Goal: Task Accomplishment & Management: Manage account settings

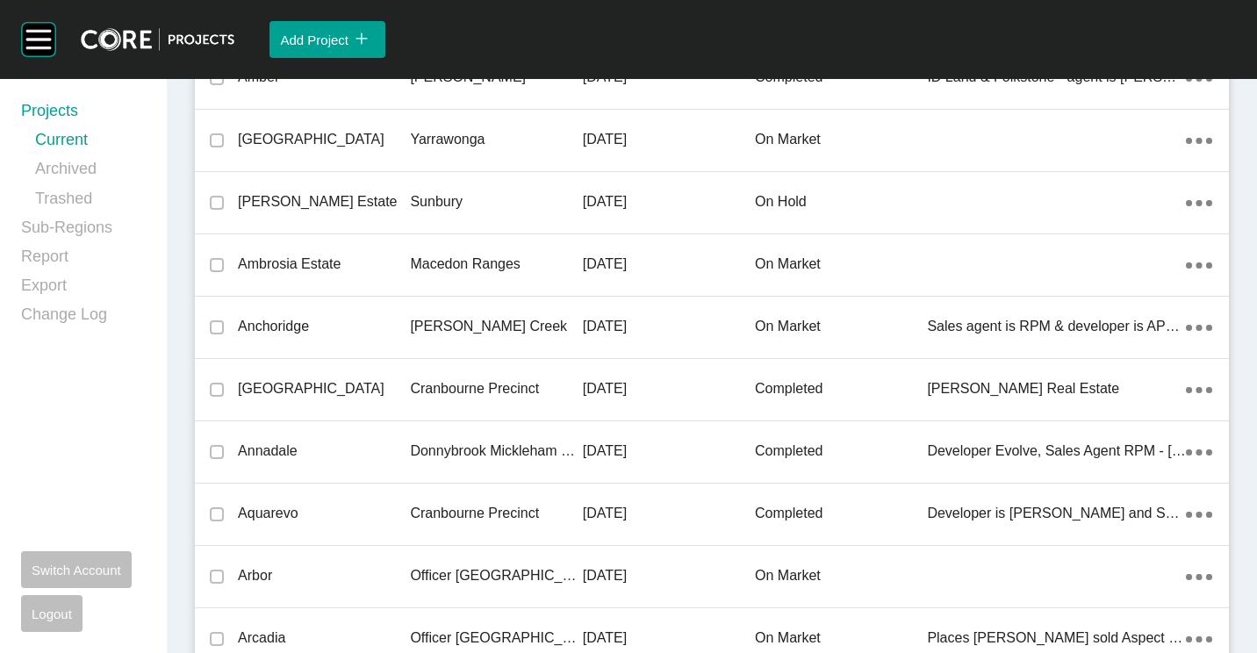
scroll to position [3396, 0]
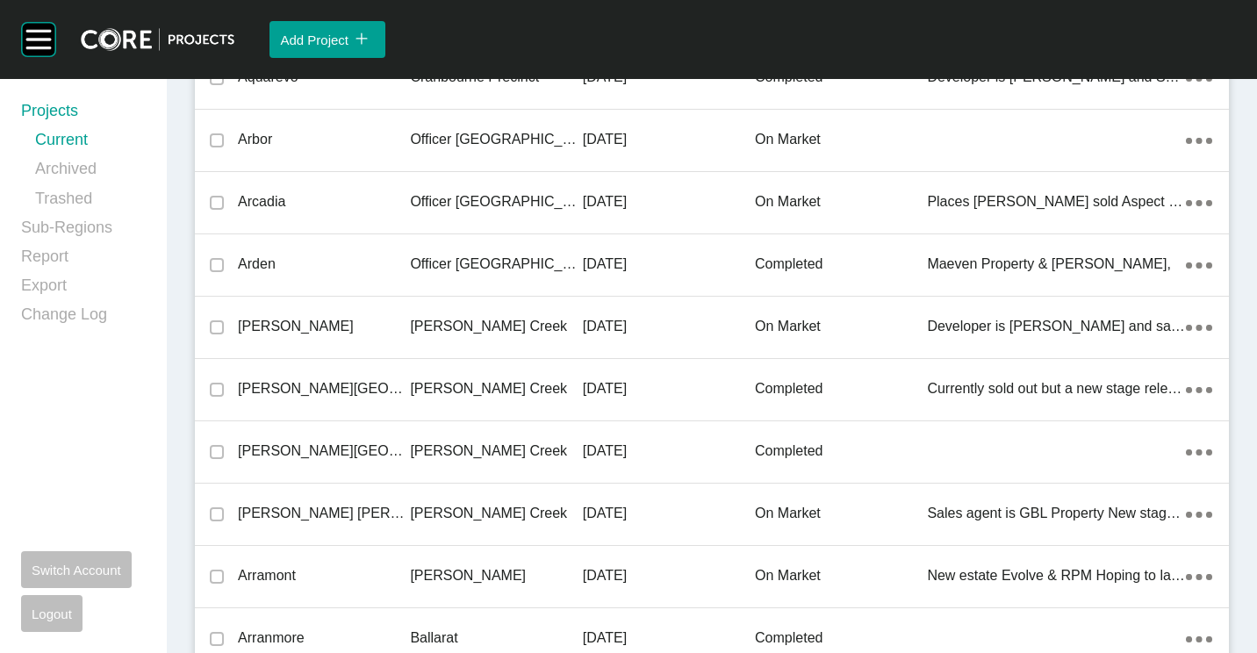
drag, startPoint x: 390, startPoint y: 323, endPoint x: 722, endPoint y: 6, distance: 459.4
click at [390, 323] on p "[PERSON_NAME]" at bounding box center [324, 326] width 172 height 19
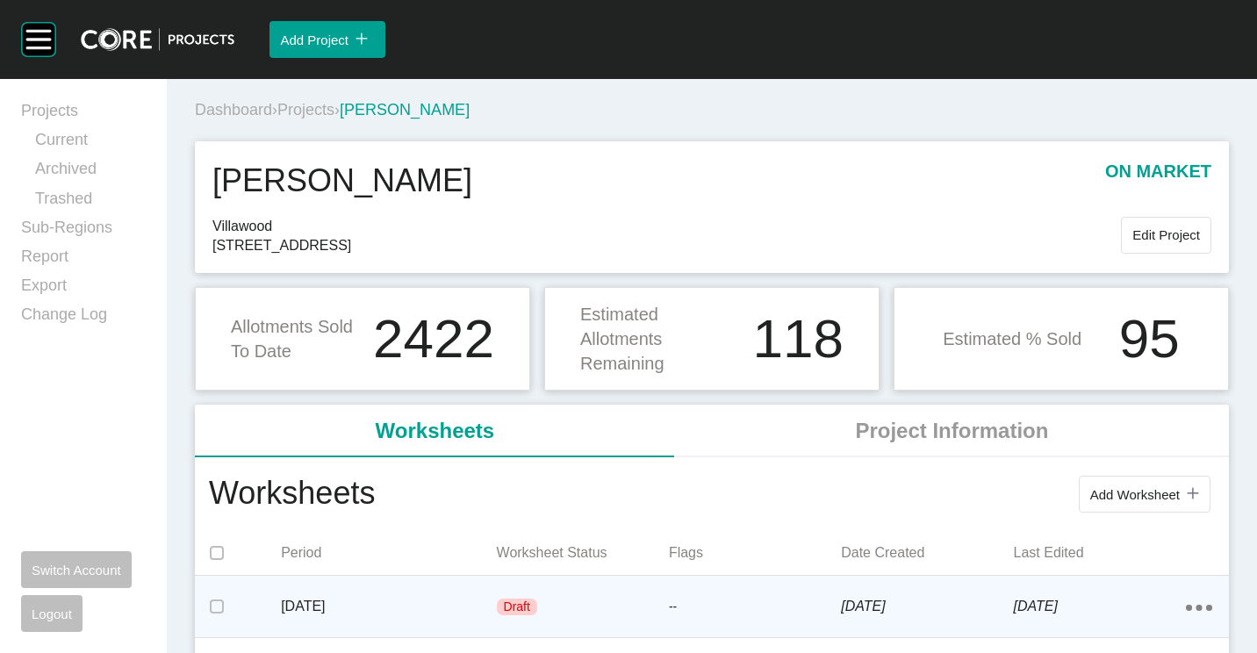
click at [454, 605] on p "[DATE]" at bounding box center [388, 606] width 215 height 19
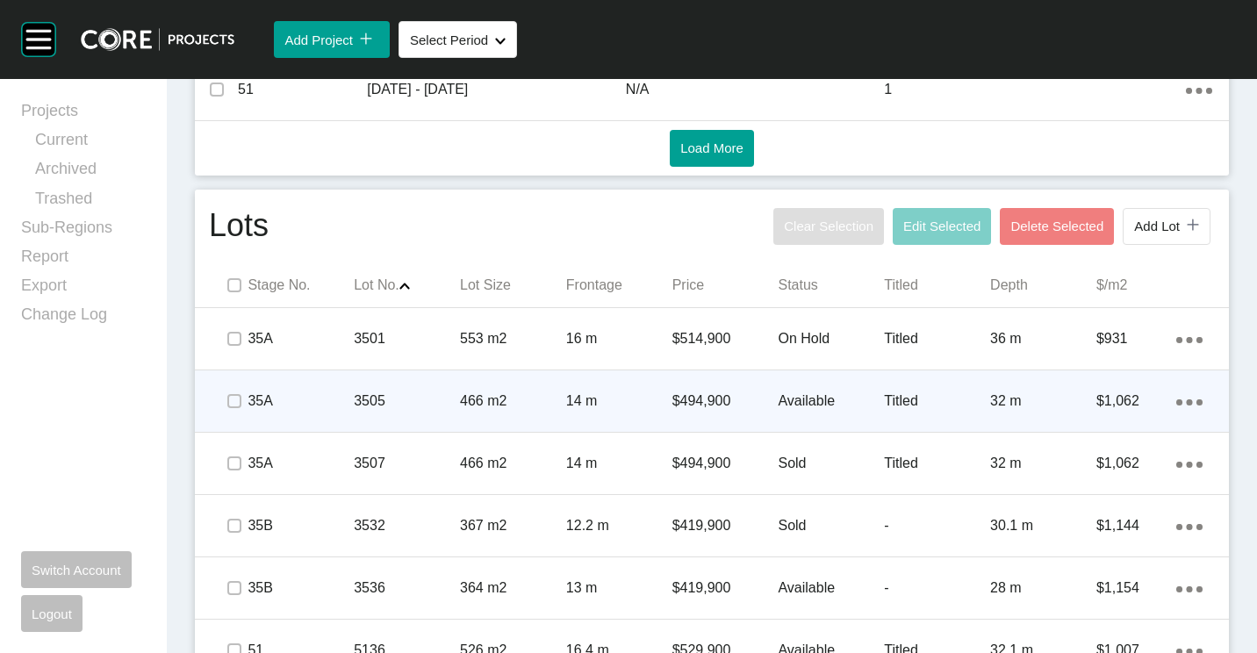
scroll to position [956, 0]
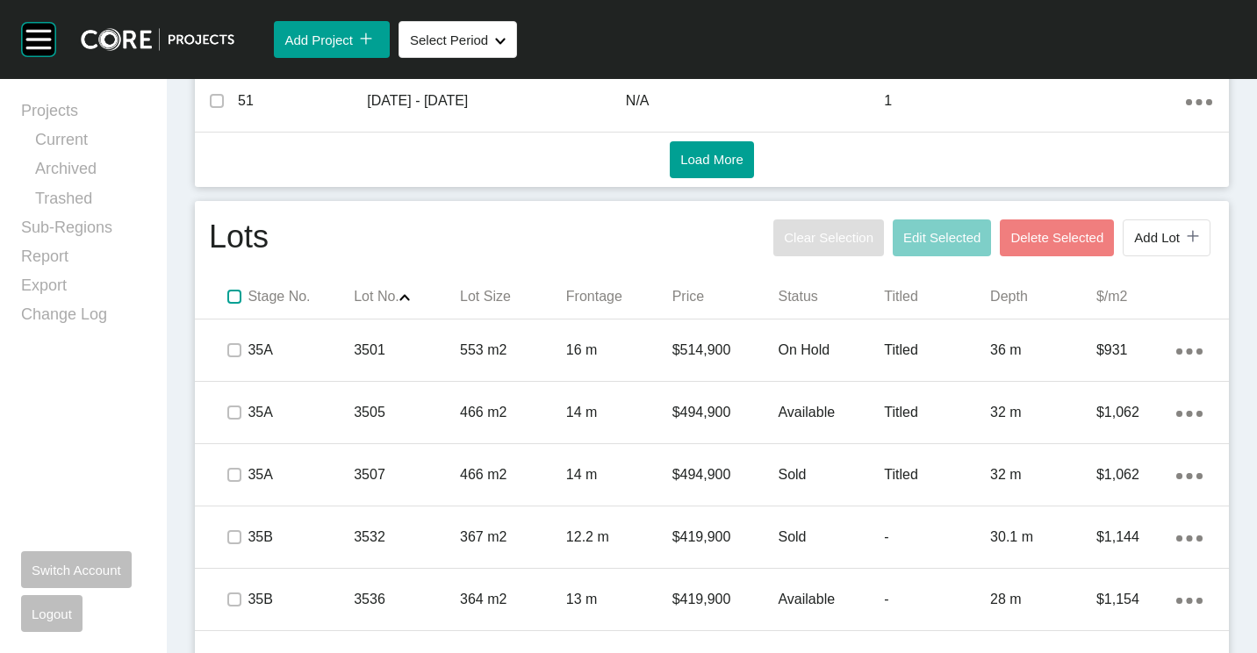
click at [239, 295] on label at bounding box center [234, 297] width 14 height 14
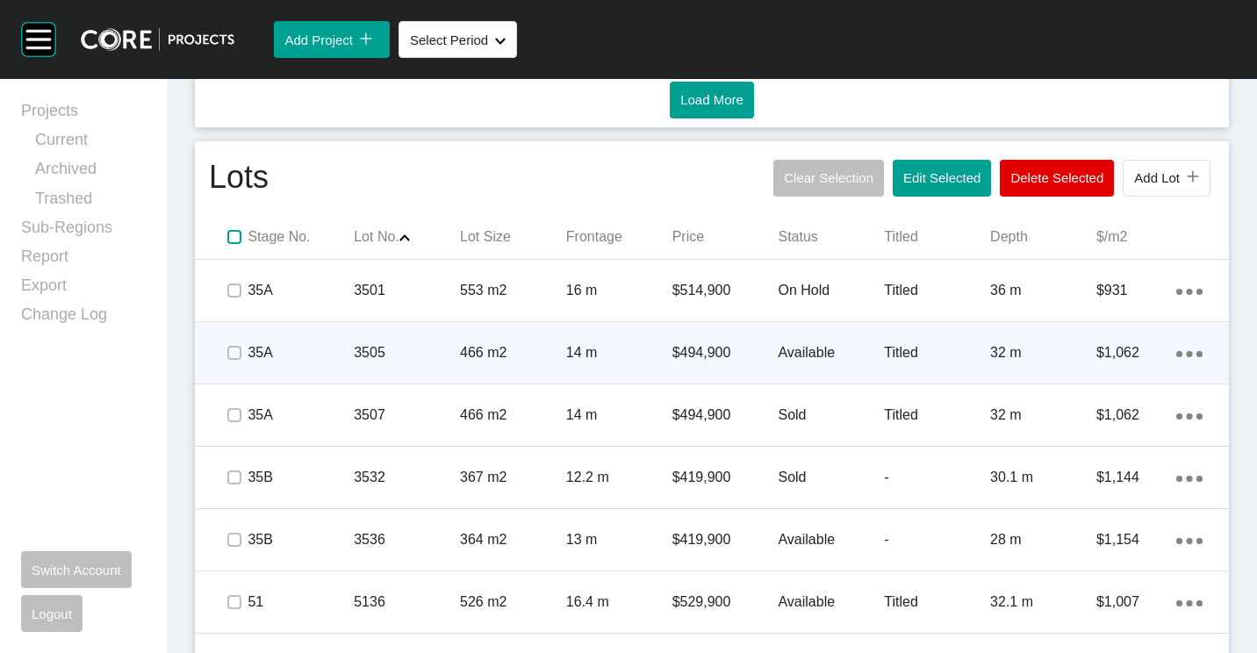
scroll to position [1043, 0]
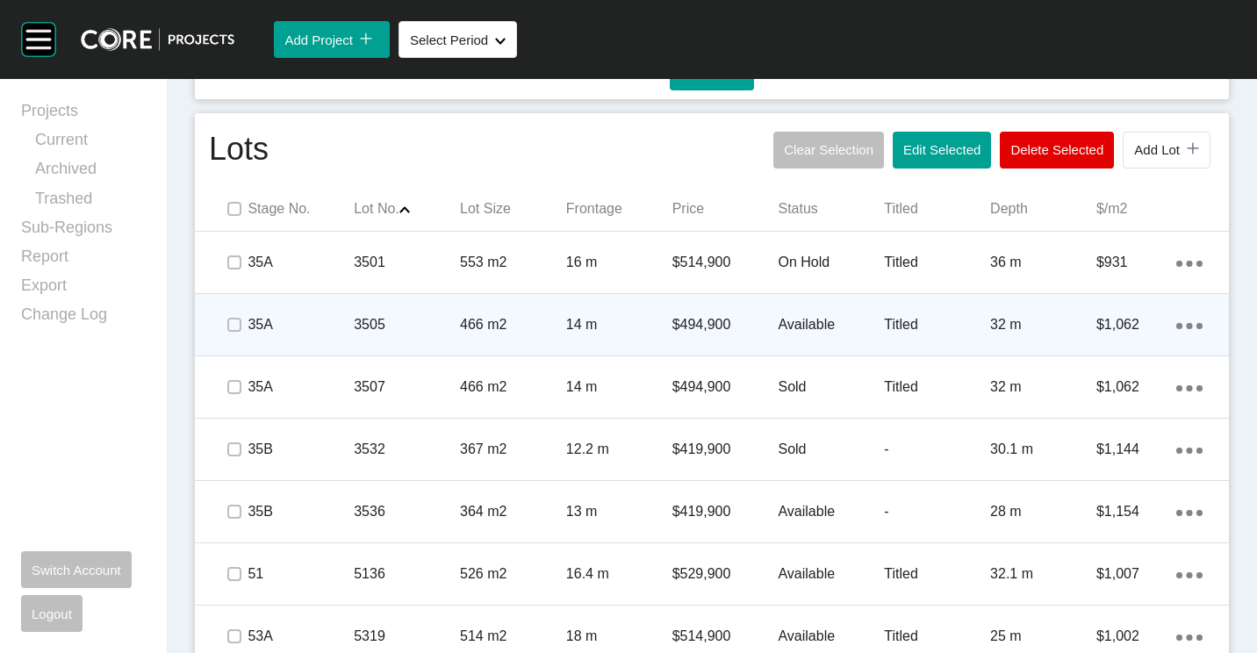
click at [431, 310] on div "3505" at bounding box center [407, 325] width 106 height 54
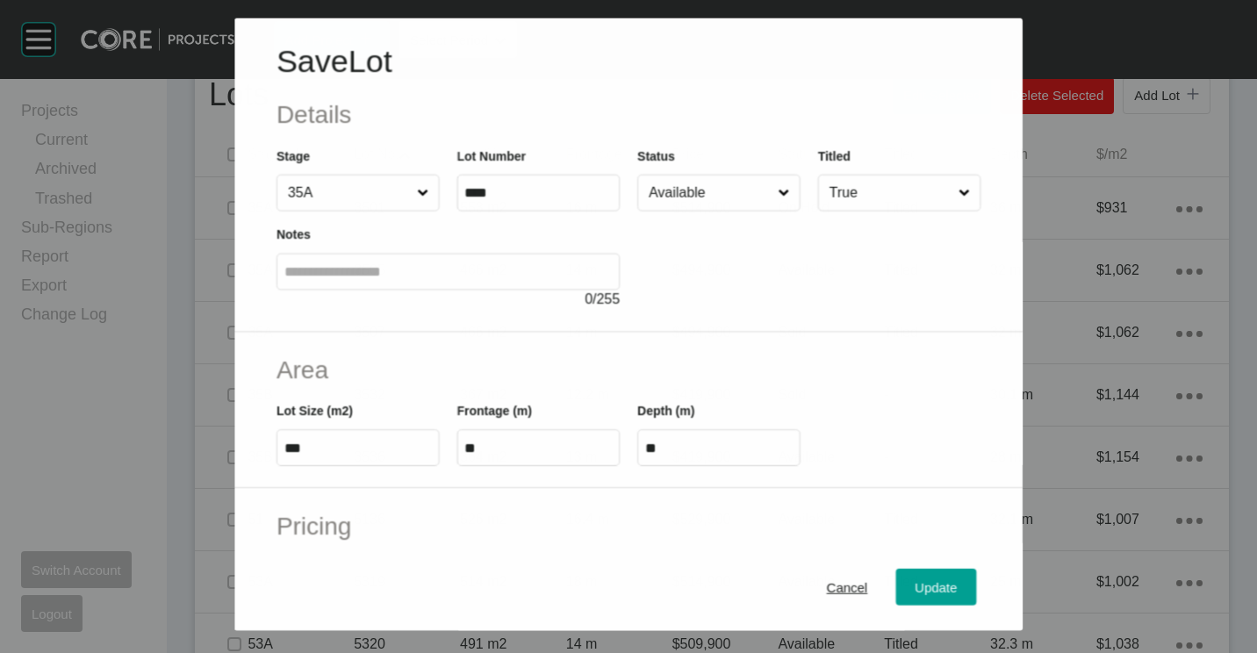
click at [704, 188] on div "Status Available" at bounding box center [718, 178] width 163 height 65
click at [702, 197] on input "Available" at bounding box center [710, 192] width 130 height 35
click at [911, 579] on div "Update" at bounding box center [936, 588] width 51 height 24
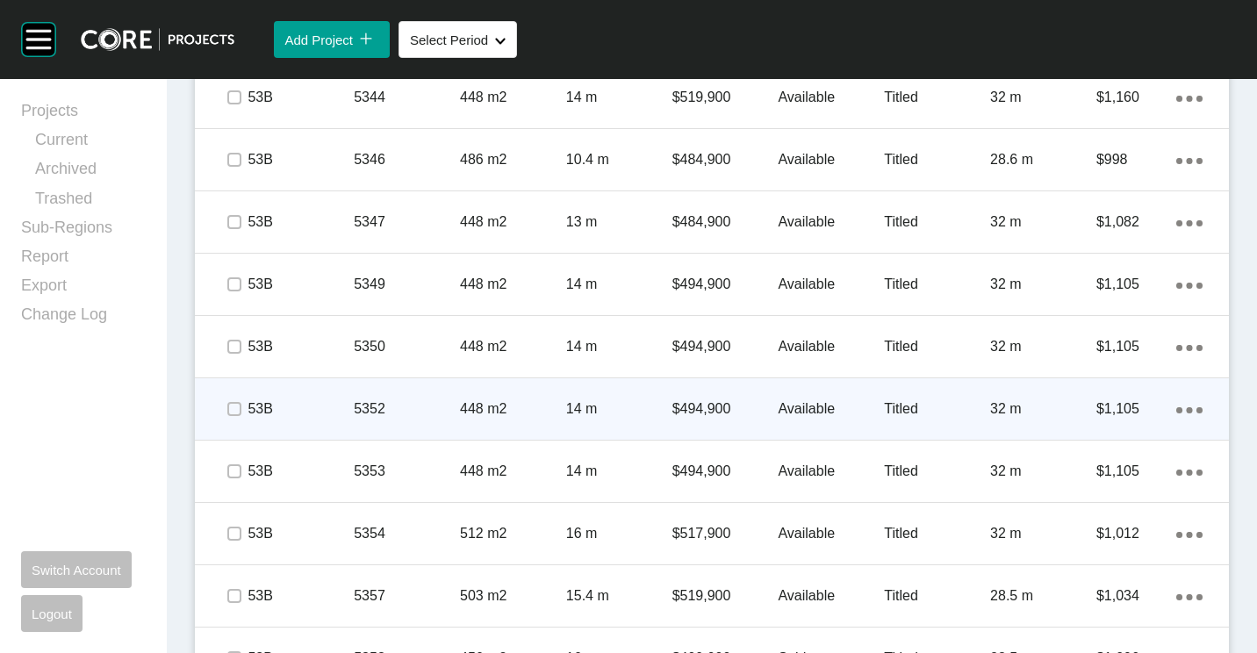
scroll to position [2097, 0]
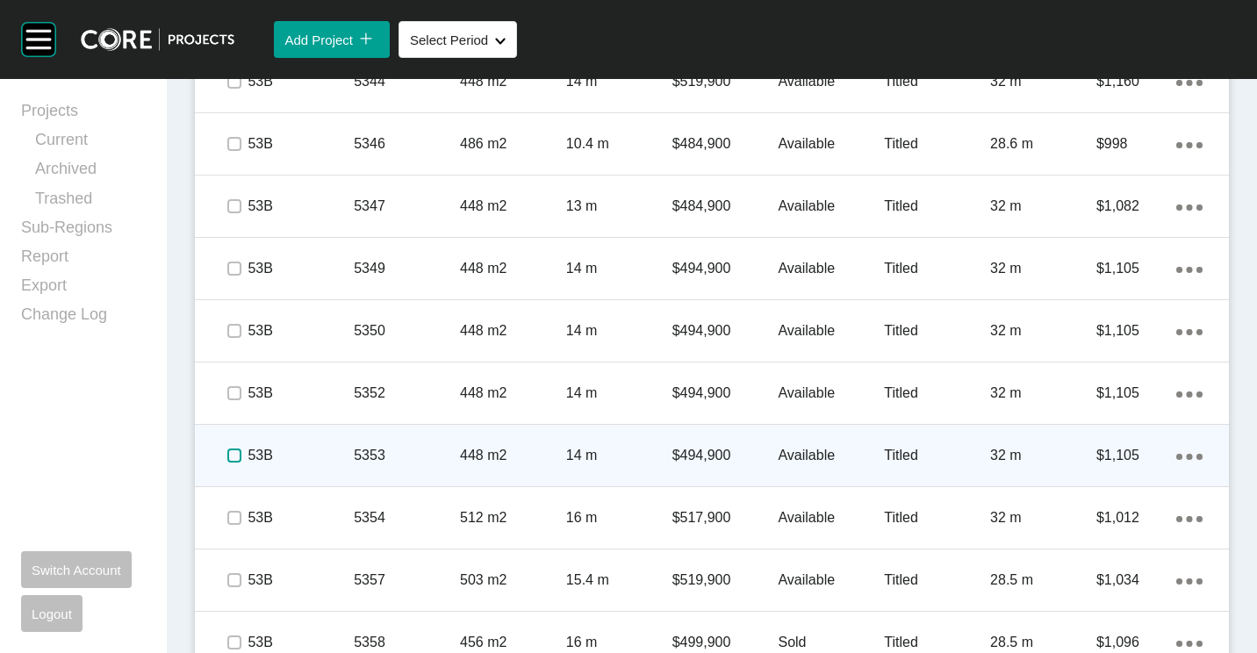
click at [228, 452] on label at bounding box center [234, 455] width 14 height 14
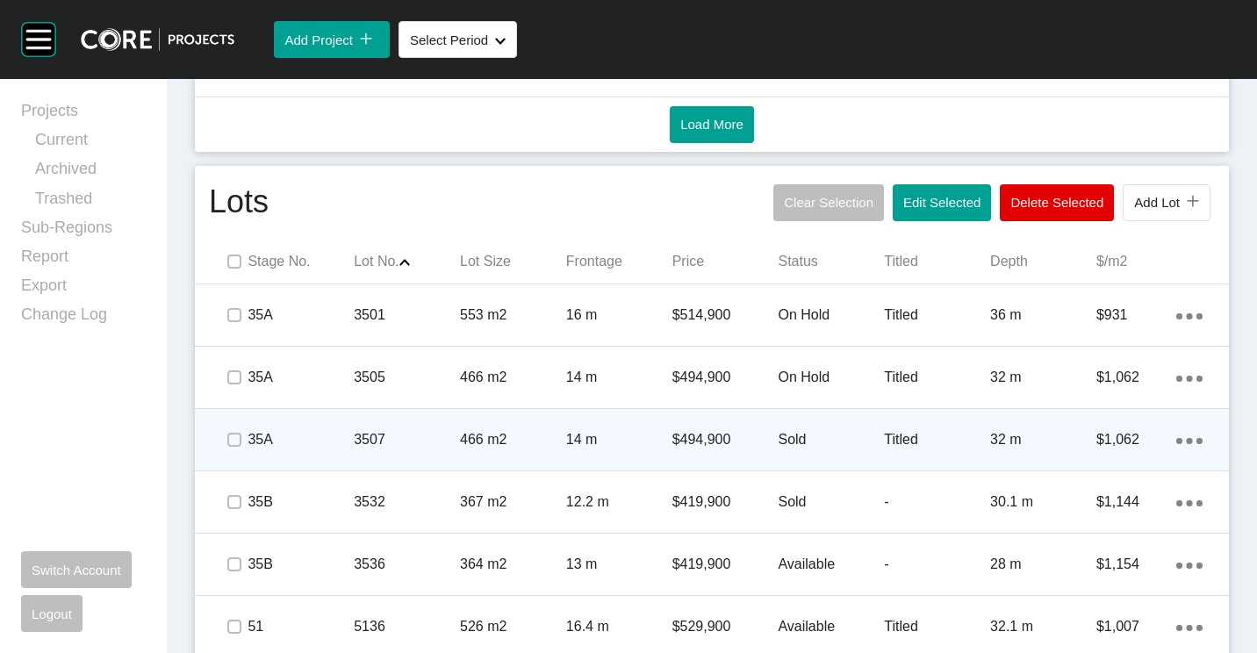
scroll to position [1131, 0]
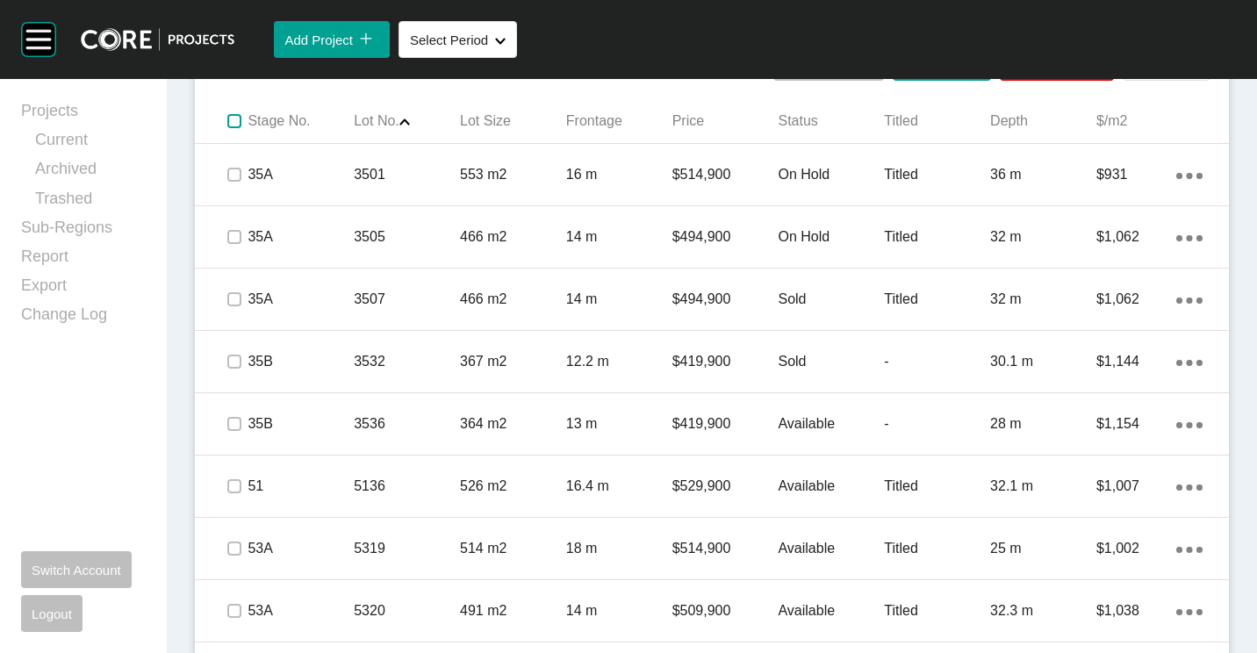
click at [239, 121] on label at bounding box center [234, 121] width 14 height 14
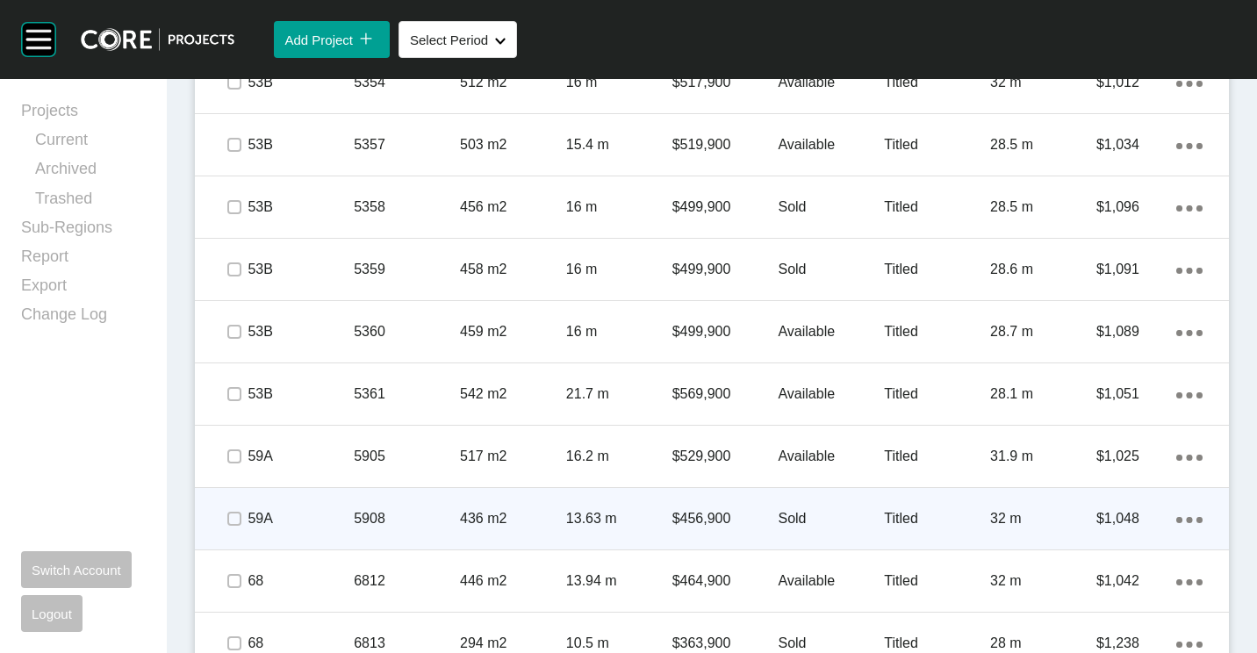
scroll to position [2448, 0]
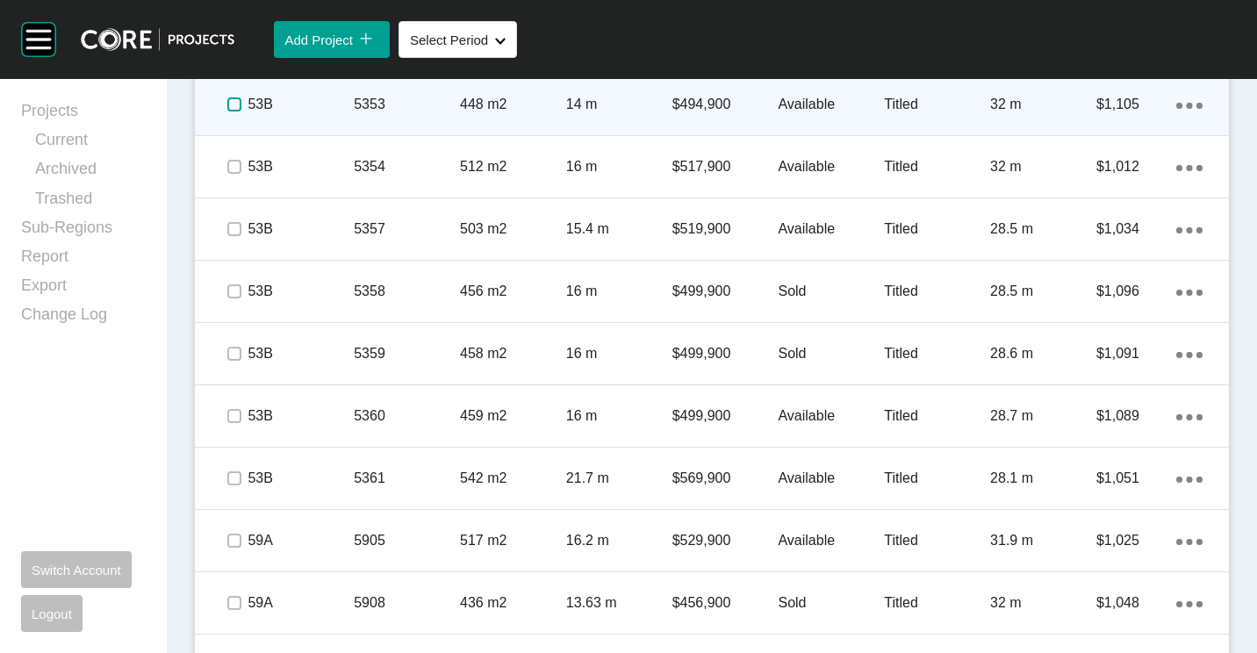
click at [233, 99] on label at bounding box center [234, 104] width 14 height 14
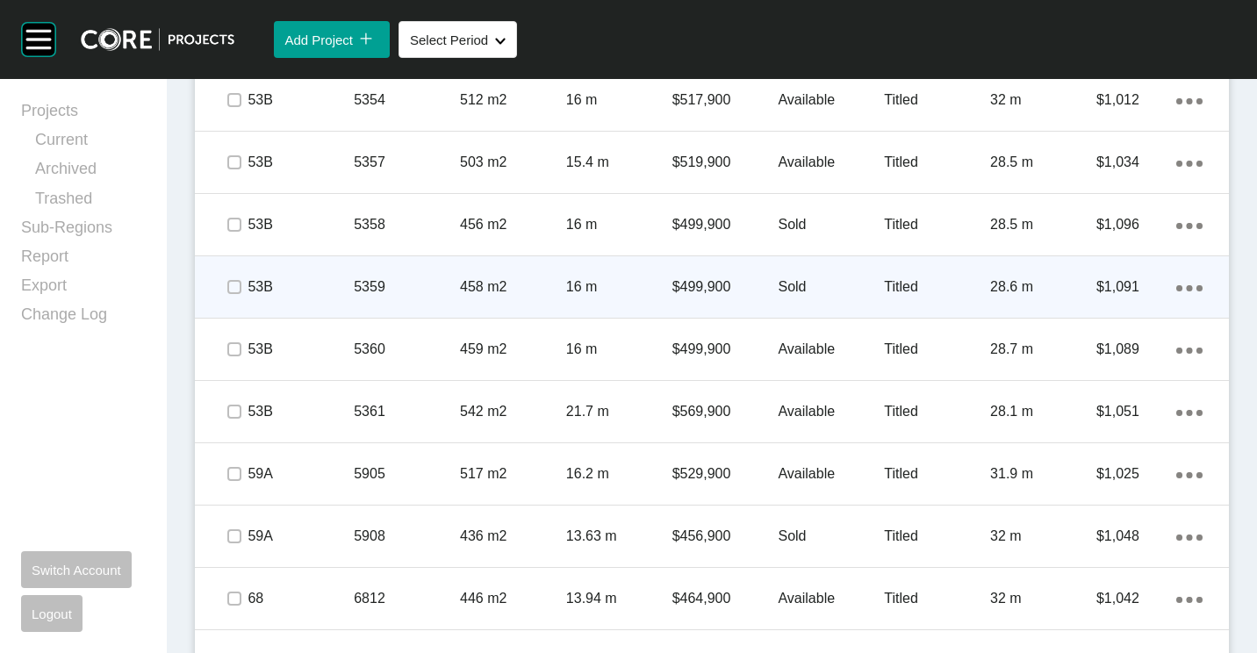
scroll to position [2535, 0]
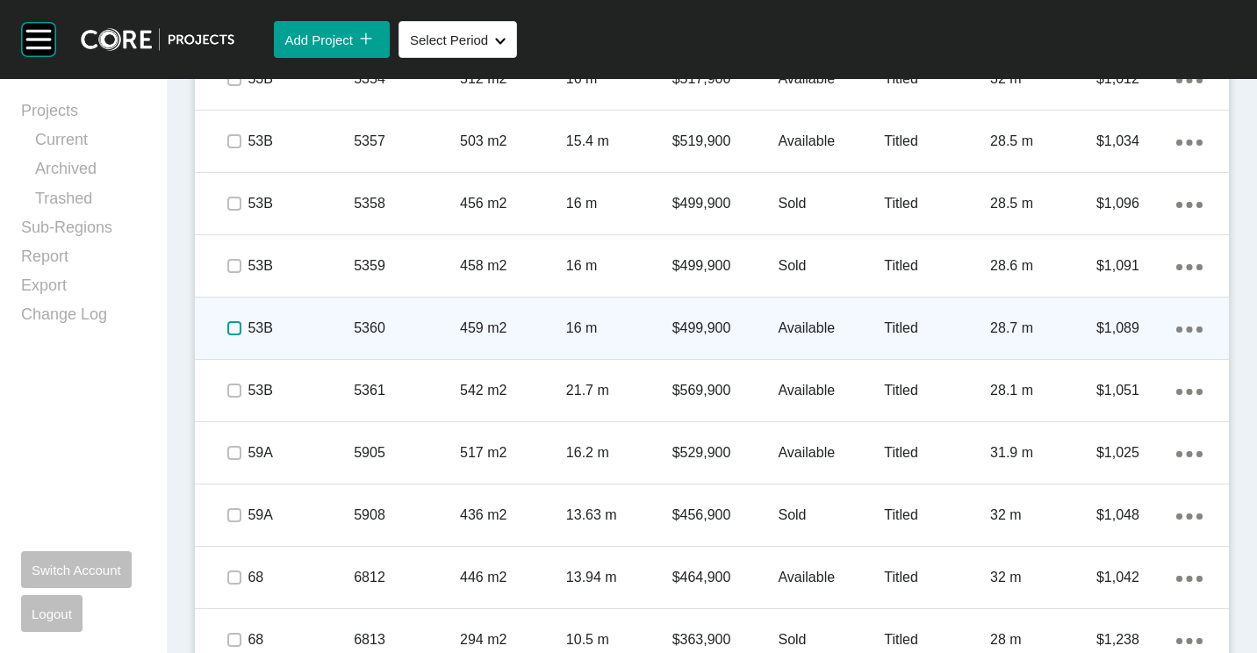
click at [232, 325] on label at bounding box center [234, 328] width 14 height 14
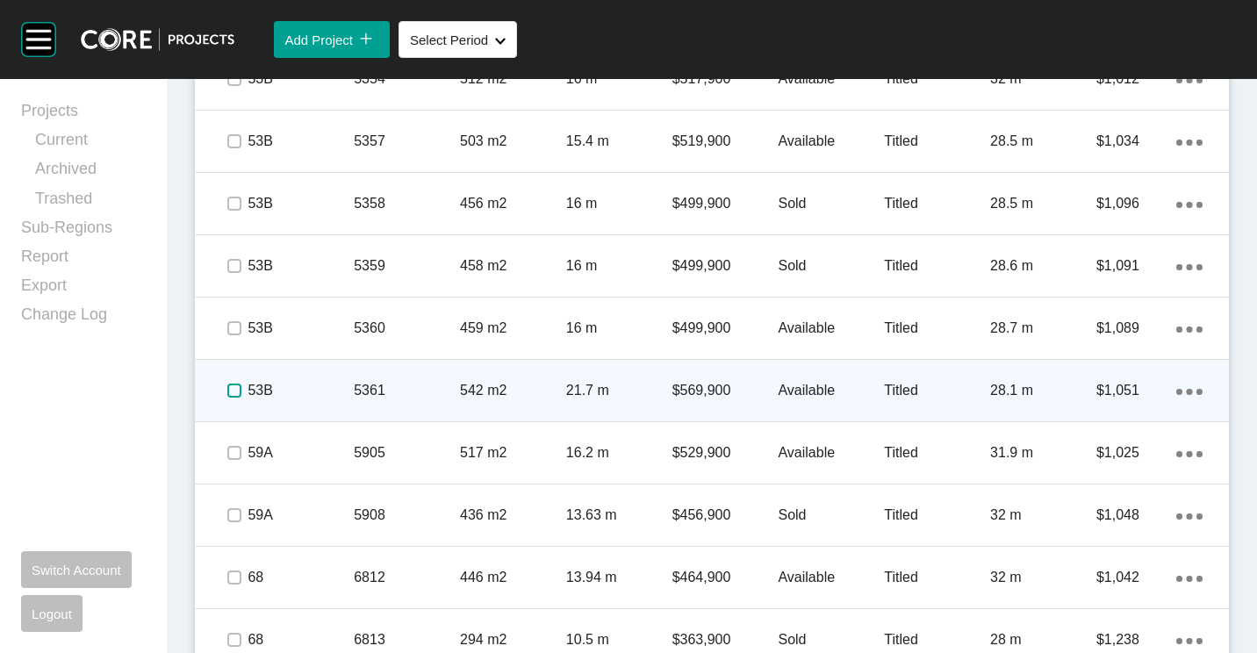
click at [227, 392] on label at bounding box center [234, 391] width 14 height 14
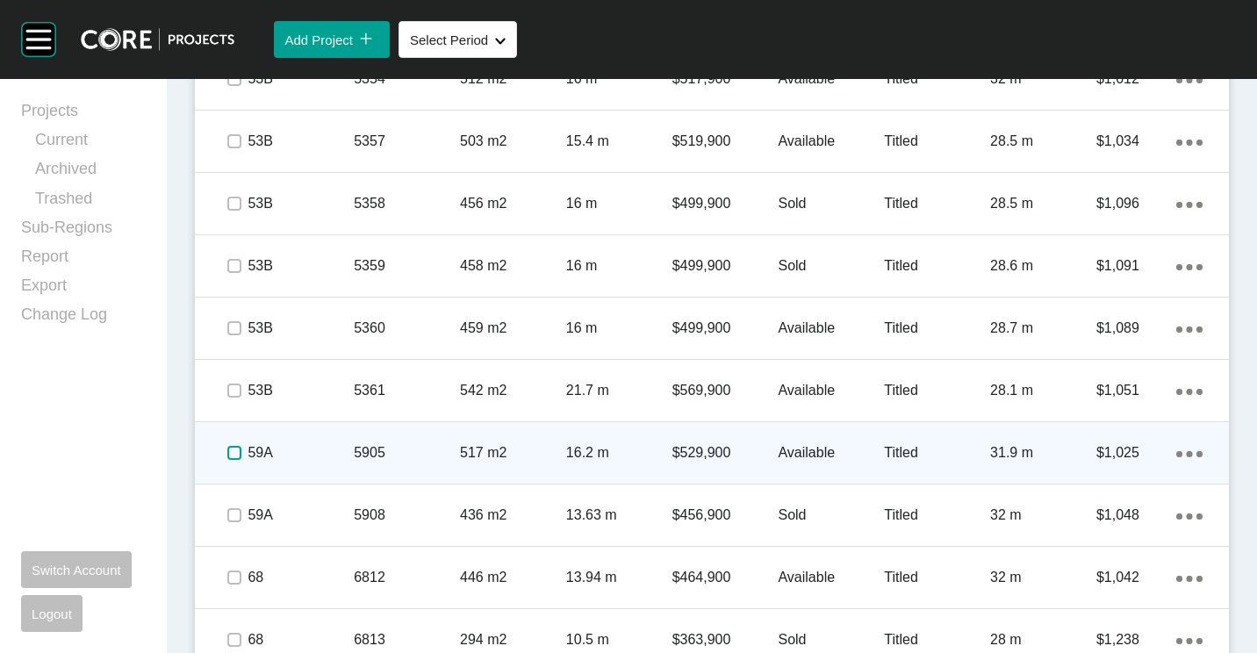
click at [231, 454] on label at bounding box center [234, 453] width 14 height 14
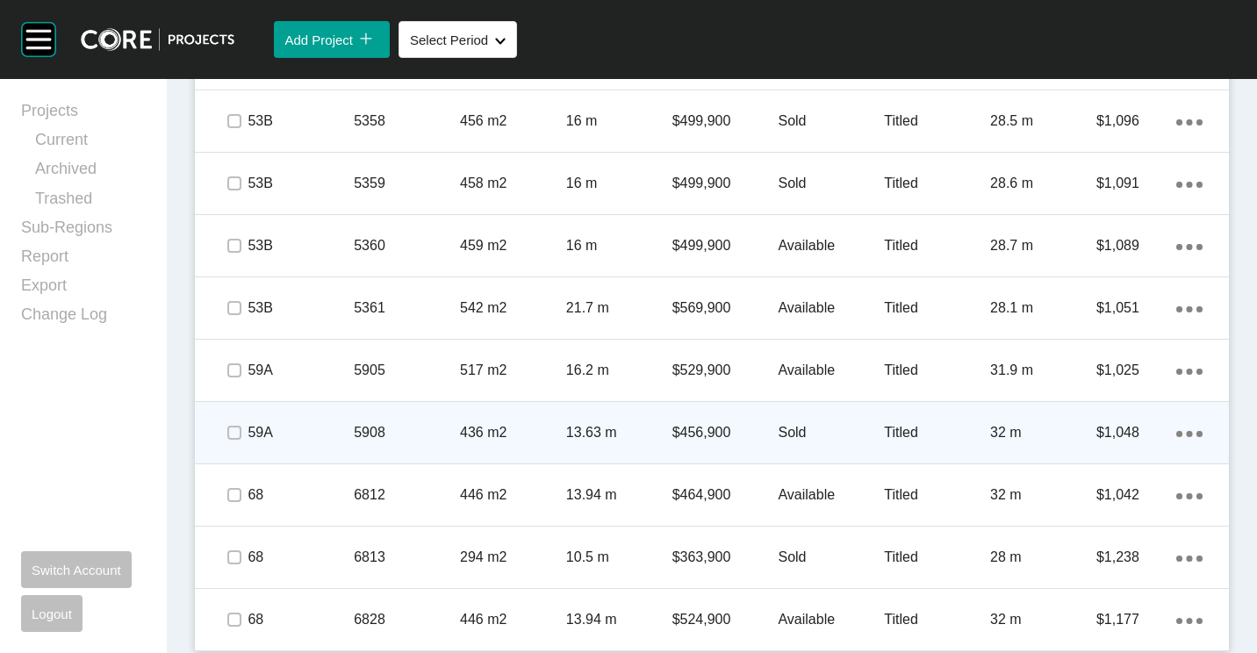
scroll to position [2623, 0]
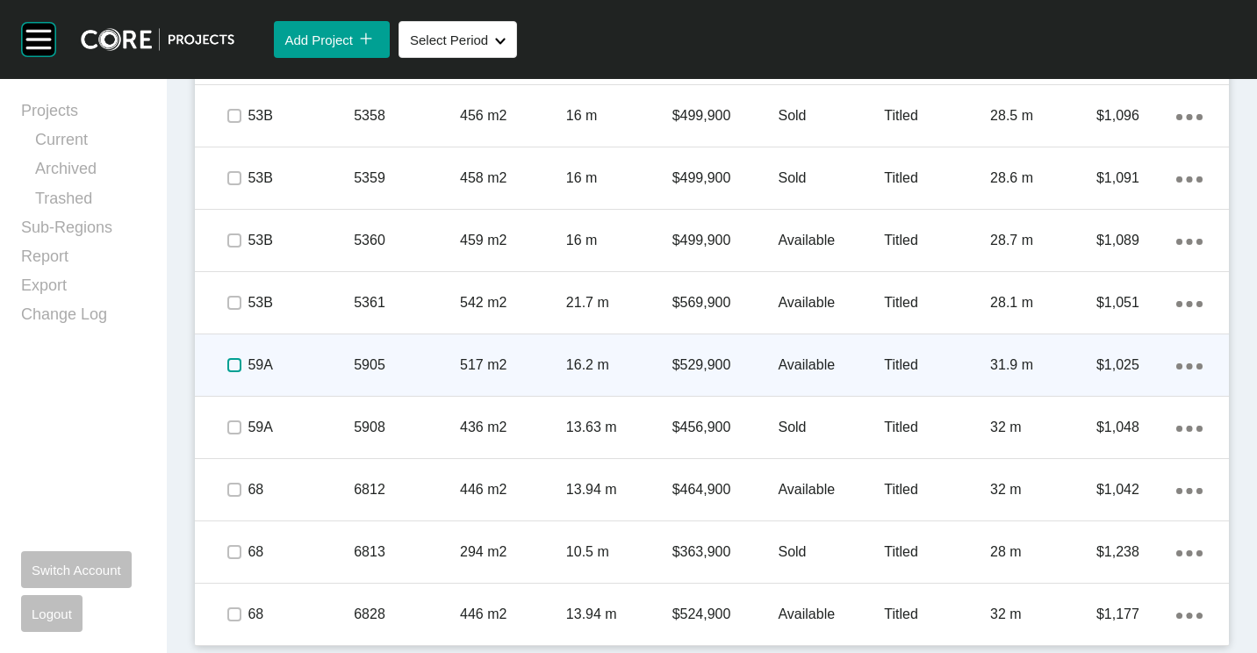
drag, startPoint x: 233, startPoint y: 367, endPoint x: 316, endPoint y: 361, distance: 82.7
click at [233, 367] on label at bounding box center [234, 365] width 14 height 14
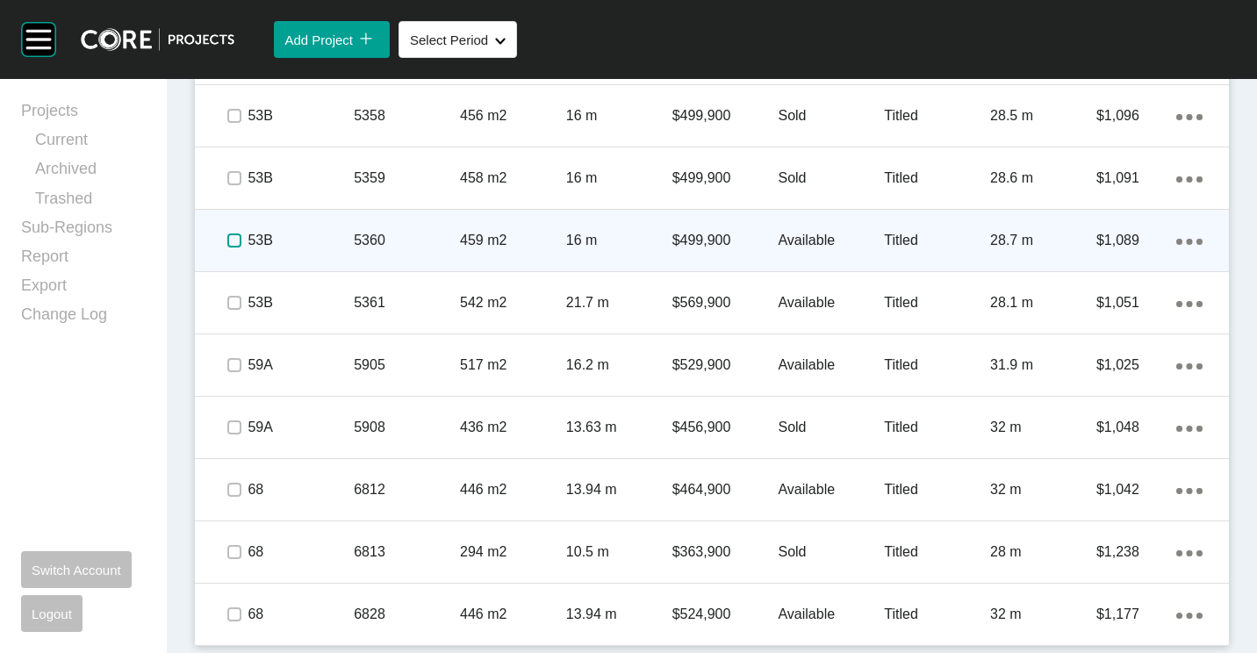
drag, startPoint x: 240, startPoint y: 230, endPoint x: 236, endPoint y: 247, distance: 17.2
click at [236, 233] on label at bounding box center [234, 240] width 14 height 14
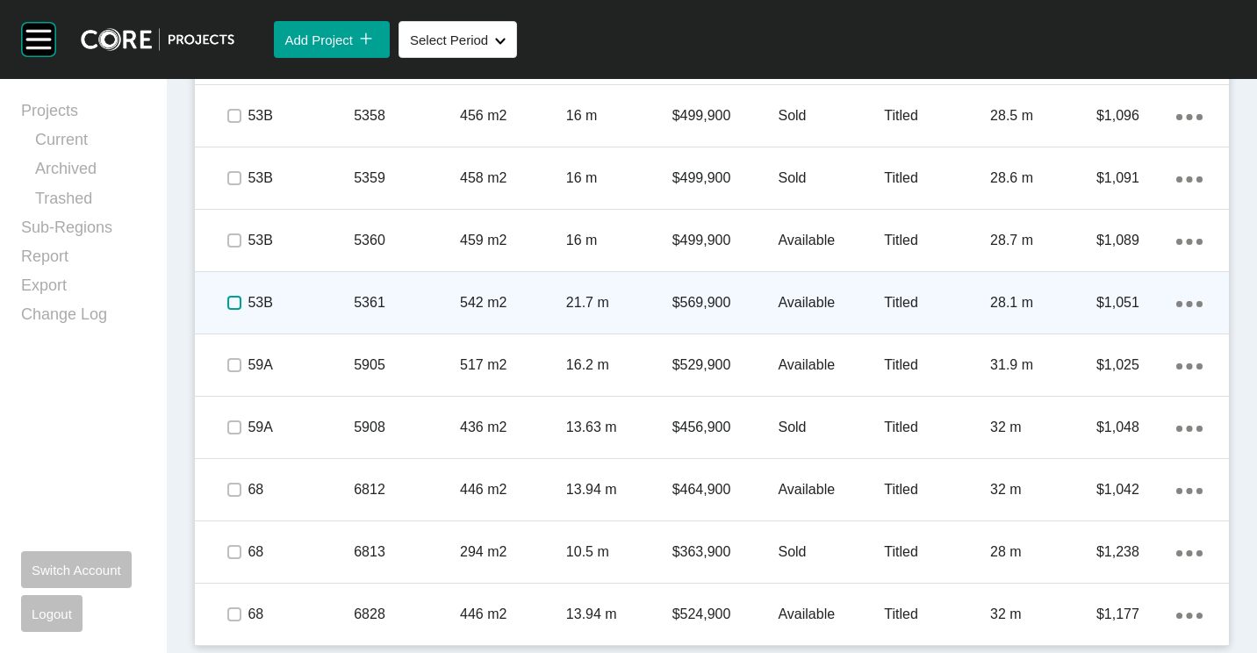
click at [237, 301] on label at bounding box center [234, 303] width 14 height 14
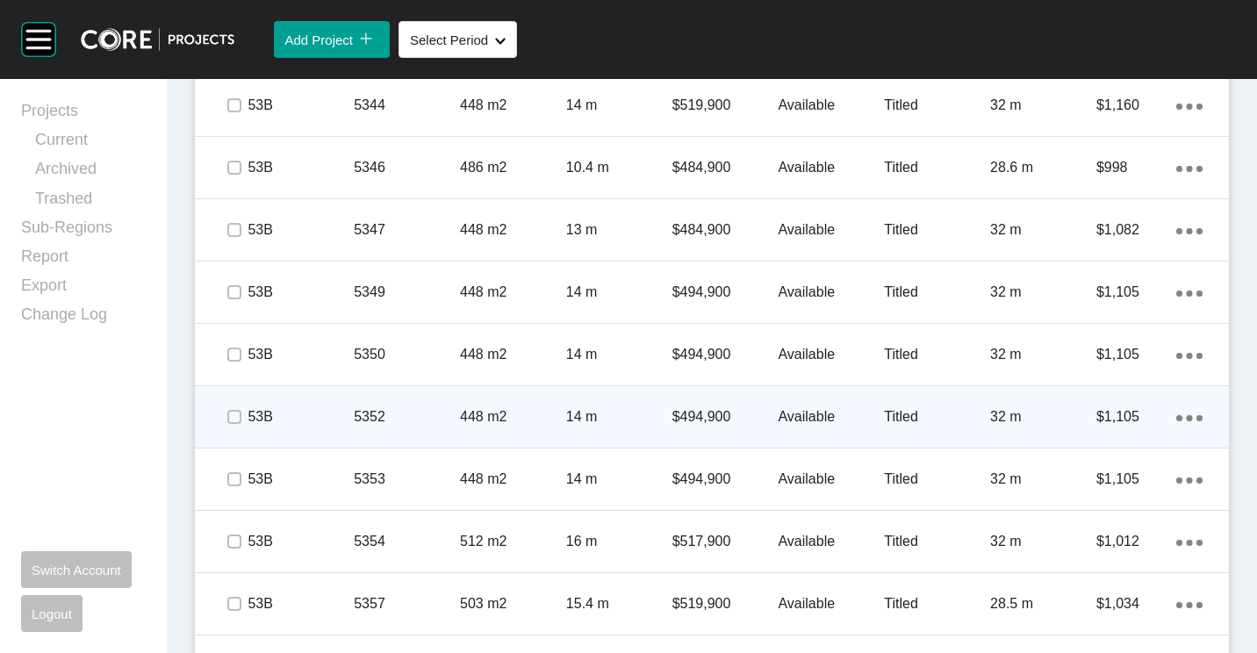
scroll to position [2097, 0]
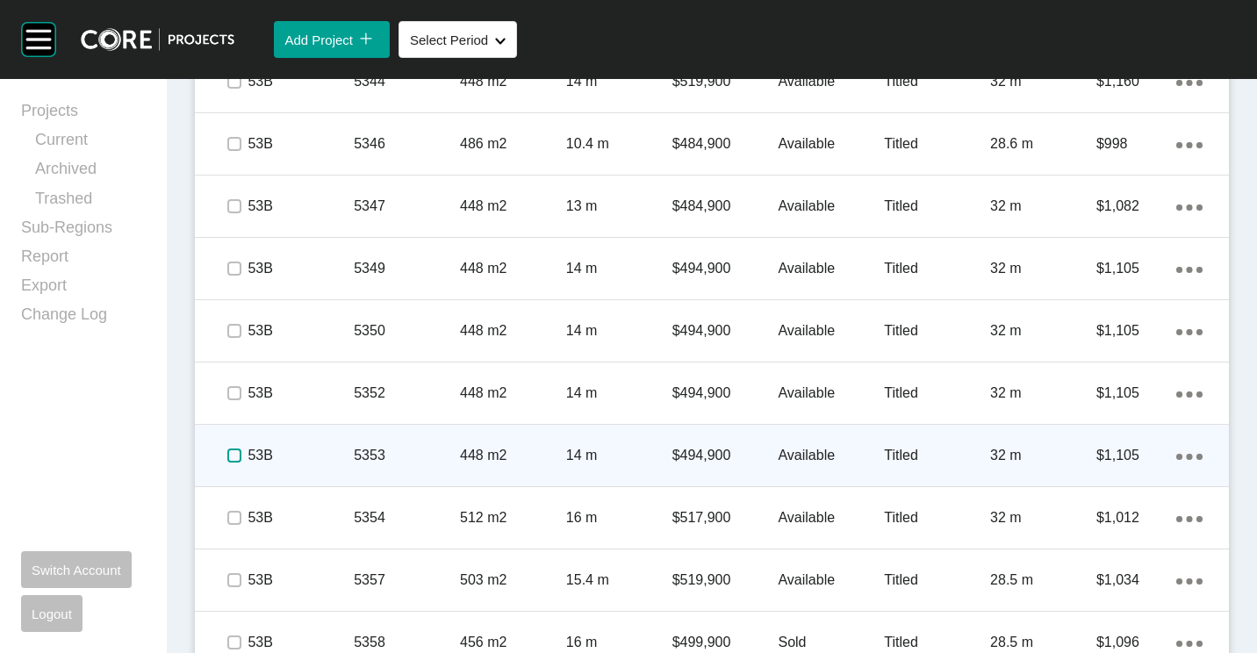
click at [236, 456] on label at bounding box center [234, 455] width 14 height 14
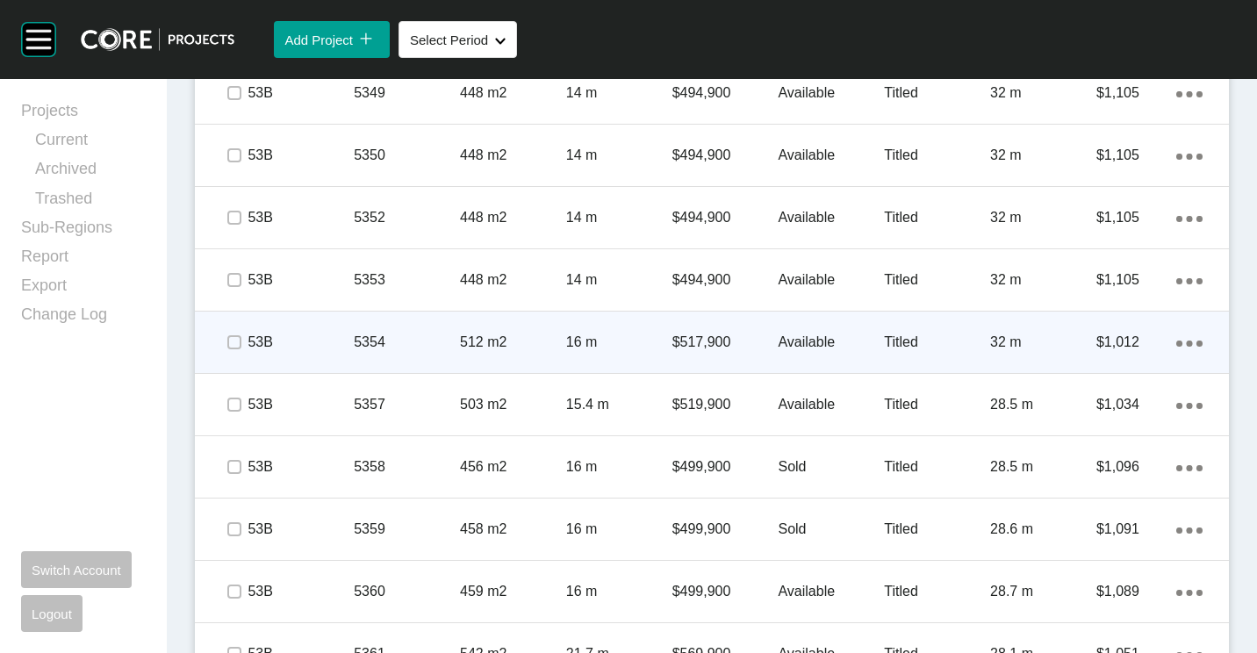
scroll to position [2360, 0]
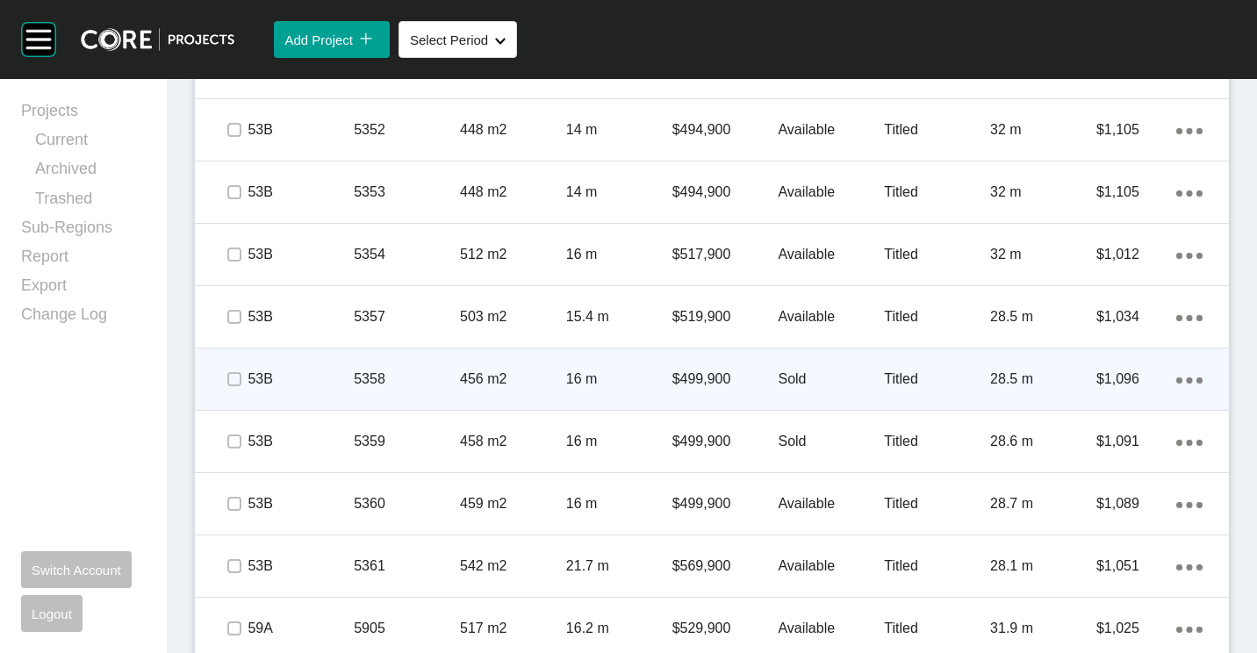
click at [393, 380] on p "5358" at bounding box center [407, 378] width 106 height 19
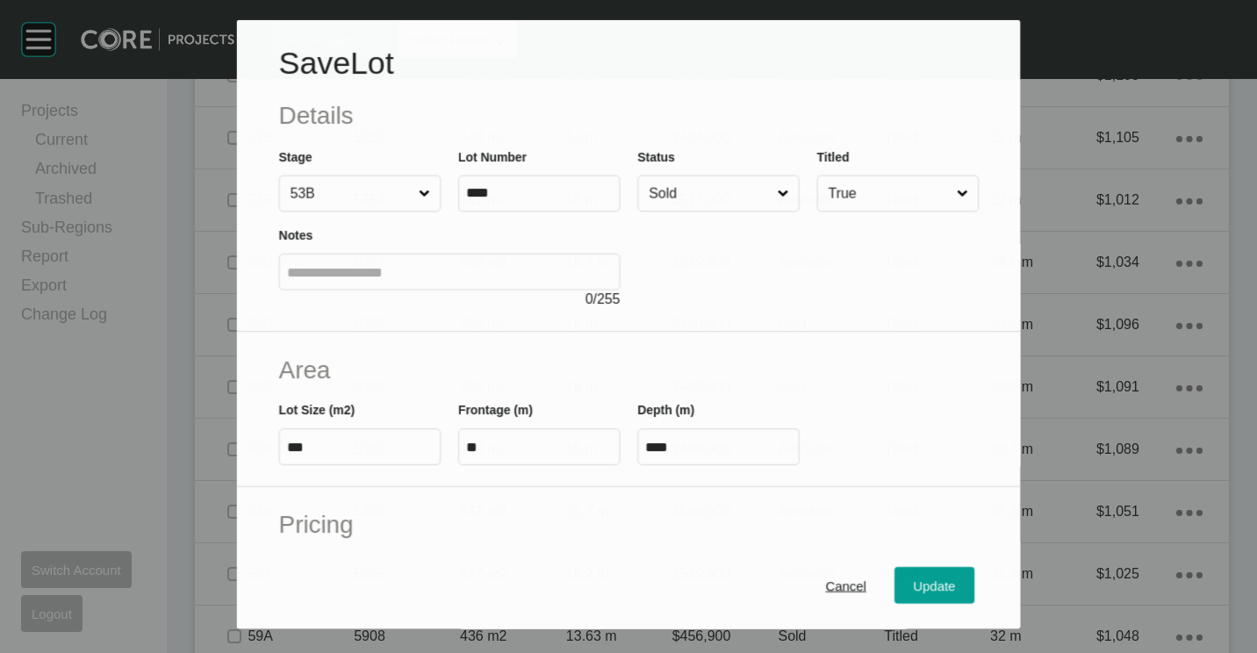
scroll to position [2306, 0]
click at [703, 192] on input "Sold" at bounding box center [709, 193] width 128 height 35
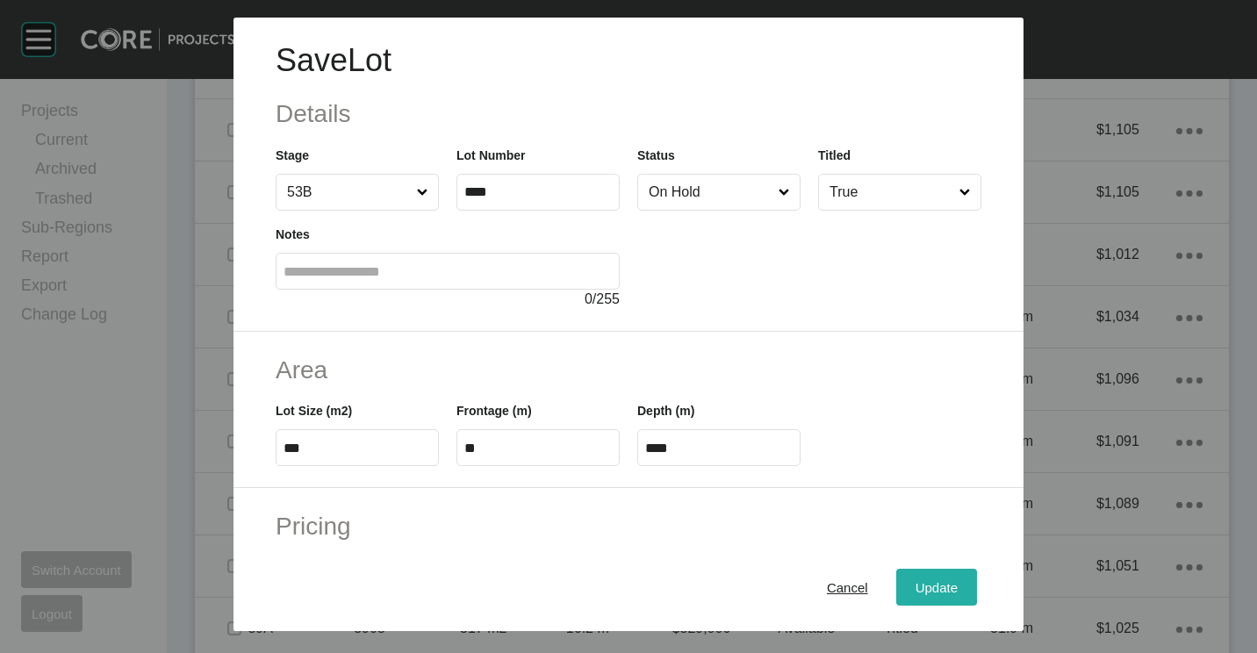
click at [915, 584] on span "Update" at bounding box center [936, 587] width 42 height 15
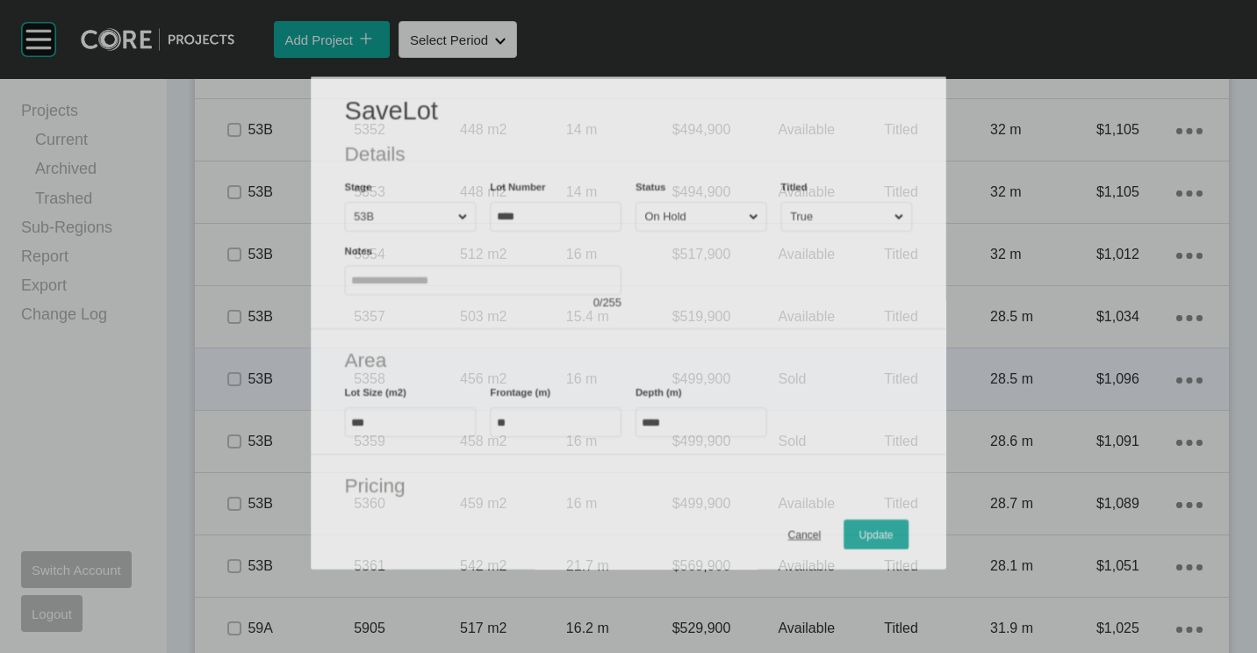
scroll to position [2360, 0]
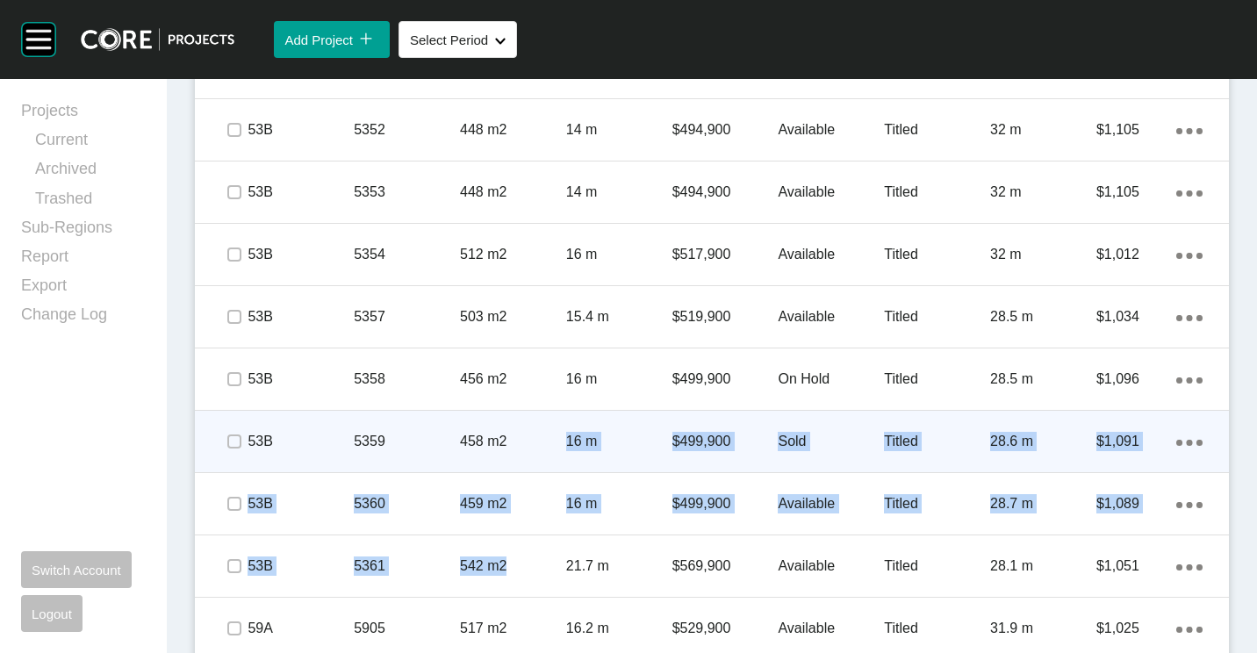
drag, startPoint x: 549, startPoint y: 590, endPoint x: 557, endPoint y: 427, distance: 163.5
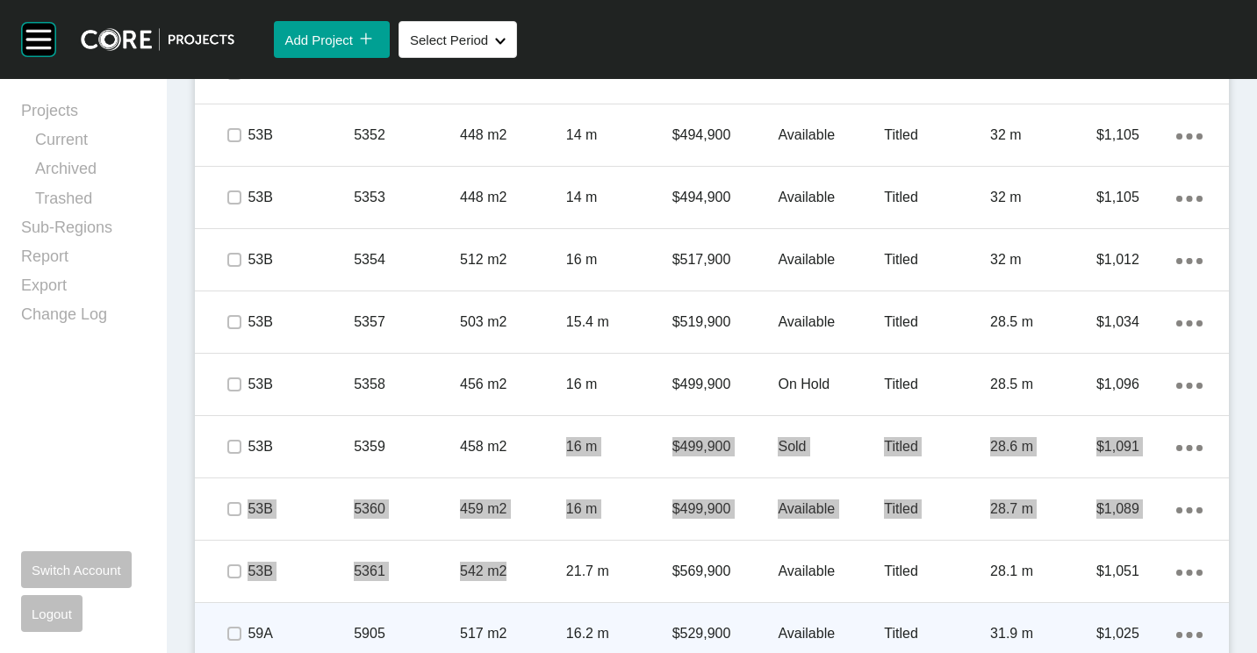
scroll to position [2623, 0]
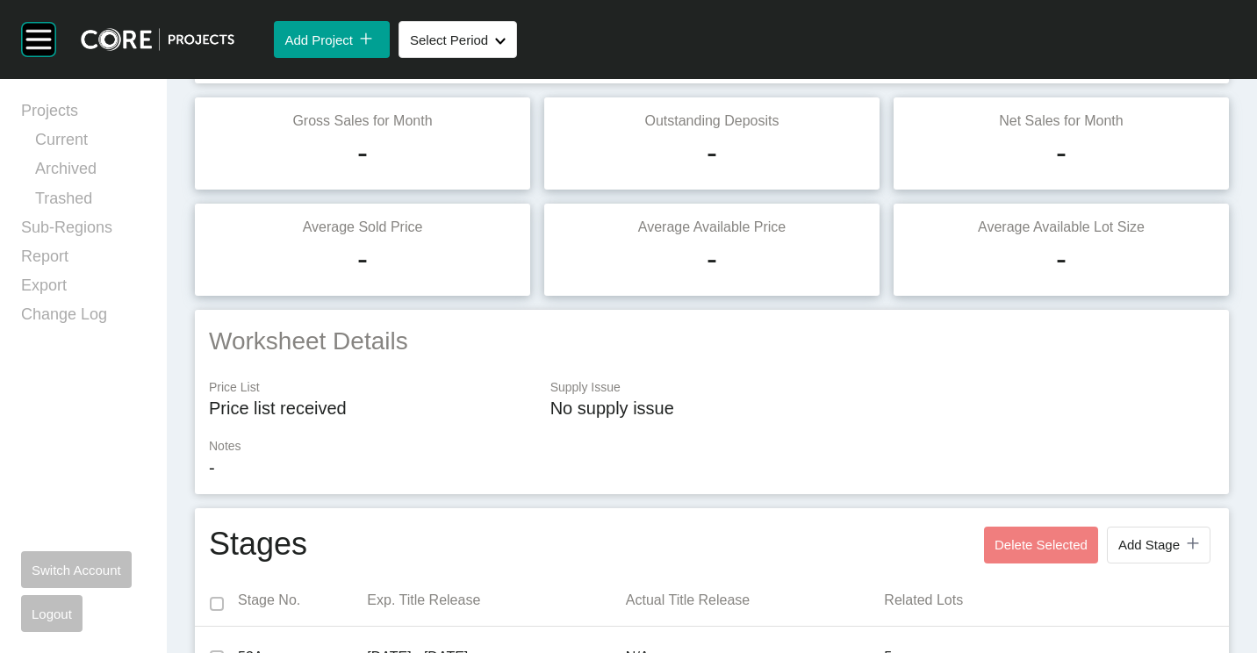
scroll to position [0, 0]
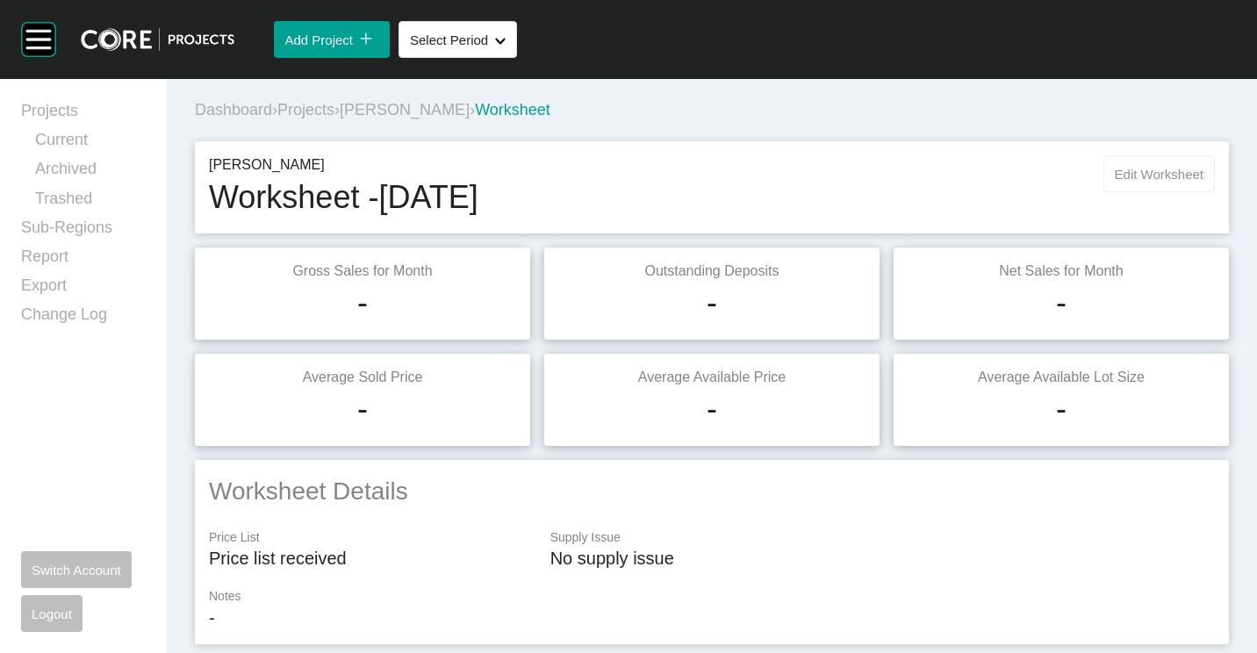
click at [1129, 172] on span "Edit Worksheet" at bounding box center [1159, 174] width 89 height 15
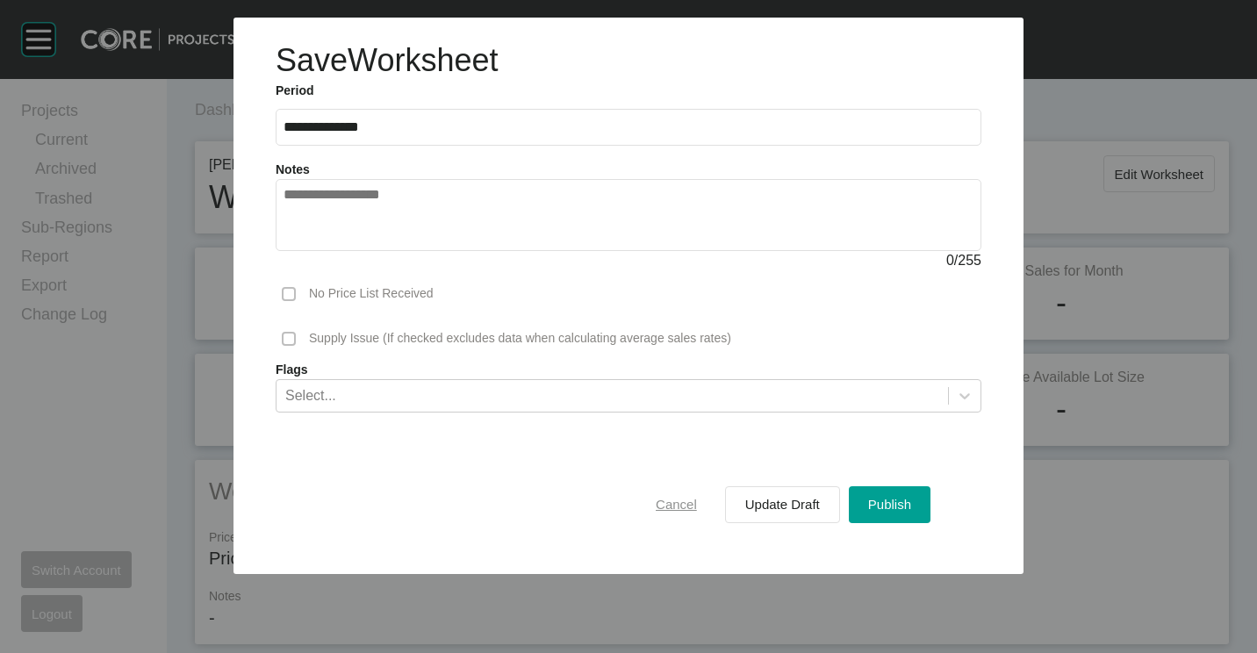
click at [655, 520] on button "Cancel" at bounding box center [676, 504] width 80 height 37
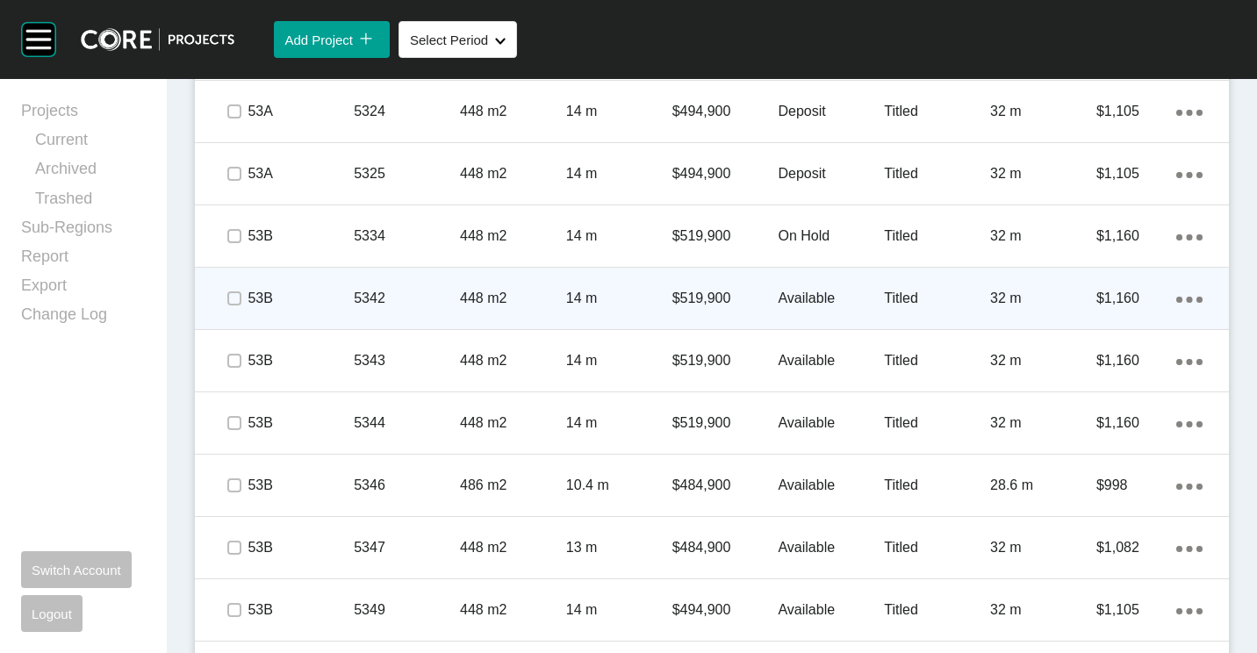
click at [455, 322] on div "5342" at bounding box center [407, 298] width 106 height 54
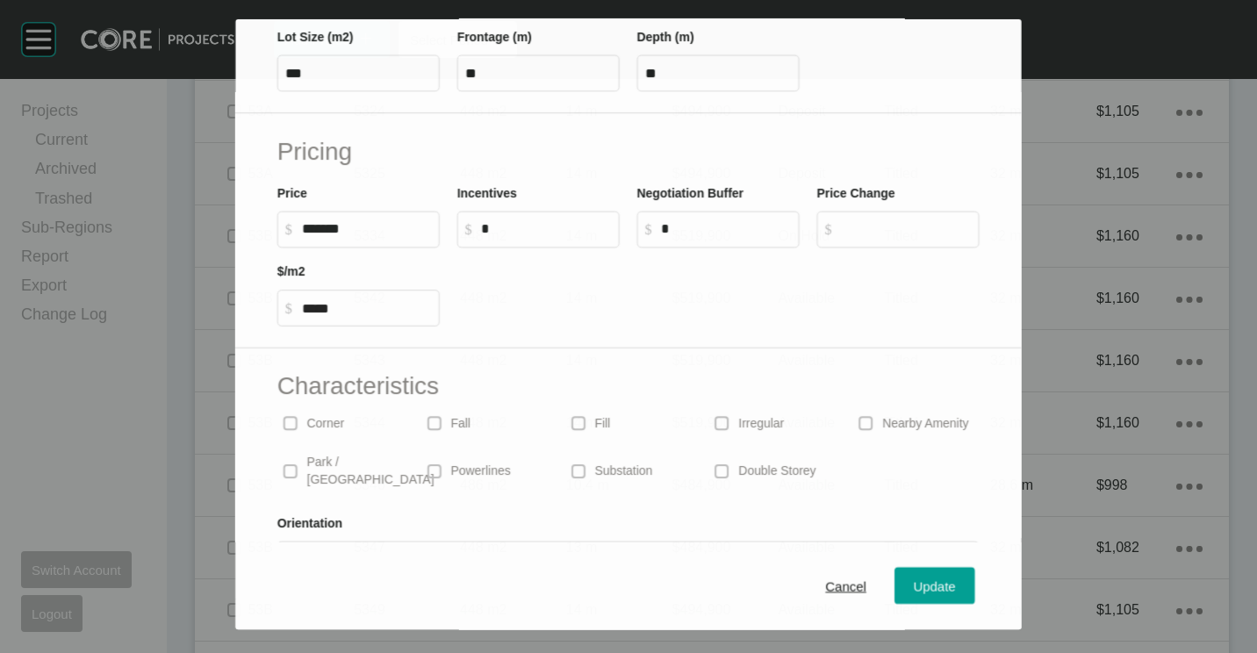
scroll to position [418, 0]
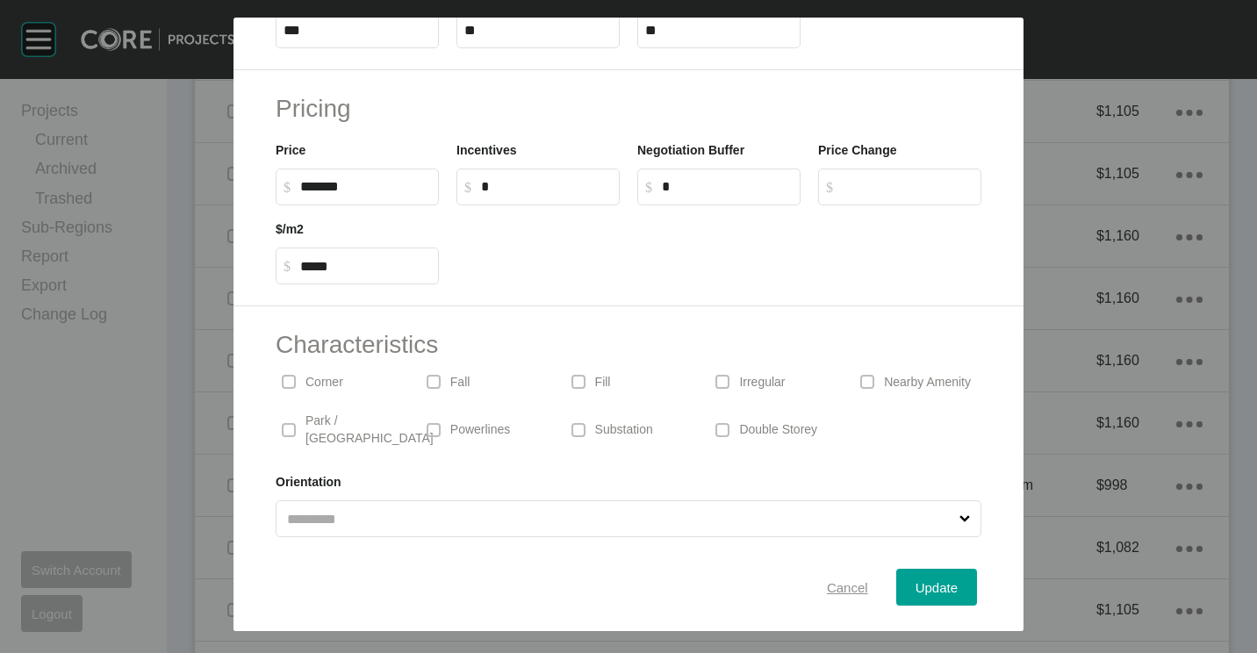
drag, startPoint x: 837, startPoint y: 577, endPoint x: 1245, endPoint y: 392, distance: 448.1
click at [837, 577] on div "Cancel" at bounding box center [847, 588] width 50 height 24
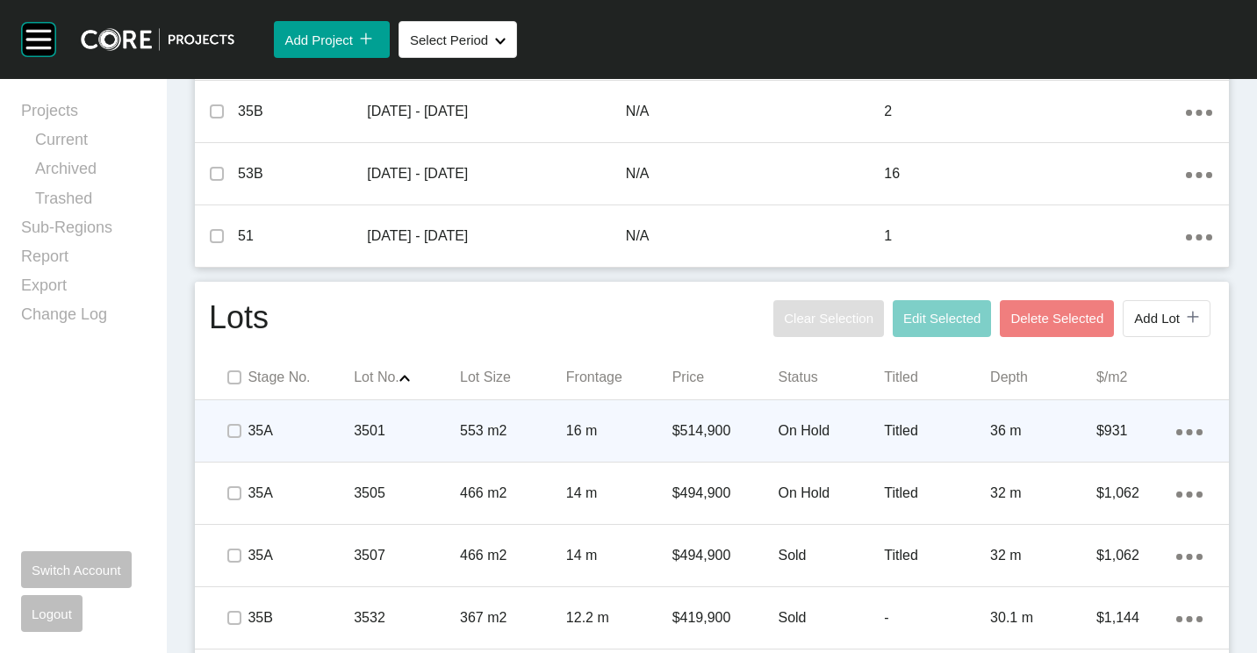
scroll to position [901, 0]
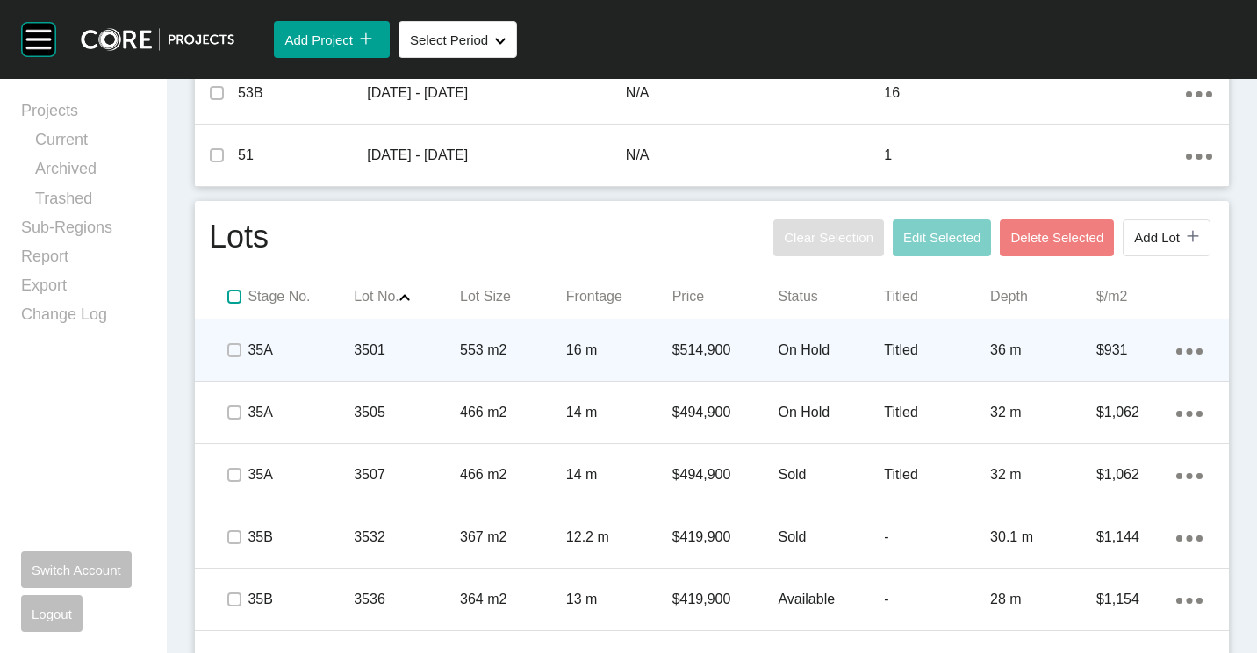
drag, startPoint x: 233, startPoint y: 301, endPoint x: 631, endPoint y: 373, distance: 404.9
click at [233, 301] on label at bounding box center [234, 297] width 14 height 14
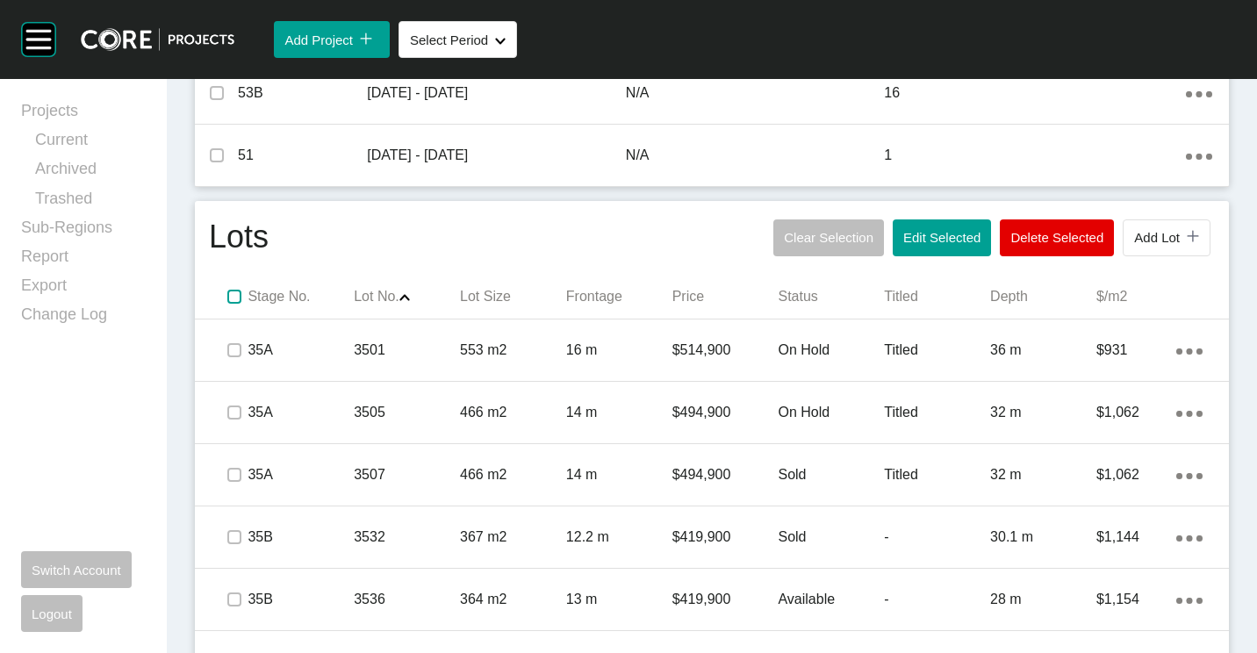
scroll to position [1252, 0]
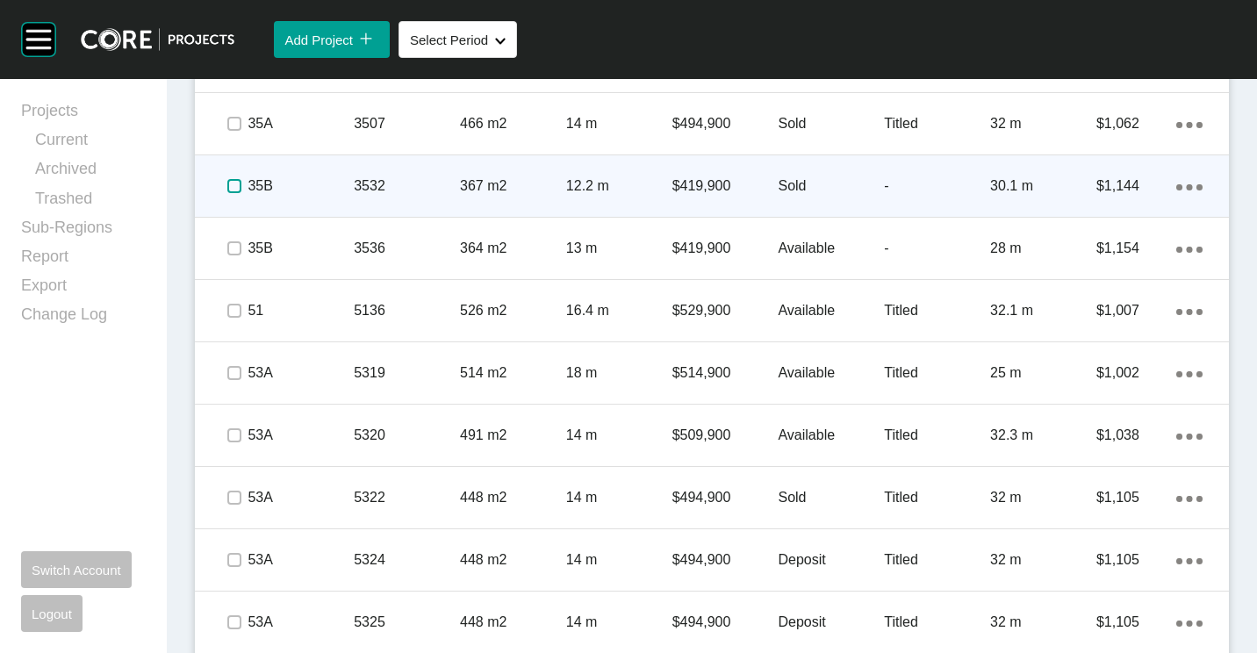
click at [231, 187] on label at bounding box center [234, 186] width 14 height 14
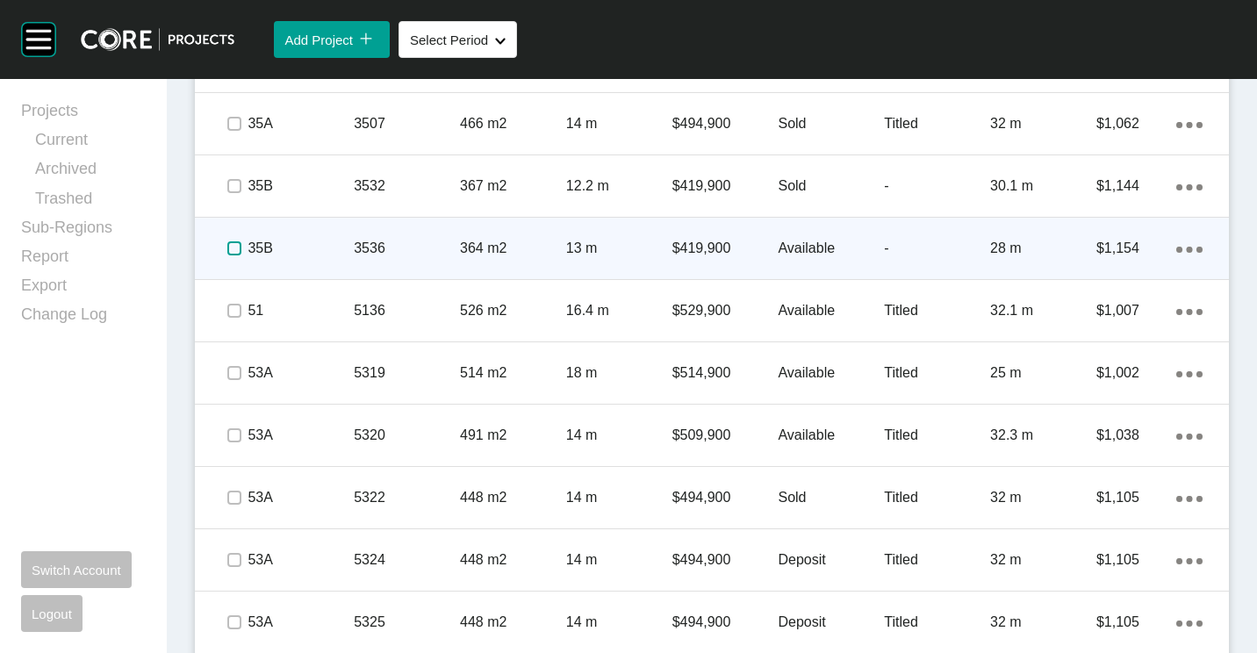
click at [235, 247] on label at bounding box center [234, 248] width 14 height 14
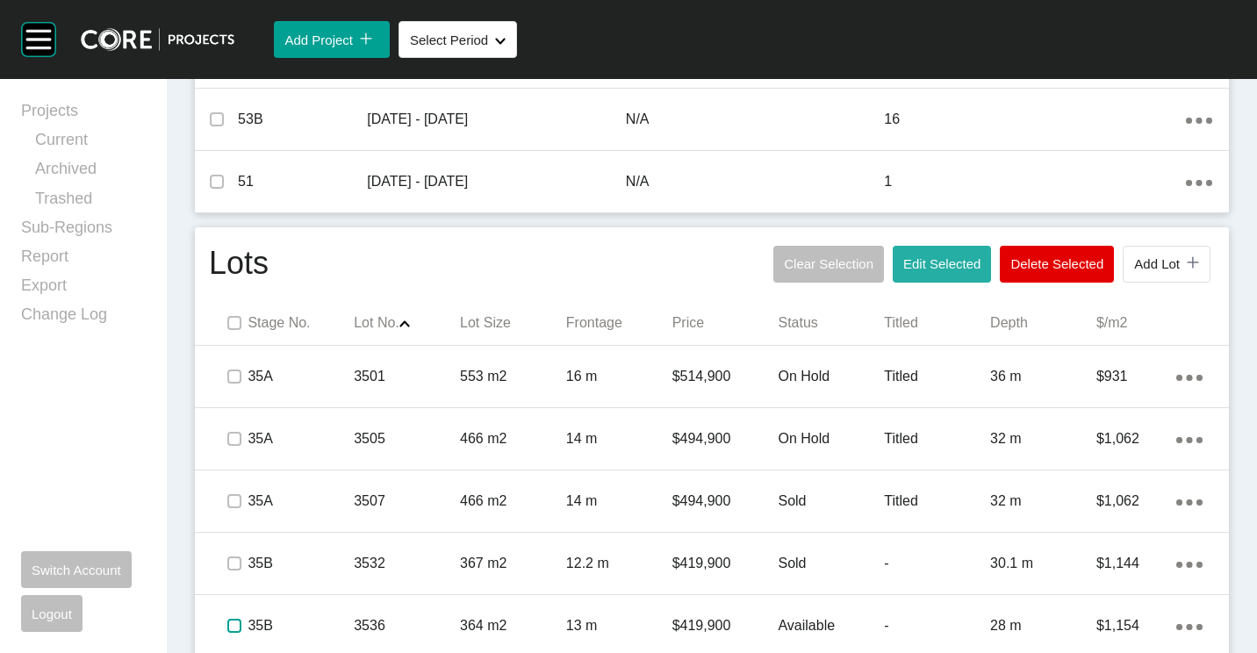
scroll to position [814, 0]
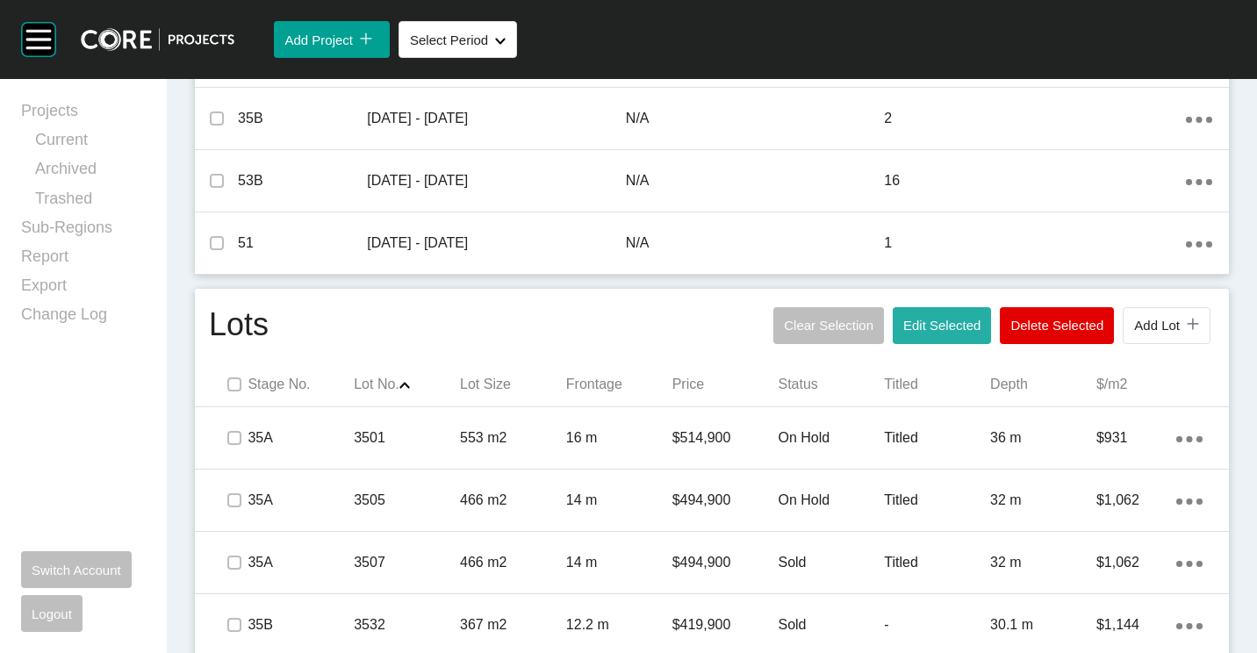
click at [926, 308] on button "Edit Selected" at bounding box center [942, 325] width 98 height 37
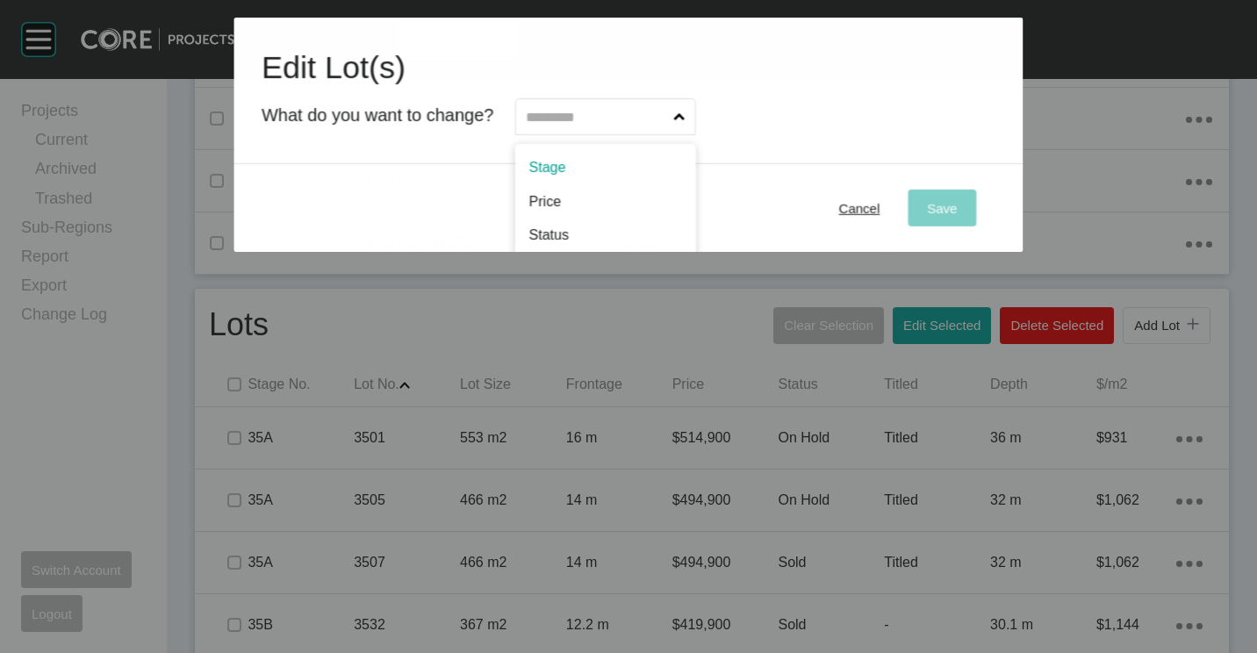
click at [671, 127] on input "text" at bounding box center [596, 116] width 147 height 35
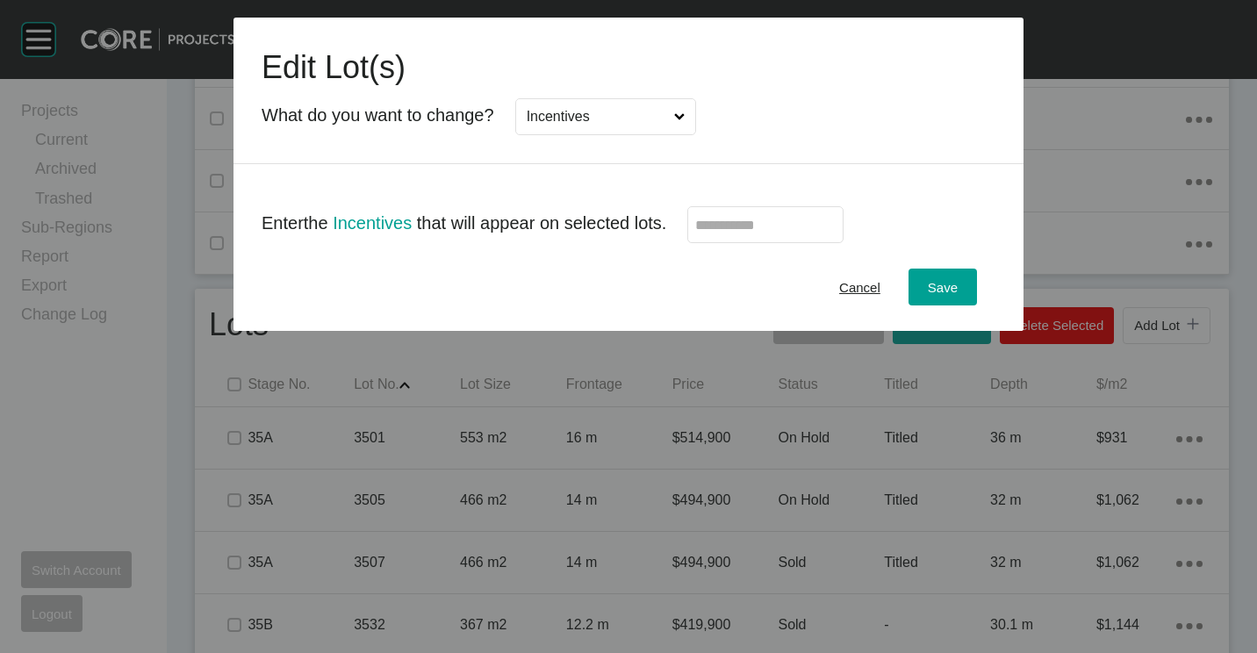
click at [739, 226] on input "text" at bounding box center [765, 225] width 140 height 15
type input "******"
click at [945, 308] on div "Cancel Save" at bounding box center [628, 287] width 790 height 88
click at [947, 287] on span "Save" at bounding box center [943, 287] width 30 height 15
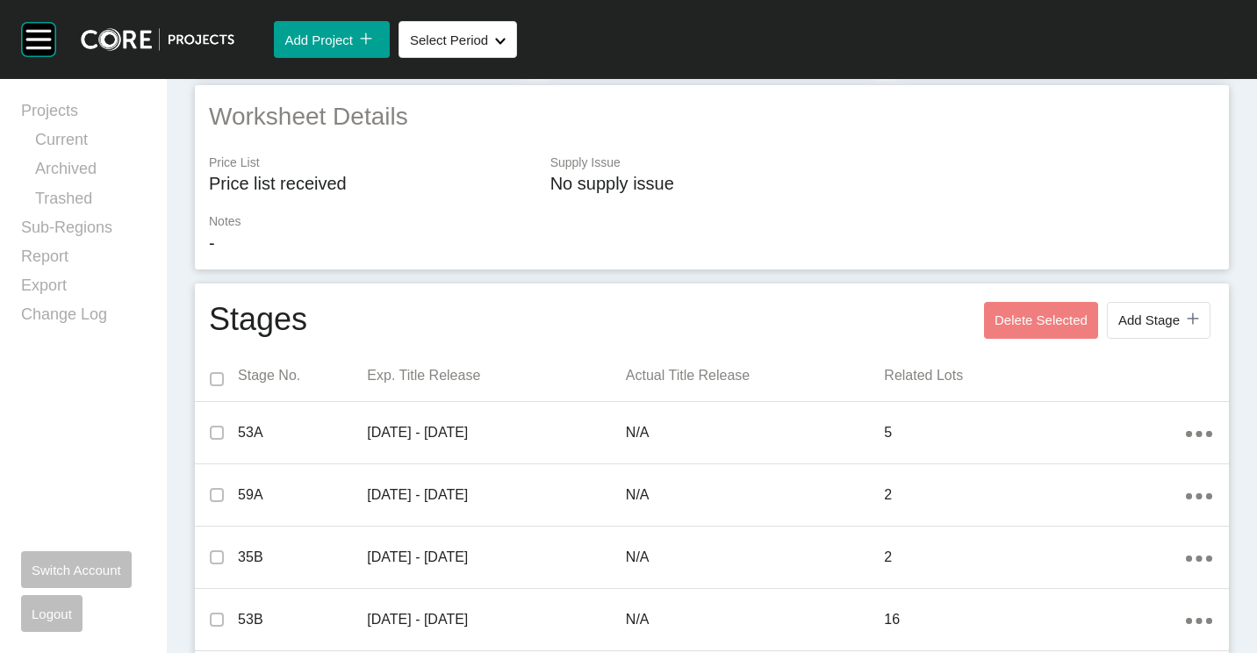
scroll to position [0, 0]
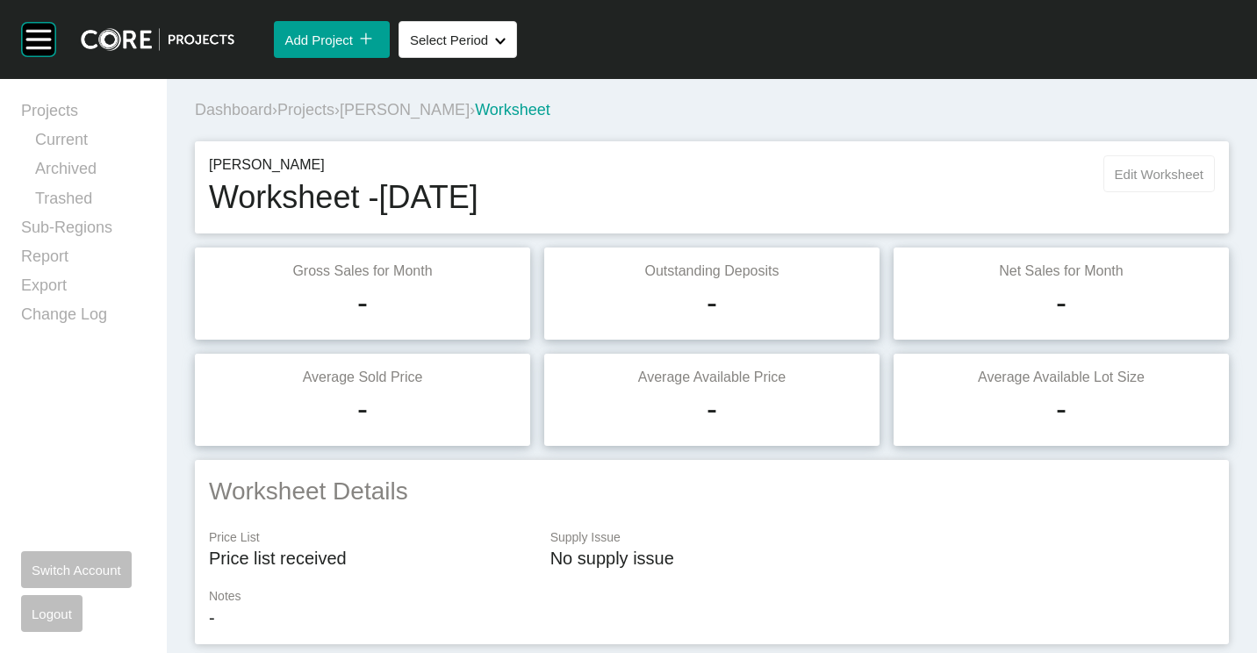
click at [1121, 188] on button "Edit Worksheet" at bounding box center [1158, 173] width 111 height 37
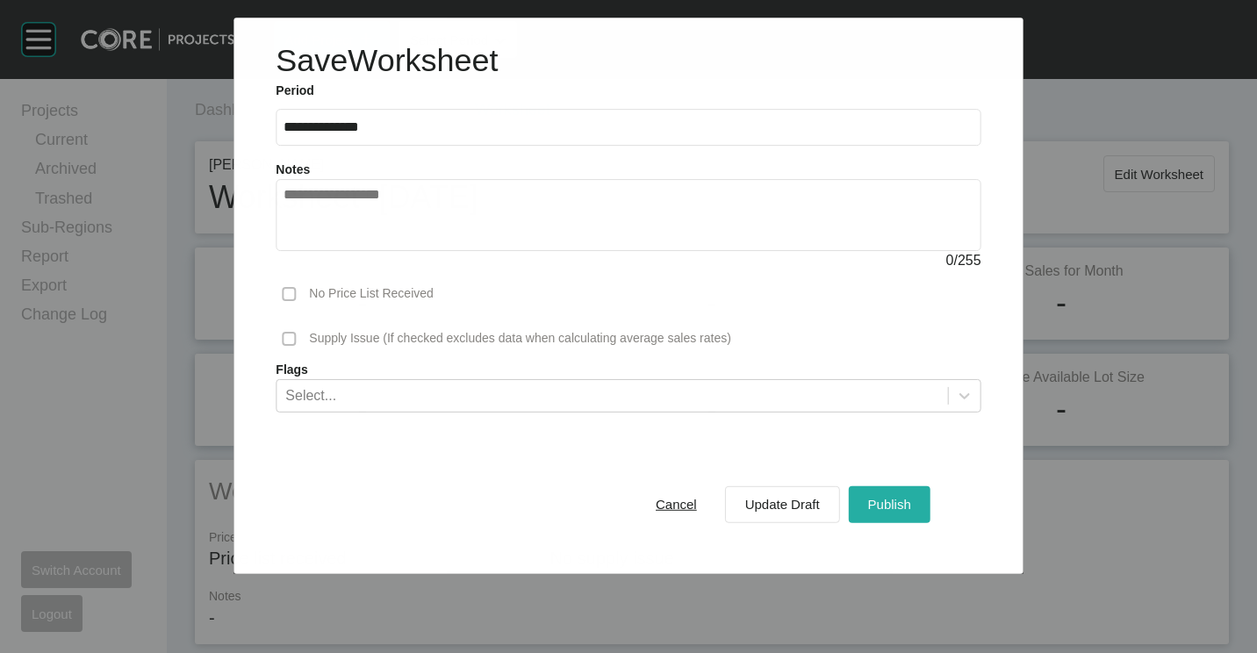
click at [904, 495] on div "Publish" at bounding box center [890, 504] width 52 height 24
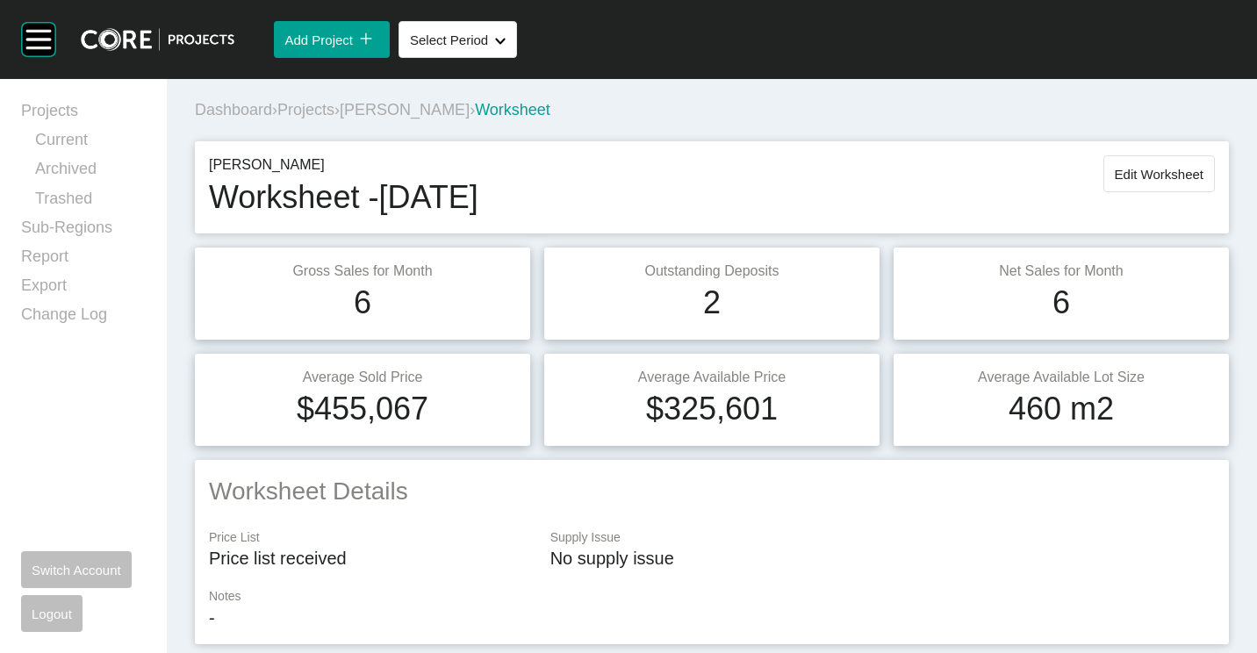
click at [391, 115] on span "[PERSON_NAME]" at bounding box center [405, 110] width 130 height 18
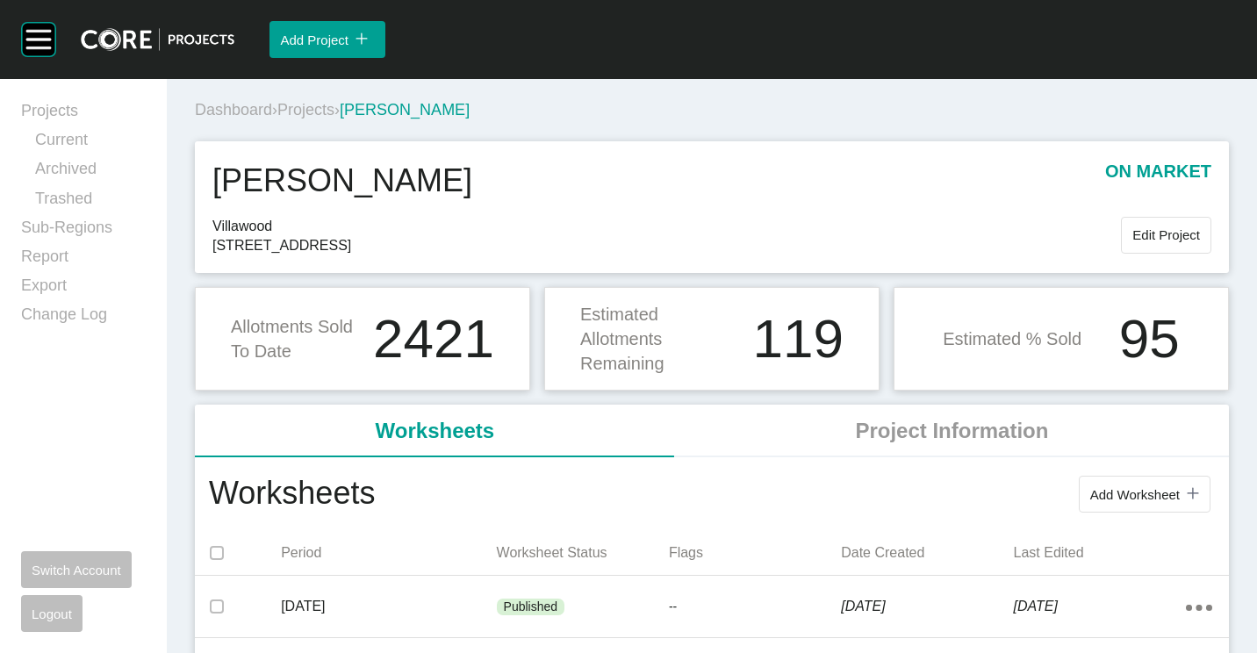
drag, startPoint x: 324, startPoint y: 113, endPoint x: 582, endPoint y: 62, distance: 263.0
click at [325, 113] on span "Projects" at bounding box center [305, 110] width 57 height 18
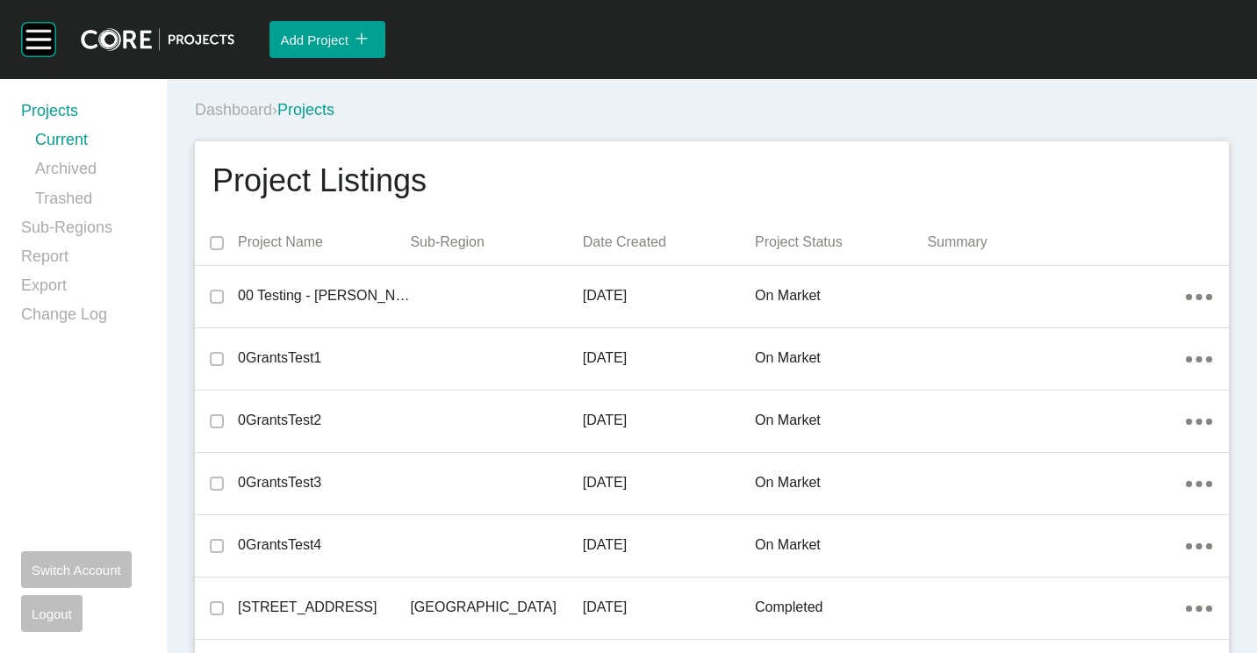
scroll to position [4643, 0]
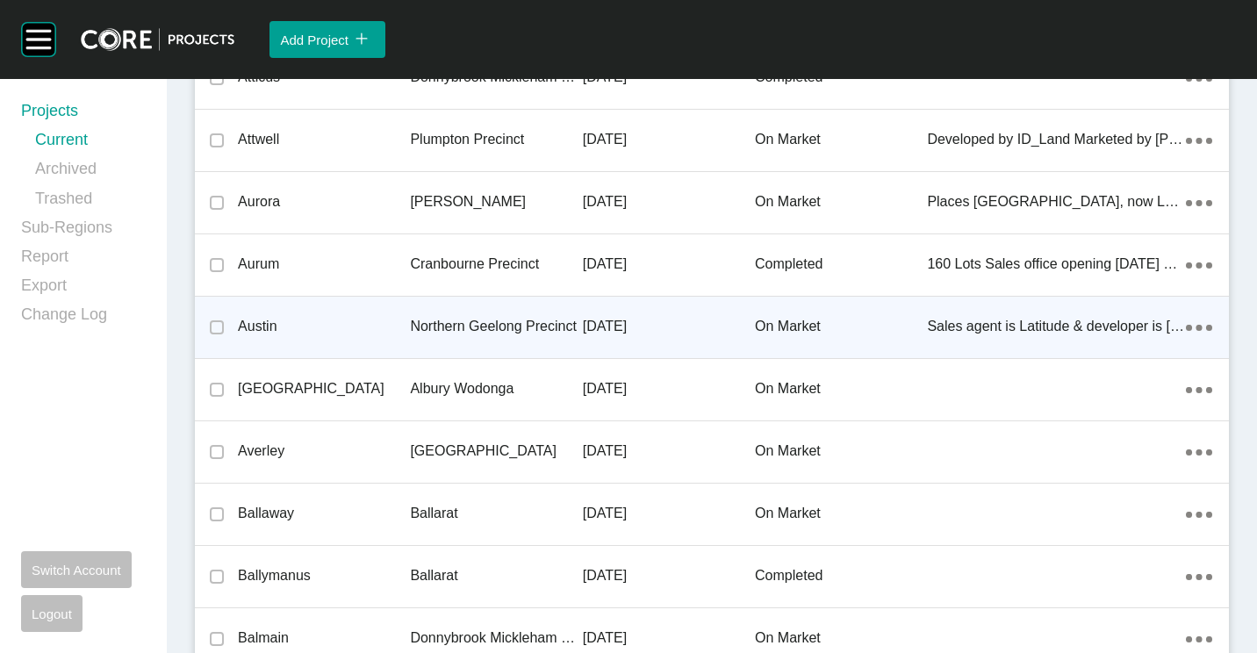
click at [490, 316] on div "Northern Geelong Precinct" at bounding box center [496, 326] width 172 height 54
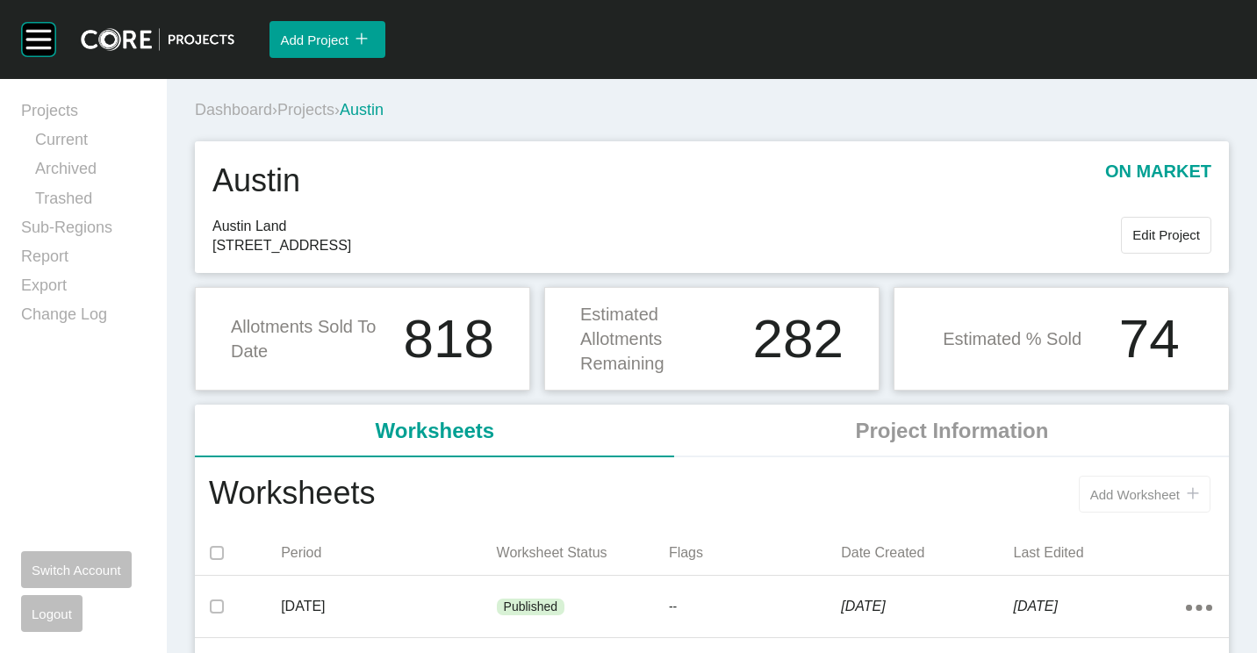
click at [1137, 490] on span "Add Worksheet" at bounding box center [1135, 494] width 90 height 15
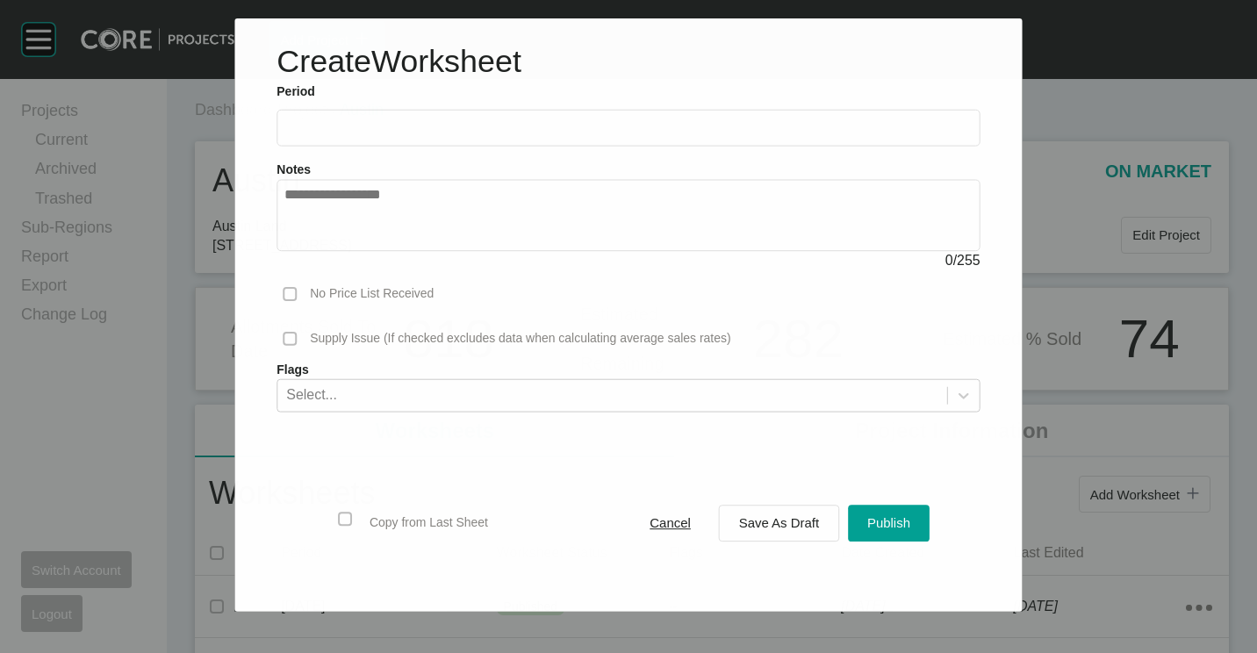
click at [380, 139] on label at bounding box center [627, 128] width 703 height 37
click at [380, 135] on input "text" at bounding box center [627, 127] width 687 height 15
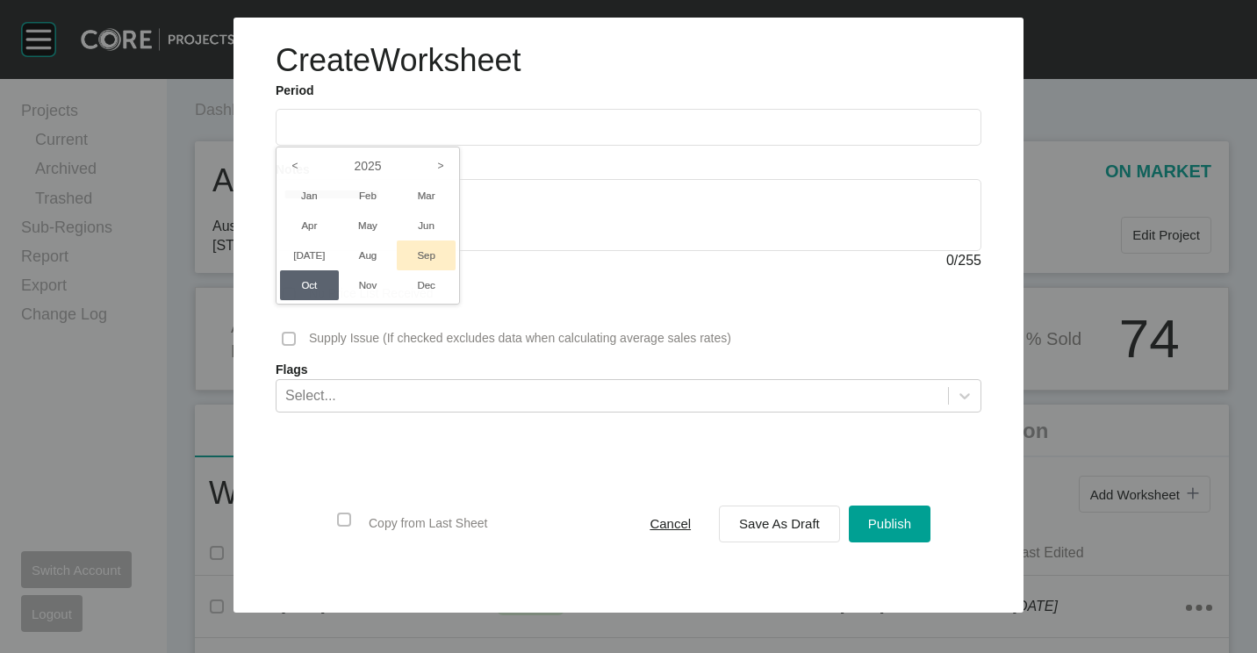
click at [427, 255] on li "Sep" at bounding box center [426, 255] width 59 height 30
type input "**********"
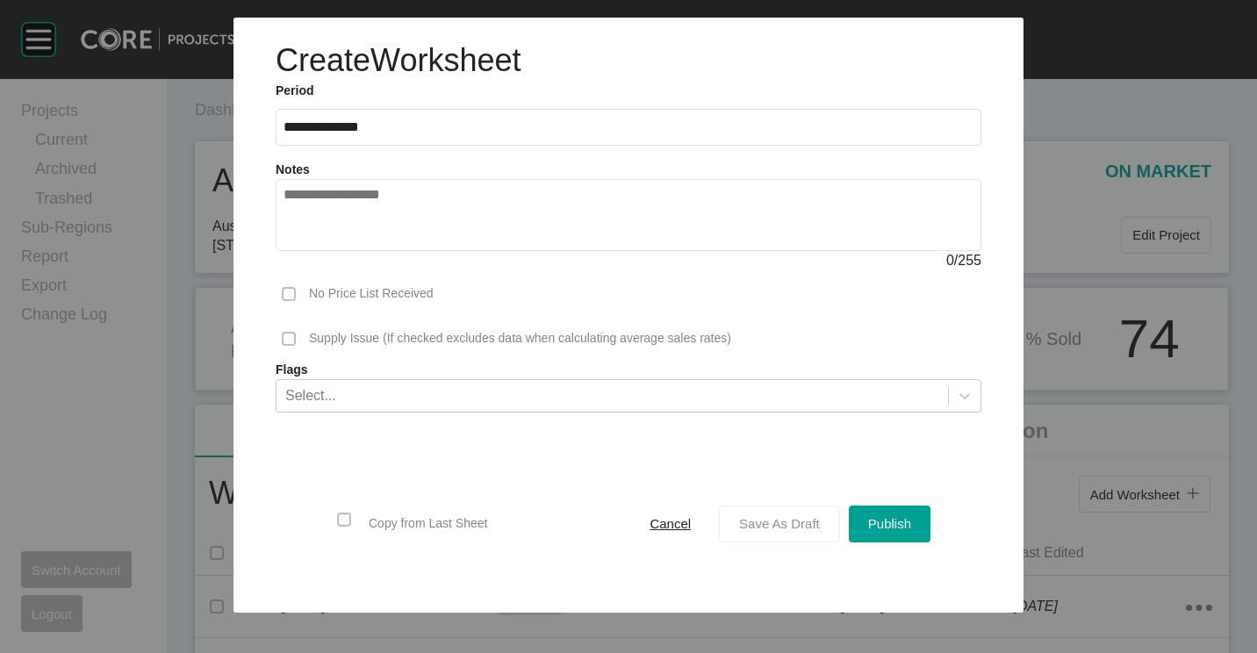
click at [784, 527] on span "Save As Draft" at bounding box center [779, 523] width 81 height 15
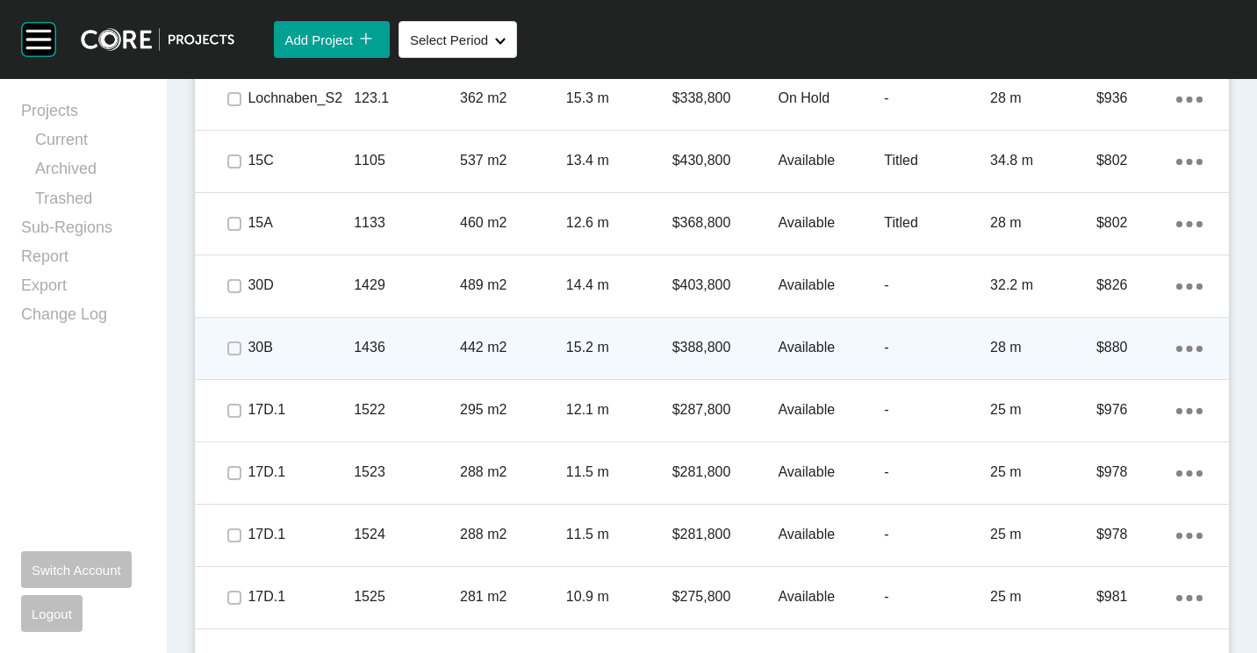
scroll to position [2019, 0]
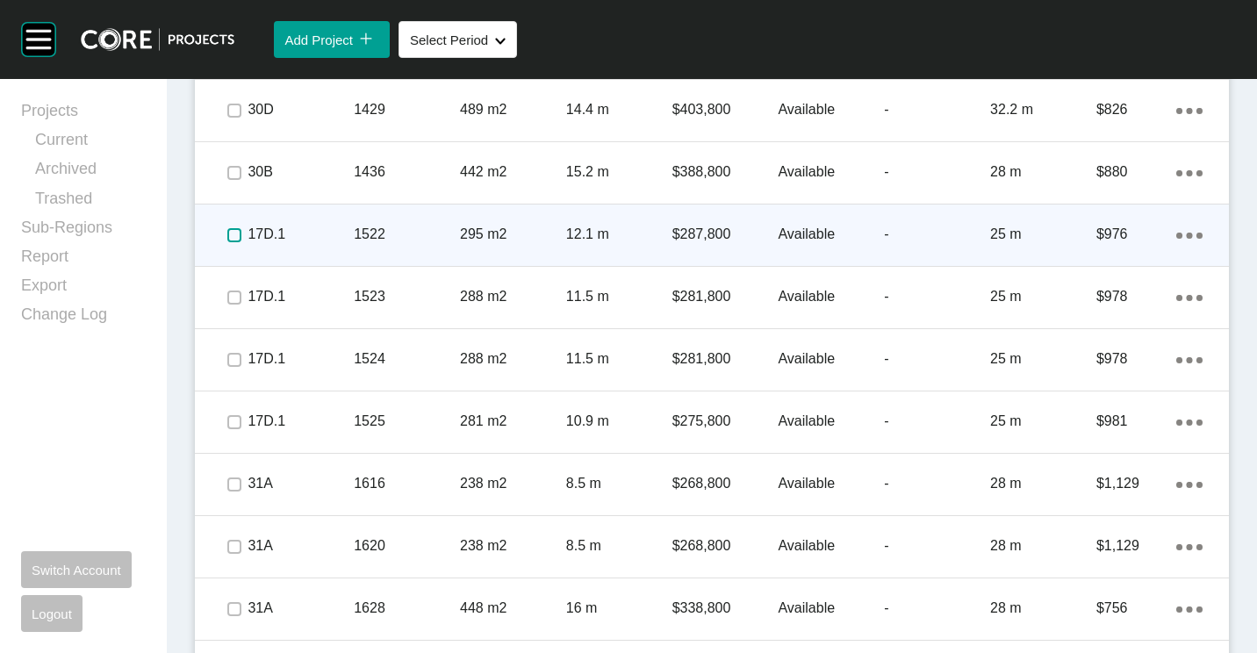
click at [233, 233] on label at bounding box center [234, 235] width 14 height 14
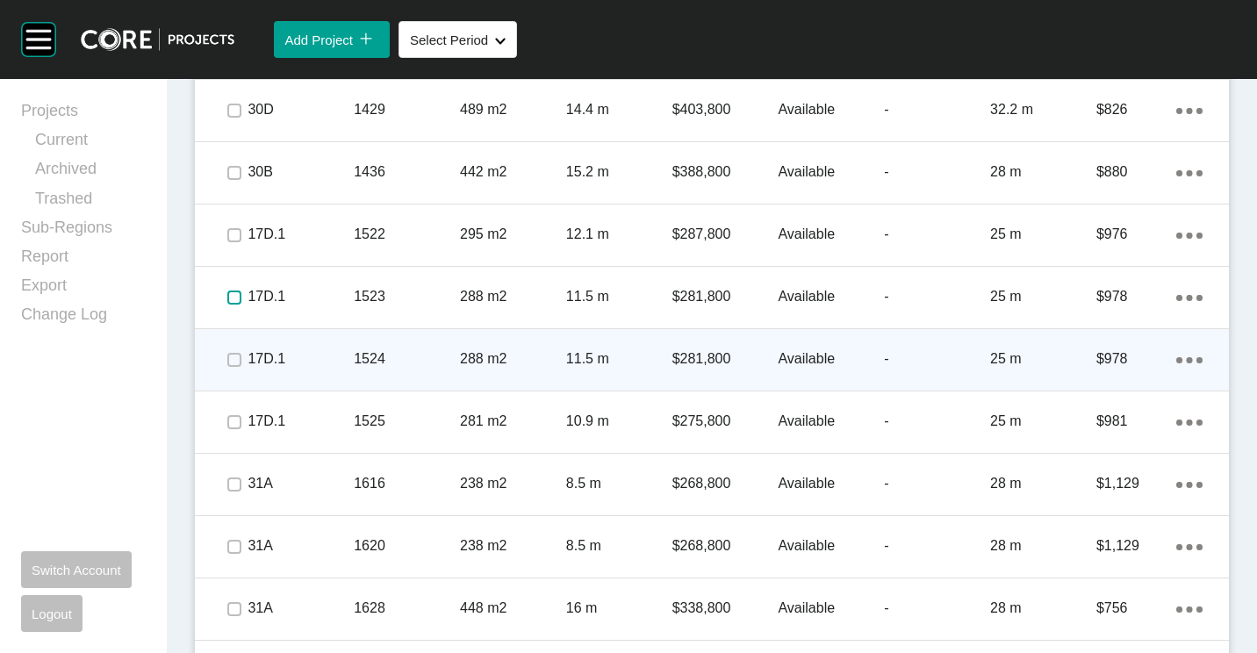
drag, startPoint x: 232, startPoint y: 298, endPoint x: 231, endPoint y: 337, distance: 39.5
click at [232, 300] on label at bounding box center [234, 297] width 14 height 14
click at [230, 355] on label at bounding box center [234, 360] width 14 height 14
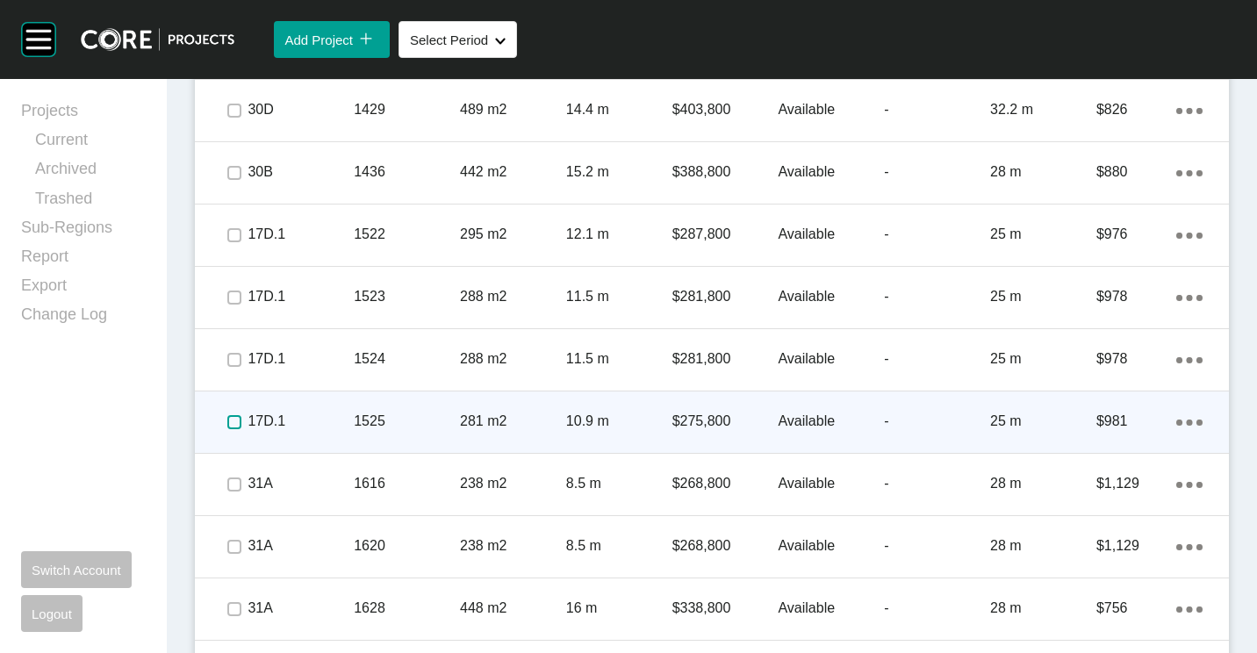
click at [239, 424] on label at bounding box center [234, 422] width 14 height 14
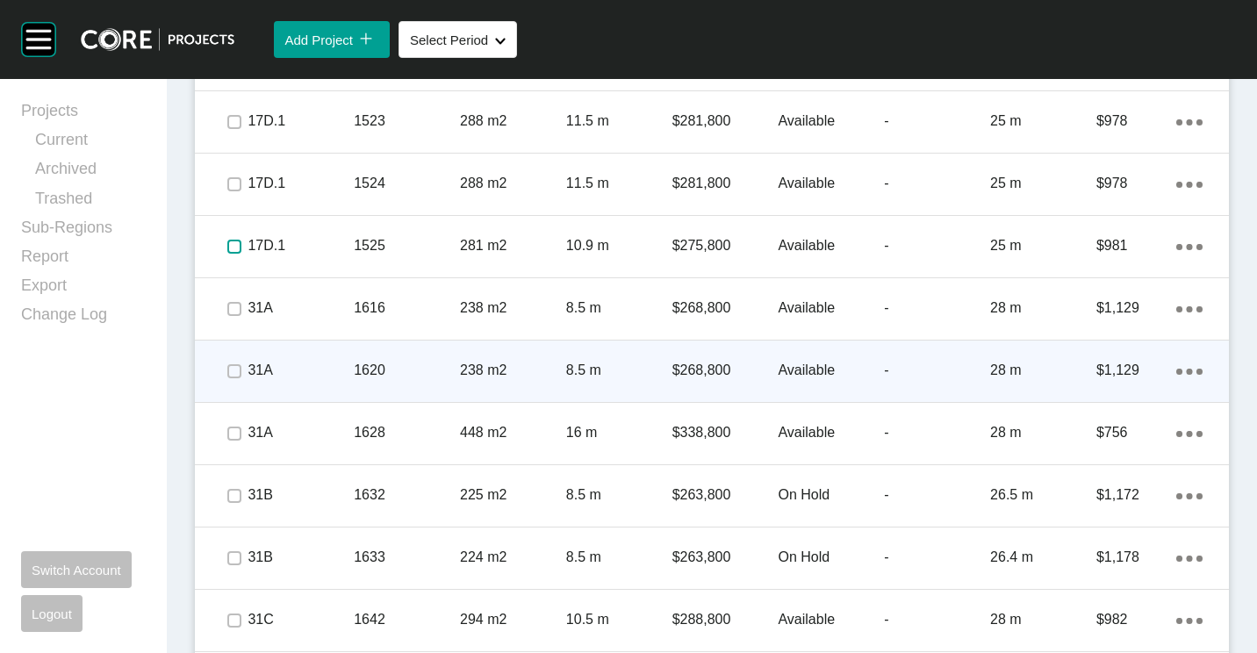
scroll to position [2282, 0]
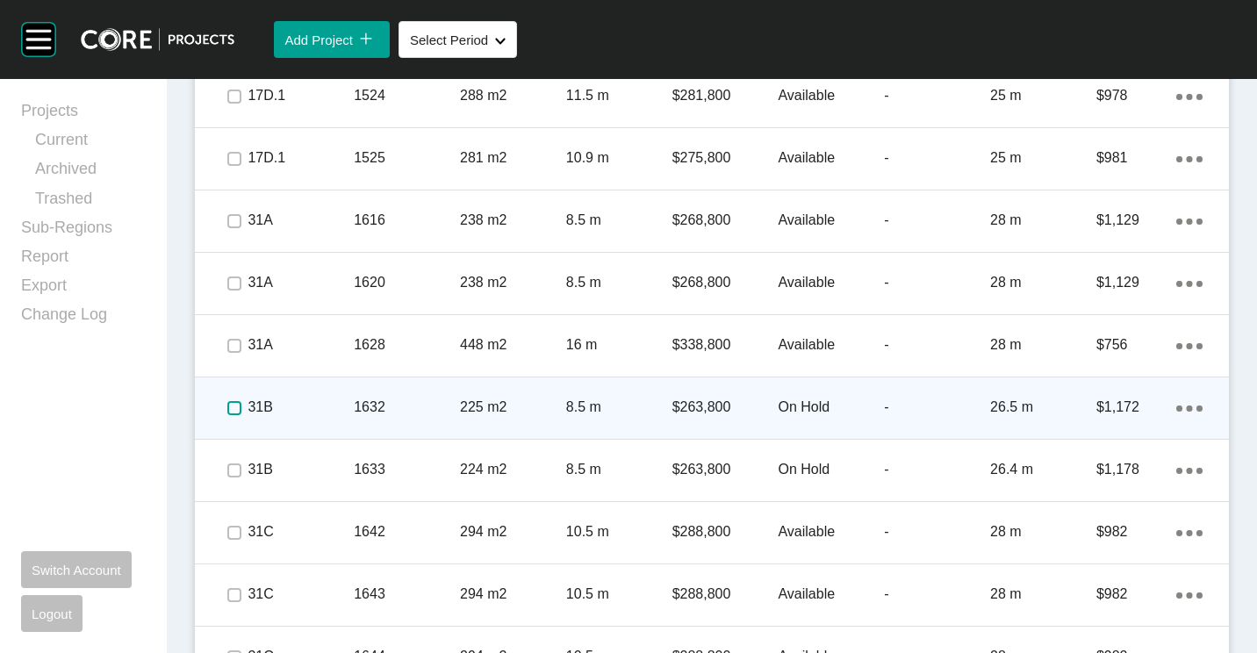
click at [231, 408] on label at bounding box center [234, 408] width 14 height 14
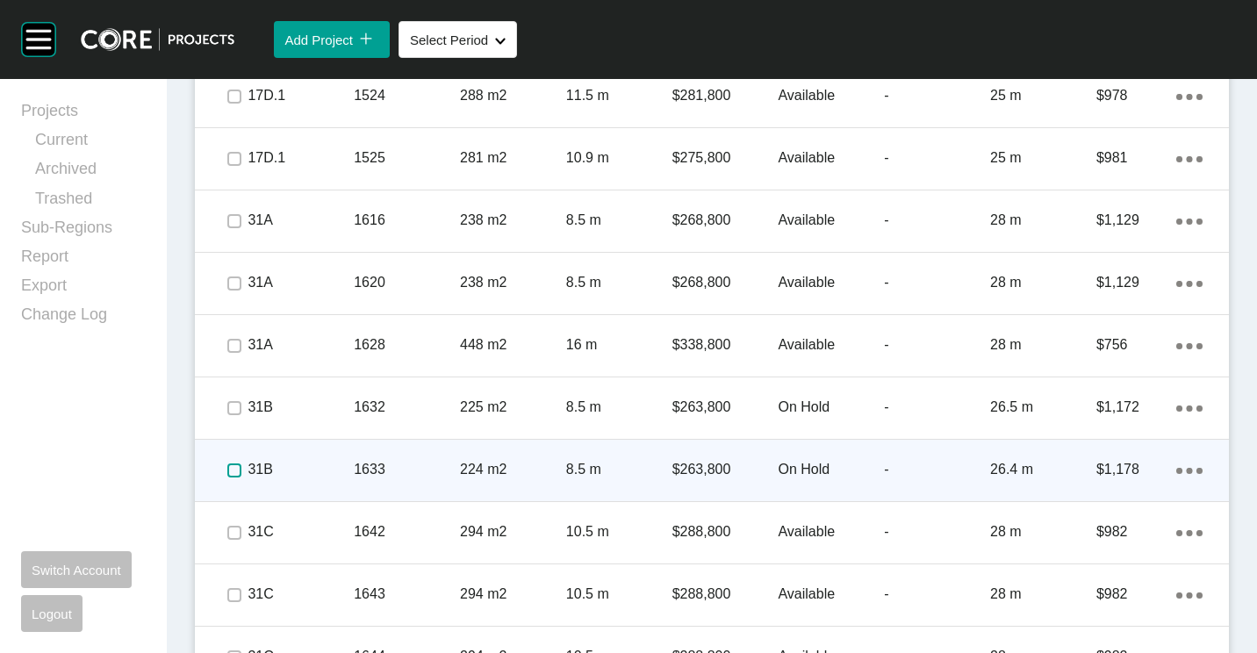
click at [238, 464] on label at bounding box center [234, 470] width 14 height 14
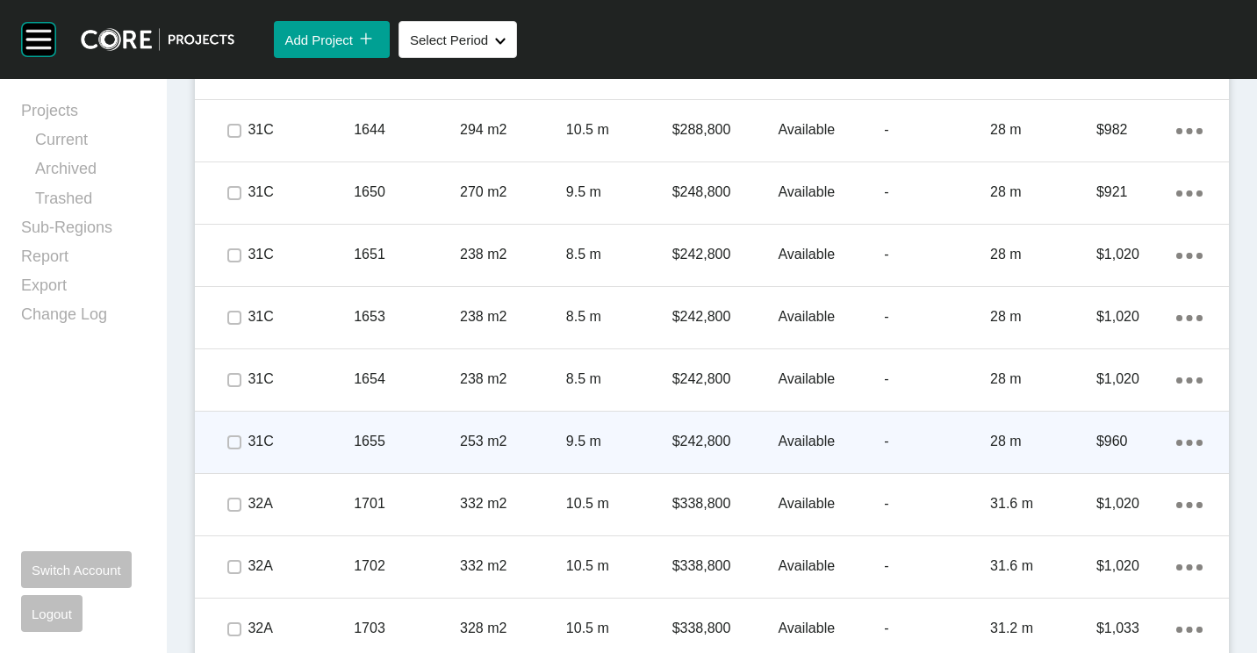
scroll to position [2984, 0]
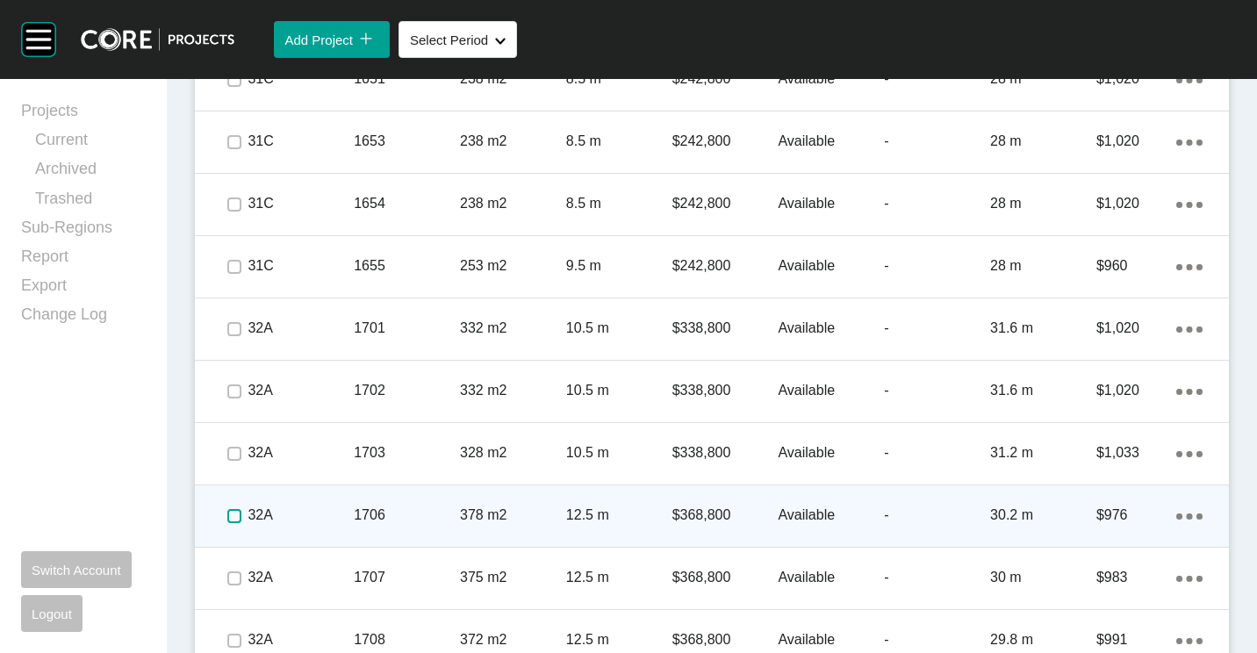
click at [235, 514] on label at bounding box center [234, 516] width 14 height 14
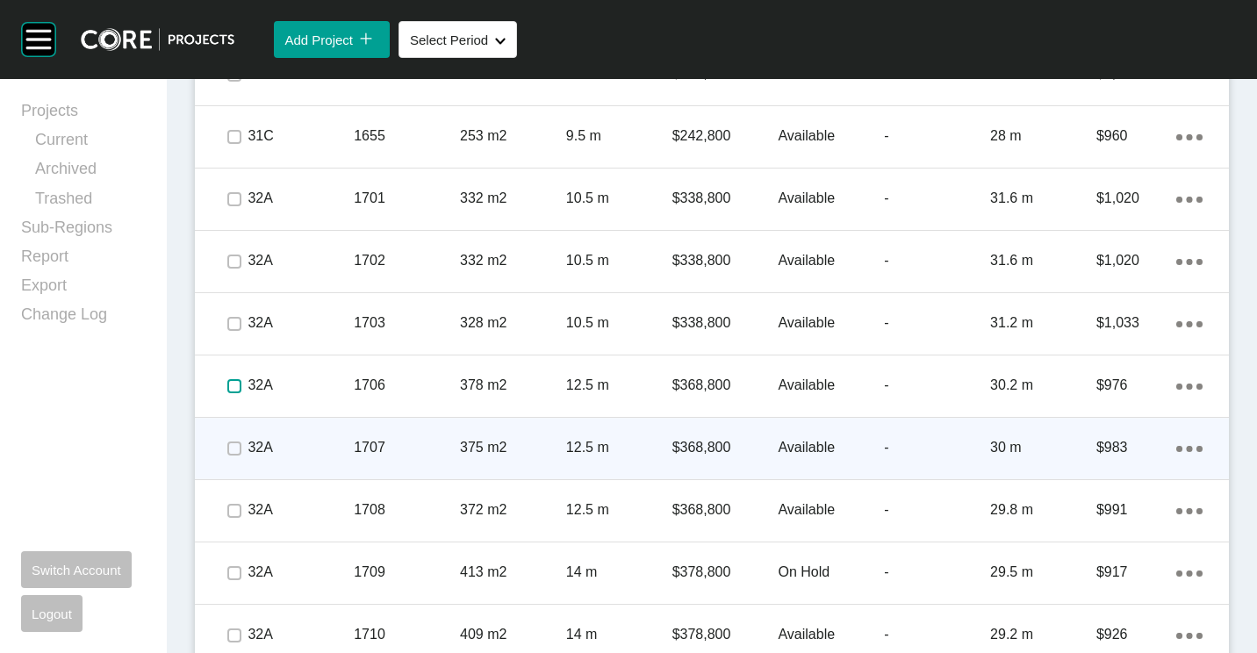
scroll to position [3322, 0]
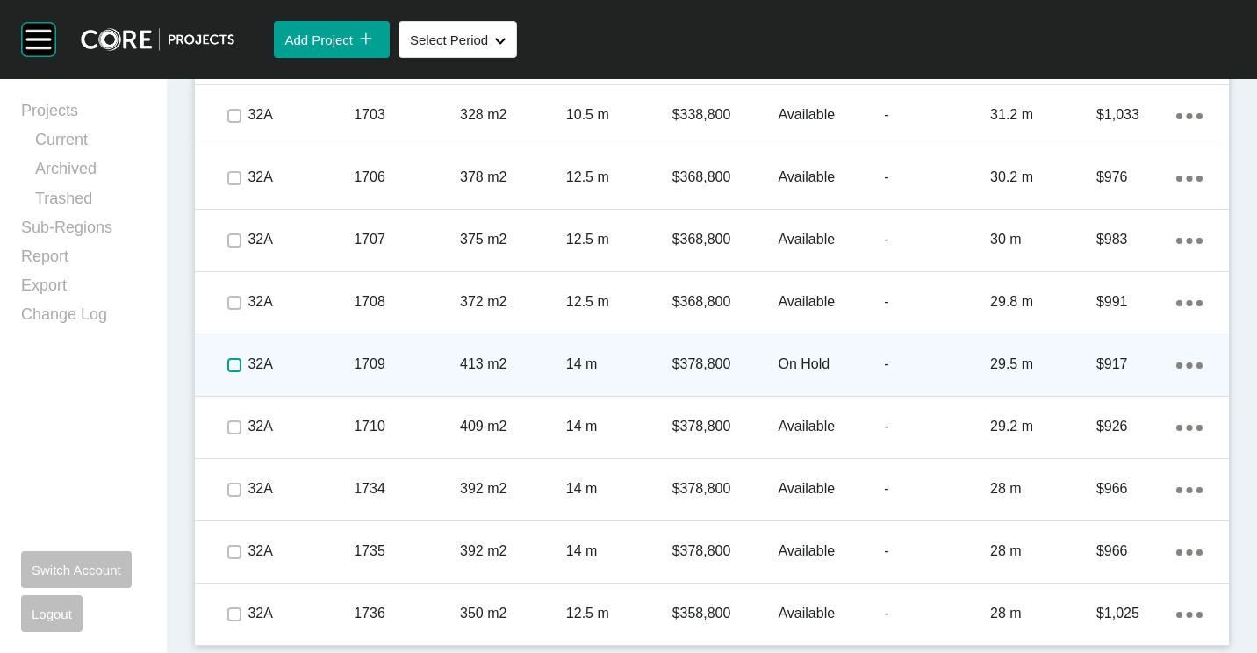
click at [234, 367] on label at bounding box center [234, 365] width 14 height 14
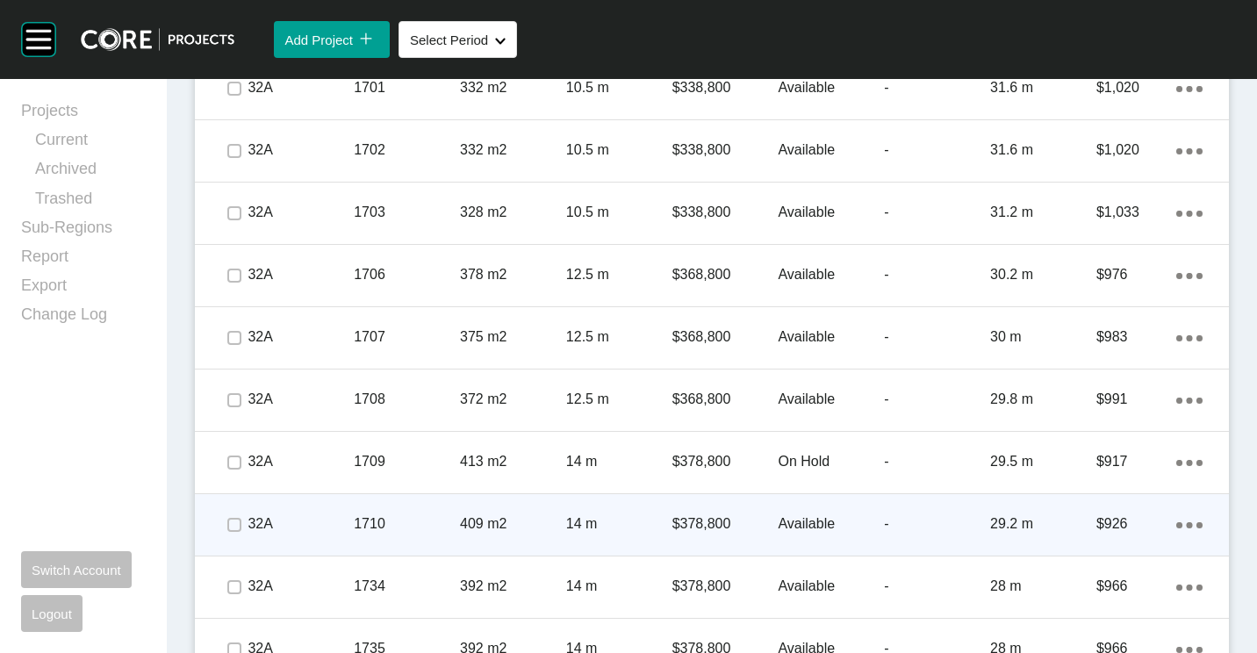
scroll to position [3234, 0]
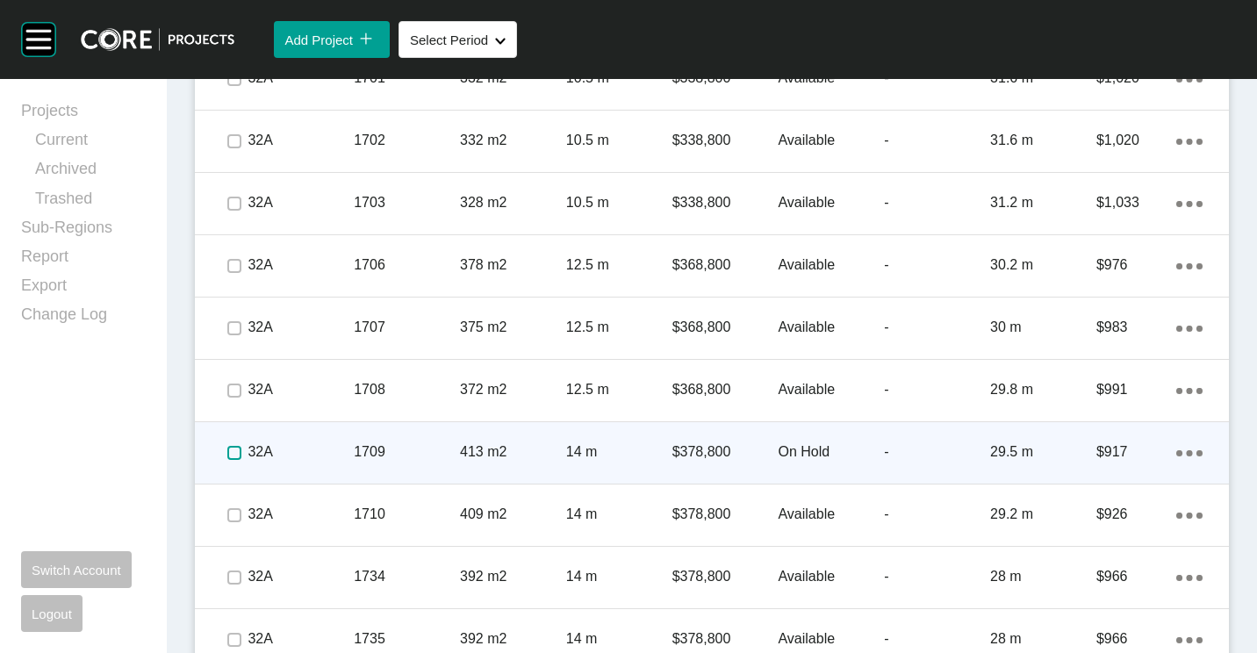
click at [227, 450] on label at bounding box center [234, 453] width 14 height 14
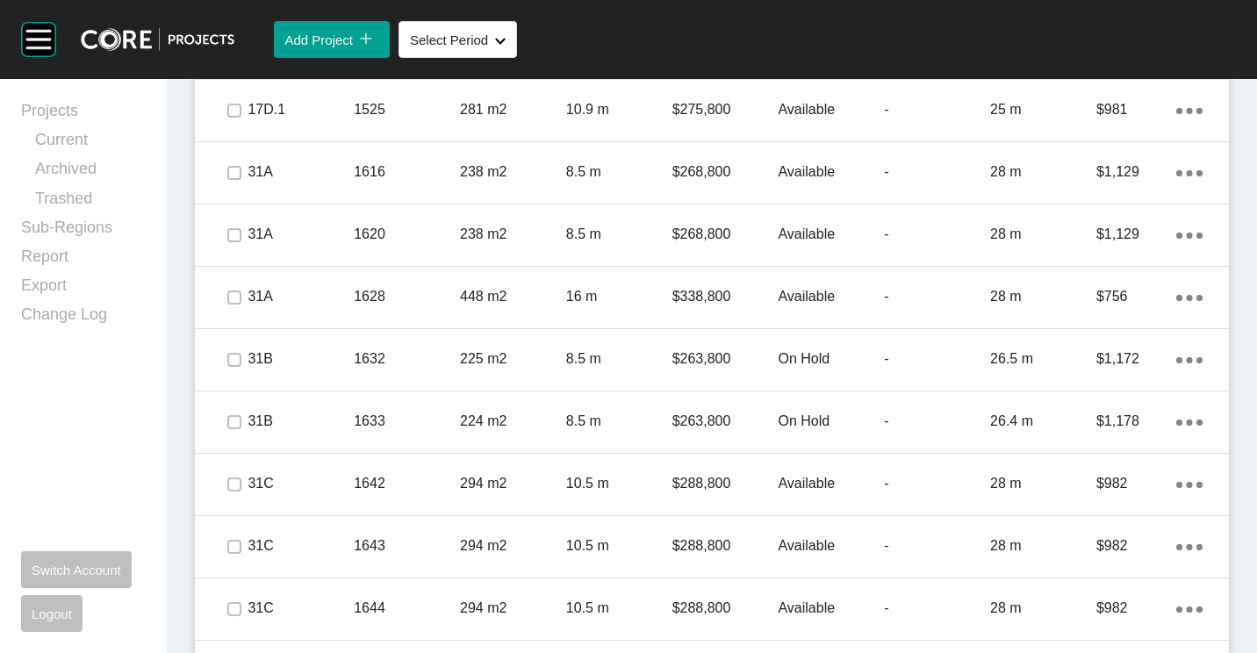
scroll to position [2356, 0]
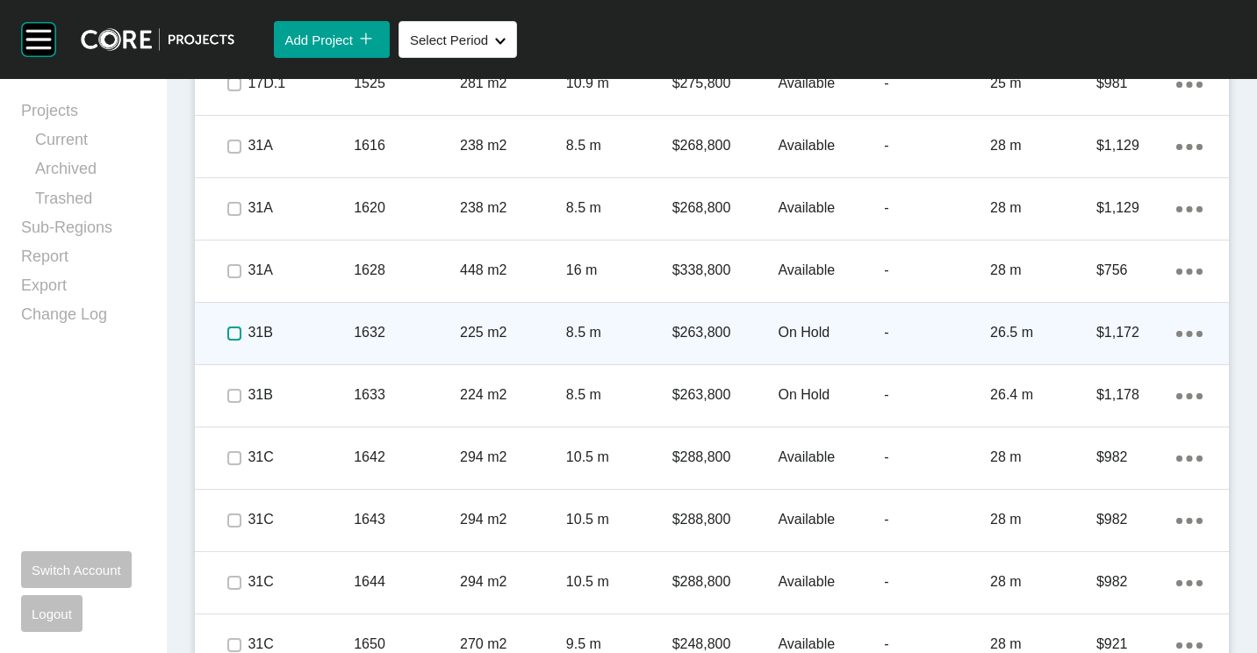
click at [228, 331] on label at bounding box center [234, 333] width 14 height 14
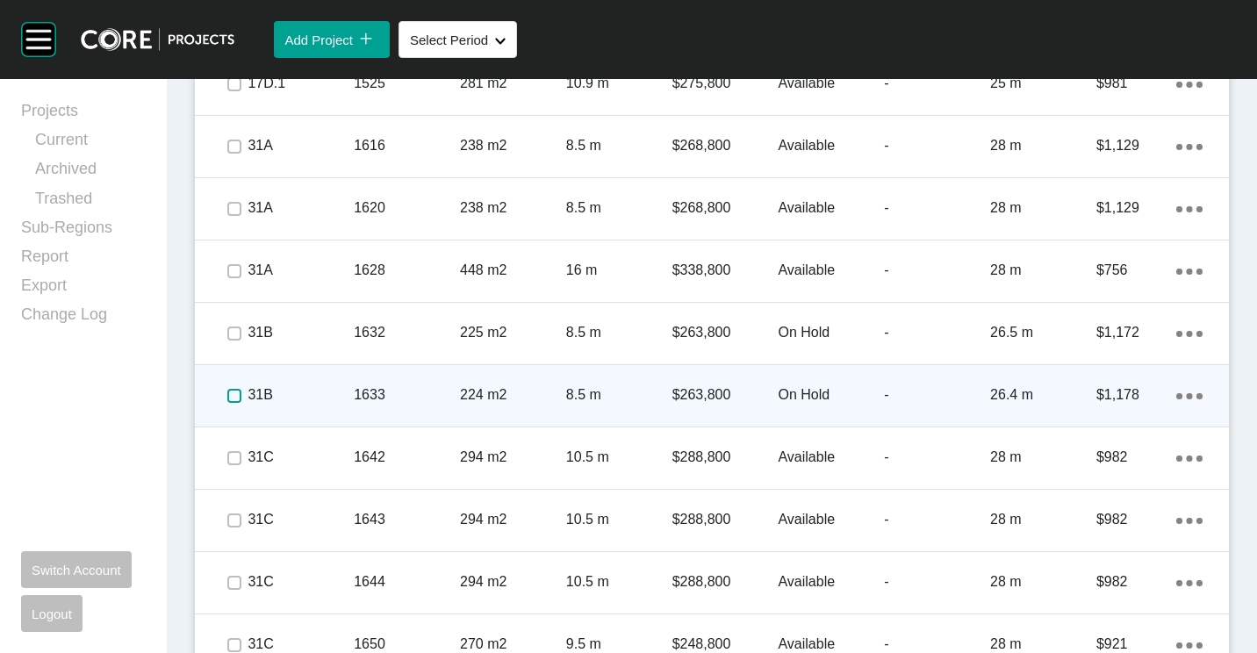
drag, startPoint x: 231, startPoint y: 395, endPoint x: 334, endPoint y: 386, distance: 103.9
click at [231, 395] on label at bounding box center [234, 396] width 14 height 14
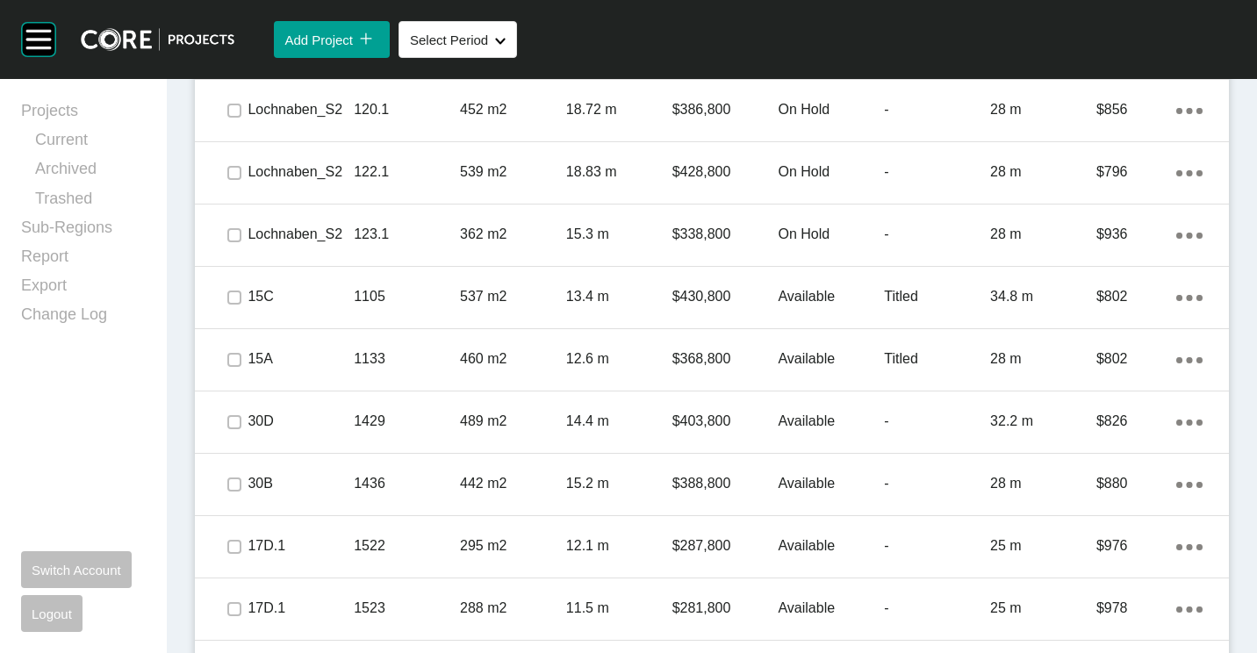
scroll to position [2093, 0]
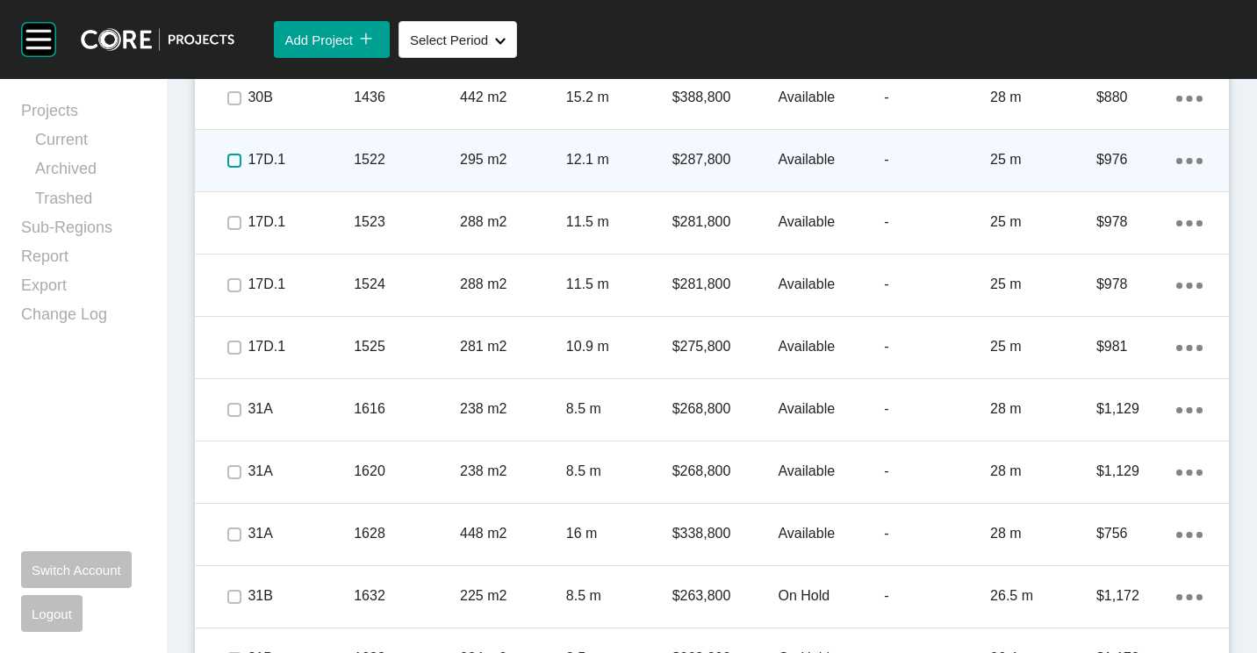
click at [233, 160] on label at bounding box center [234, 161] width 14 height 14
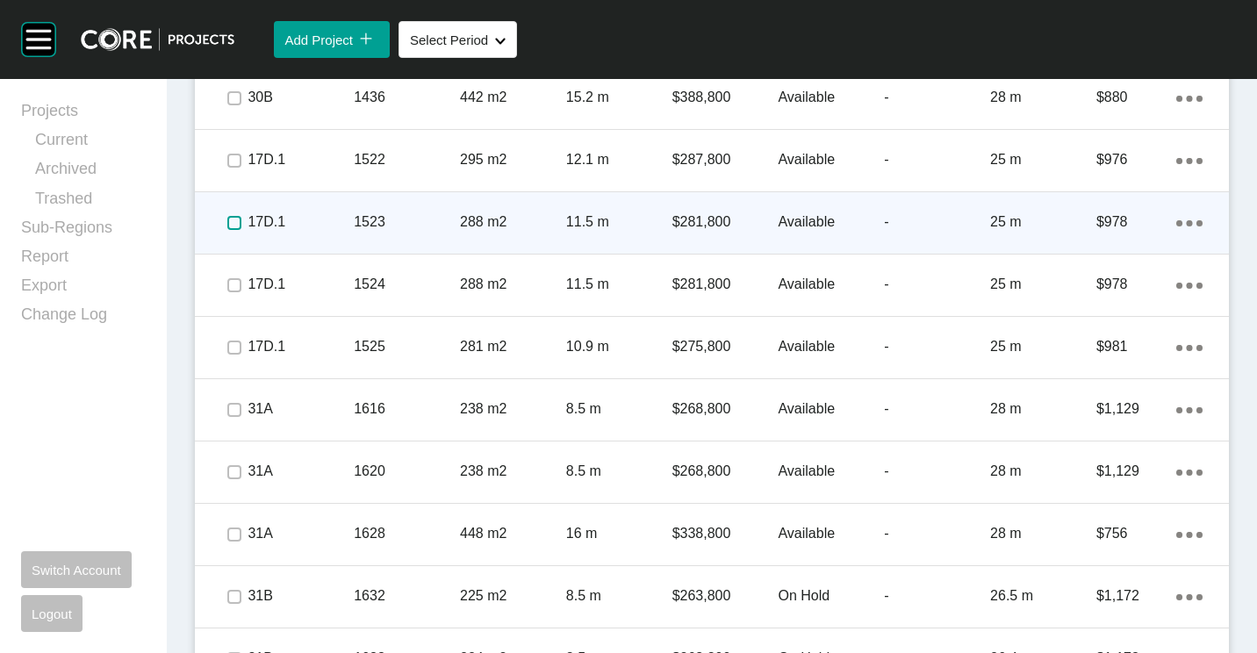
click at [233, 225] on label at bounding box center [234, 223] width 14 height 14
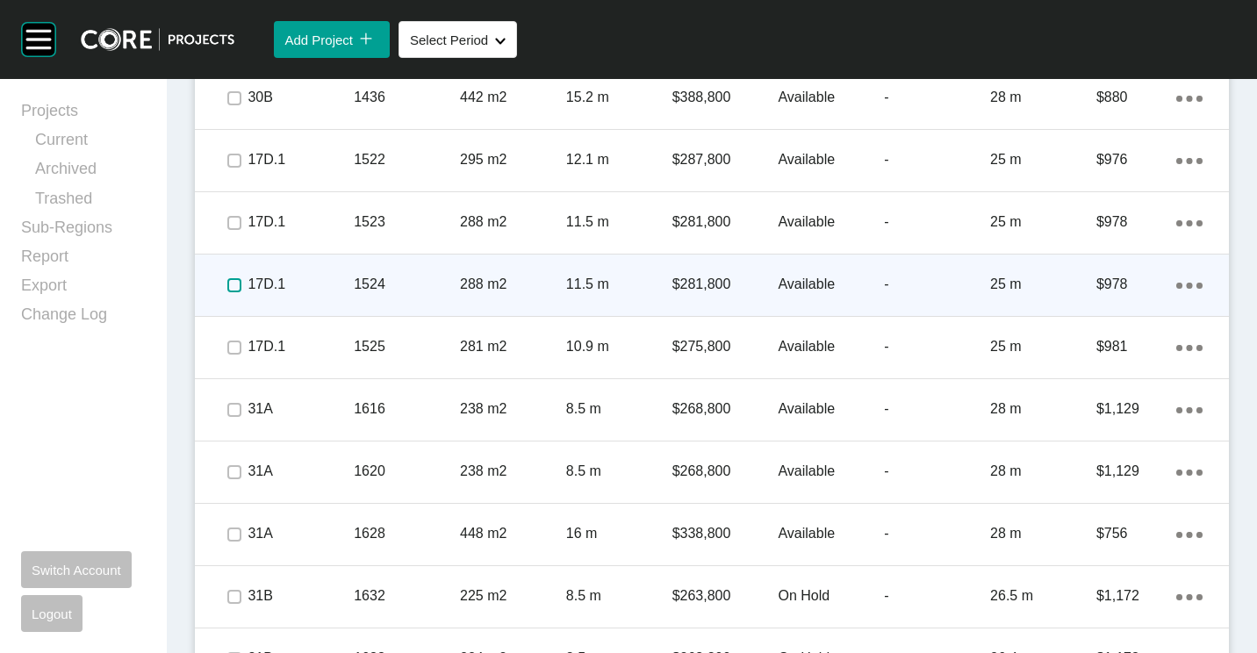
drag, startPoint x: 238, startPoint y: 276, endPoint x: 233, endPoint y: 292, distance: 16.7
click at [238, 278] on label at bounding box center [234, 285] width 14 height 14
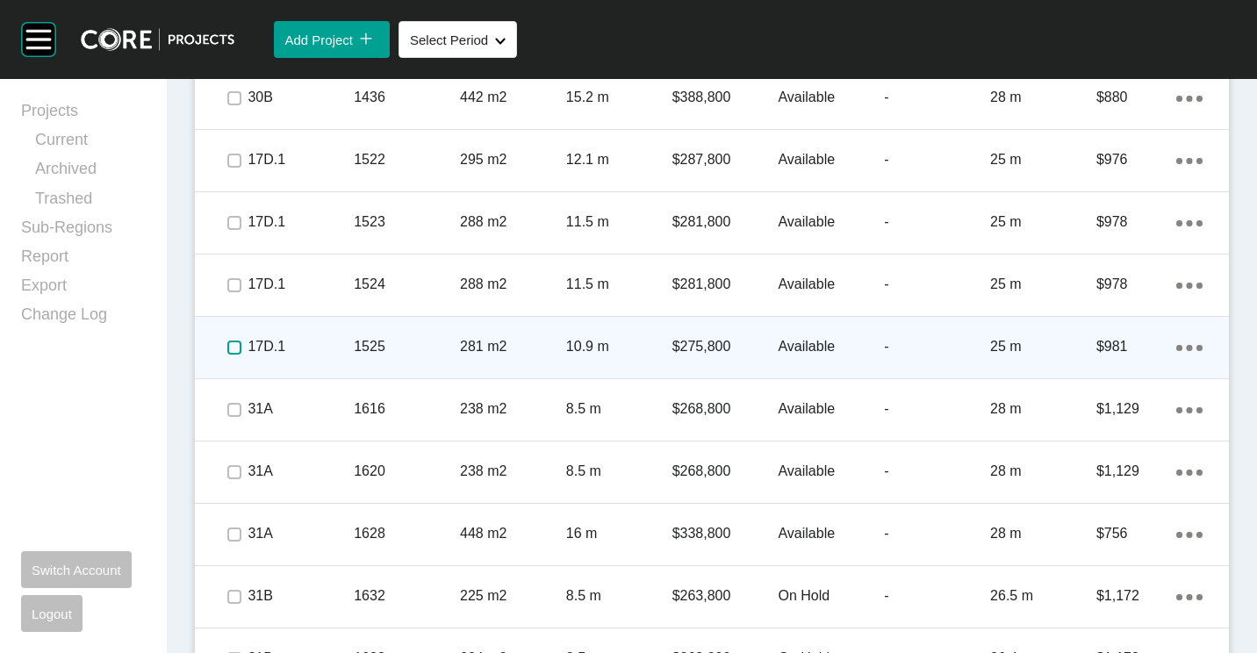
drag, startPoint x: 237, startPoint y: 348, endPoint x: 397, endPoint y: 303, distance: 165.9
click at [237, 348] on label at bounding box center [234, 348] width 14 height 14
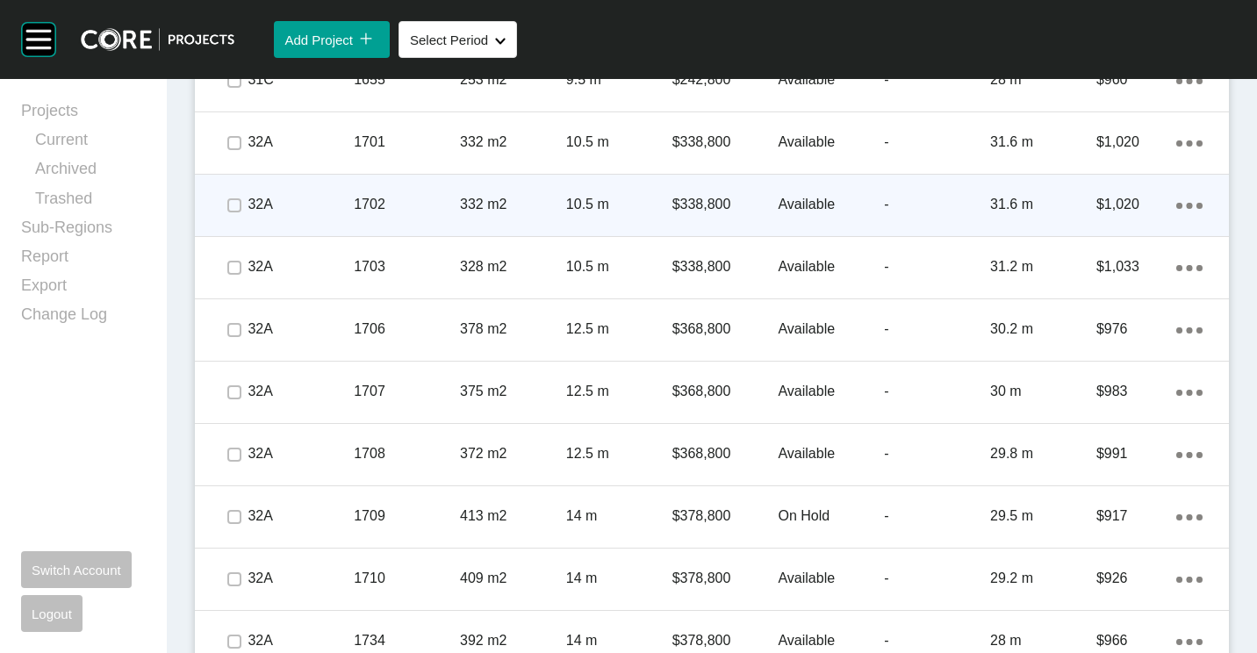
scroll to position [3059, 0]
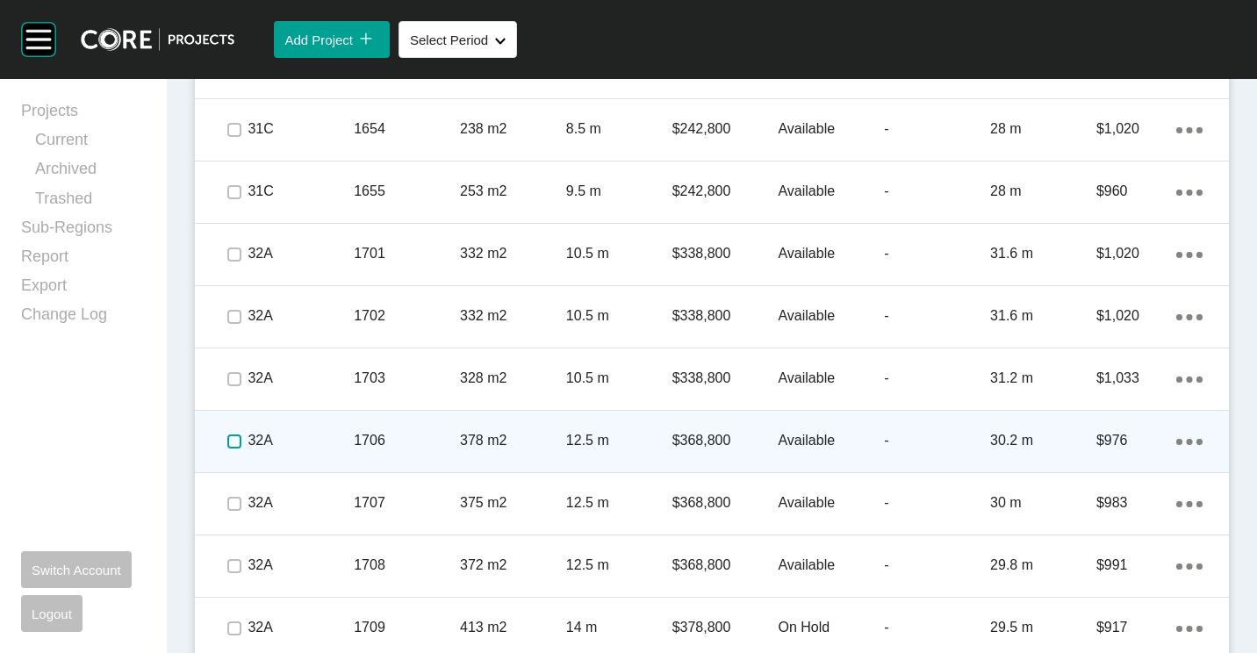
click at [237, 438] on label at bounding box center [234, 441] width 14 height 14
click at [392, 441] on p "1706" at bounding box center [407, 440] width 106 height 19
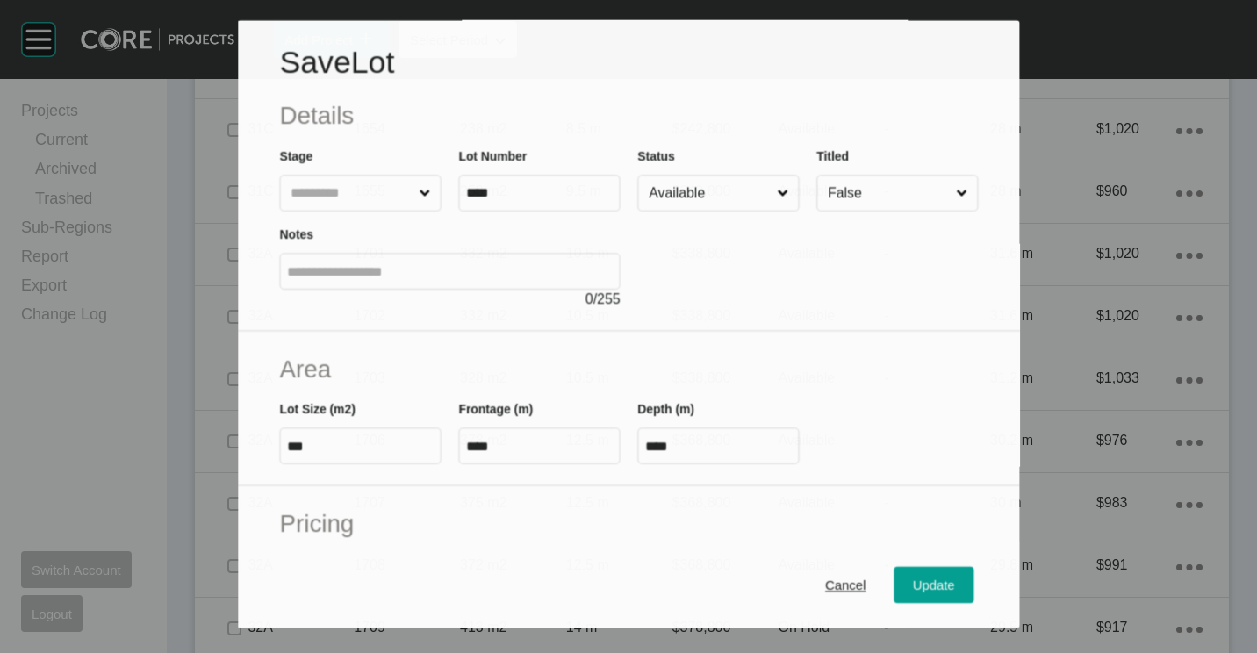
click at [677, 189] on input "Available" at bounding box center [709, 193] width 128 height 35
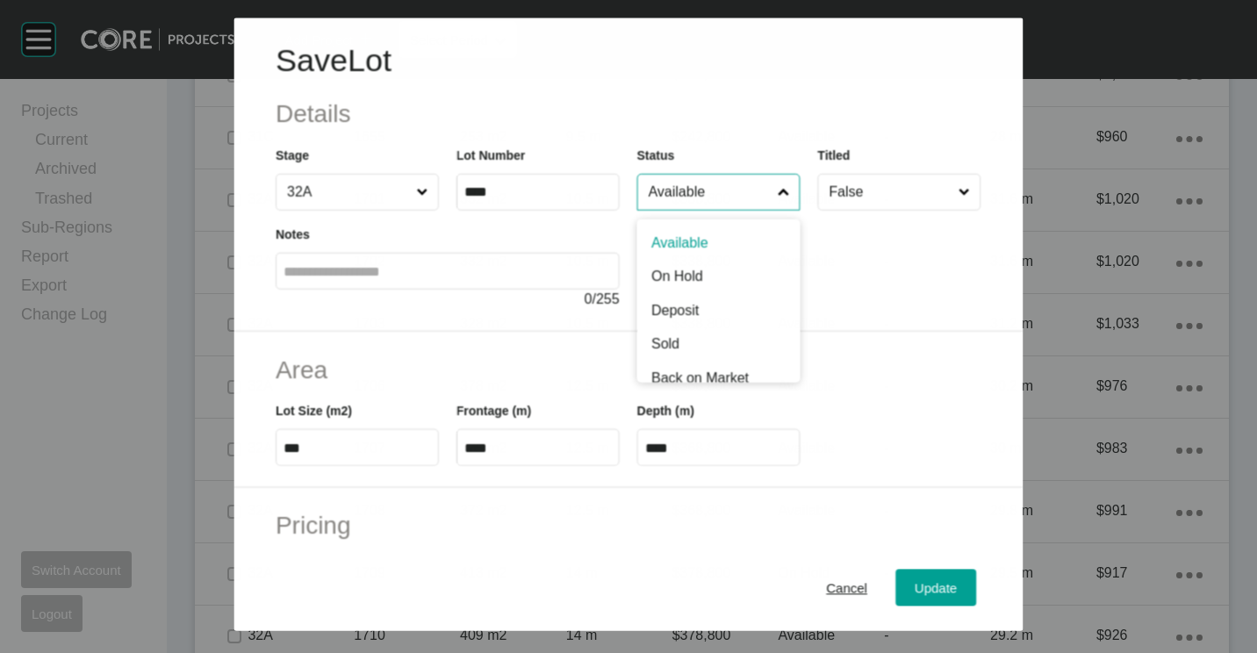
scroll to position [3004, 0]
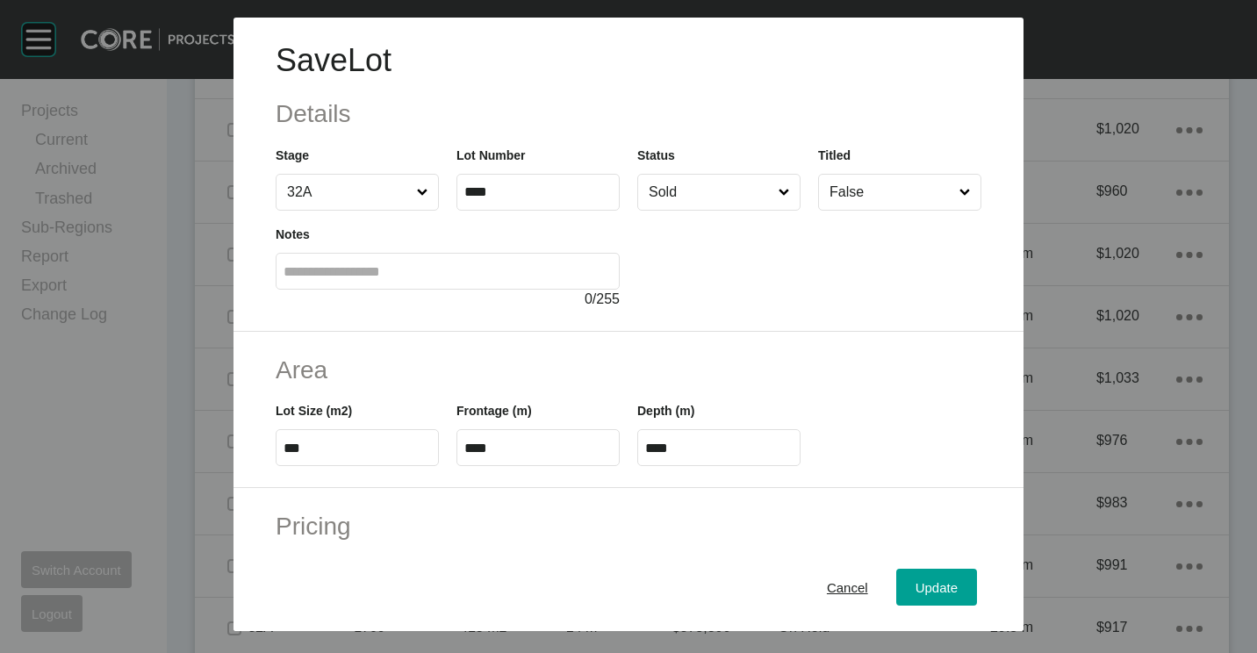
drag, startPoint x: 685, startPoint y: 345, endPoint x: 800, endPoint y: 419, distance: 136.6
click at [915, 581] on span "Update" at bounding box center [936, 587] width 42 height 15
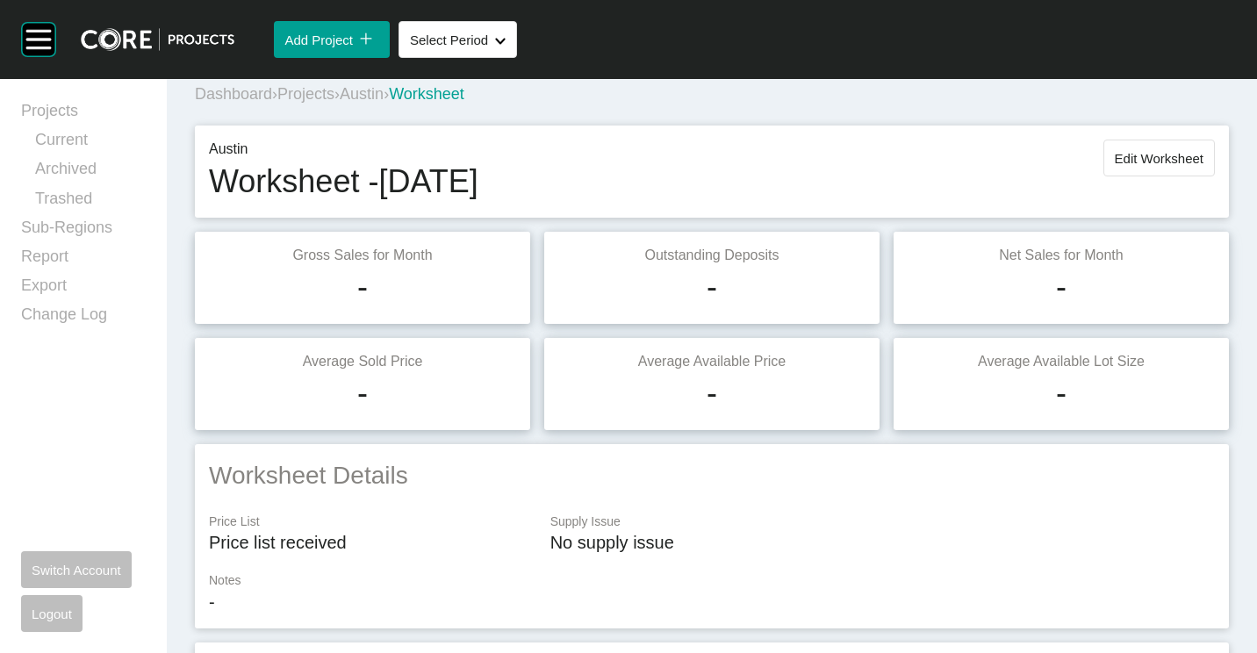
scroll to position [0, 0]
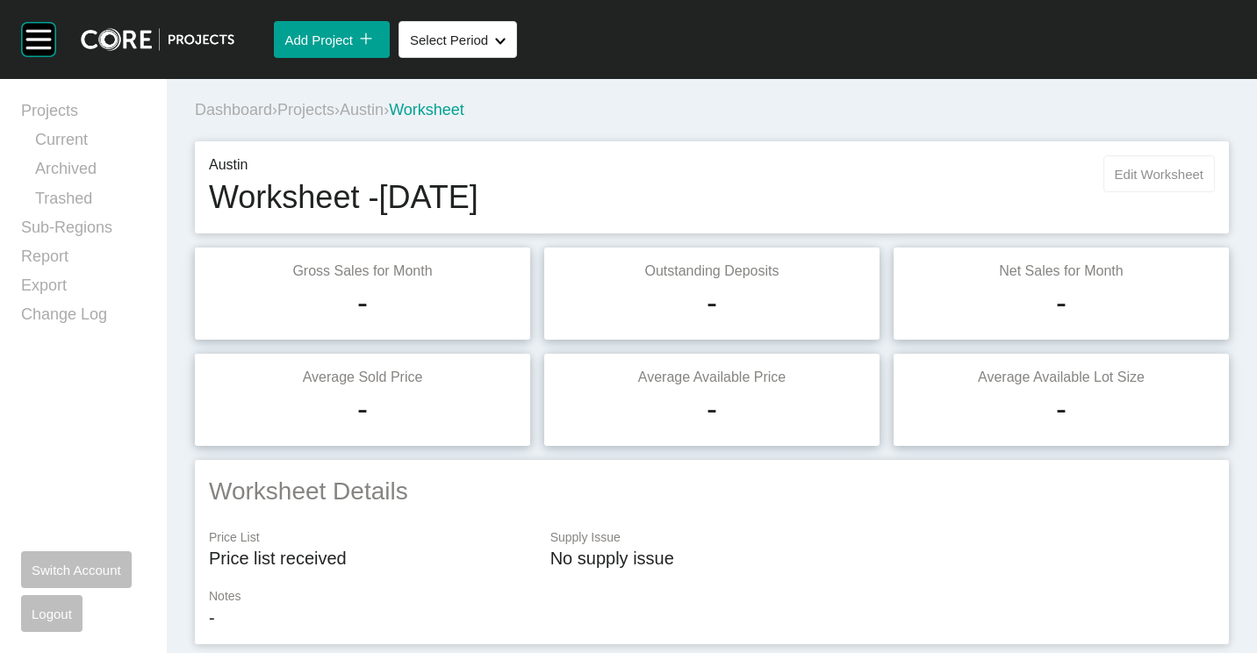
click at [1132, 181] on span "Edit Worksheet" at bounding box center [1159, 174] width 89 height 15
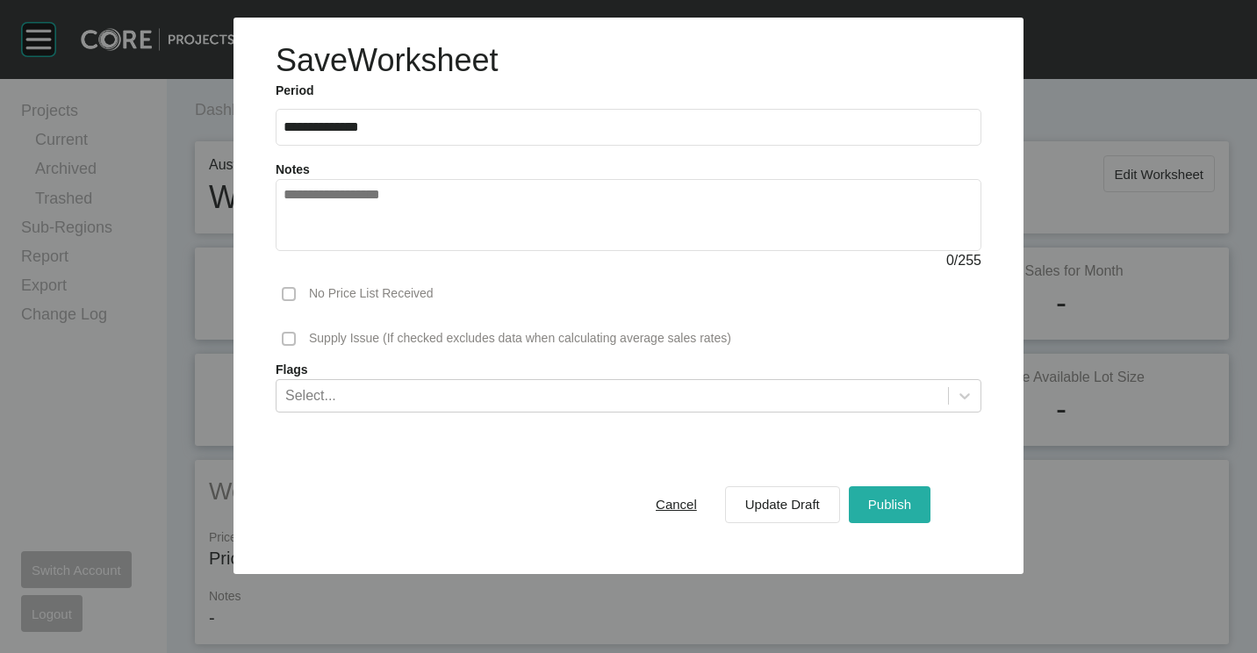
click at [911, 513] on div "Publish" at bounding box center [890, 504] width 52 height 24
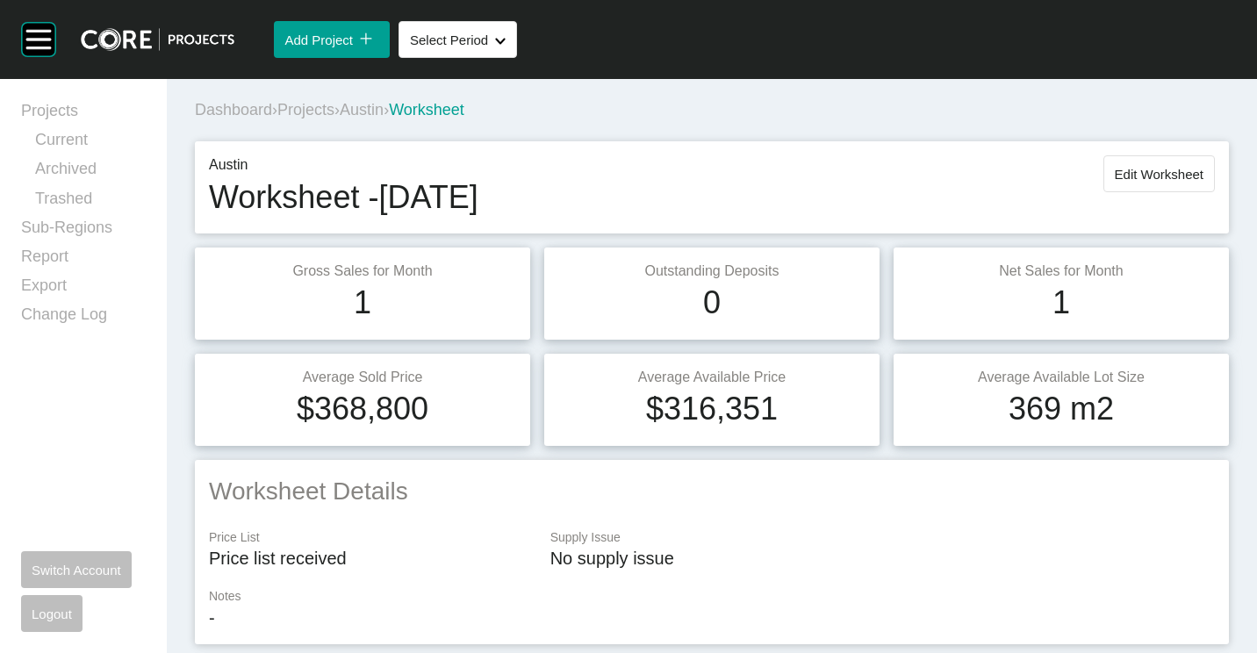
click at [304, 108] on span "Projects" at bounding box center [305, 110] width 57 height 18
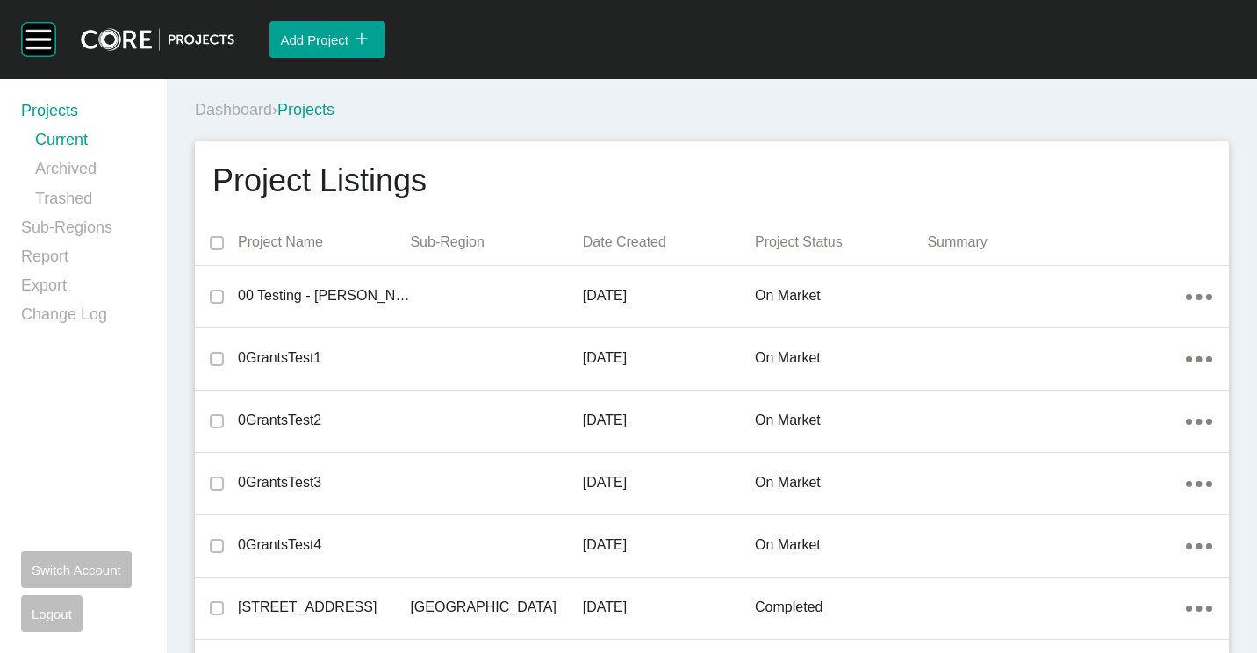
scroll to position [9441, 0]
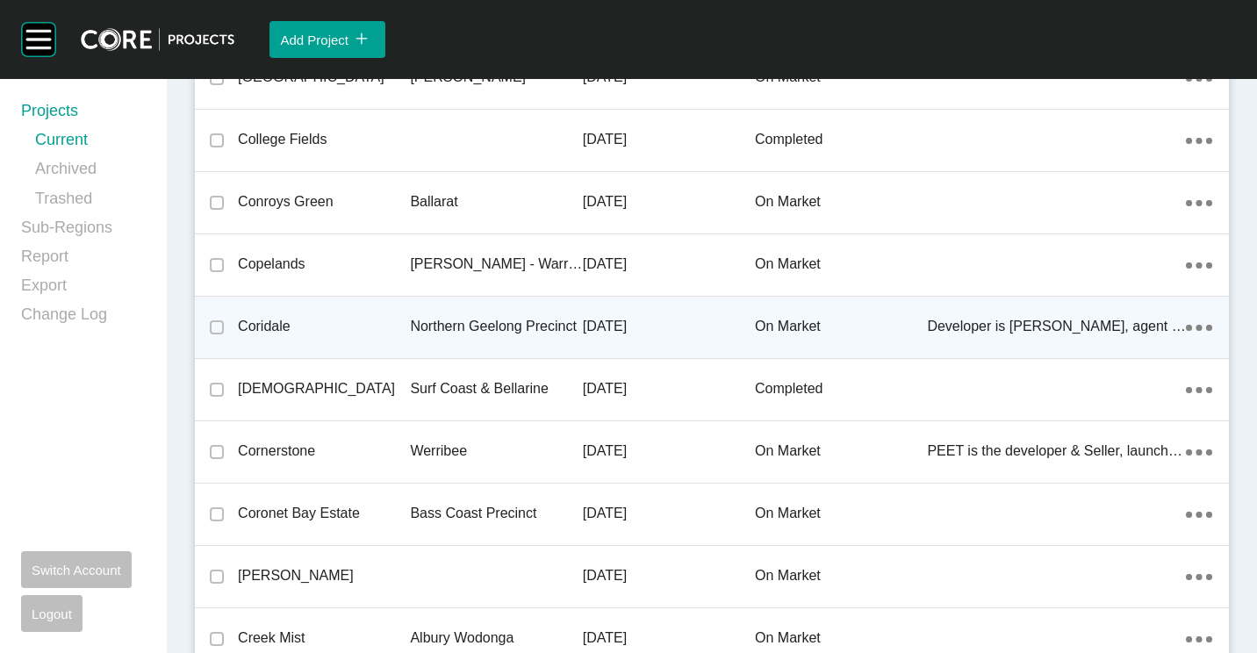
click at [434, 323] on p "Northern Geelong Precinct" at bounding box center [496, 326] width 172 height 19
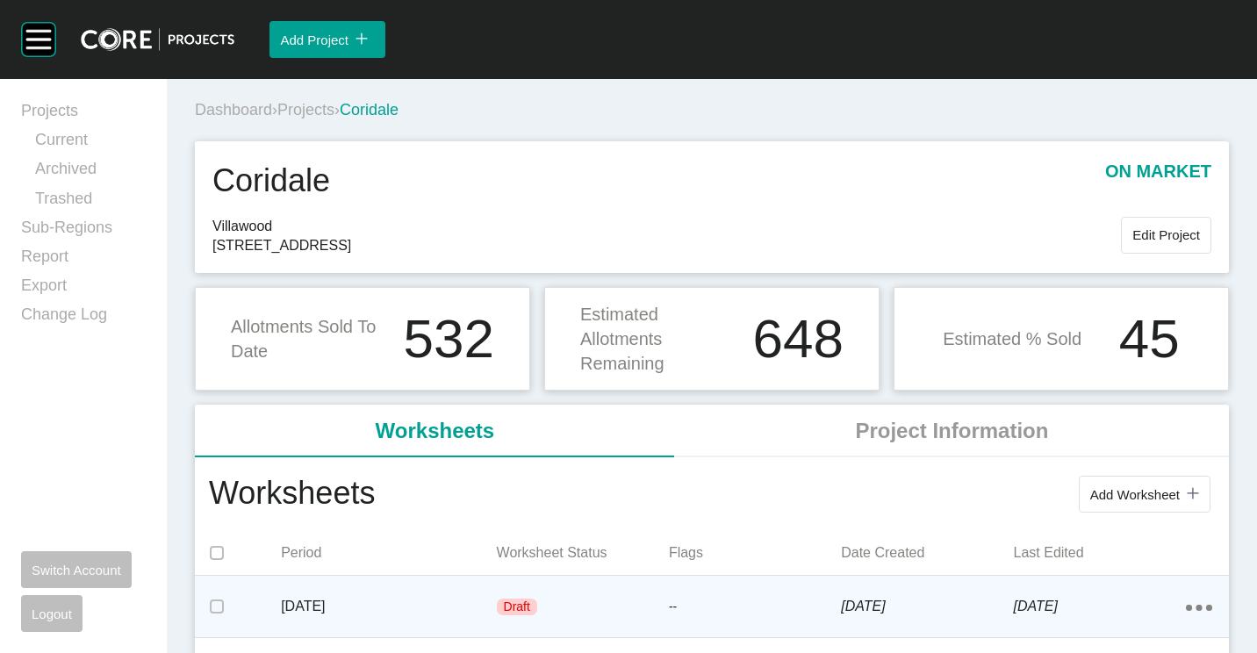
click at [474, 593] on div "[DATE]" at bounding box center [388, 606] width 215 height 54
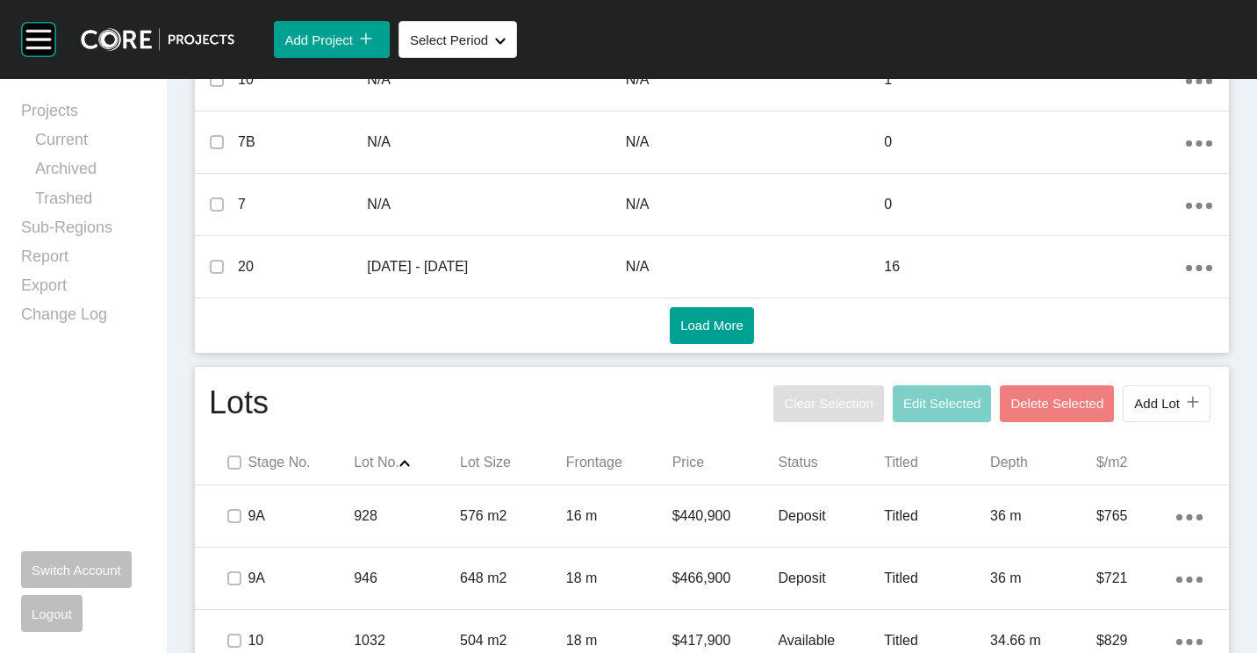
scroll to position [878, 0]
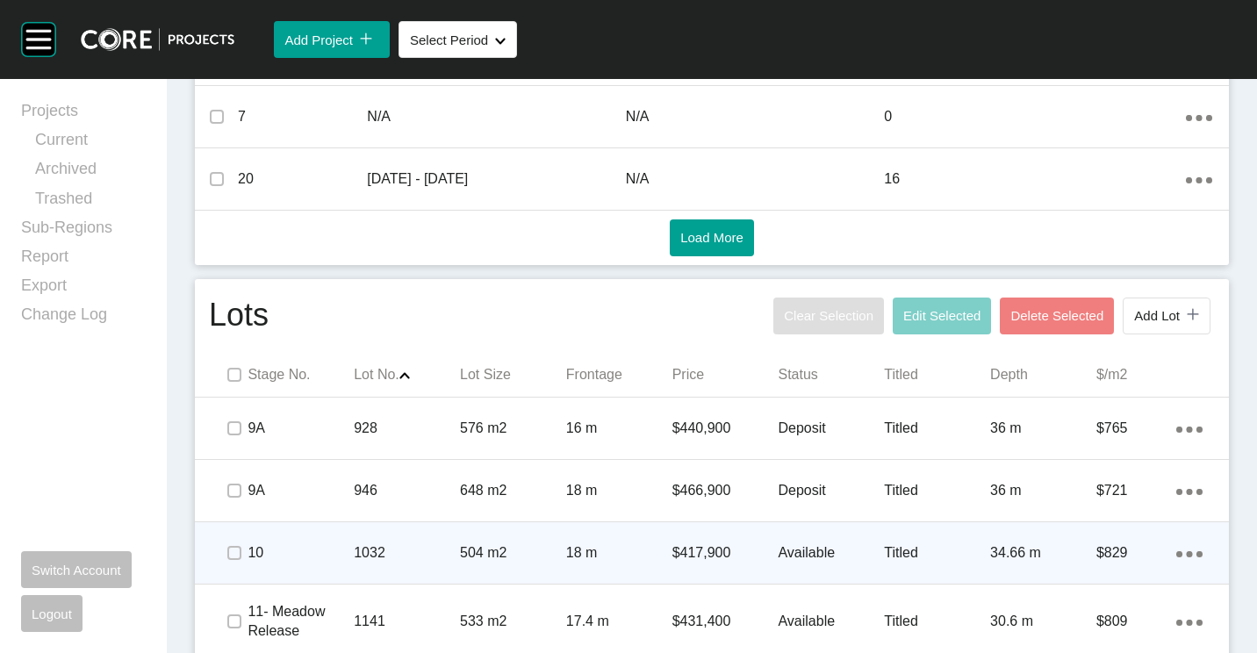
click at [408, 563] on p "1032" at bounding box center [407, 552] width 106 height 19
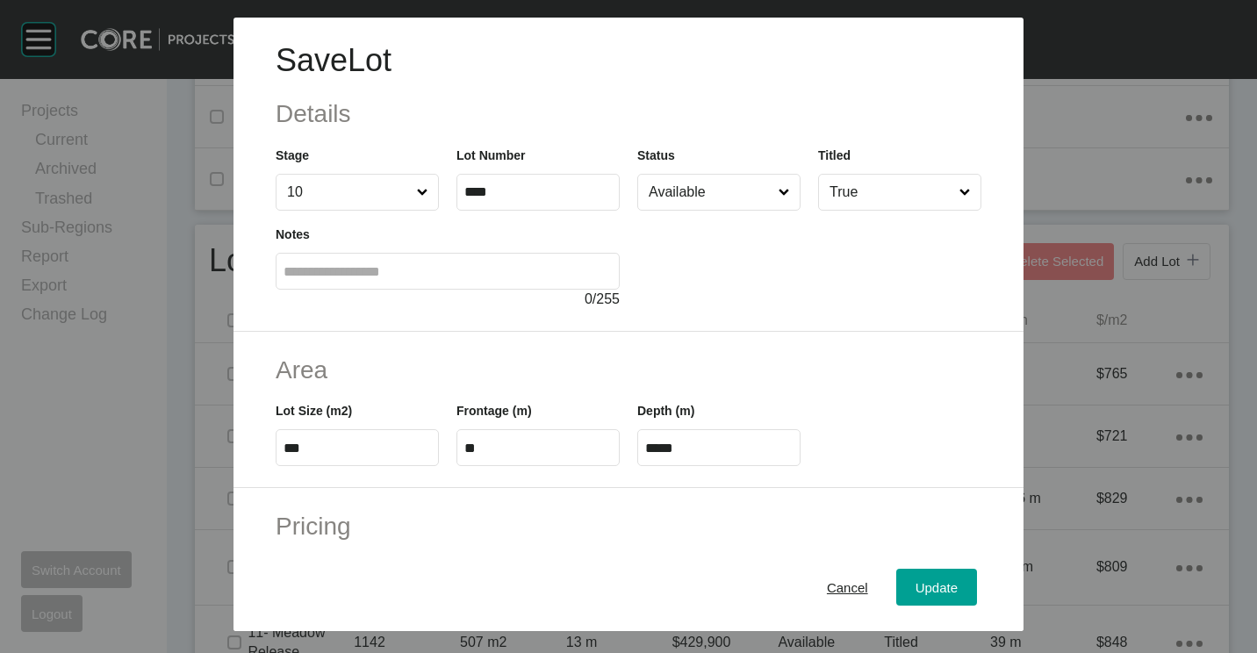
click at [723, 193] on input "Available" at bounding box center [710, 192] width 130 height 35
click at [939, 584] on span "Update" at bounding box center [936, 587] width 42 height 15
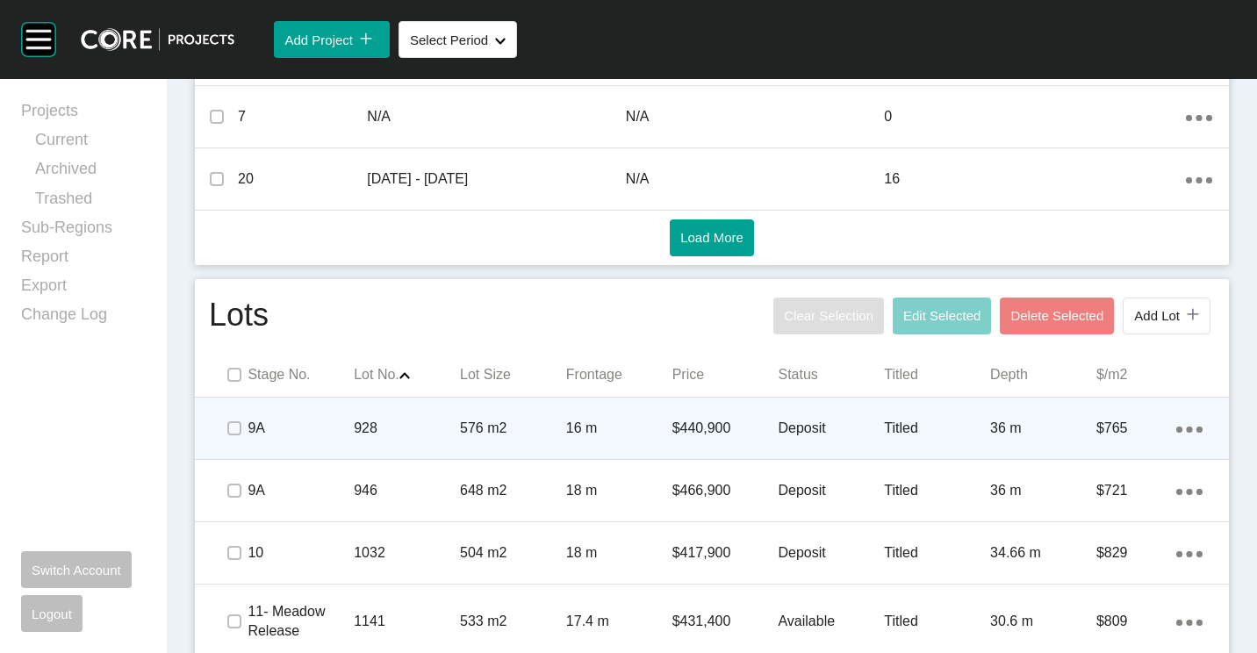
click at [447, 413] on div "928" at bounding box center [407, 428] width 106 height 54
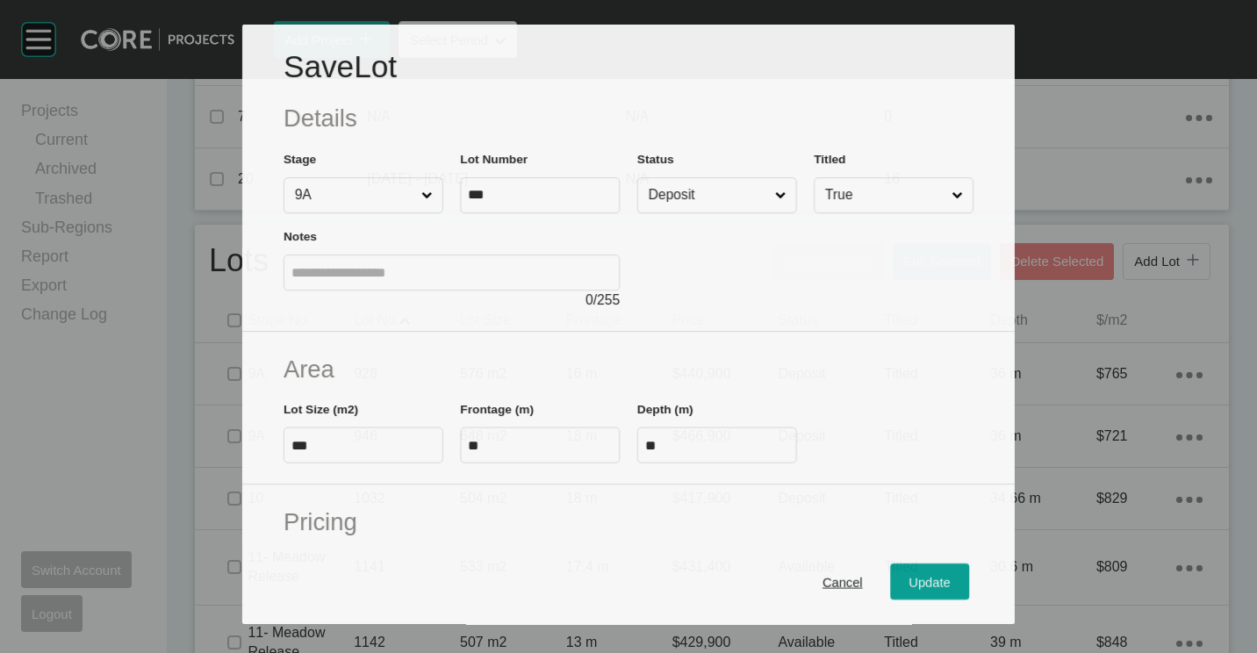
click at [715, 190] on input "Deposit" at bounding box center [708, 195] width 126 height 34
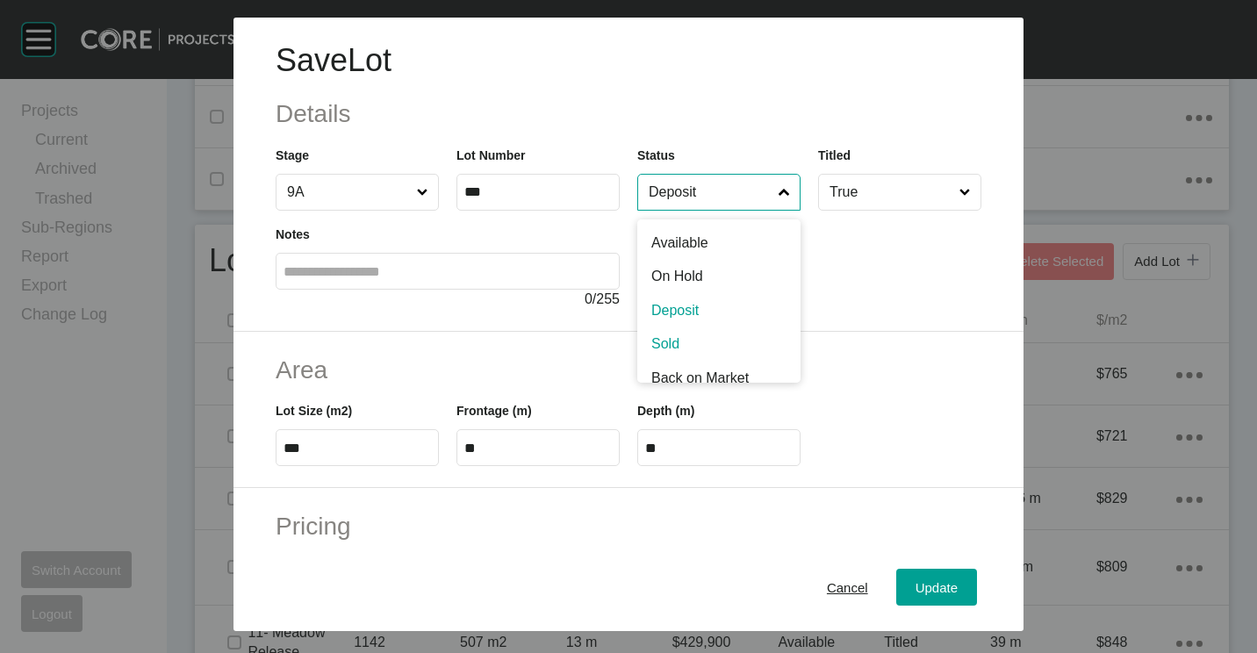
drag, startPoint x: 687, startPoint y: 334, endPoint x: 771, endPoint y: 400, distance: 106.2
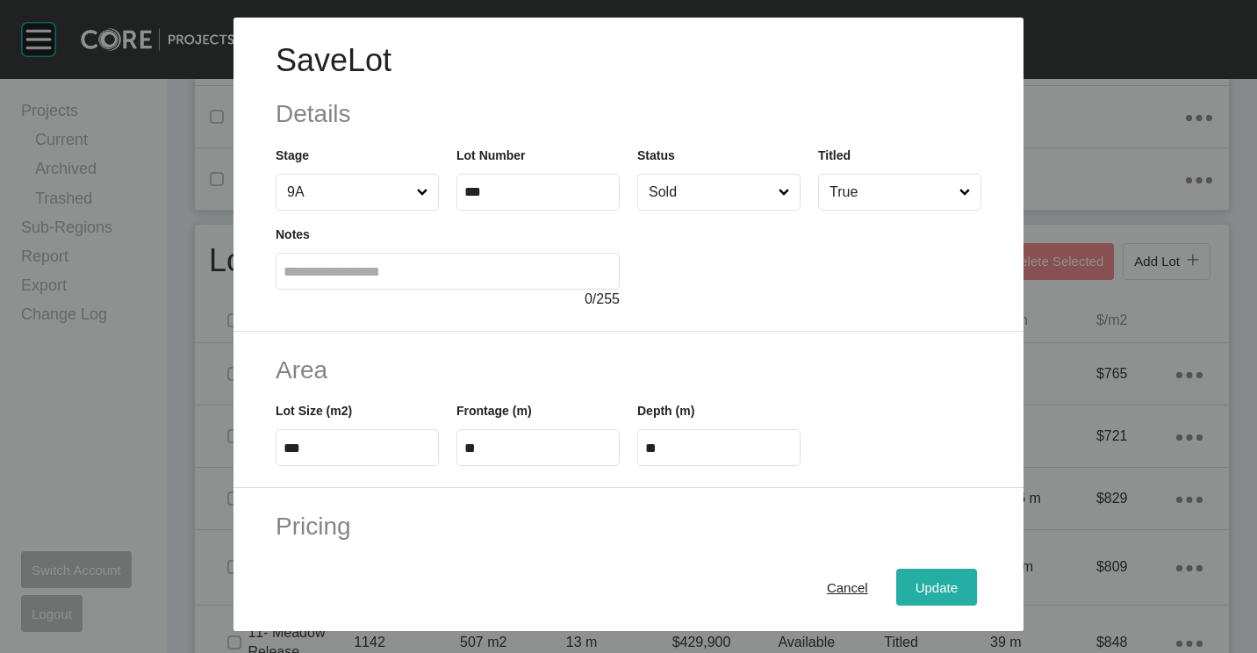
click at [915, 587] on span "Update" at bounding box center [936, 587] width 42 height 15
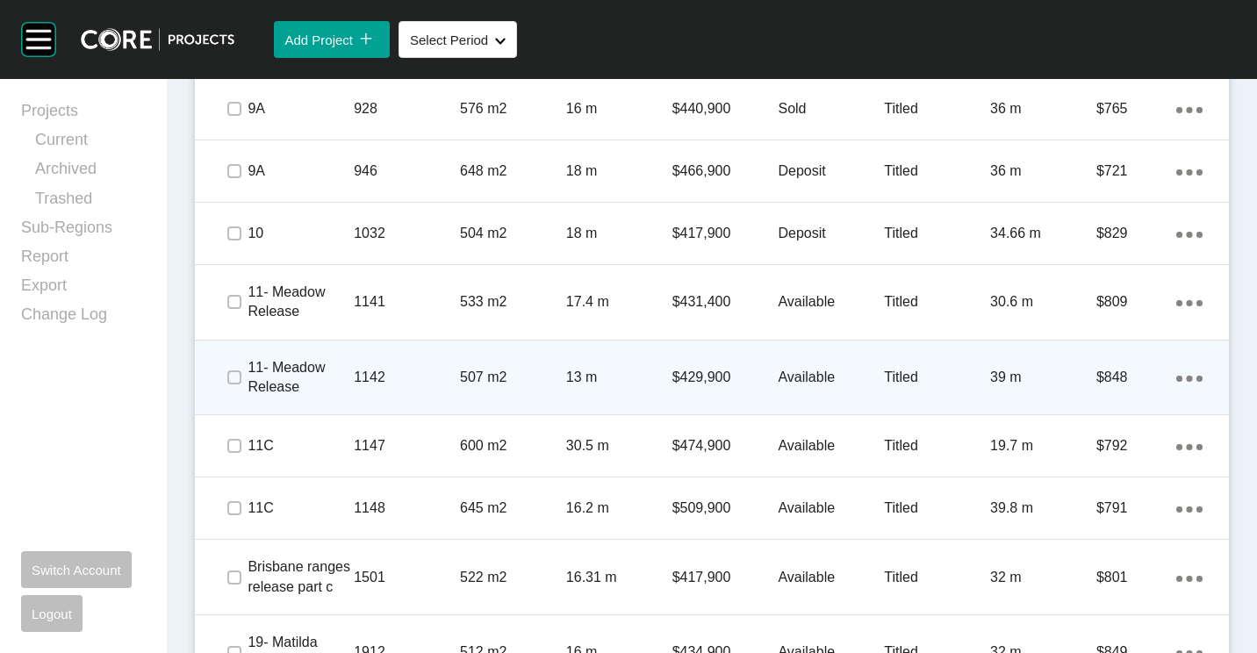
scroll to position [1229, 0]
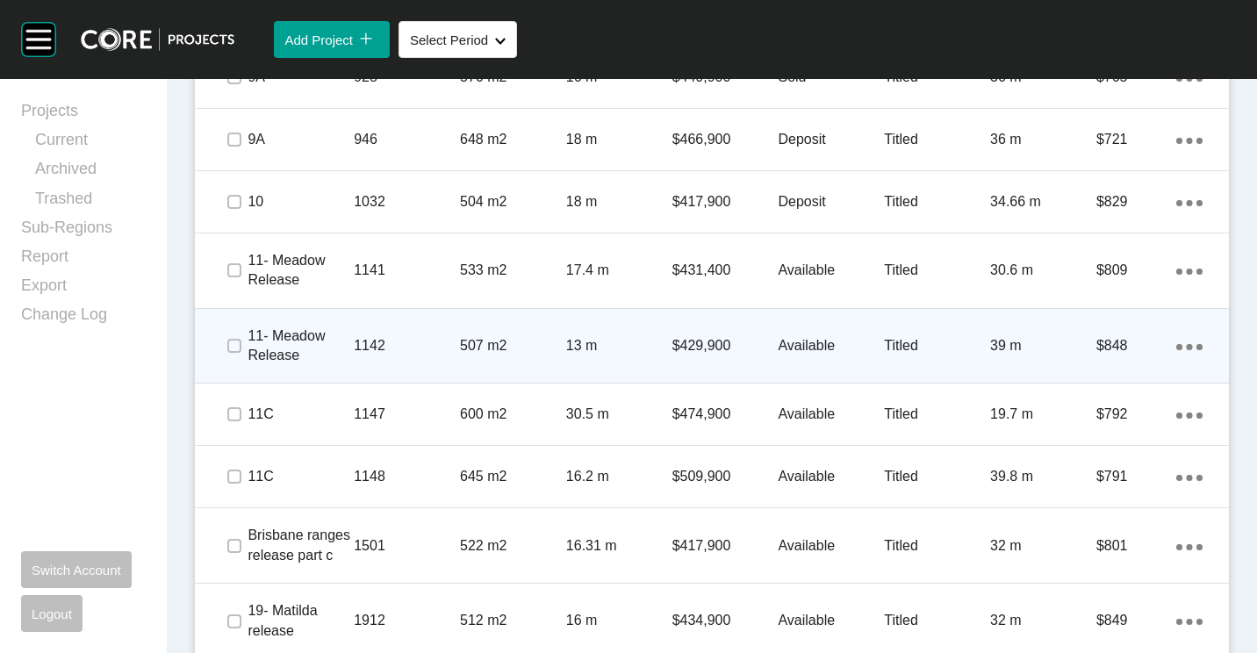
click at [440, 332] on div "1142" at bounding box center [407, 346] width 106 height 54
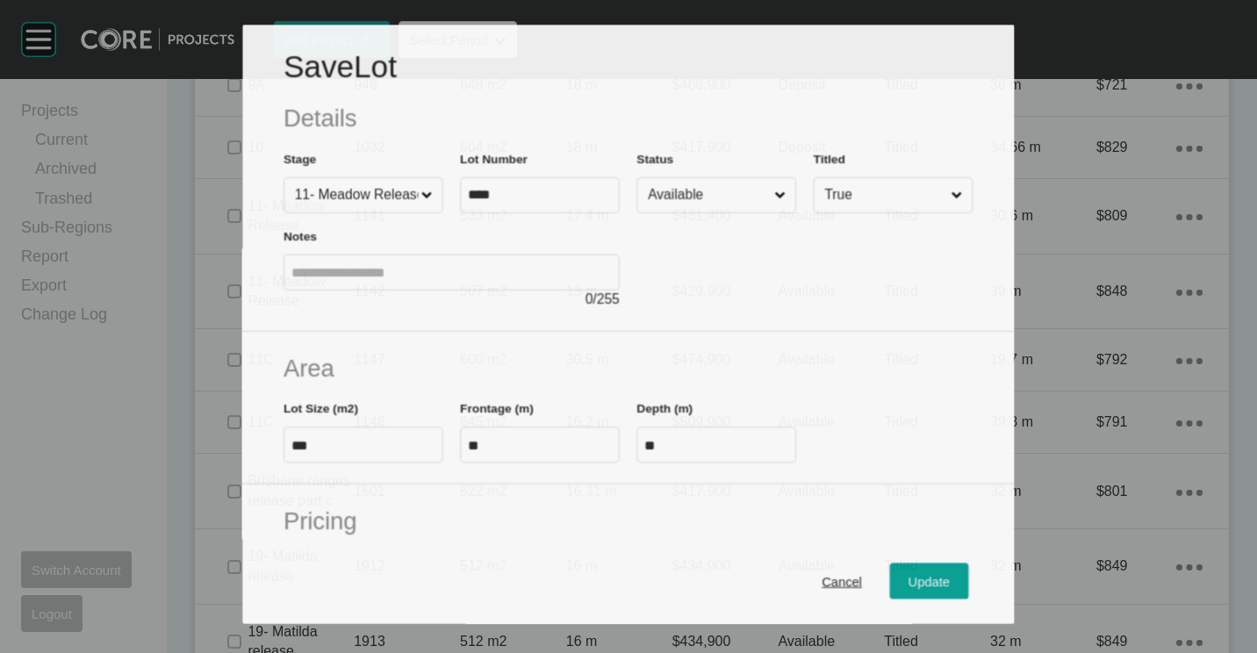
scroll to position [1174, 0]
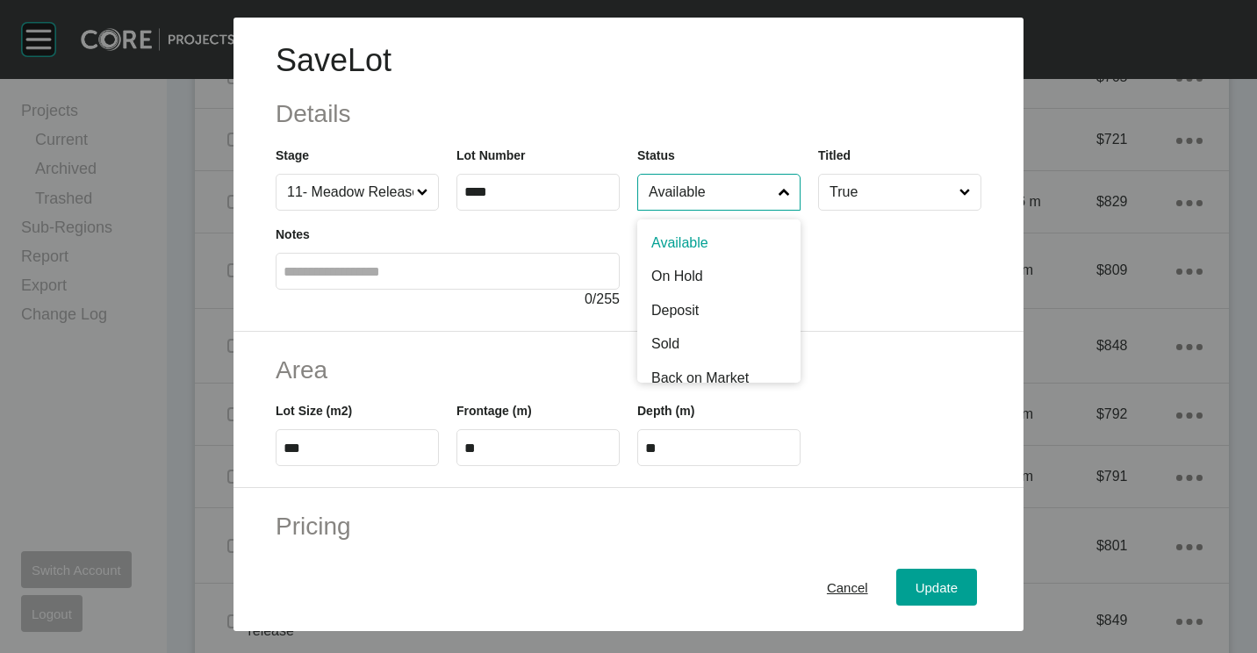
drag, startPoint x: 674, startPoint y: 197, endPoint x: 663, endPoint y: 283, distance: 87.5
click at [674, 198] on input "Available" at bounding box center [710, 192] width 130 height 35
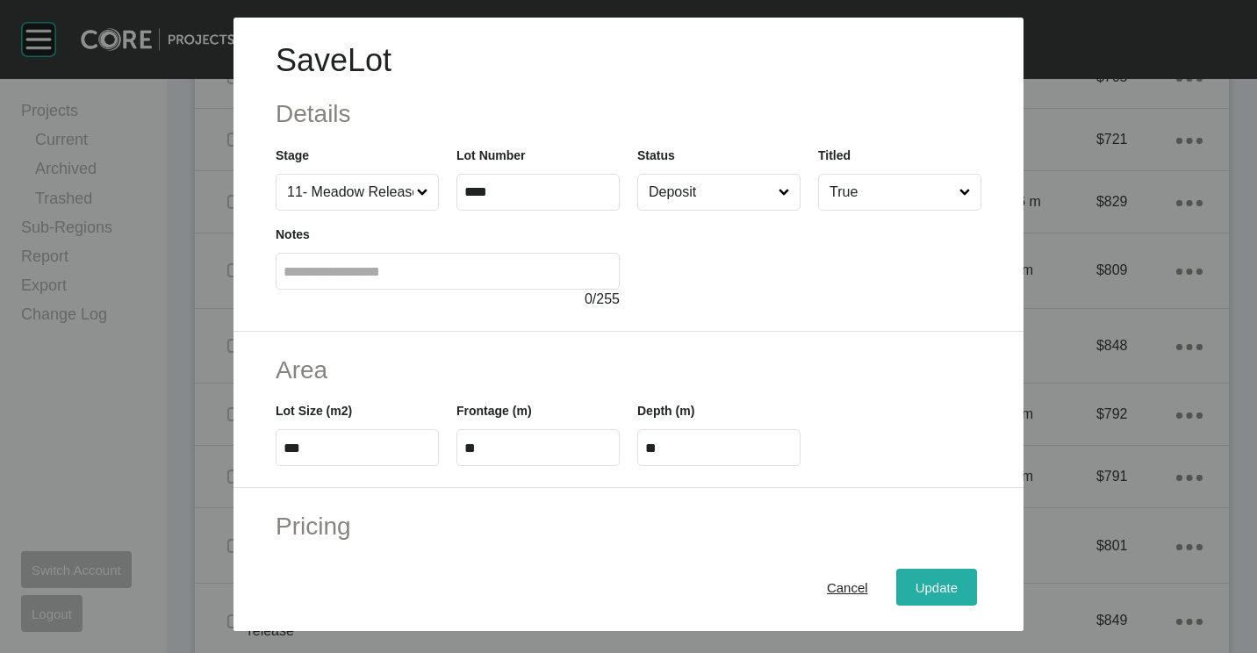
click at [911, 578] on div "Update" at bounding box center [936, 588] width 51 height 24
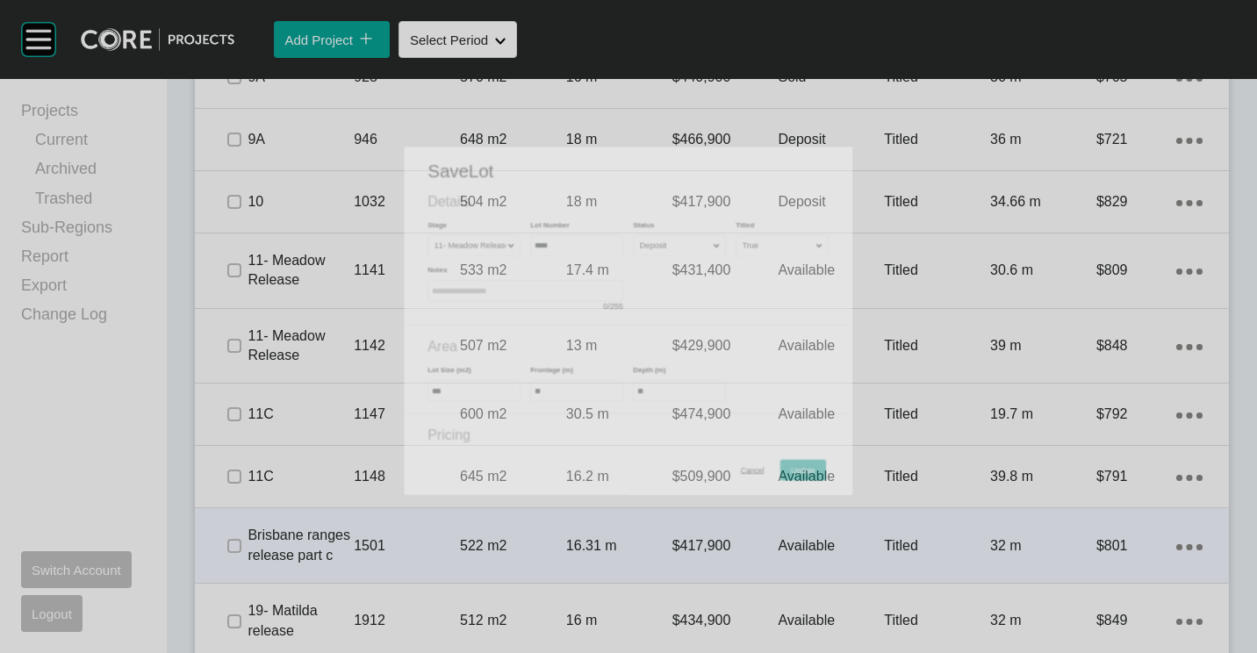
scroll to position [1229, 0]
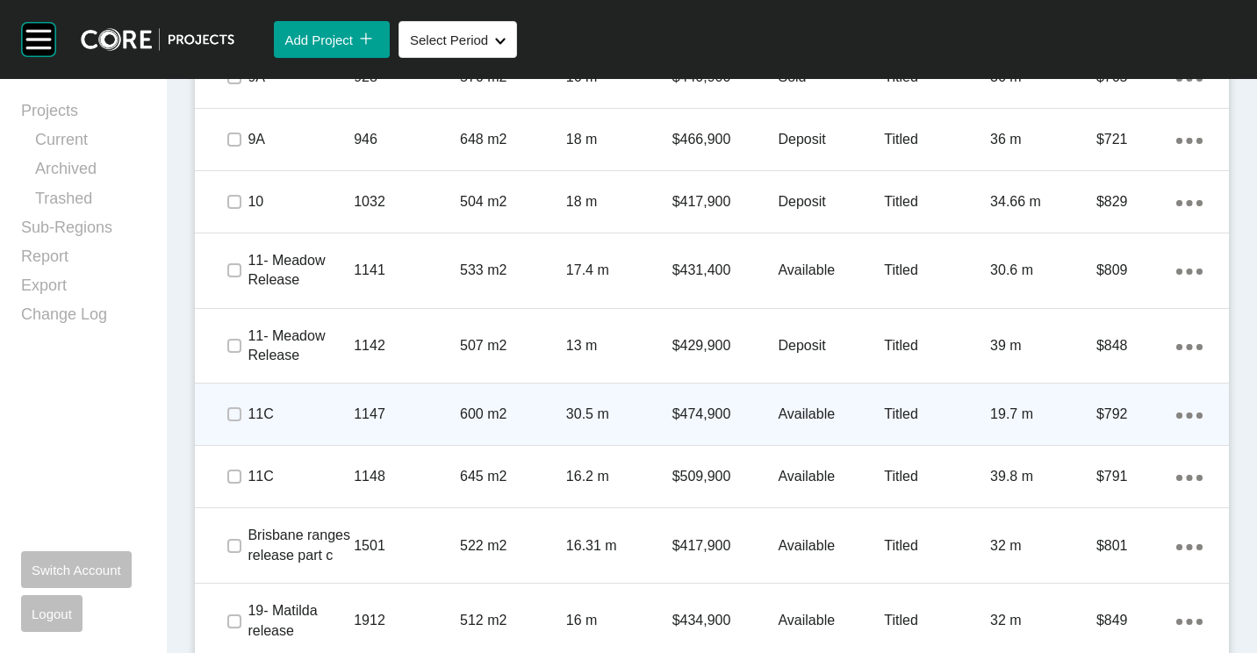
click at [1176, 417] on ellipse at bounding box center [1179, 415] width 6 height 6
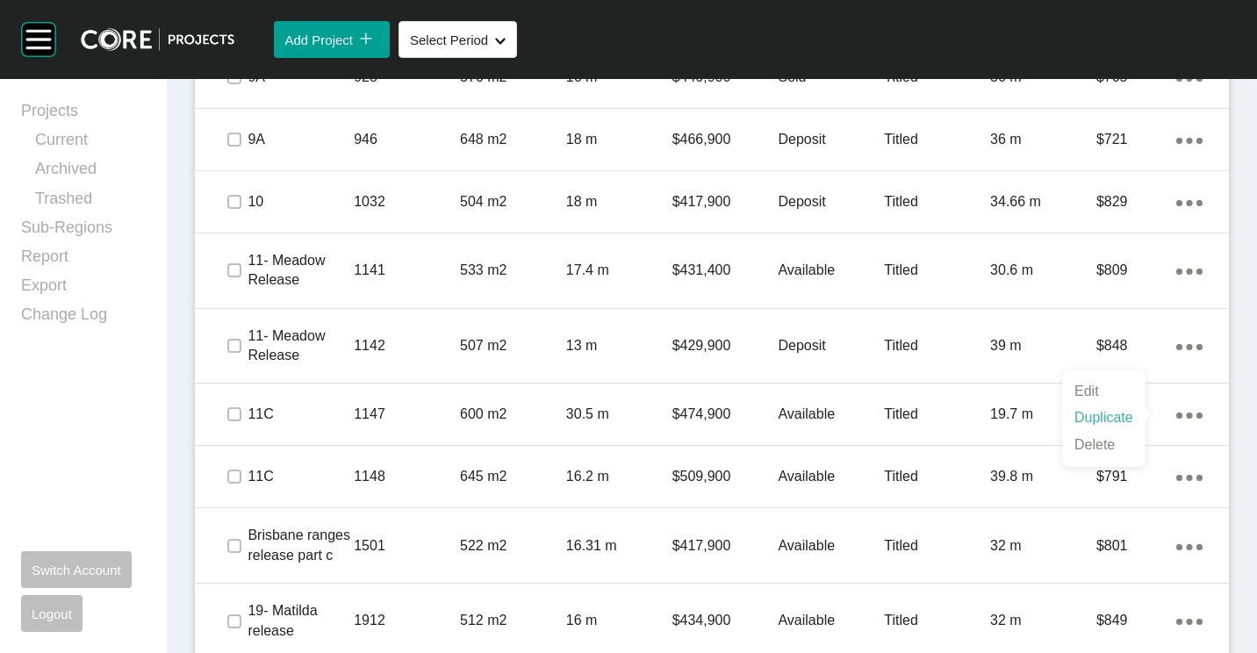
click at [1109, 420] on link "Duplicate" at bounding box center [1104, 418] width 66 height 26
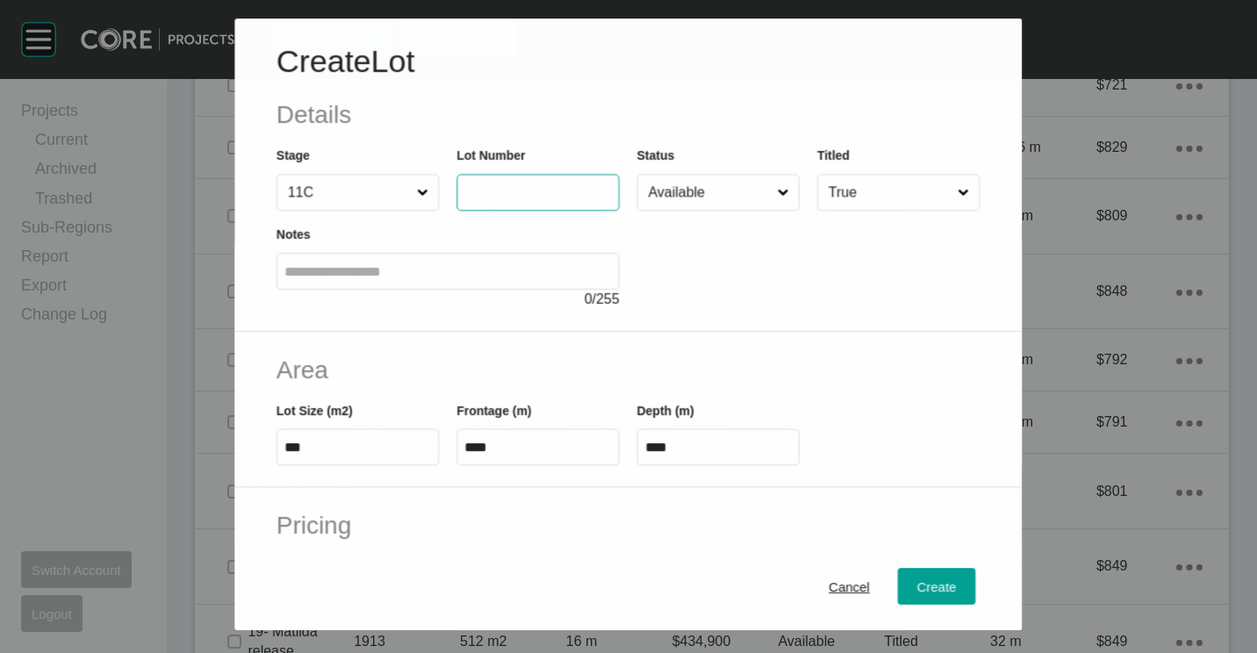
click at [515, 194] on input "text" at bounding box center [538, 192] width 147 height 15
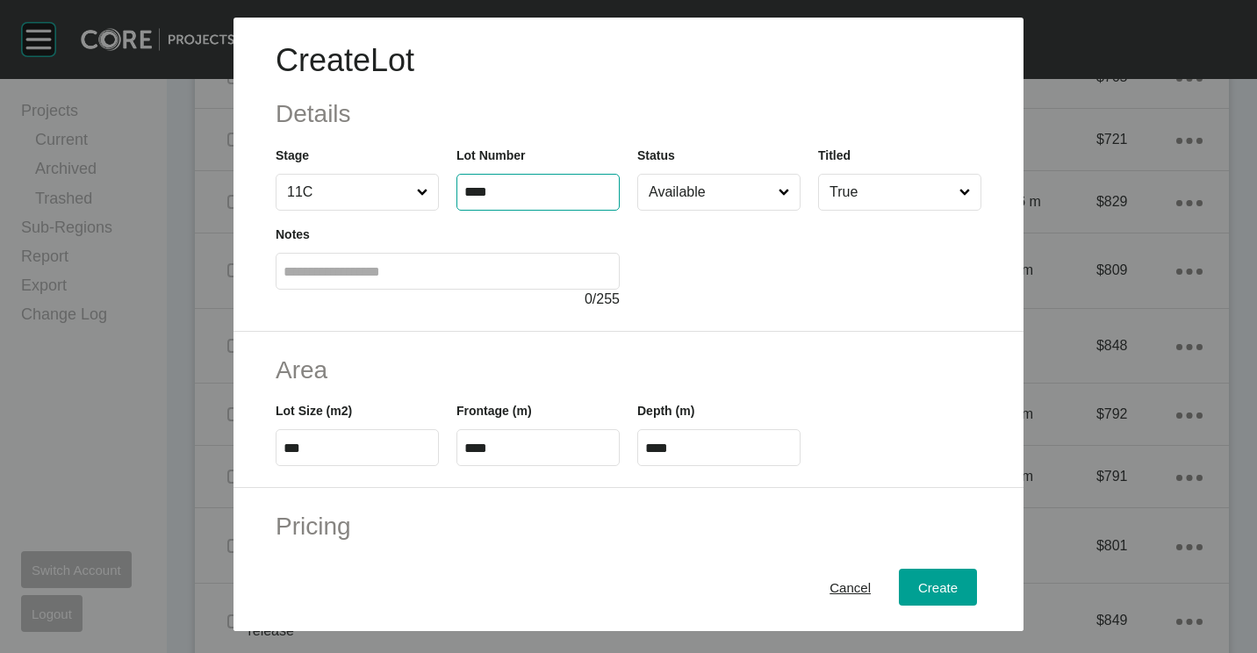
type input "****"
type input "******"
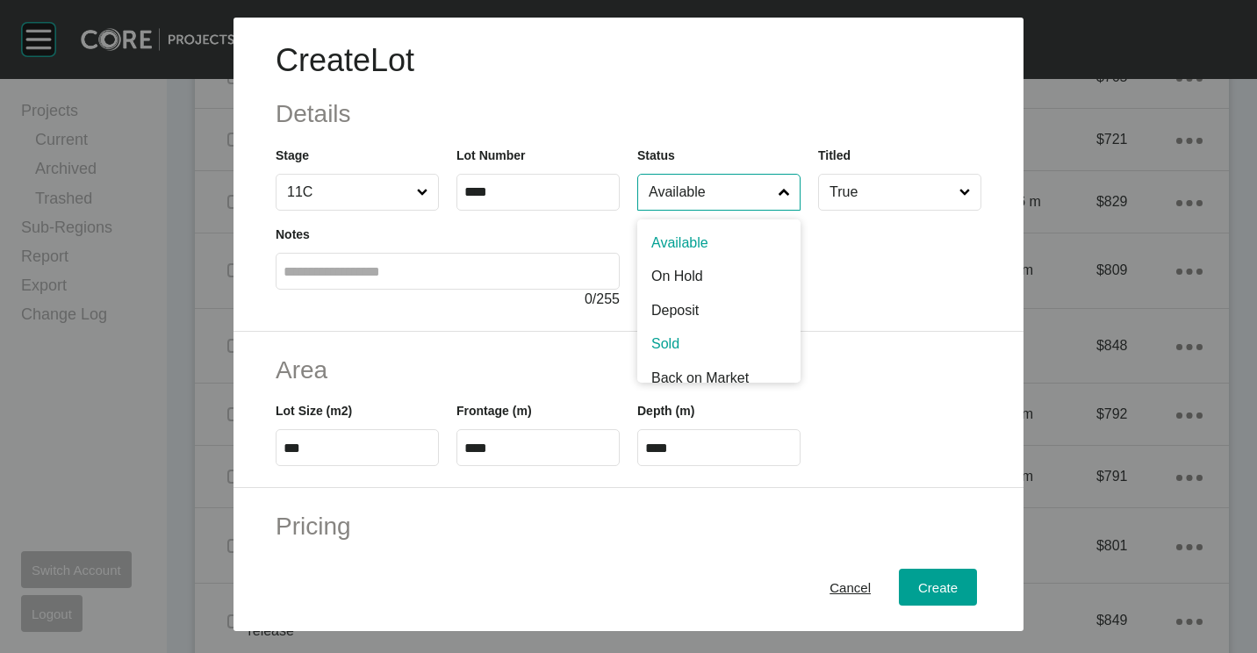
scroll to position [12, 0]
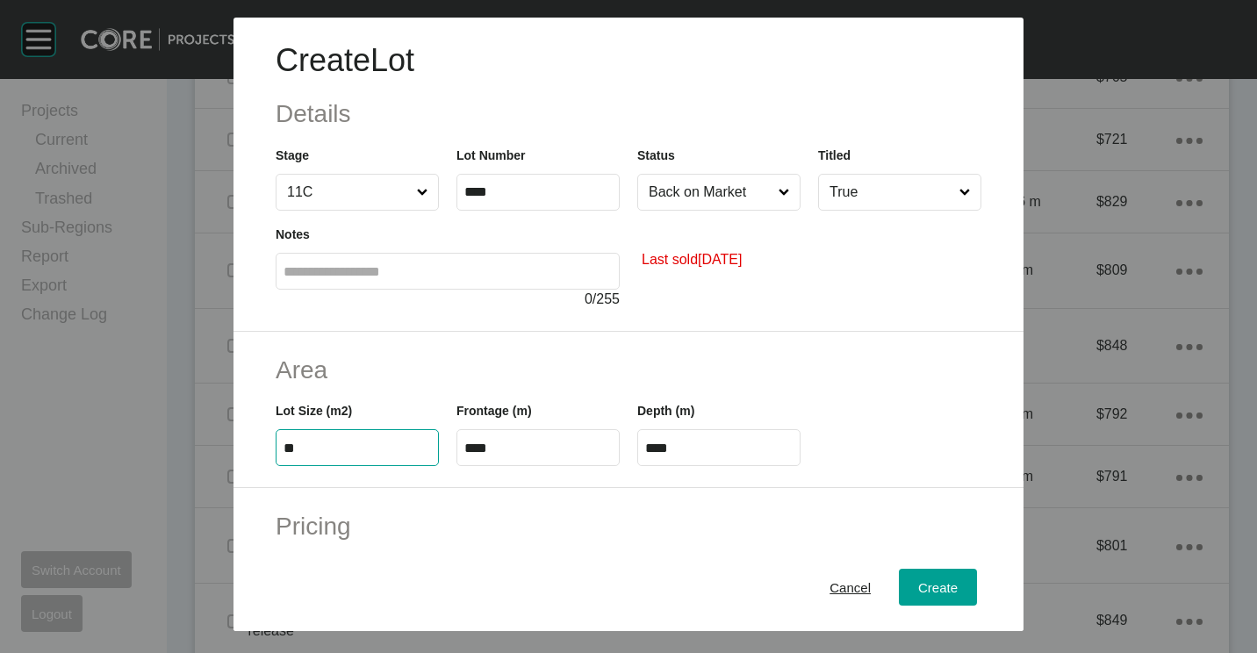
type input "**"
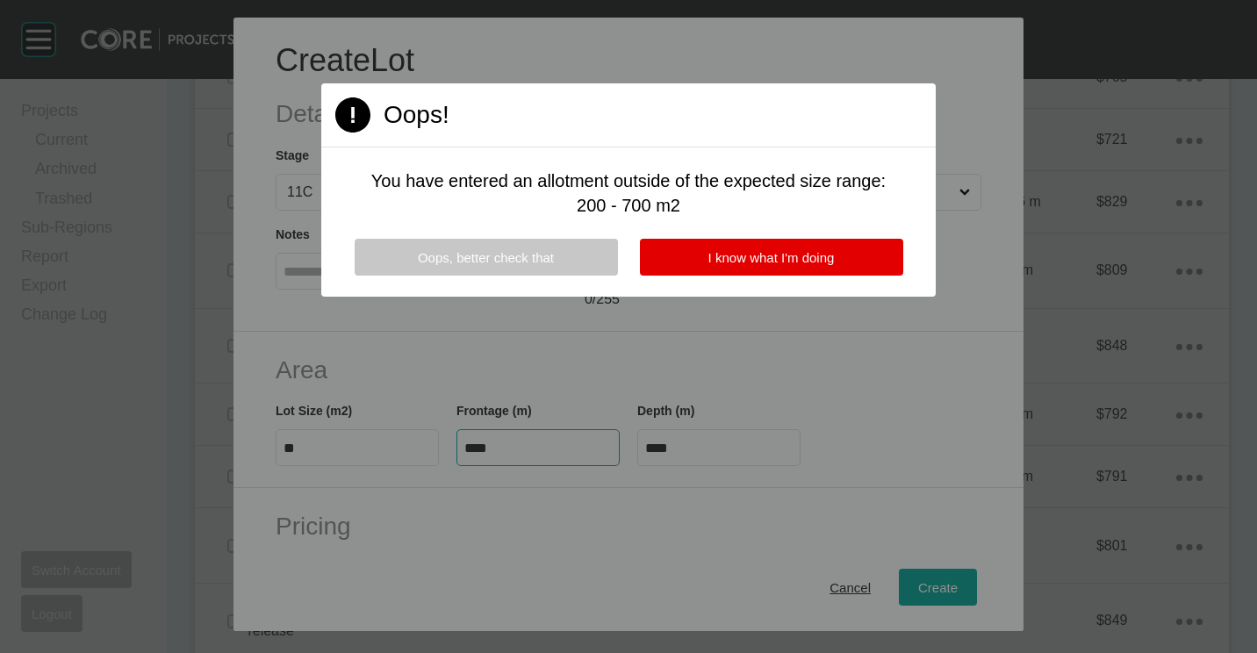
type input "***"
click at [511, 262] on span "Oops, better check that" at bounding box center [486, 257] width 136 height 15
type input "*****"
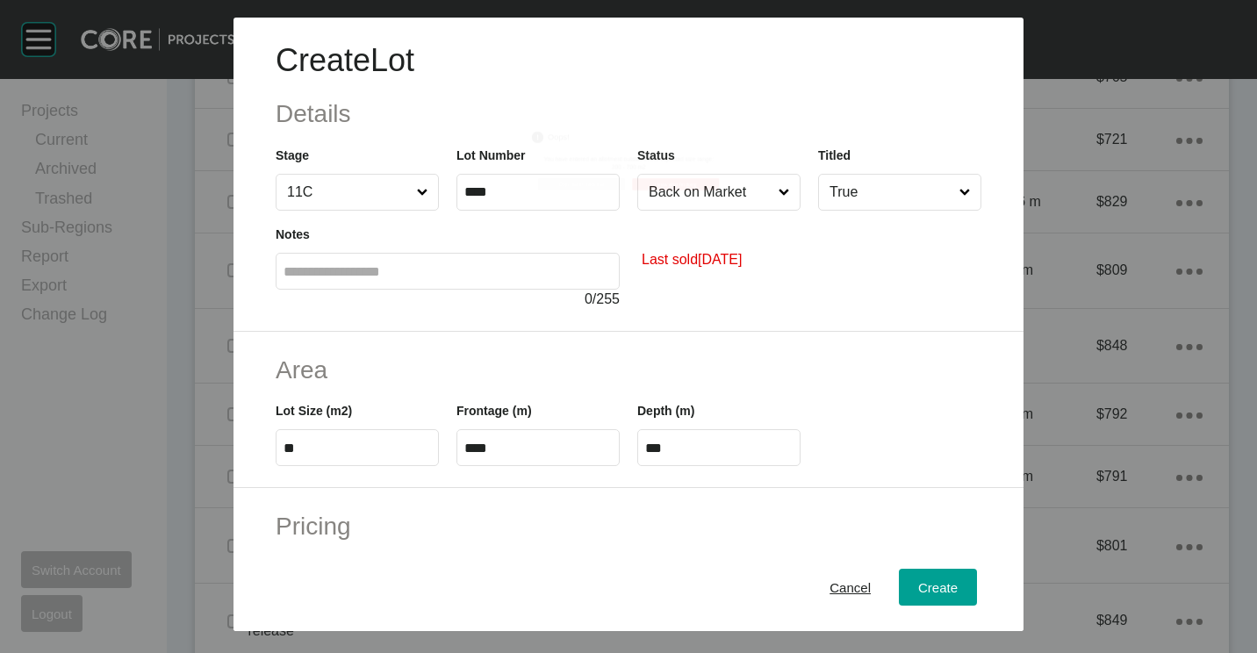
click at [308, 453] on input "**" at bounding box center [356, 448] width 147 height 15
type input "***"
type input "****"
type input "***"
type input "****"
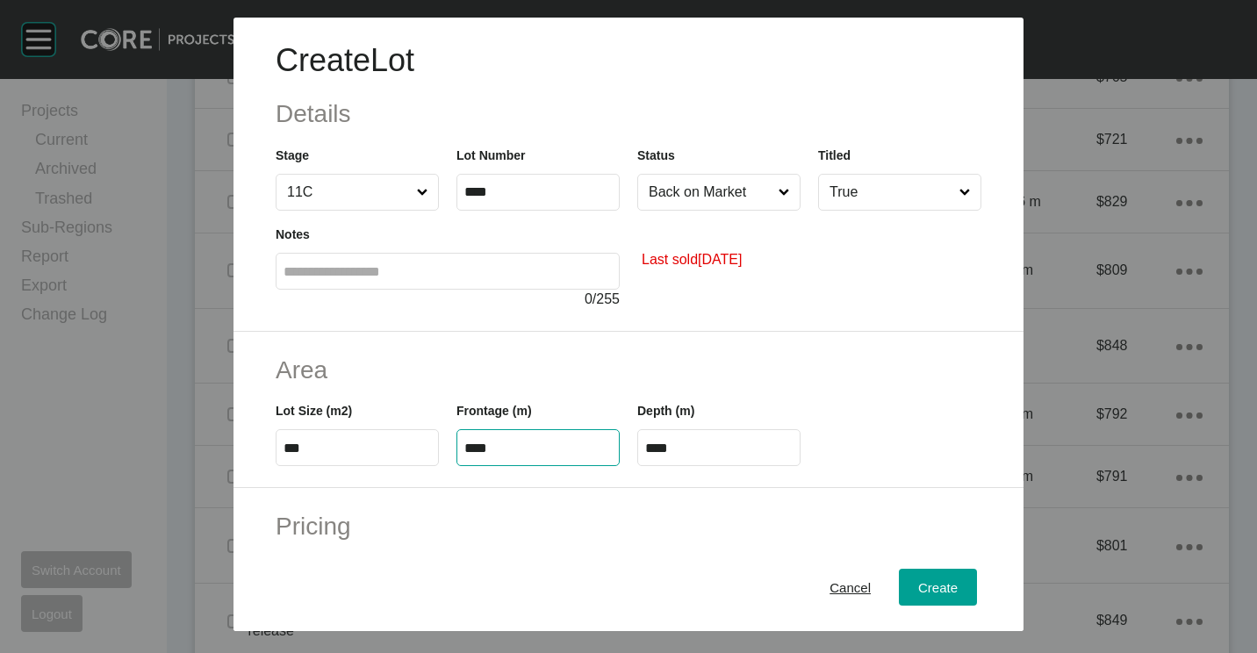
type input "****"
type input "*"
type input "*******"
type input "*****"
type input "****"
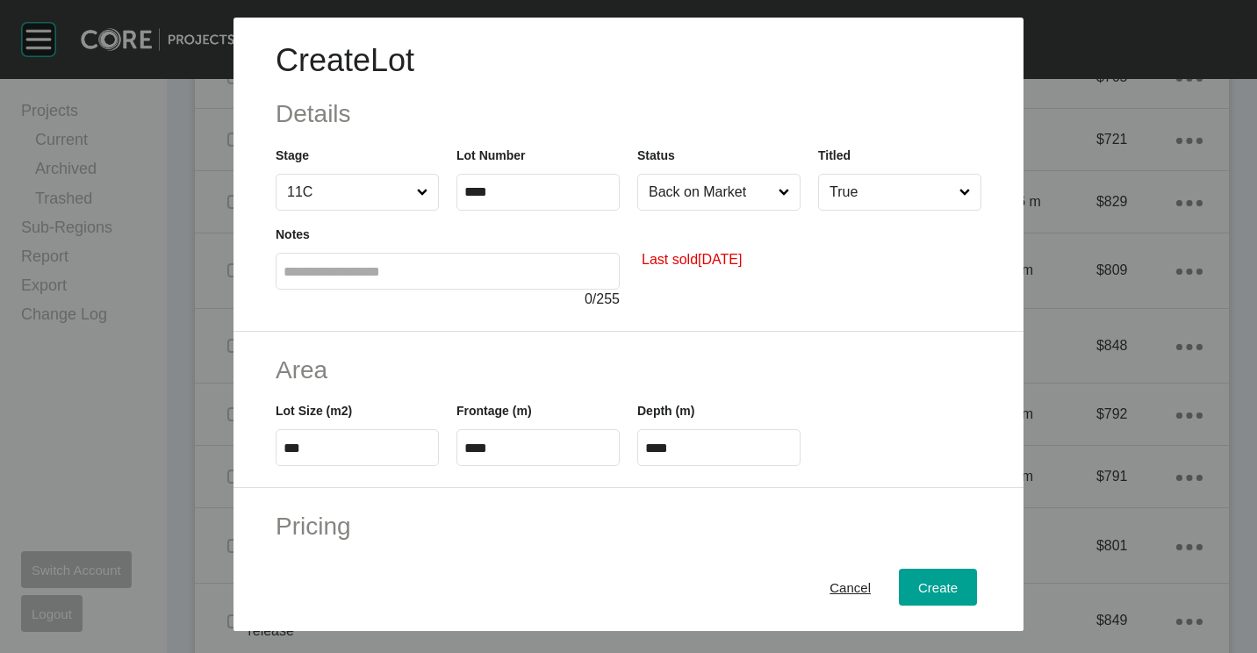
type input "***"
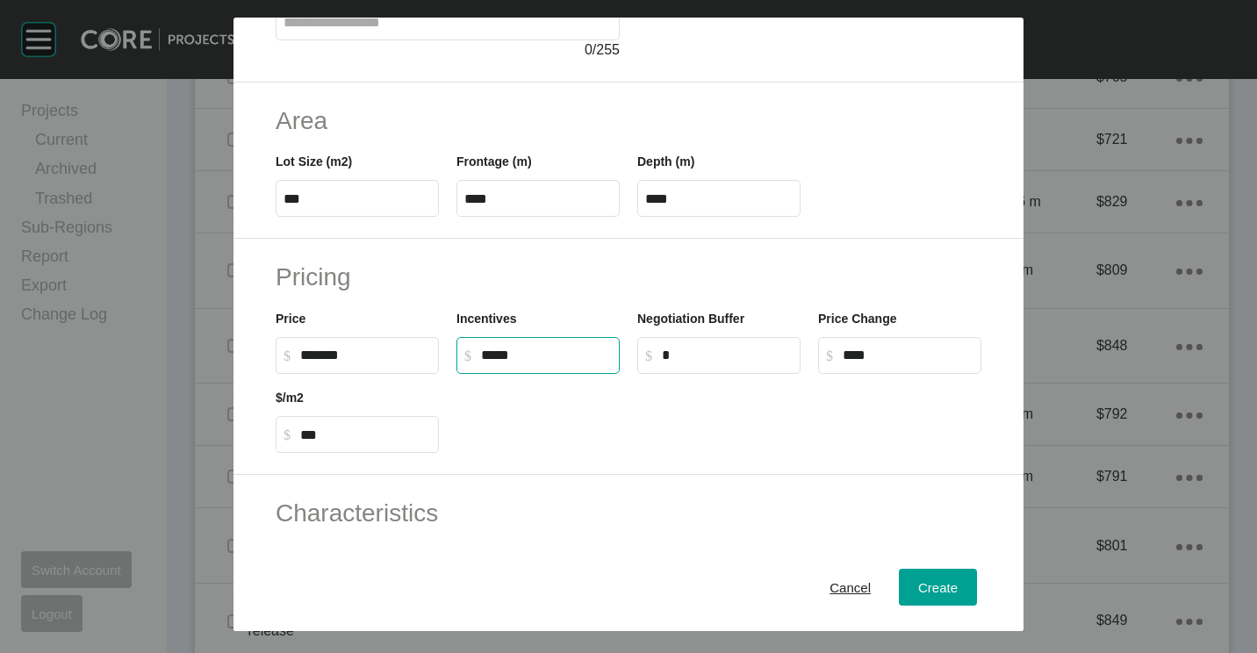
scroll to position [351, 0]
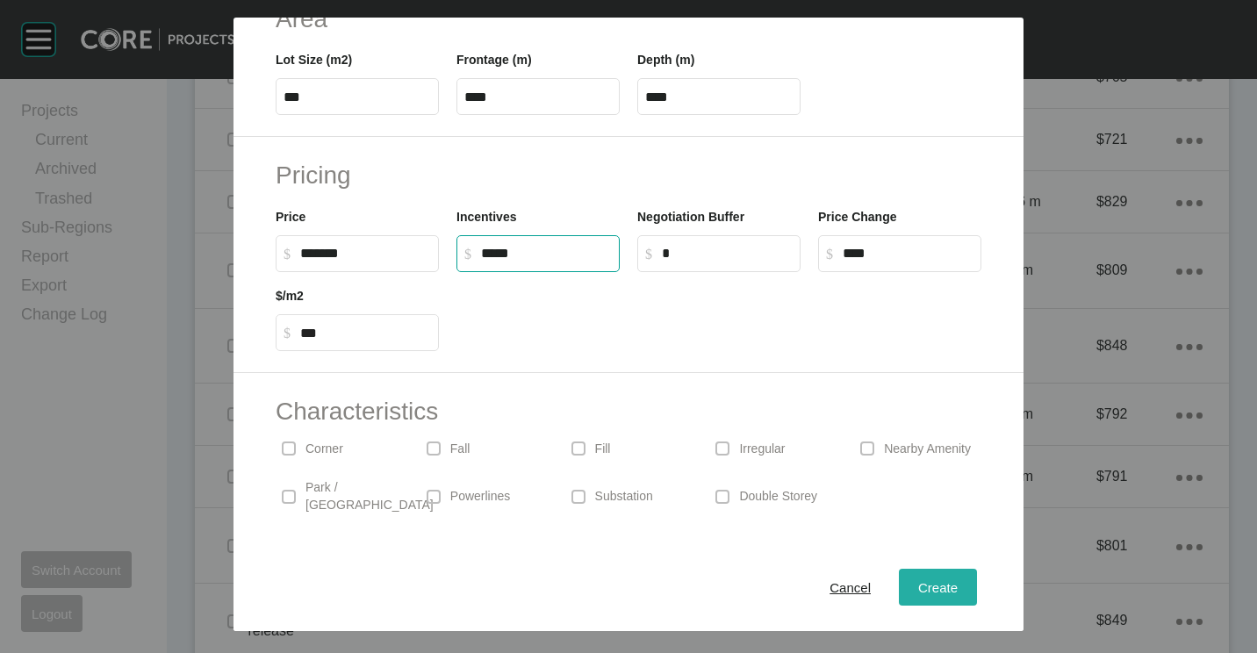
type input "******"
click at [922, 577] on div "Create" at bounding box center [938, 588] width 48 height 24
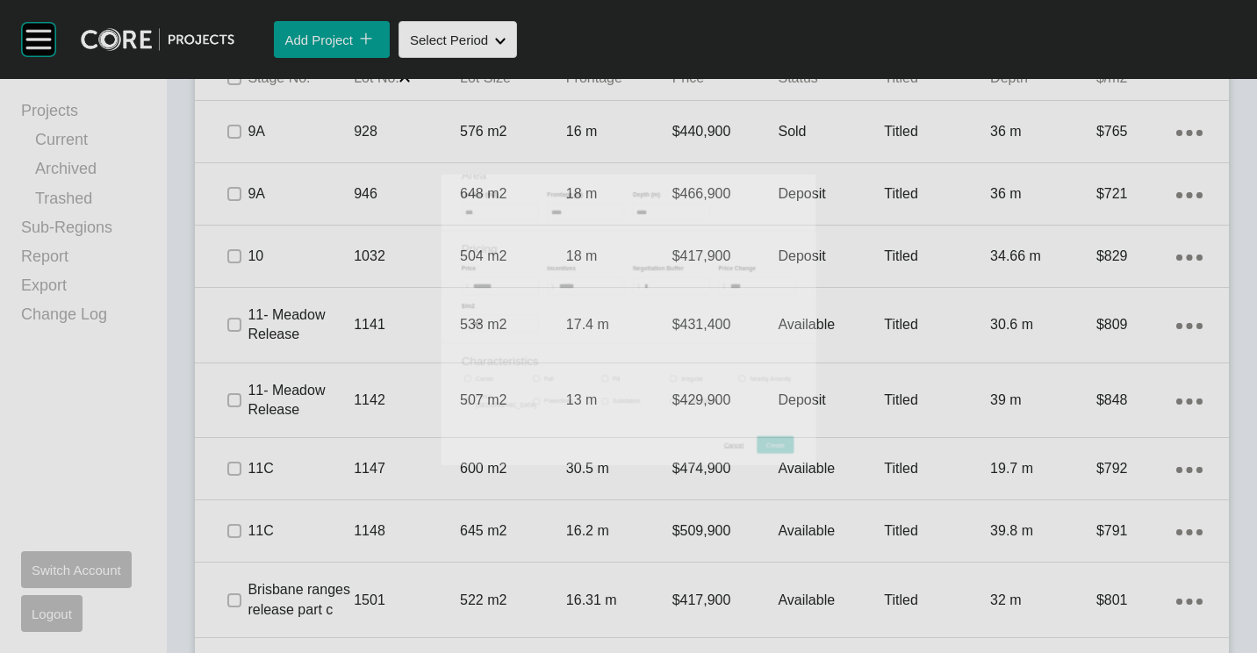
scroll to position [1229, 0]
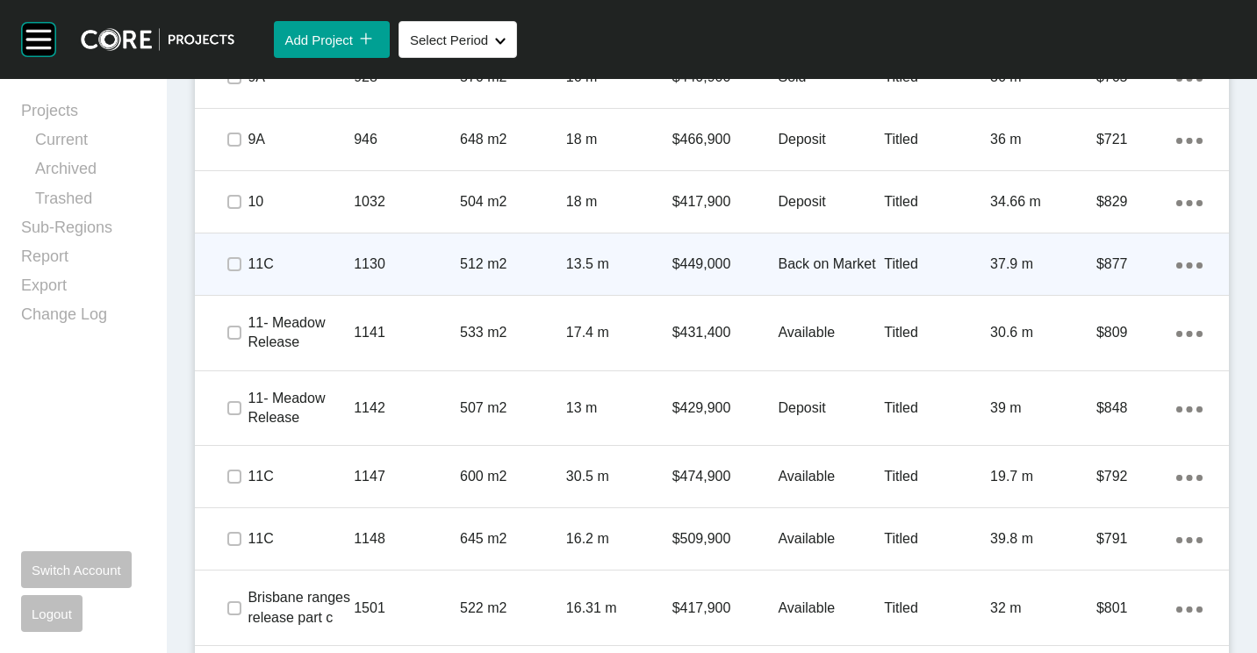
click at [446, 269] on p "1130" at bounding box center [407, 264] width 106 height 19
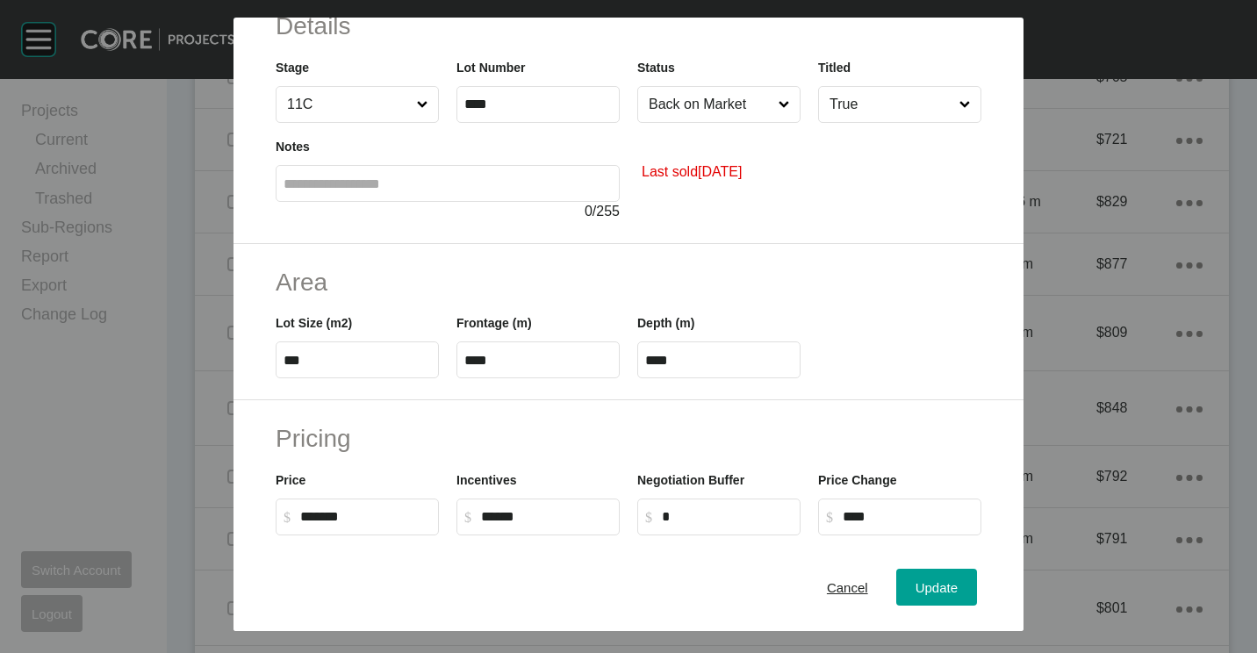
scroll to position [263, 0]
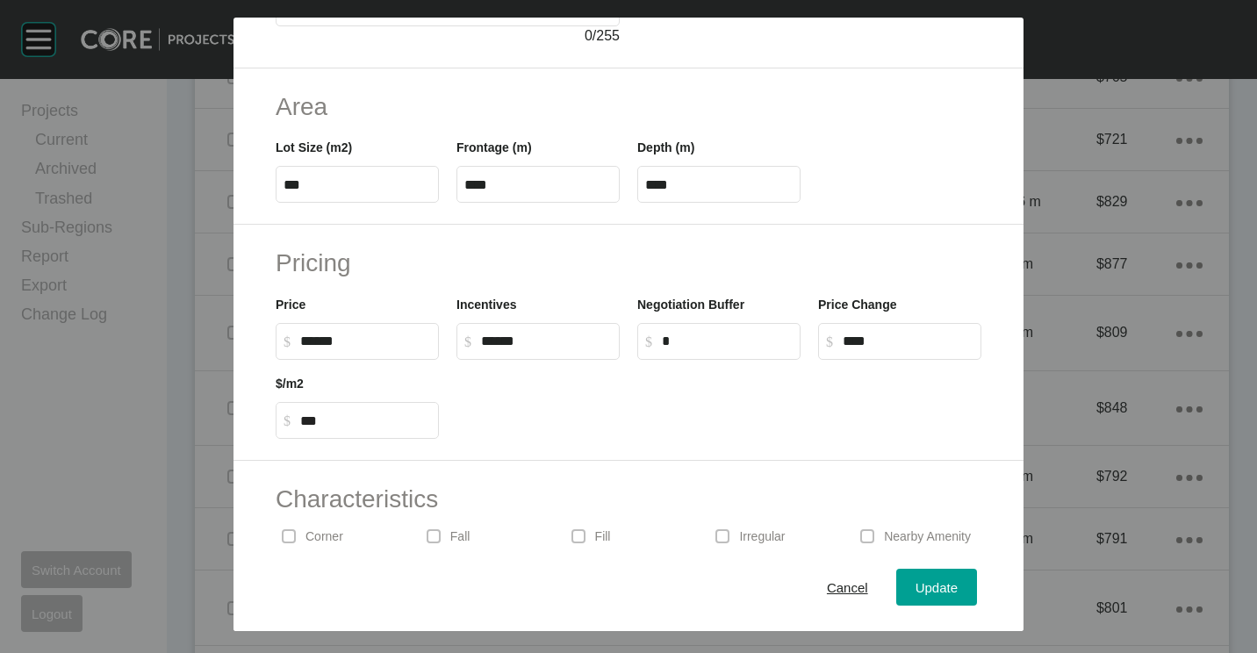
click at [365, 342] on input "******" at bounding box center [365, 340] width 131 height 15
click at [621, 412] on div "Save Lot Details Stage 11C Lot Number **** Status Back on Market Titled True No…" at bounding box center [628, 326] width 1257 height 653
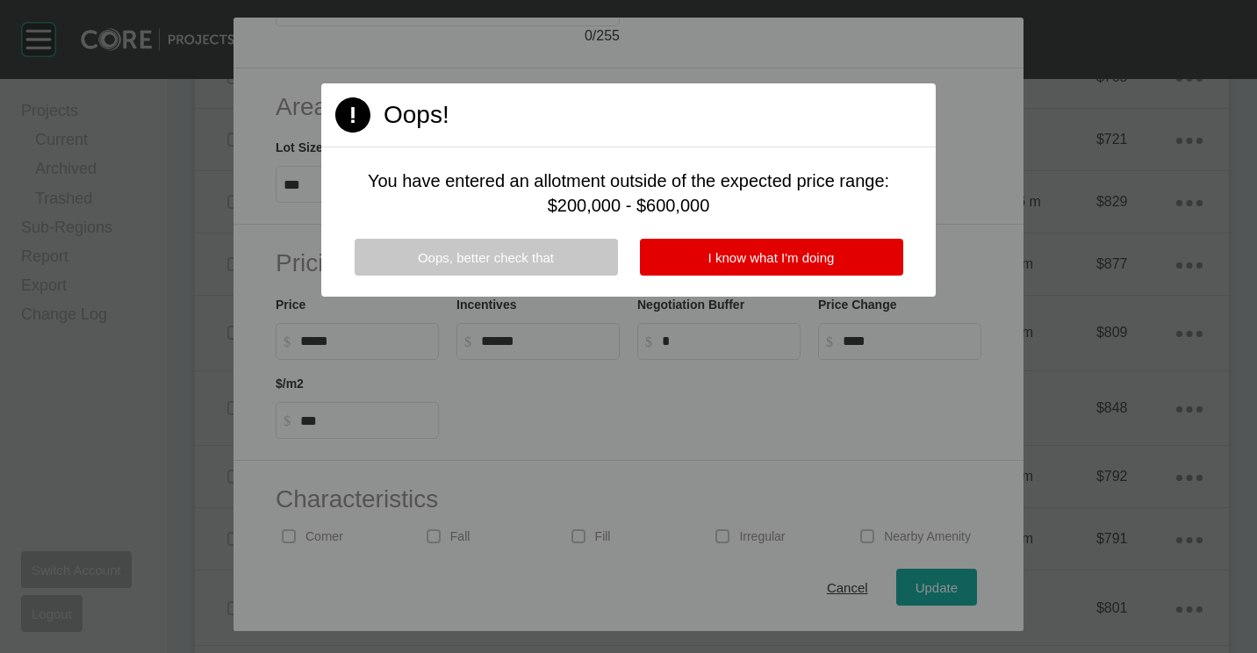
click at [480, 252] on span "Oops, better check that" at bounding box center [486, 257] width 136 height 15
type input "******"
type input "********"
type input "**"
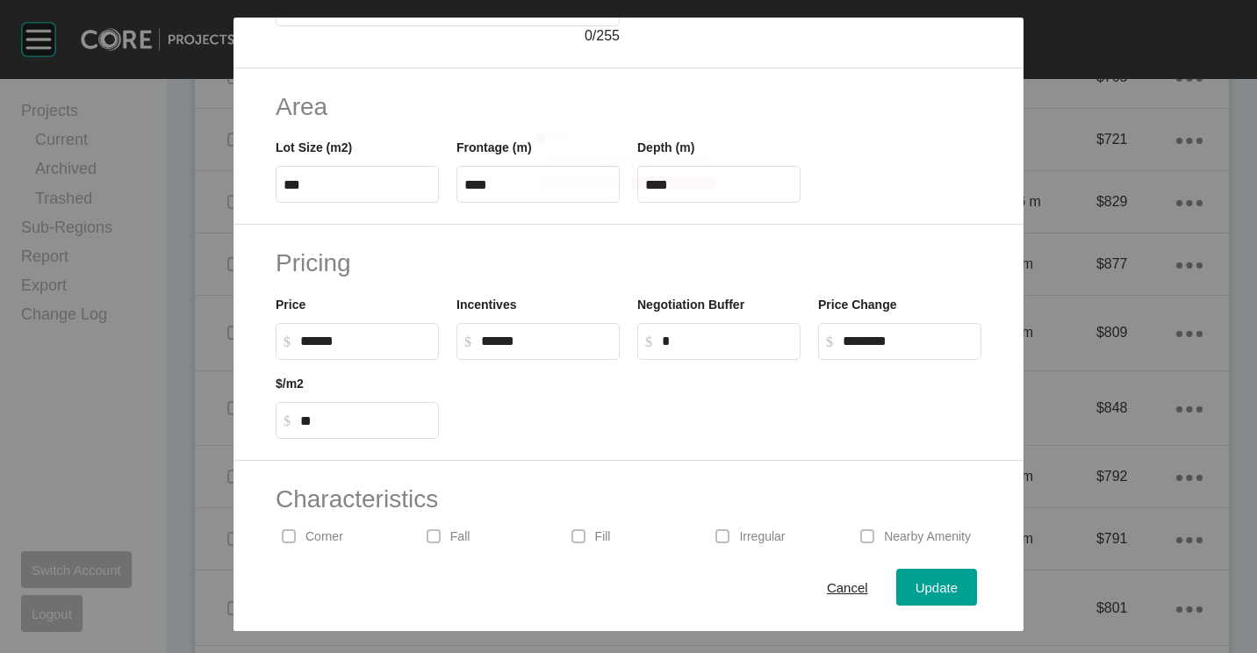
click at [379, 344] on div "Save Lot Details Stage 11C Lot Number **** Status Back on Market Titled True No…" at bounding box center [628, 326] width 1257 height 653
click at [379, 344] on input "*****" at bounding box center [365, 340] width 131 height 15
type input "*******"
type input "*"
type input "***"
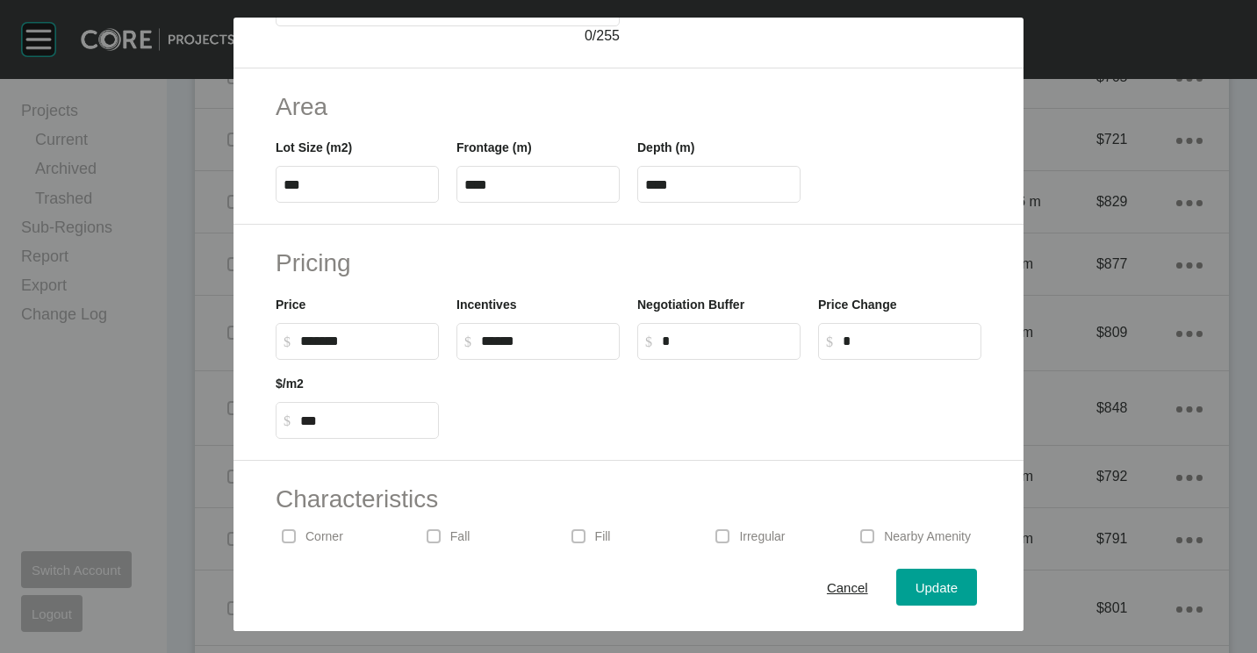
drag, startPoint x: 630, startPoint y: 417, endPoint x: 683, endPoint y: 437, distance: 56.4
click at [631, 417] on div at bounding box center [719, 399] width 542 height 79
click at [920, 567] on div "Cancel Update" at bounding box center [628, 587] width 790 height 88
click at [921, 595] on div "Update" at bounding box center [936, 588] width 51 height 24
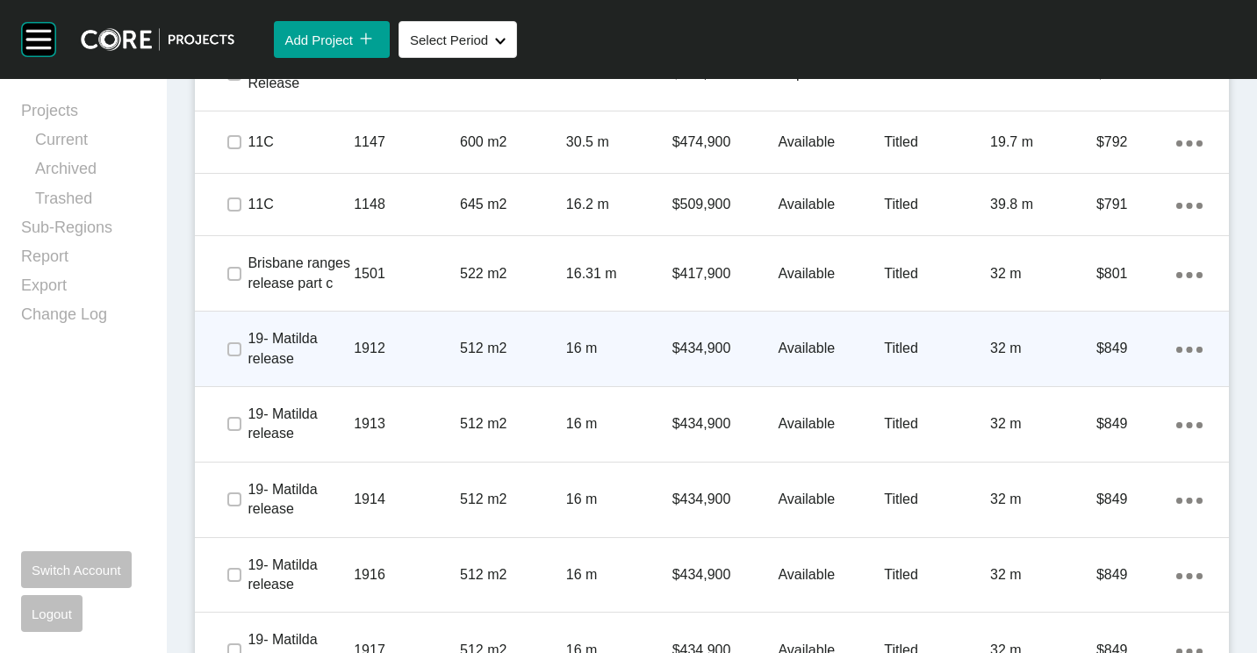
scroll to position [1580, 0]
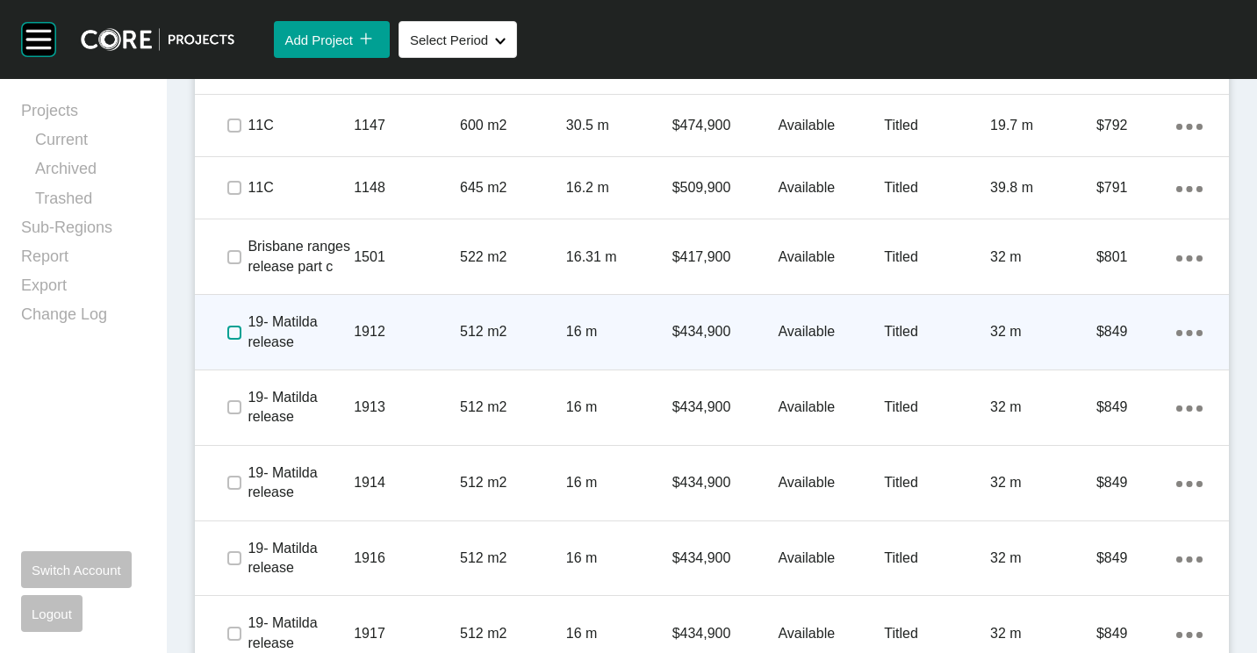
click at [235, 331] on label at bounding box center [234, 333] width 14 height 14
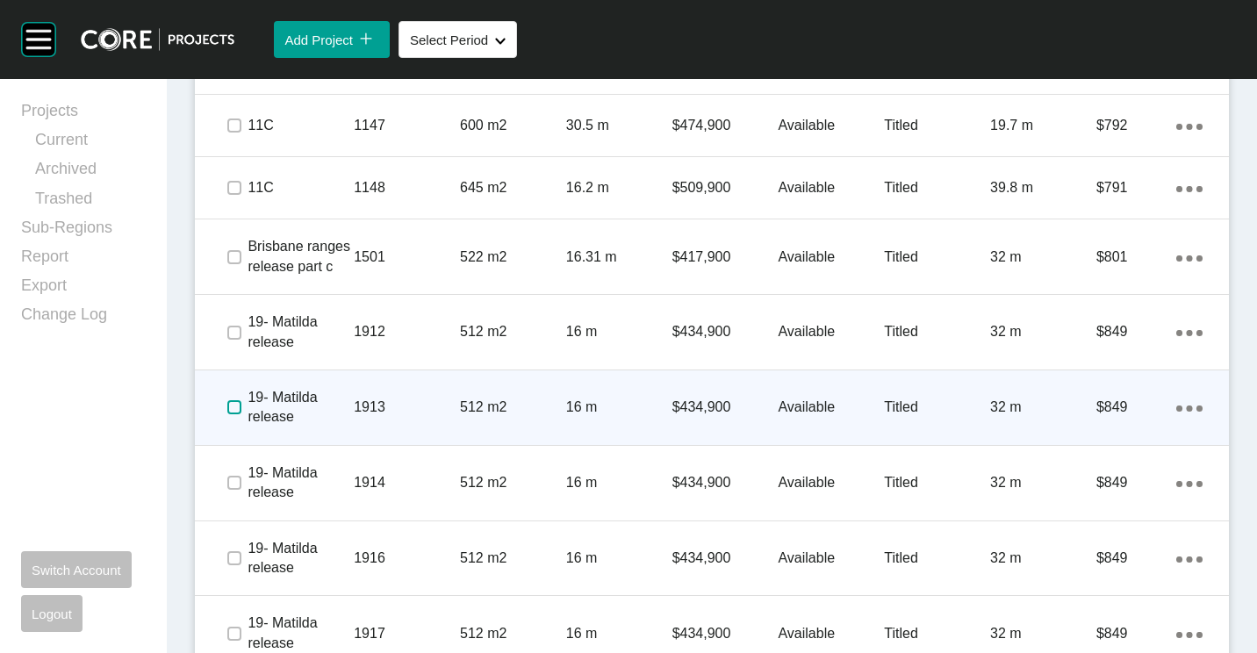
click at [231, 410] on label at bounding box center [234, 407] width 14 height 14
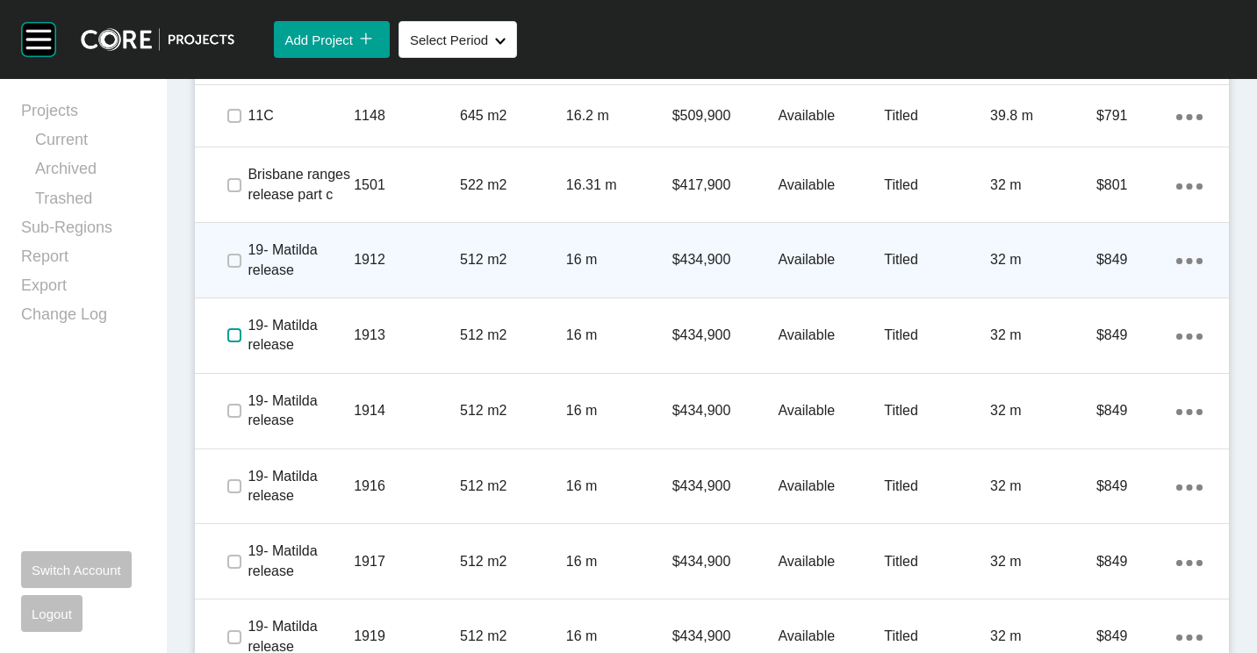
scroll to position [1667, 0]
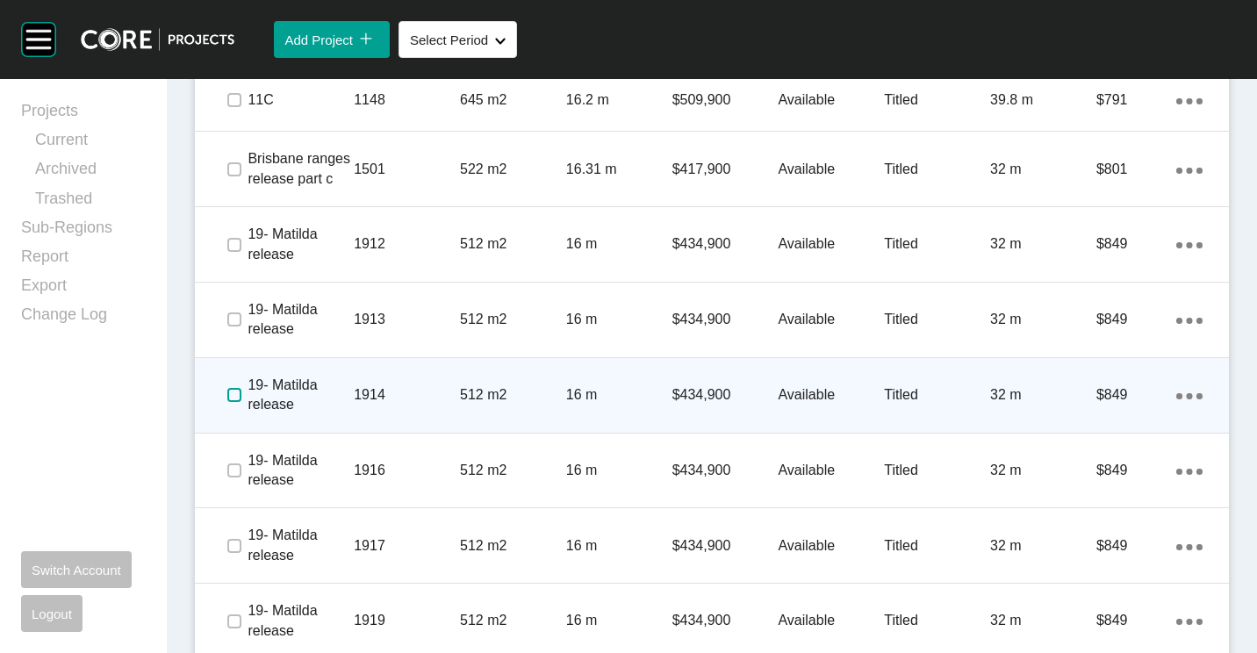
click at [233, 399] on label at bounding box center [234, 395] width 14 height 14
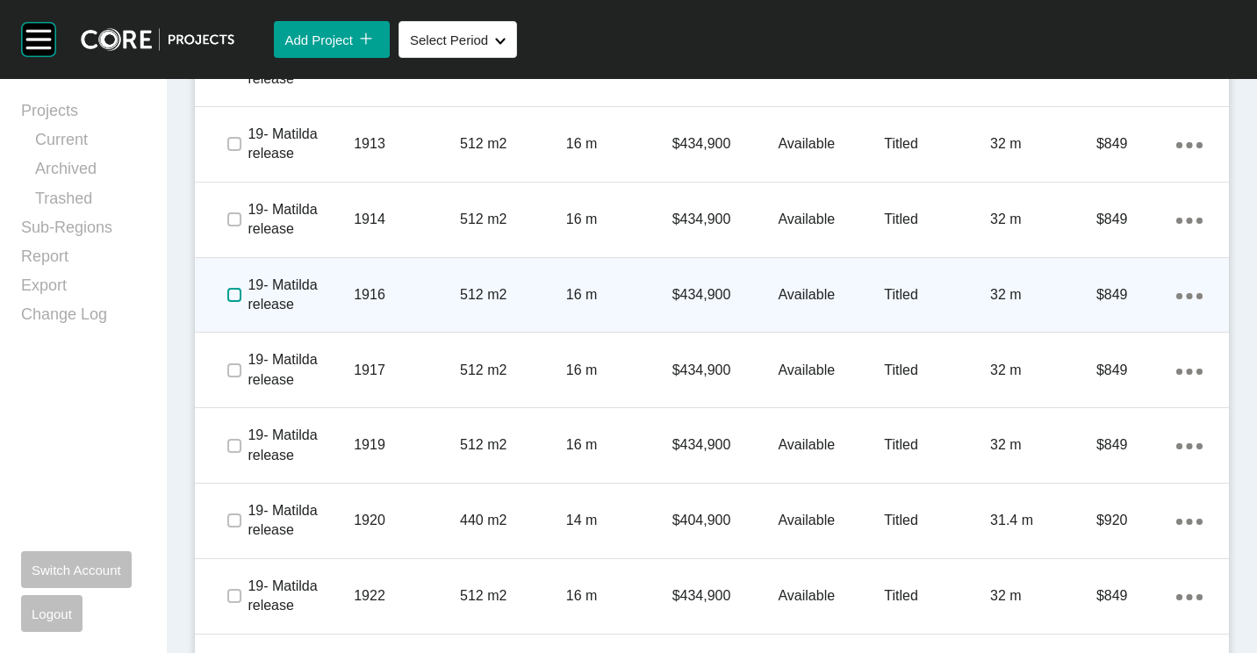
click at [236, 295] on label at bounding box center [234, 295] width 14 height 14
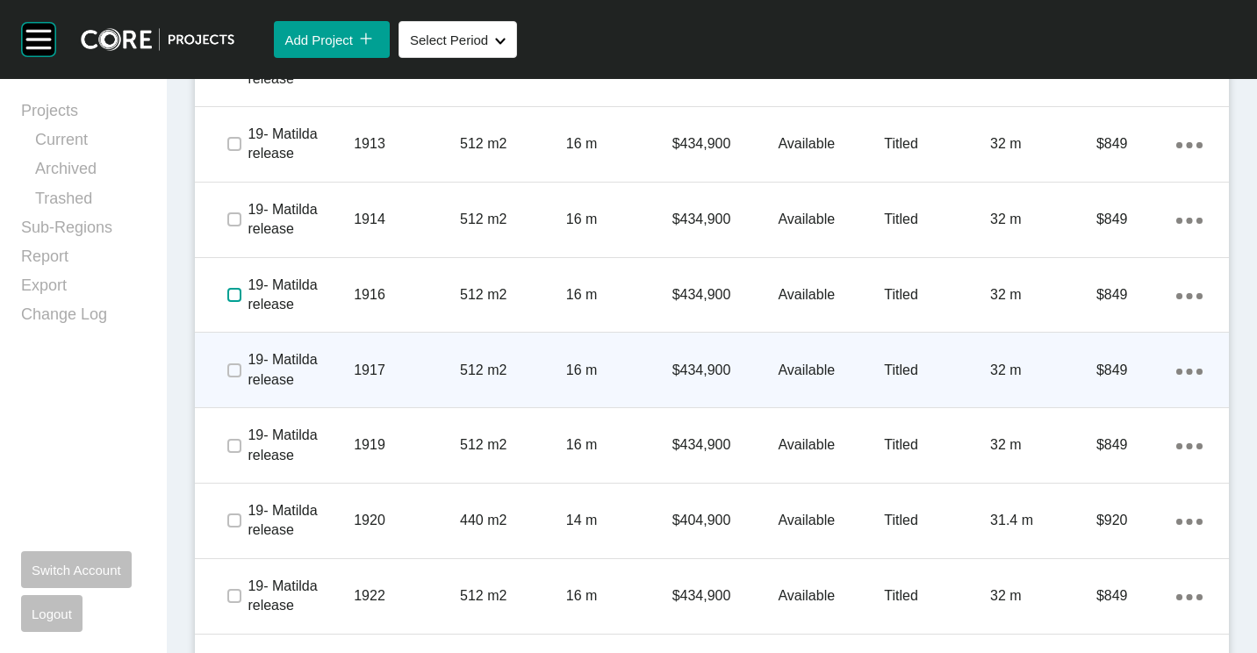
scroll to position [1931, 0]
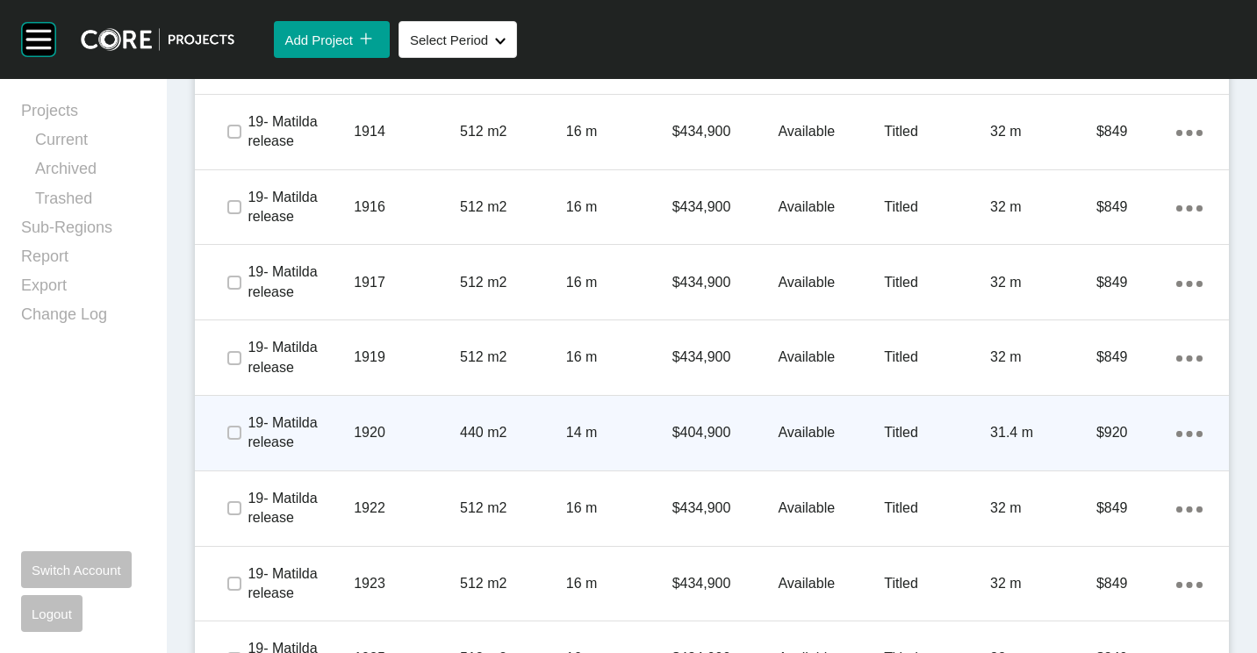
click at [519, 423] on p "440 m2" at bounding box center [513, 432] width 106 height 19
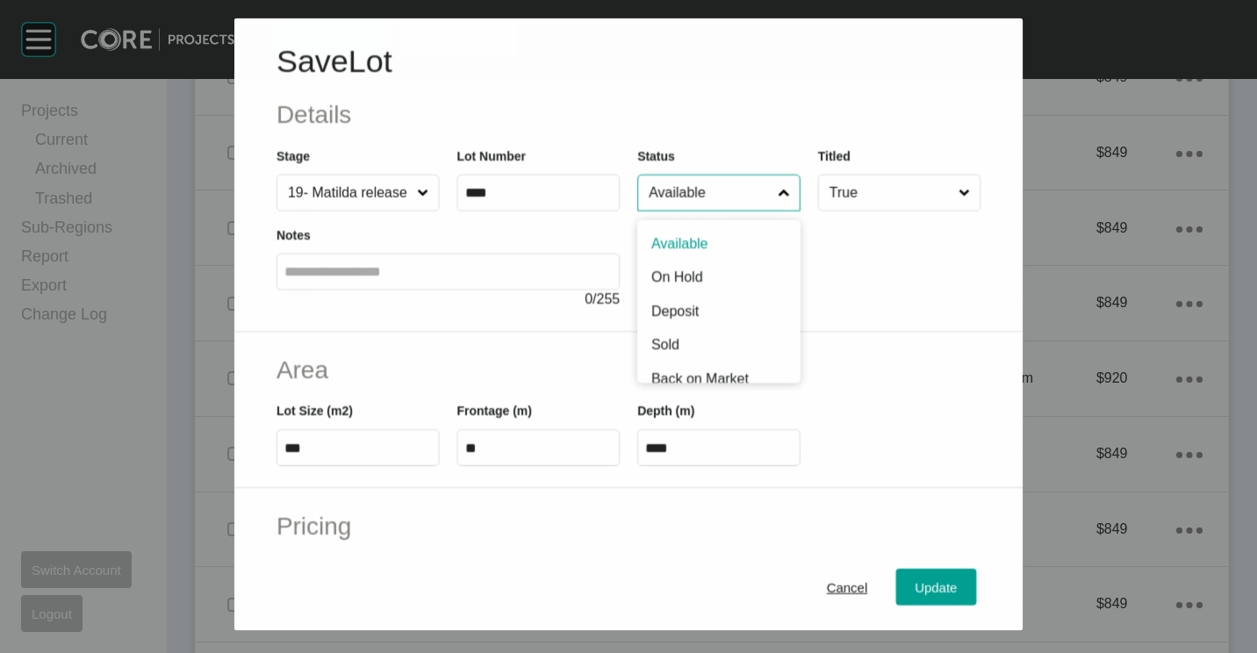
click at [744, 200] on input "Available" at bounding box center [709, 192] width 129 height 35
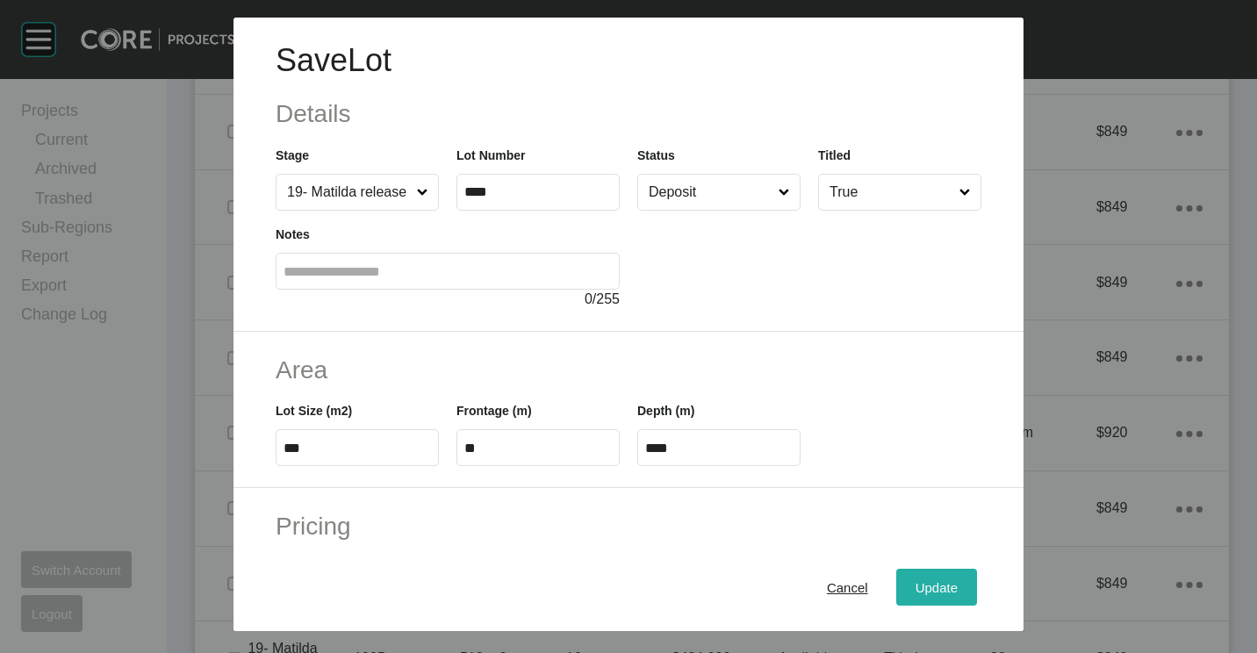
click at [936, 592] on span "Update" at bounding box center [936, 587] width 42 height 15
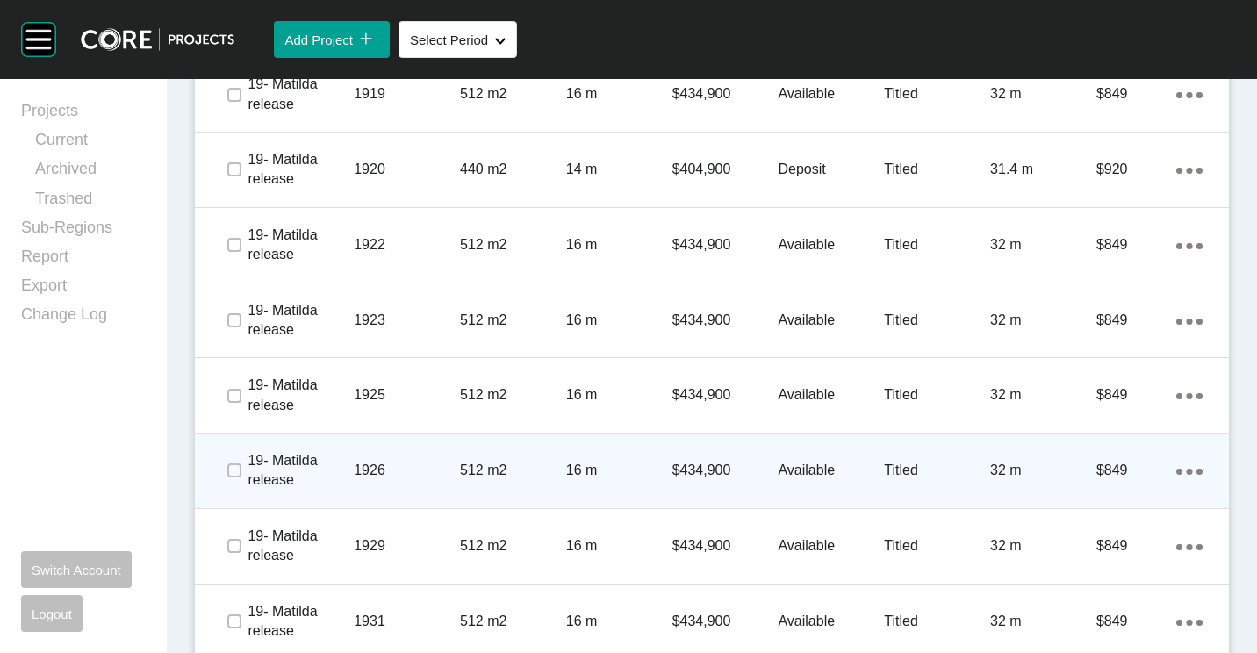
scroll to position [2282, 0]
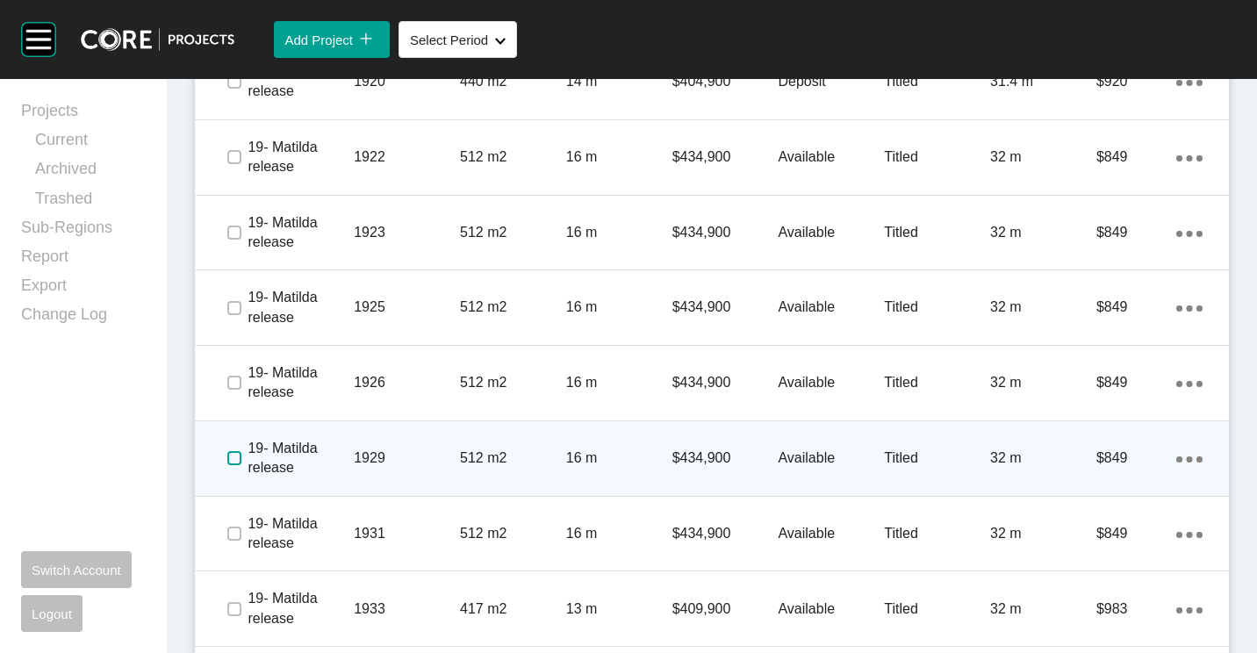
click at [239, 456] on label at bounding box center [234, 458] width 14 height 14
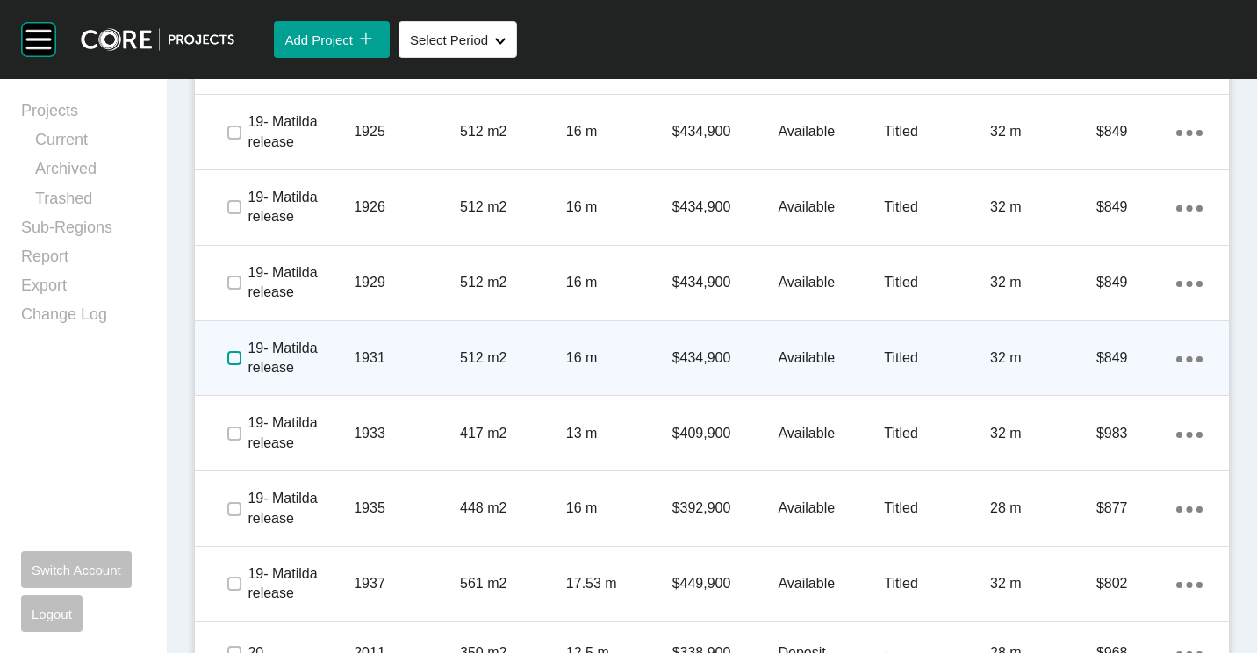
click at [240, 362] on label at bounding box center [234, 358] width 14 height 14
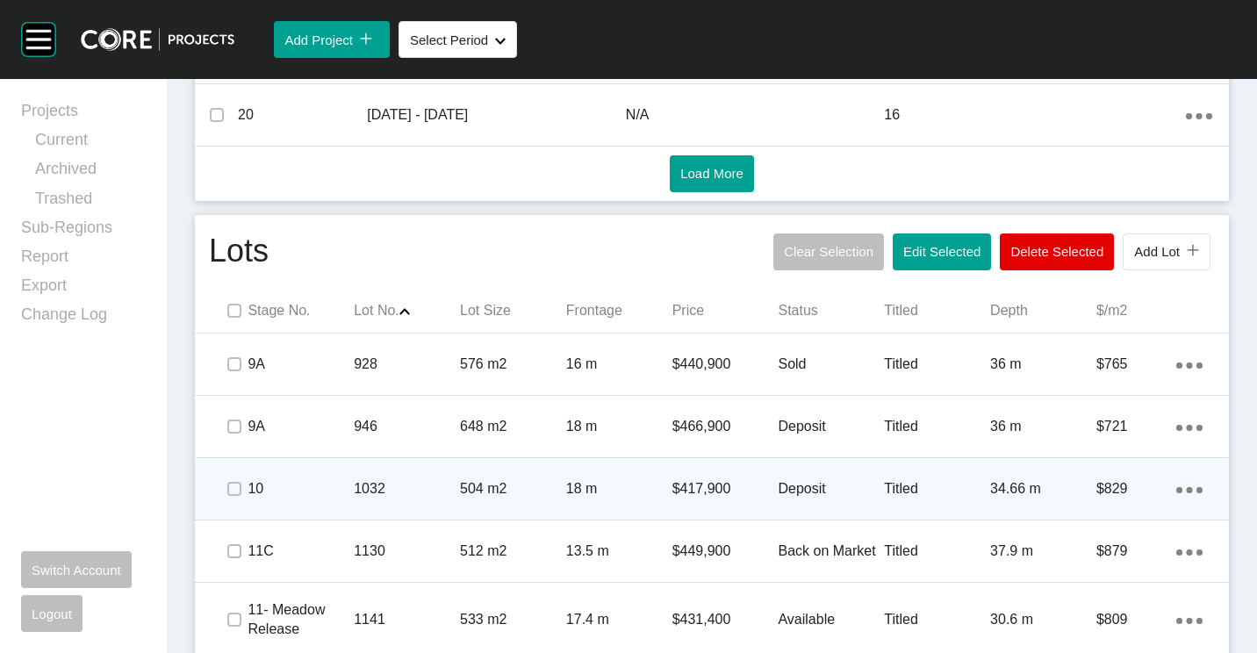
scroll to position [790, 0]
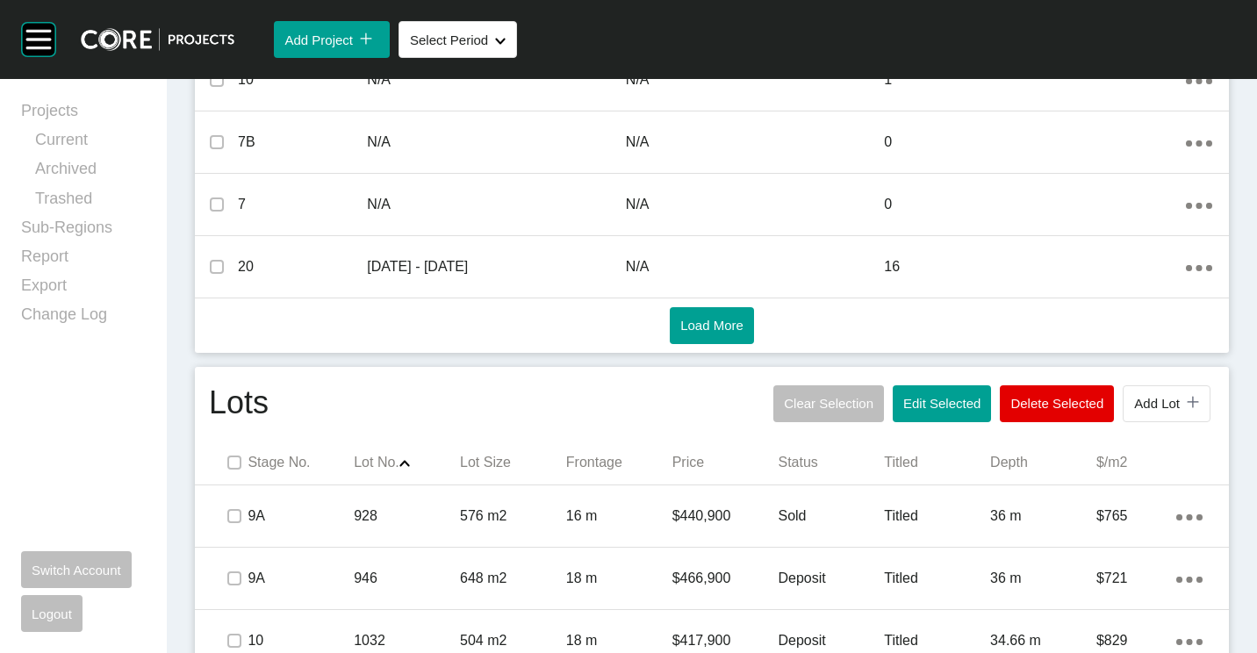
drag, startPoint x: 957, startPoint y: 406, endPoint x: 933, endPoint y: 377, distance: 38.7
click at [957, 406] on span "Edit Selected" at bounding box center [941, 403] width 77 height 15
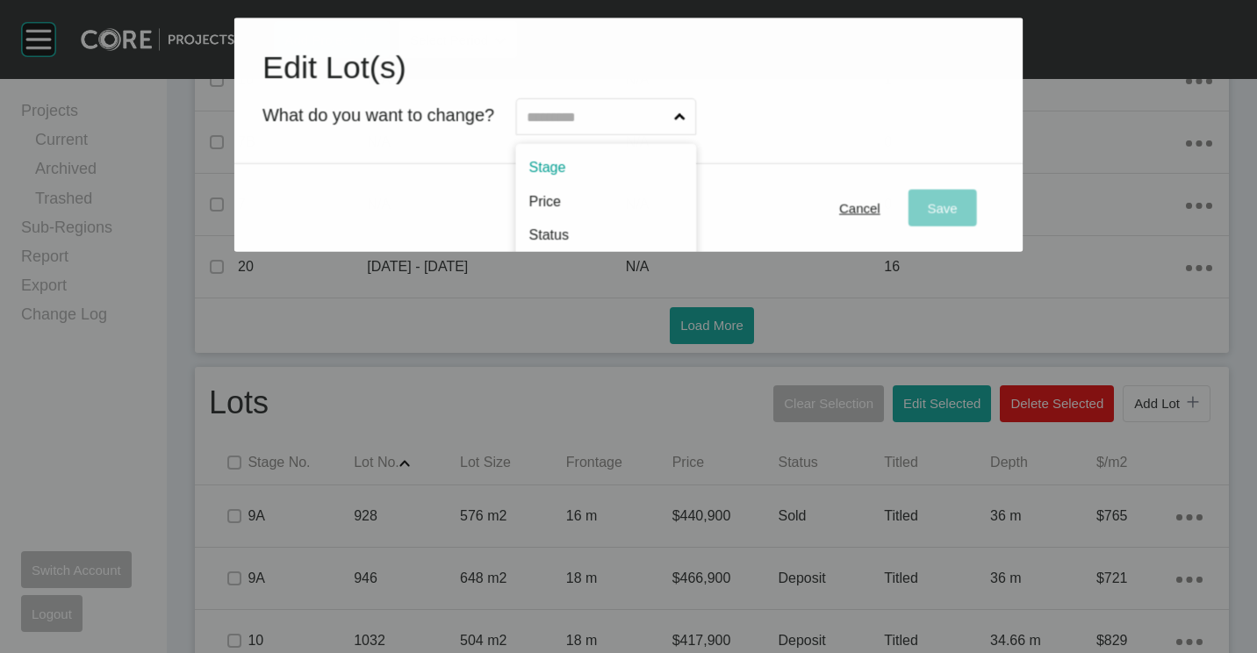
click at [656, 111] on input "text" at bounding box center [596, 116] width 147 height 35
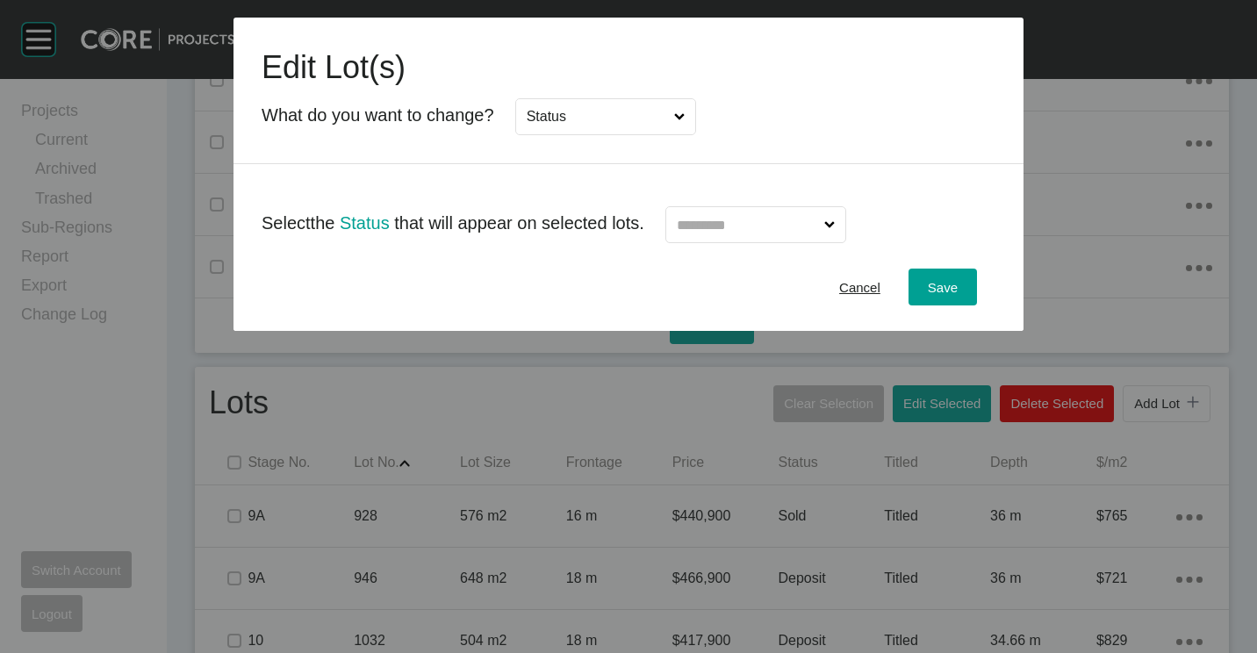
drag, startPoint x: 739, startPoint y: 198, endPoint x: 735, endPoint y: 224, distance: 25.7
click at [739, 199] on div at bounding box center [745, 217] width 203 height 51
click at [735, 225] on input "text" at bounding box center [746, 224] width 147 height 35
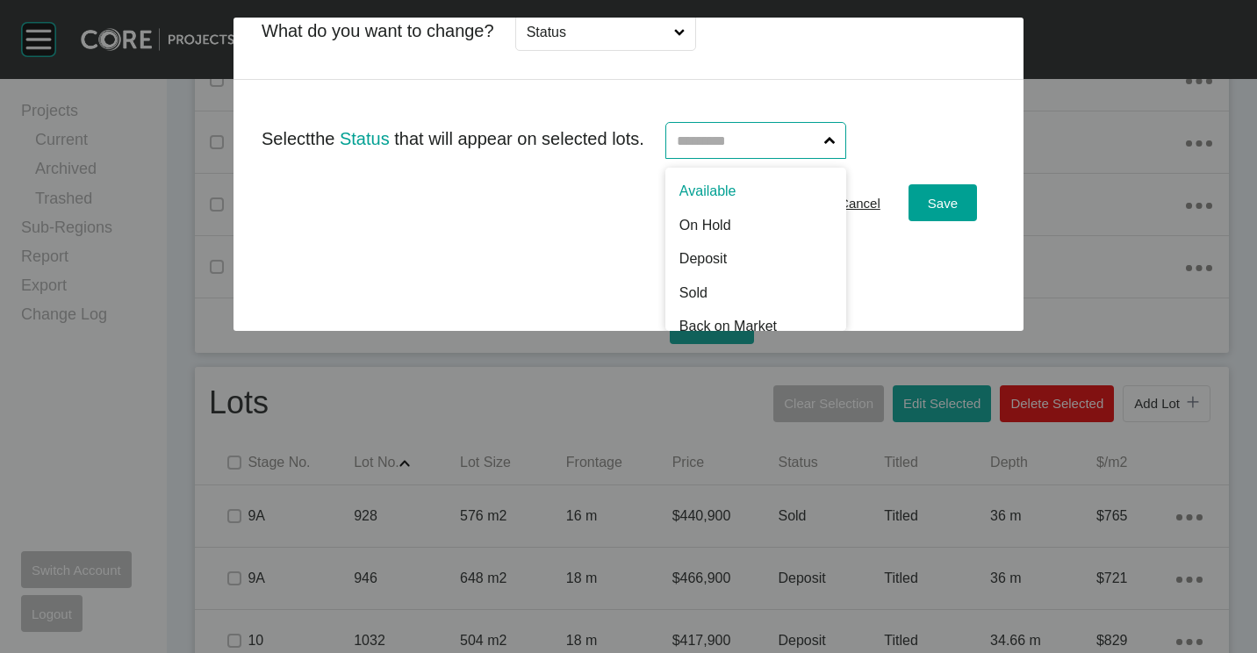
scroll to position [0, 0]
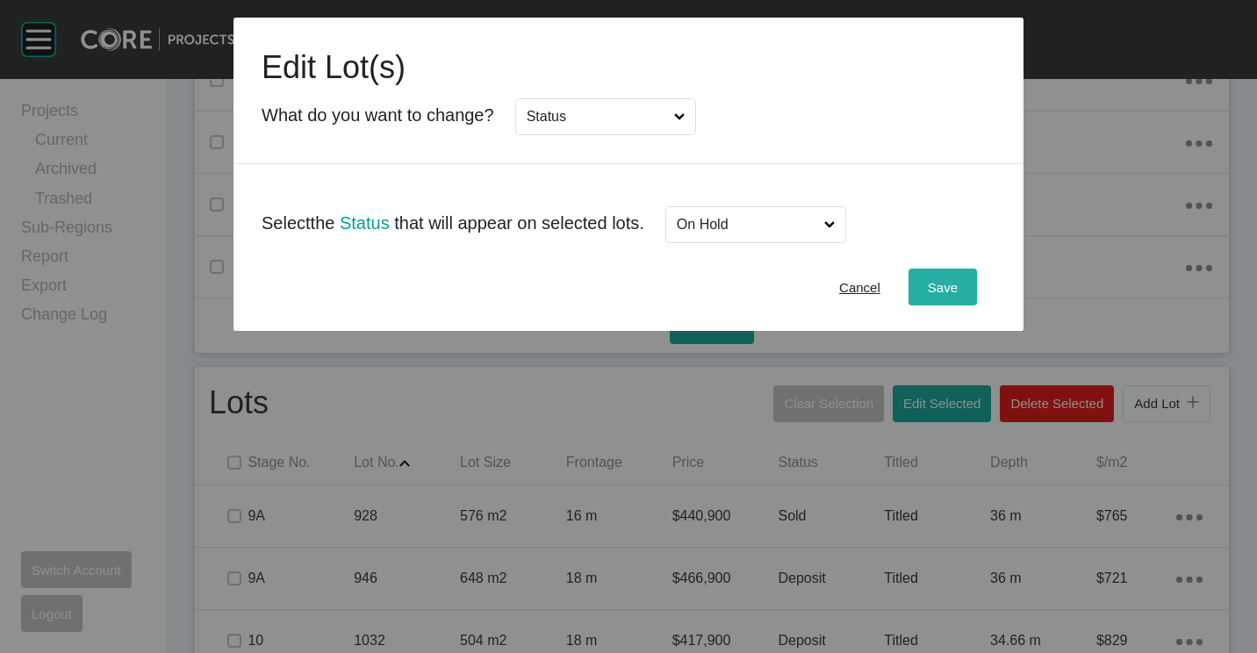
click at [936, 290] on span "Save" at bounding box center [943, 287] width 30 height 15
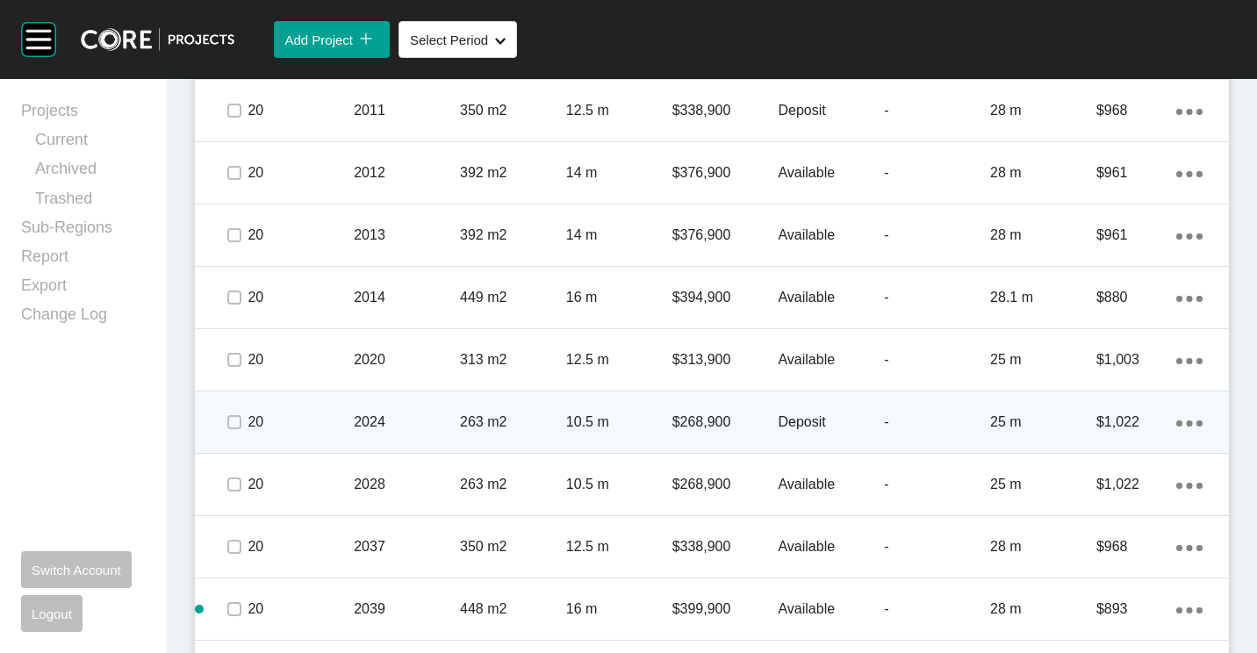
scroll to position [2808, 0]
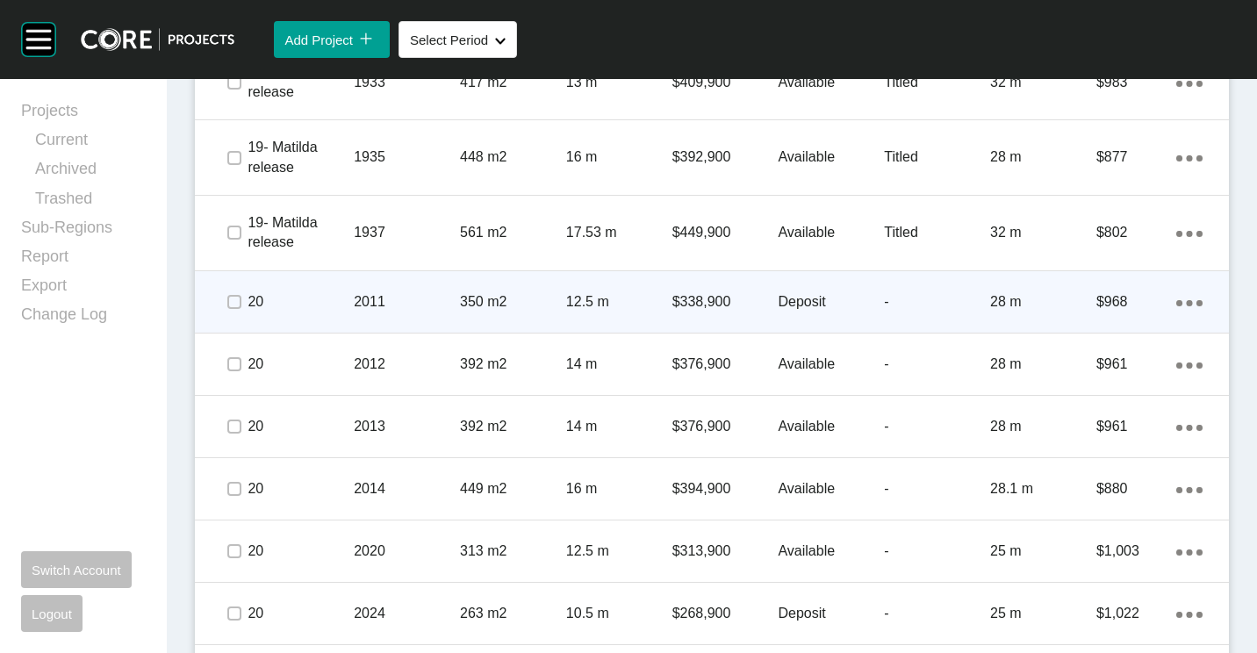
click at [430, 323] on div "2011" at bounding box center [407, 302] width 106 height 54
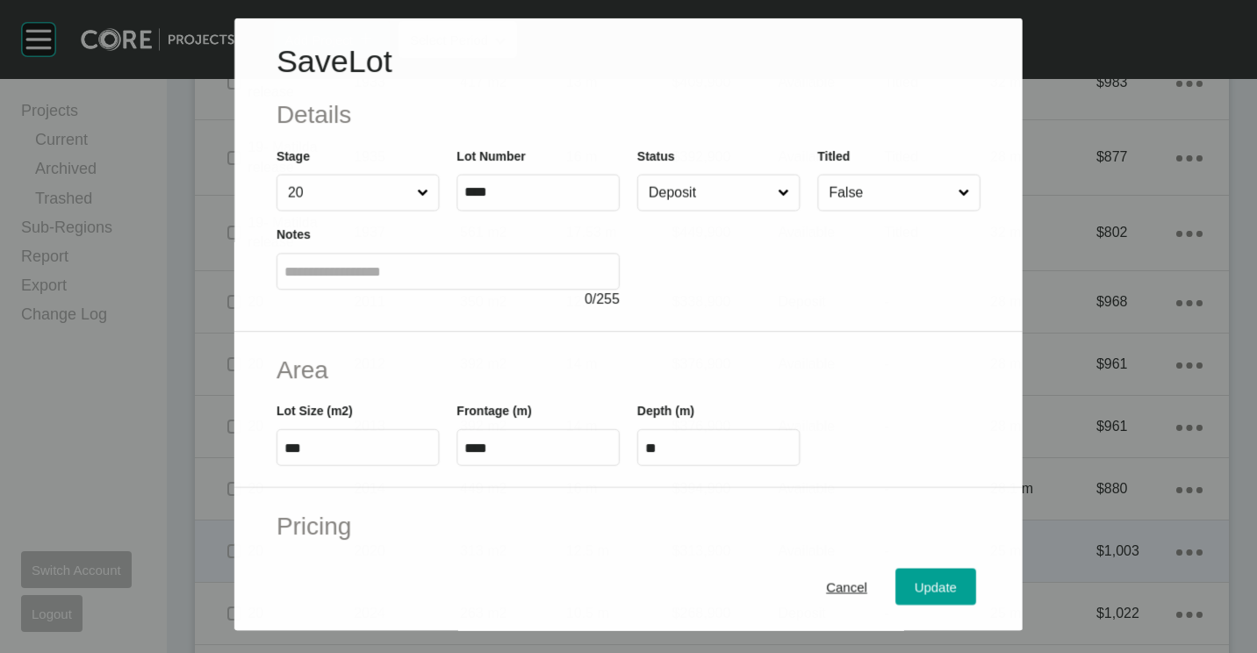
drag, startPoint x: 836, startPoint y: 593, endPoint x: 834, endPoint y: 581, distance: 12.6
click at [835, 593] on span "Cancel" at bounding box center [846, 586] width 41 height 15
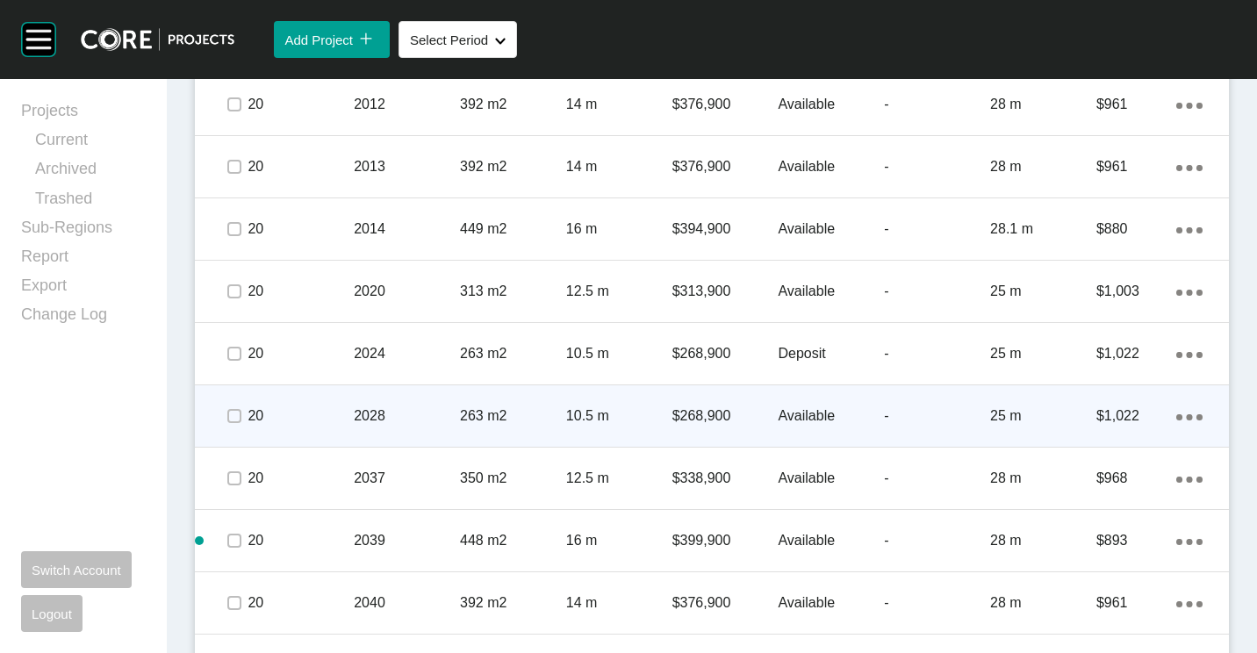
scroll to position [3017, 0]
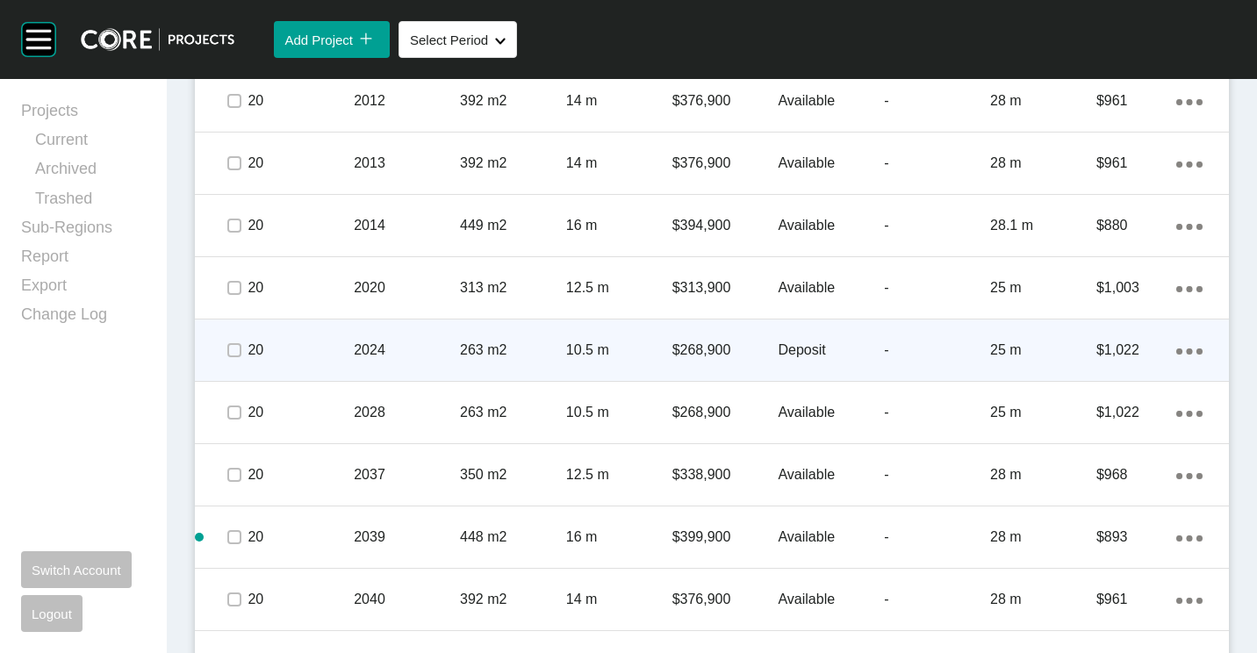
click at [377, 354] on p "2024" at bounding box center [407, 350] width 106 height 19
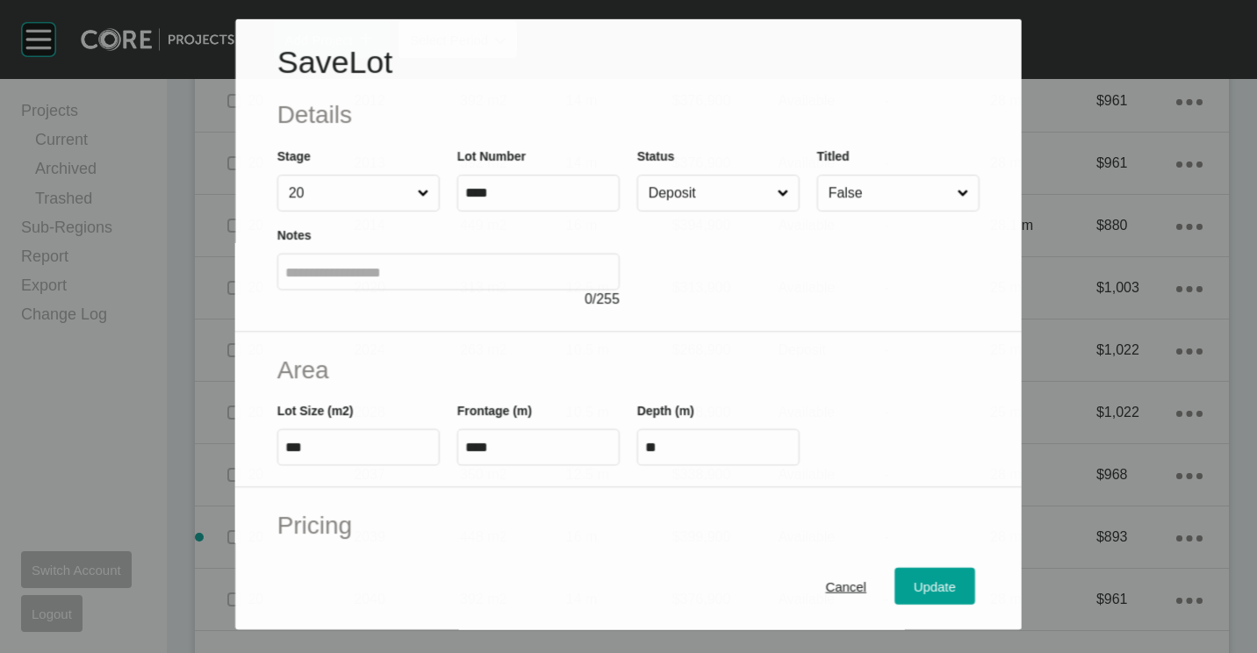
click at [699, 209] on input "Deposit" at bounding box center [709, 193] width 129 height 35
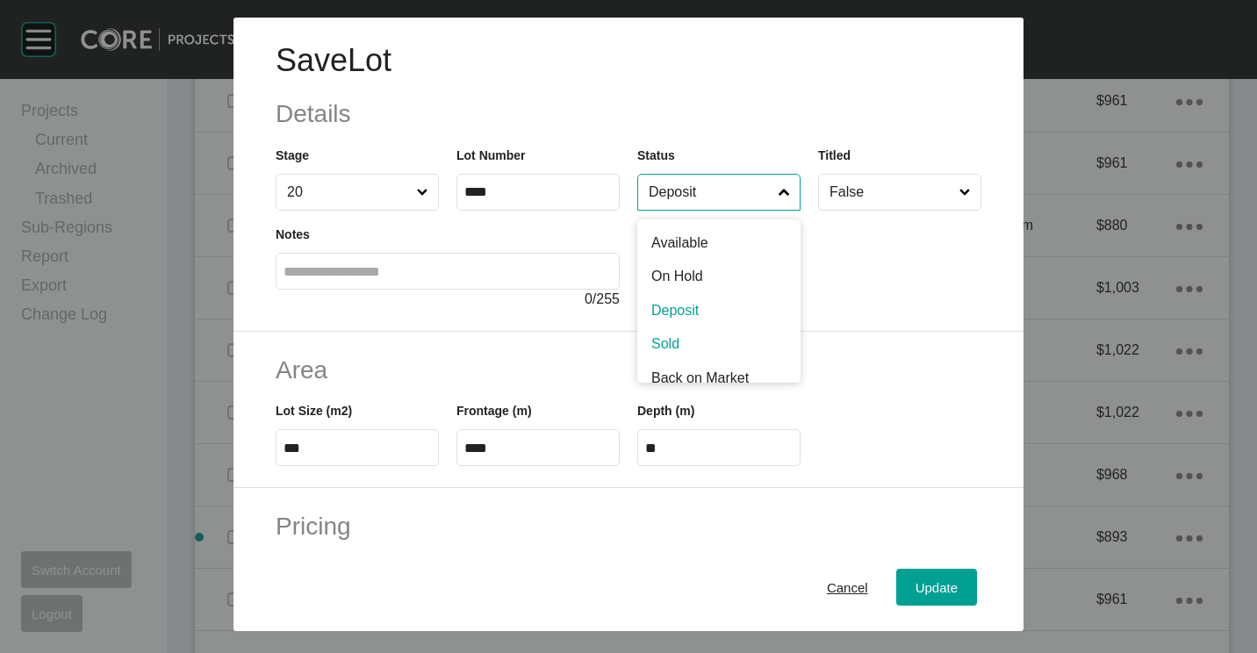
drag, startPoint x: 695, startPoint y: 337, endPoint x: 921, endPoint y: 491, distance: 273.4
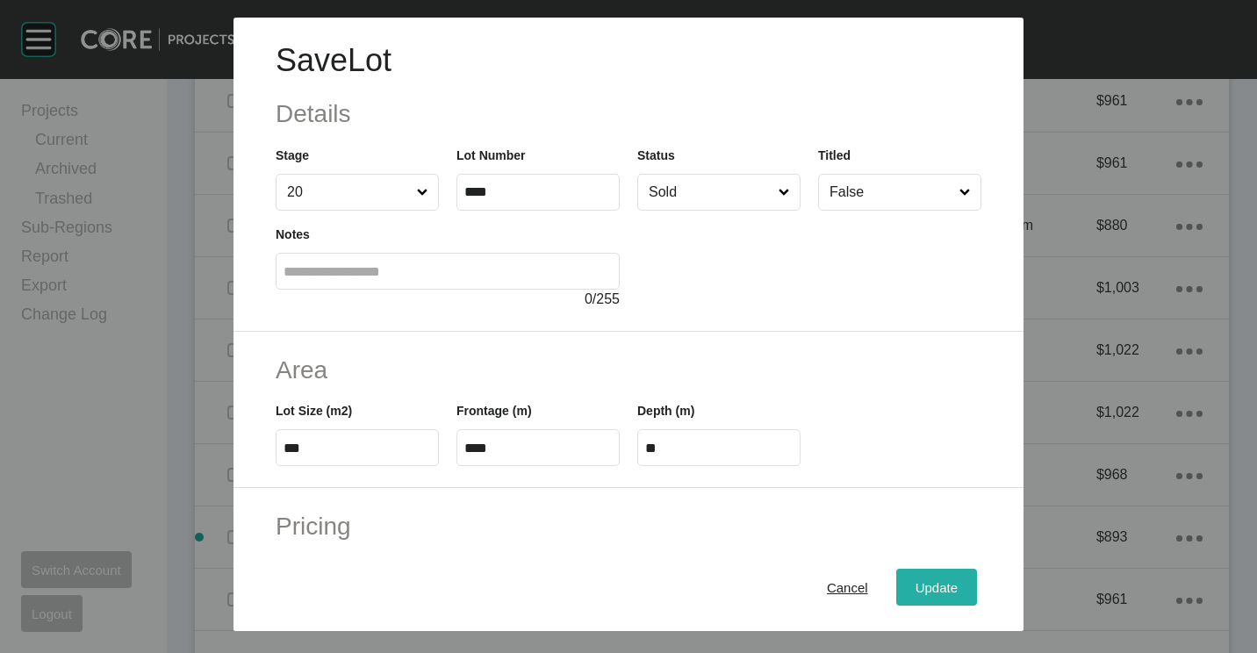
click at [933, 595] on div "Update" at bounding box center [936, 588] width 51 height 24
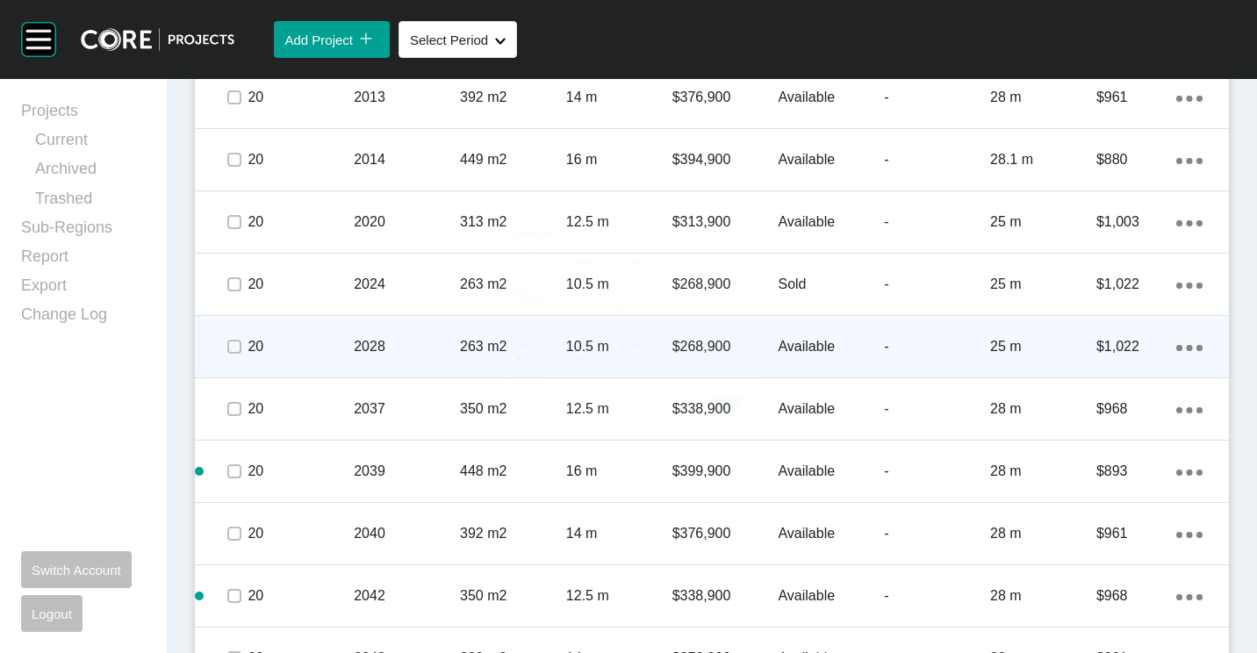
scroll to position [3159, 0]
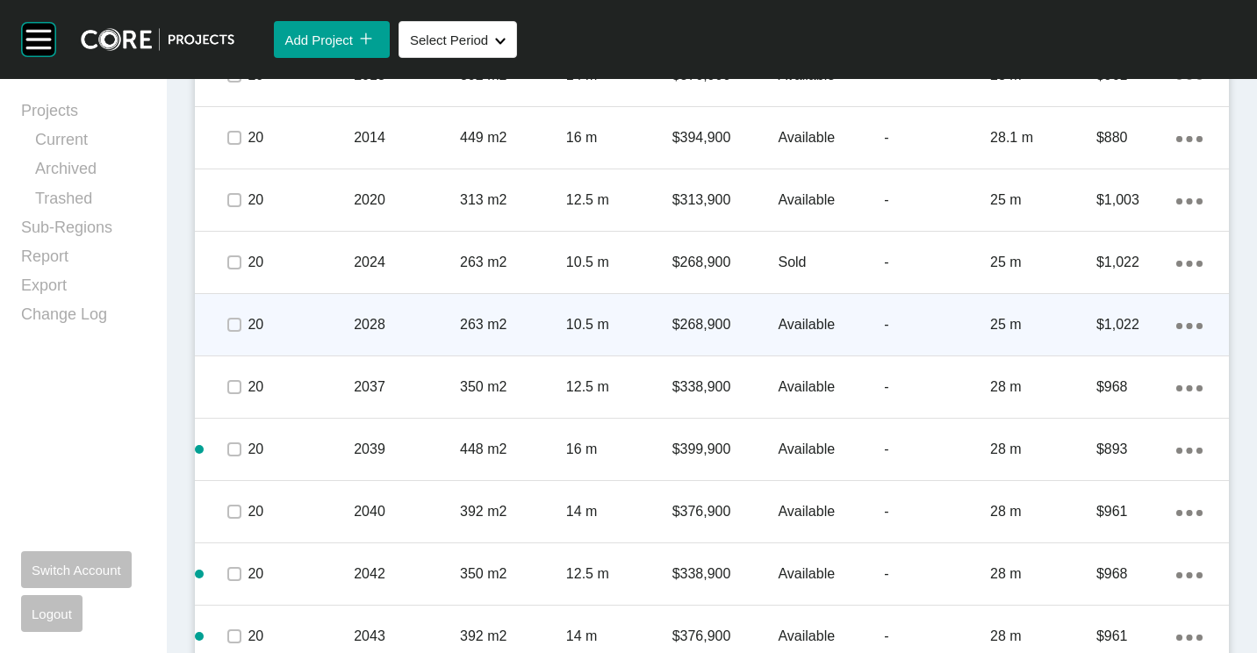
click at [404, 325] on p "2028" at bounding box center [407, 324] width 106 height 19
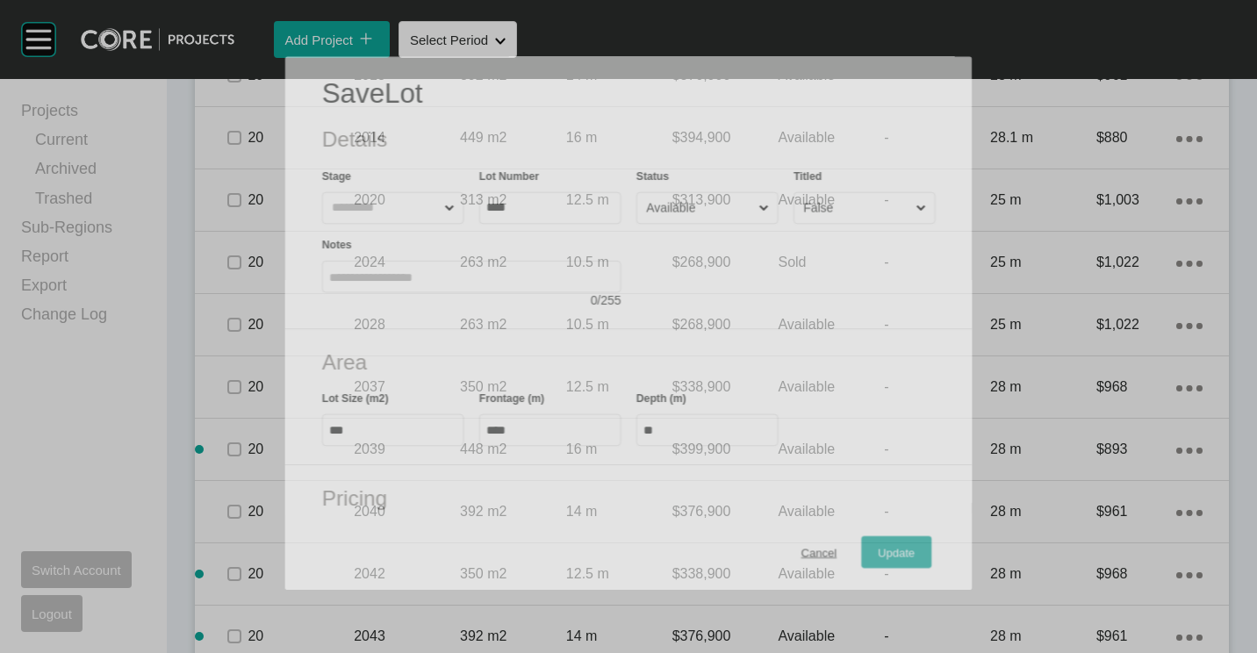
scroll to position [3105, 0]
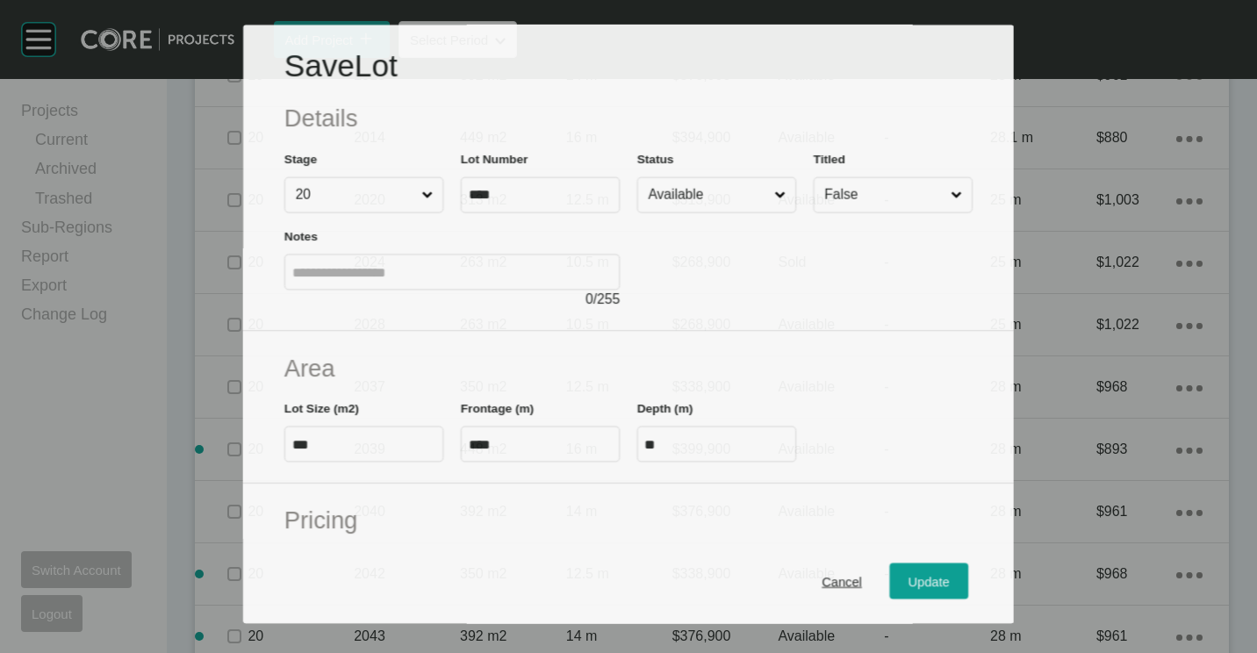
click at [758, 200] on input "Available" at bounding box center [708, 195] width 126 height 34
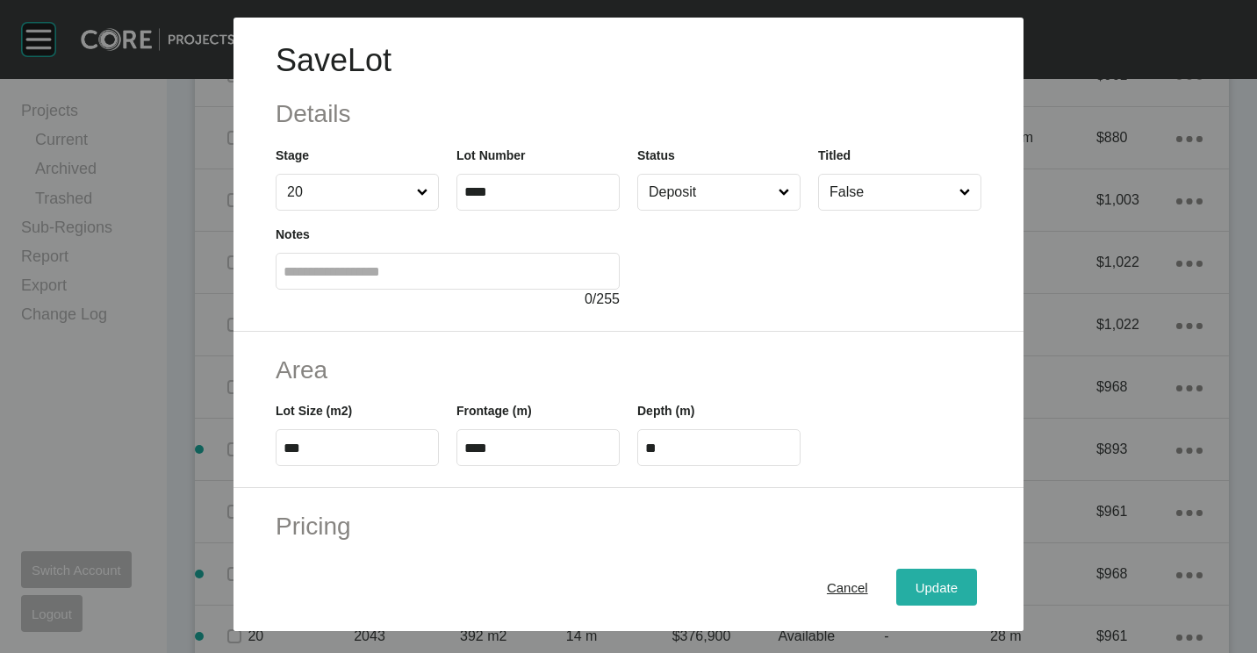
click at [911, 598] on div "Update" at bounding box center [936, 588] width 51 height 24
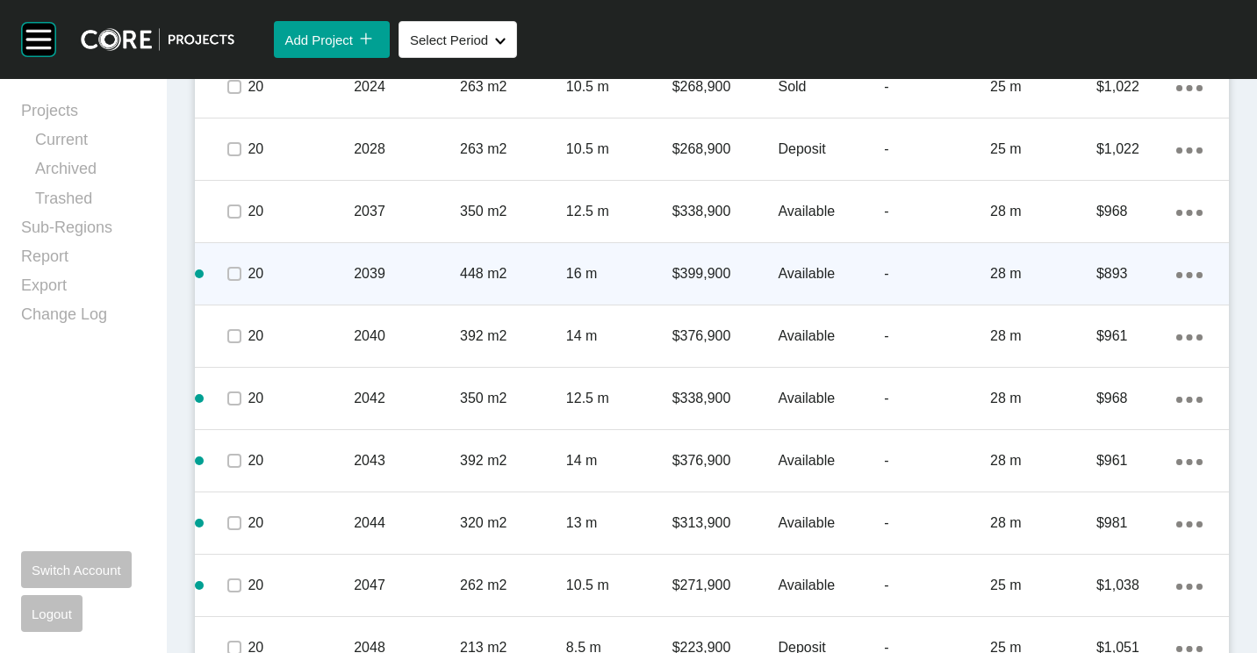
scroll to position [3423, 0]
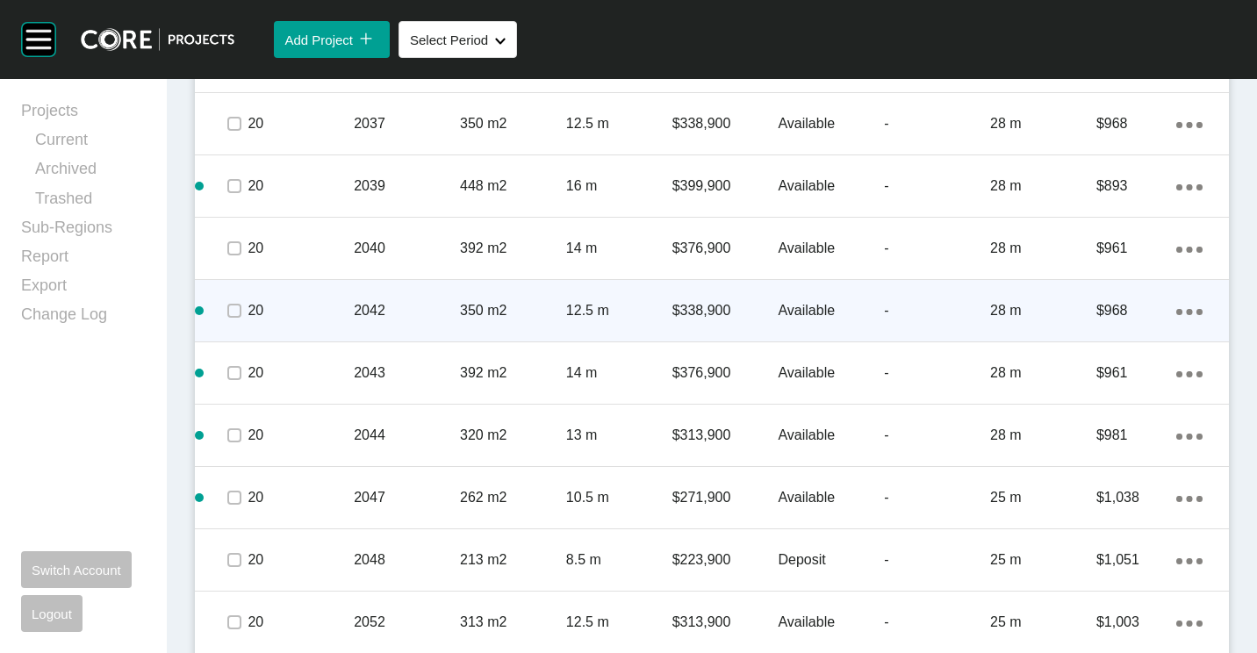
click at [391, 305] on p "2042" at bounding box center [407, 310] width 106 height 19
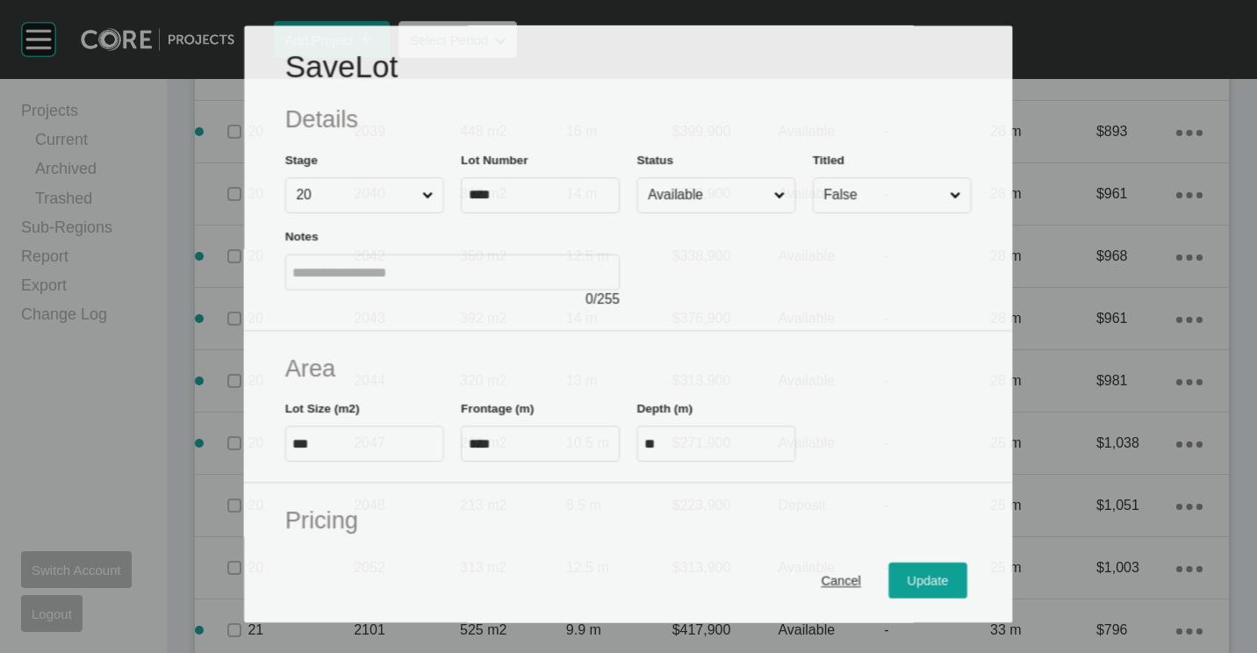
scroll to position [3368, 0]
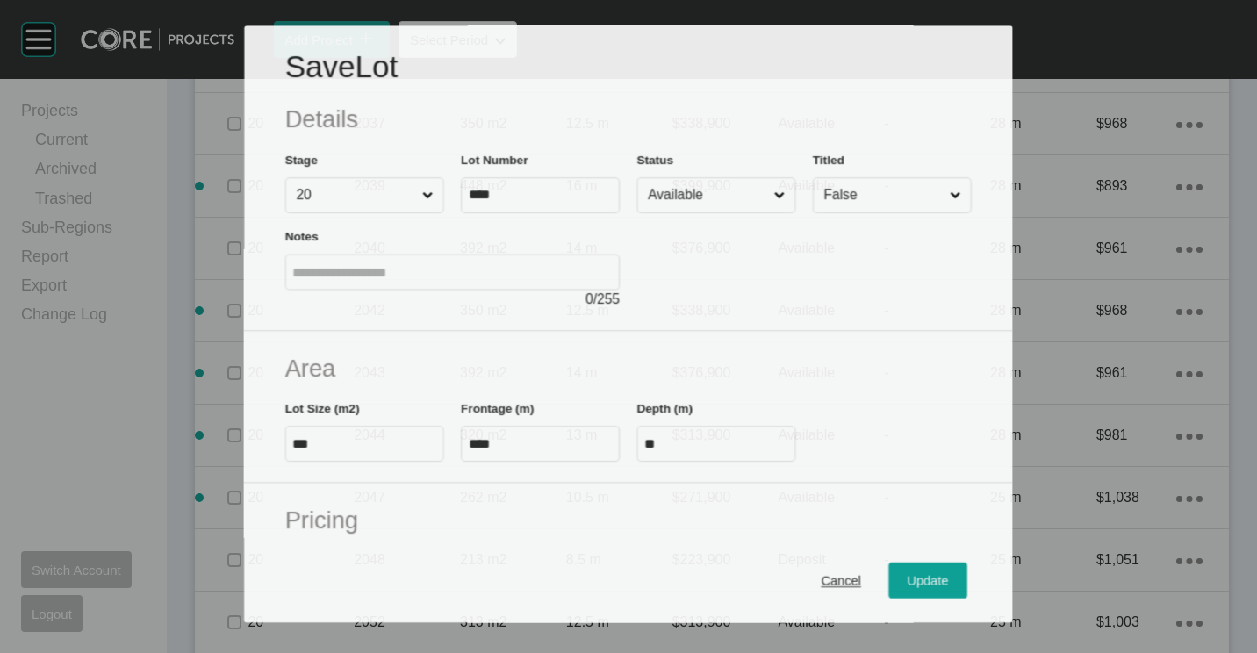
click at [699, 184] on input "Available" at bounding box center [707, 195] width 126 height 34
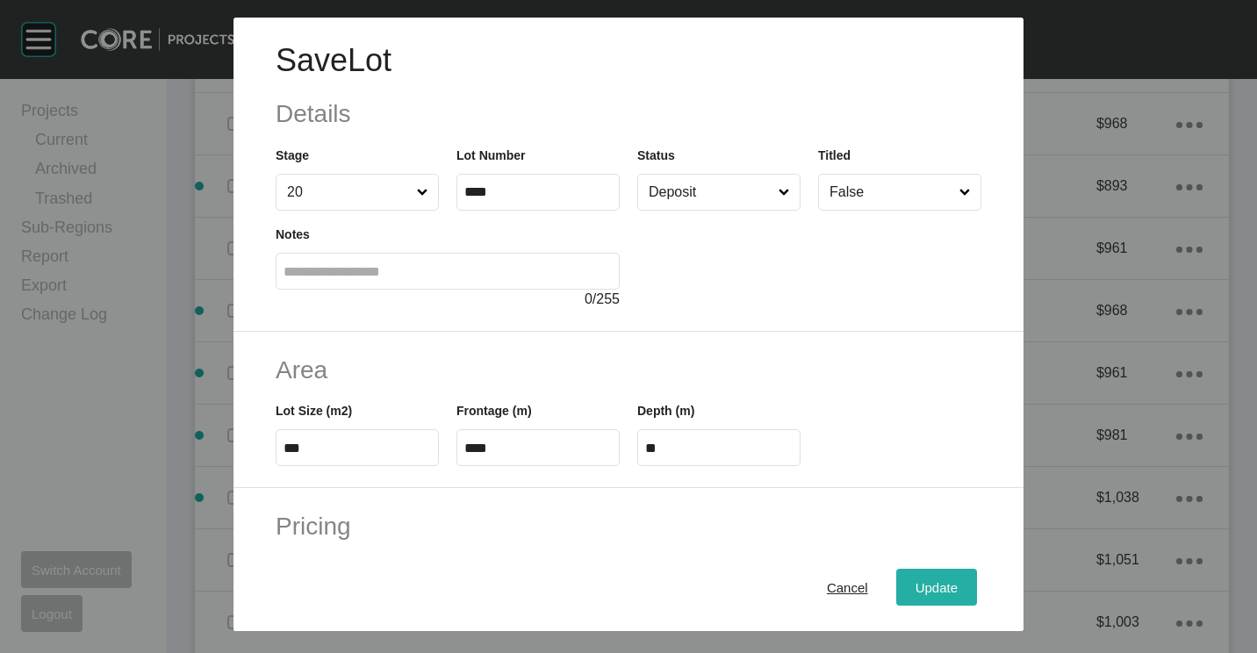
click at [916, 587] on span "Update" at bounding box center [936, 587] width 42 height 15
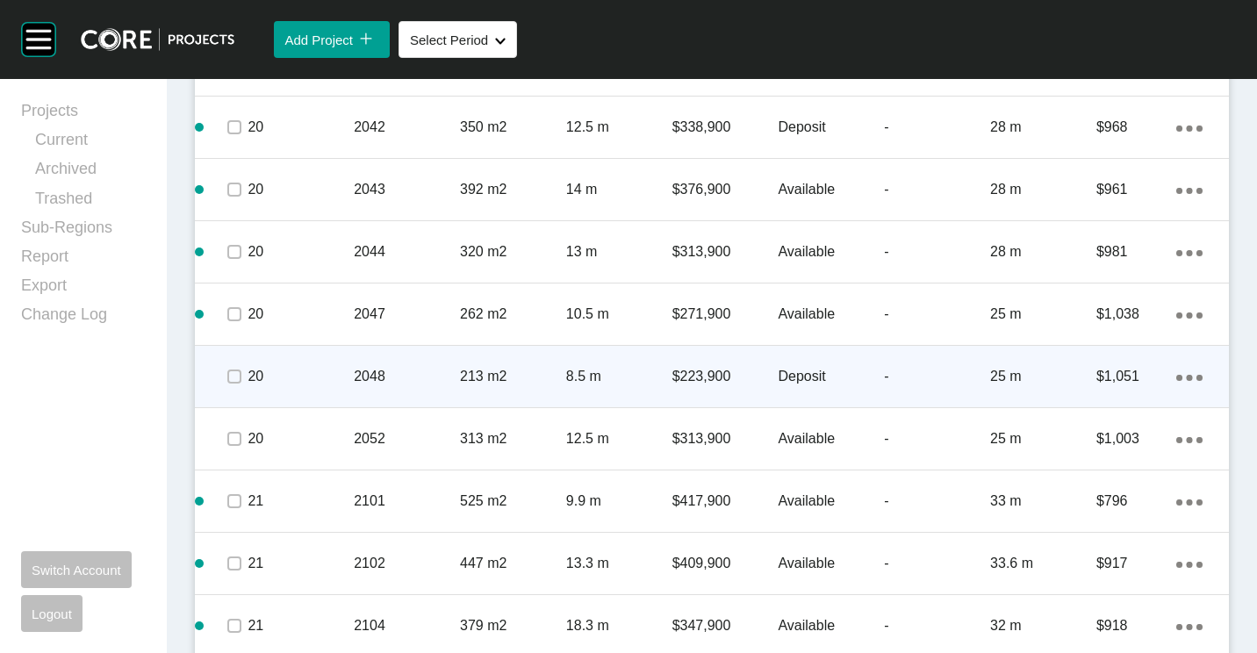
scroll to position [3686, 0]
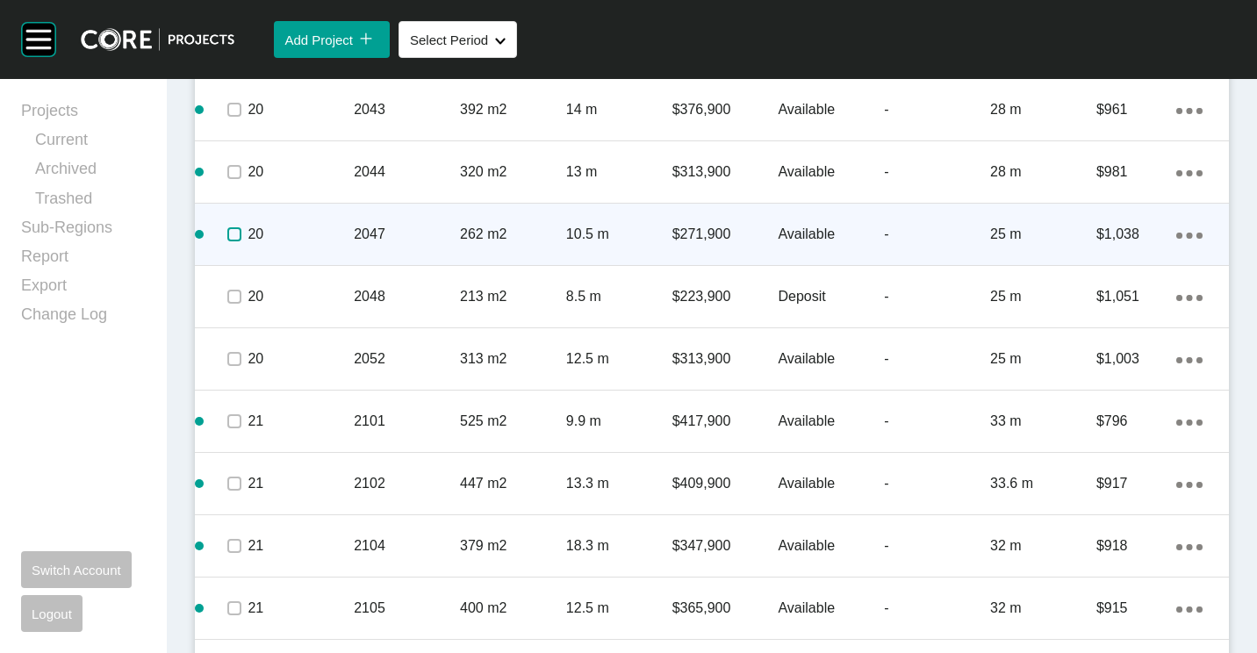
click at [228, 233] on label at bounding box center [234, 234] width 14 height 14
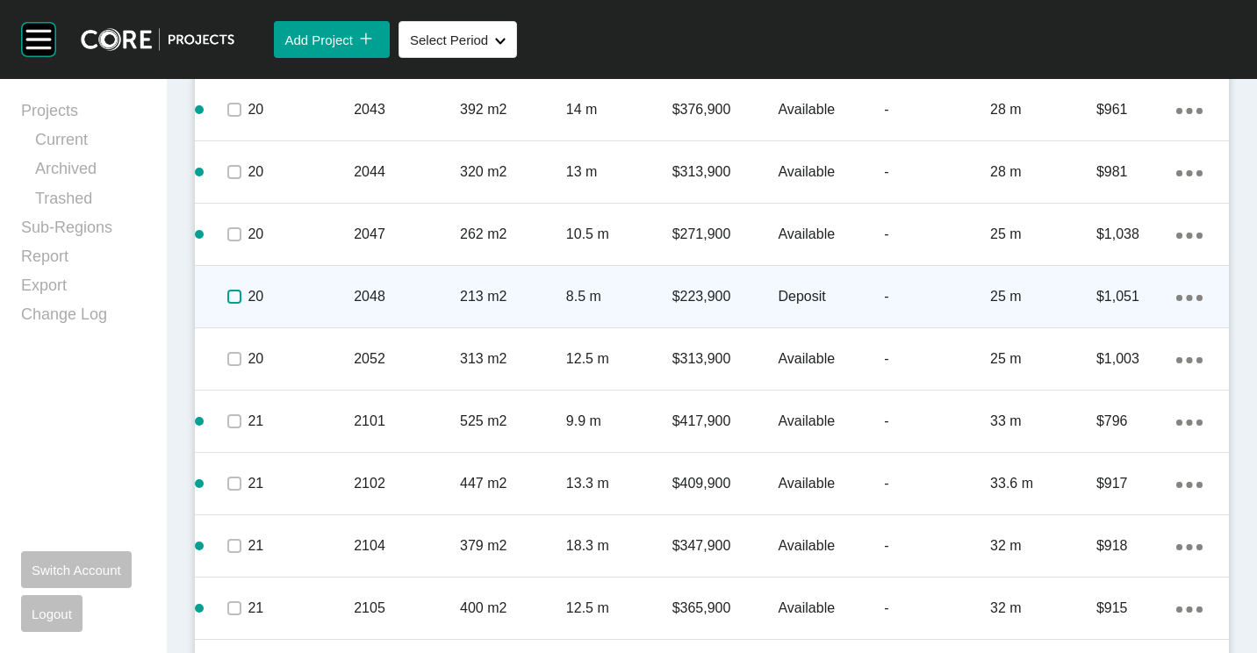
click at [235, 298] on label at bounding box center [234, 297] width 14 height 14
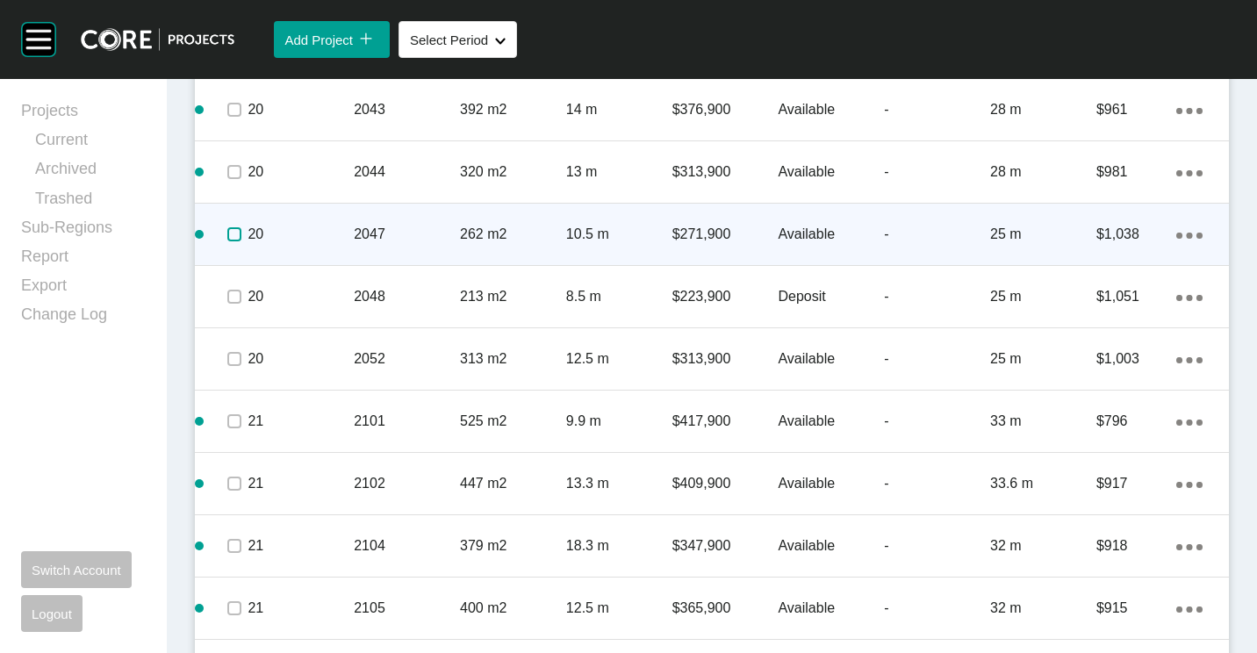
click at [233, 238] on label at bounding box center [234, 234] width 14 height 14
drag, startPoint x: 233, startPoint y: 301, endPoint x: 448, endPoint y: 226, distance: 227.6
click at [234, 300] on label at bounding box center [234, 297] width 14 height 14
click at [449, 226] on p "2047" at bounding box center [407, 234] width 106 height 19
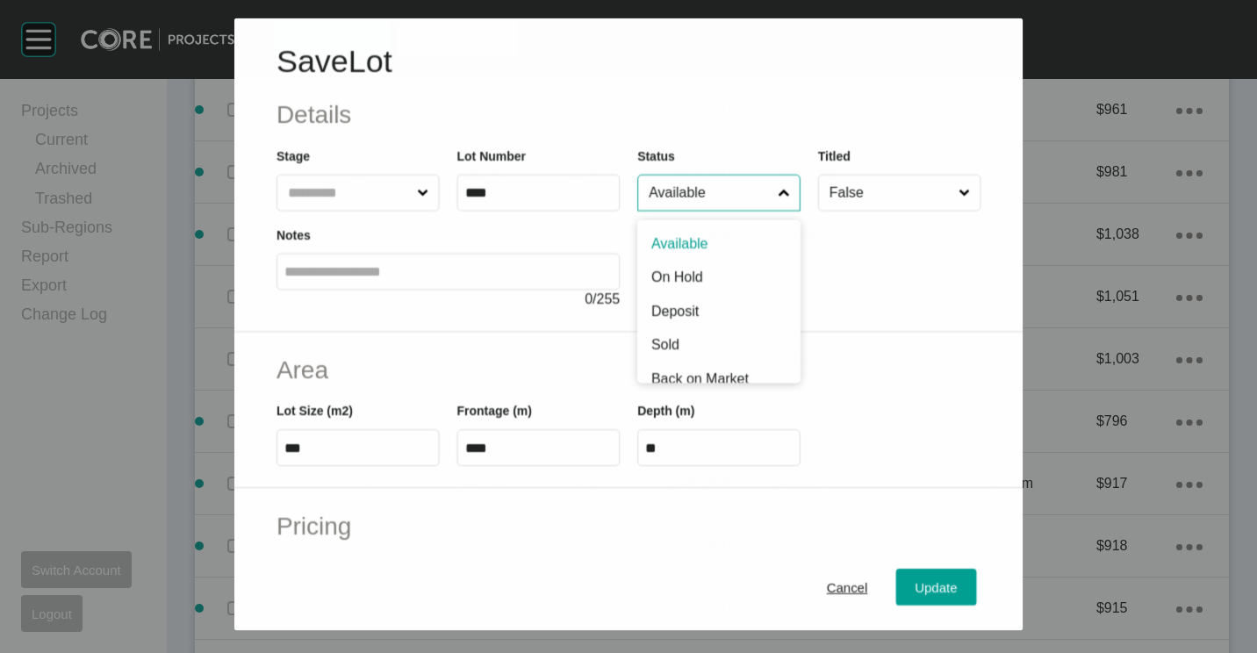
click at [691, 201] on input "Available" at bounding box center [709, 192] width 129 height 35
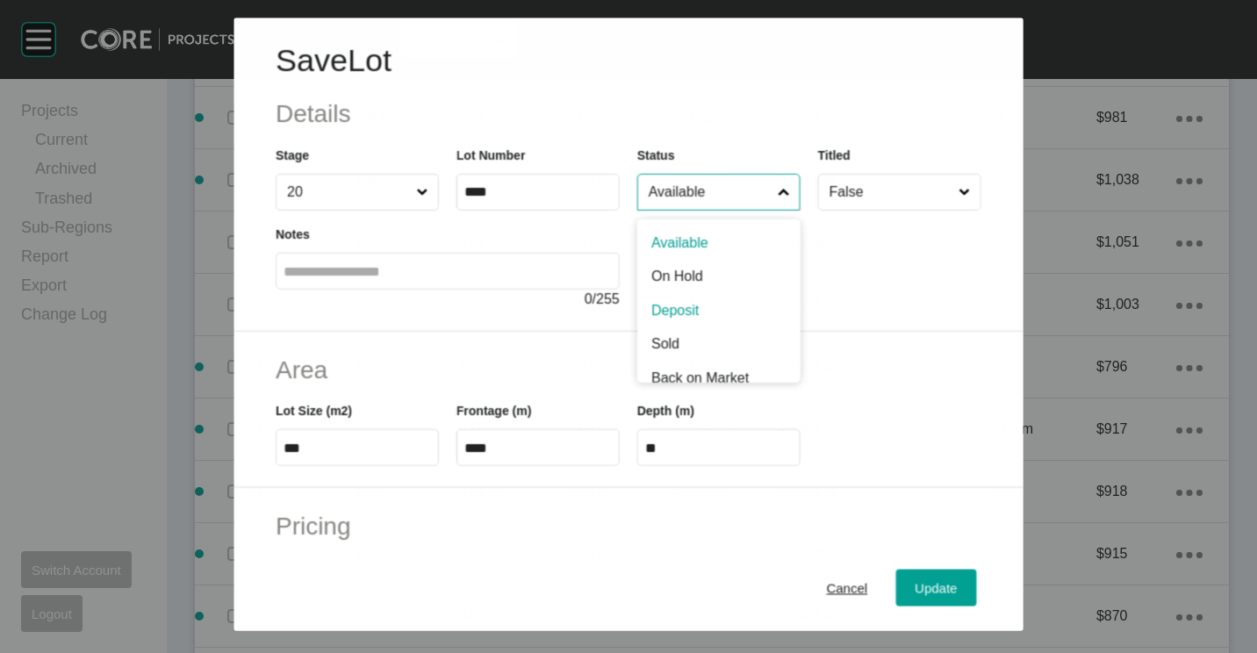
scroll to position [3632, 0]
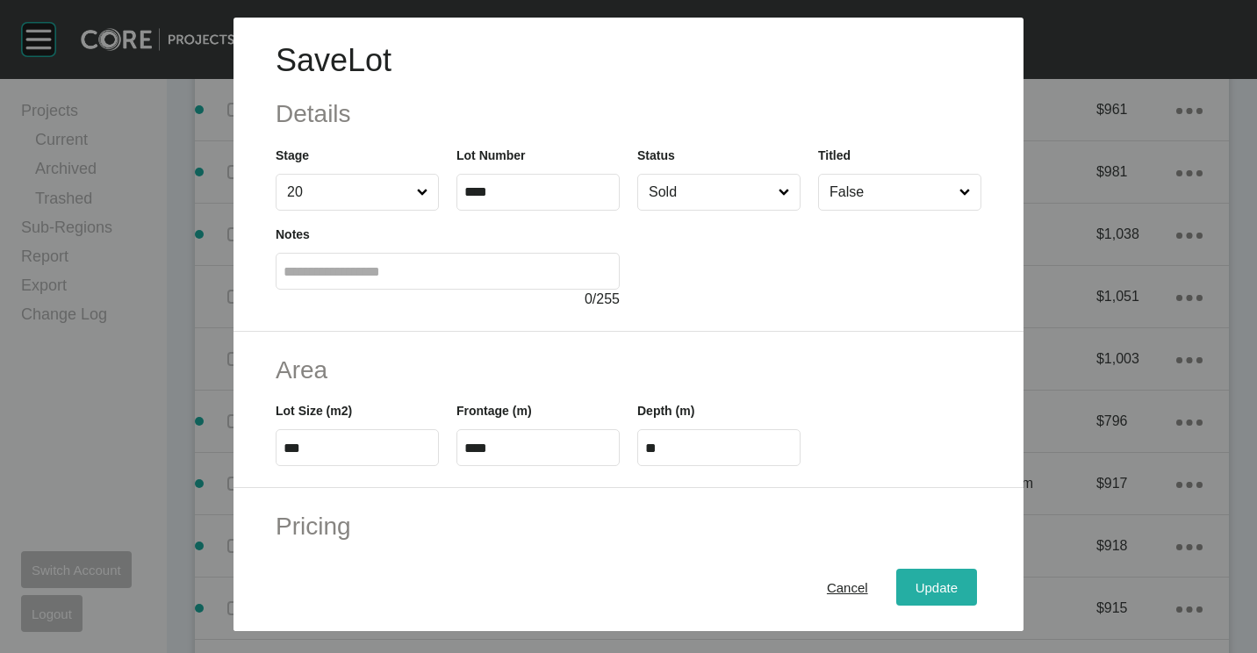
click at [927, 593] on span "Update" at bounding box center [936, 587] width 42 height 15
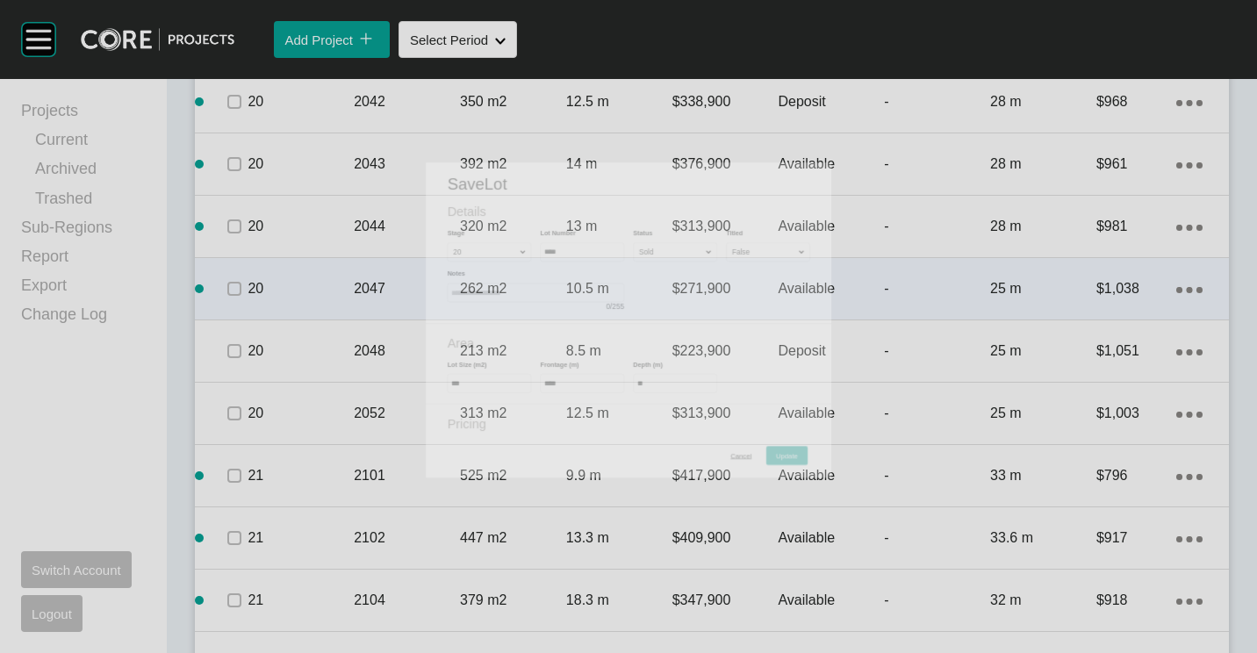
scroll to position [3686, 0]
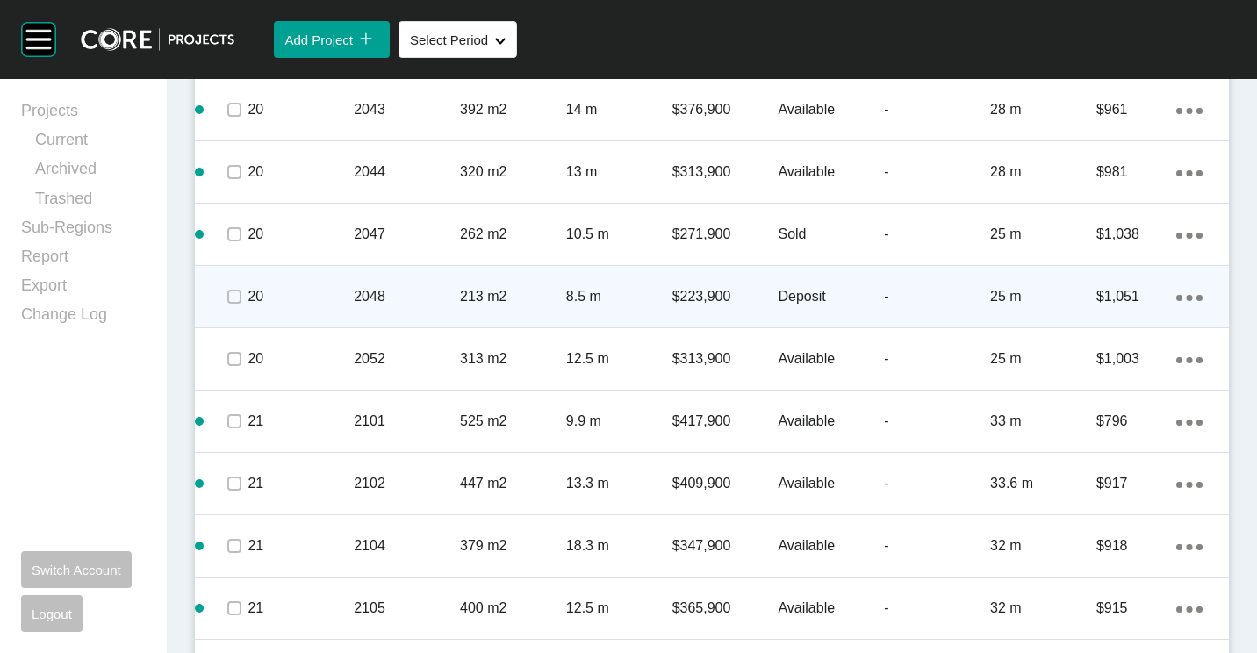
click at [377, 285] on div "2048" at bounding box center [407, 296] width 106 height 54
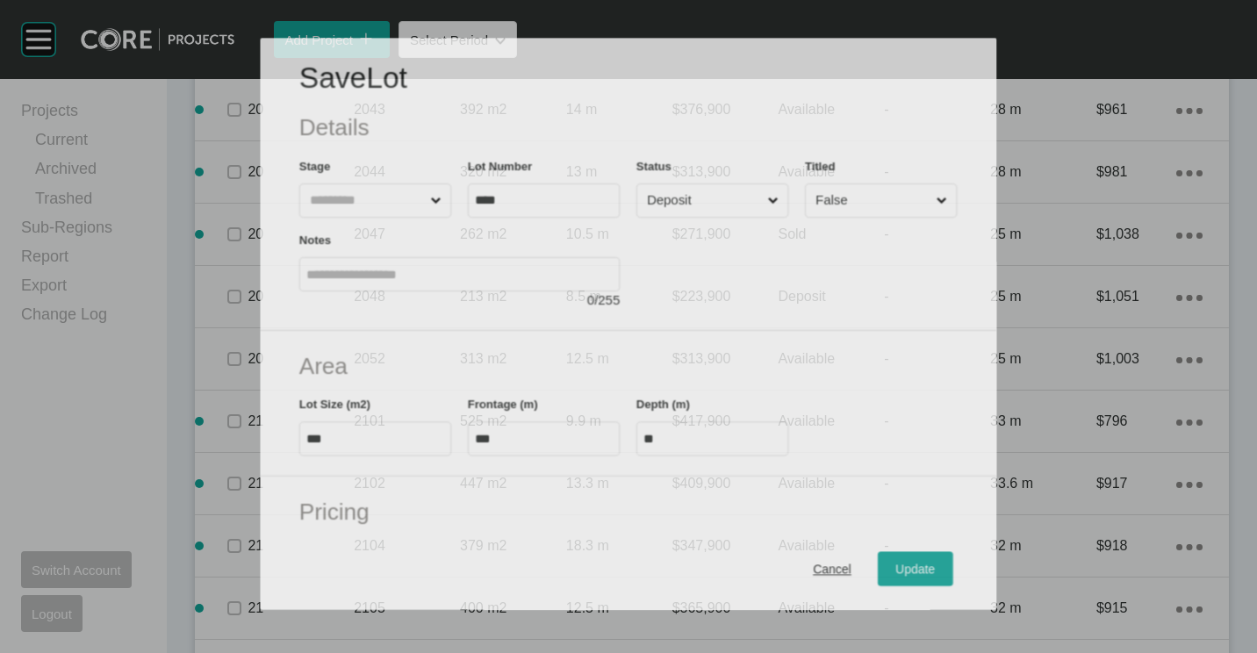
scroll to position [3632, 0]
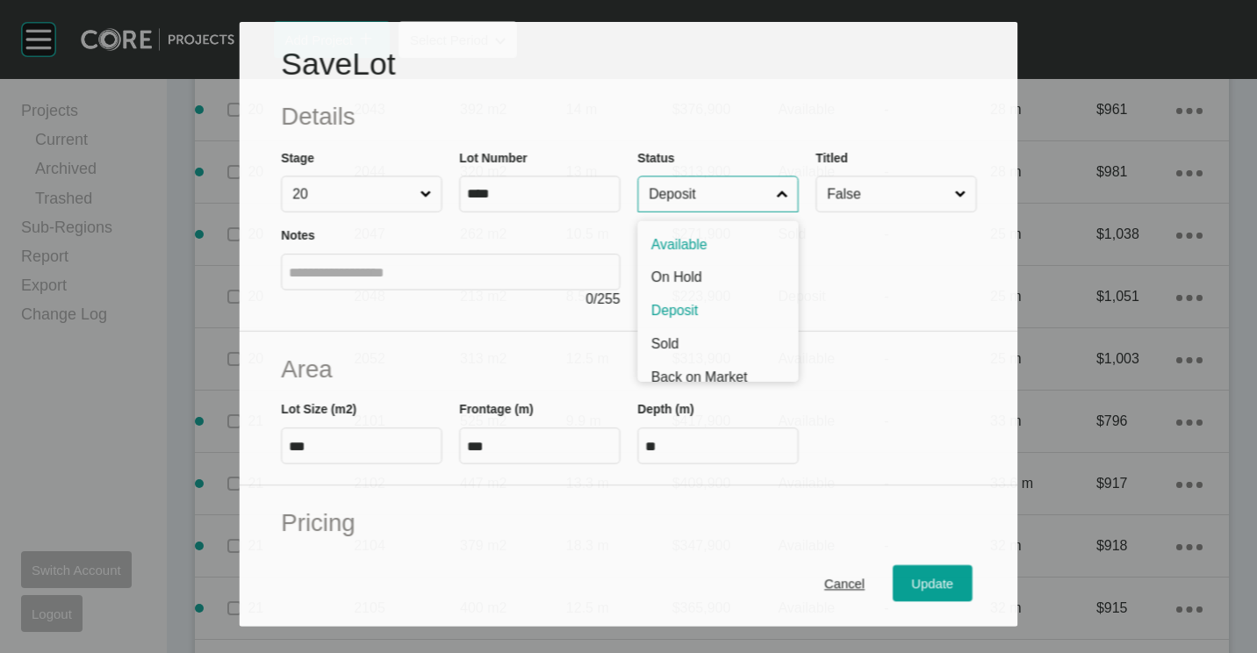
click at [721, 198] on input "Deposit" at bounding box center [708, 193] width 127 height 34
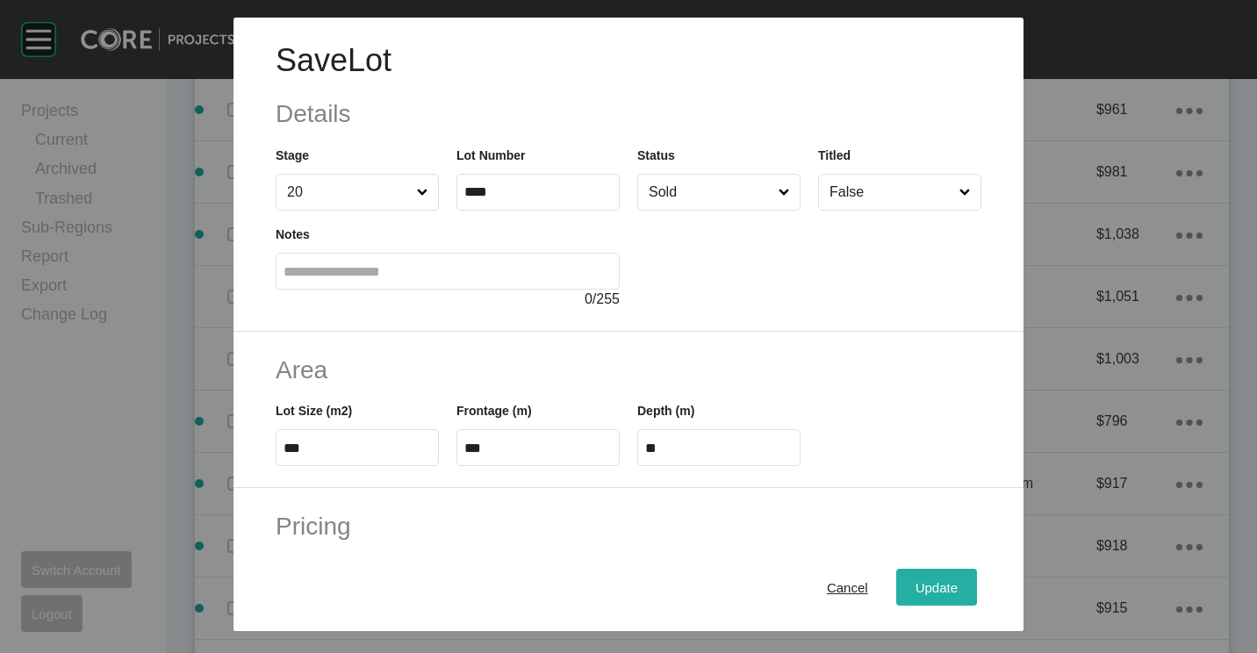
click at [923, 590] on span "Update" at bounding box center [936, 587] width 42 height 15
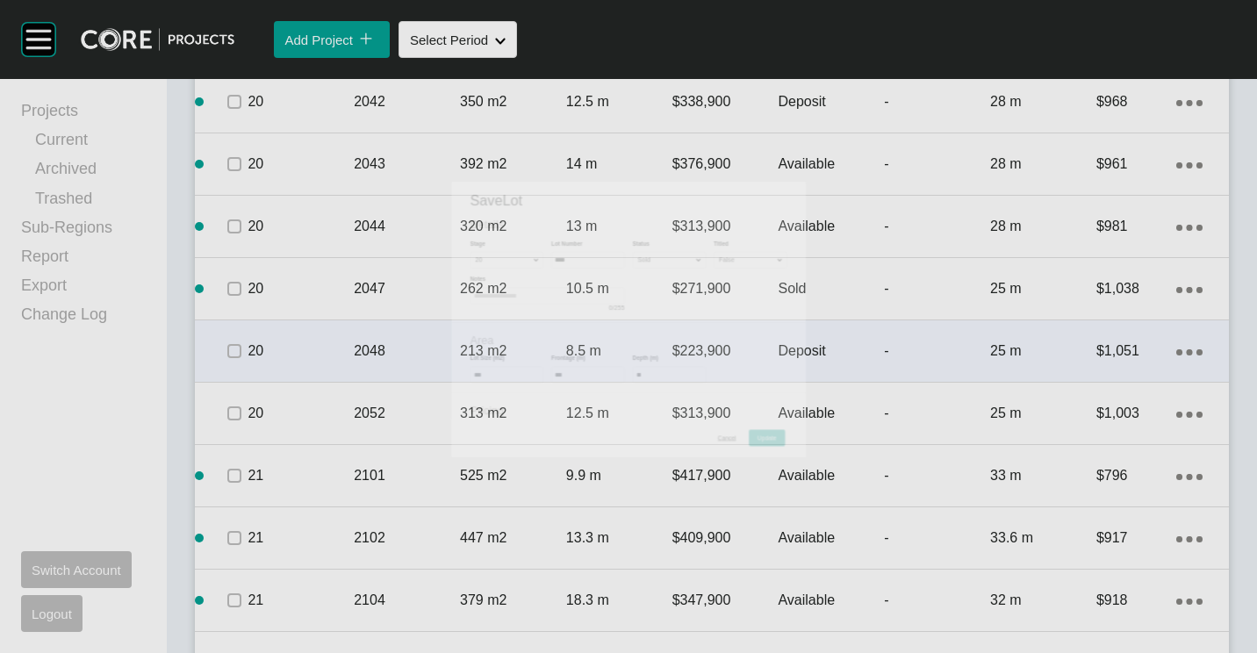
scroll to position [3686, 0]
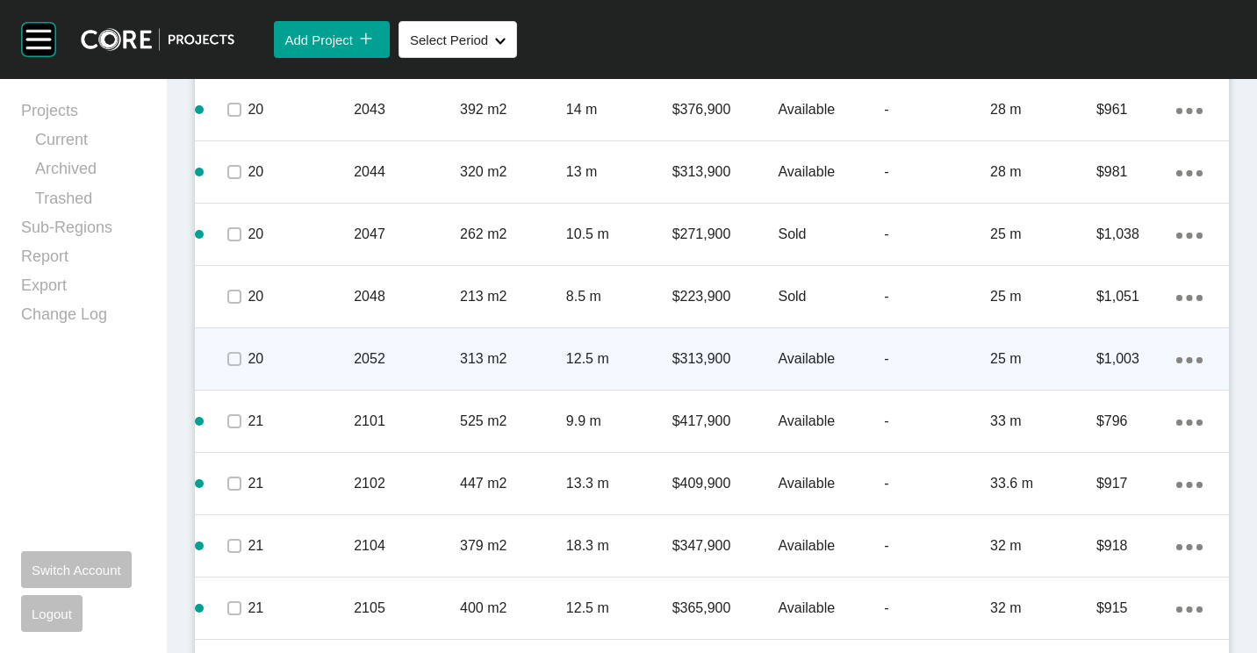
click at [450, 361] on p "2052" at bounding box center [407, 358] width 106 height 19
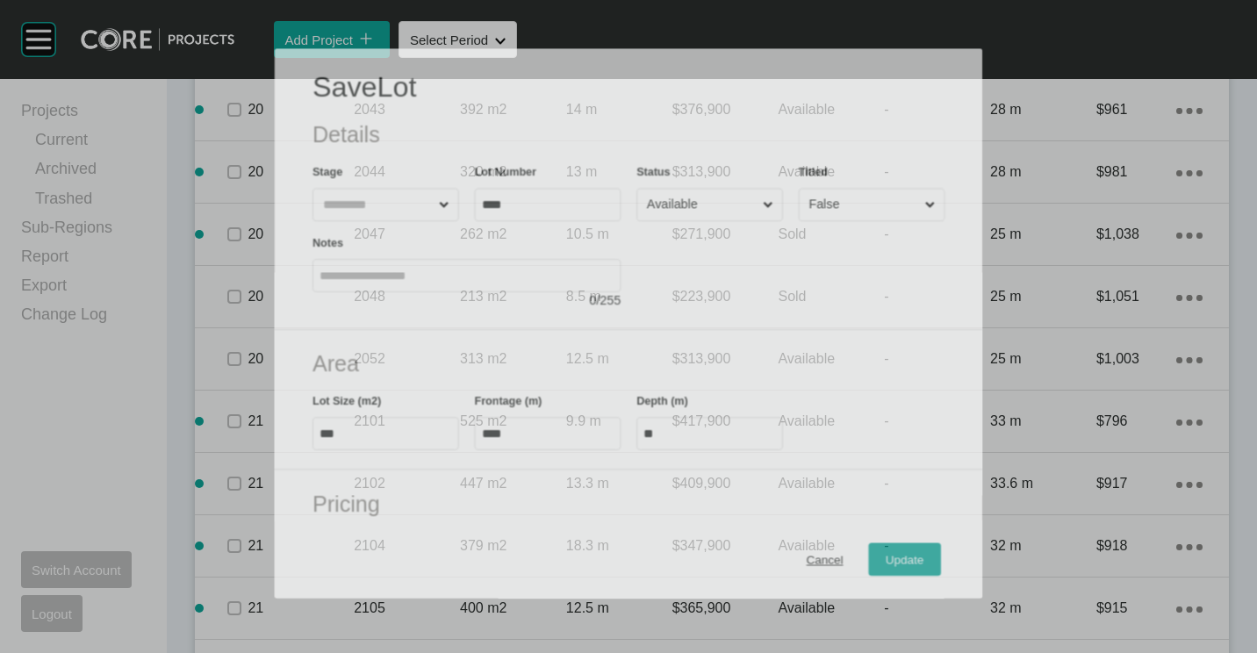
scroll to position [3632, 0]
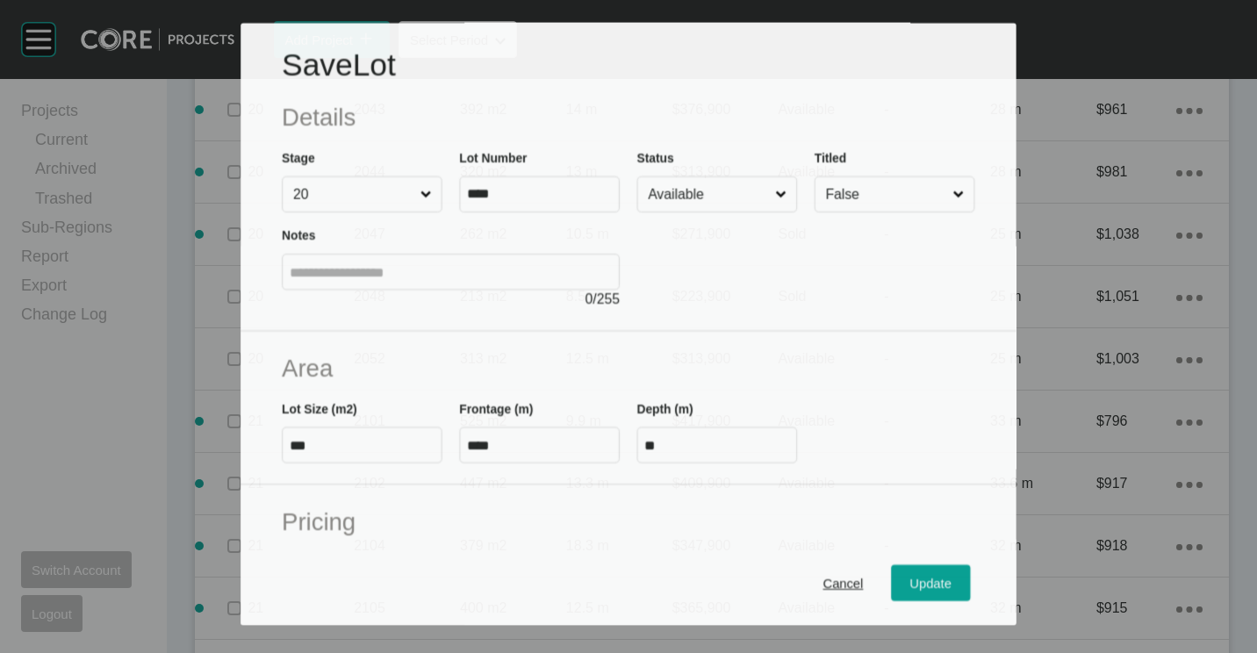
click at [681, 200] on input "Available" at bounding box center [708, 194] width 127 height 34
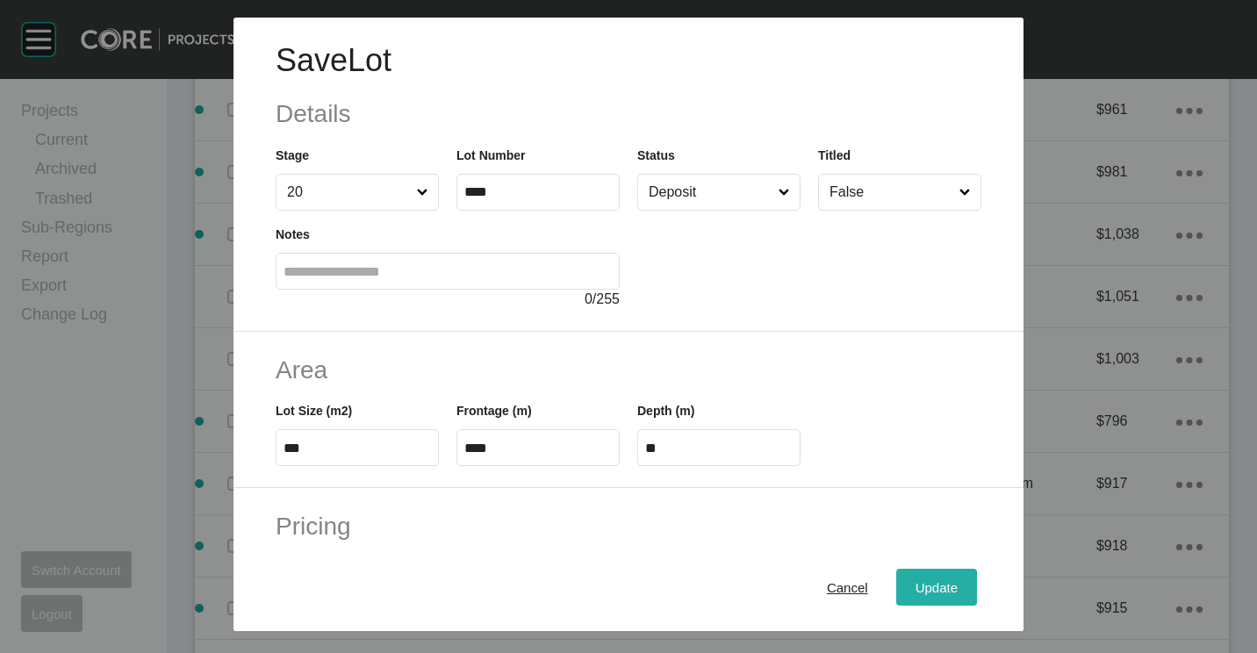
click at [915, 590] on span "Update" at bounding box center [936, 587] width 42 height 15
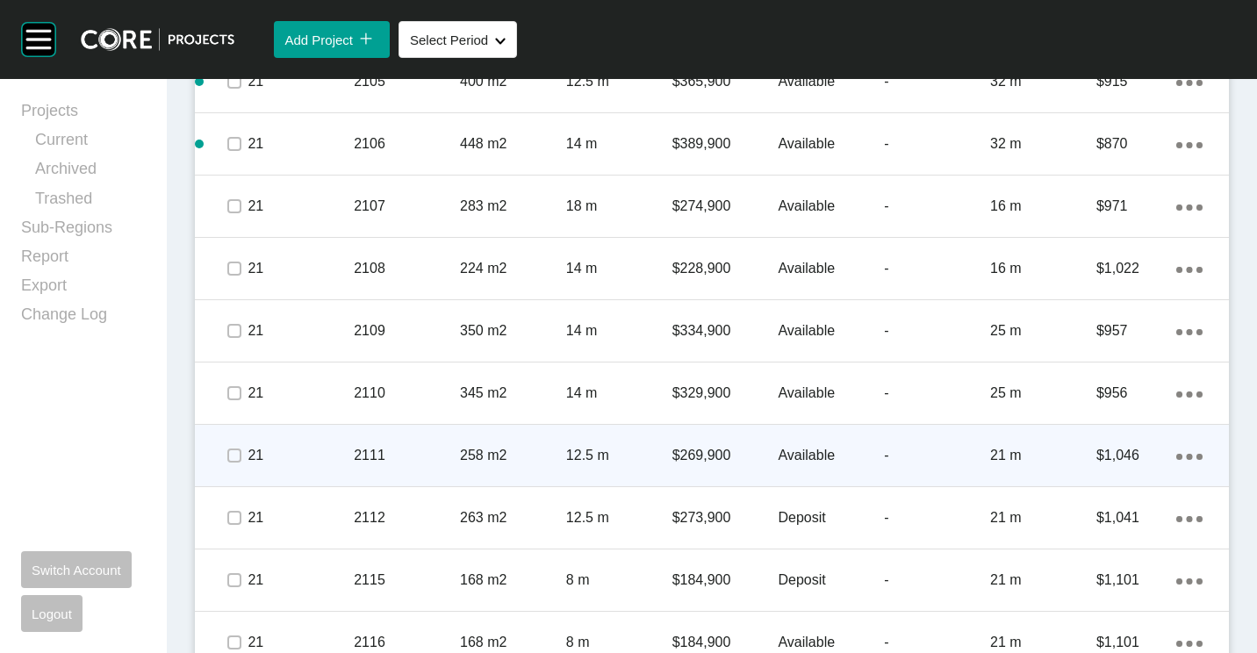
scroll to position [4300, 0]
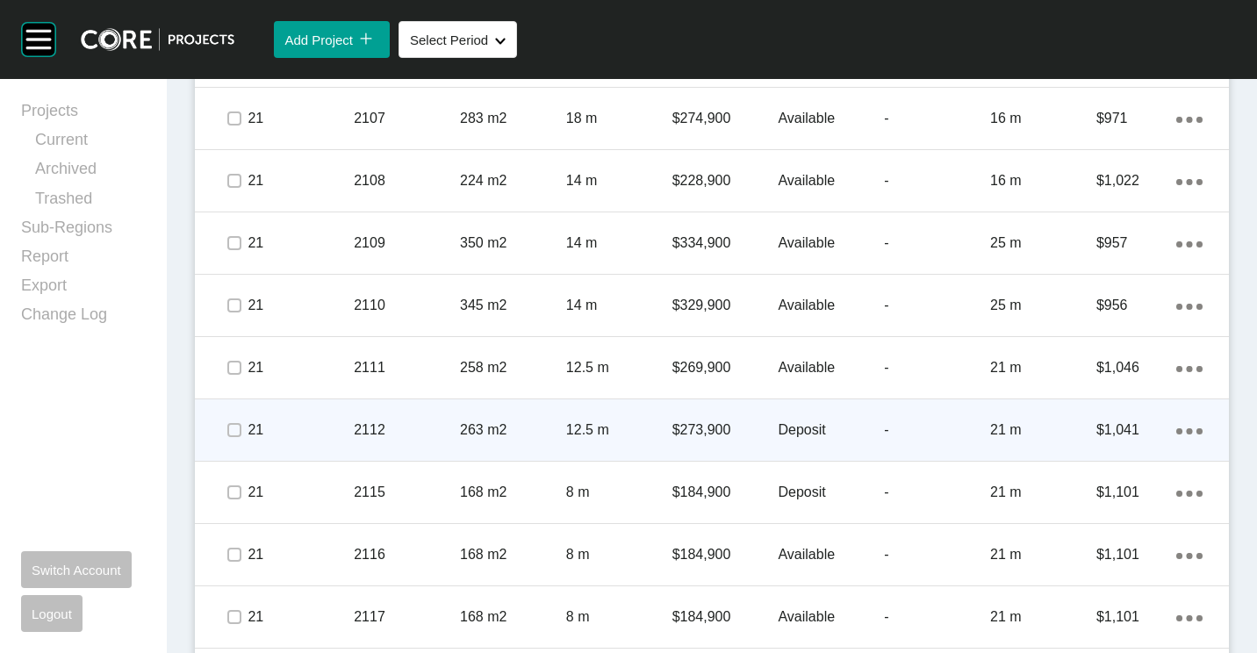
click at [243, 431] on span at bounding box center [234, 430] width 26 height 26
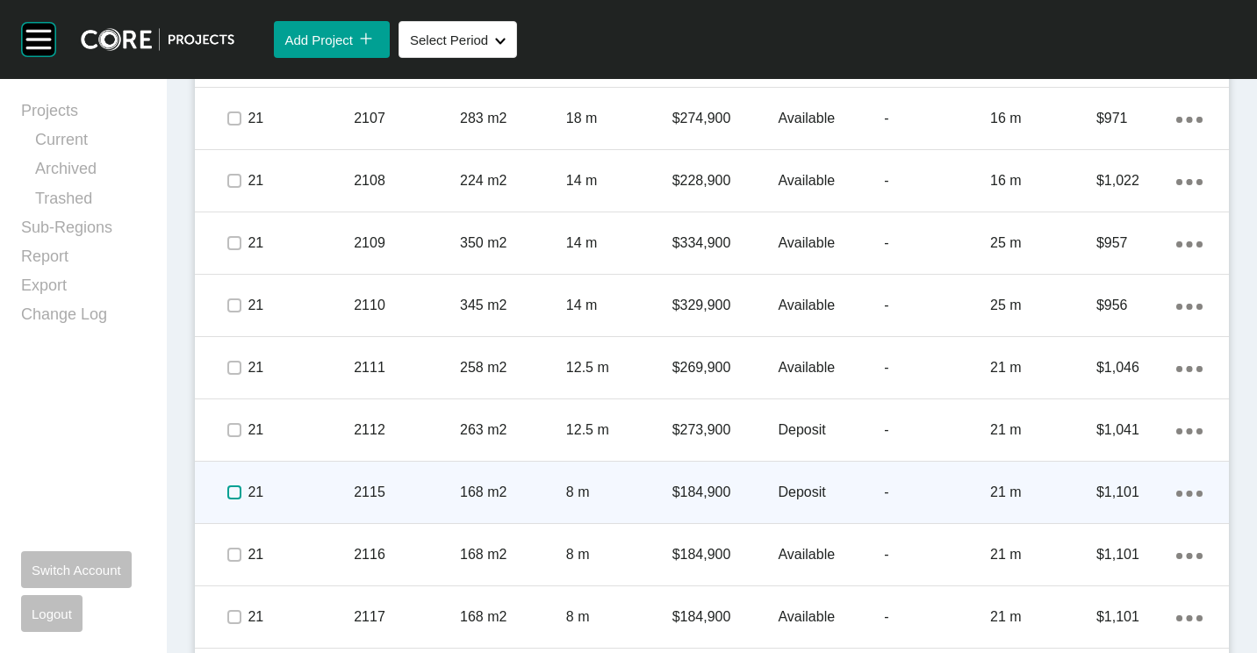
click at [232, 494] on label at bounding box center [234, 492] width 14 height 14
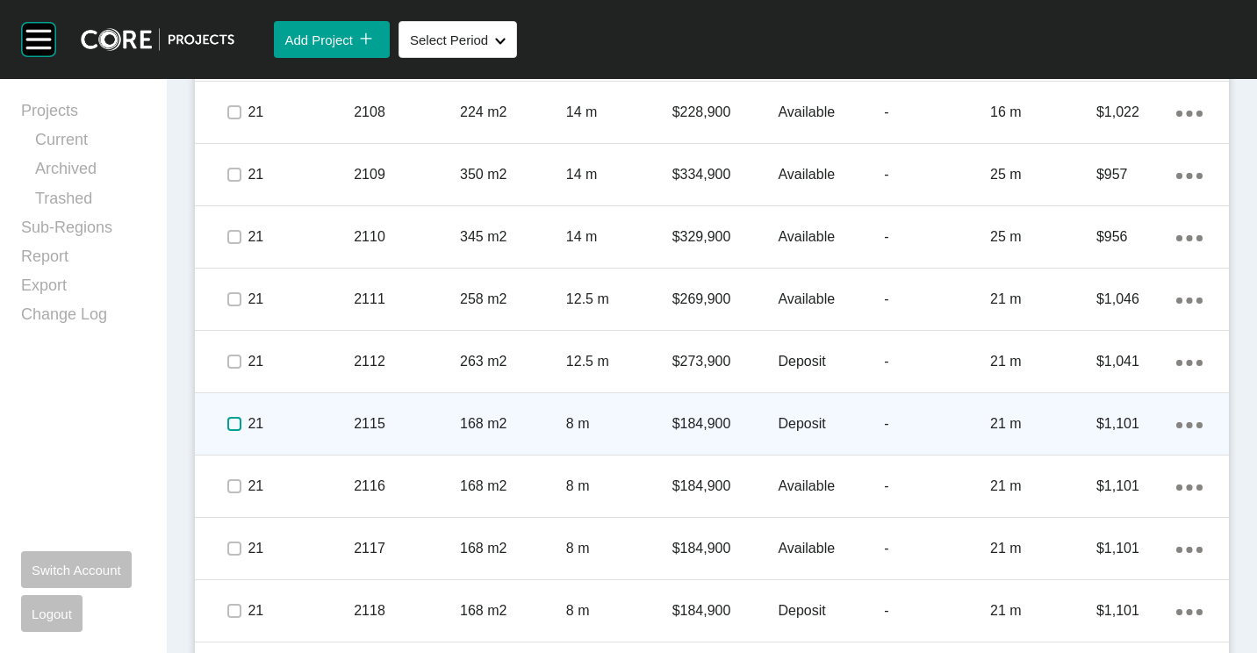
scroll to position [4476, 0]
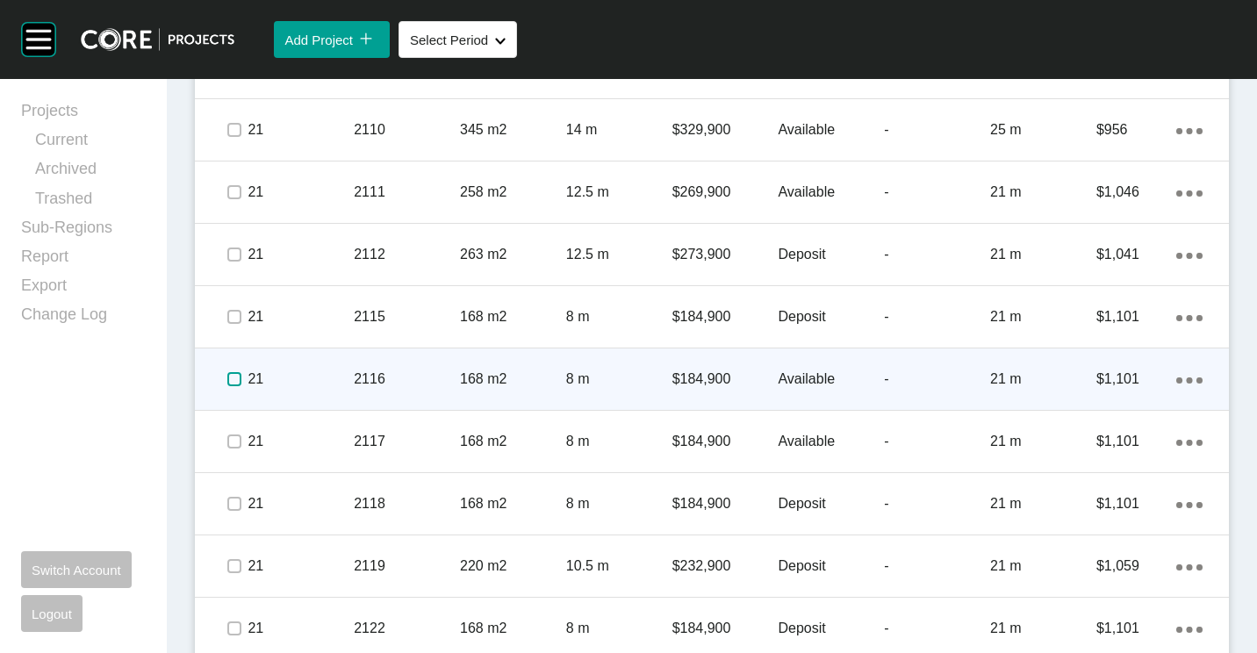
click at [234, 378] on label at bounding box center [234, 379] width 14 height 14
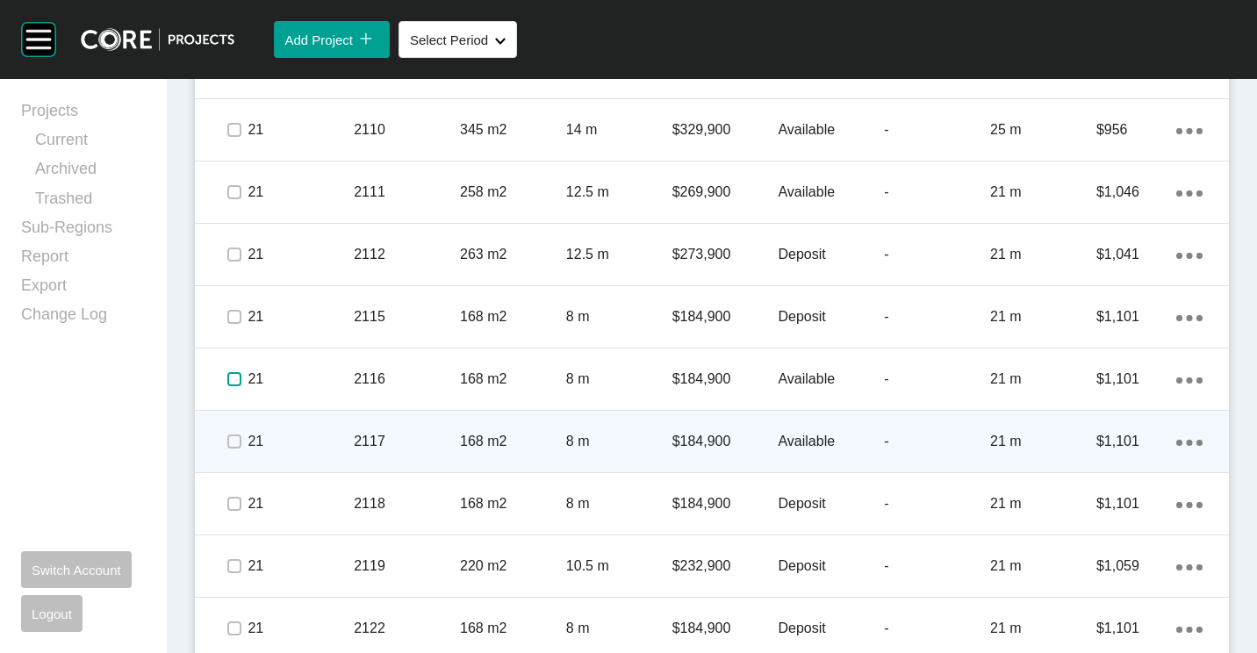
scroll to position [4490, 0]
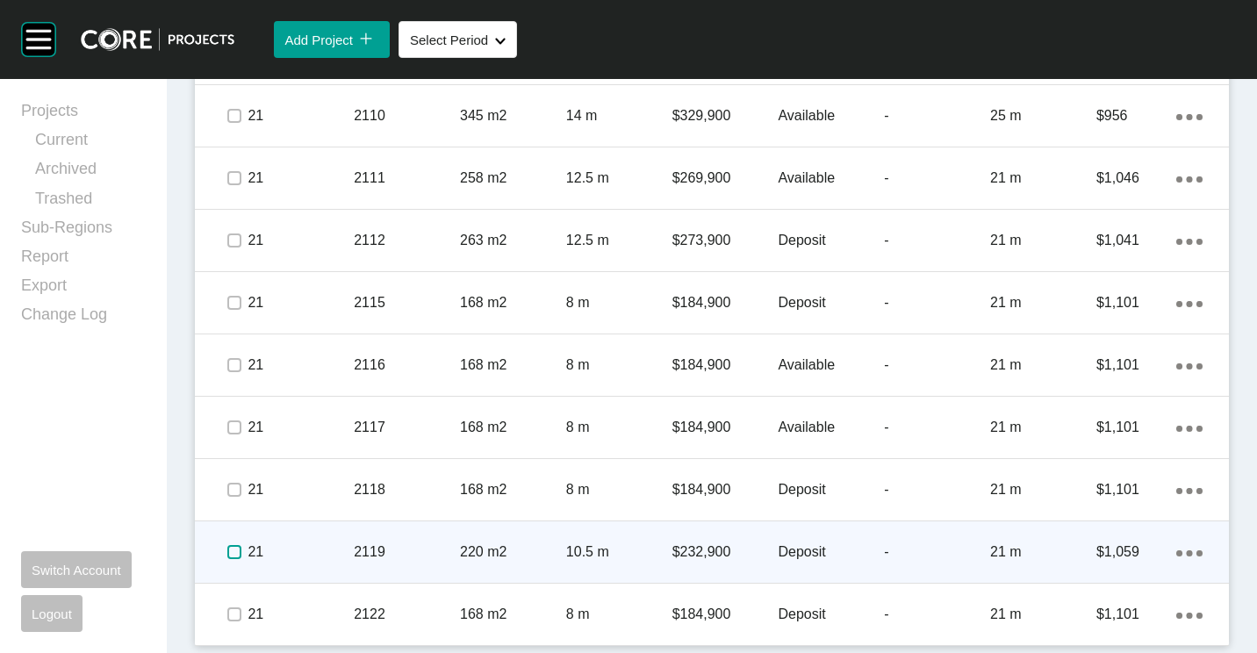
click at [236, 550] on label at bounding box center [234, 552] width 14 height 14
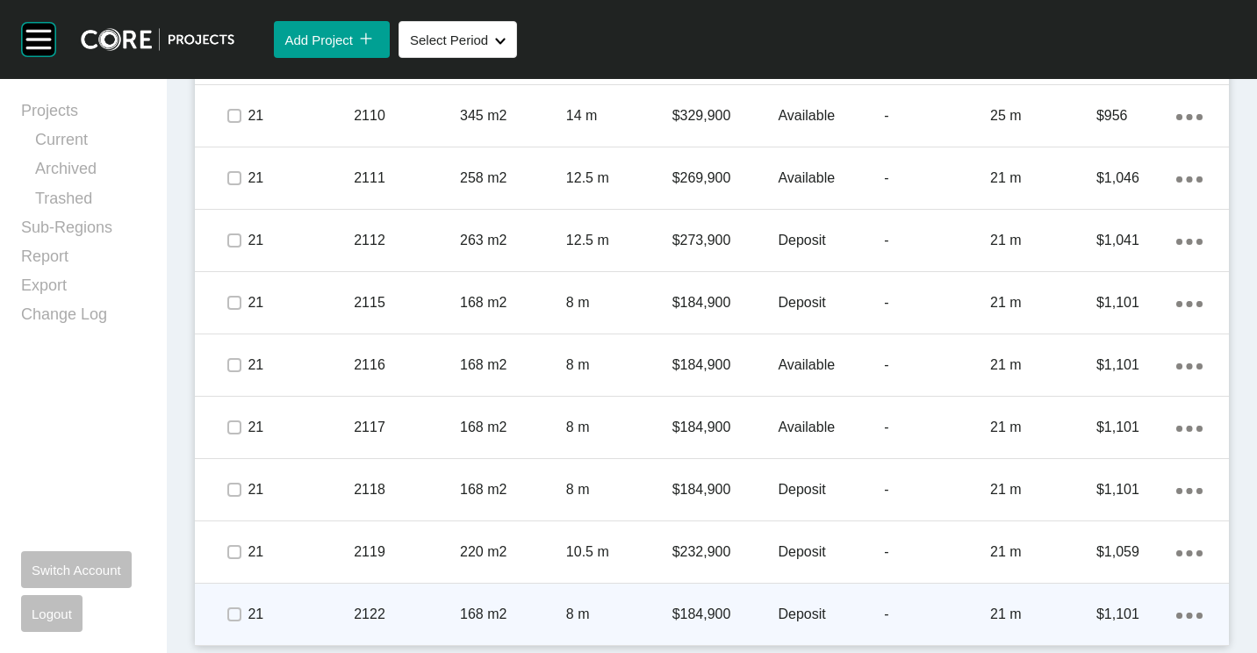
click at [226, 616] on span at bounding box center [234, 614] width 26 height 26
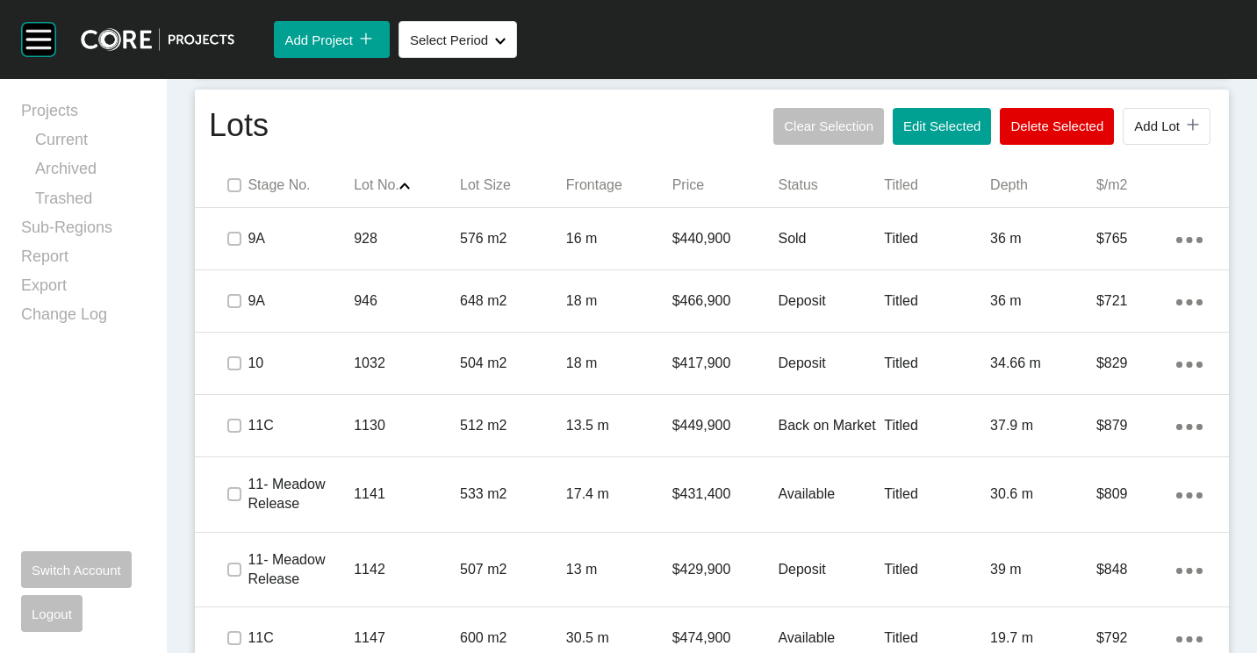
scroll to position [716, 0]
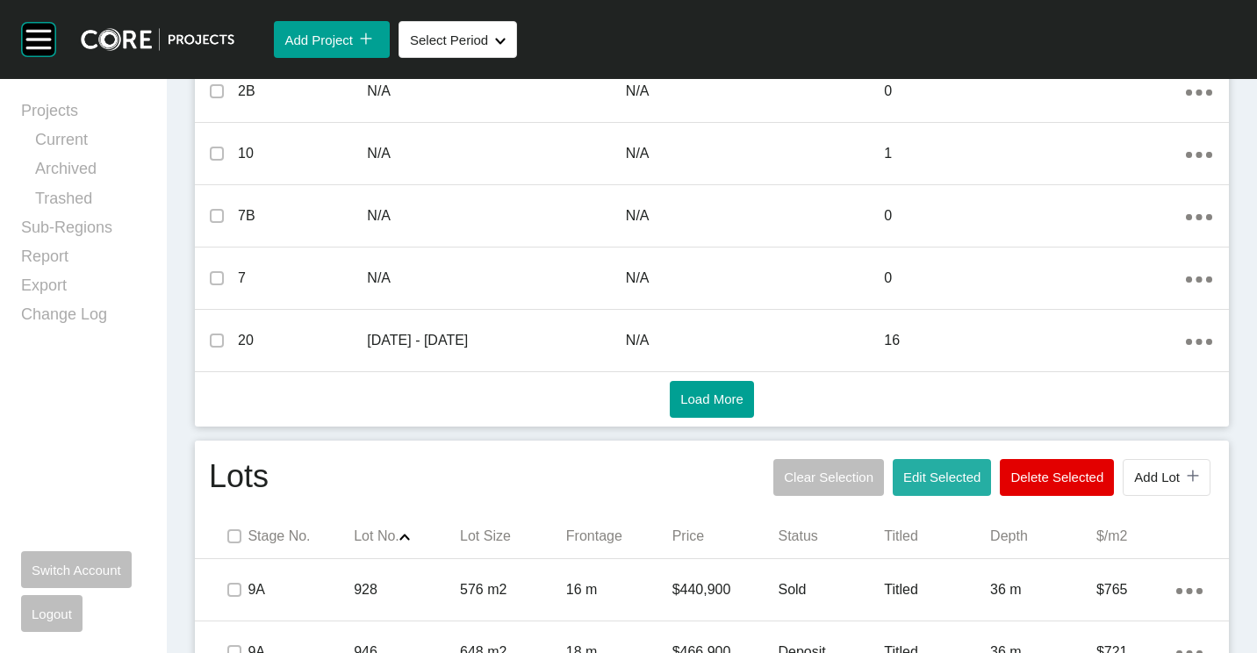
drag, startPoint x: 960, startPoint y: 474, endPoint x: 952, endPoint y: 462, distance: 14.6
click at [959, 474] on span "Edit Selected" at bounding box center [941, 477] width 77 height 15
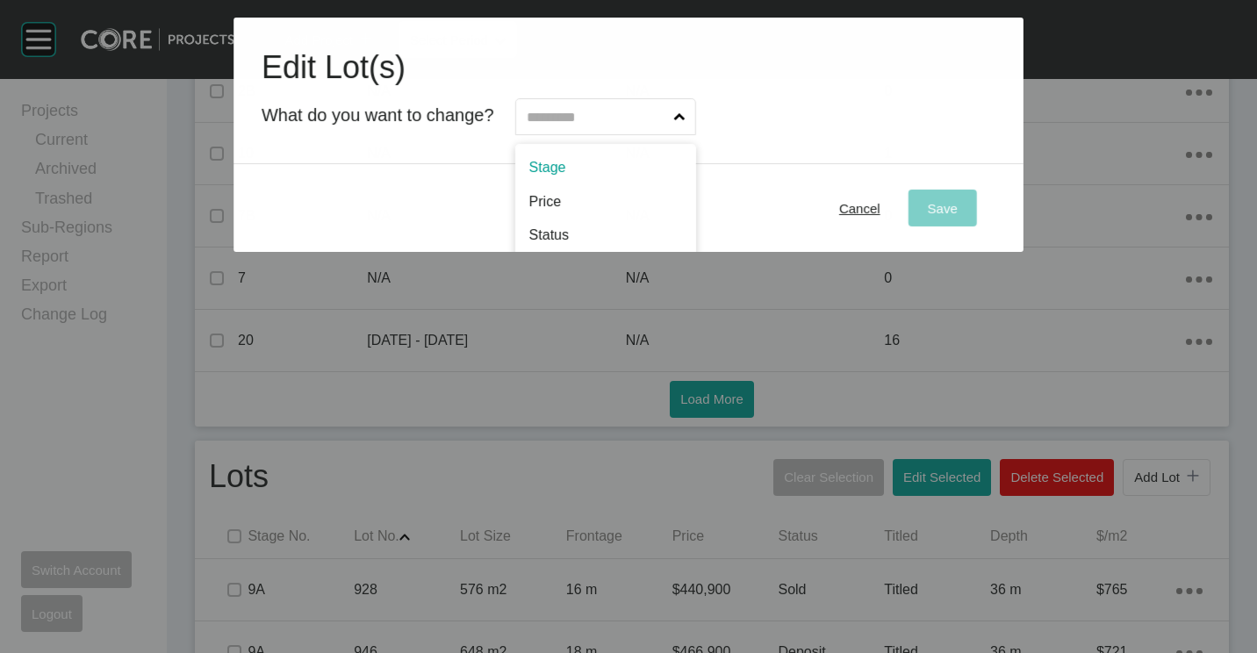
click at [577, 126] on input "text" at bounding box center [596, 116] width 147 height 35
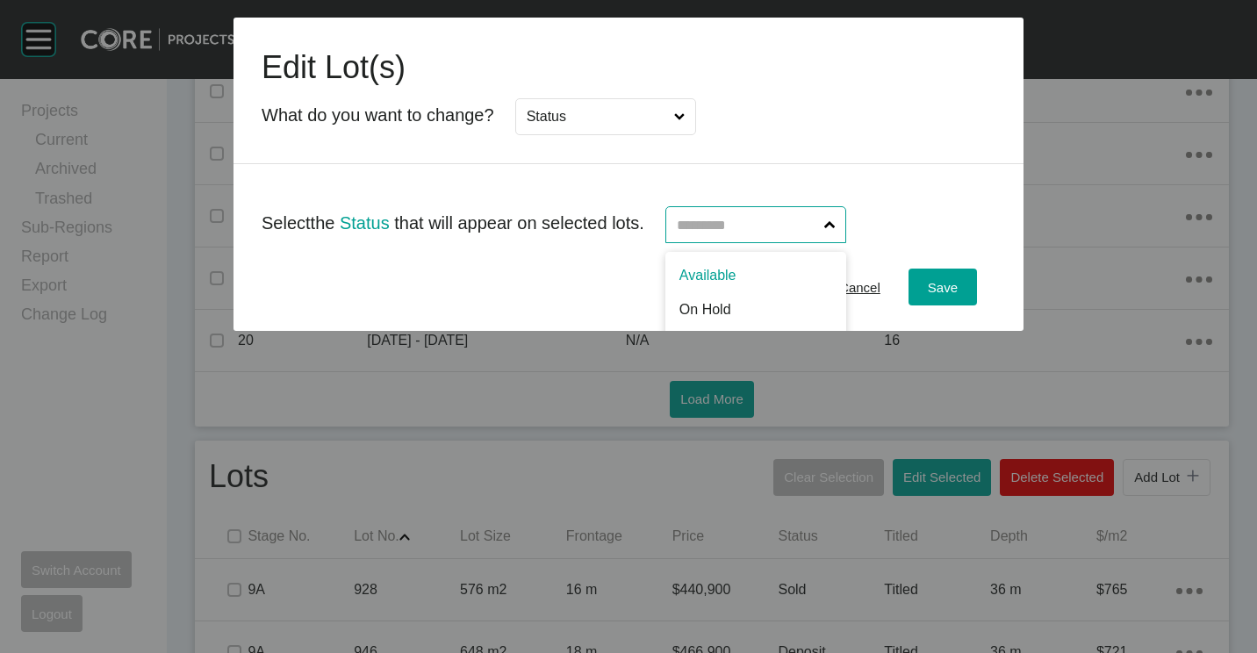
click at [800, 226] on input "text" at bounding box center [746, 224] width 147 height 35
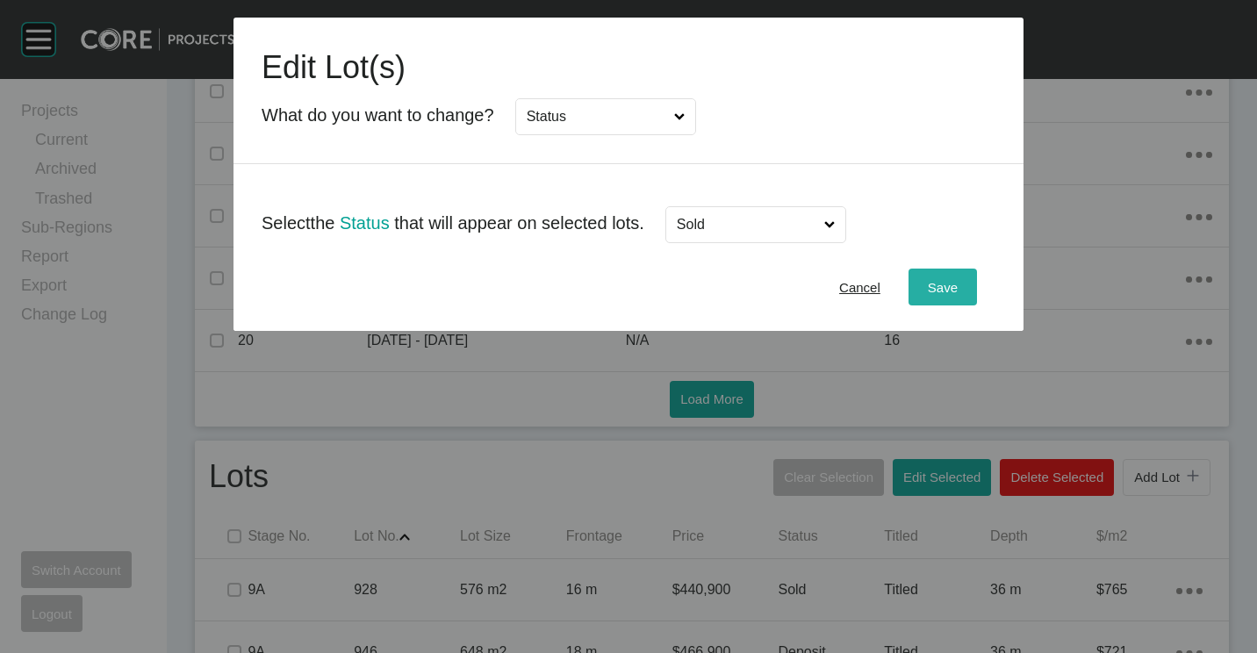
click at [960, 287] on div "Save" at bounding box center [942, 288] width 39 height 24
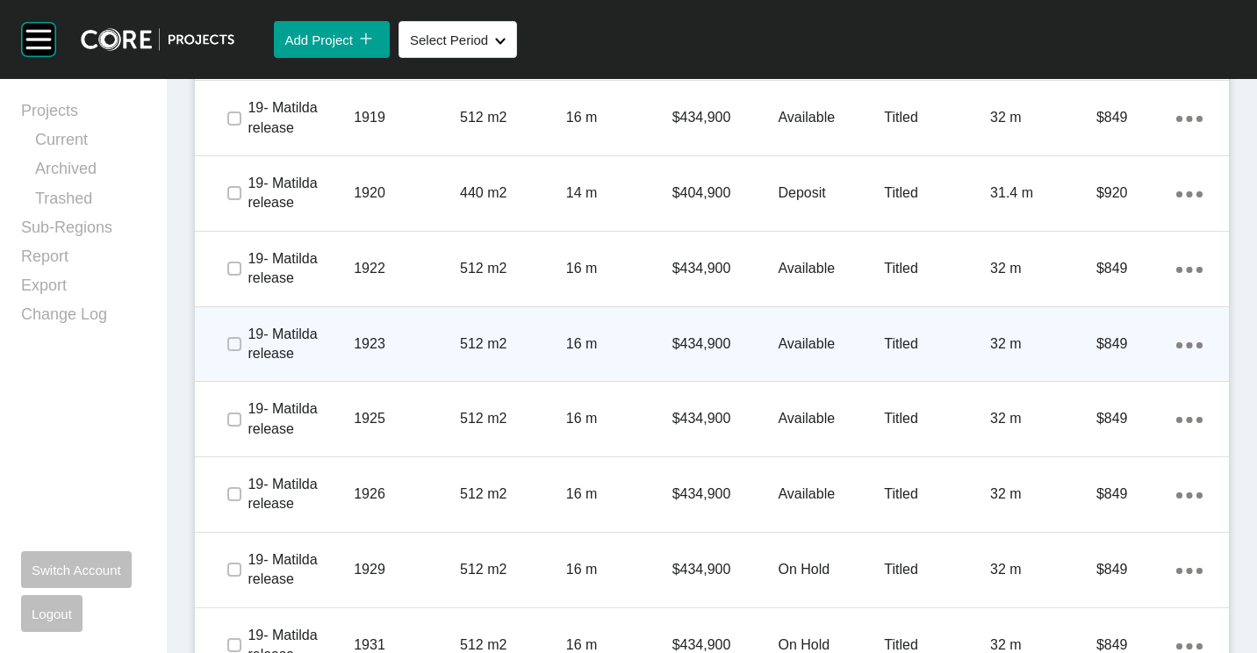
scroll to position [2296, 0]
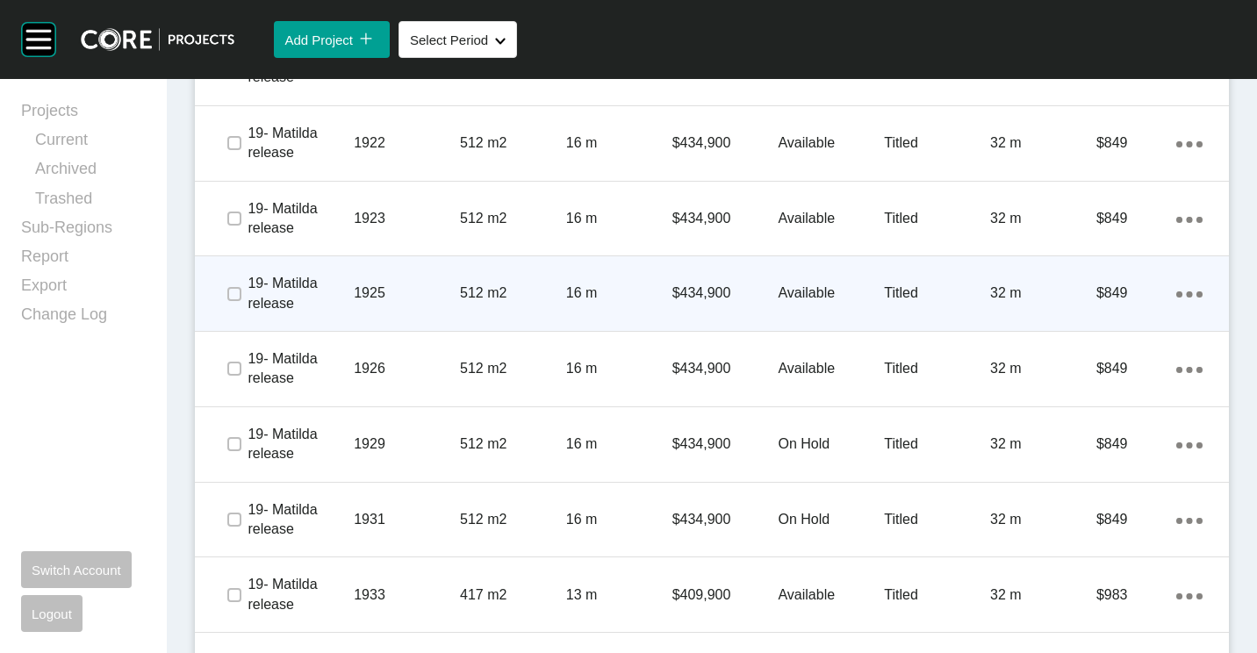
click at [619, 276] on div "16 m" at bounding box center [619, 293] width 106 height 54
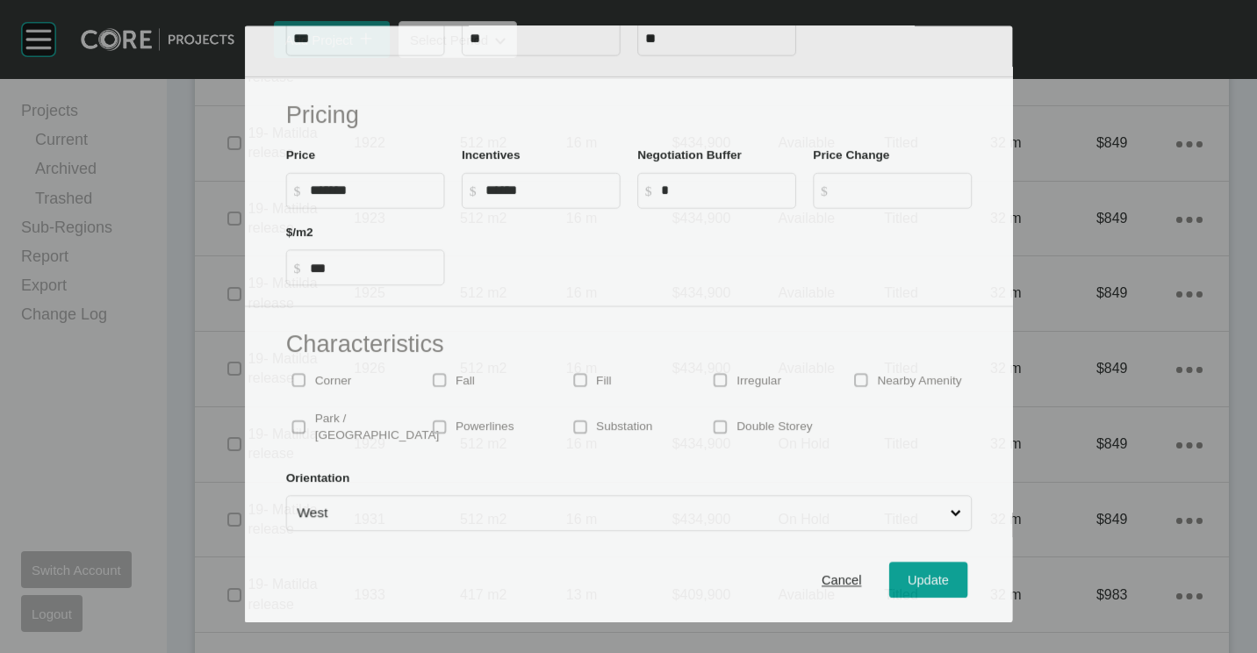
scroll to position [2241, 0]
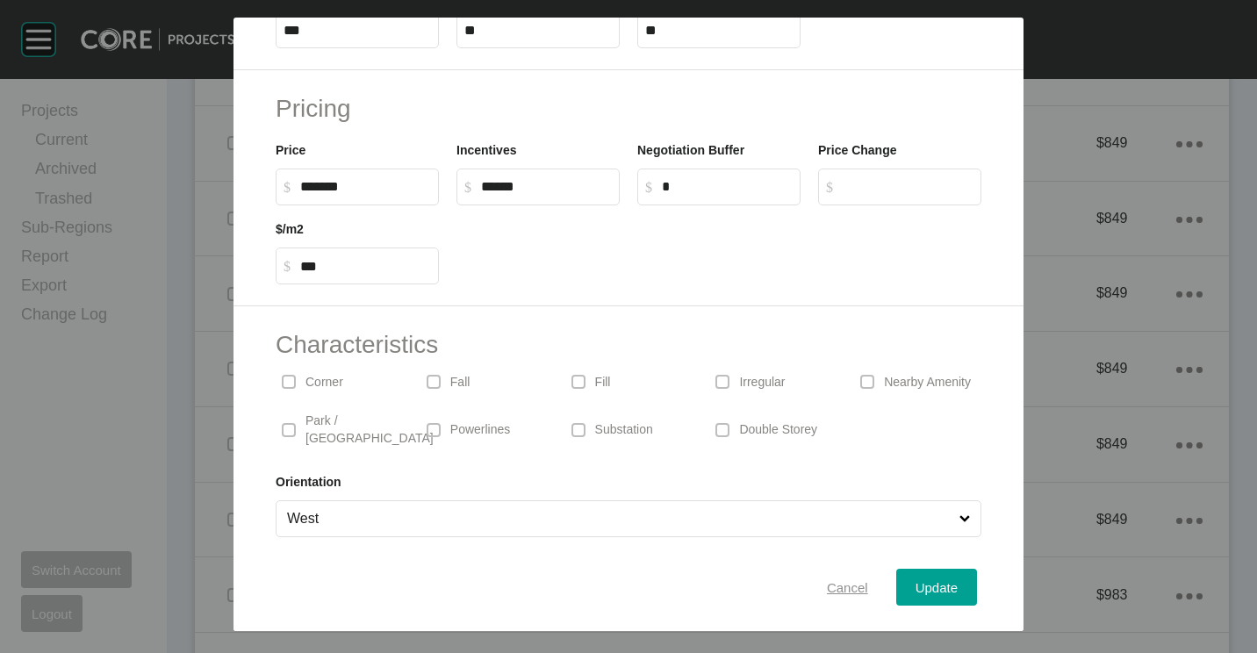
click at [827, 588] on span "Cancel" at bounding box center [847, 587] width 41 height 15
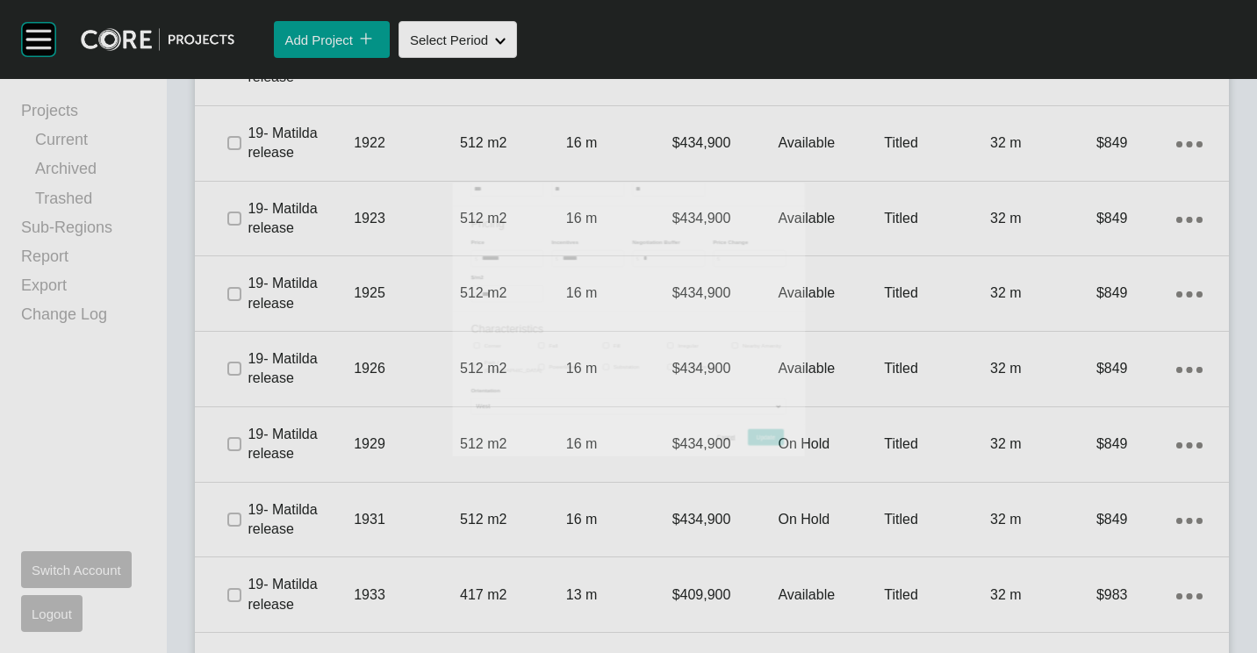
scroll to position [2680, 0]
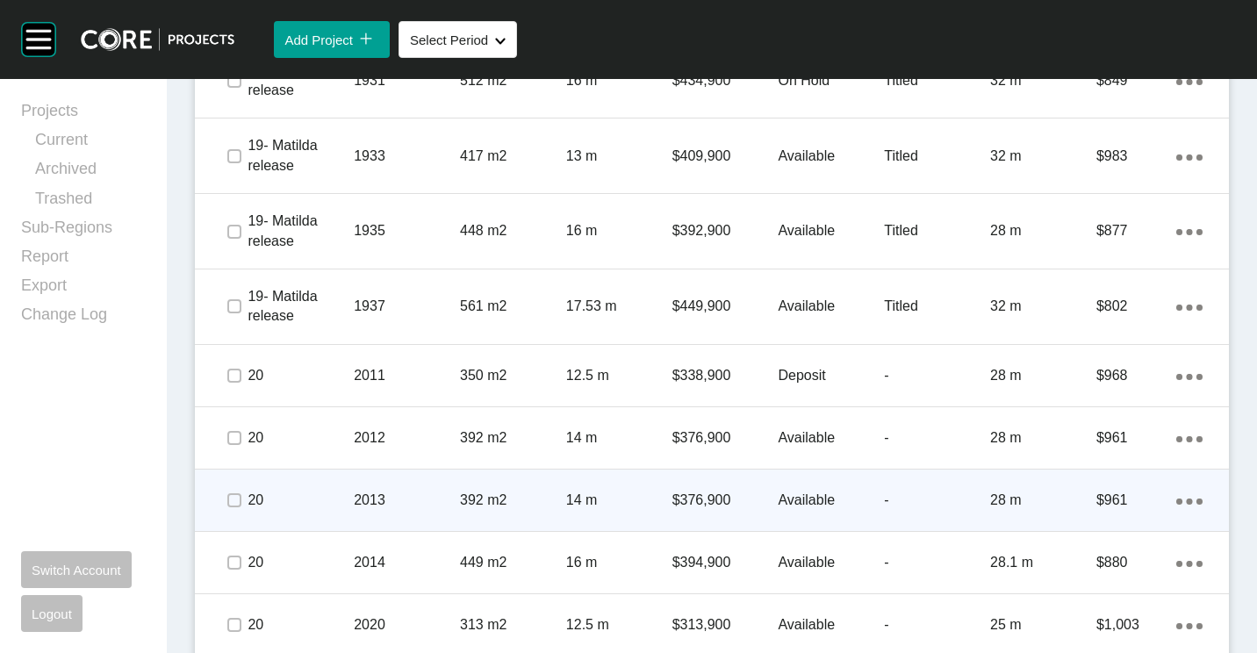
click at [685, 470] on div "20 2013 392 m2 14 m $376,900 Available - 28 m $961 Action Menu Dots Copy 6 Crea…" at bounding box center [712, 500] width 1034 height 61
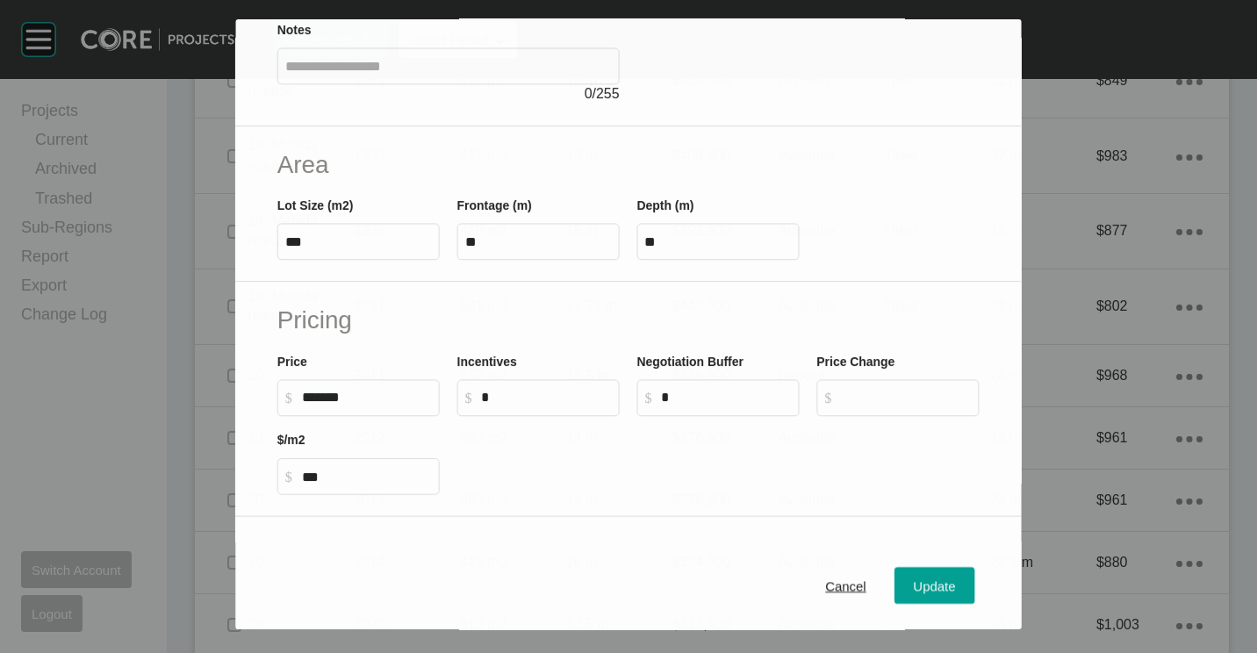
scroll to position [418, 0]
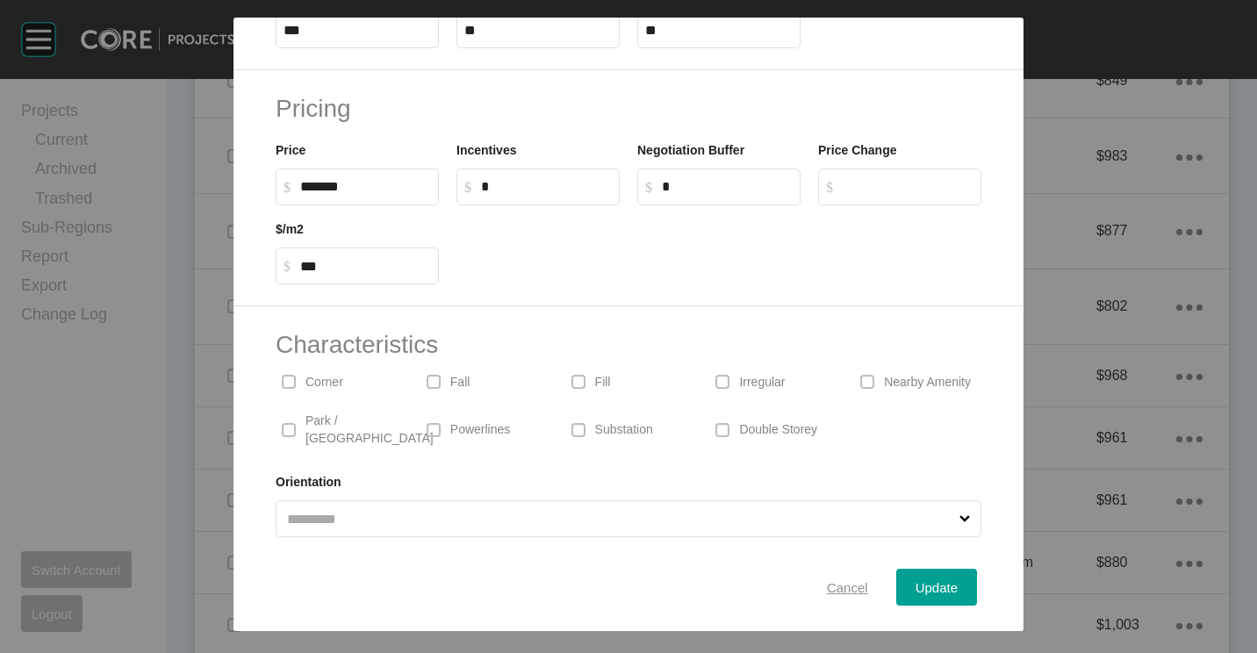
click at [855, 575] on button "Cancel" at bounding box center [847, 587] width 80 height 37
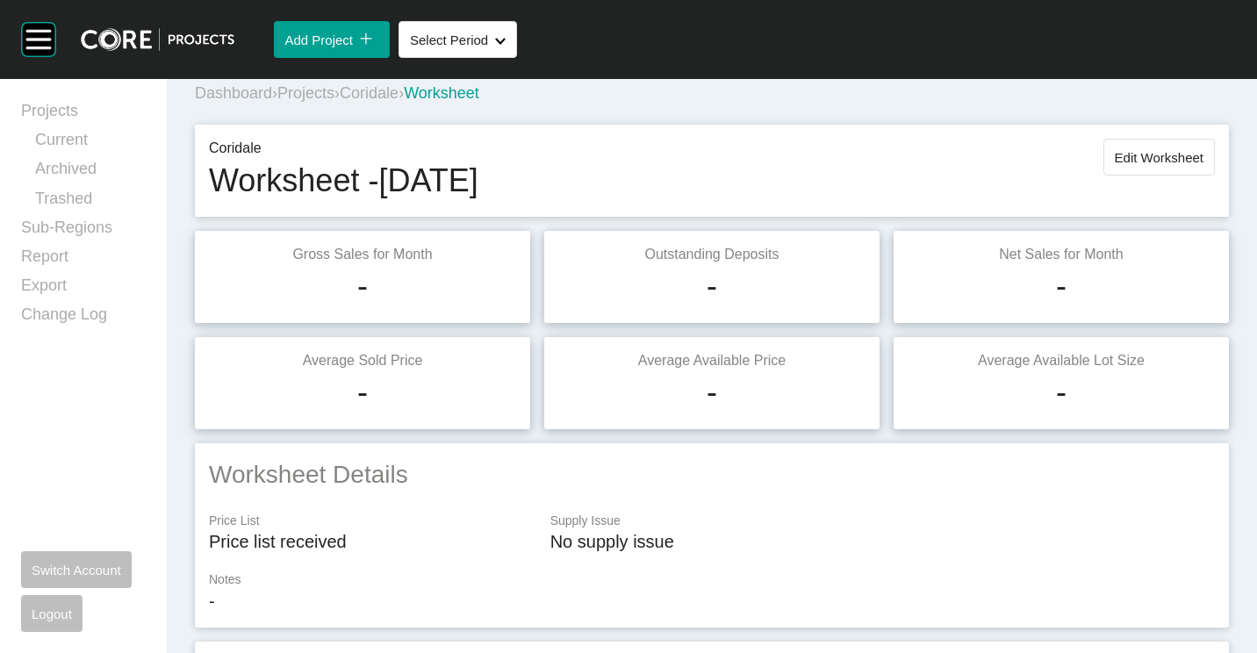
scroll to position [0, 0]
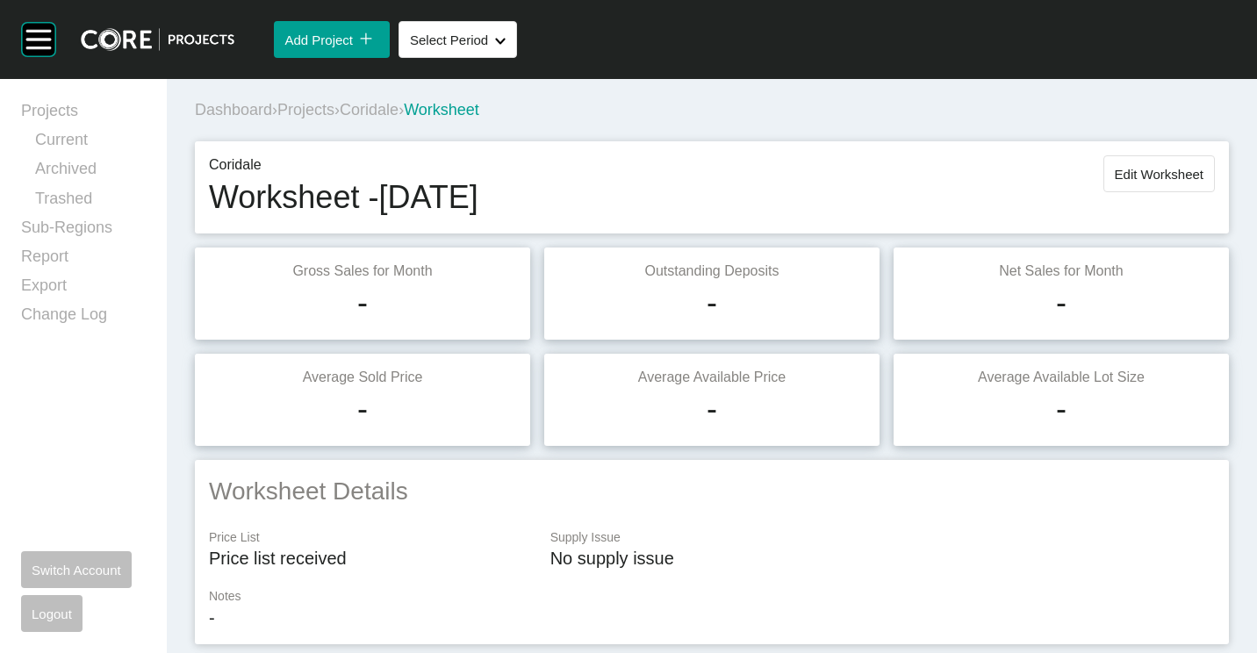
click at [1137, 166] on button "Edit Worksheet" at bounding box center [1158, 173] width 111 height 37
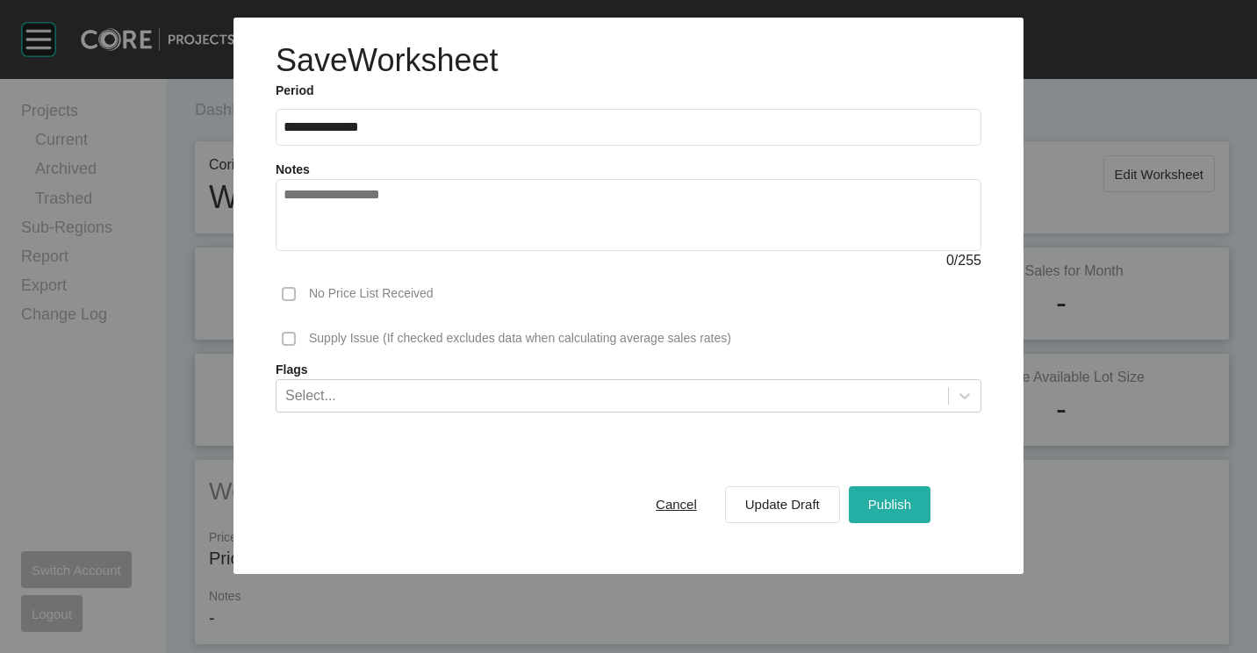
click at [903, 490] on button "Publish" at bounding box center [890, 504] width 82 height 37
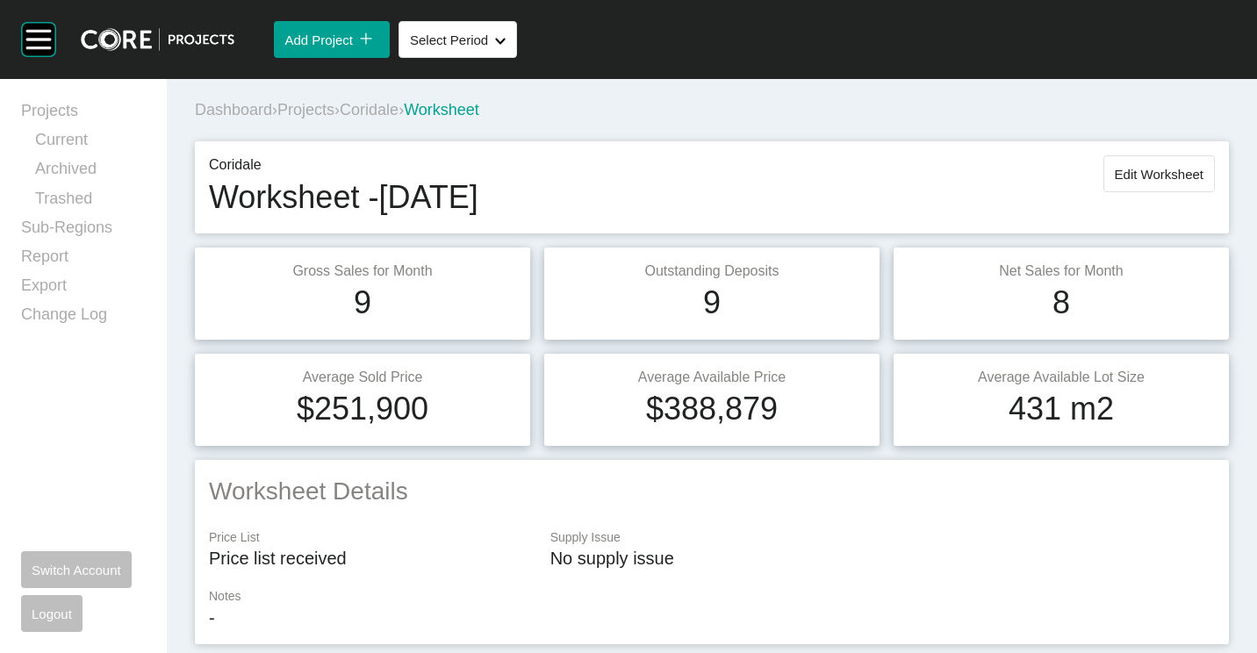
click at [314, 108] on span "Projects" at bounding box center [305, 110] width 57 height 18
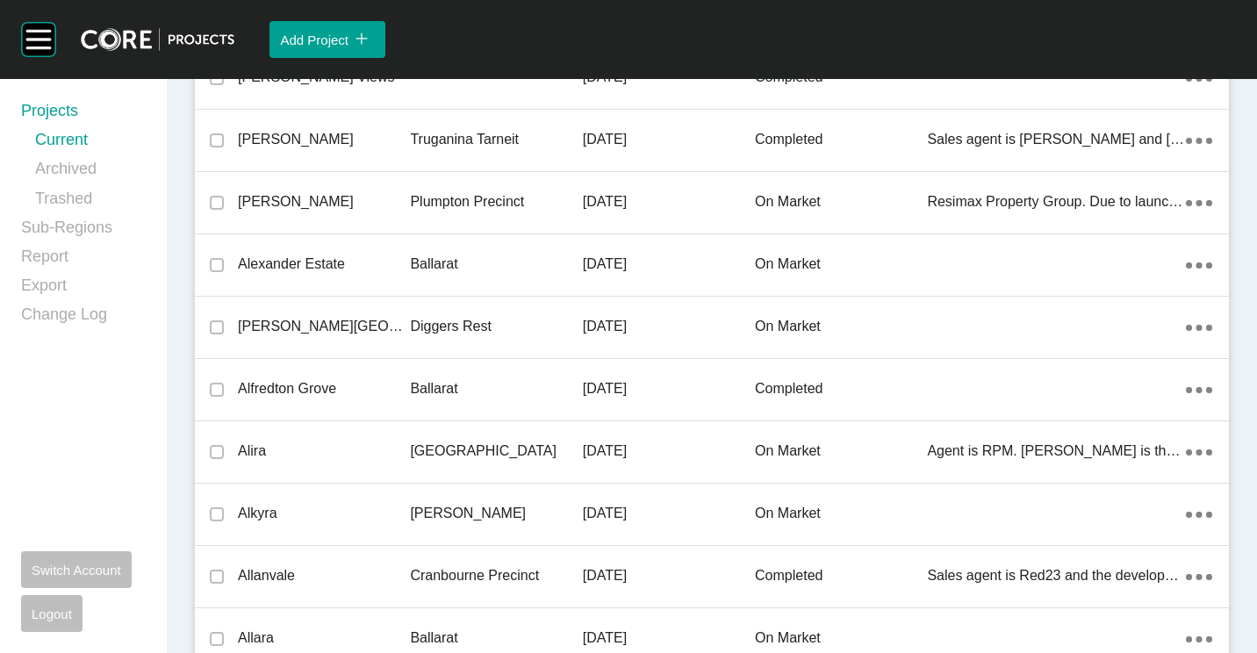
scroll to position [27822, 0]
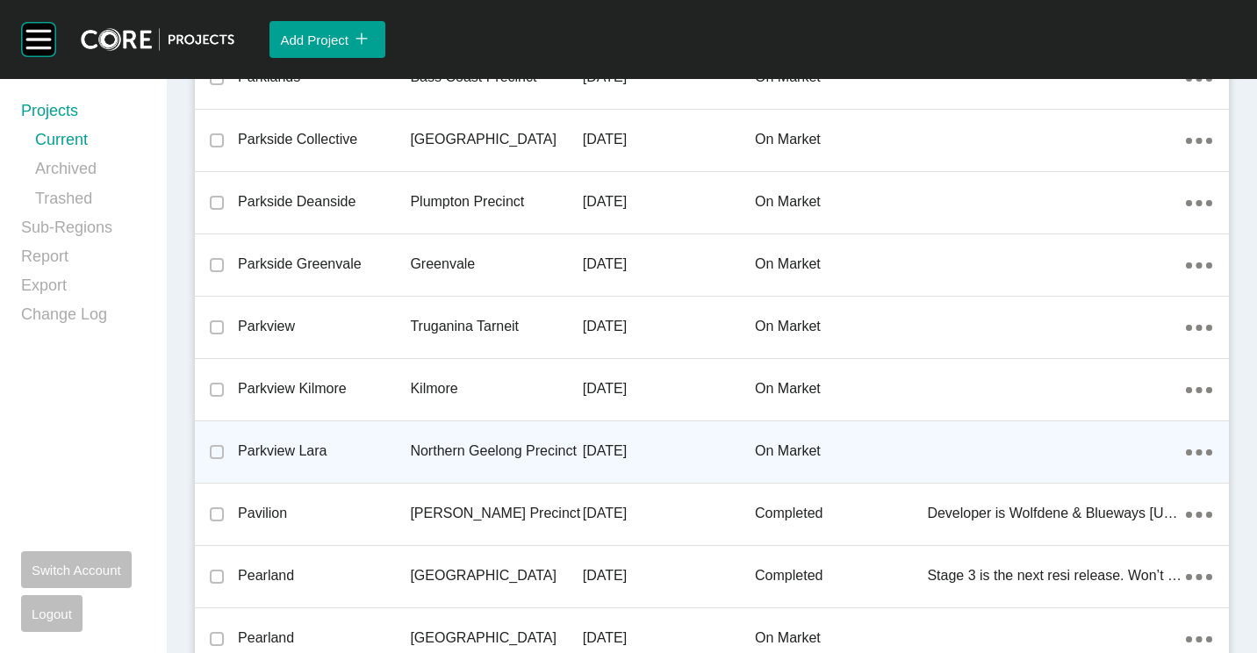
click at [353, 443] on p "Parkview Lara" at bounding box center [324, 450] width 172 height 19
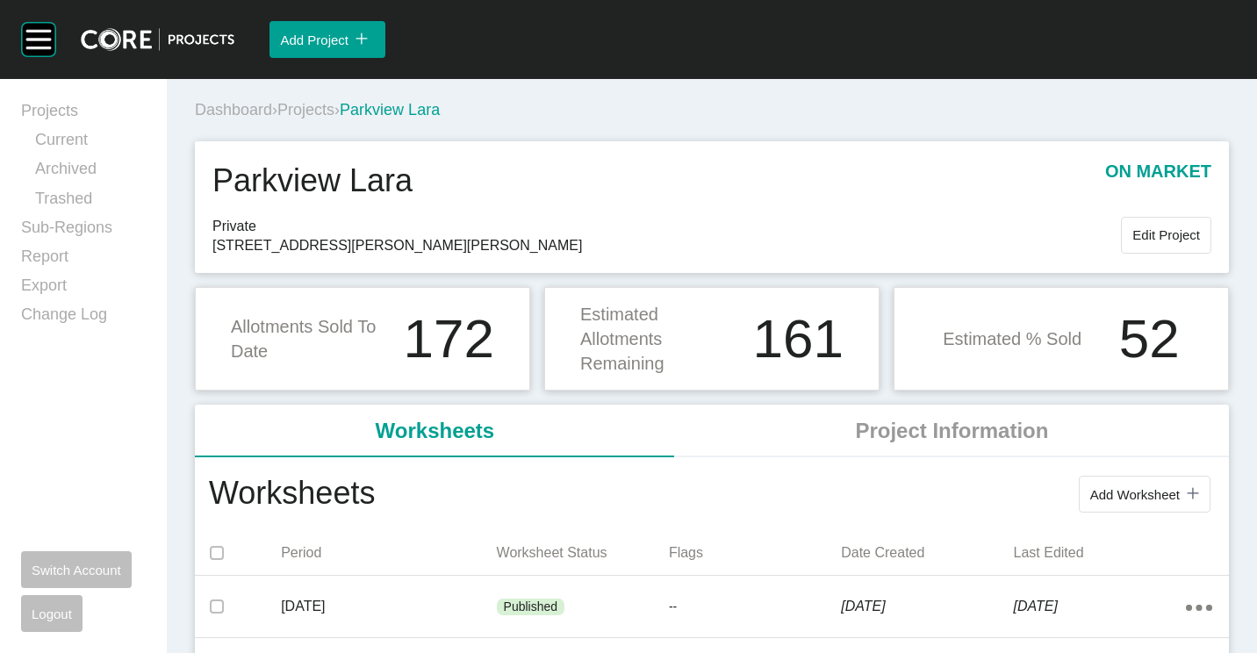
drag, startPoint x: 1105, startPoint y: 500, endPoint x: 1073, endPoint y: 483, distance: 36.1
click at [1105, 500] on span "Add Worksheet" at bounding box center [1135, 494] width 90 height 15
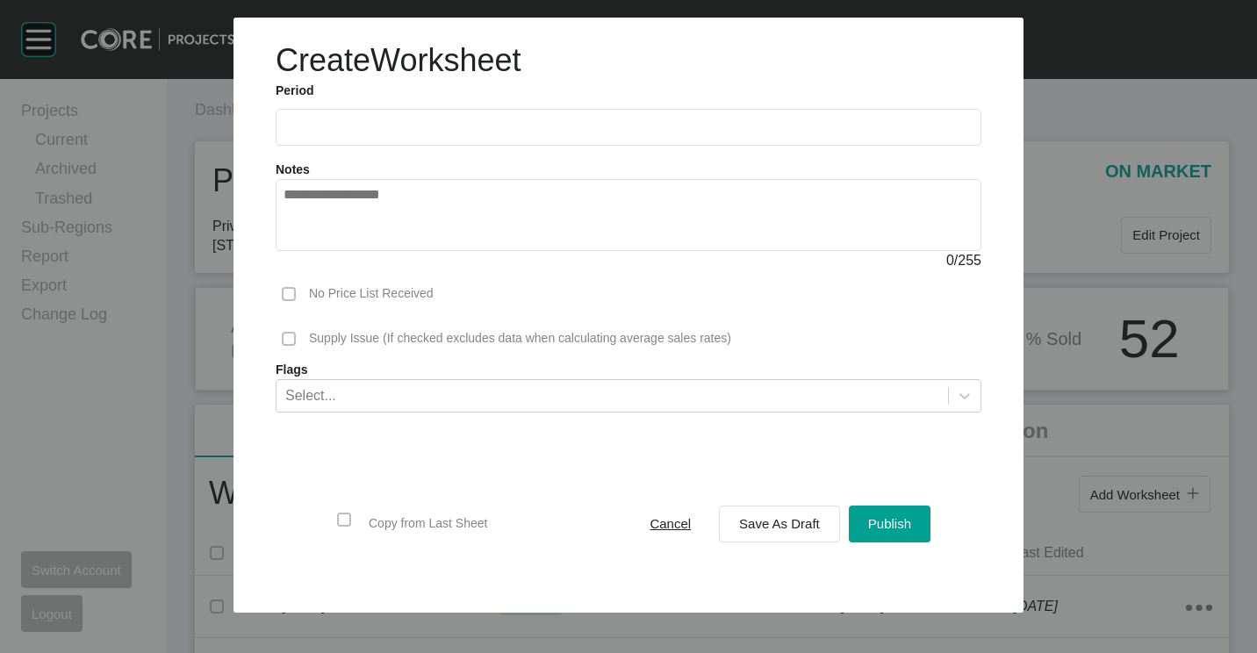
click at [384, 143] on label at bounding box center [629, 127] width 706 height 37
click at [384, 134] on input "text" at bounding box center [628, 126] width 690 height 15
drag, startPoint x: 425, startPoint y: 252, endPoint x: 541, endPoint y: 348, distance: 150.8
click at [426, 252] on li "Sep" at bounding box center [426, 255] width 59 height 30
type input "**********"
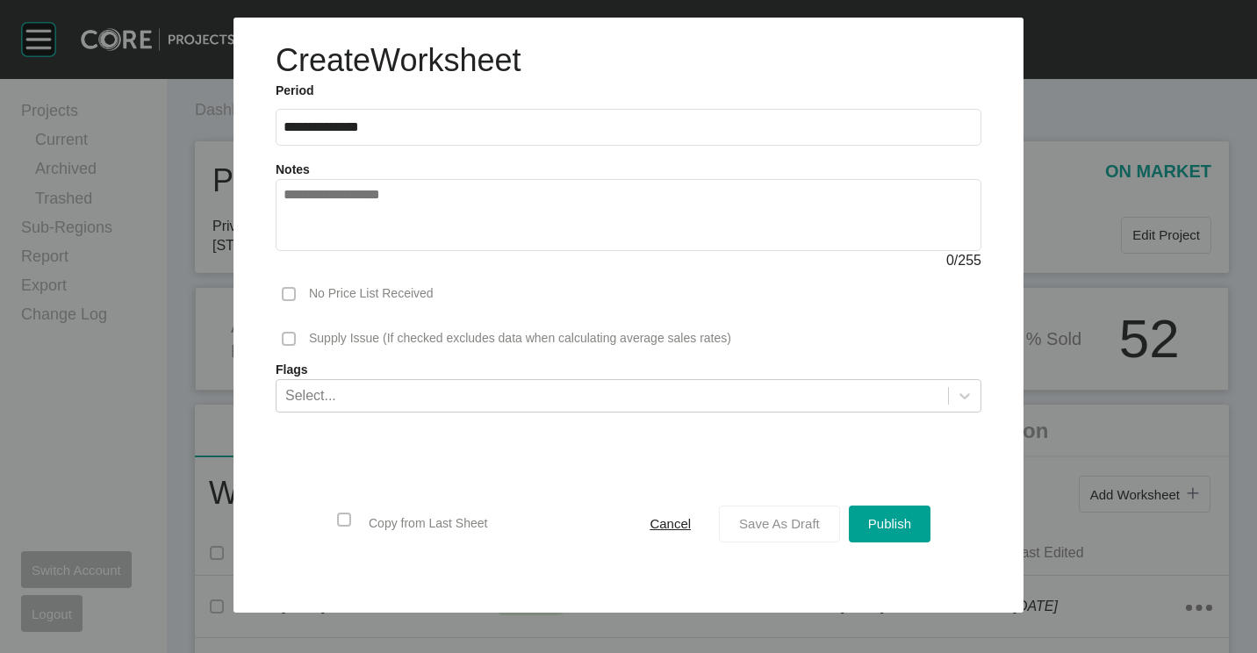
click at [778, 516] on span "Save As Draft" at bounding box center [779, 523] width 81 height 15
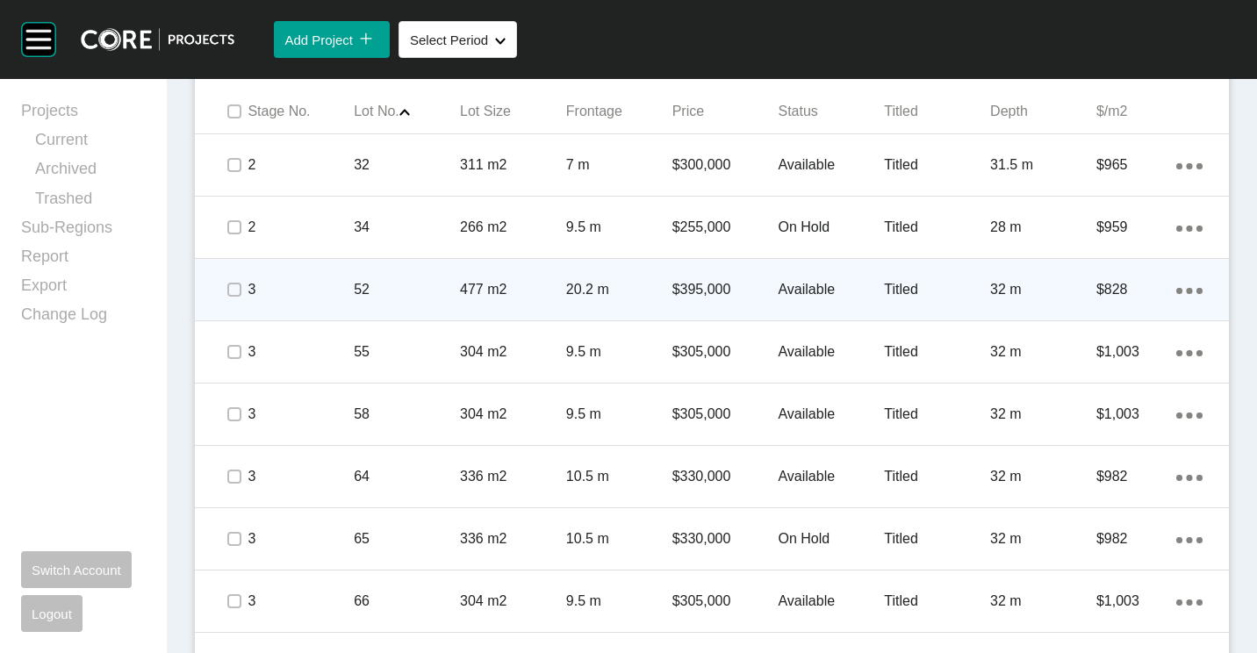
scroll to position [1053, 0]
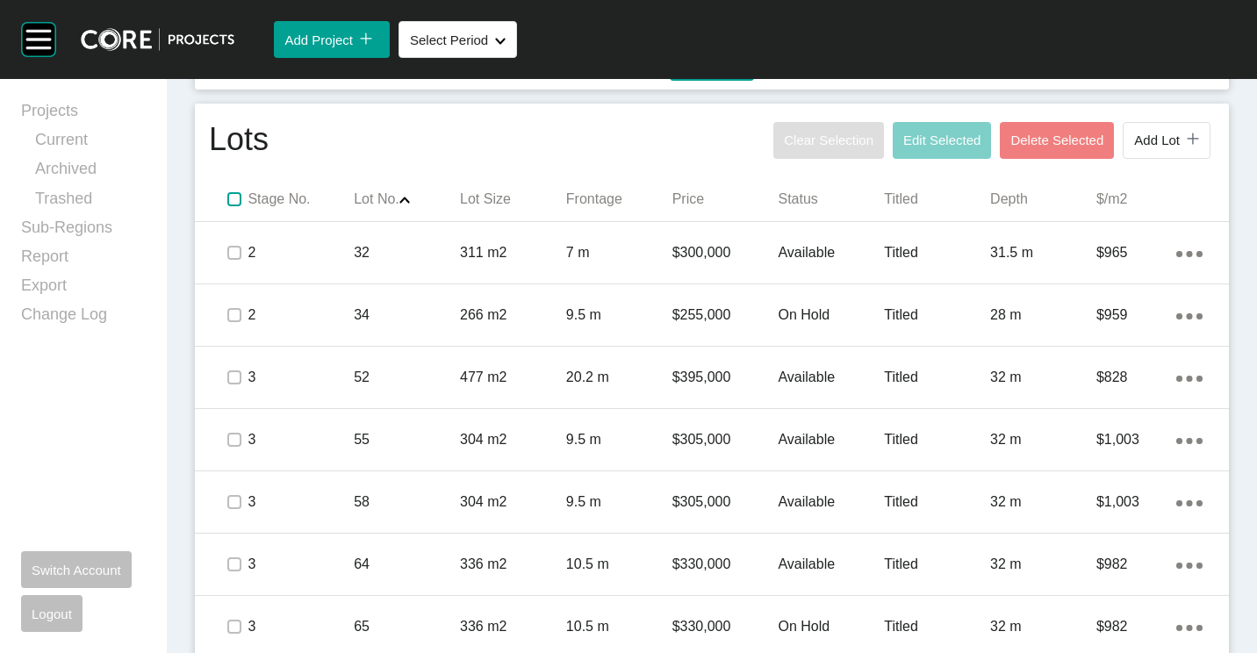
click at [233, 197] on label at bounding box center [234, 199] width 14 height 14
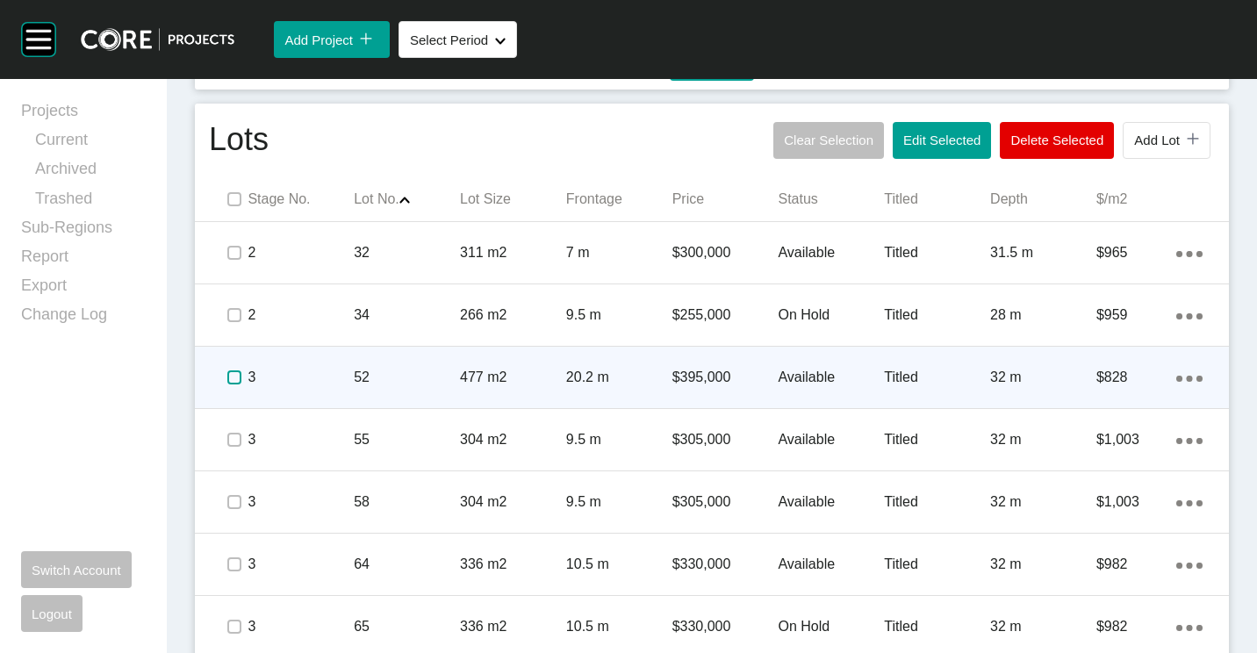
click at [233, 375] on label at bounding box center [234, 377] width 14 height 14
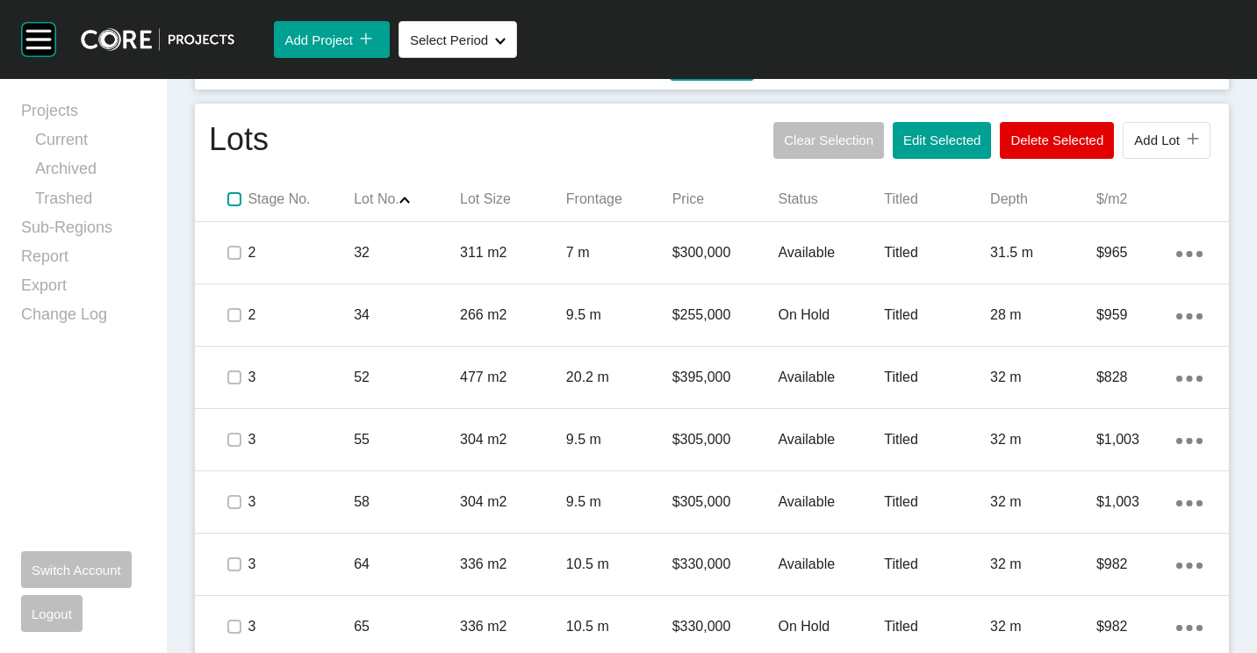
click at [240, 199] on label at bounding box center [234, 199] width 14 height 14
click at [237, 198] on label at bounding box center [234, 199] width 14 height 14
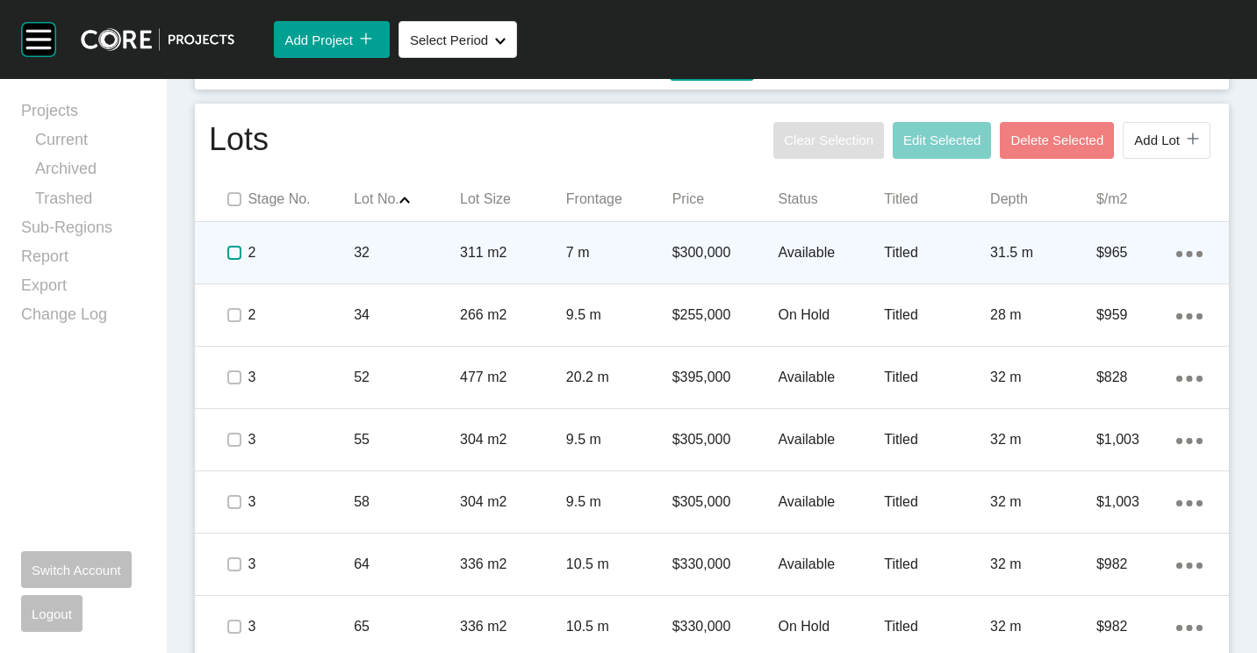
click at [227, 250] on label at bounding box center [234, 253] width 14 height 14
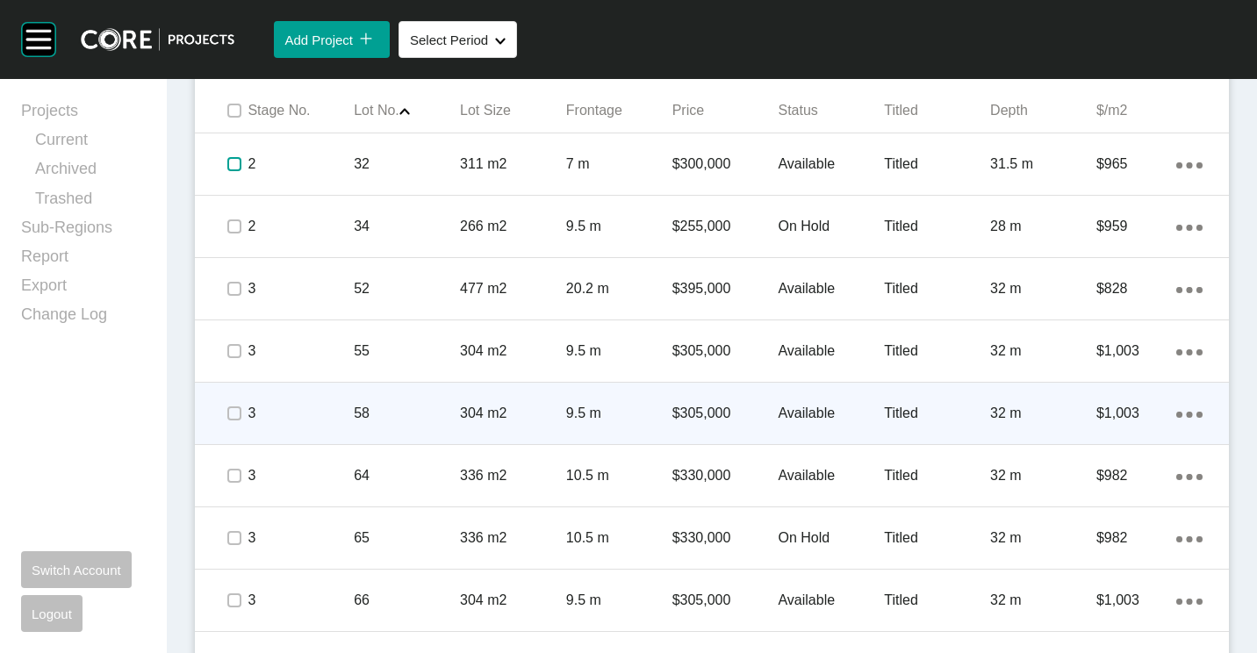
scroll to position [1229, 0]
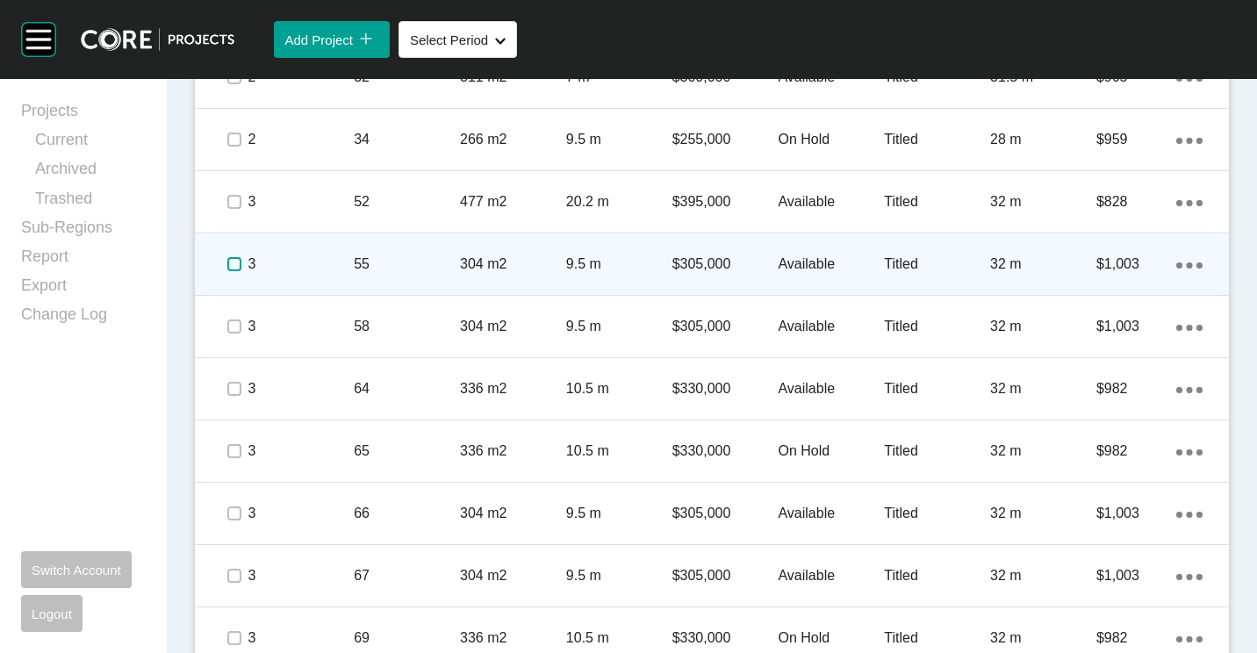
click at [234, 264] on label at bounding box center [234, 264] width 14 height 14
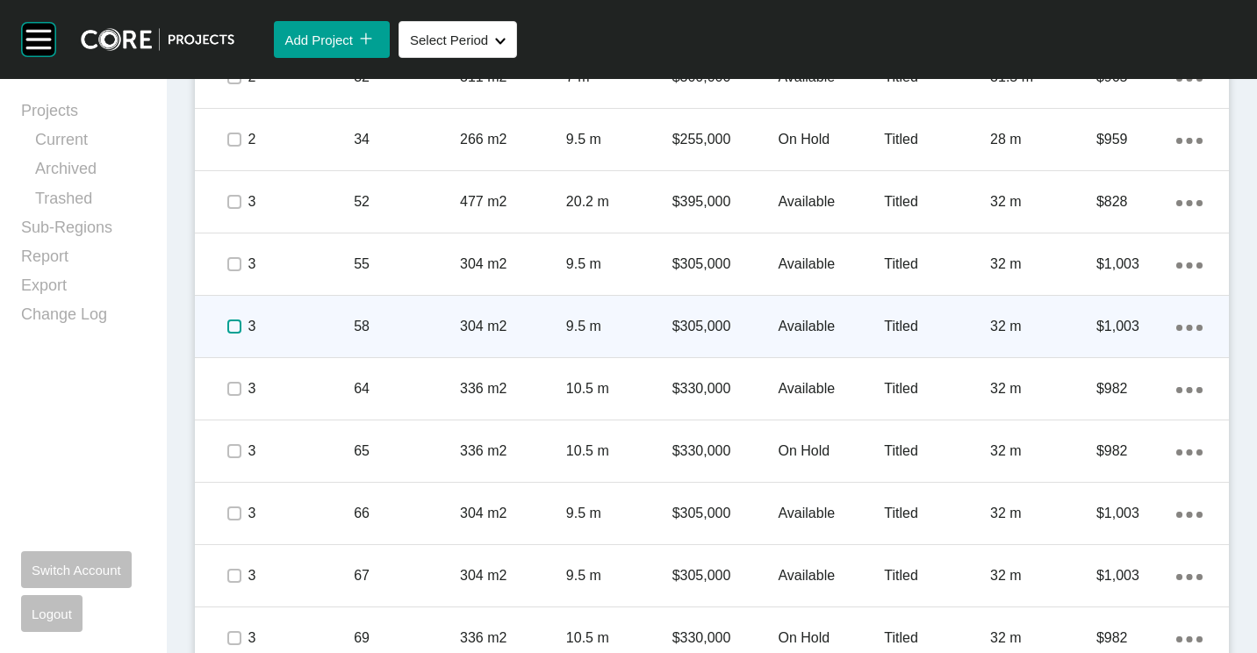
click at [233, 324] on label at bounding box center [234, 326] width 14 height 14
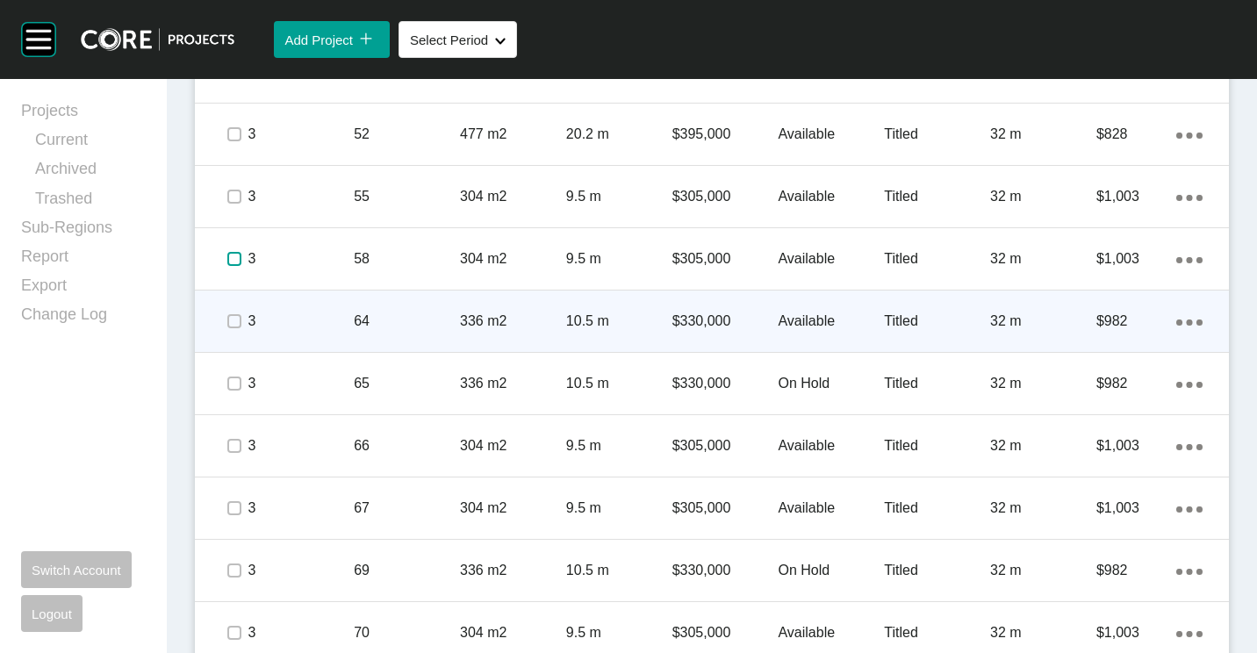
scroll to position [1316, 0]
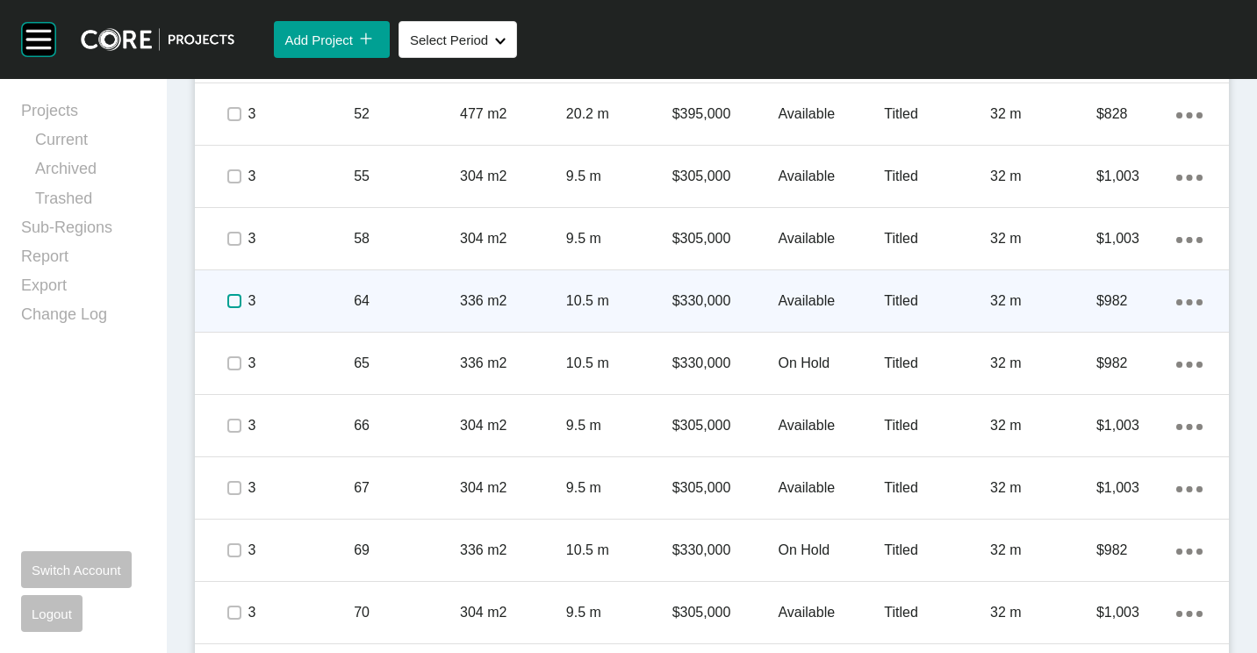
click at [231, 299] on label at bounding box center [234, 301] width 14 height 14
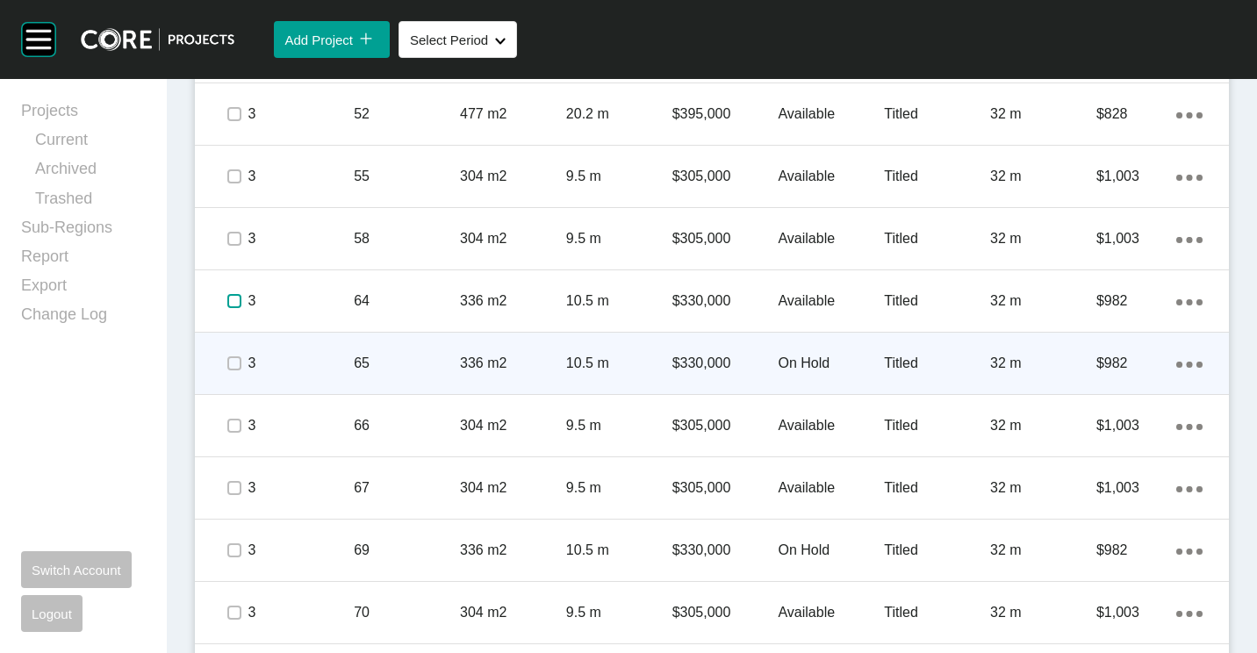
scroll to position [1492, 0]
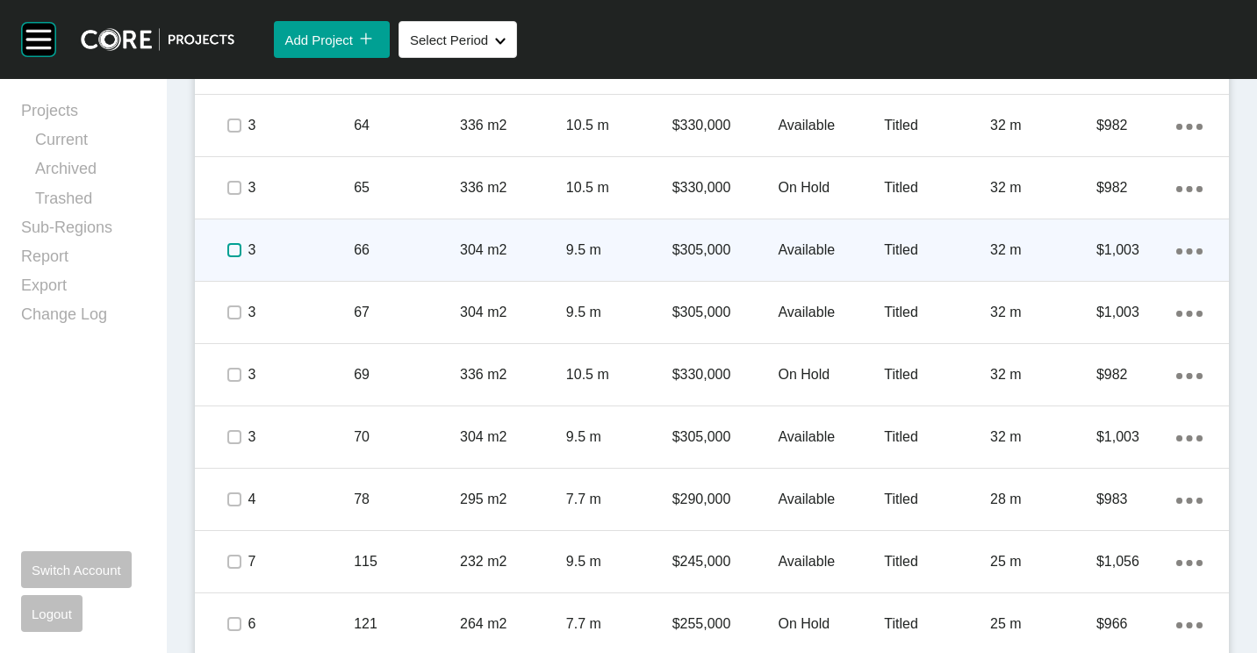
click at [234, 252] on label at bounding box center [234, 250] width 14 height 14
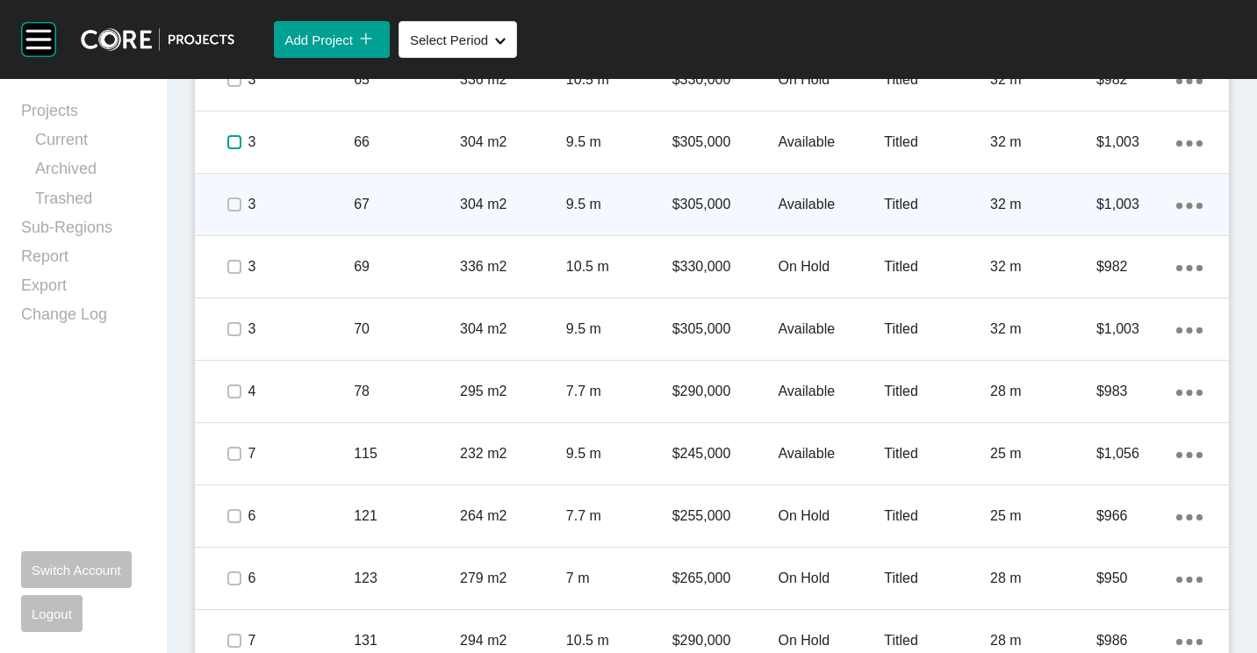
scroll to position [1580, 0]
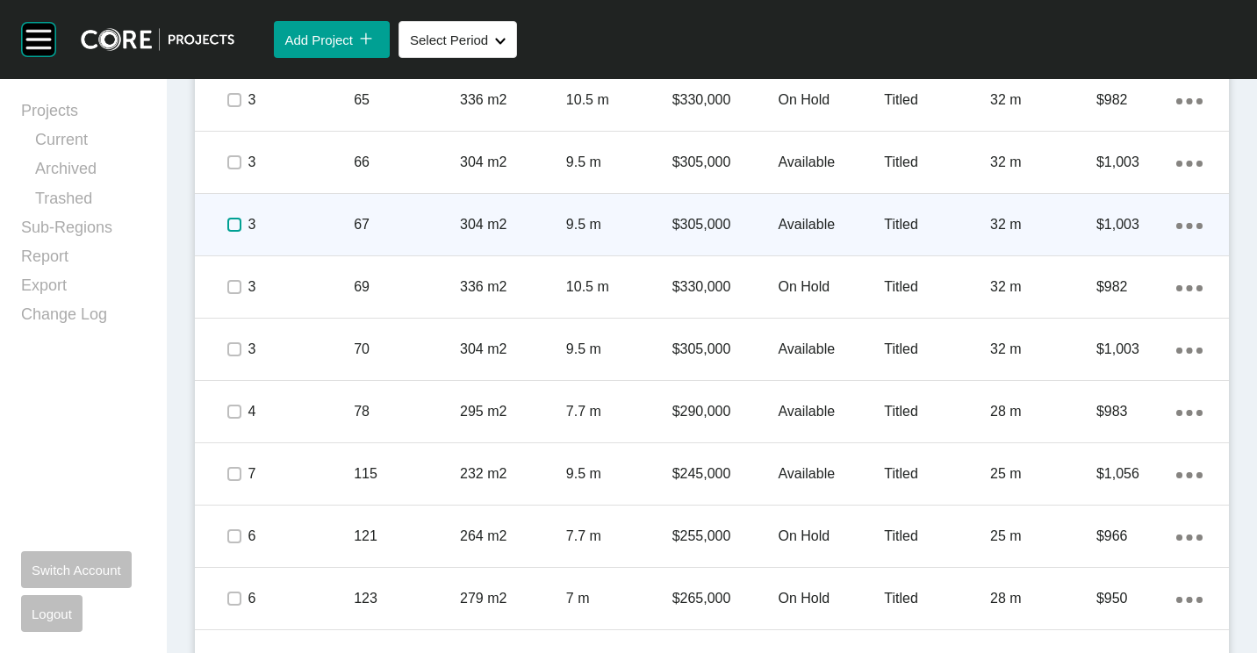
click at [240, 222] on label at bounding box center [234, 225] width 14 height 14
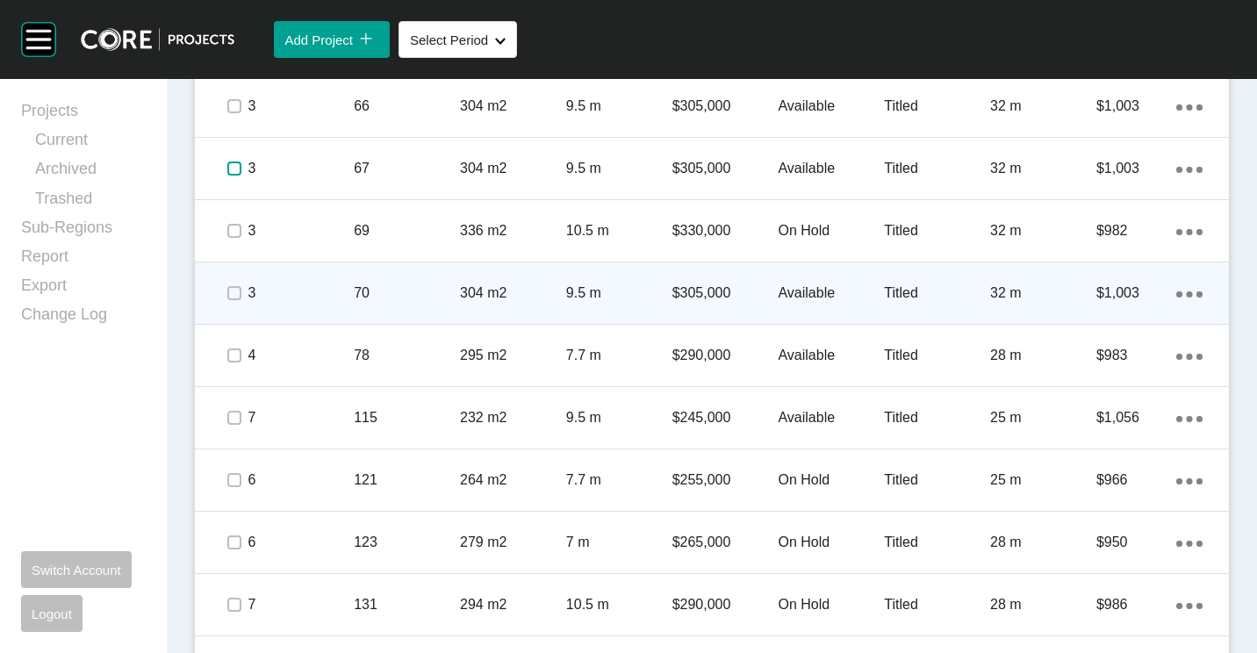
scroll to position [1667, 0]
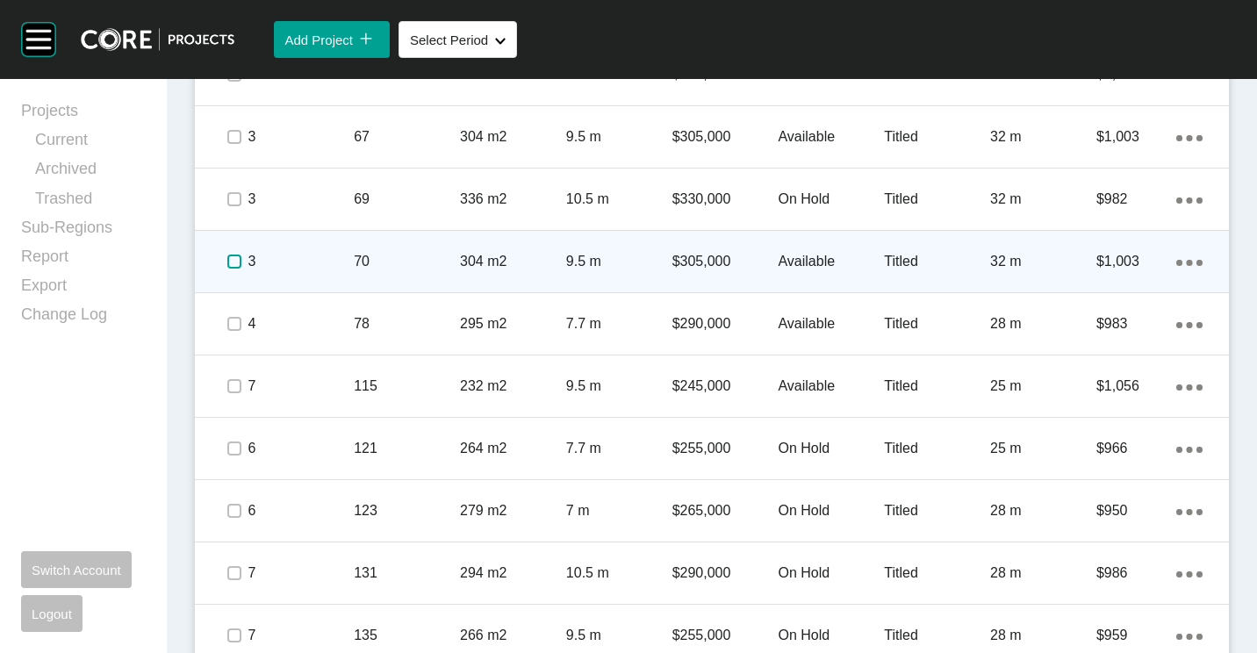
drag, startPoint x: 239, startPoint y: 255, endPoint x: 237, endPoint y: 280, distance: 24.6
click at [238, 258] on label at bounding box center [234, 262] width 14 height 14
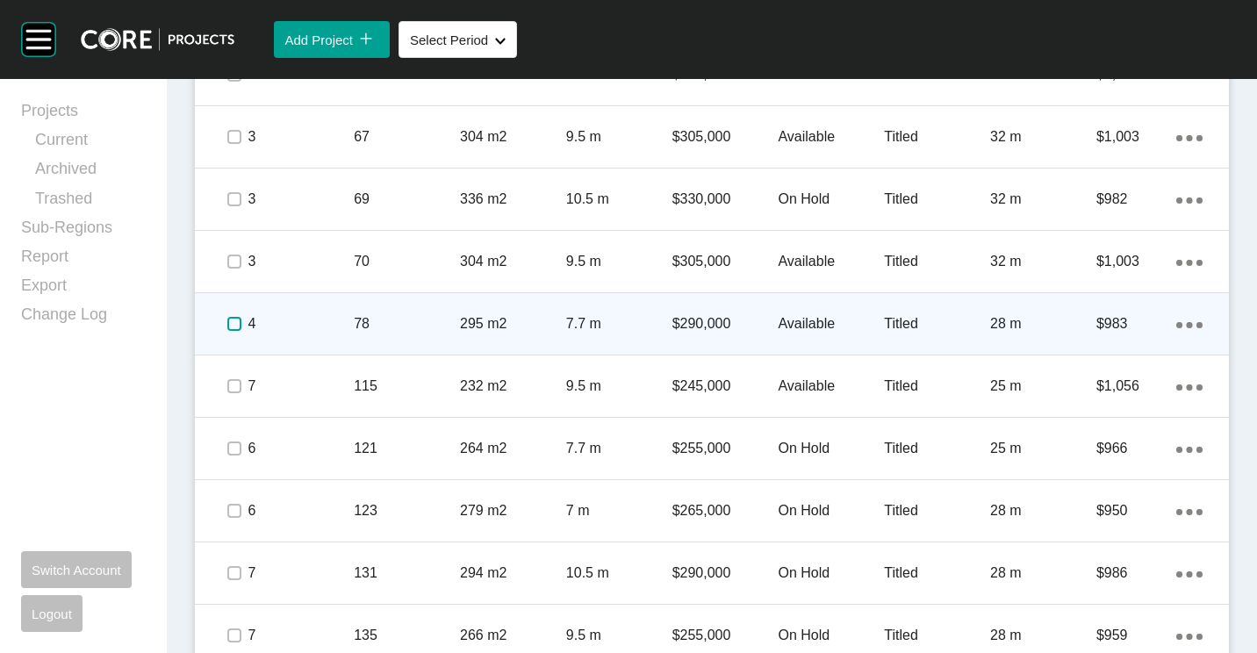
click at [234, 325] on label at bounding box center [234, 324] width 14 height 14
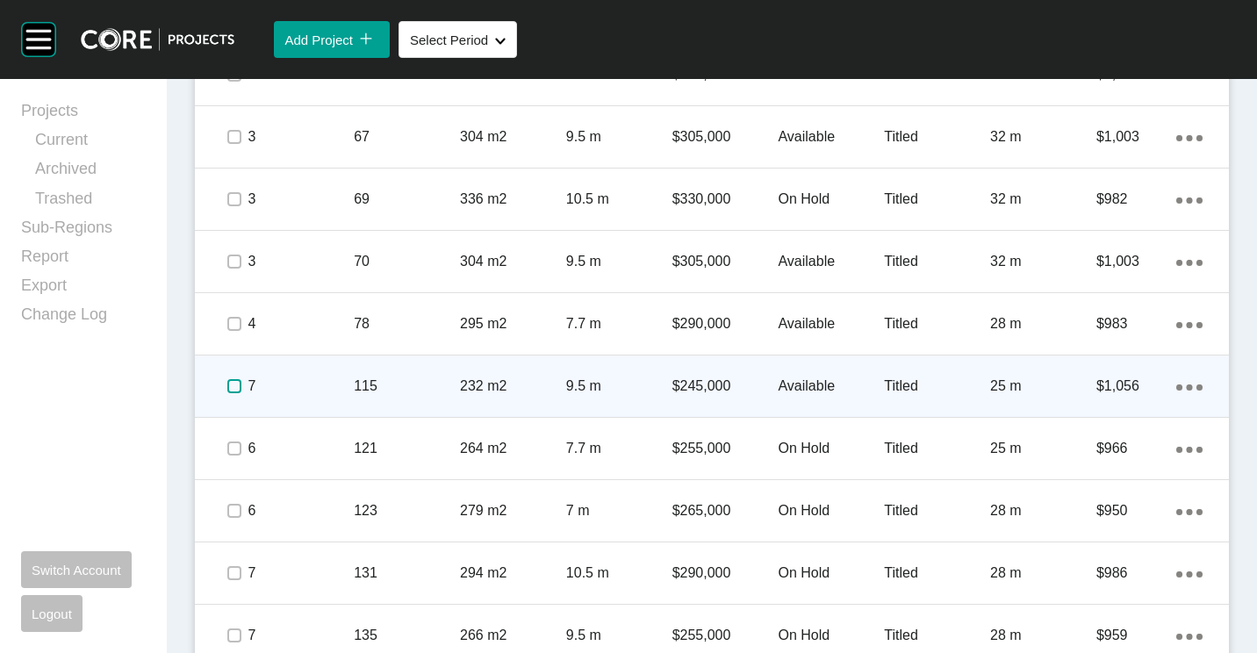
click at [234, 389] on label at bounding box center [234, 386] width 14 height 14
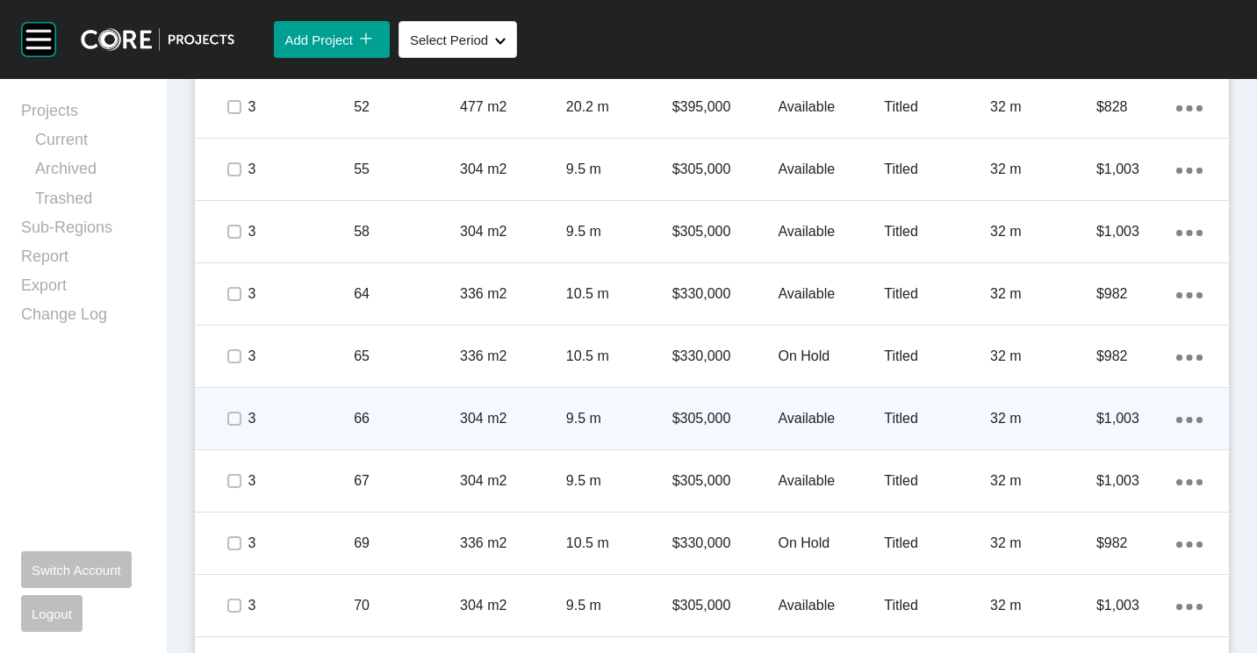
scroll to position [1316, 0]
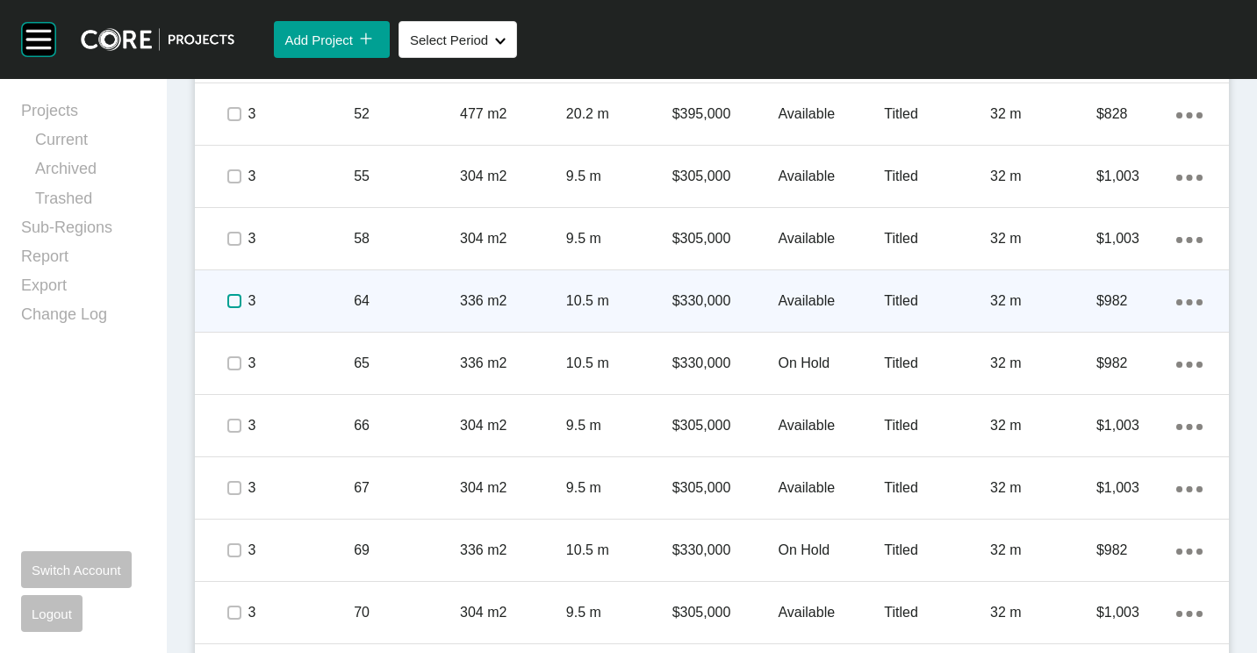
click at [238, 296] on label at bounding box center [234, 301] width 14 height 14
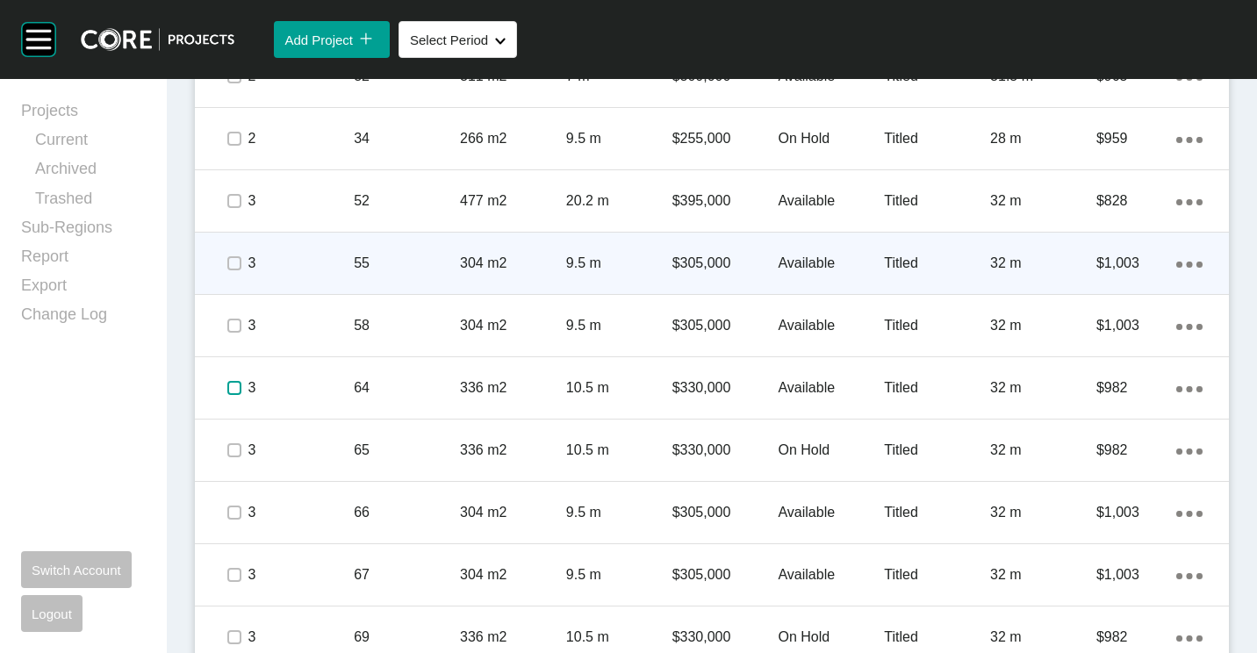
scroll to position [1141, 0]
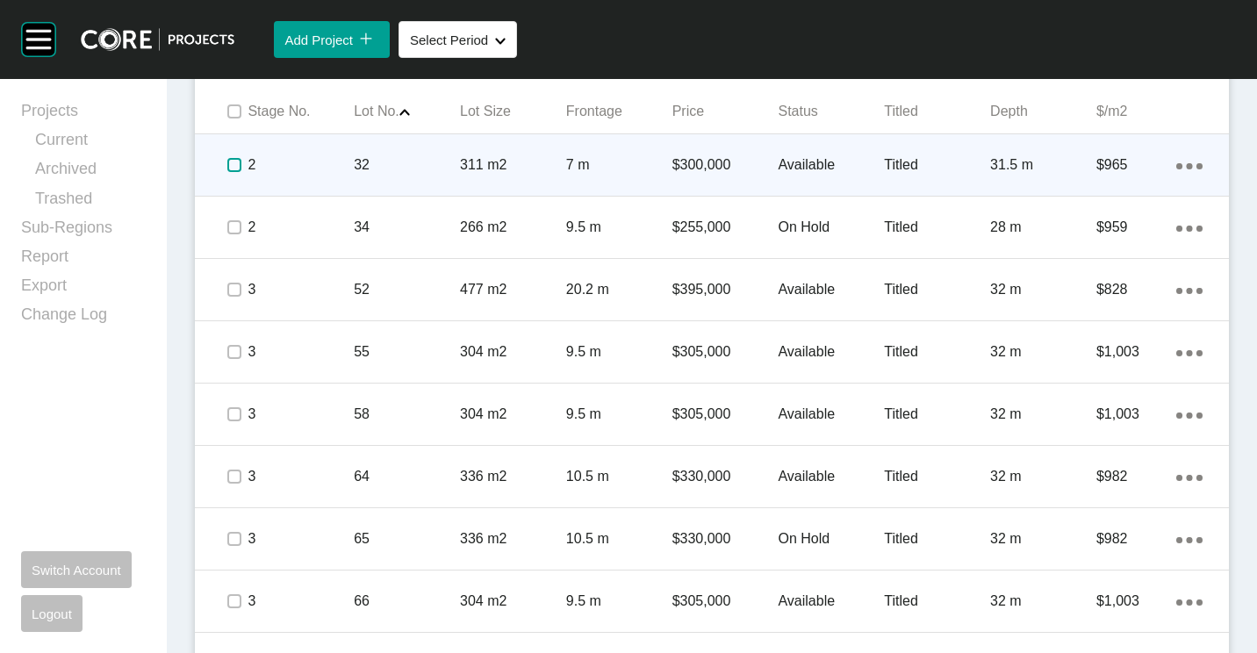
click at [234, 170] on label at bounding box center [234, 165] width 14 height 14
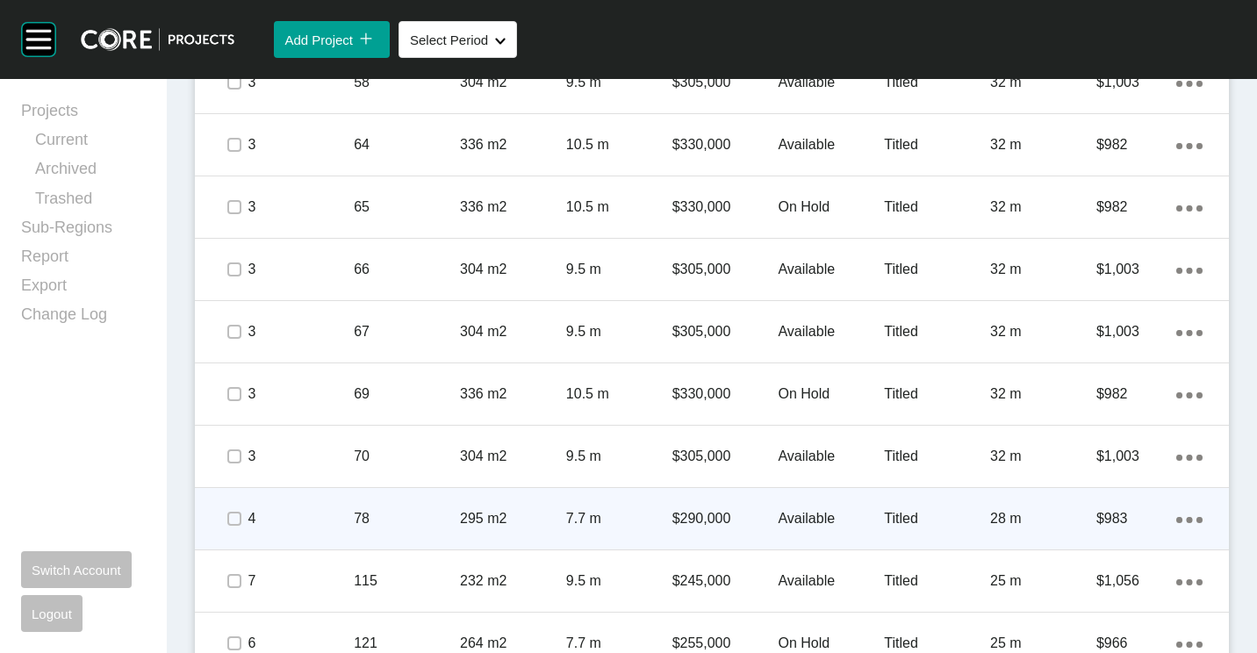
scroll to position [1492, 0]
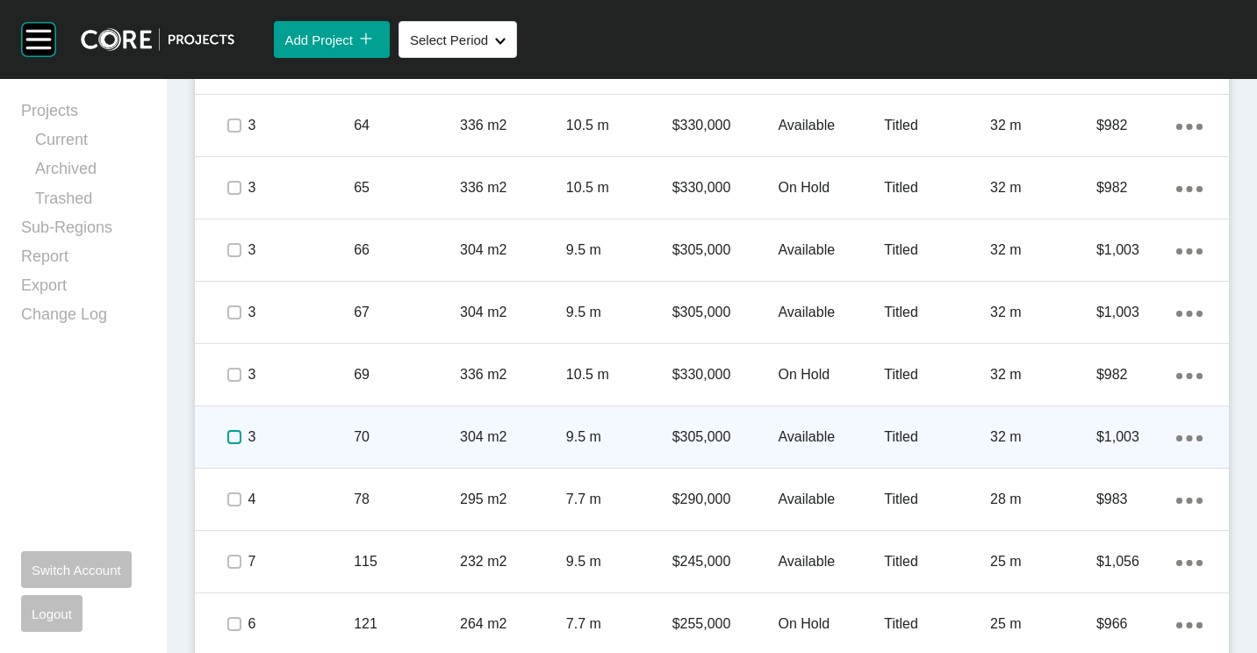
click at [236, 437] on label at bounding box center [234, 437] width 14 height 14
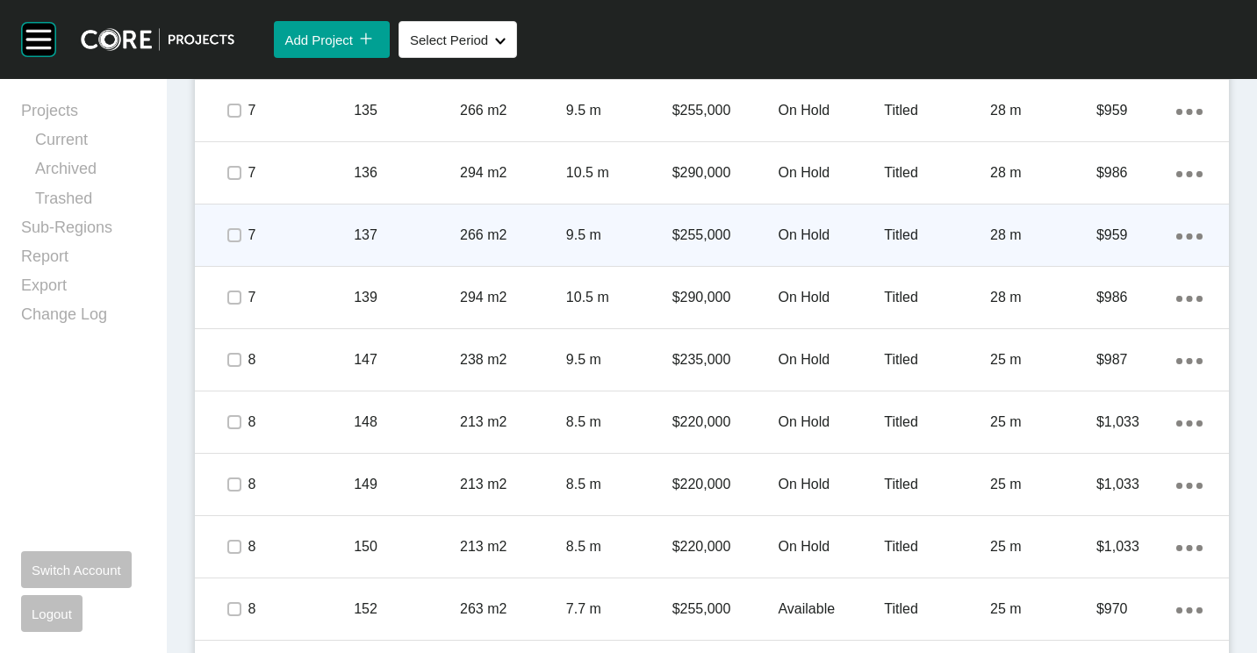
scroll to position [2194, 0]
click at [398, 231] on p "137" at bounding box center [407, 233] width 106 height 19
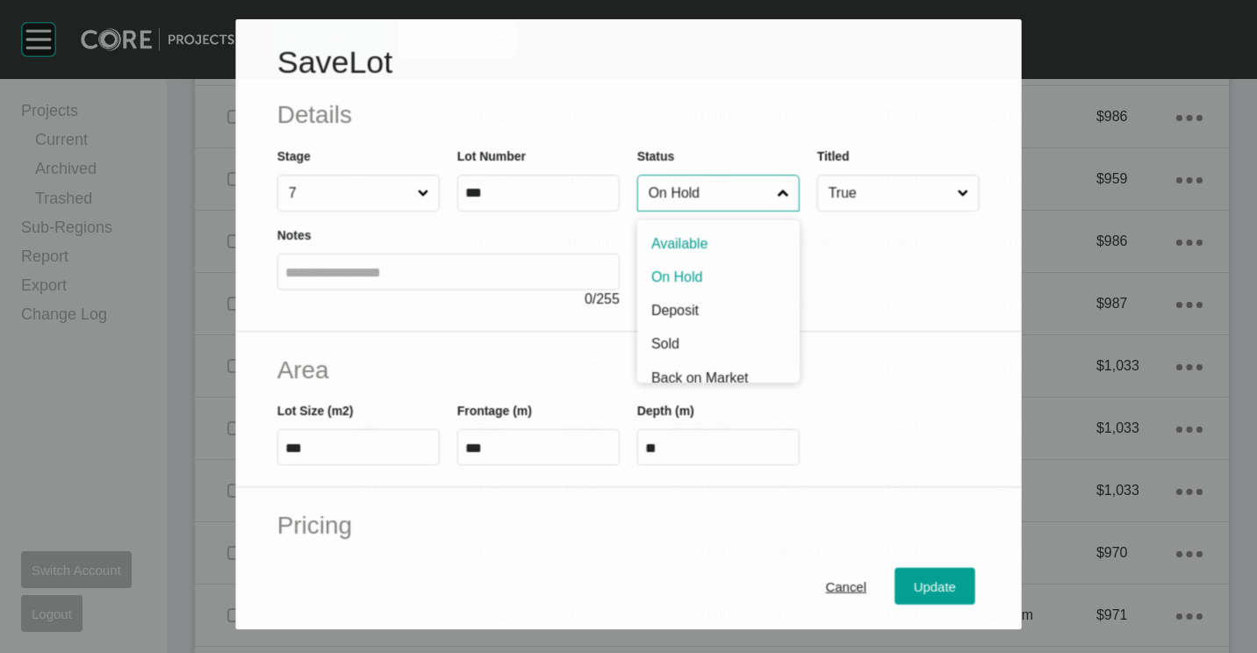
scroll to position [2140, 0]
click at [678, 177] on input "On Hold" at bounding box center [709, 193] width 129 height 35
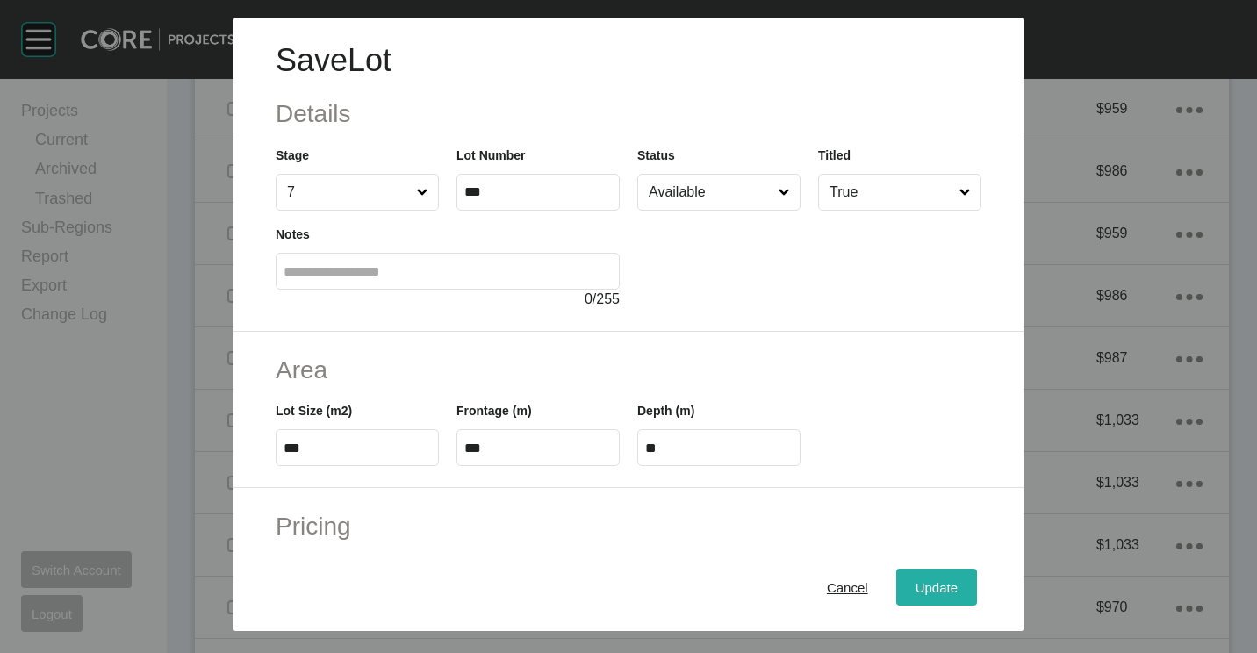
click at [939, 584] on span "Update" at bounding box center [936, 587] width 42 height 15
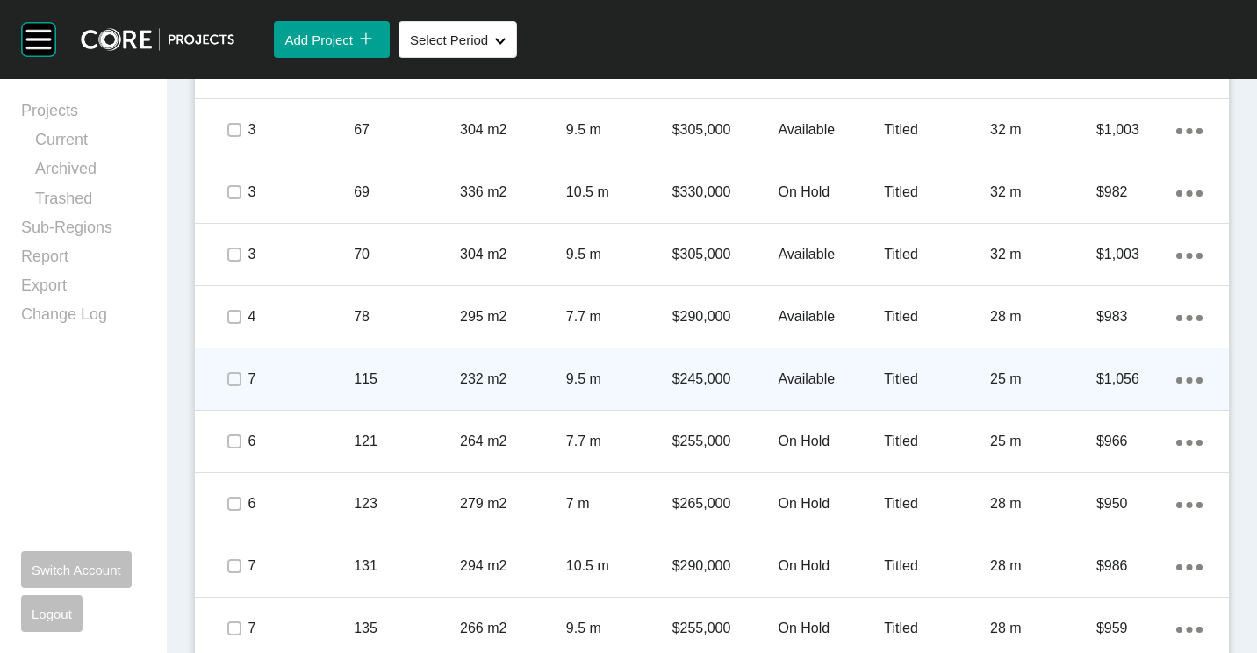
scroll to position [1667, 0]
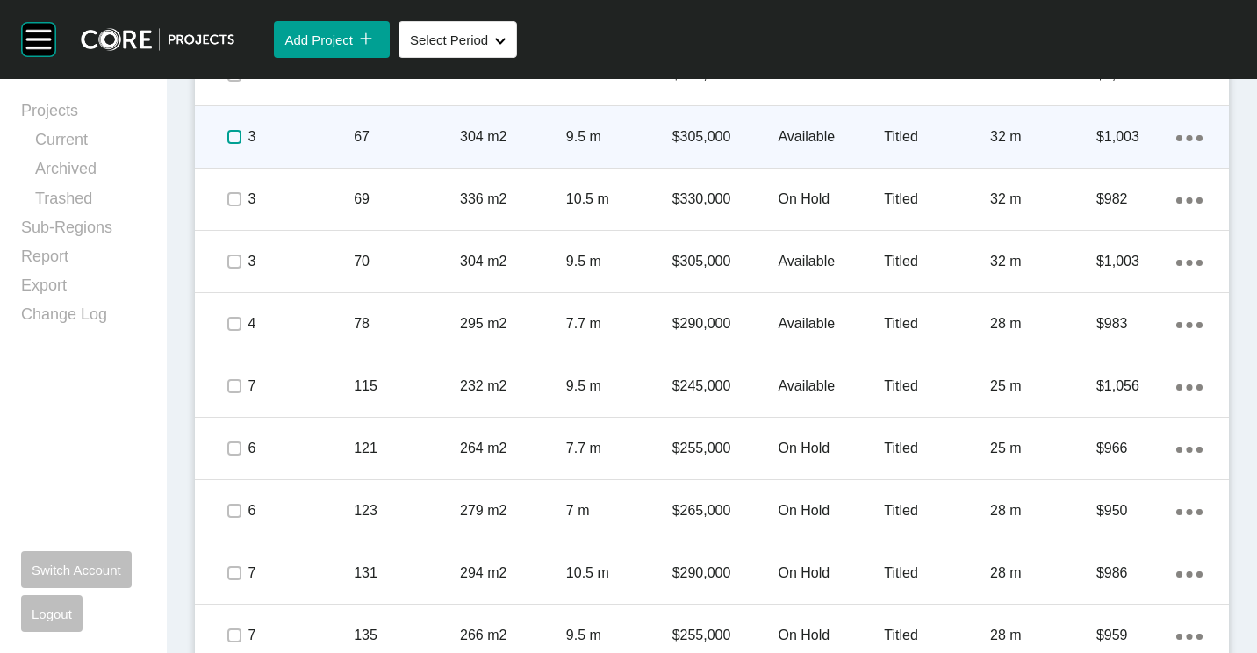
click at [233, 136] on label at bounding box center [234, 137] width 14 height 14
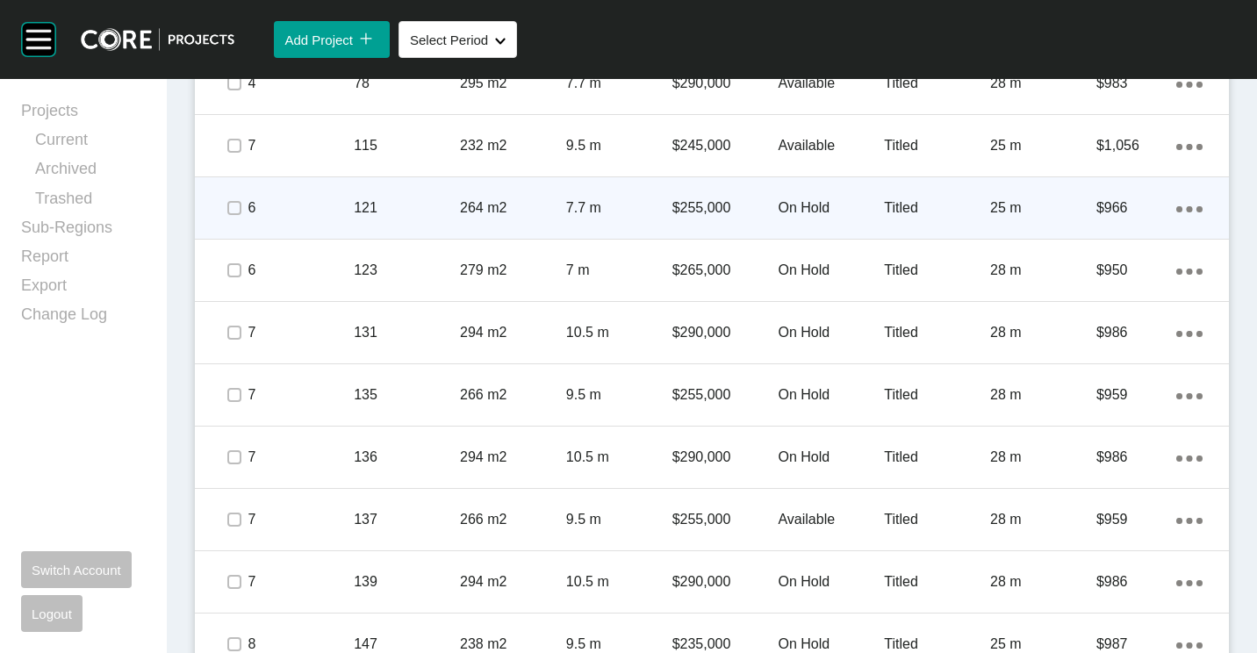
scroll to position [1843, 0]
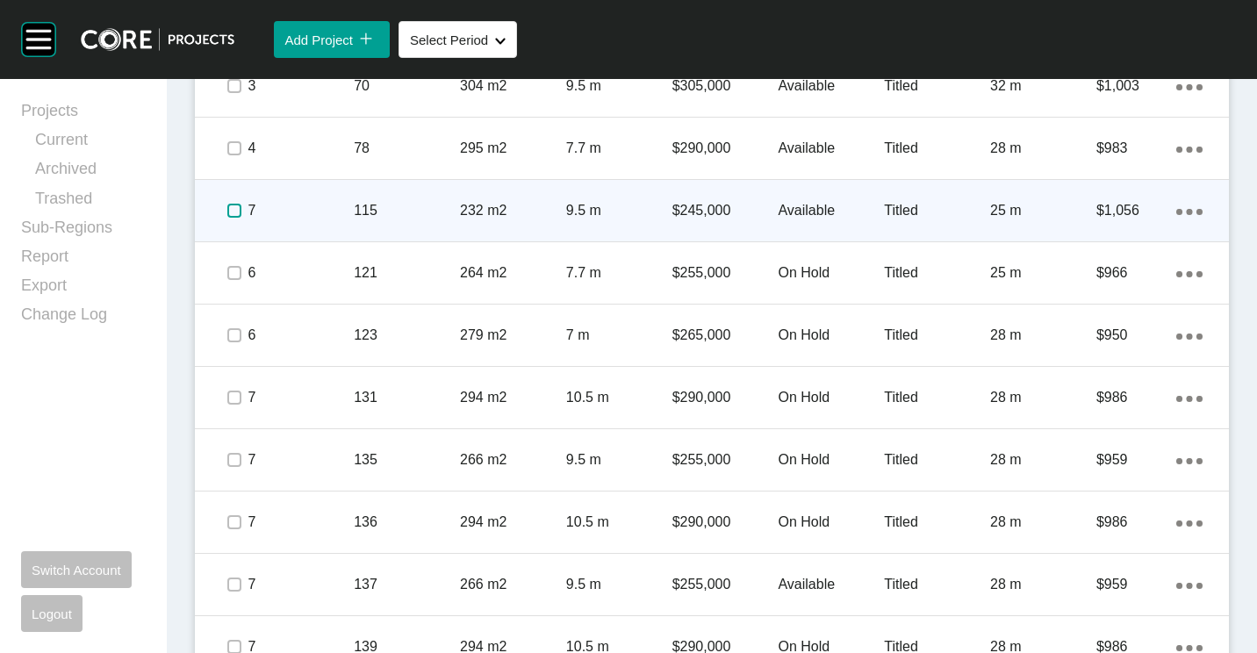
click at [233, 207] on label at bounding box center [234, 211] width 14 height 14
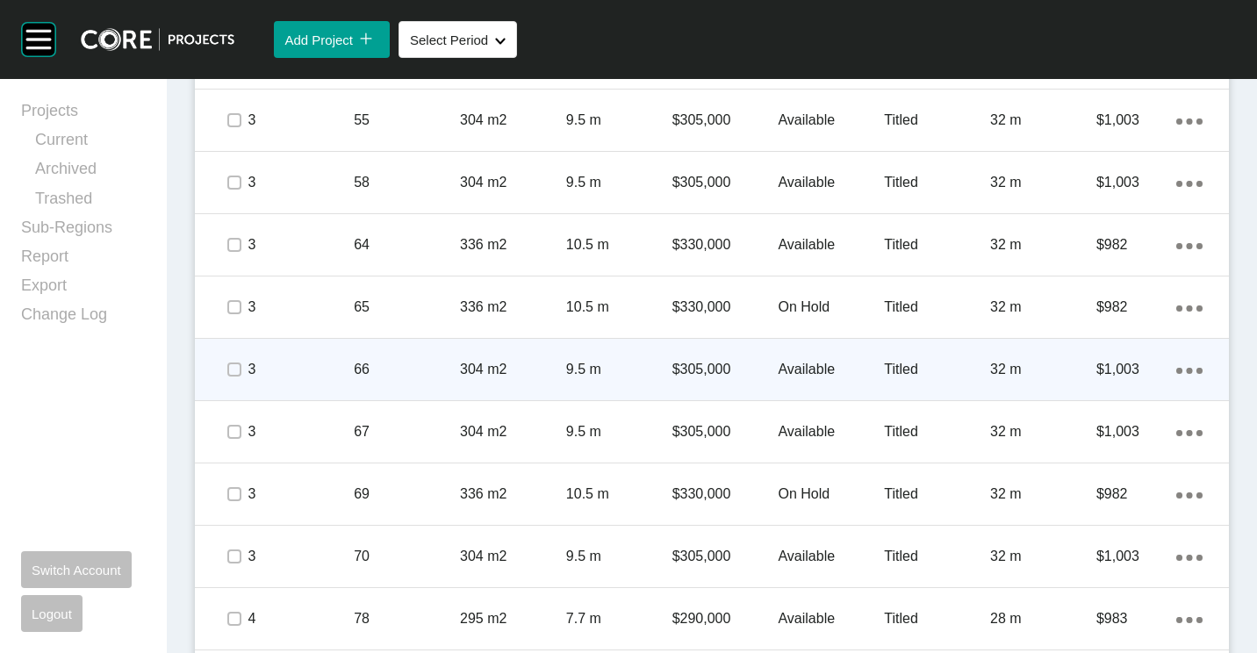
scroll to position [1316, 0]
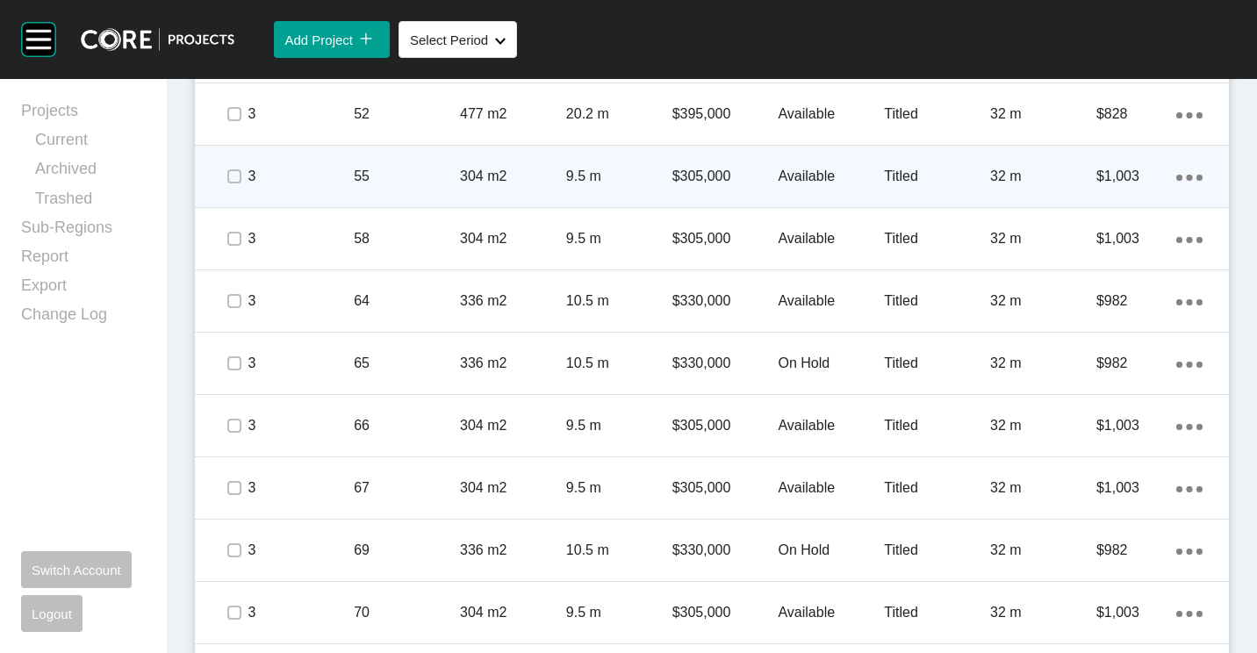
click at [225, 171] on span at bounding box center [234, 176] width 26 height 26
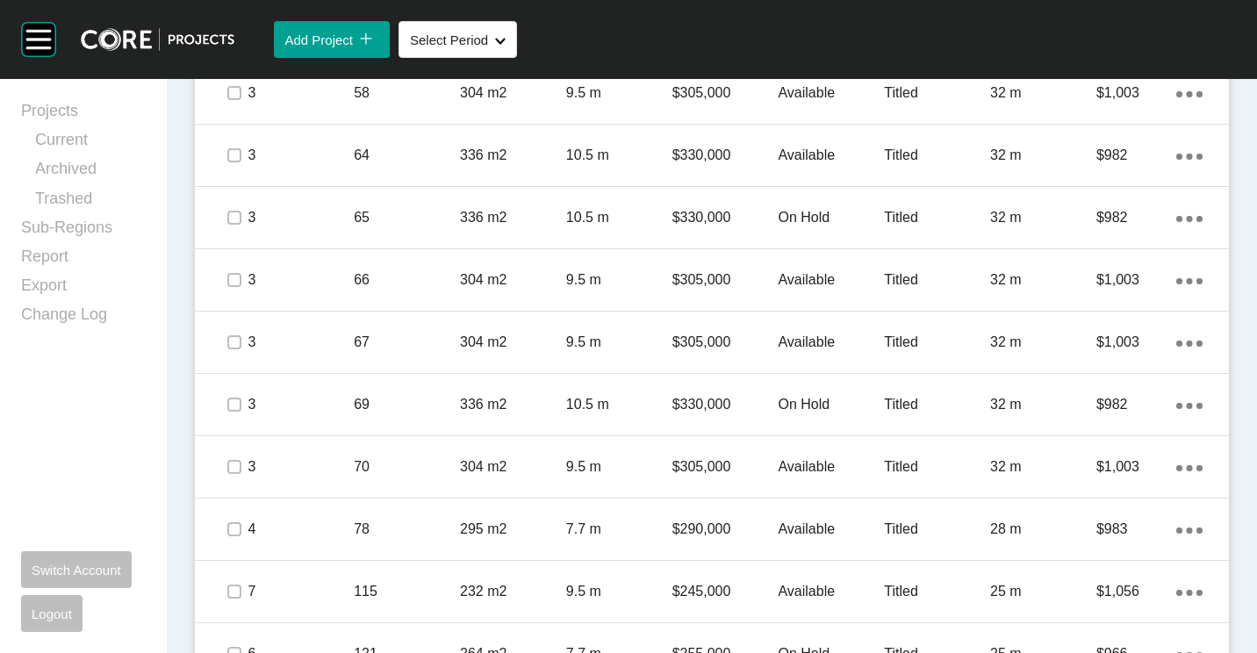
scroll to position [1277, 0]
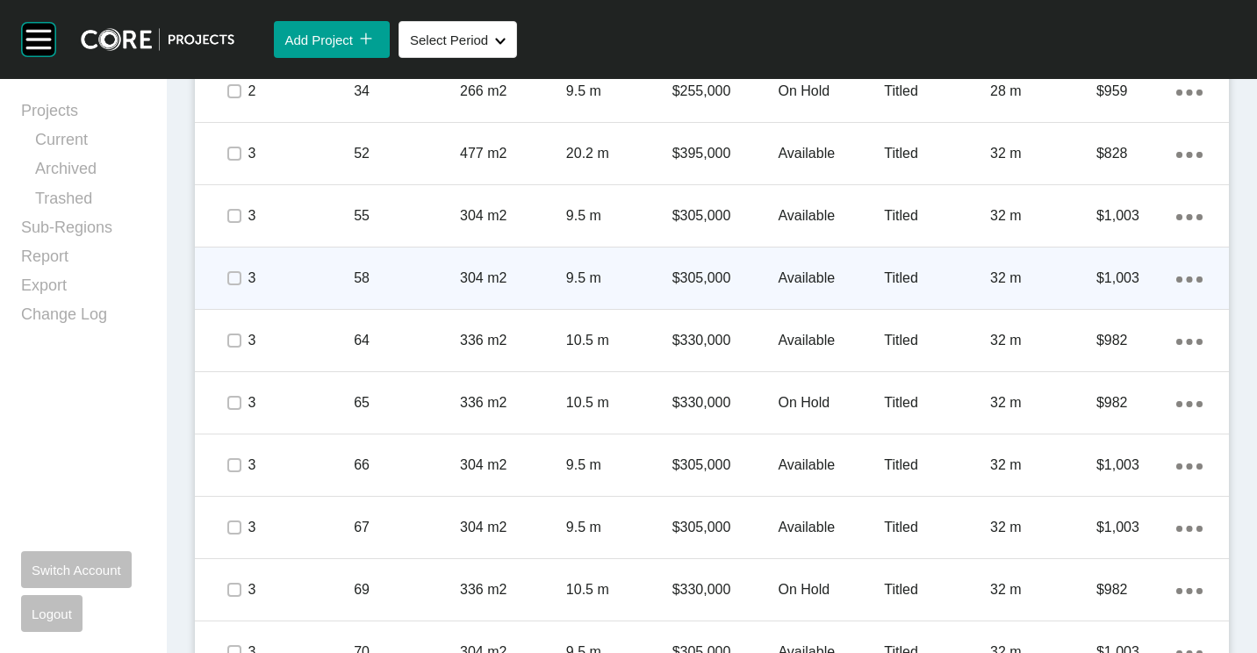
click at [480, 265] on div "304 m2" at bounding box center [513, 278] width 106 height 54
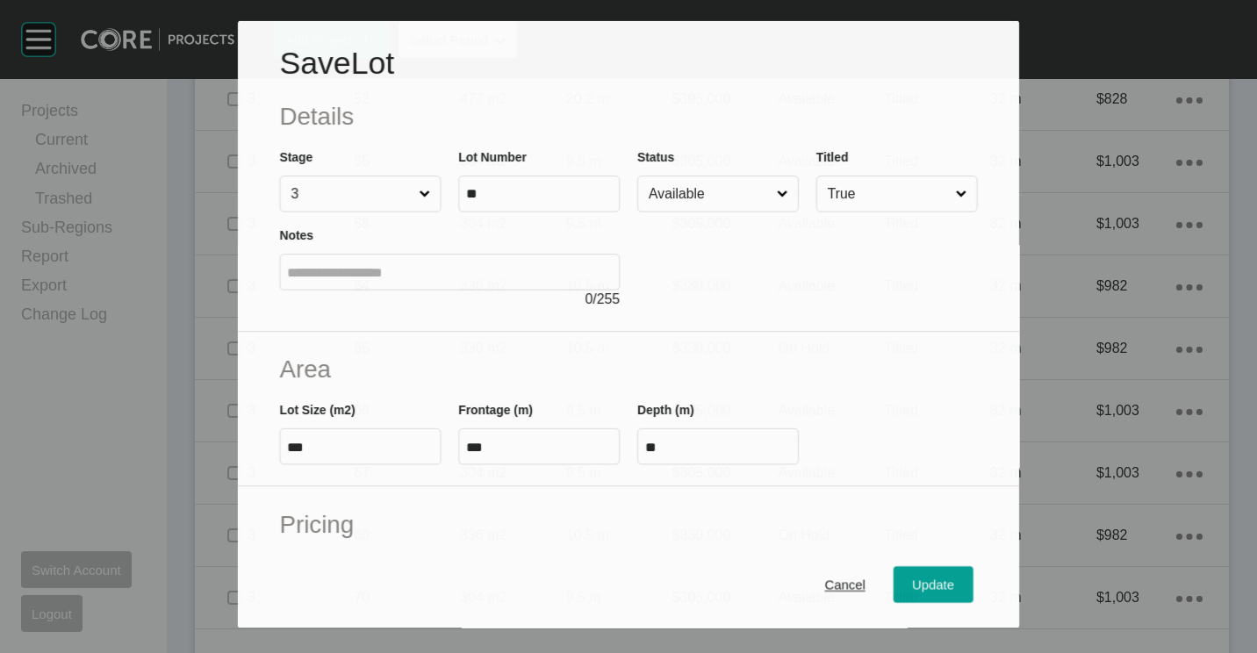
scroll to position [1223, 0]
drag, startPoint x: 761, startPoint y: 197, endPoint x: 752, endPoint y: 216, distance: 21.2
click at [762, 201] on input "Available" at bounding box center [709, 193] width 128 height 35
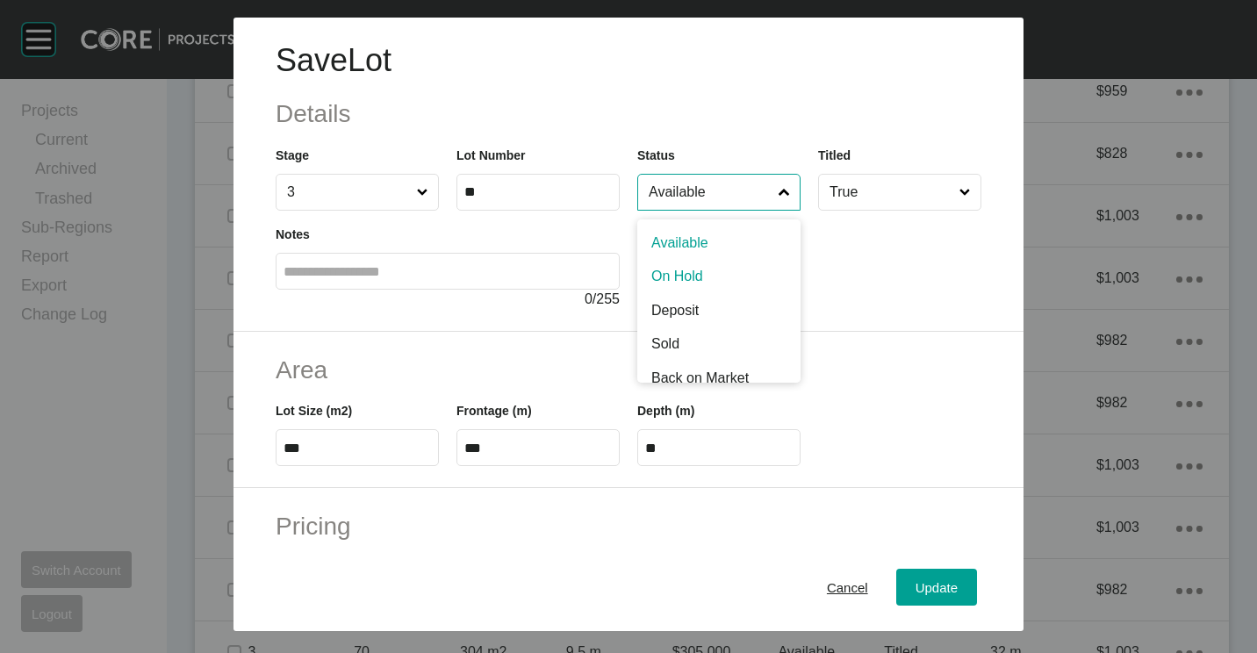
drag, startPoint x: 692, startPoint y: 270, endPoint x: 853, endPoint y: 497, distance: 278.1
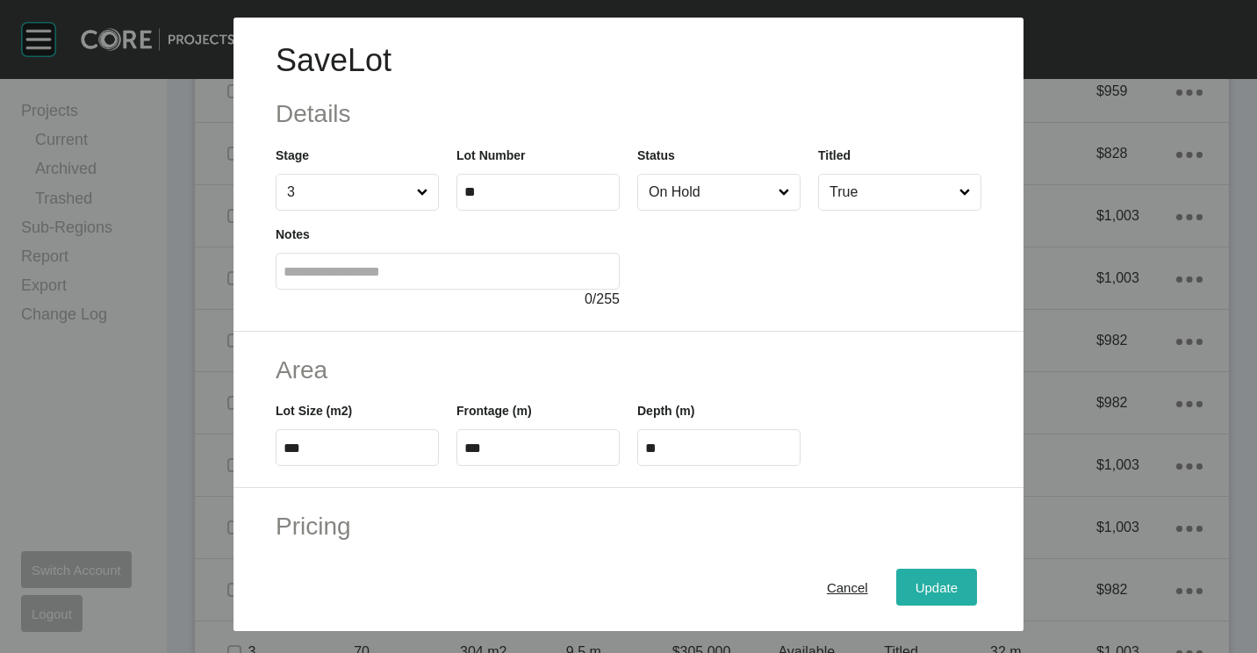
click at [917, 577] on div "Update" at bounding box center [936, 588] width 51 height 24
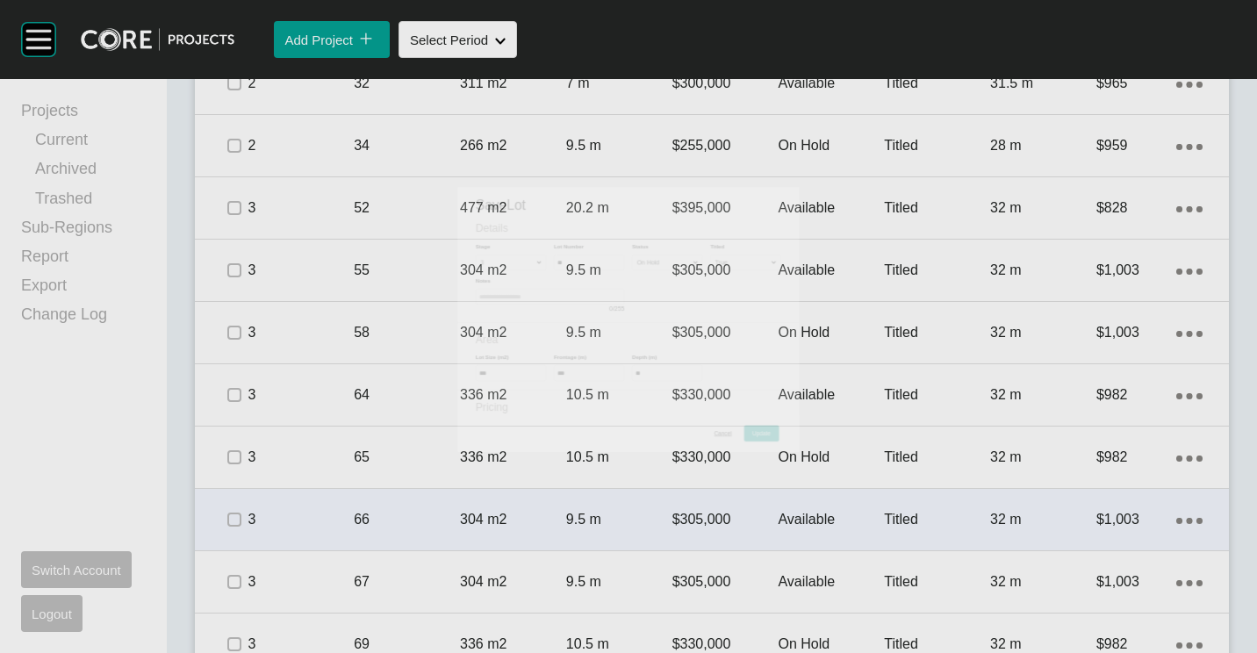
scroll to position [1277, 0]
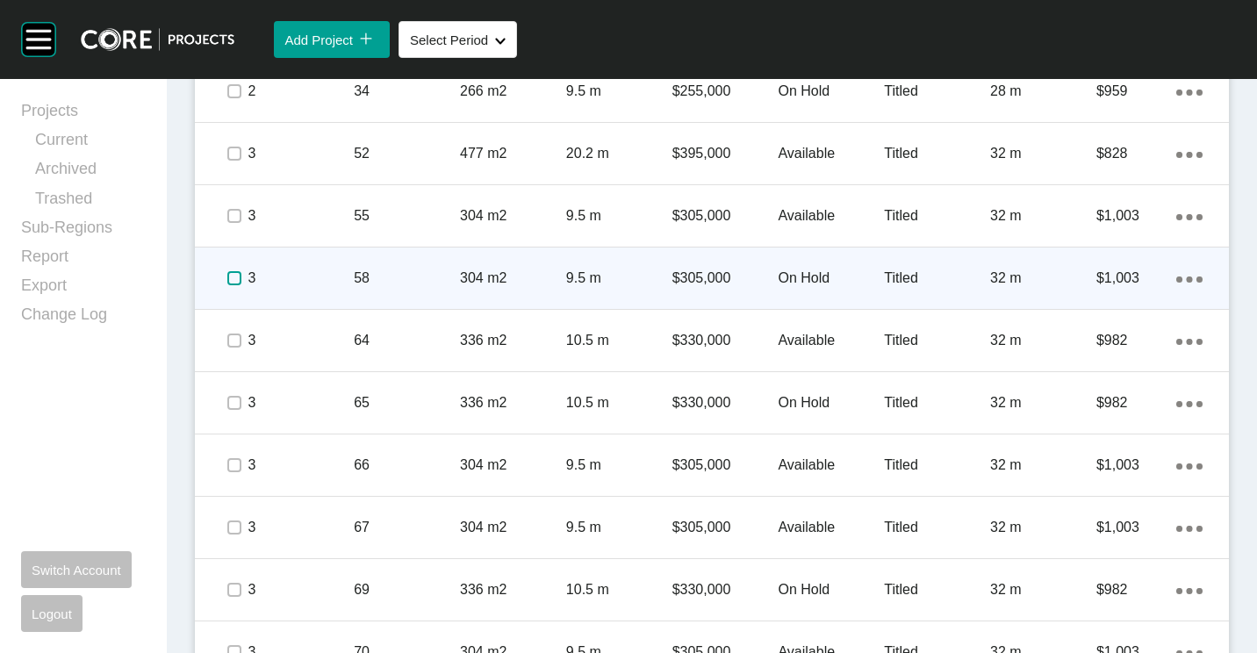
click at [228, 274] on label at bounding box center [234, 278] width 14 height 14
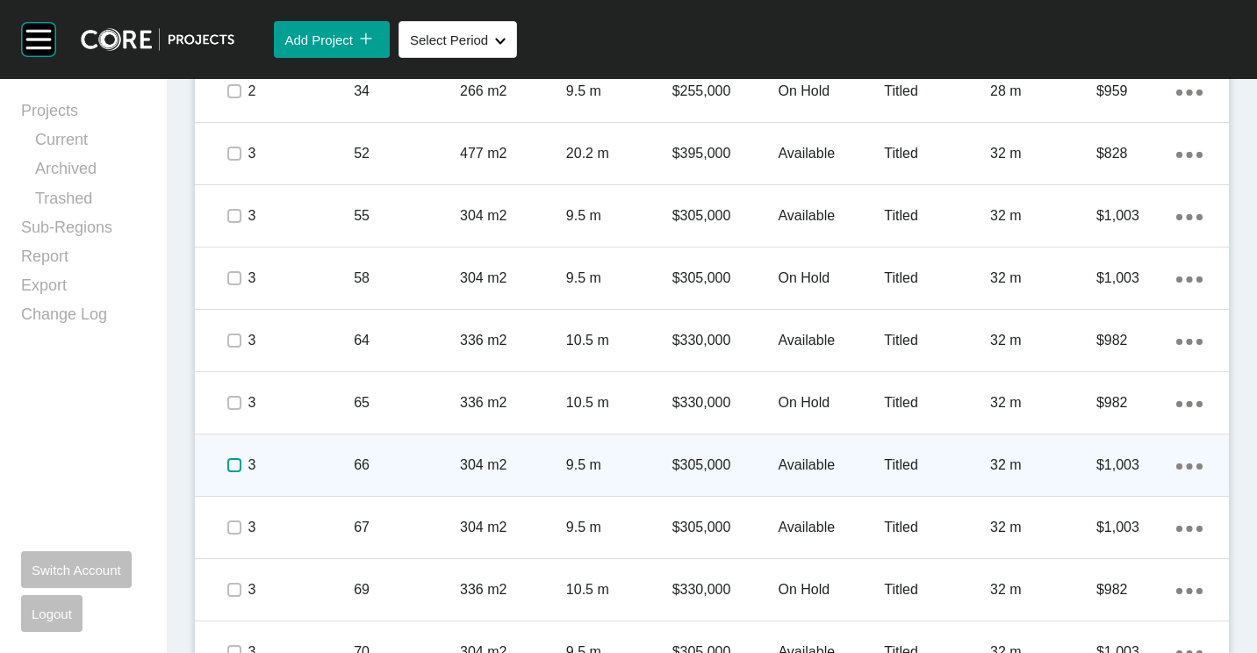
click at [227, 463] on label at bounding box center [234, 465] width 14 height 14
click at [477, 463] on p "304 m2" at bounding box center [513, 464] width 106 height 19
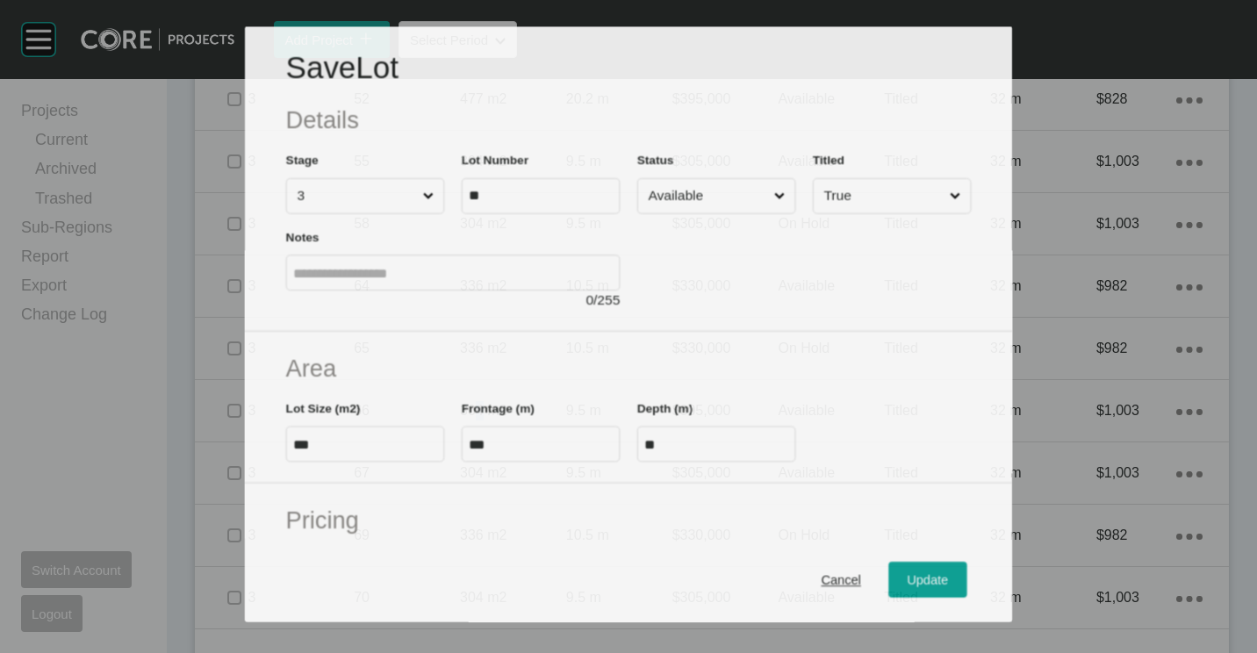
scroll to position [1223, 0]
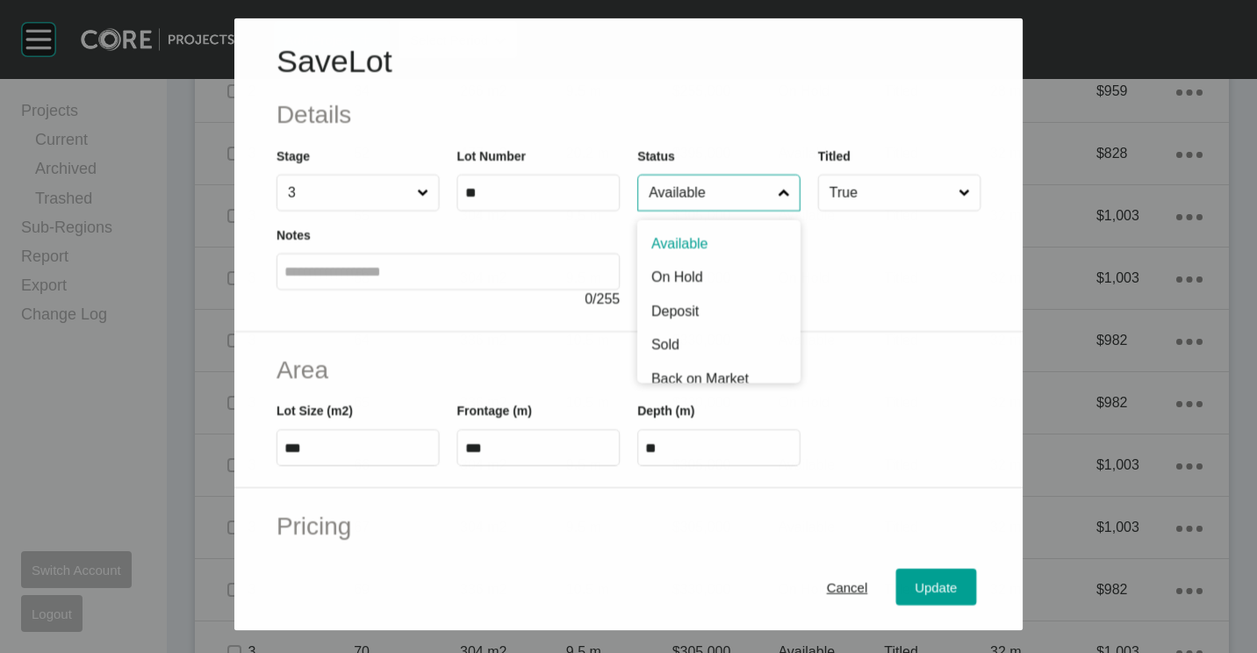
drag, startPoint x: 734, startPoint y: 200, endPoint x: 703, endPoint y: 317, distance: 120.7
click at [731, 218] on div "Save Lot Details Stage 3 Lot Number ** Status Available Available On Hold Depos…" at bounding box center [628, 174] width 788 height 313
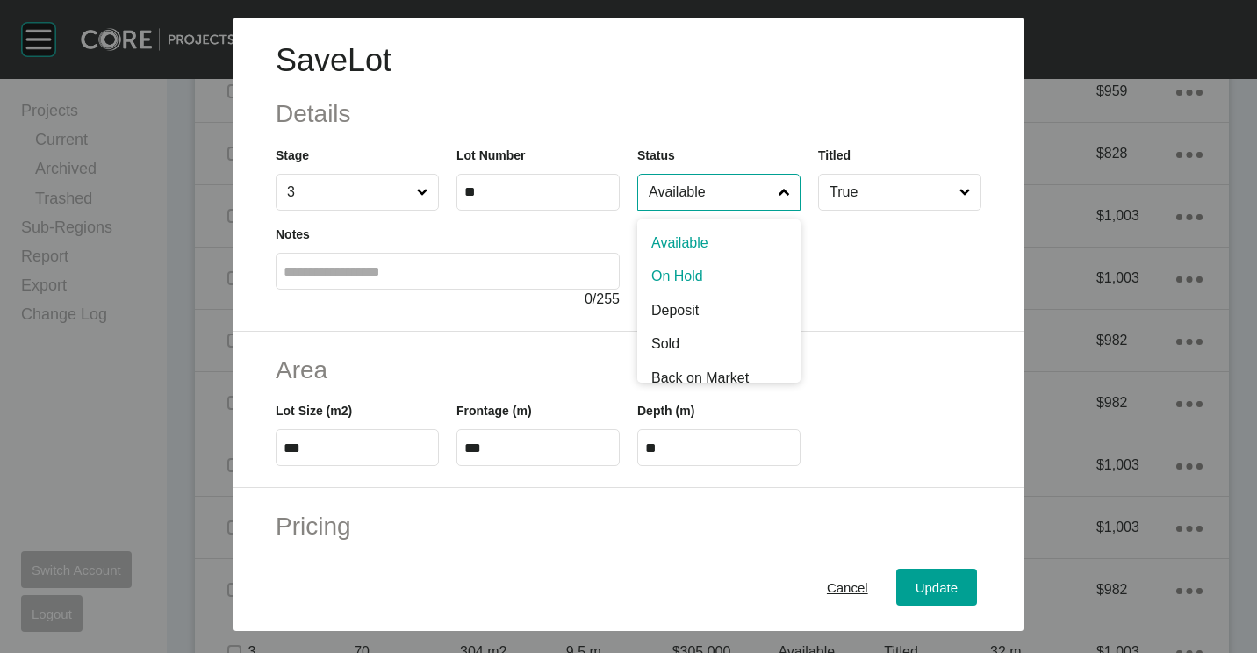
drag, startPoint x: 687, startPoint y: 276, endPoint x: 712, endPoint y: 329, distance: 58.1
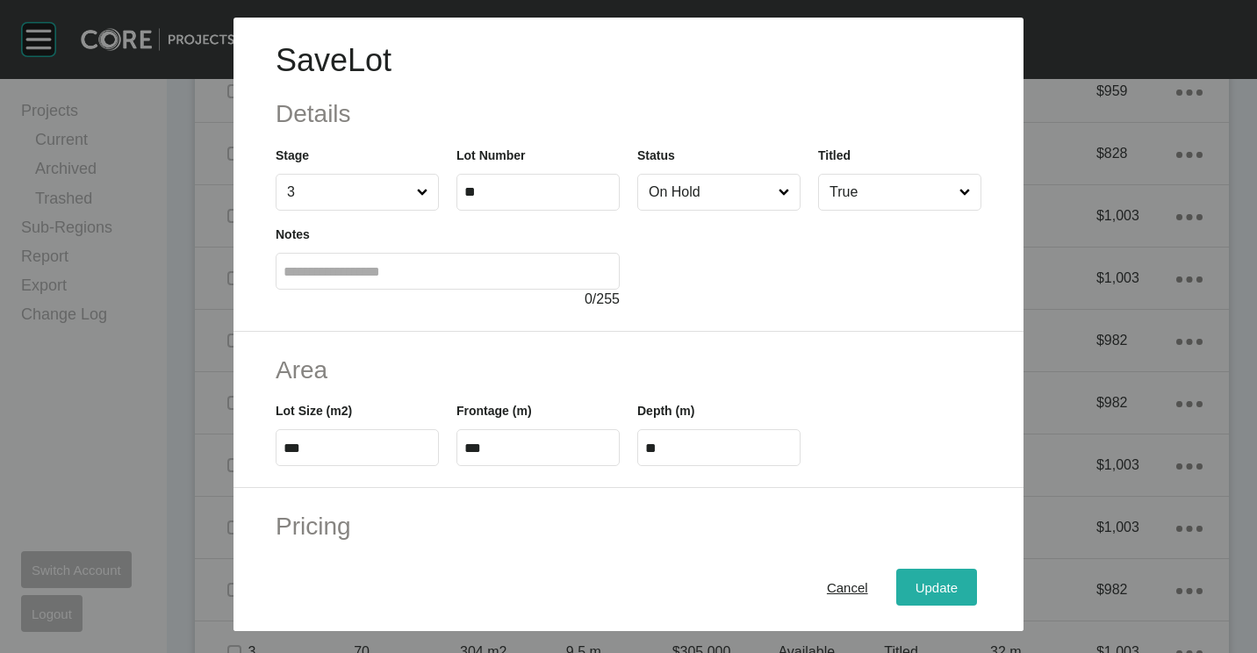
click at [915, 586] on span "Update" at bounding box center [936, 587] width 42 height 15
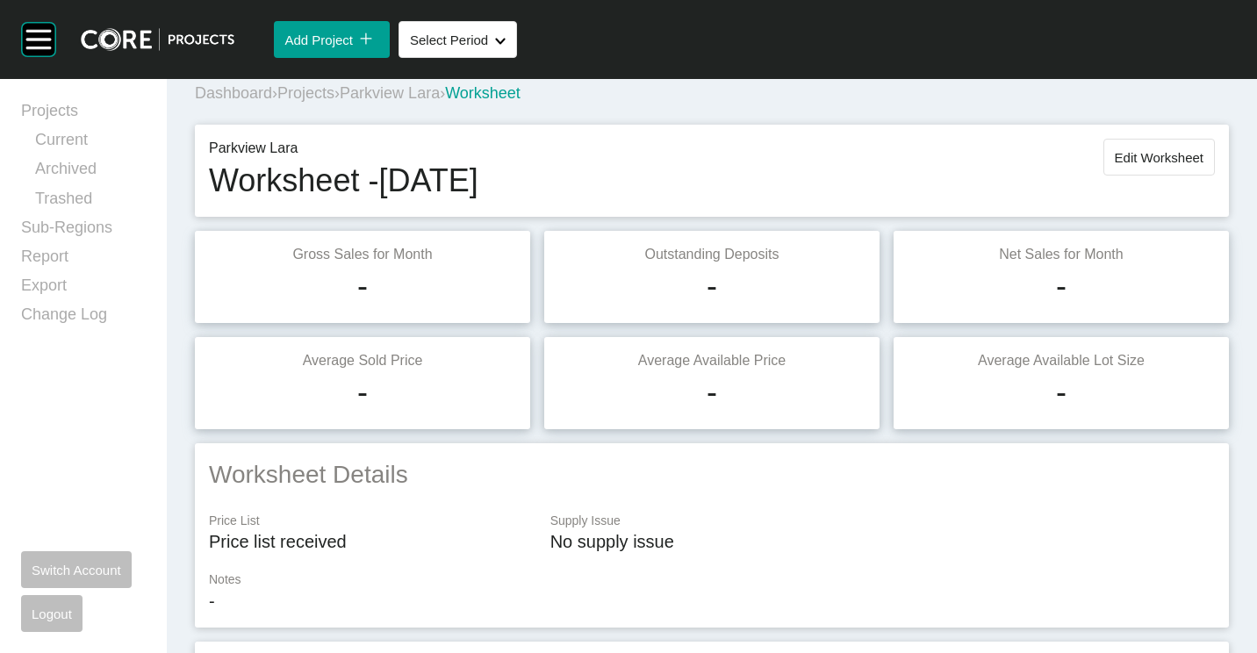
scroll to position [0, 0]
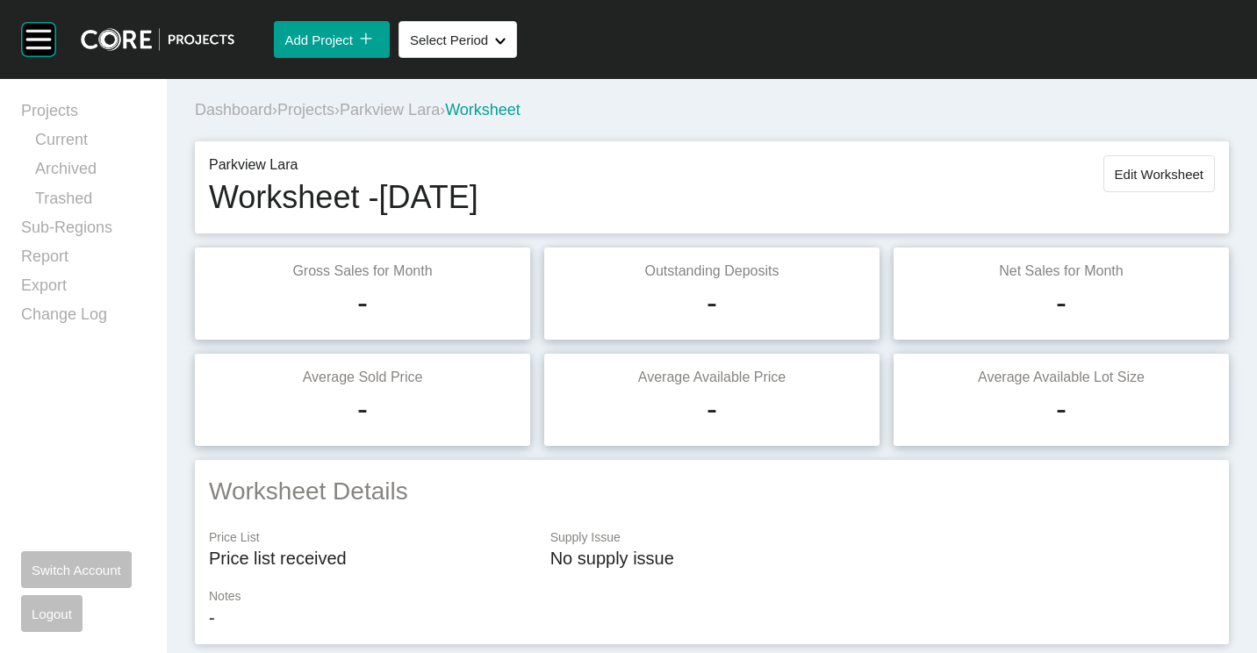
click at [419, 104] on span "Parkview Lara" at bounding box center [390, 110] width 100 height 18
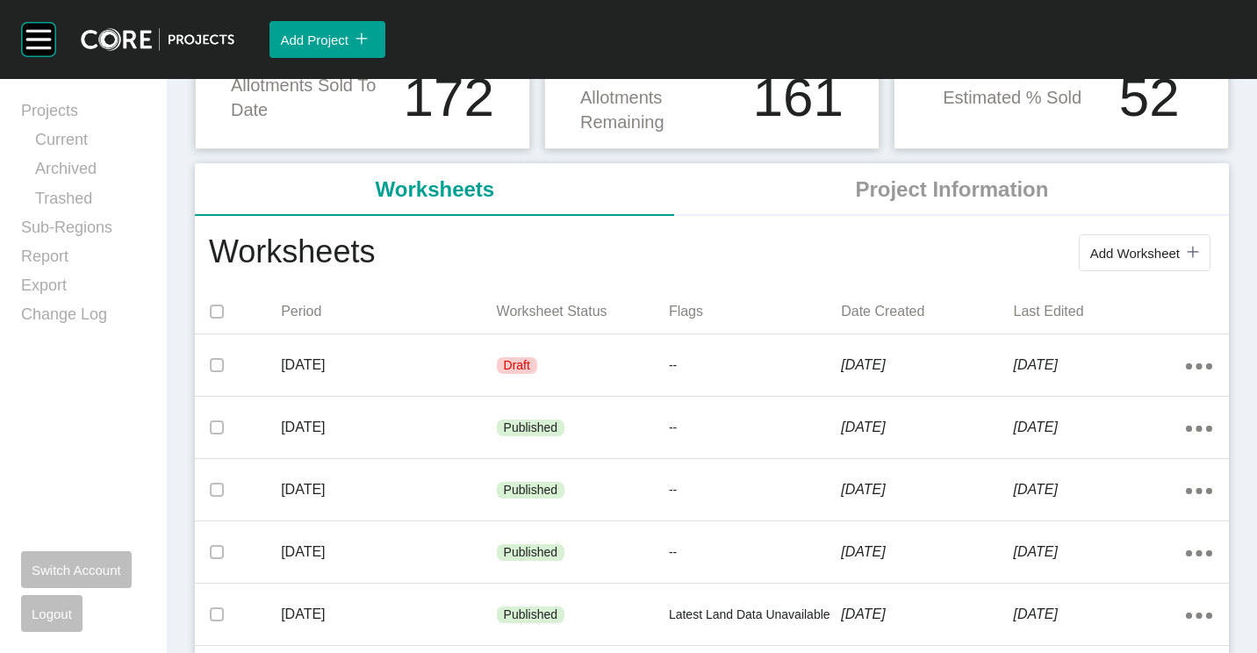
scroll to position [351, 0]
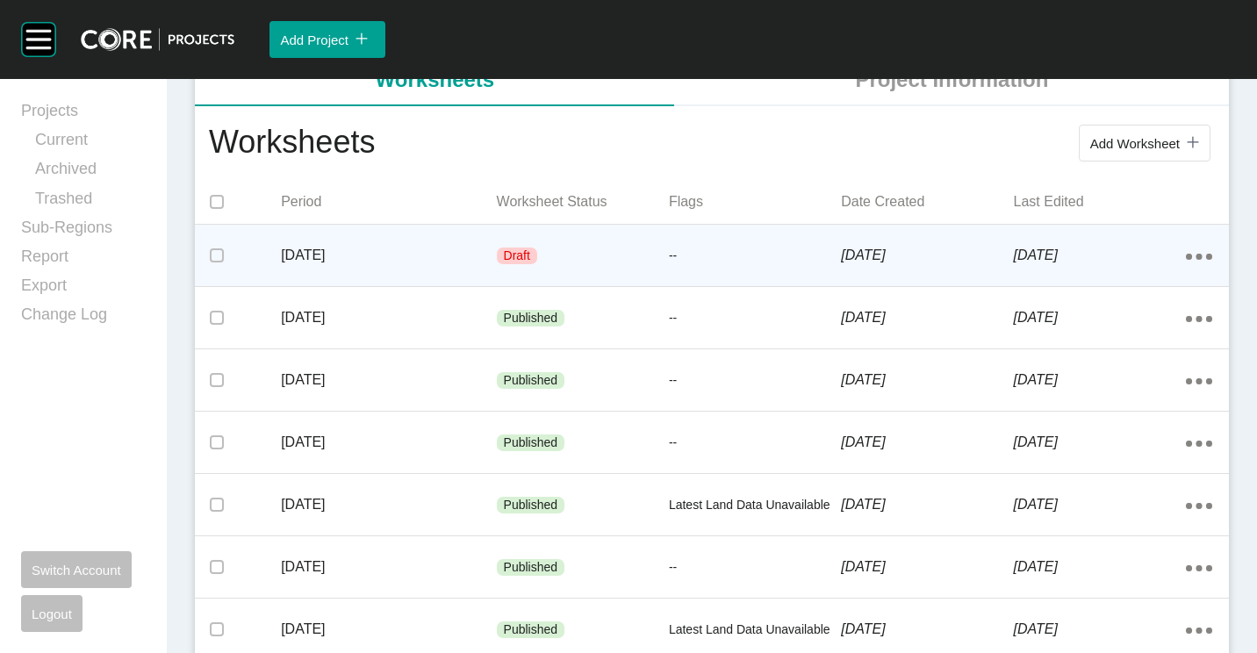
click at [620, 269] on div "Draft" at bounding box center [583, 256] width 172 height 53
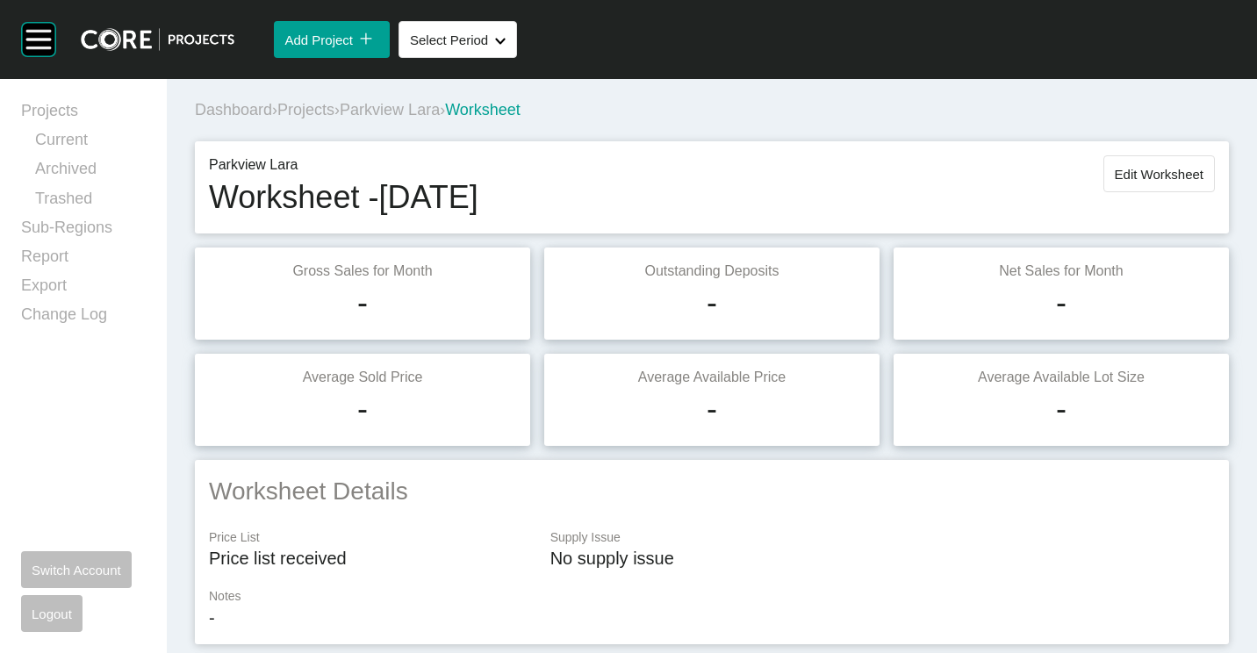
click at [398, 103] on span "Parkview Lara" at bounding box center [390, 110] width 100 height 18
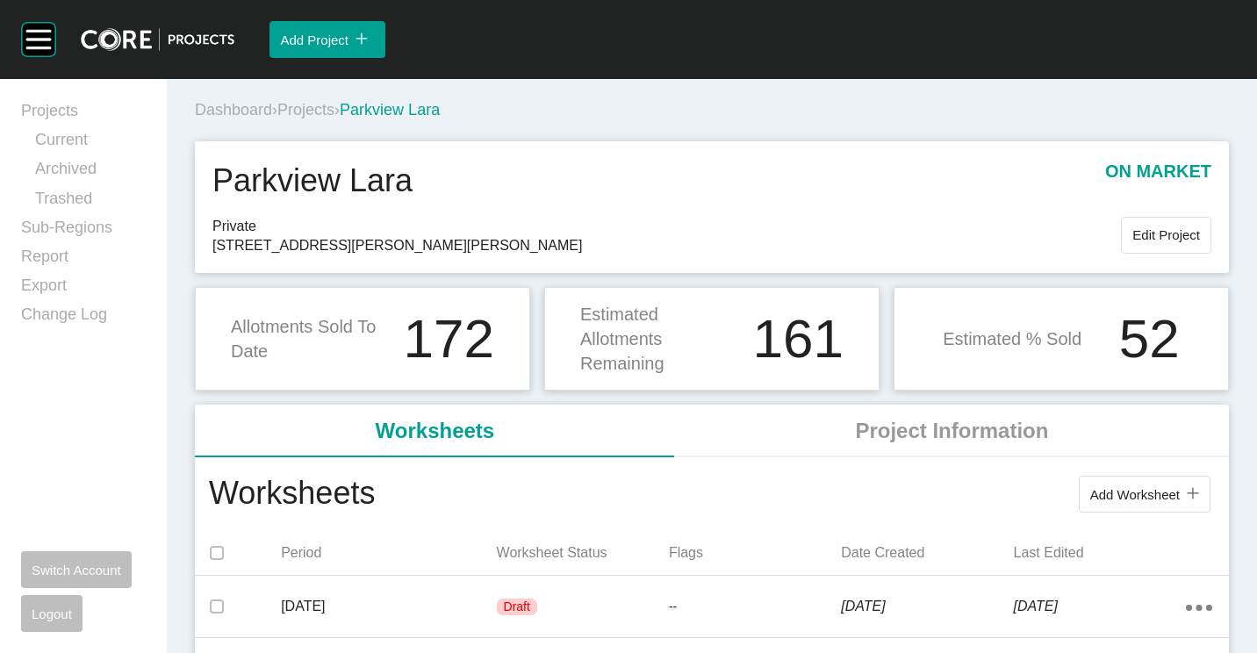
scroll to position [176, 0]
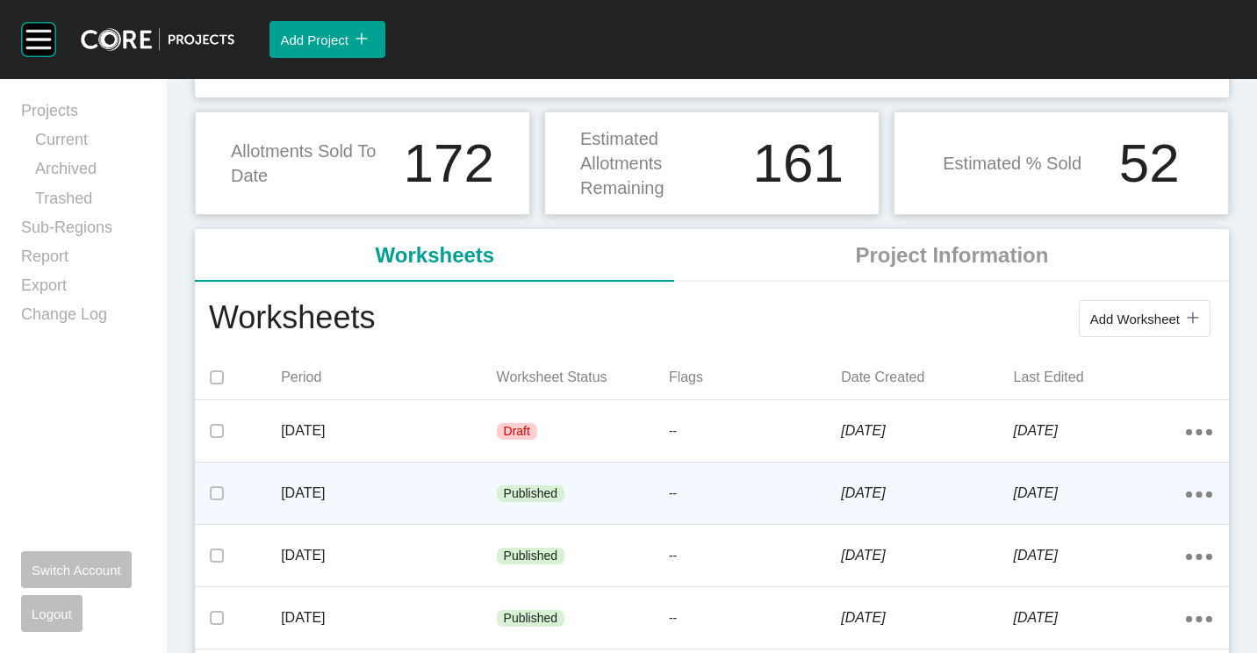
click at [366, 483] on div "[DATE]" at bounding box center [388, 493] width 215 height 54
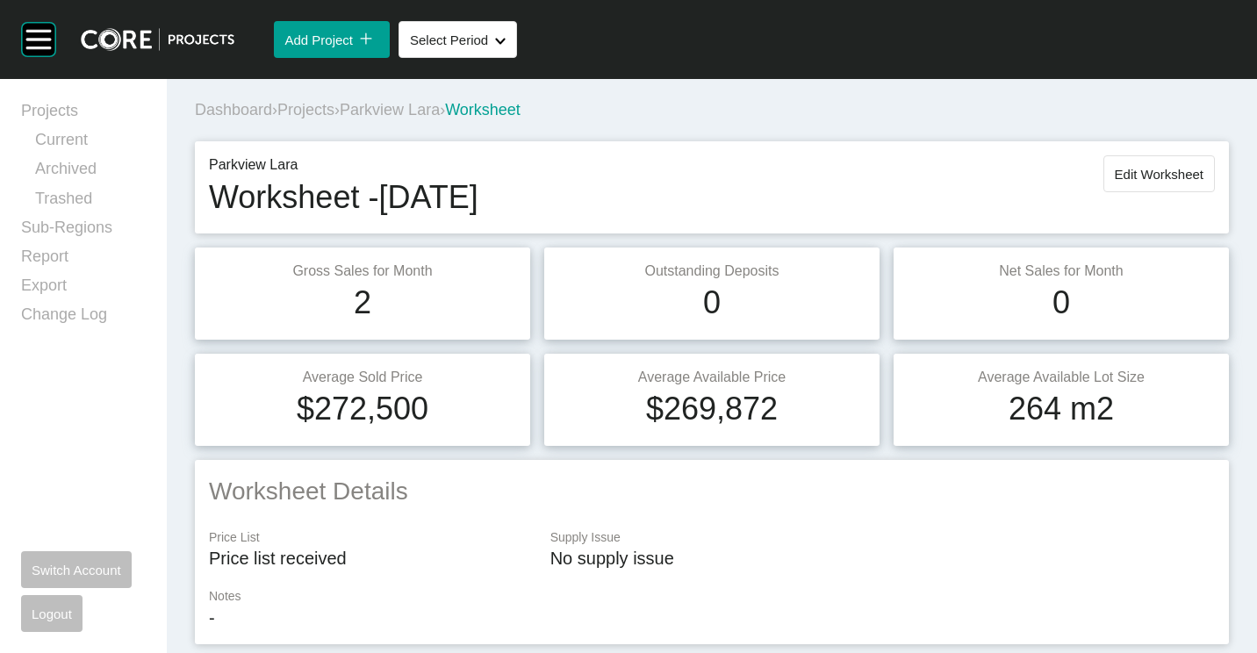
click at [405, 111] on span "Parkview Lara" at bounding box center [390, 110] width 100 height 18
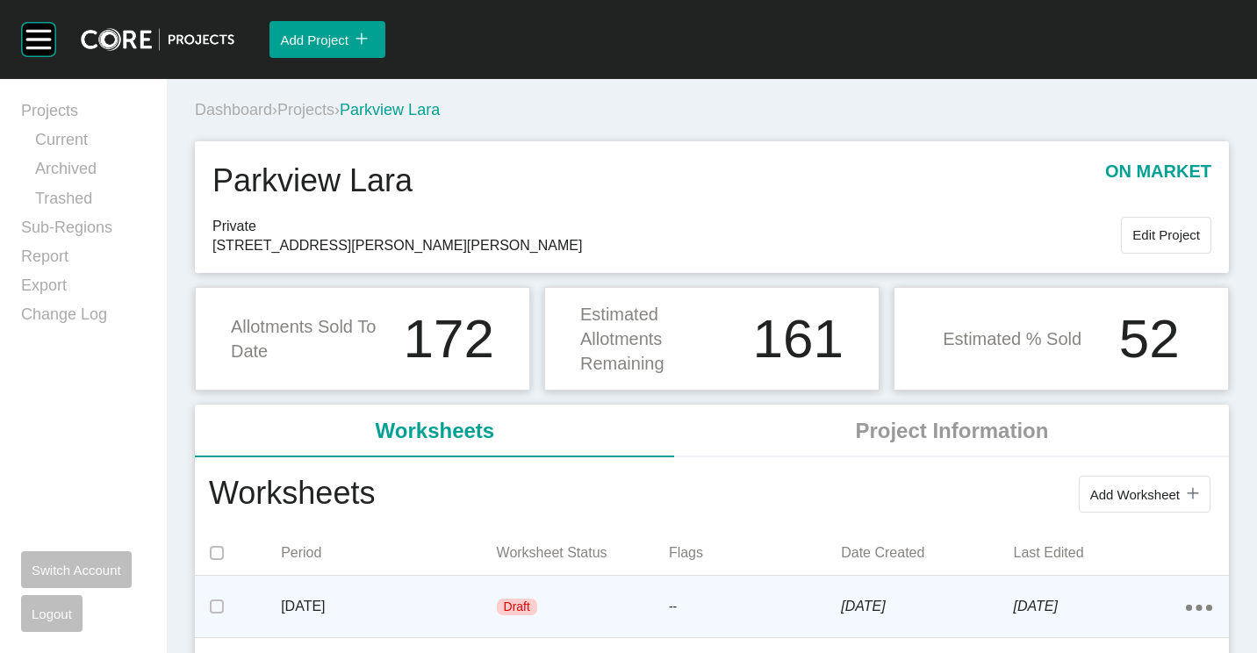
click at [410, 604] on p "[DATE]" at bounding box center [388, 606] width 215 height 19
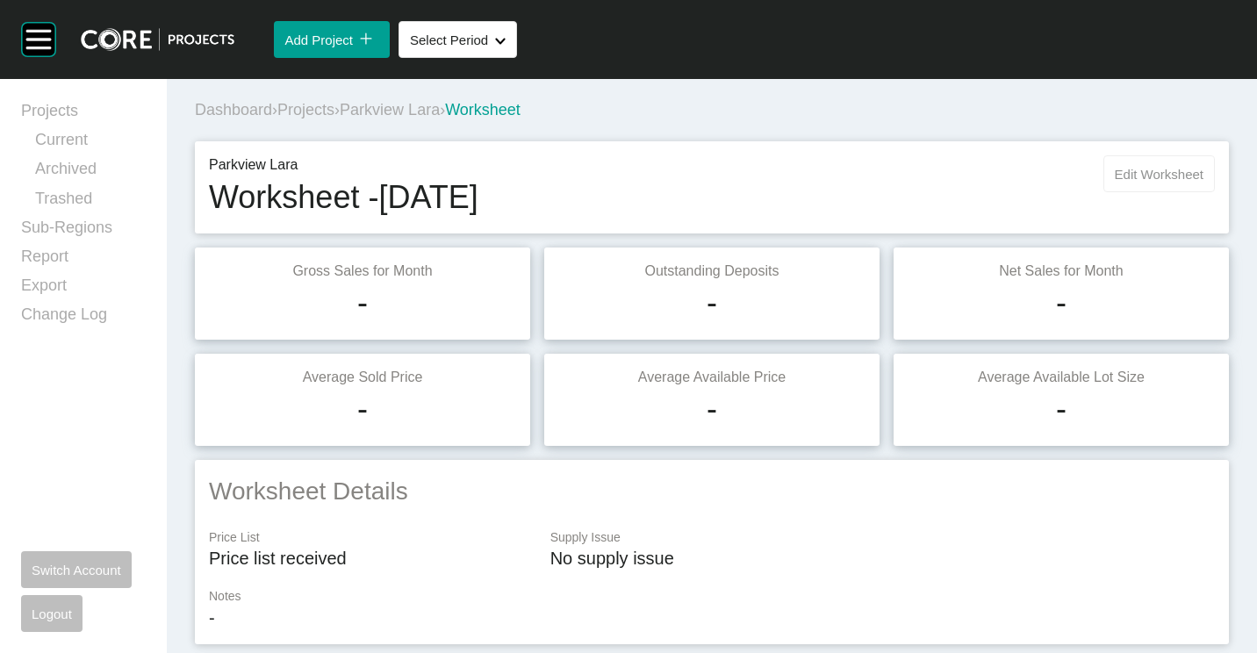
click at [1148, 179] on span "Edit Worksheet" at bounding box center [1159, 174] width 89 height 15
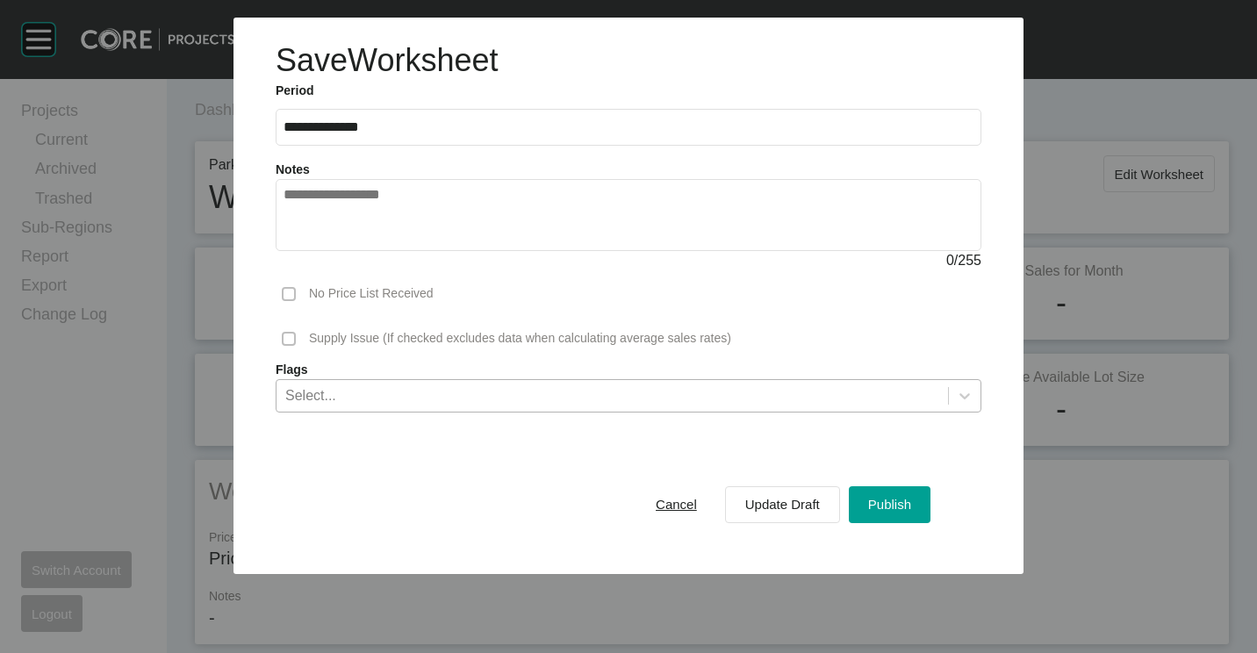
click at [466, 396] on div "Select..." at bounding box center [611, 395] width 671 height 30
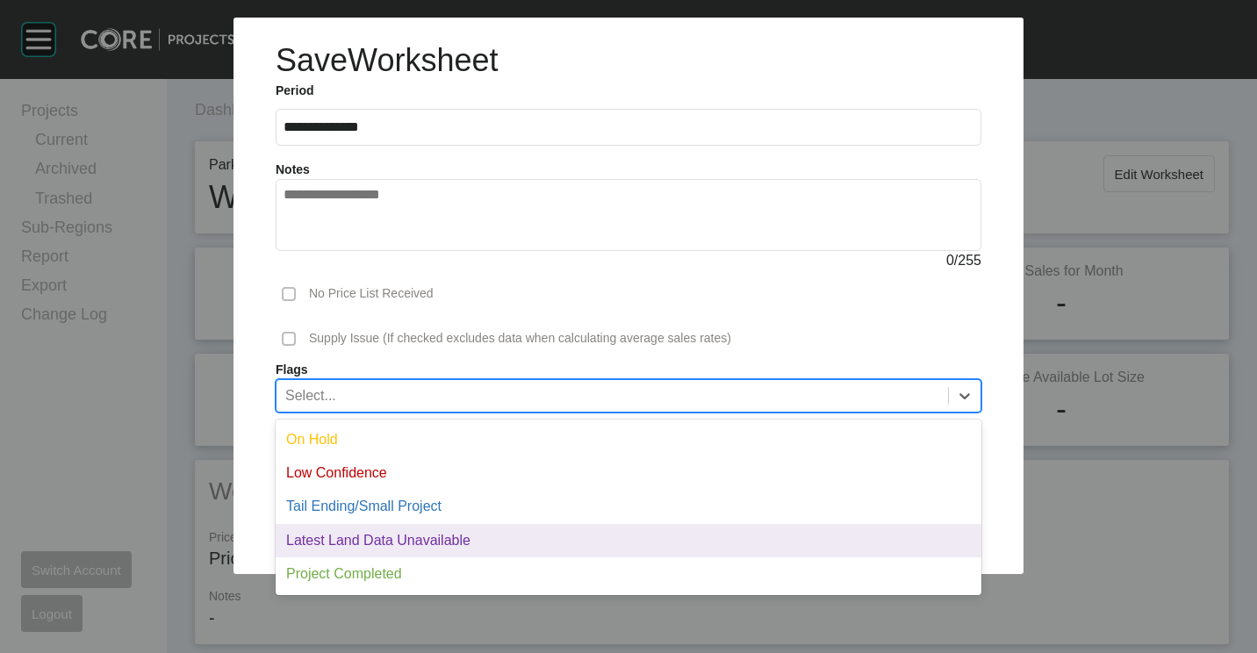
click at [391, 528] on div "Latest Land Data Unavailable" at bounding box center [629, 540] width 706 height 33
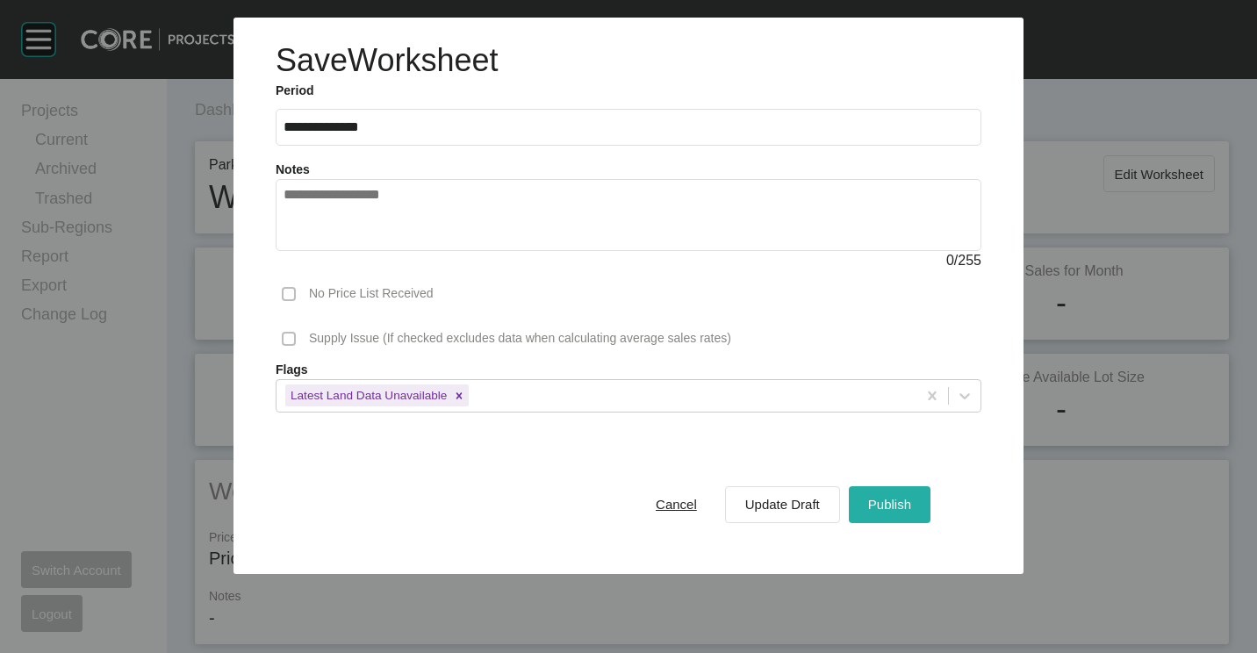
click at [924, 500] on button "Publish" at bounding box center [890, 504] width 82 height 37
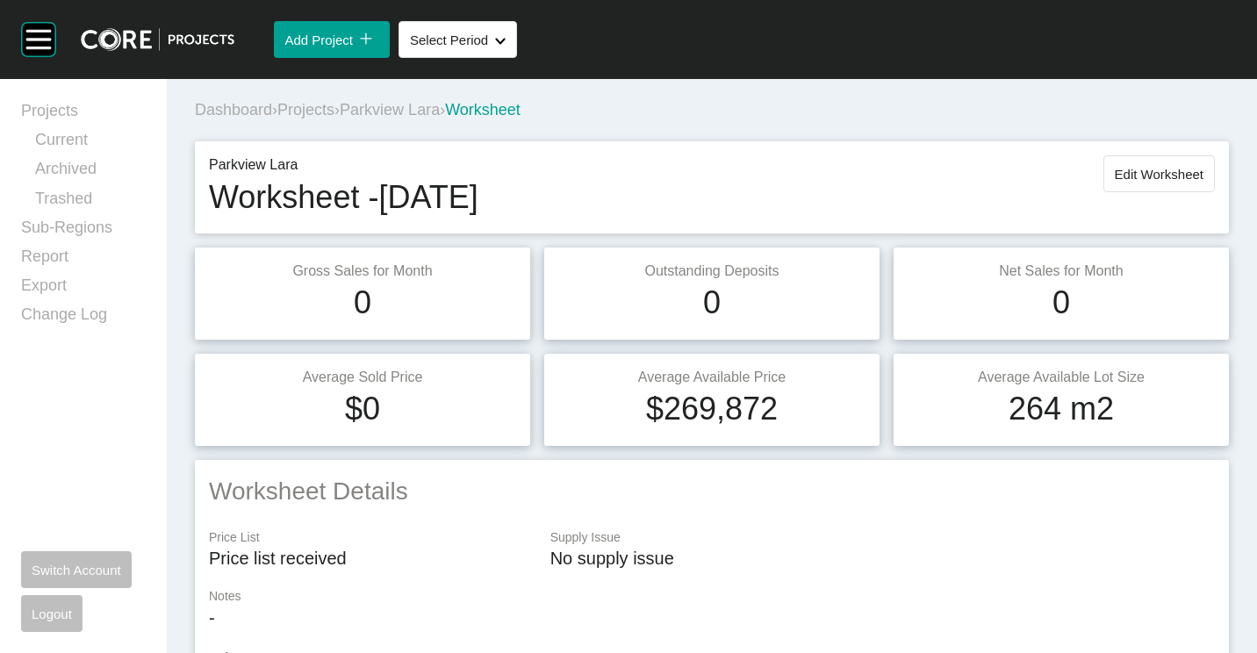
drag, startPoint x: 324, startPoint y: 102, endPoint x: 654, endPoint y: 63, distance: 332.2
click at [324, 102] on span "Projects" at bounding box center [305, 110] width 57 height 18
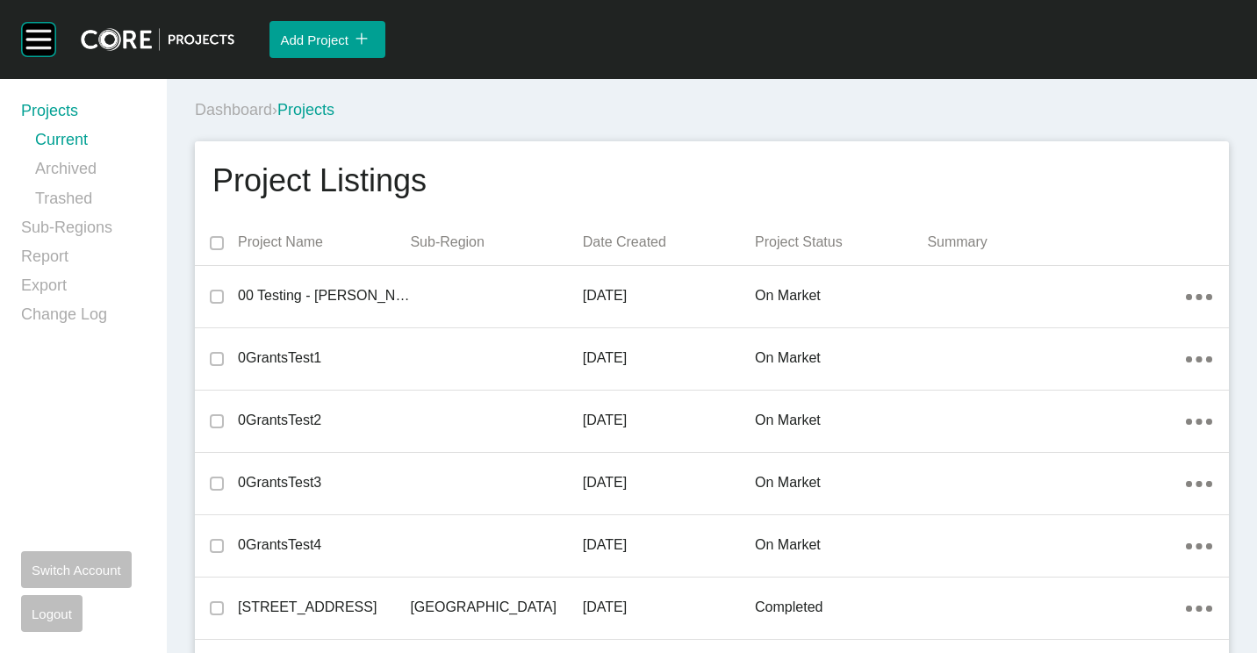
scroll to position [19722, 0]
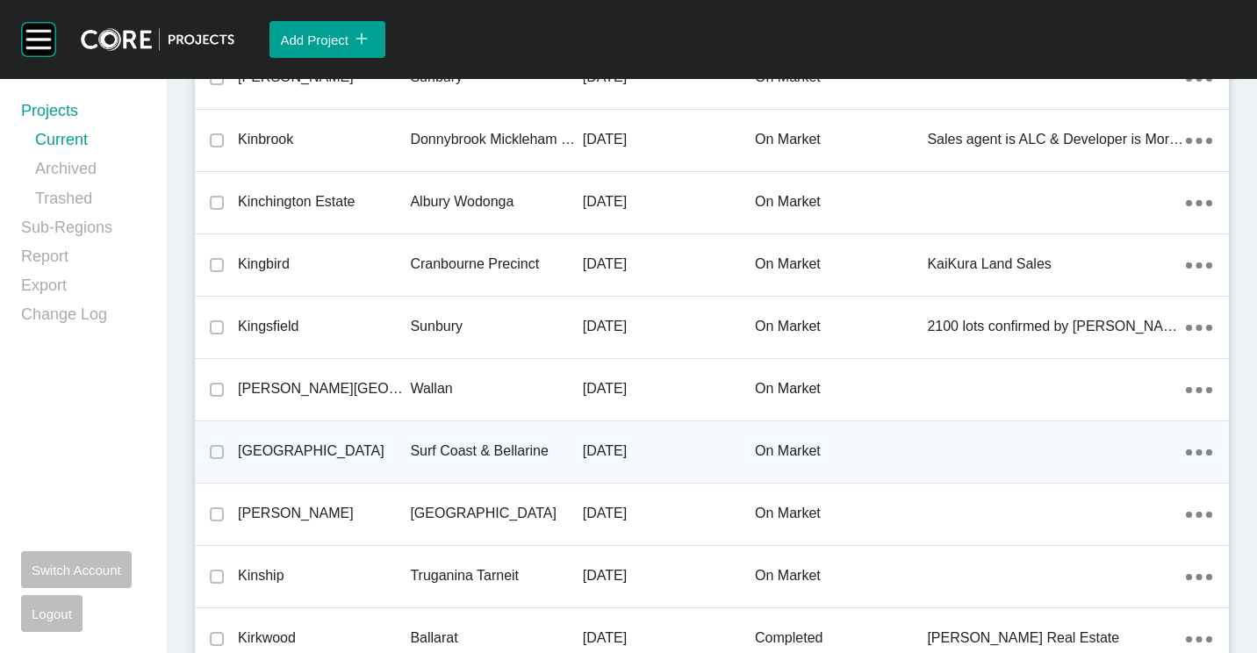
click at [448, 439] on div "Surf Coast & Bellarine" at bounding box center [496, 451] width 172 height 54
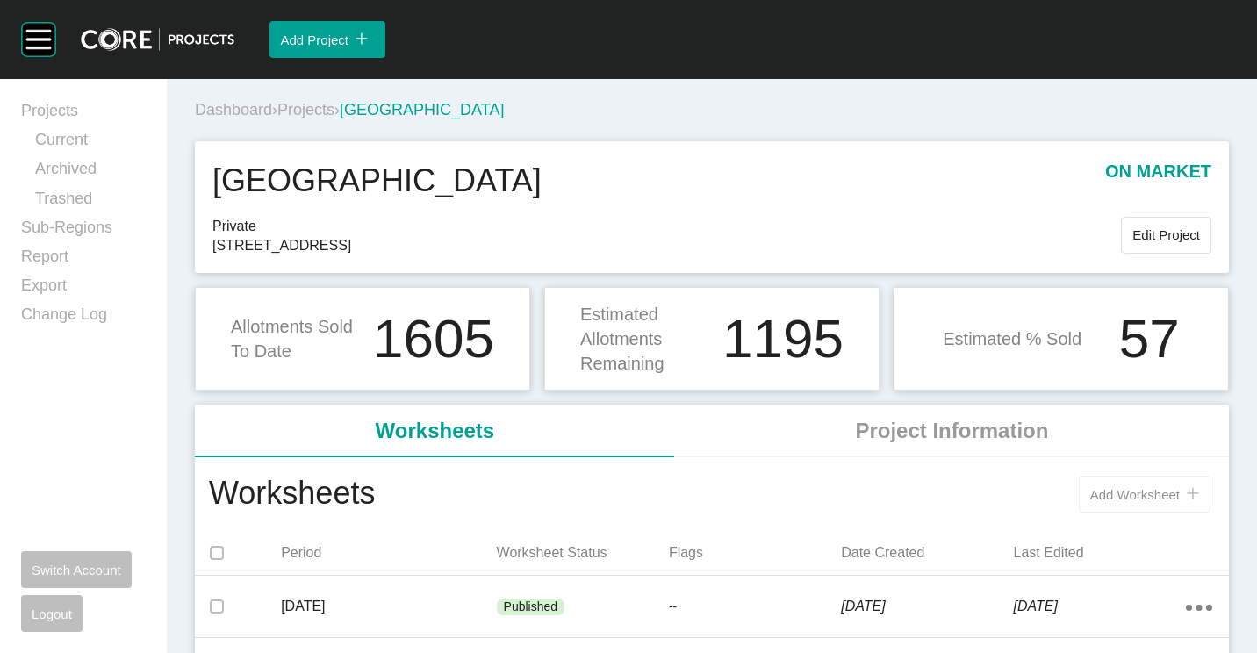
drag, startPoint x: 1055, startPoint y: 477, endPoint x: 1094, endPoint y: 494, distance: 42.1
click at [1063, 482] on div "Add Worksheet icon/tick copy 11 Created with Sketch." at bounding box center [795, 494] width 840 height 46
click at [1097, 494] on span "Add Worksheet" at bounding box center [1135, 494] width 90 height 15
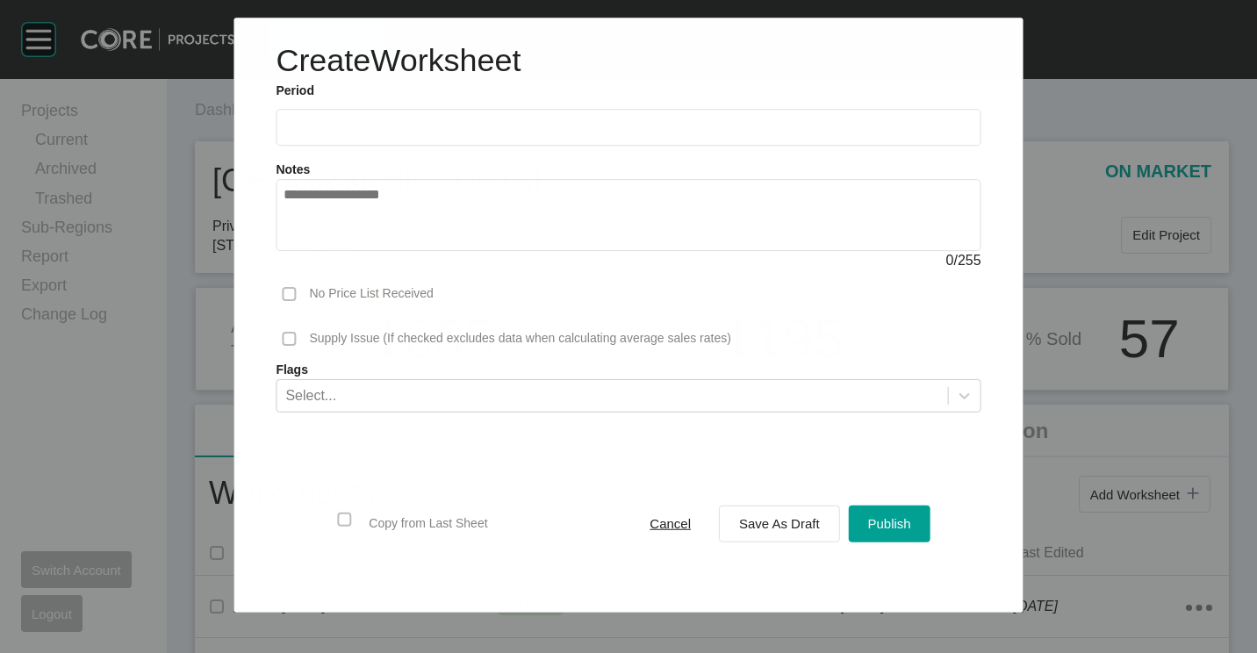
drag, startPoint x: 466, startPoint y: 113, endPoint x: 455, endPoint y: 123, distance: 14.9
click at [464, 115] on label at bounding box center [628, 127] width 705 height 37
click at [464, 120] on input "text" at bounding box center [627, 127] width 689 height 15
click at [452, 126] on div at bounding box center [628, 306] width 1257 height 613
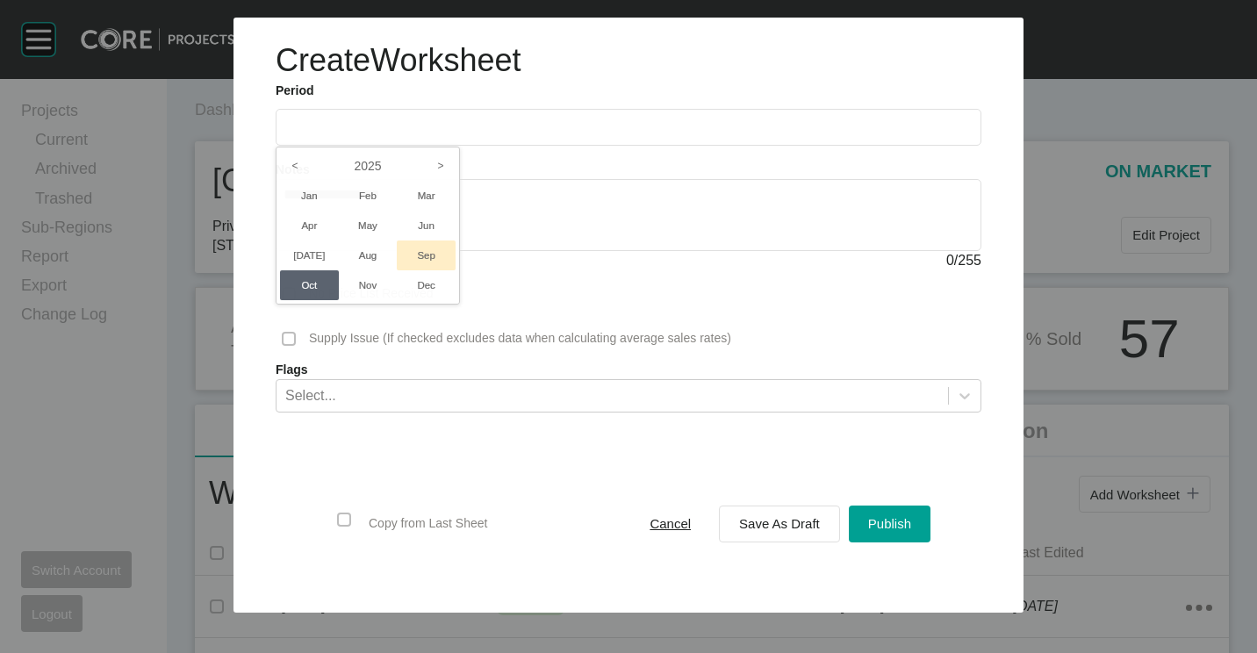
click at [432, 253] on li "Sep" at bounding box center [426, 255] width 59 height 30
type input "**********"
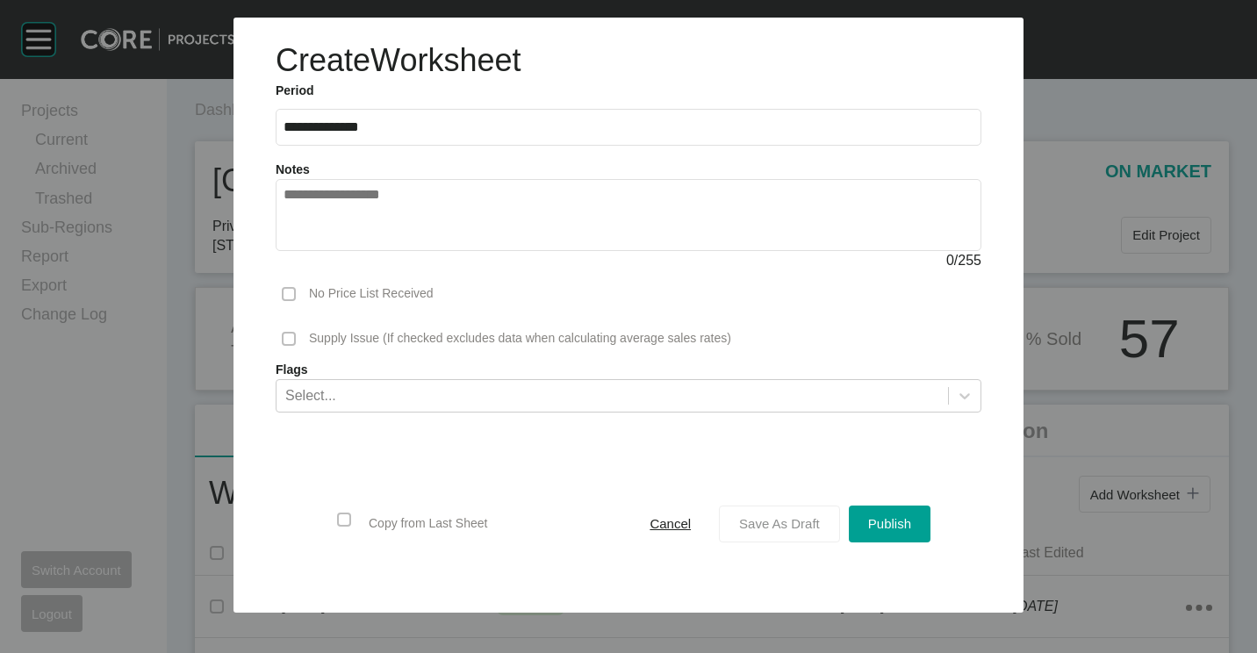
click at [793, 519] on span "Save As Draft" at bounding box center [779, 523] width 81 height 15
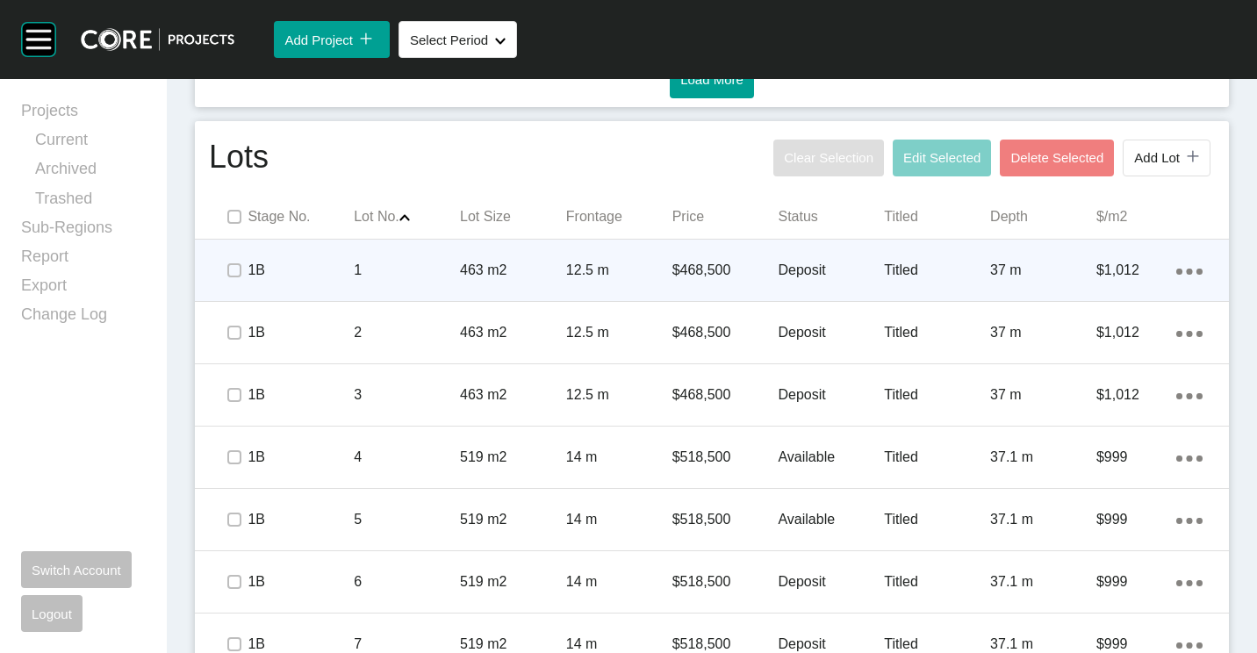
scroll to position [1053, 0]
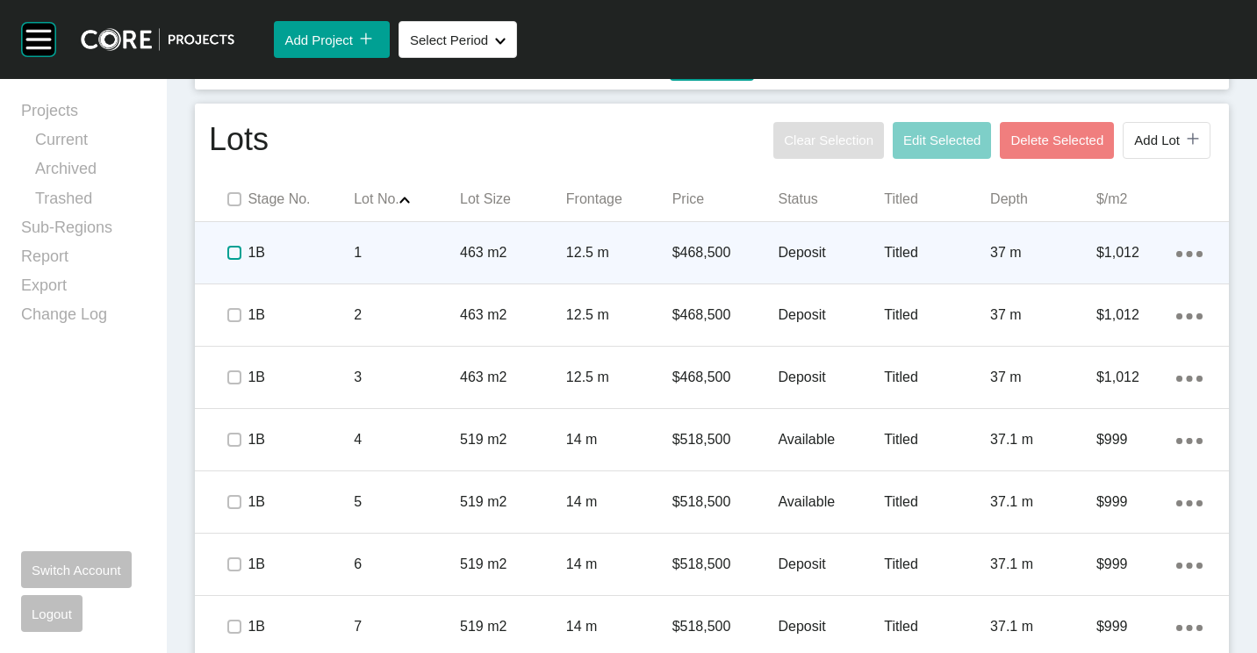
drag, startPoint x: 233, startPoint y: 253, endPoint x: 233, endPoint y: 276, distance: 22.8
click at [233, 256] on label at bounding box center [234, 253] width 14 height 14
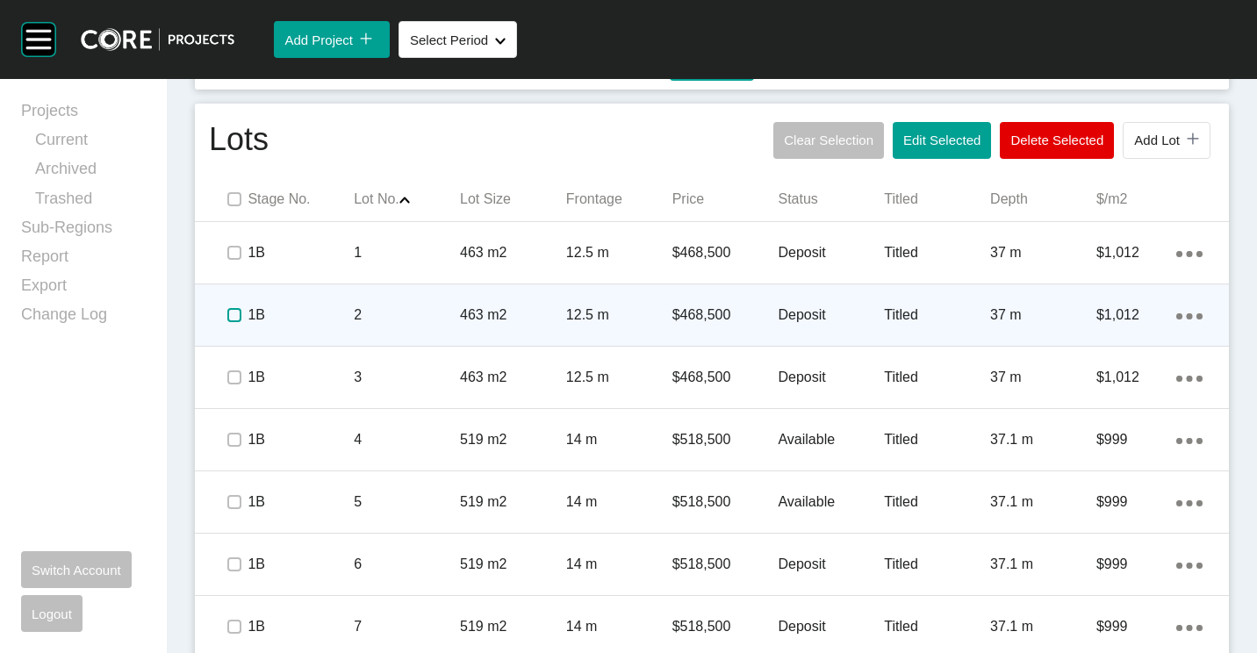
click at [231, 319] on label at bounding box center [234, 315] width 14 height 14
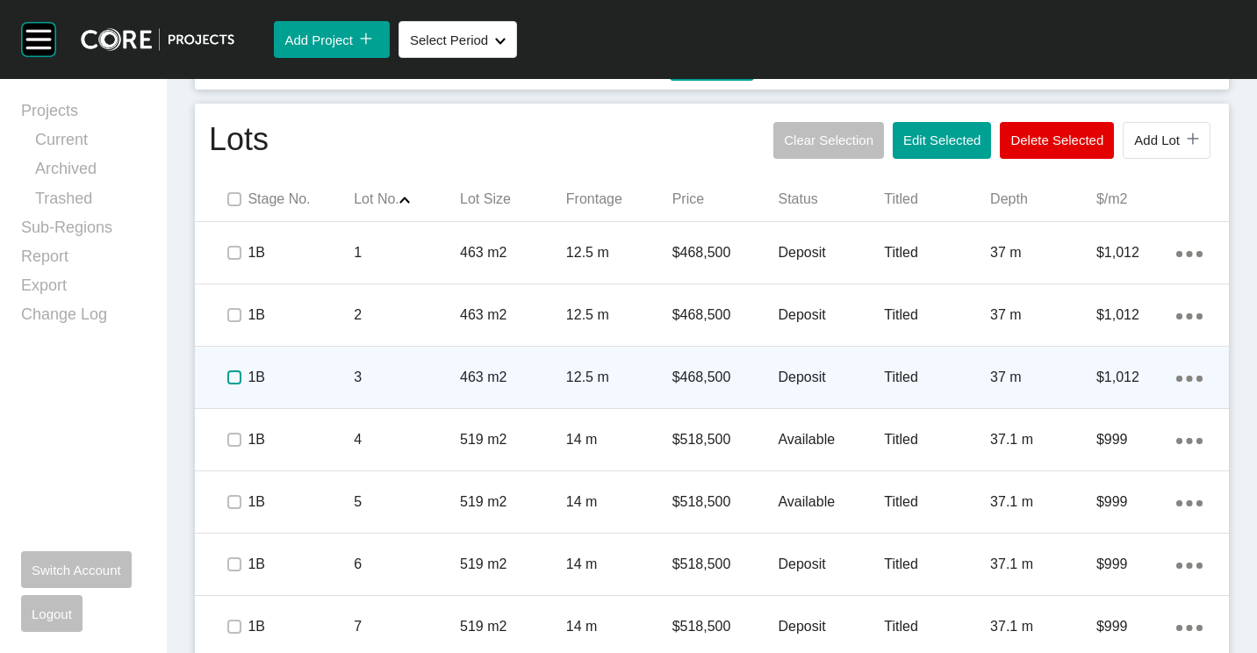
click at [229, 380] on label at bounding box center [234, 377] width 14 height 14
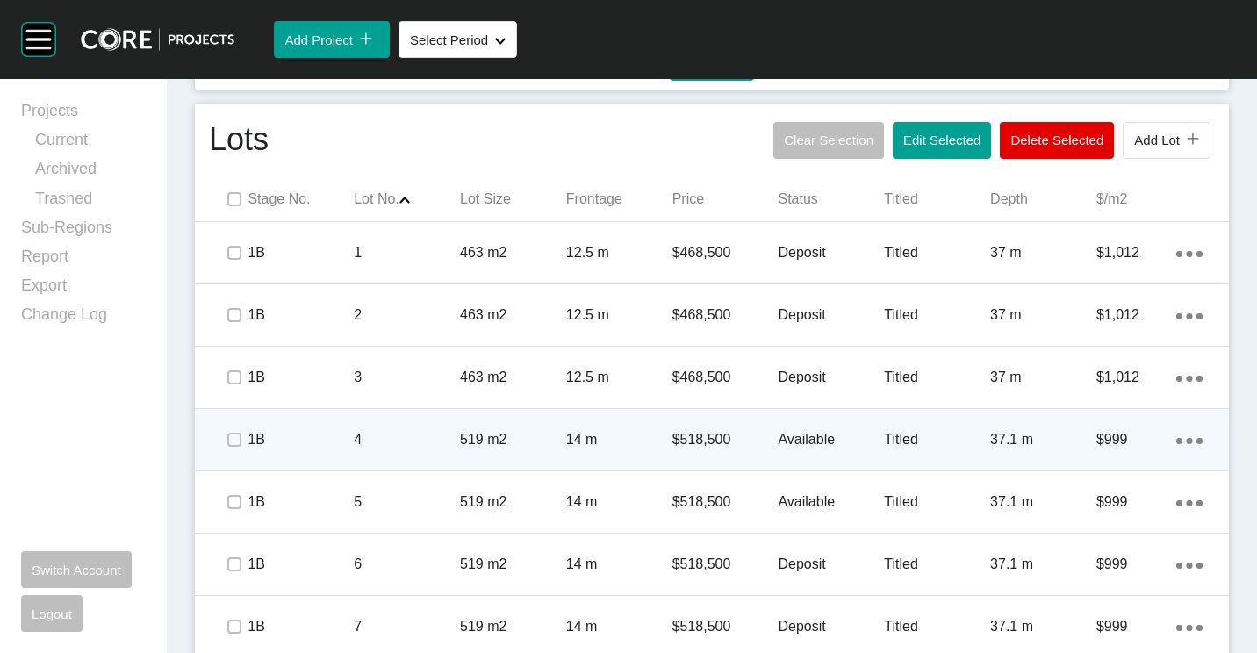
click at [477, 432] on p "519 m2" at bounding box center [513, 439] width 106 height 19
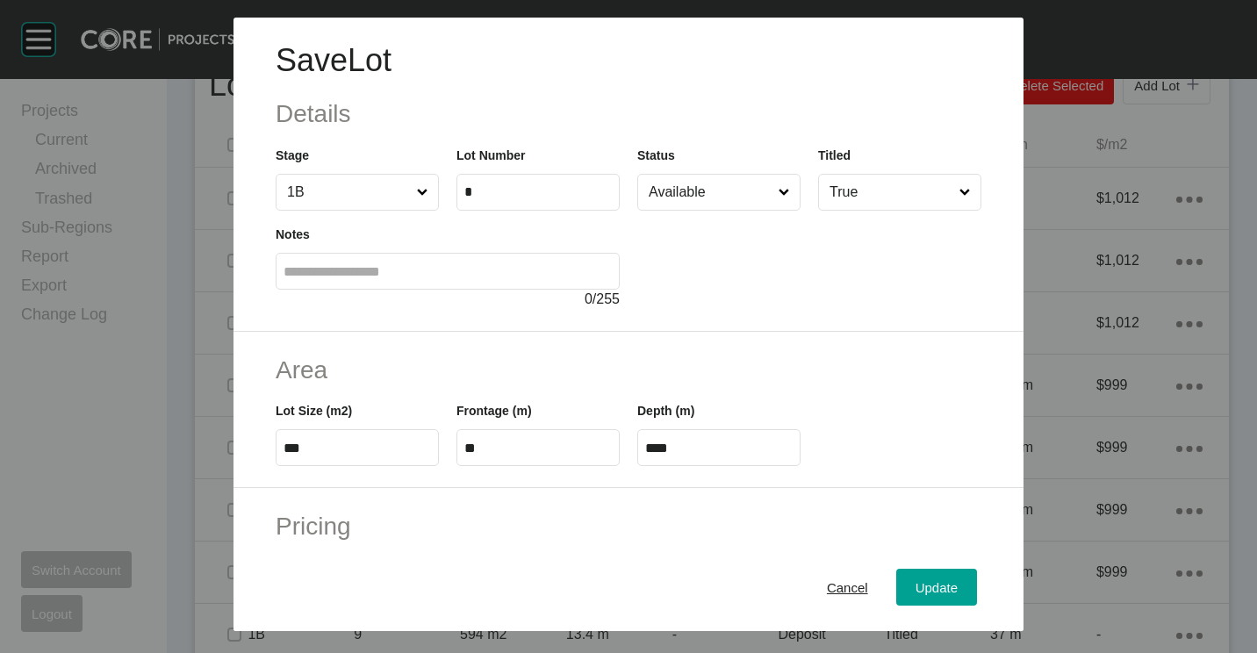
click at [662, 186] on input "Available" at bounding box center [710, 192] width 130 height 35
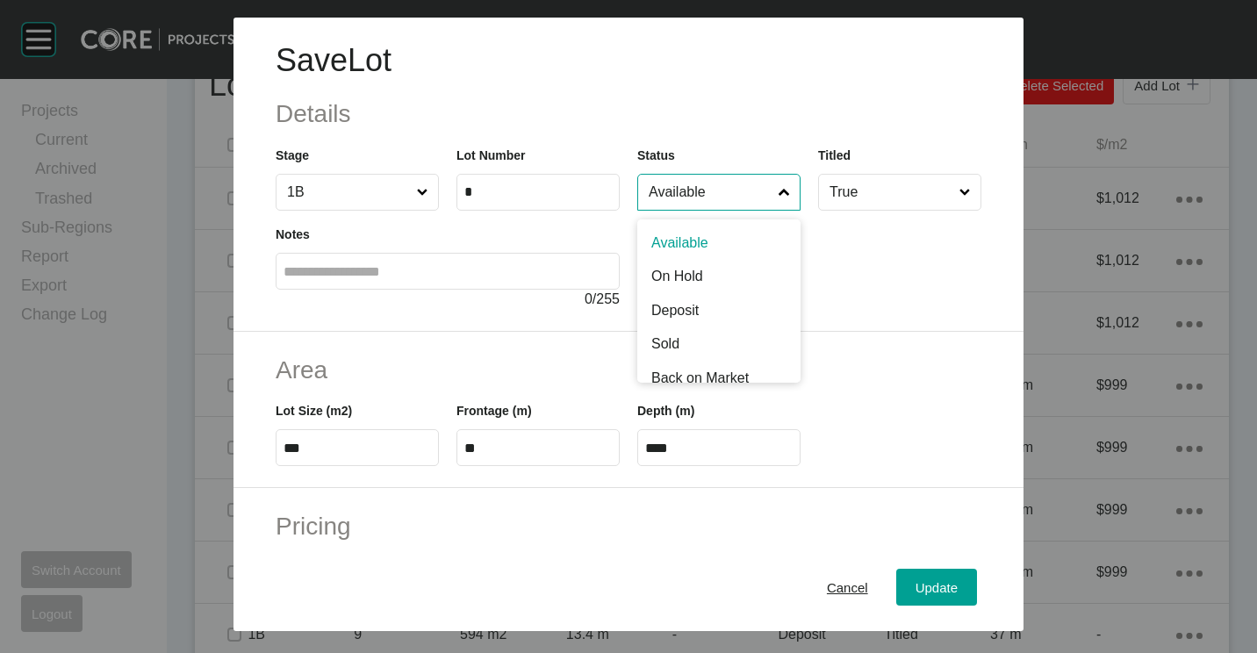
drag, startPoint x: 704, startPoint y: 174, endPoint x: 716, endPoint y: 232, distance: 59.2
click at [706, 175] on input "Available" at bounding box center [710, 192] width 130 height 35
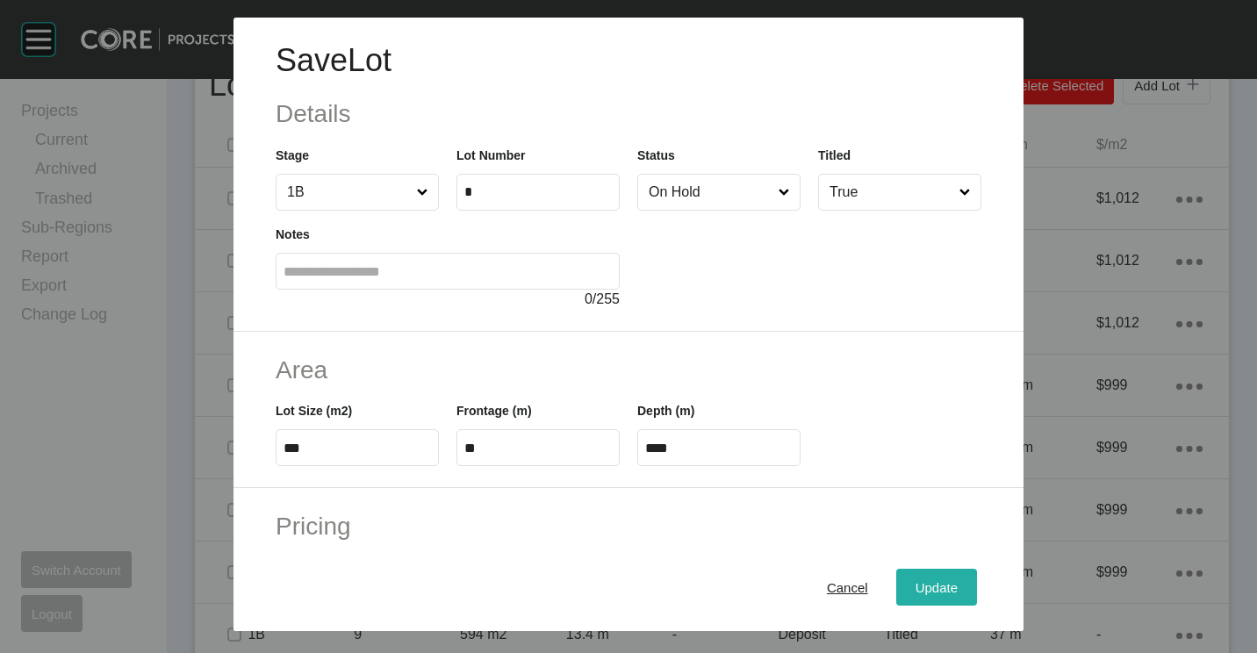
click at [924, 587] on span "Update" at bounding box center [936, 587] width 42 height 15
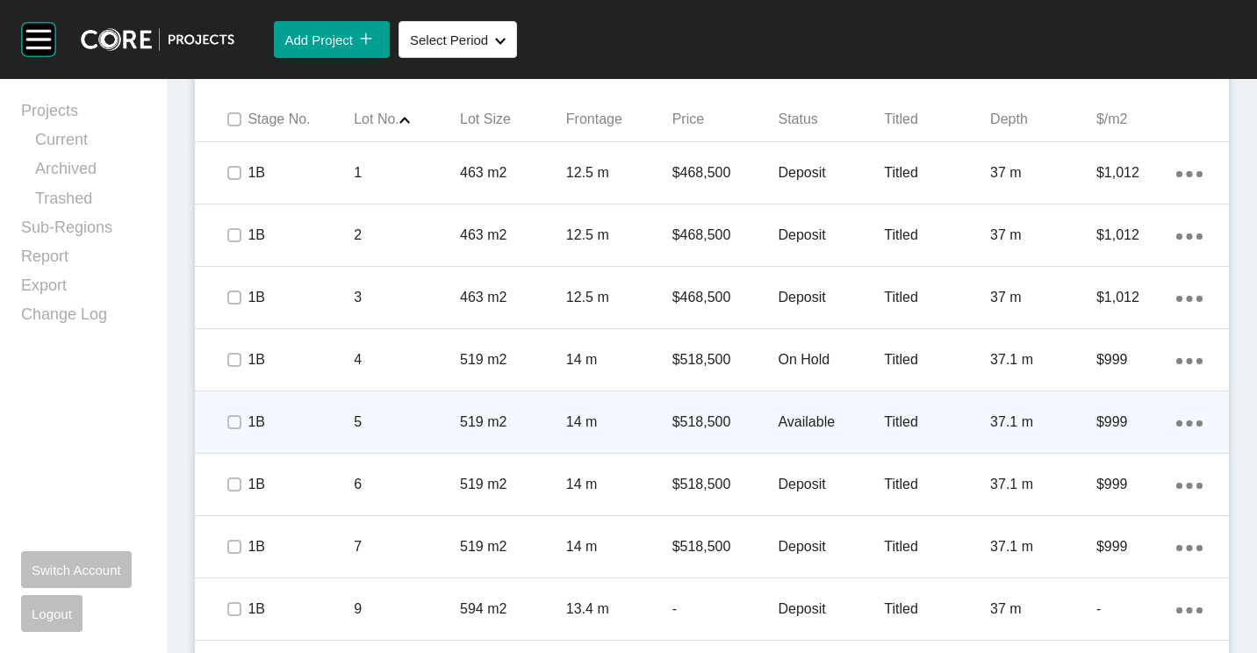
scroll to position [1229, 0]
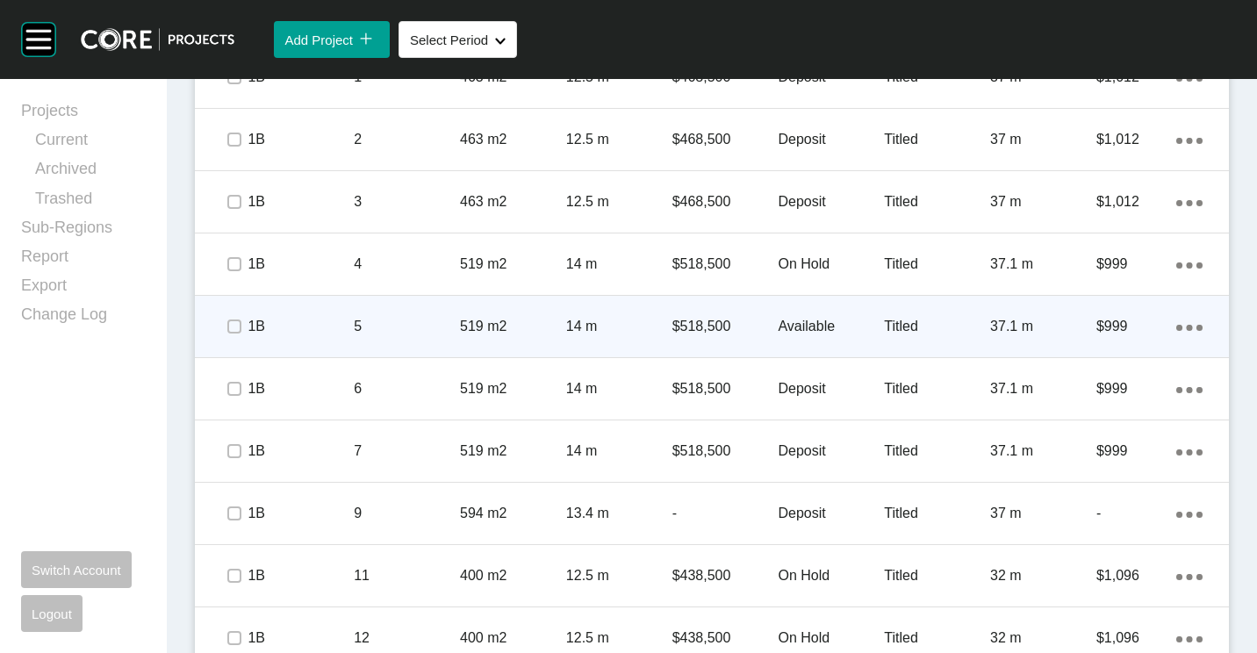
click at [464, 312] on div "519 m2" at bounding box center [513, 326] width 106 height 54
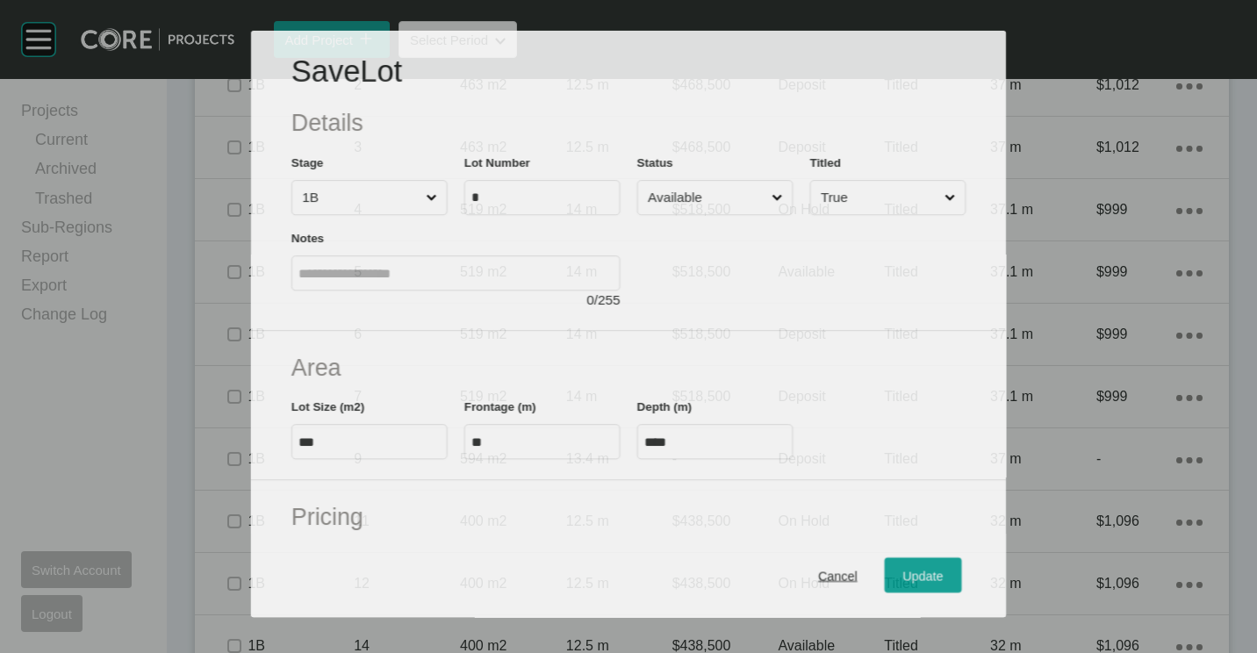
scroll to position [1174, 0]
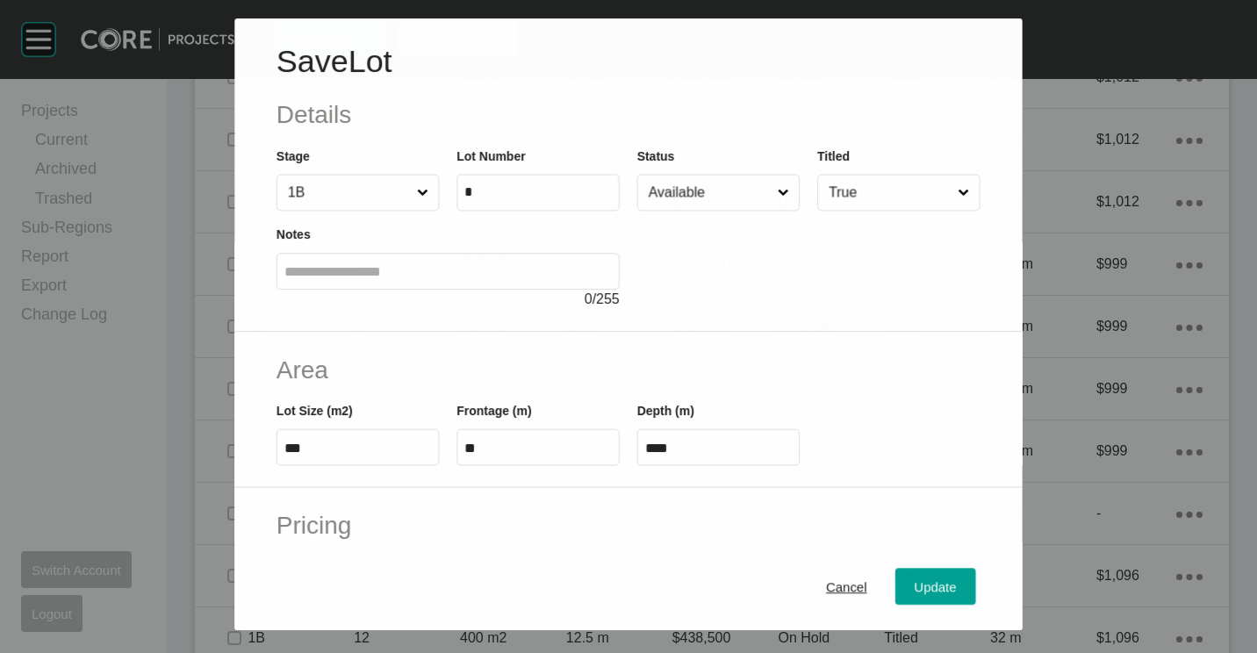
click at [722, 183] on input "Available" at bounding box center [709, 192] width 129 height 35
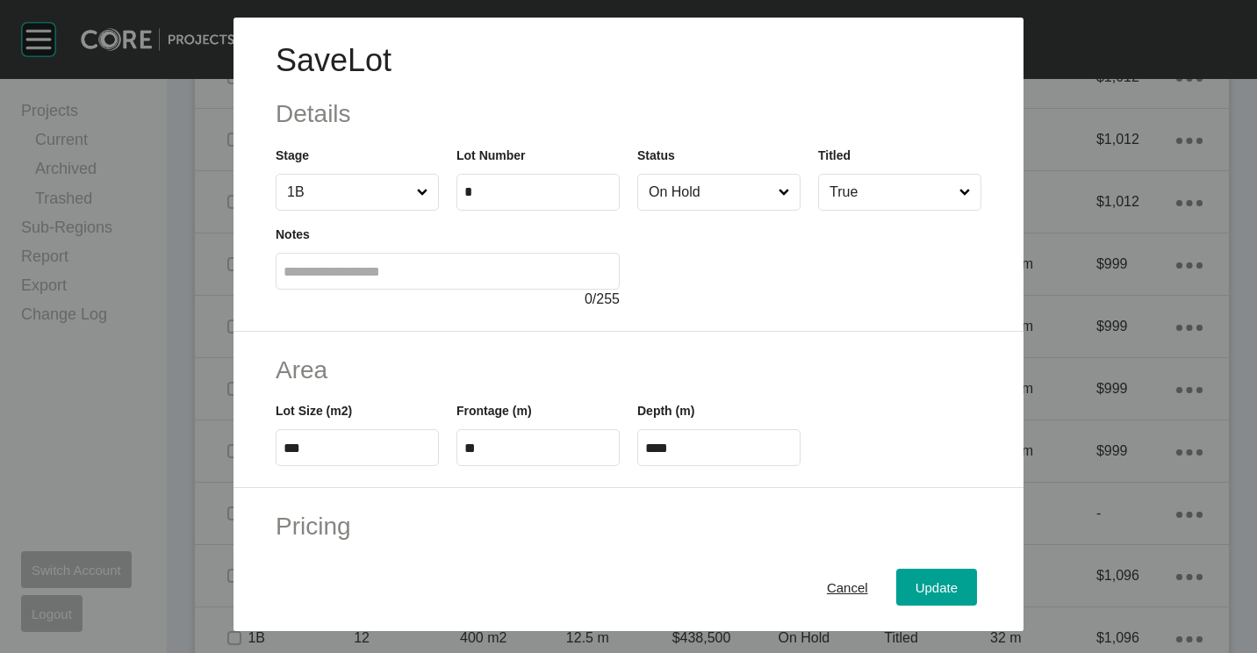
drag, startPoint x: 710, startPoint y: 271, endPoint x: 805, endPoint y: 451, distance: 203.4
click at [936, 585] on span "Update" at bounding box center [936, 587] width 42 height 15
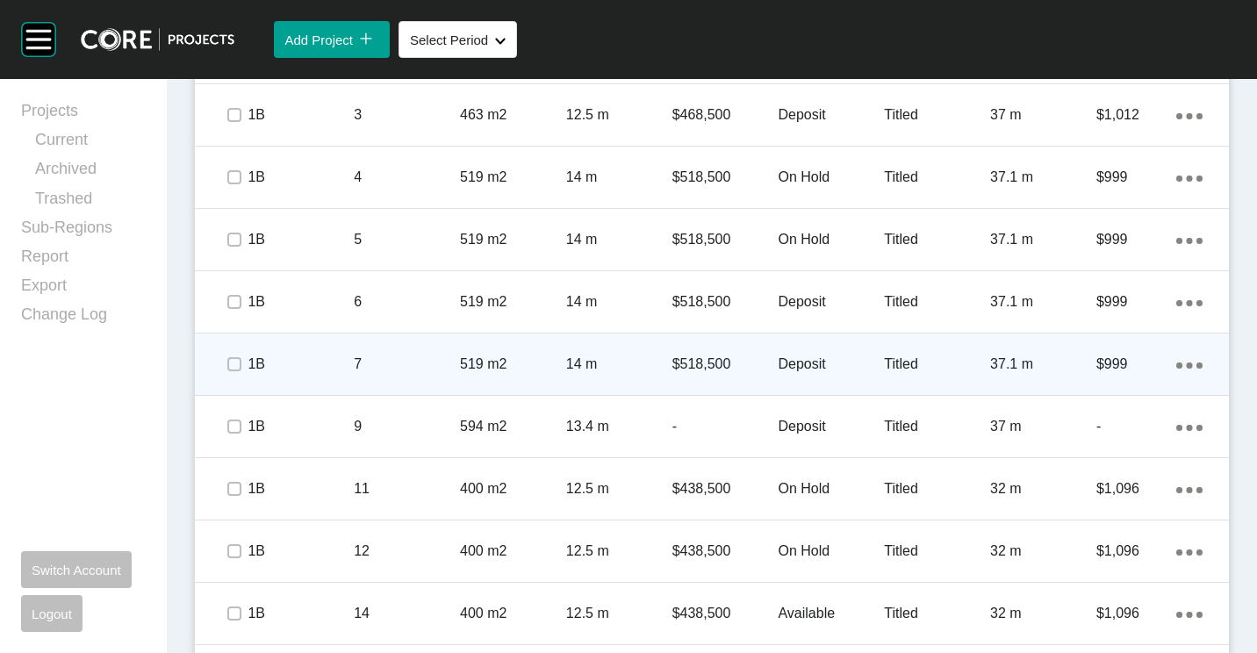
scroll to position [1316, 0]
drag, startPoint x: 233, startPoint y: 304, endPoint x: 235, endPoint y: 351, distance: 47.4
click at [233, 309] on span at bounding box center [234, 301] width 26 height 26
click at [233, 368] on label at bounding box center [234, 363] width 14 height 14
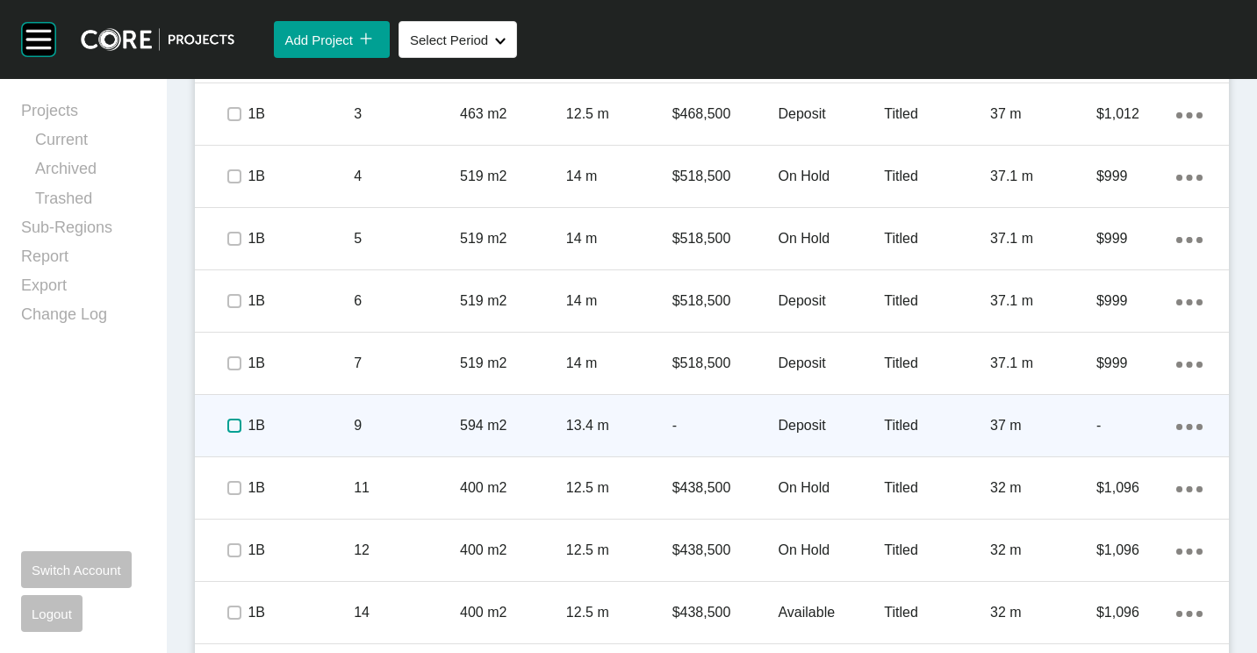
click at [231, 423] on label at bounding box center [234, 426] width 14 height 14
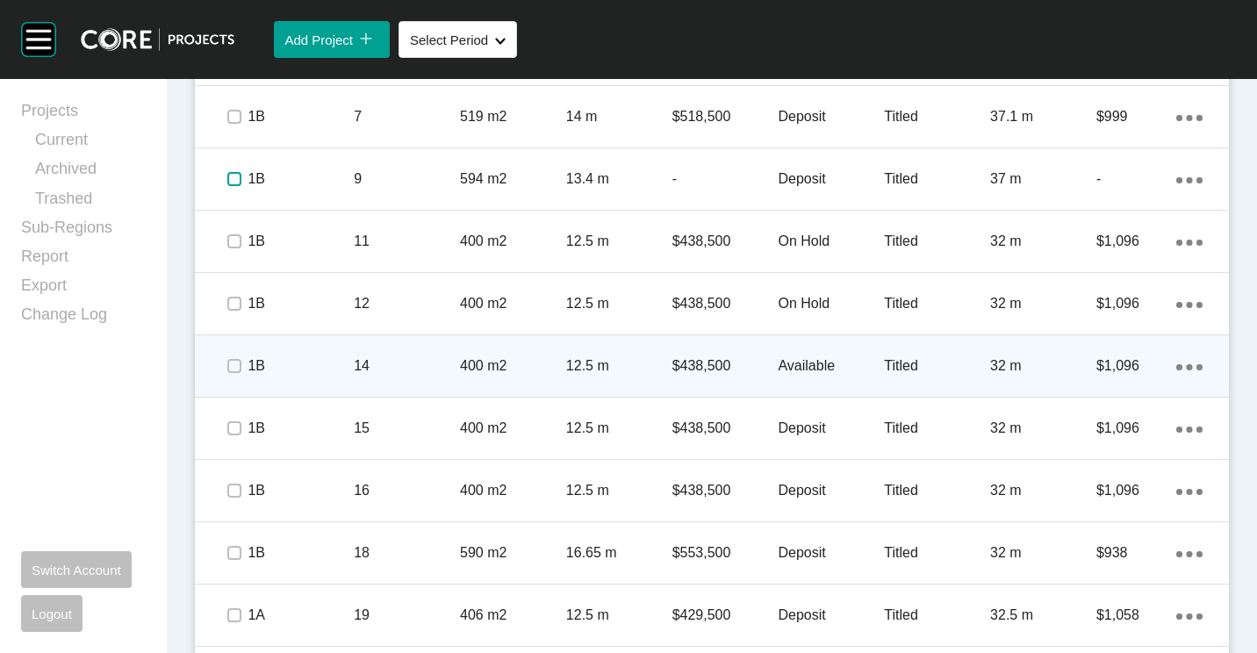
scroll to position [1580, 0]
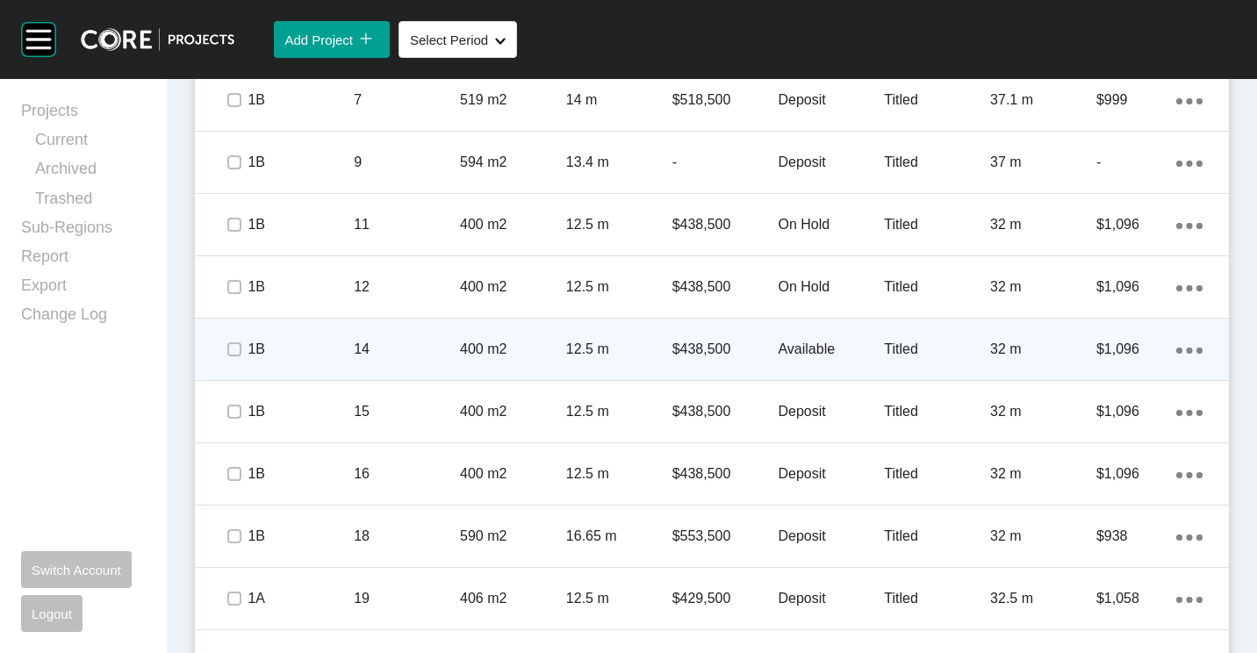
click at [642, 333] on div "12.5 m" at bounding box center [619, 349] width 106 height 54
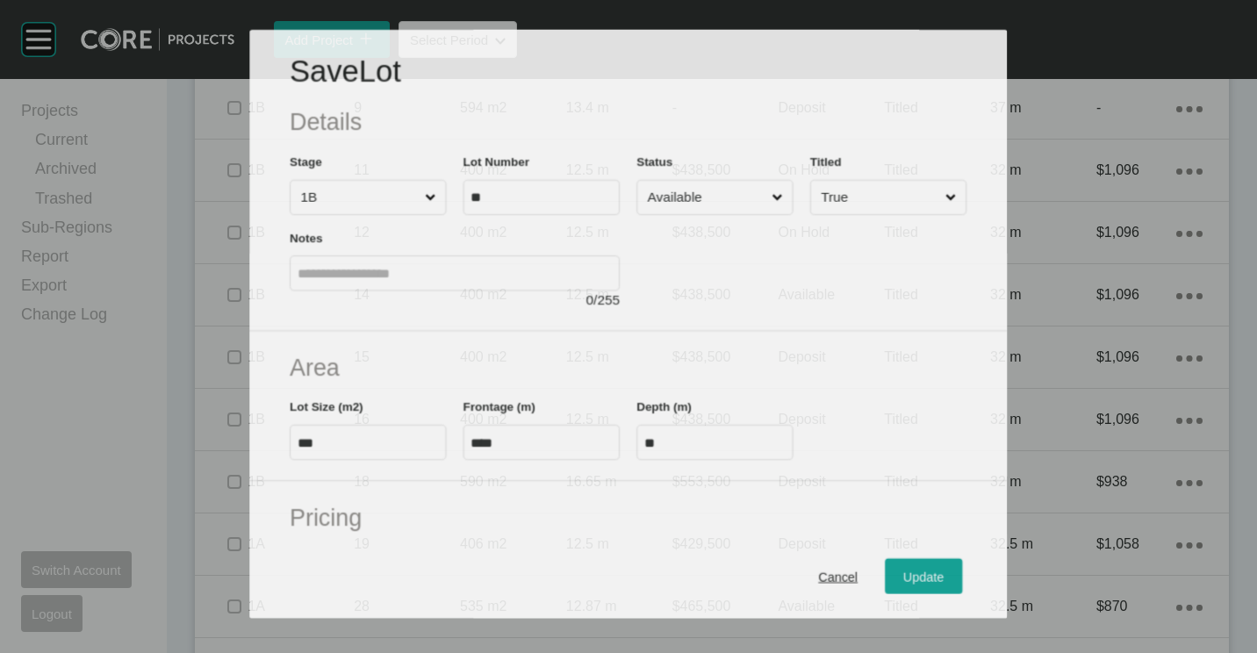
scroll to position [1525, 0]
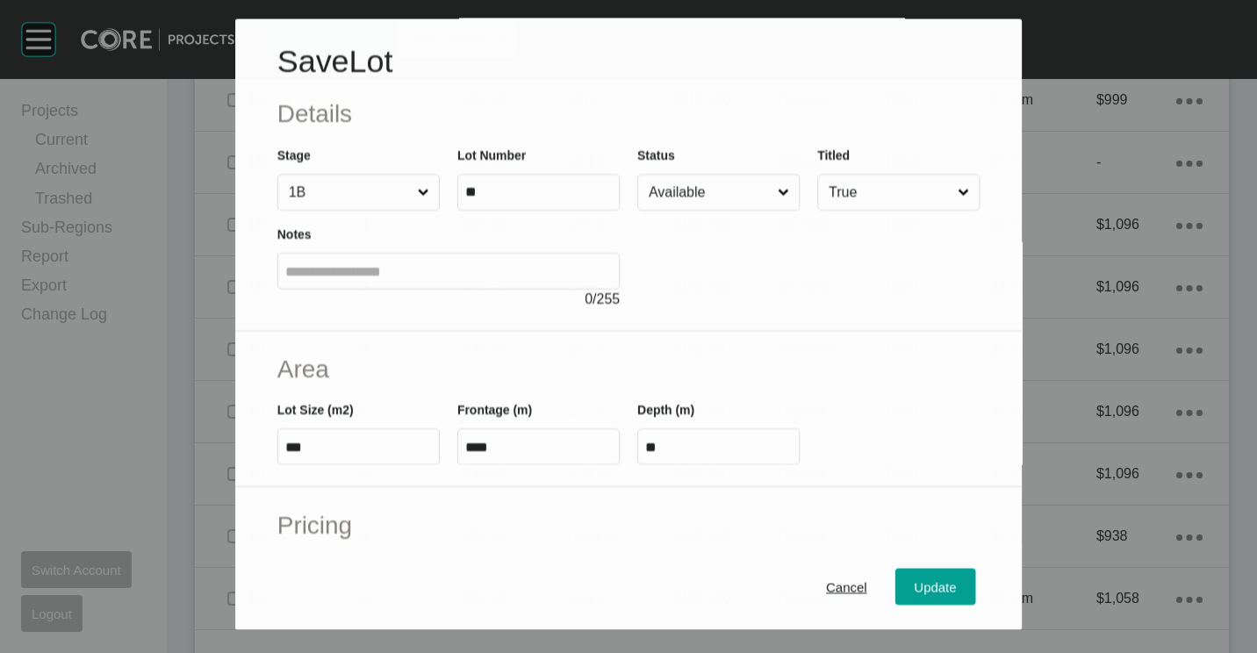
click at [727, 209] on input "Available" at bounding box center [709, 193] width 129 height 35
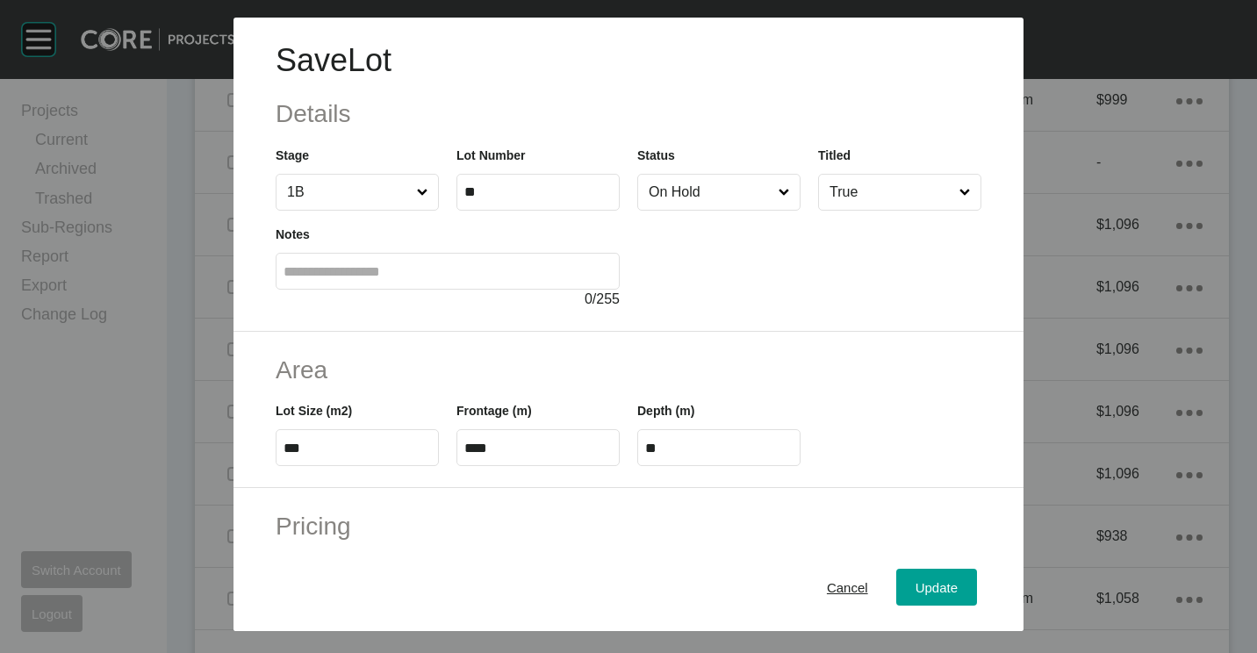
drag, startPoint x: 719, startPoint y: 264, endPoint x: 825, endPoint y: 453, distance: 216.5
drag, startPoint x: 938, startPoint y: 588, endPoint x: 930, endPoint y: 580, distance: 11.2
click at [937, 588] on span "Update" at bounding box center [936, 587] width 42 height 15
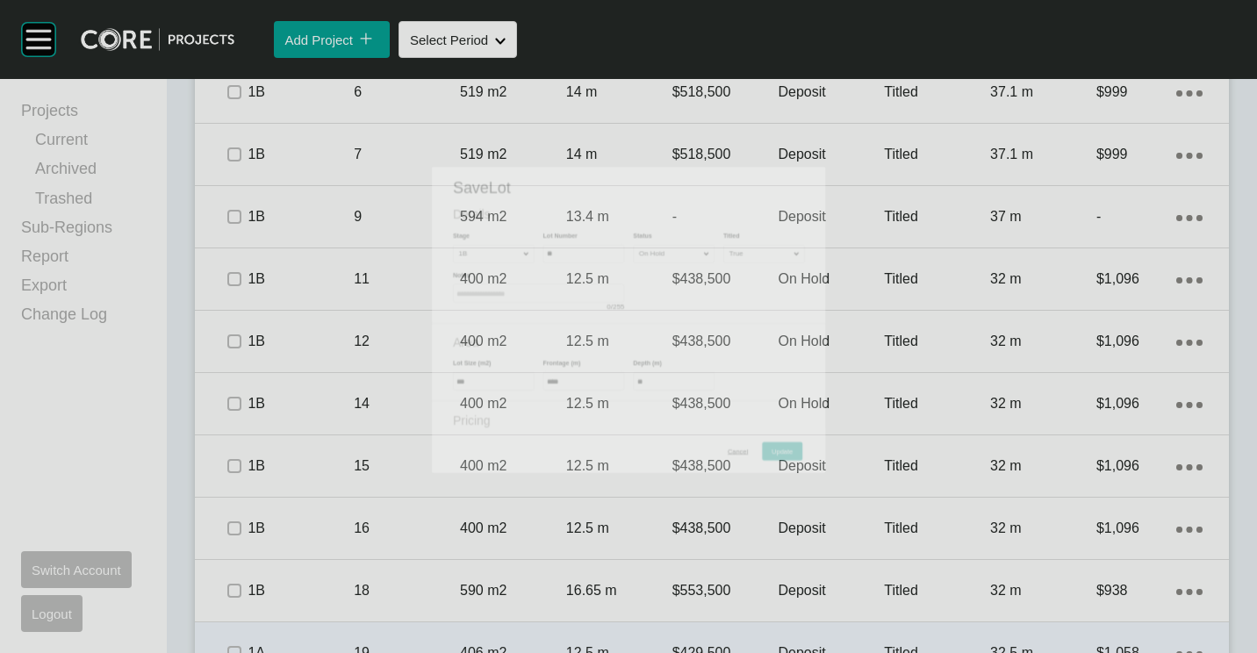
scroll to position [1580, 0]
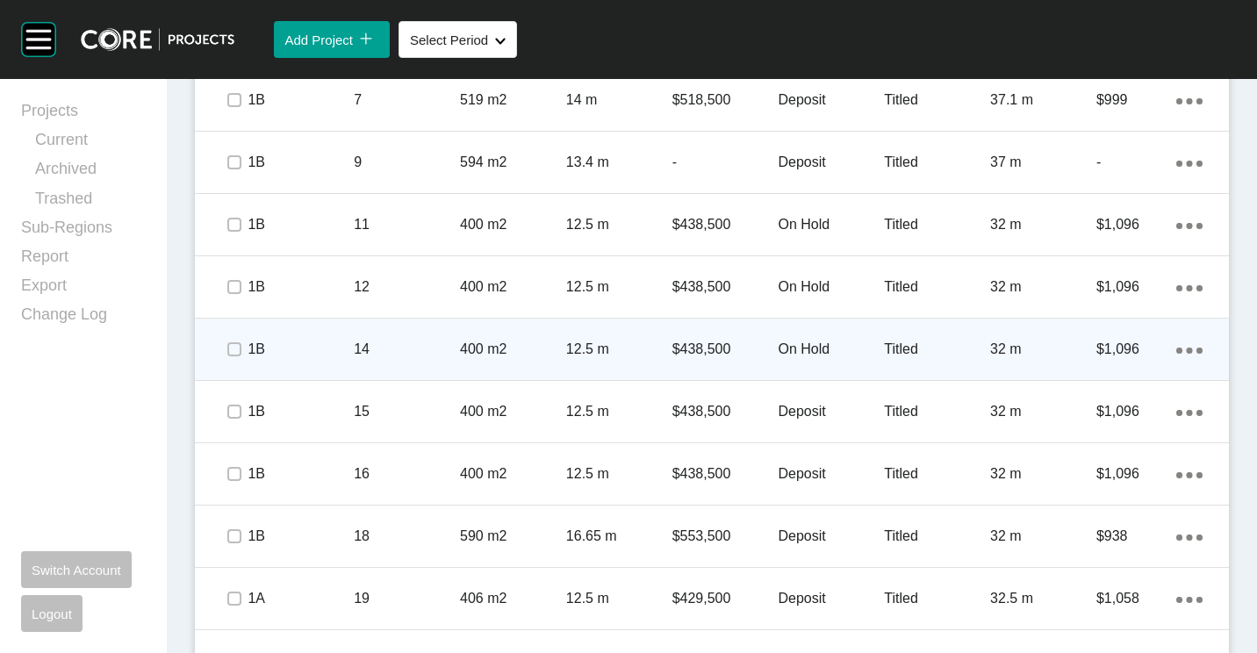
click at [551, 350] on p "400 m2" at bounding box center [513, 349] width 106 height 19
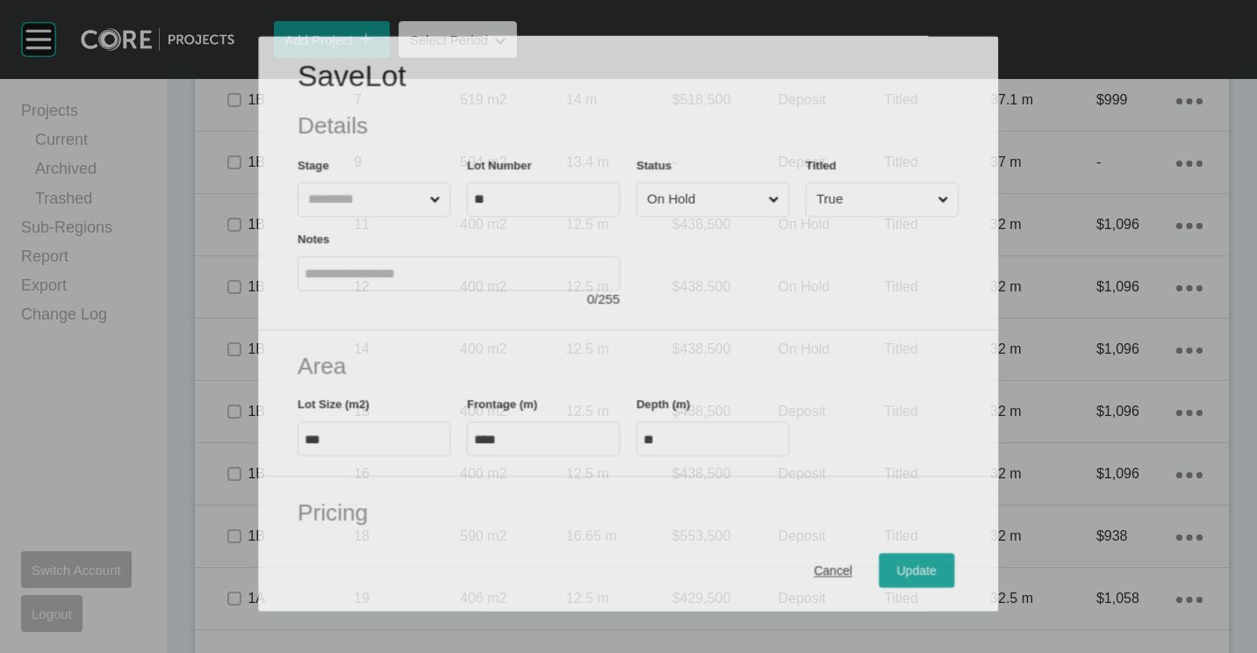
scroll to position [1525, 0]
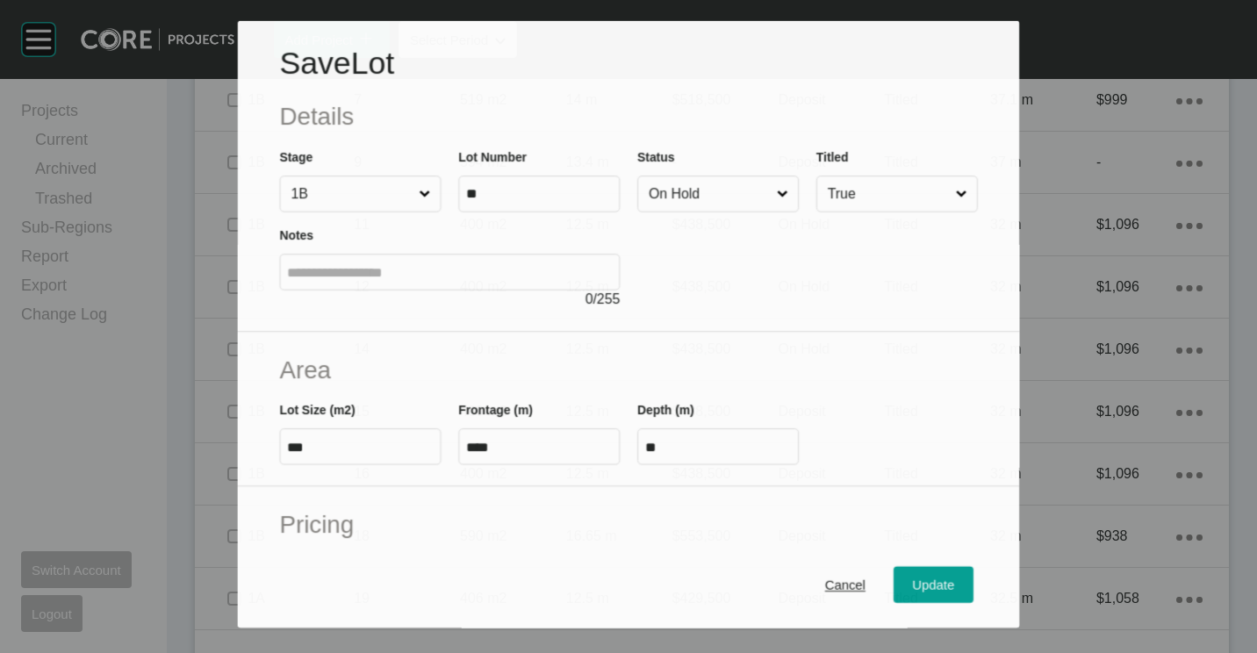
click at [707, 204] on input "On Hold" at bounding box center [709, 193] width 128 height 35
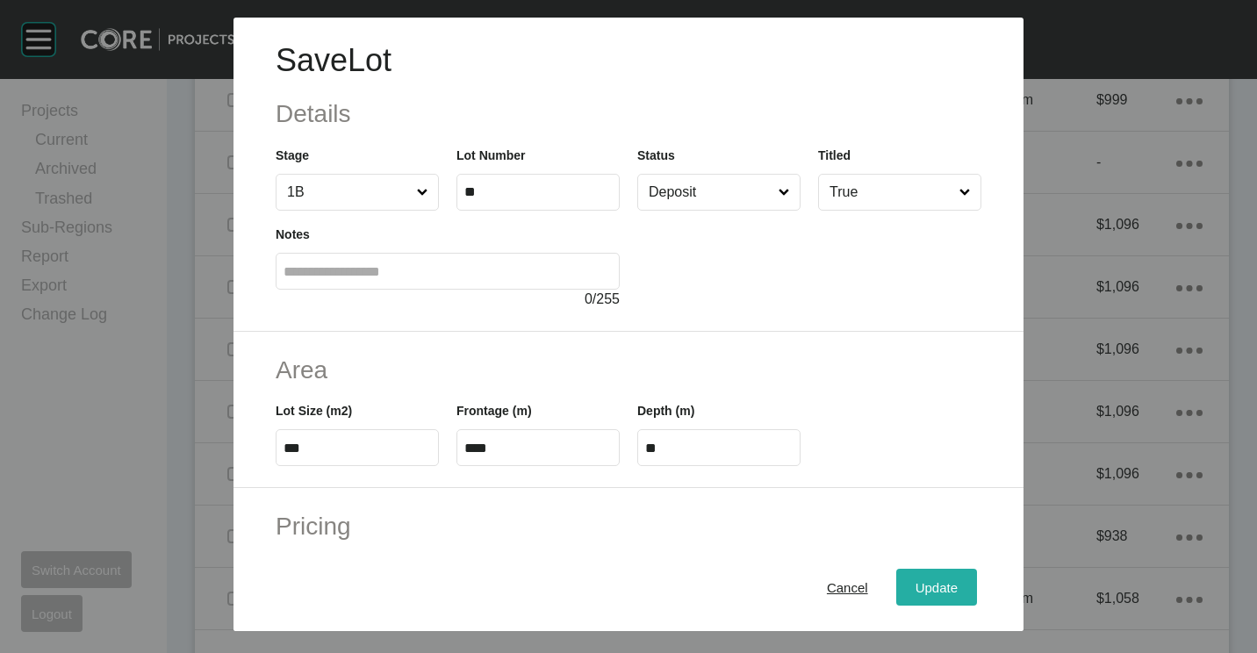
click at [911, 583] on div "Update" at bounding box center [936, 588] width 51 height 24
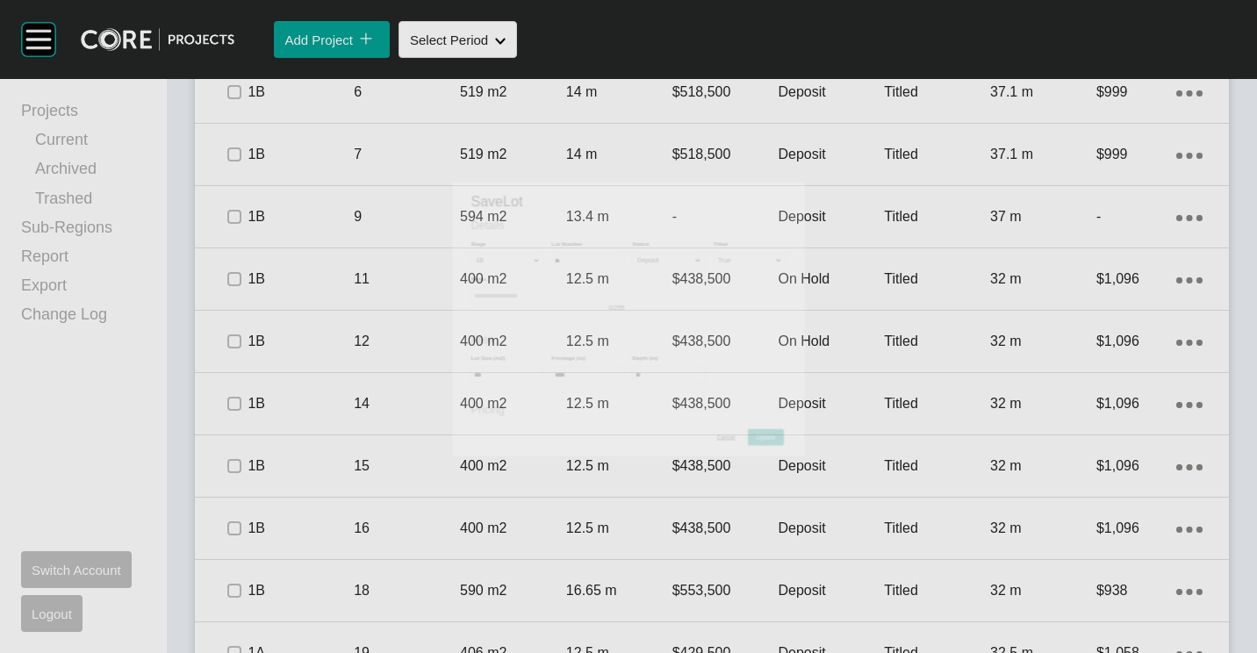
scroll to position [1580, 0]
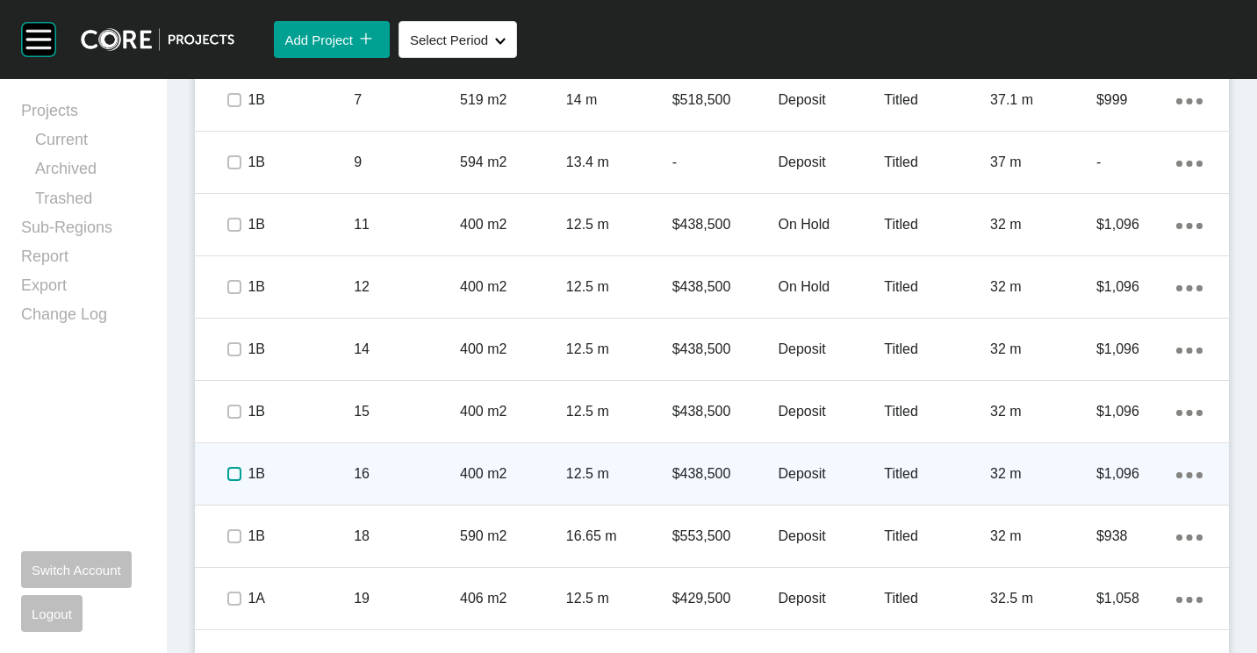
click at [233, 477] on label at bounding box center [234, 474] width 14 height 14
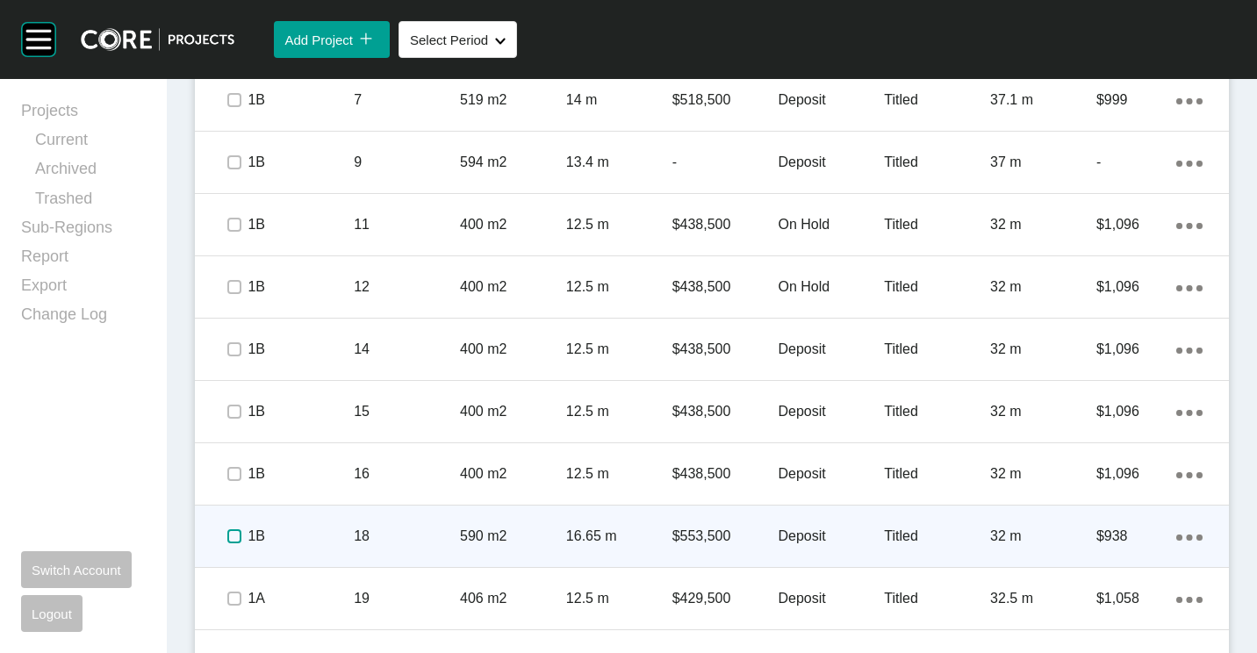
drag, startPoint x: 232, startPoint y: 537, endPoint x: 247, endPoint y: 535, distance: 15.0
click at [232, 537] on label at bounding box center [234, 536] width 14 height 14
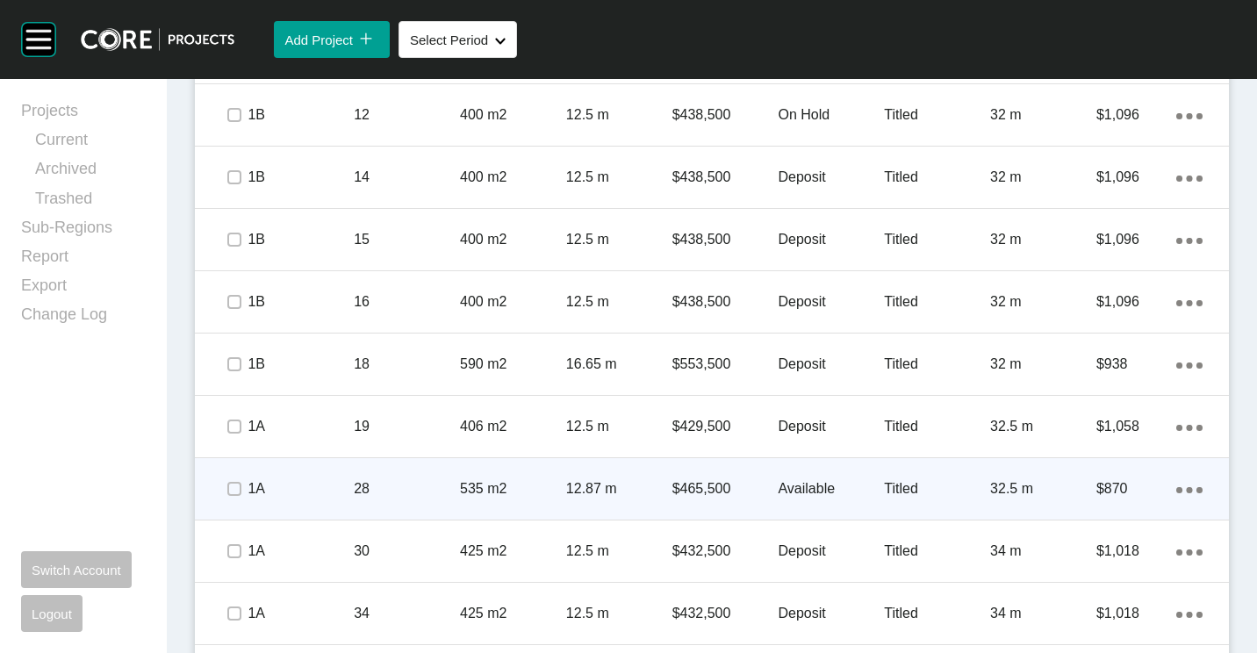
scroll to position [1755, 0]
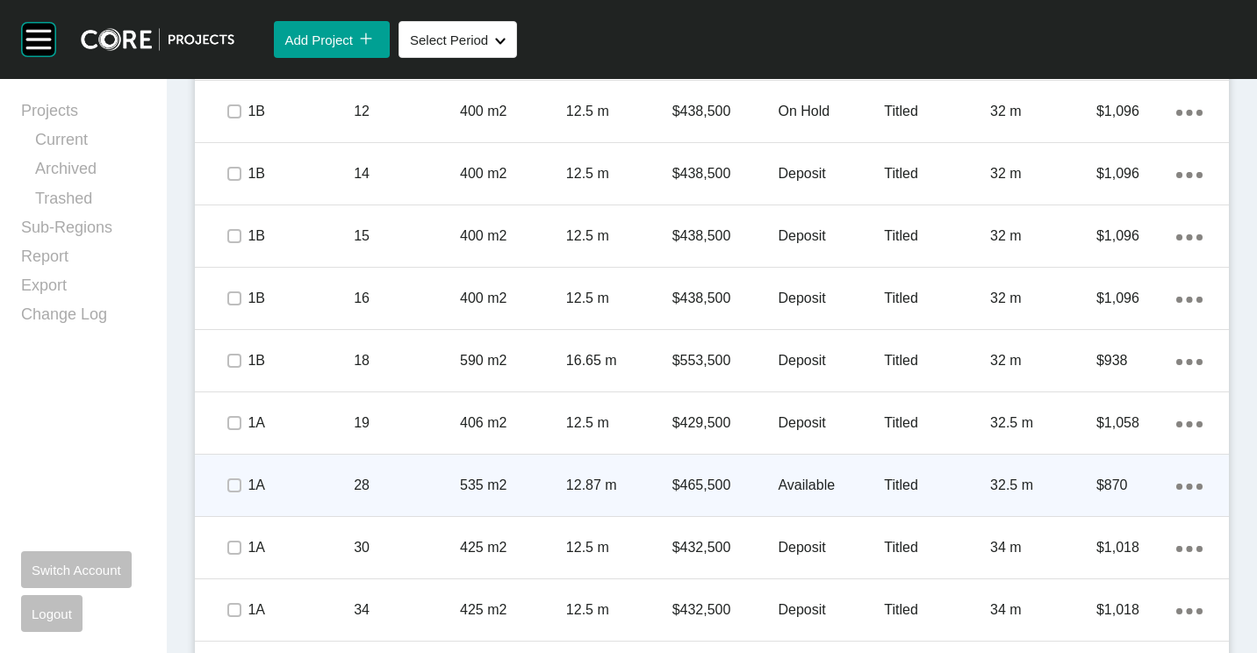
drag, startPoint x: 507, startPoint y: 478, endPoint x: 514, endPoint y: 470, distance: 11.2
click at [514, 470] on div "535 m2" at bounding box center [513, 485] width 106 height 54
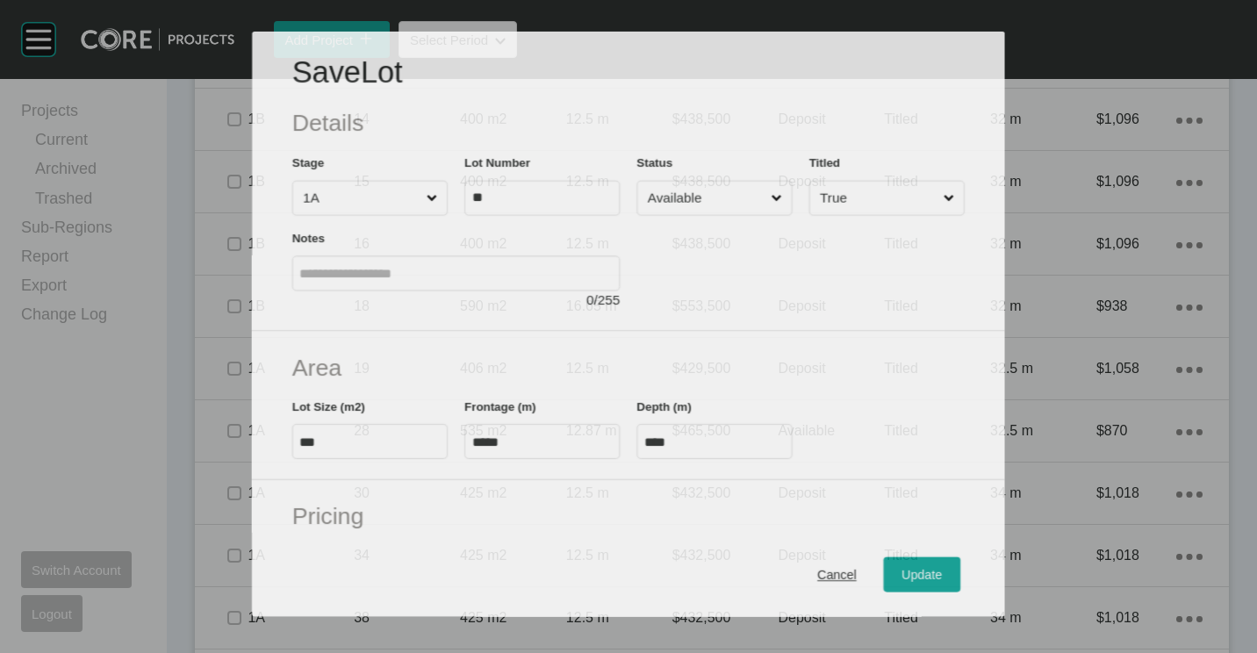
scroll to position [1701, 0]
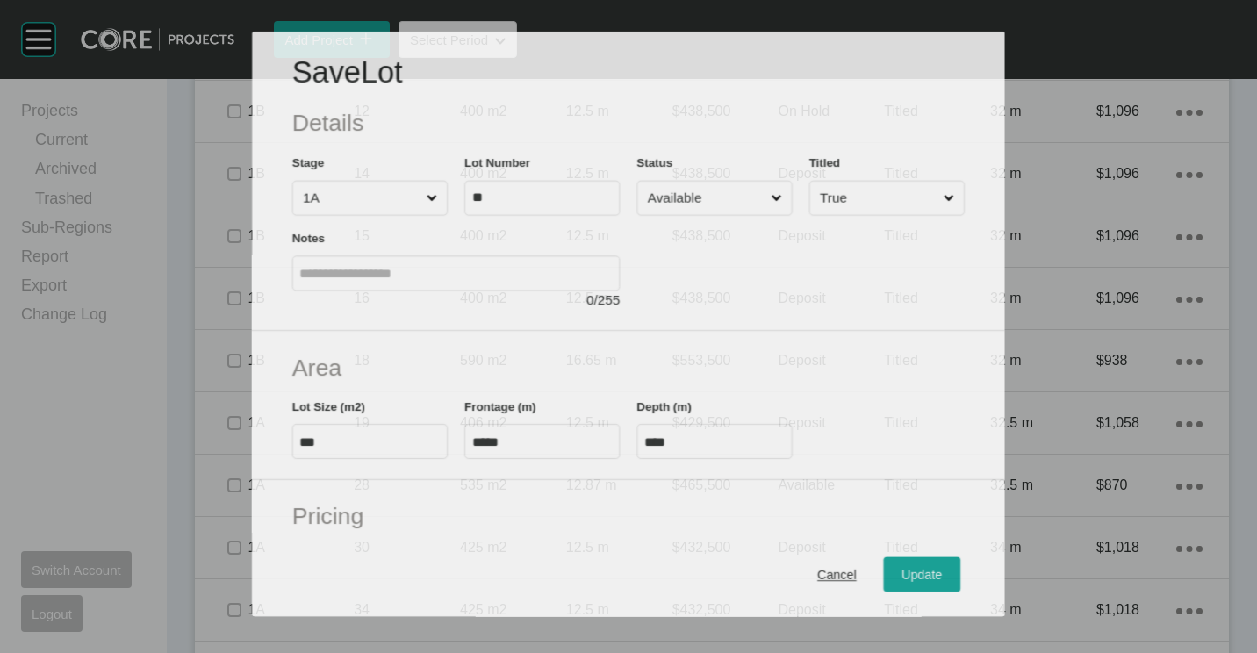
click at [697, 188] on input "Available" at bounding box center [706, 198] width 124 height 33
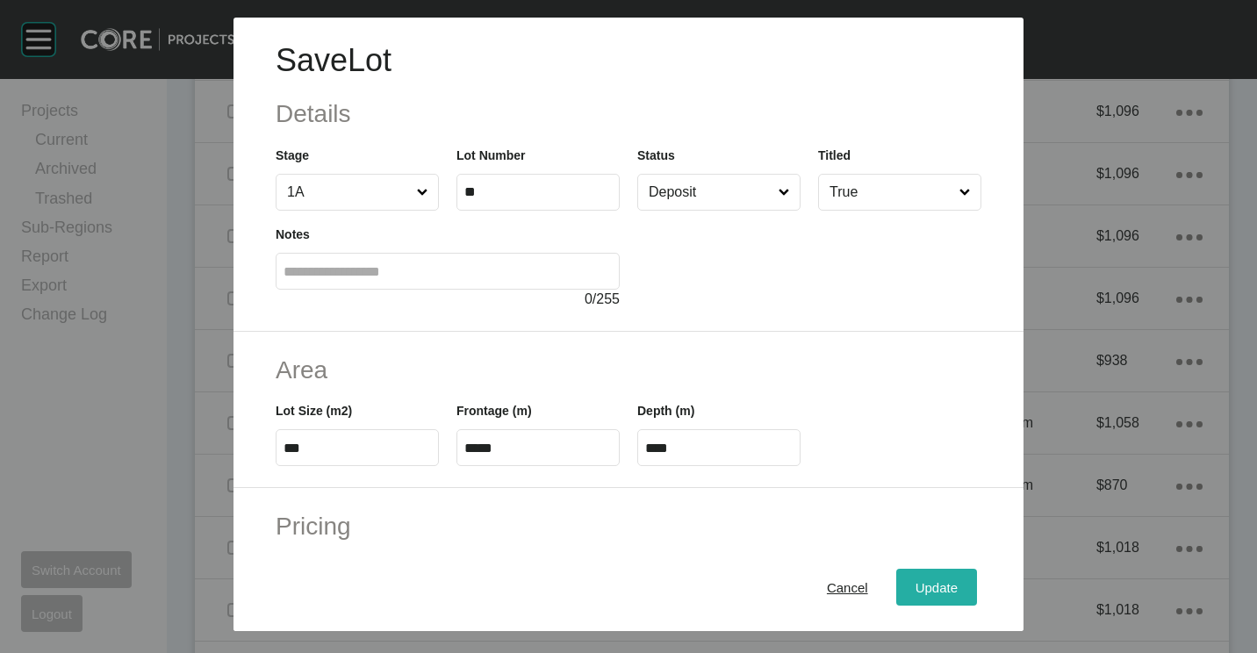
drag, startPoint x: 937, startPoint y: 589, endPoint x: 936, endPoint y: 578, distance: 10.6
click at [938, 585] on span "Update" at bounding box center [936, 587] width 42 height 15
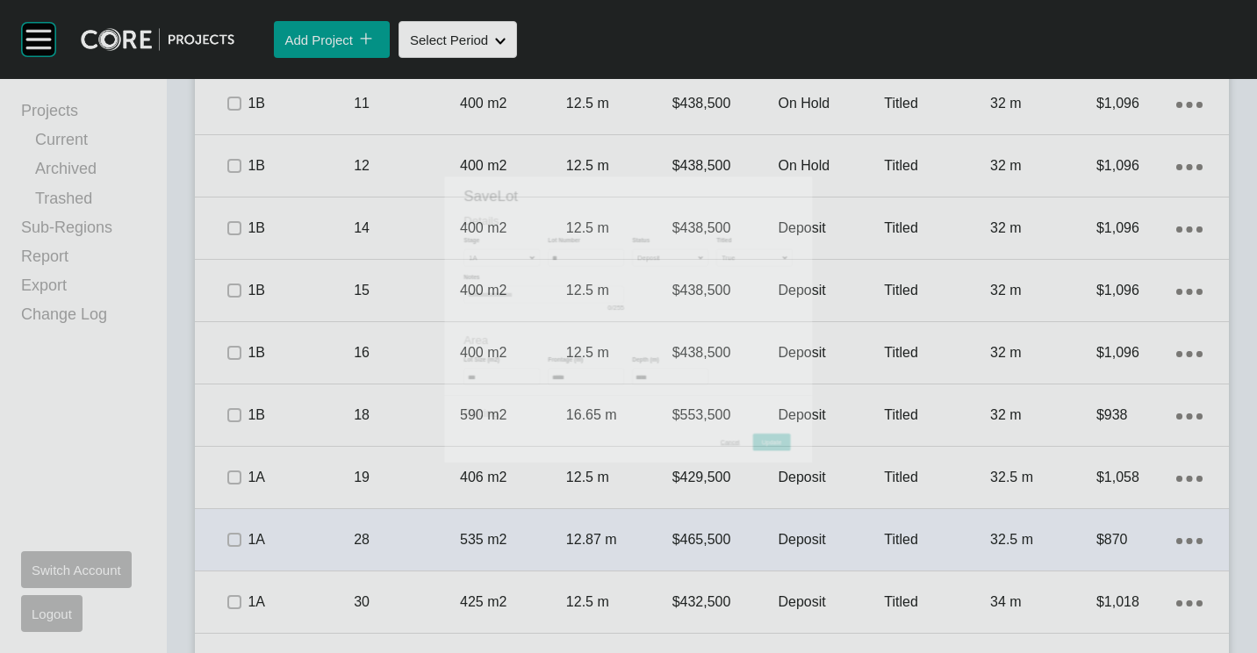
scroll to position [1755, 0]
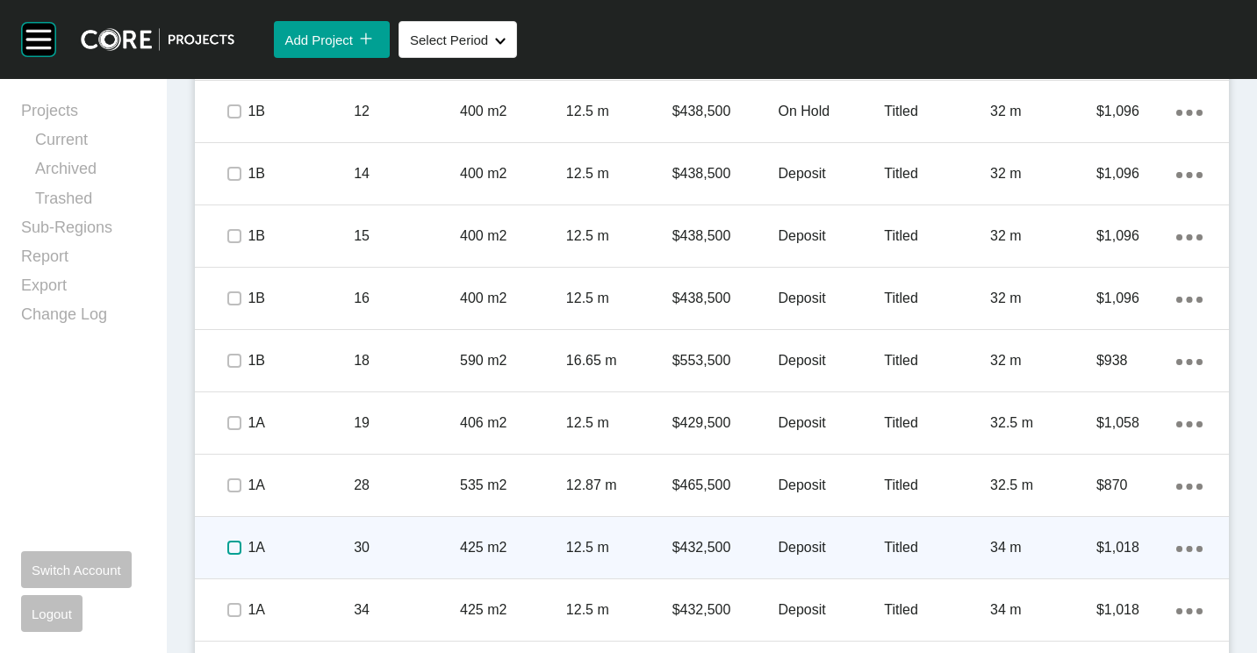
click at [234, 549] on label at bounding box center [234, 548] width 14 height 14
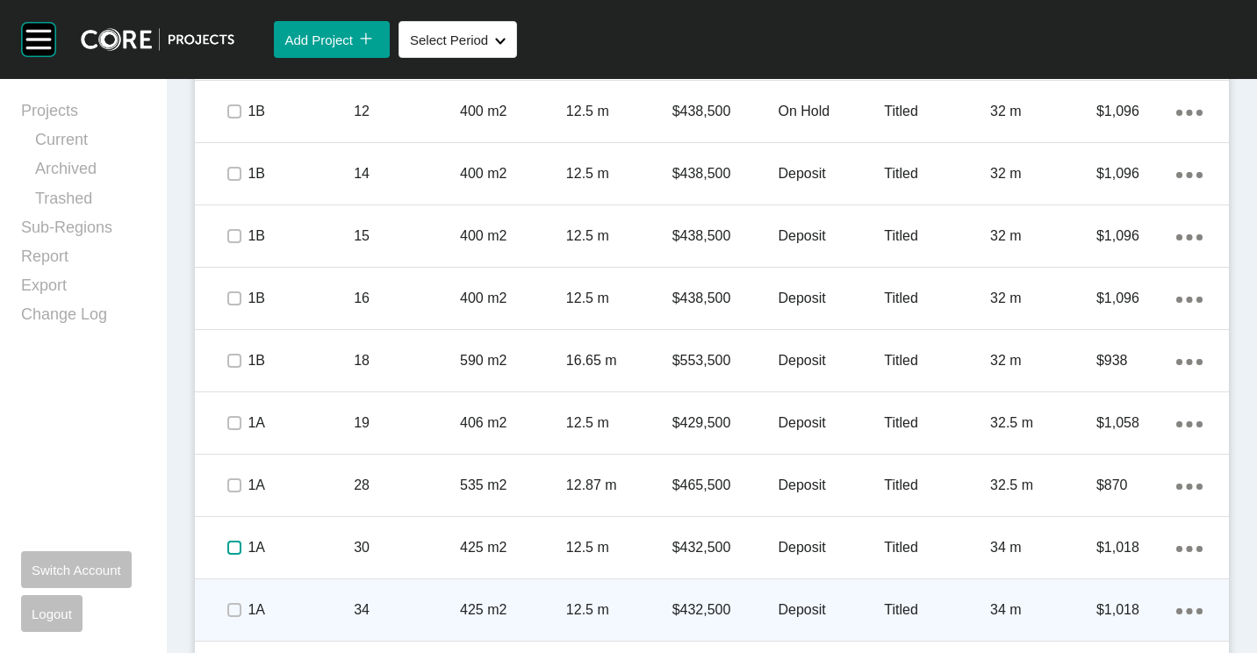
scroll to position [1843, 0]
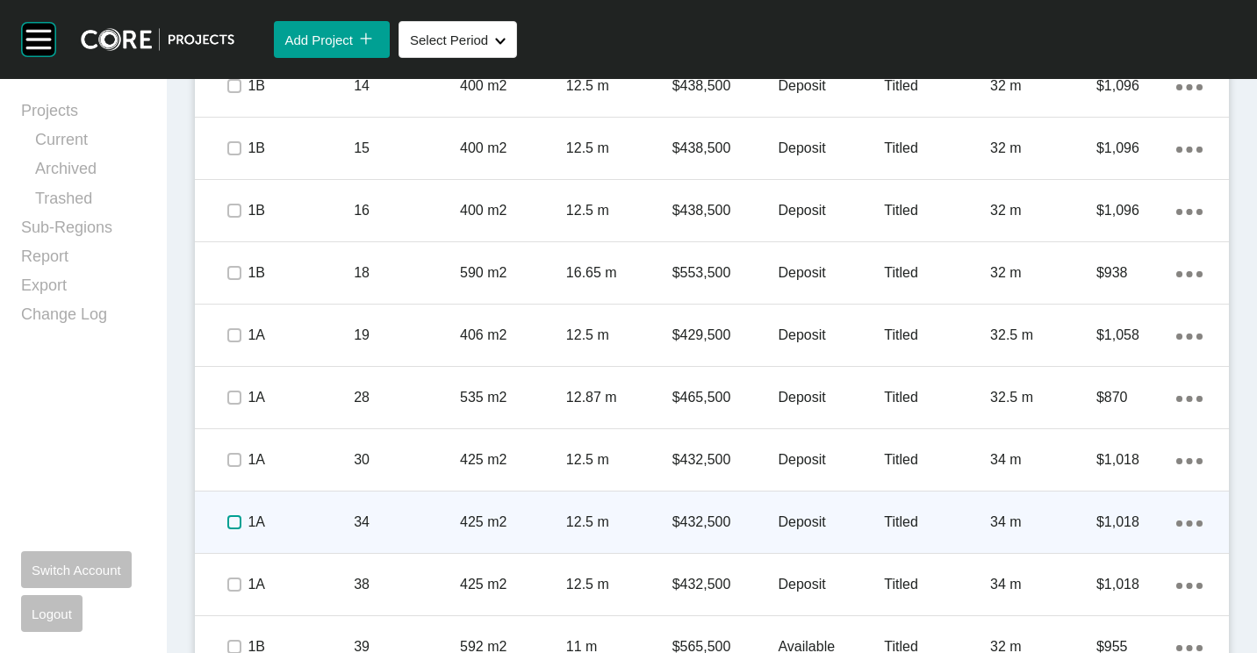
click at [228, 521] on label at bounding box center [234, 522] width 14 height 14
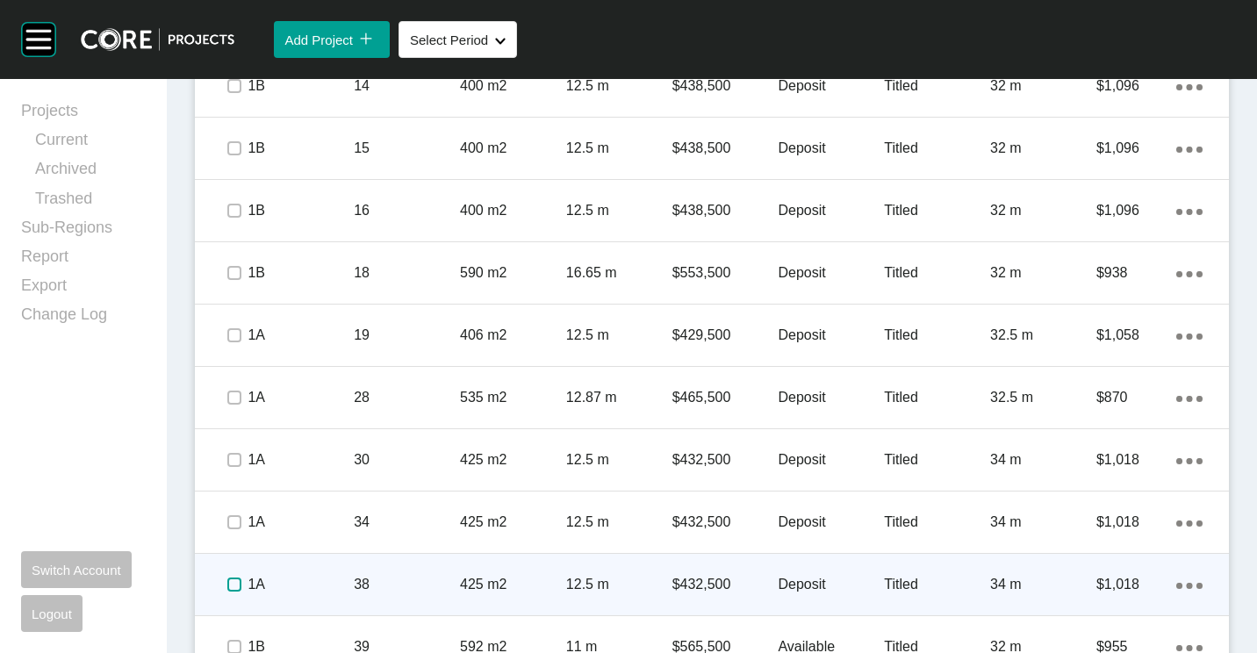
click at [233, 584] on label at bounding box center [234, 584] width 14 height 14
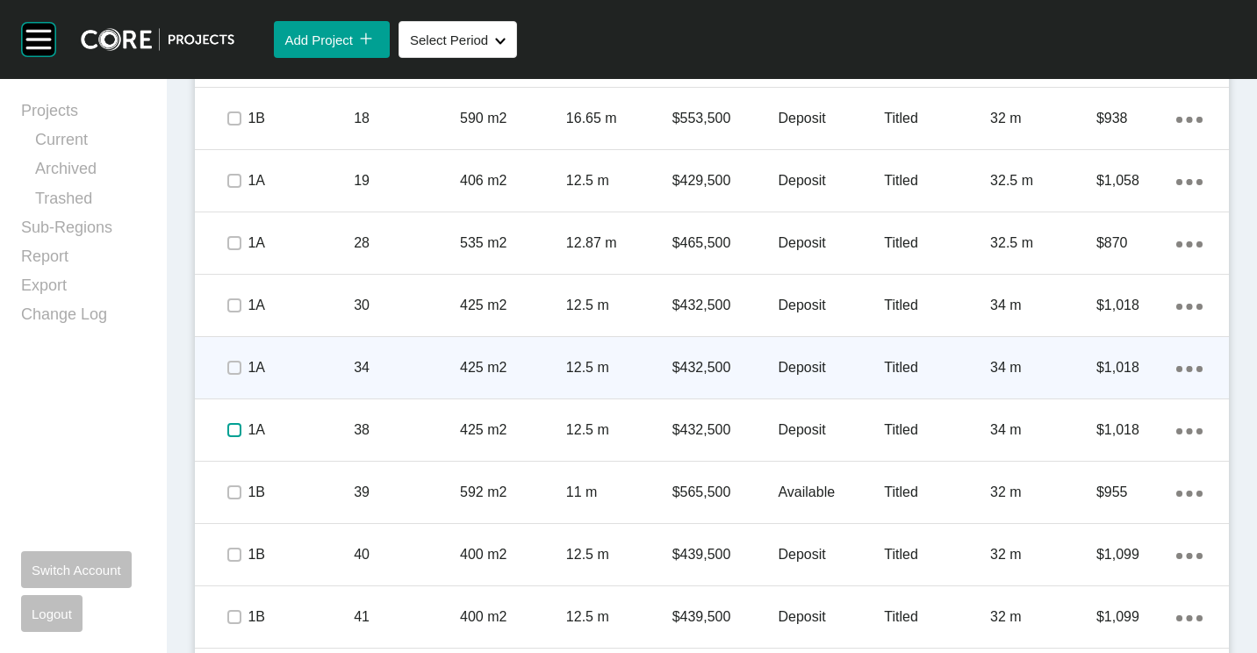
scroll to position [2019, 0]
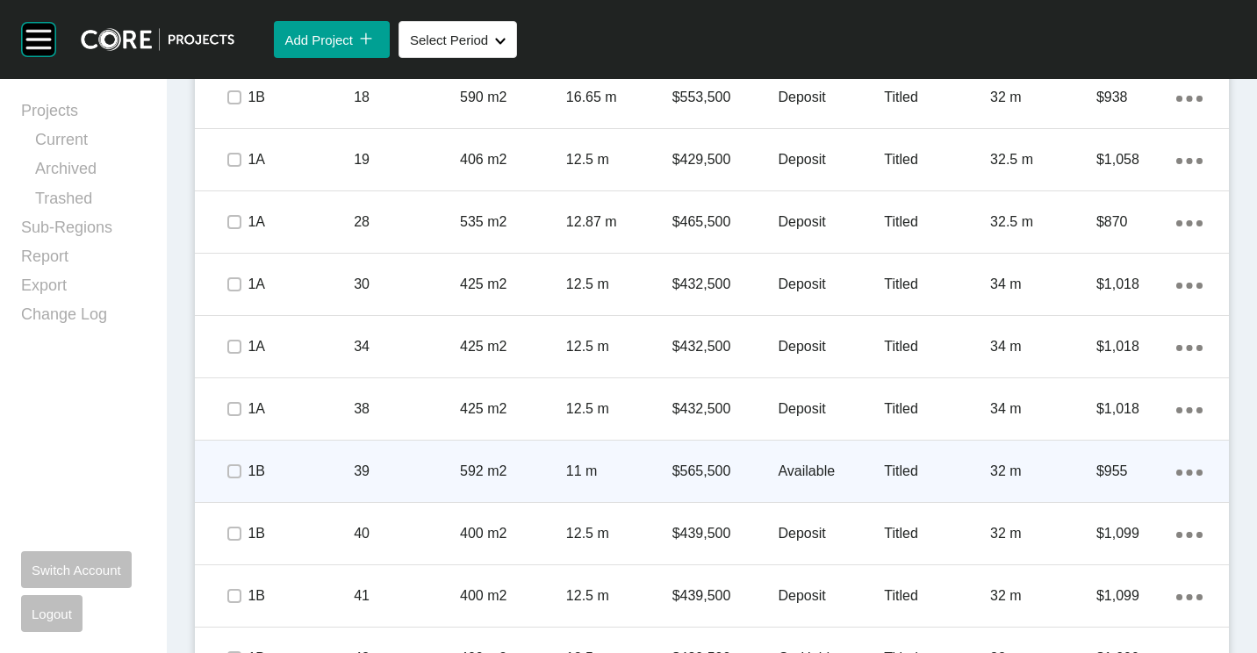
click at [403, 462] on p "39" at bounding box center [407, 471] width 106 height 19
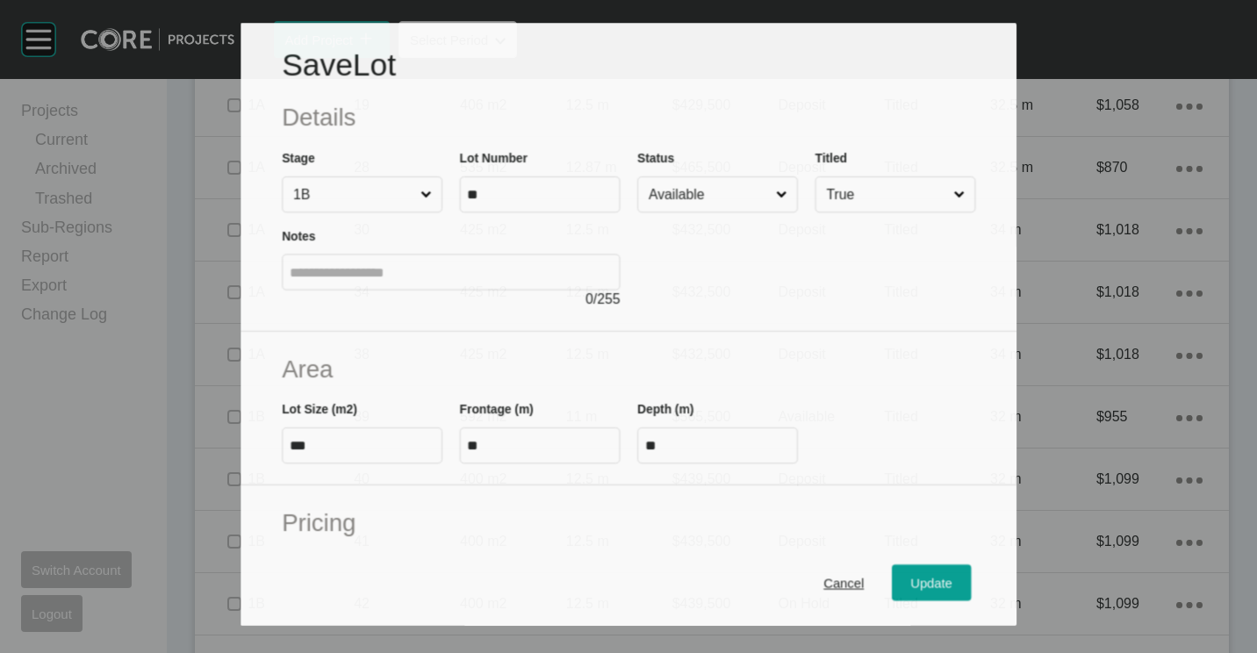
scroll to position [1964, 0]
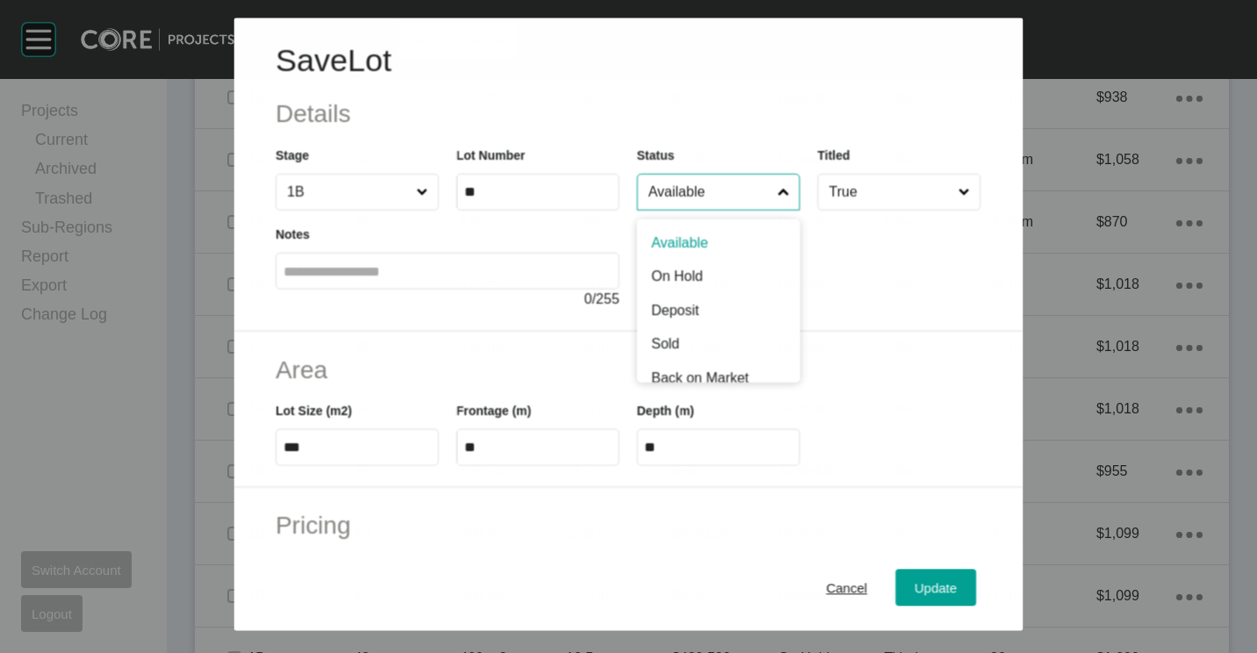
drag, startPoint x: 733, startPoint y: 193, endPoint x: 694, endPoint y: 239, distance: 59.8
click at [732, 195] on input "Available" at bounding box center [709, 192] width 129 height 35
drag, startPoint x: 914, startPoint y: 589, endPoint x: 886, endPoint y: 557, distance: 42.9
click at [915, 589] on span "Update" at bounding box center [936, 587] width 42 height 15
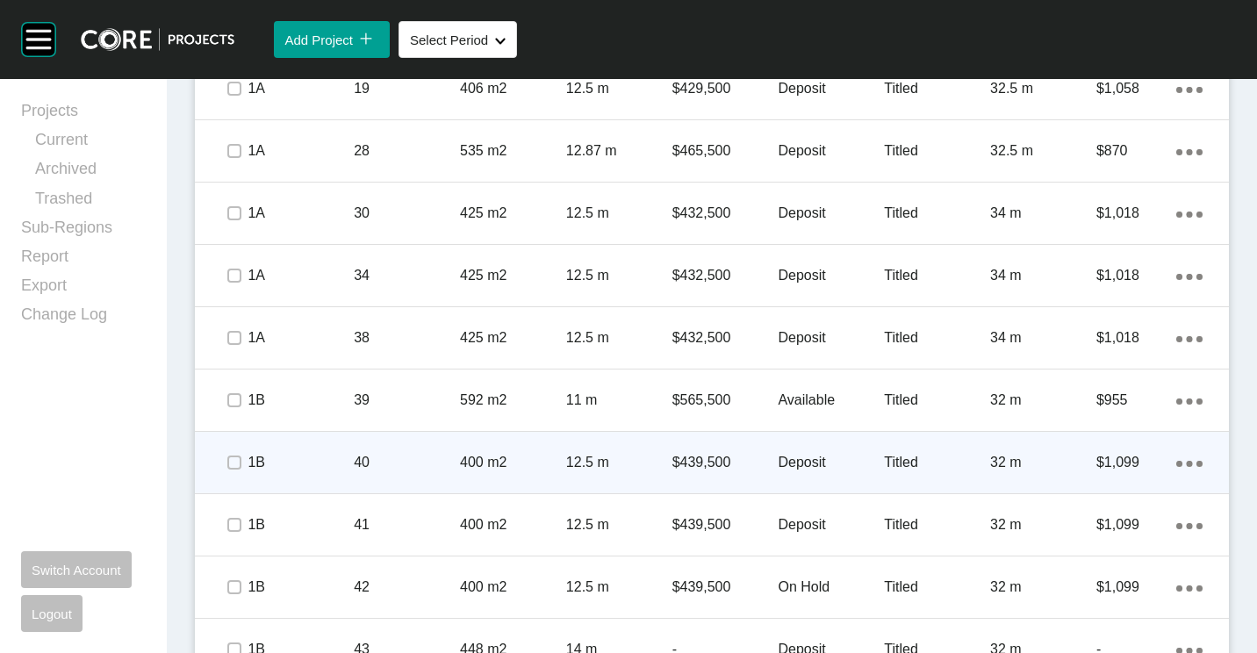
scroll to position [2106, 0]
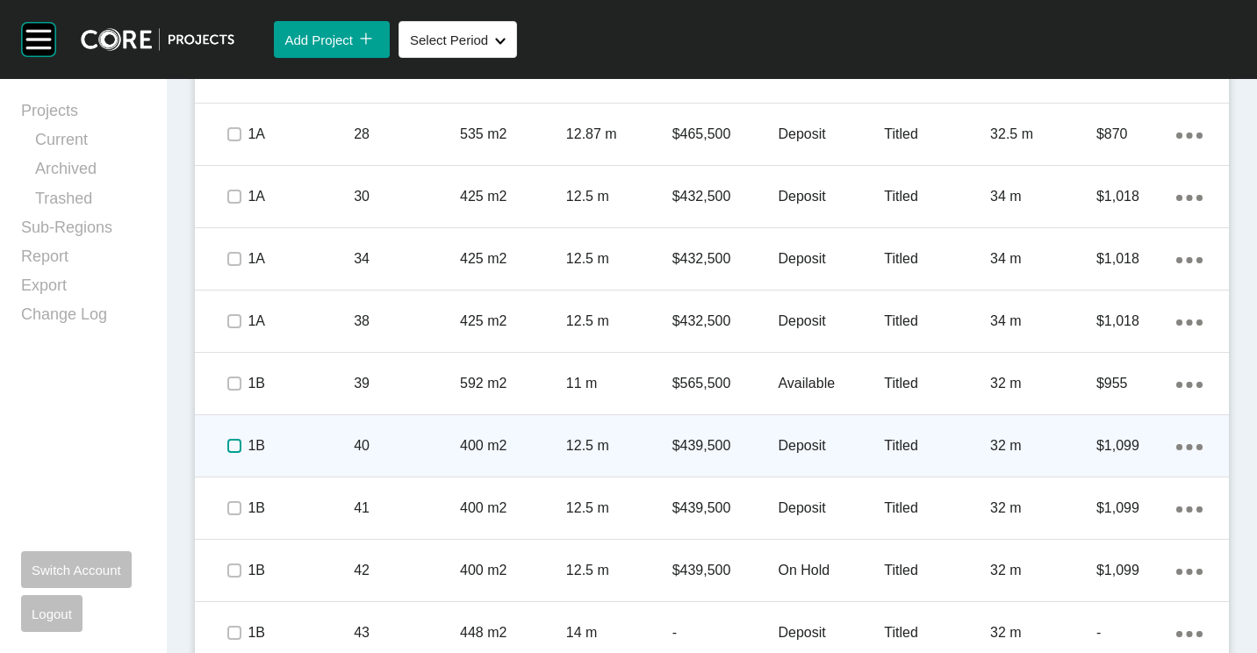
click at [233, 446] on label at bounding box center [234, 446] width 14 height 14
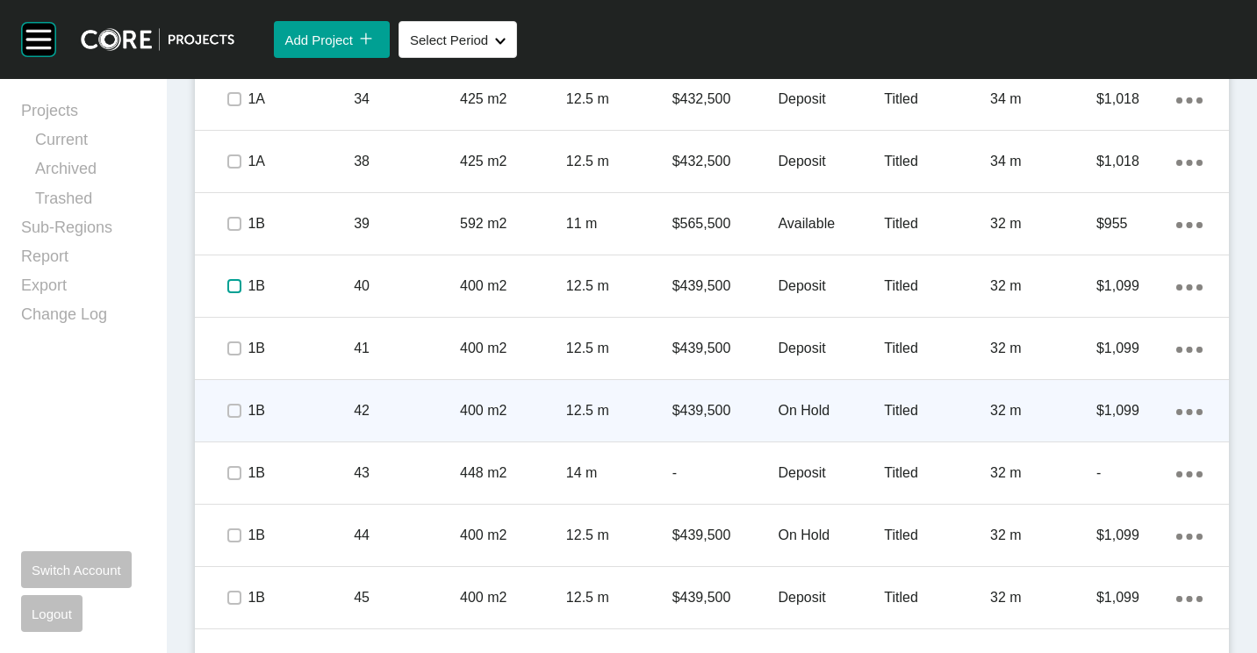
scroll to position [2282, 0]
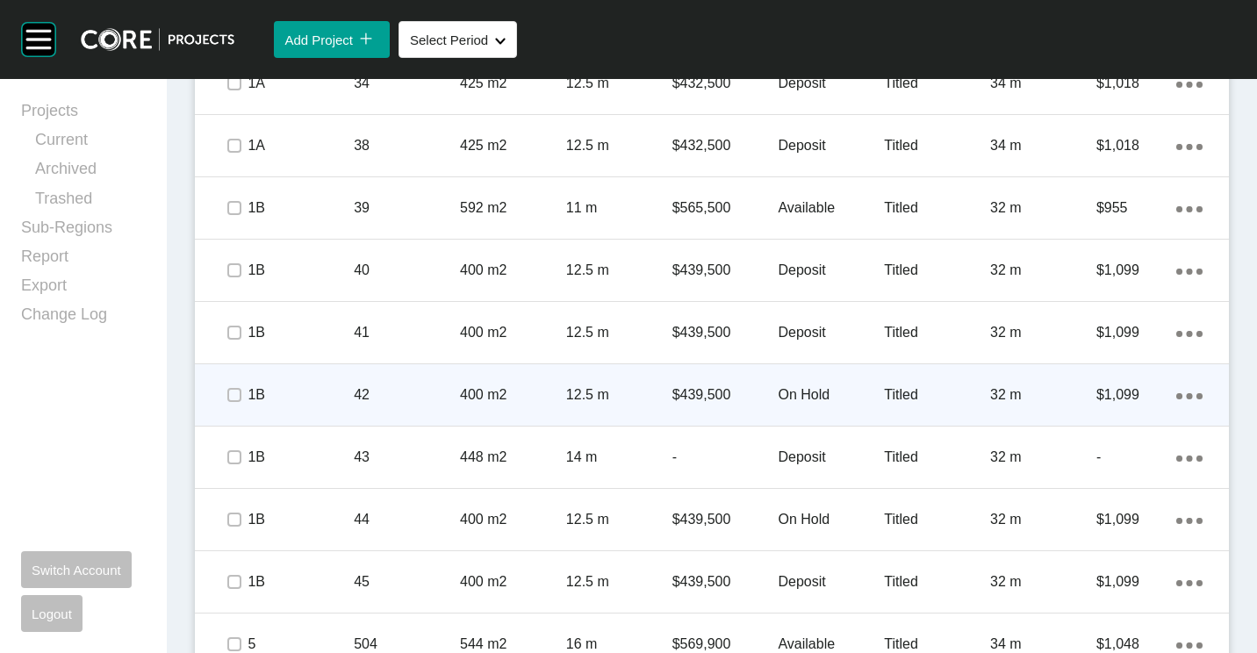
click at [527, 388] on p "400 m2" at bounding box center [513, 394] width 106 height 19
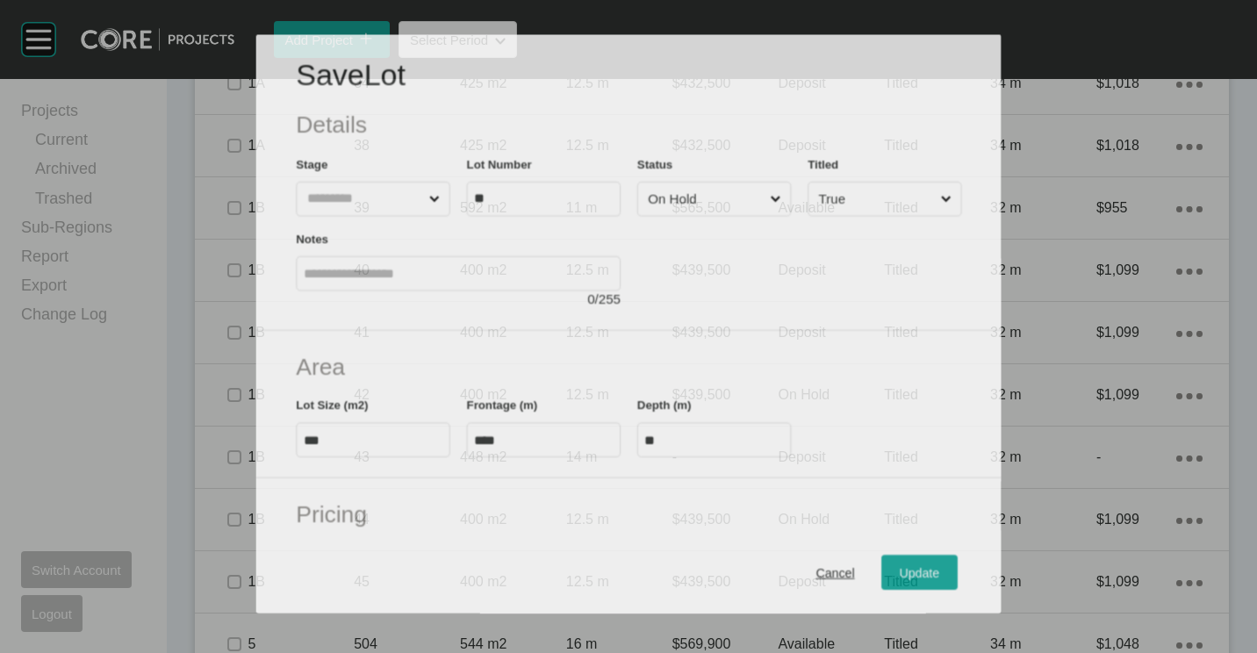
scroll to position [2227, 0]
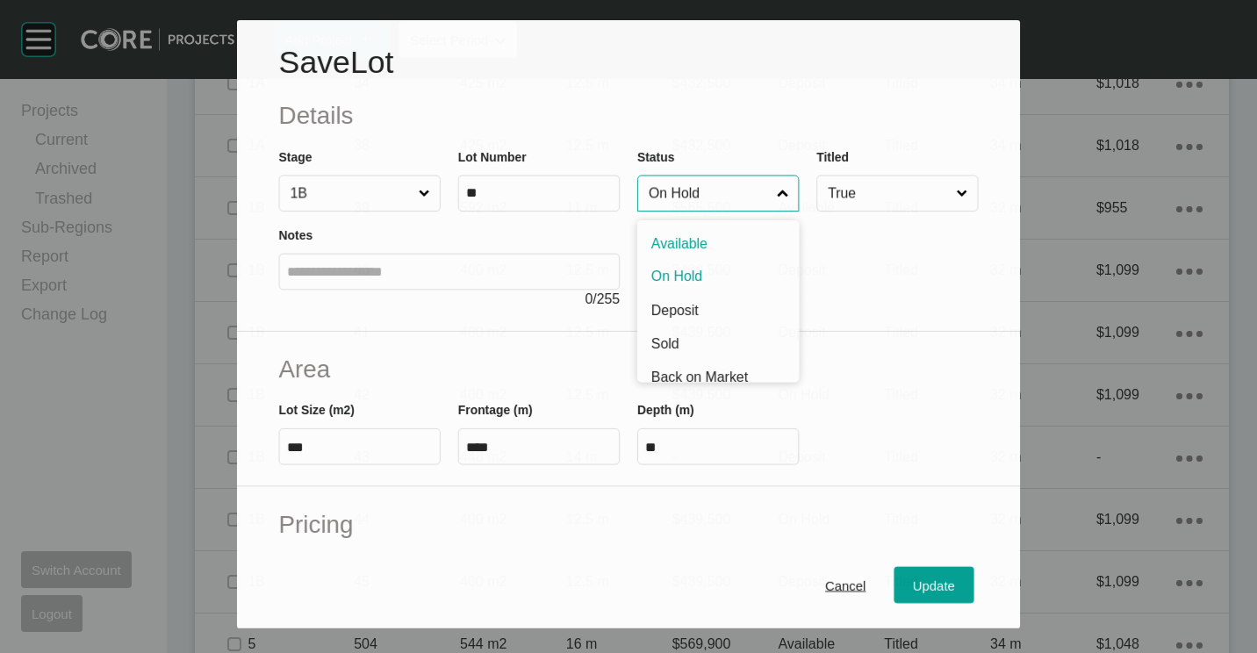
click at [705, 202] on input "On Hold" at bounding box center [709, 193] width 128 height 35
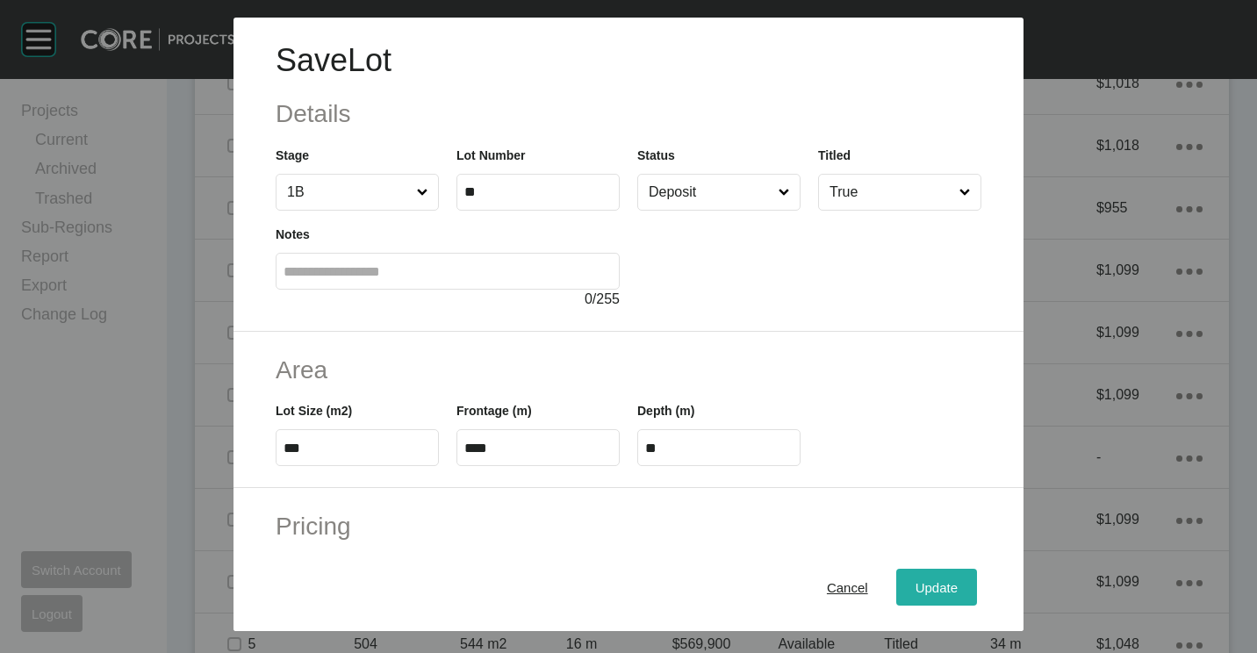
drag, startPoint x: 939, startPoint y: 591, endPoint x: 908, endPoint y: 551, distance: 50.0
click at [939, 591] on span "Update" at bounding box center [936, 587] width 42 height 15
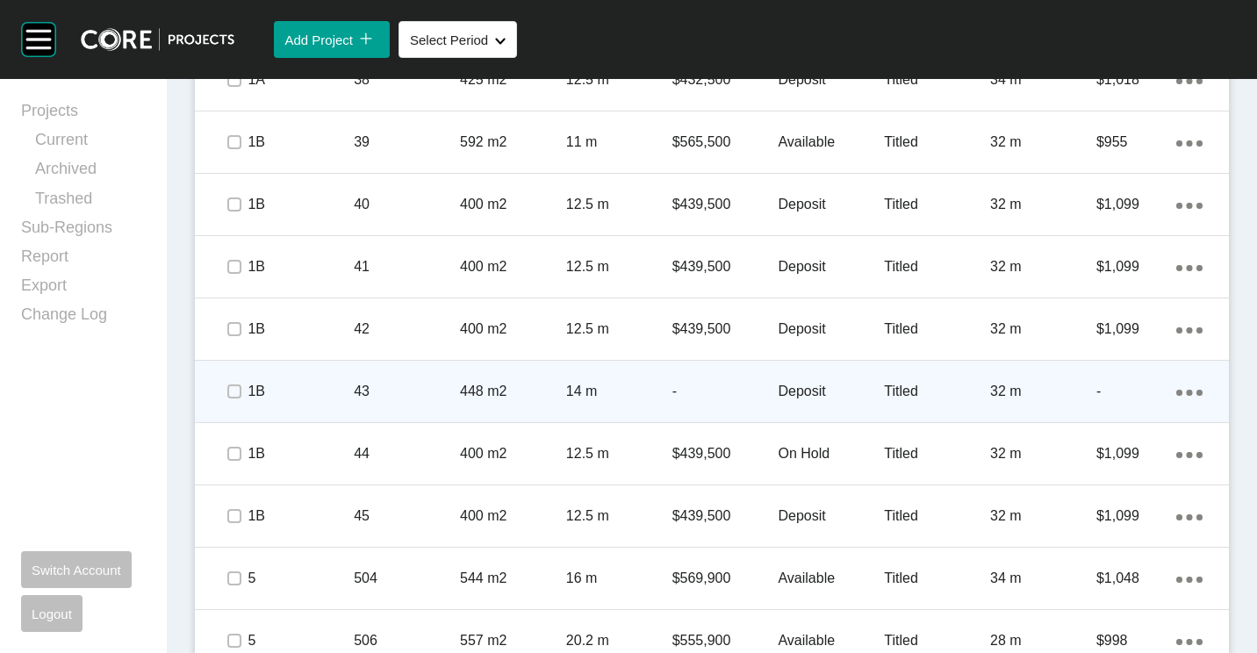
scroll to position [2370, 0]
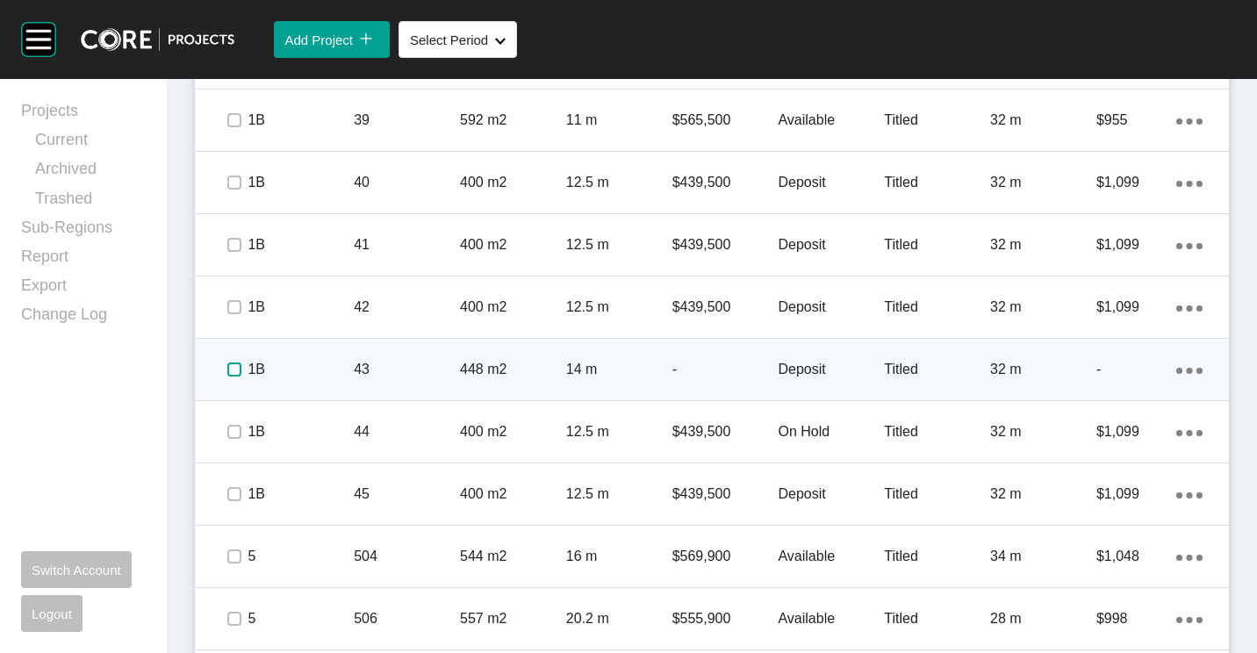
click at [240, 368] on label at bounding box center [234, 369] width 14 height 14
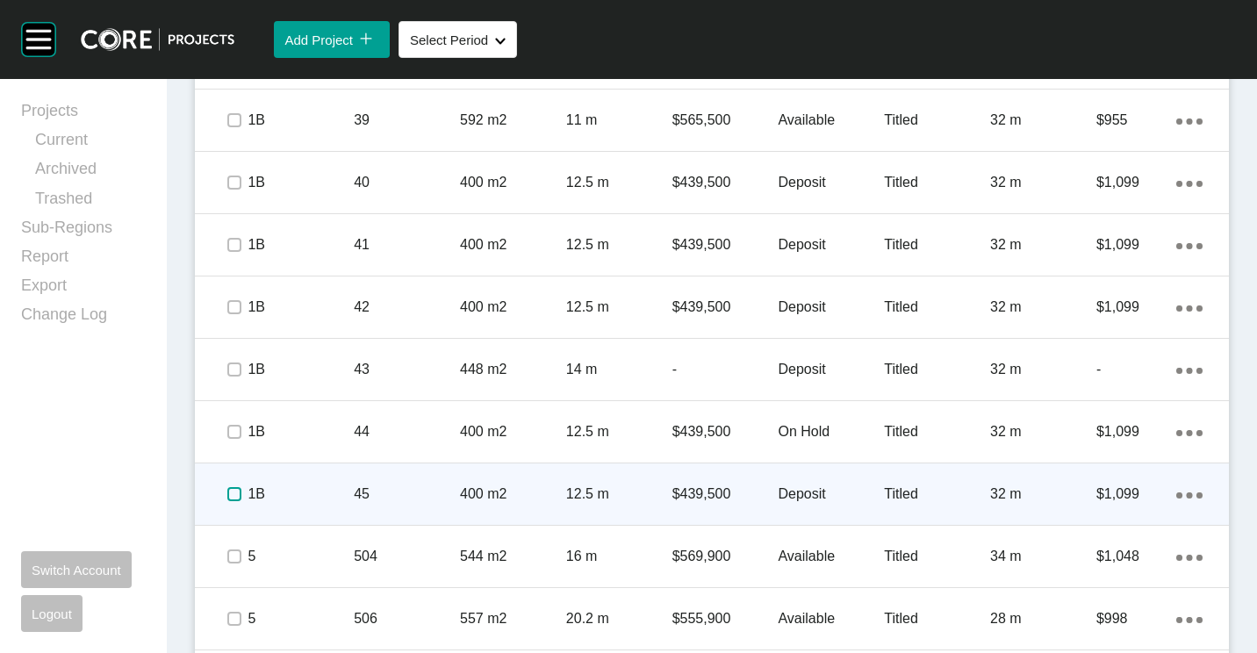
click at [235, 492] on label at bounding box center [234, 494] width 14 height 14
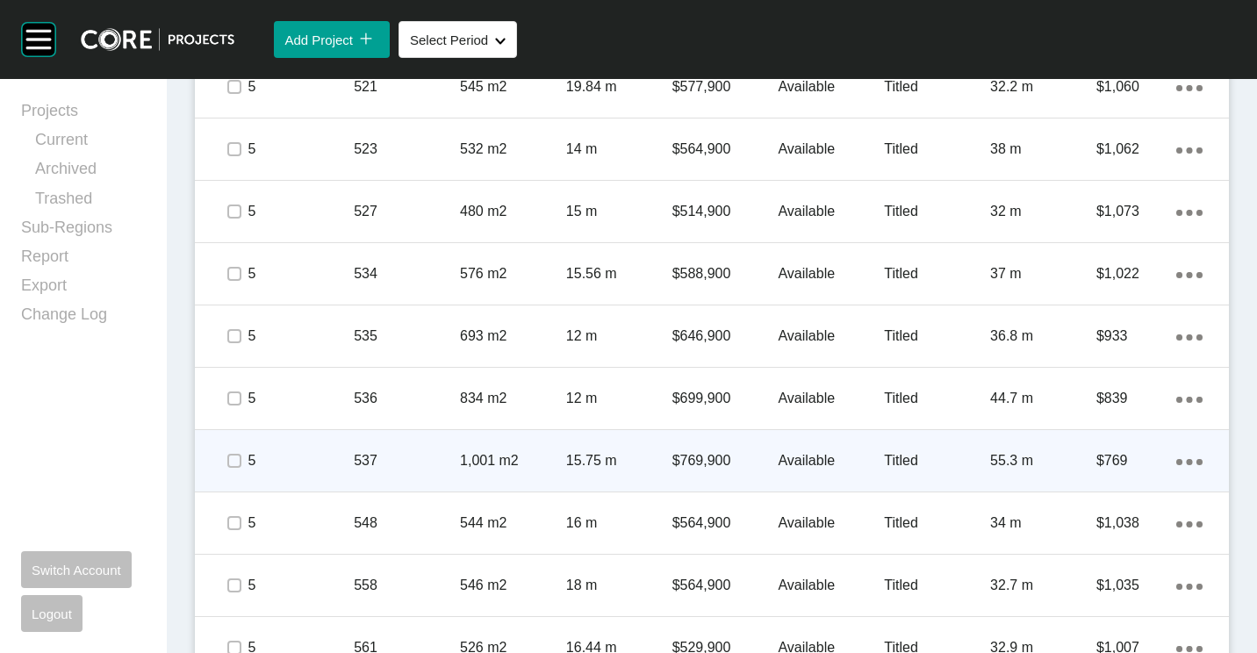
scroll to position [3247, 0]
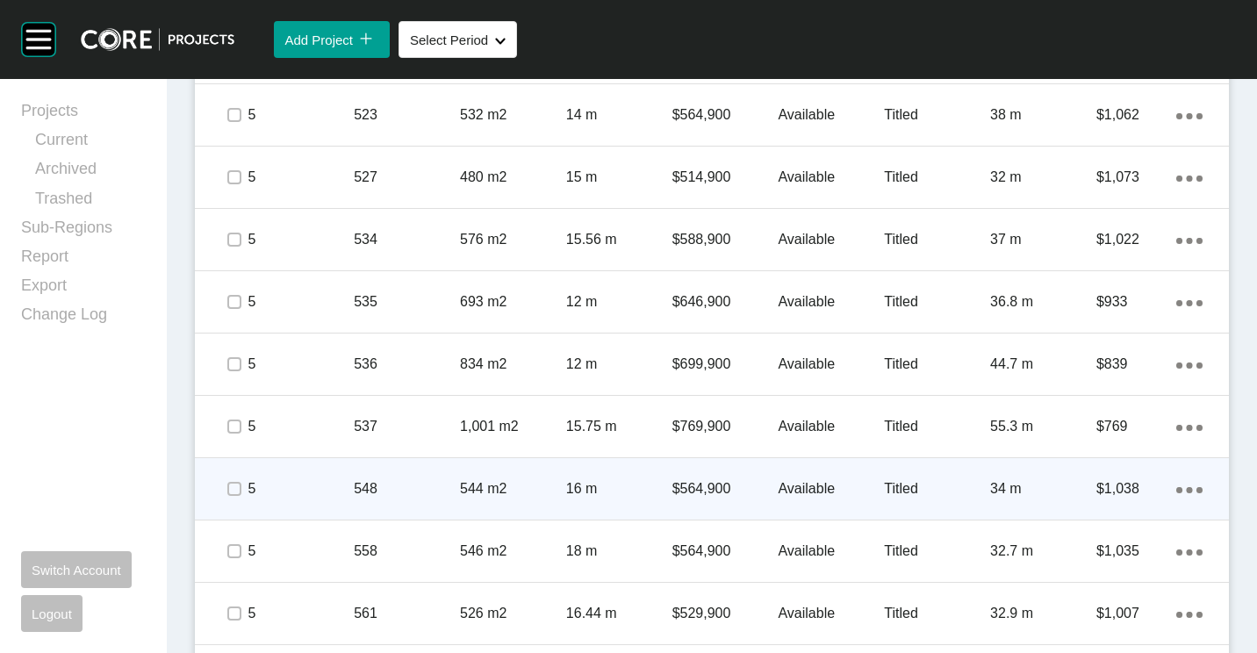
click at [1176, 484] on div "Action Menu Dots Copy 6 Created with Sketch." at bounding box center [1189, 488] width 26 height 19
click at [1116, 487] on link "Duplicate" at bounding box center [1104, 492] width 66 height 26
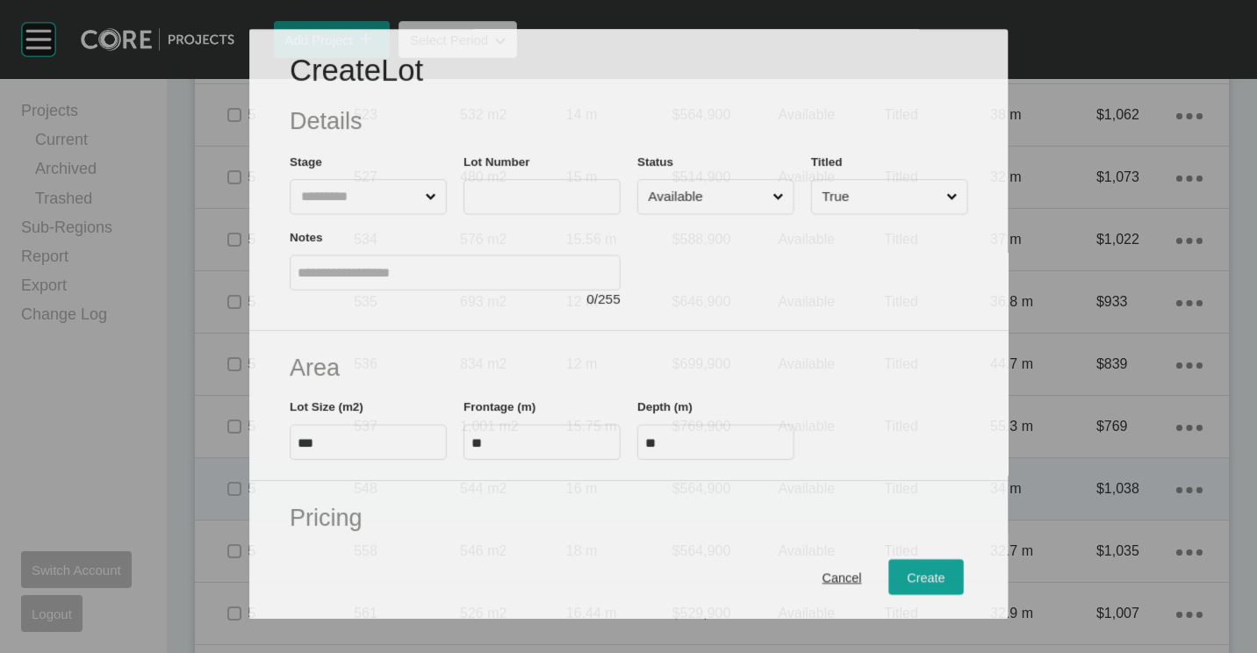
scroll to position [3193, 0]
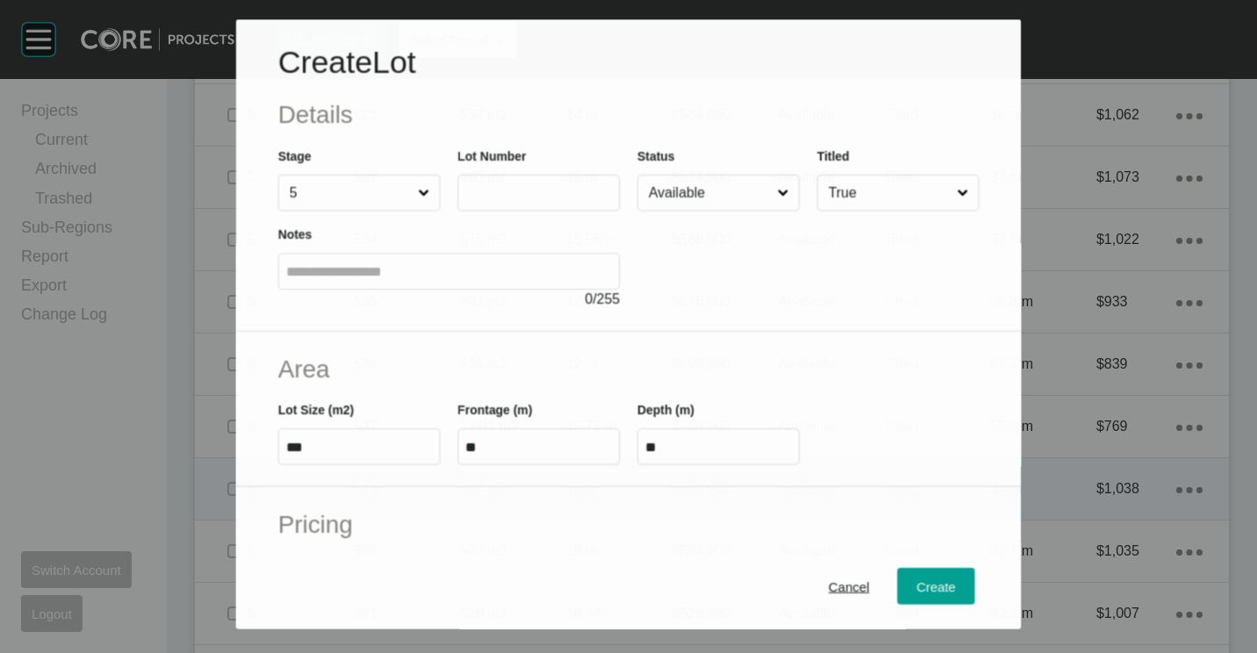
click at [520, 183] on label at bounding box center [538, 193] width 162 height 37
click at [520, 185] on input "text" at bounding box center [538, 192] width 147 height 15
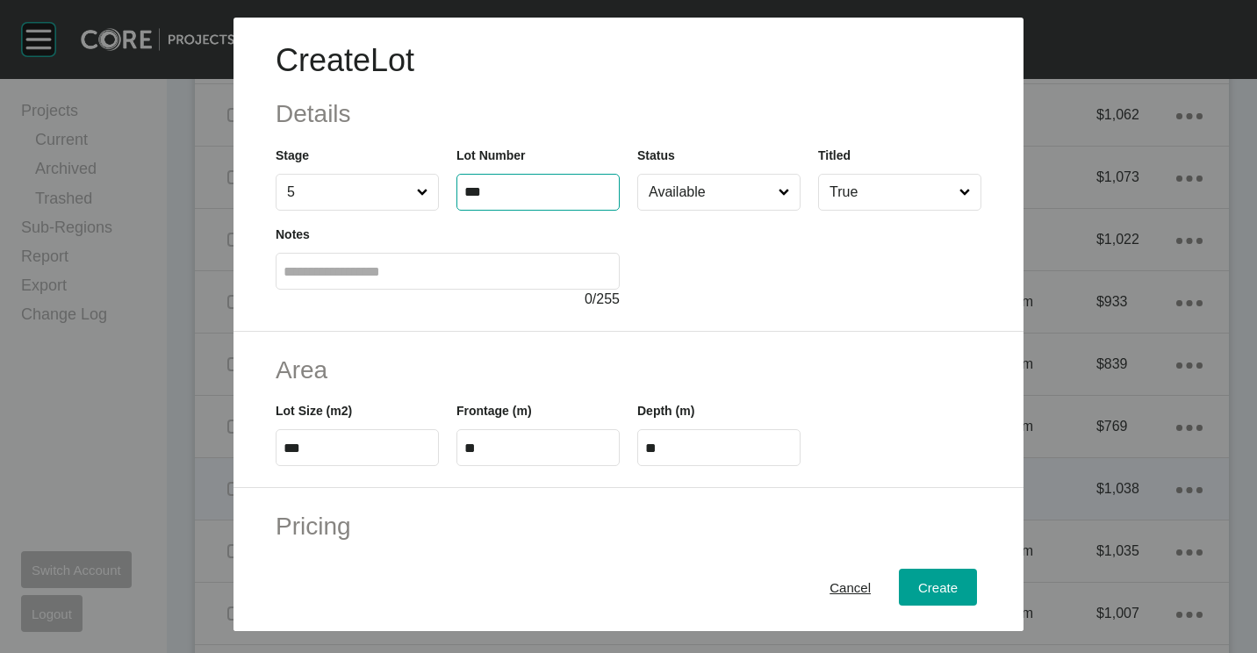
type input "***"
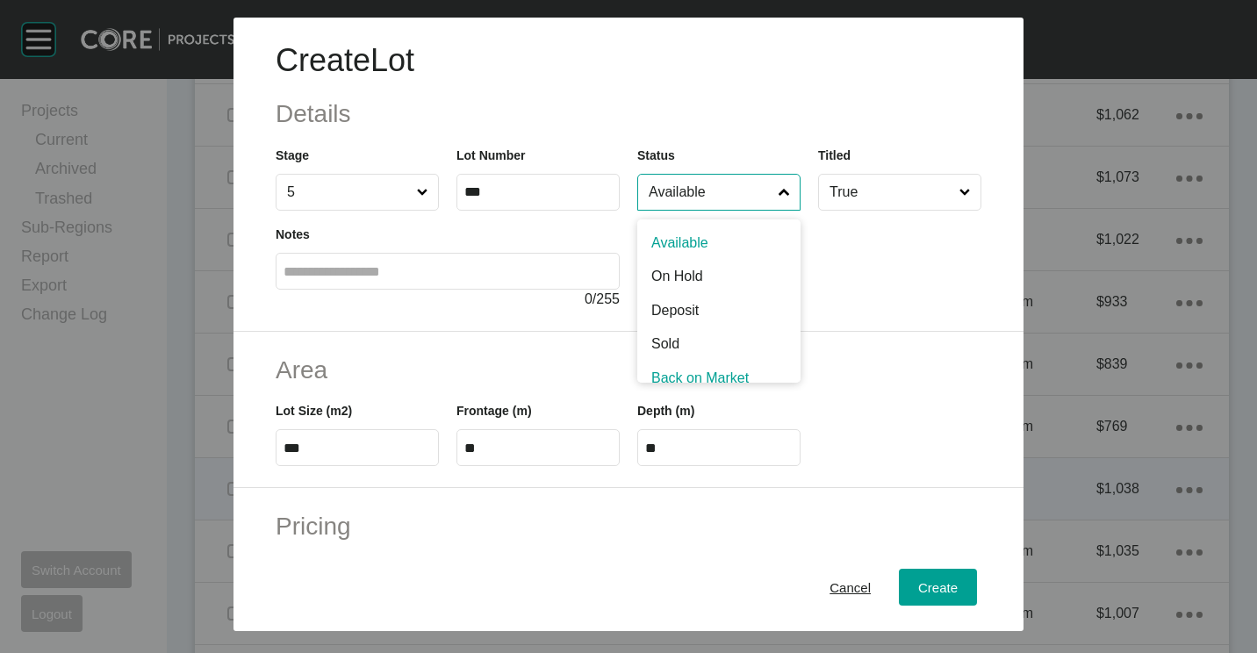
scroll to position [12, 0]
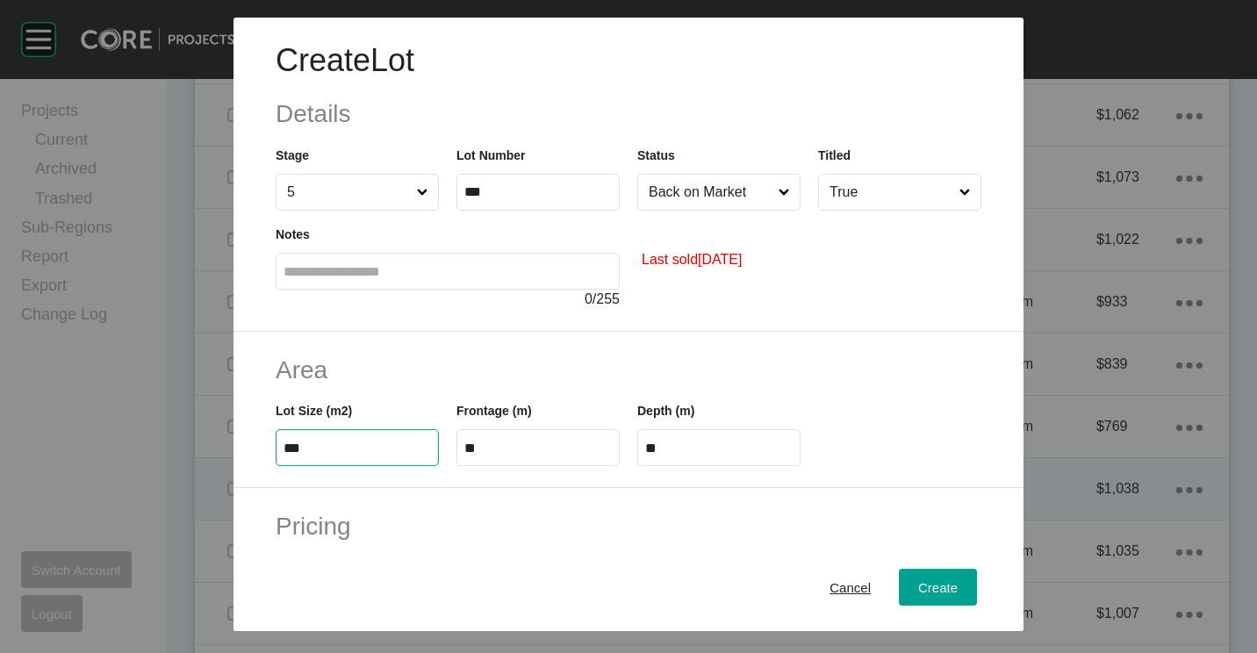
type input "***"
type input "****"
type input "***"
type input "**"
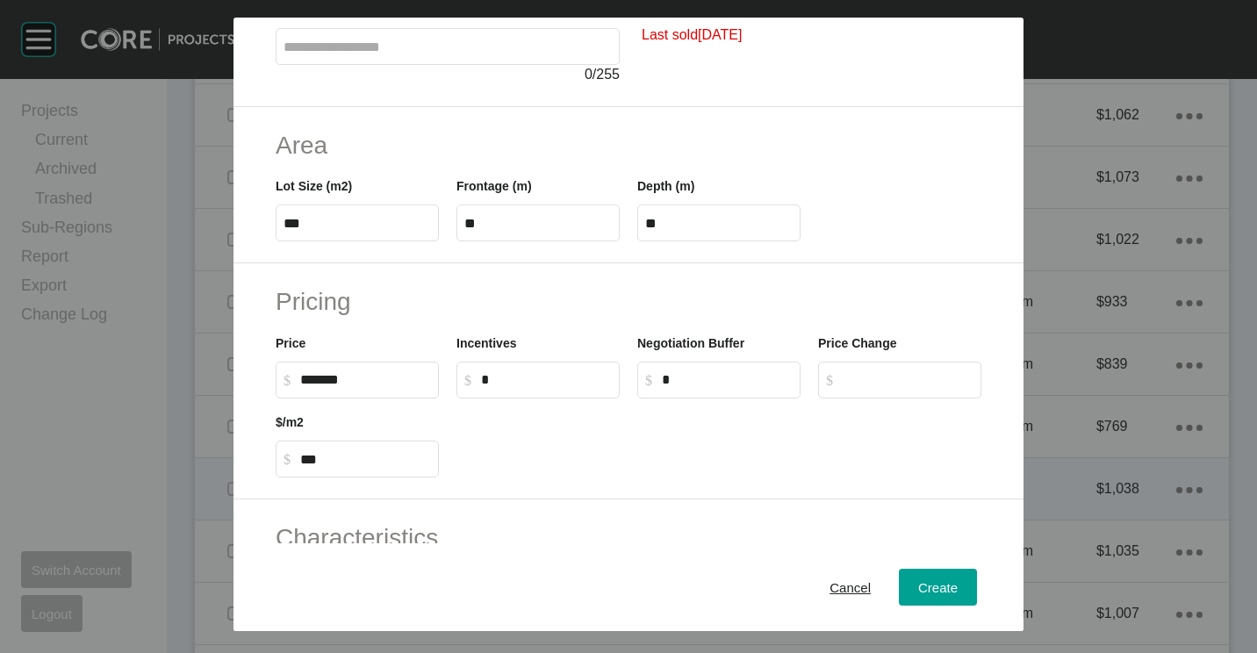
scroll to position [351, 0]
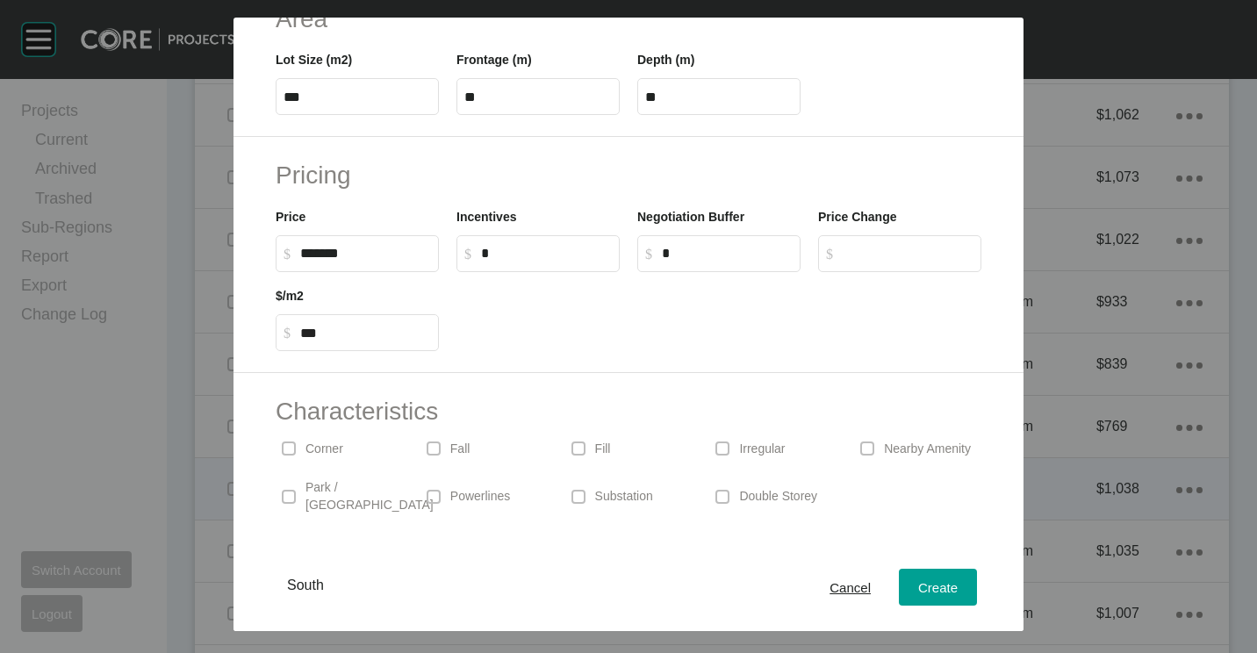
click at [381, 235] on label "$ Created with Sketch. $ *******" at bounding box center [357, 253] width 163 height 37
click at [381, 246] on input "*******" at bounding box center [365, 253] width 131 height 15
type input "******"
drag, startPoint x: 346, startPoint y: 250, endPoint x: 184, endPoint y: 247, distance: 161.5
click at [184, 247] on div "Create Lot Details Stage 5 Lot Number *** Status Back on Market Titled True Not…" at bounding box center [628, 315] width 1257 height 631
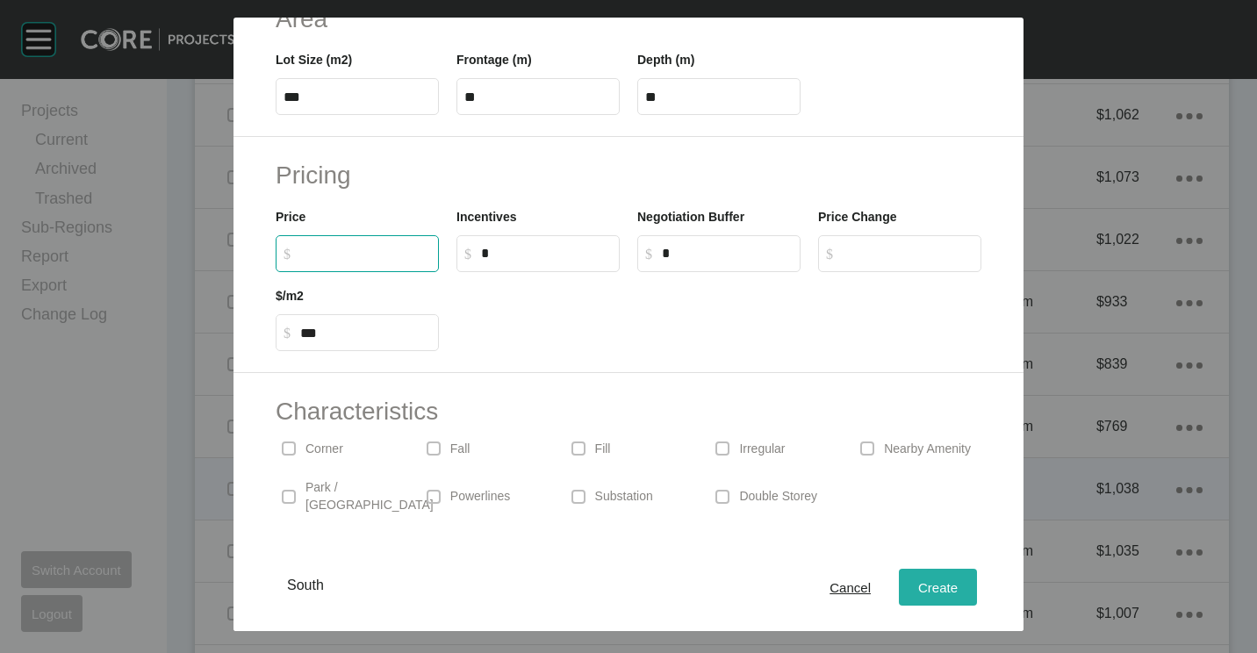
click at [939, 570] on button "Create" at bounding box center [938, 587] width 78 height 37
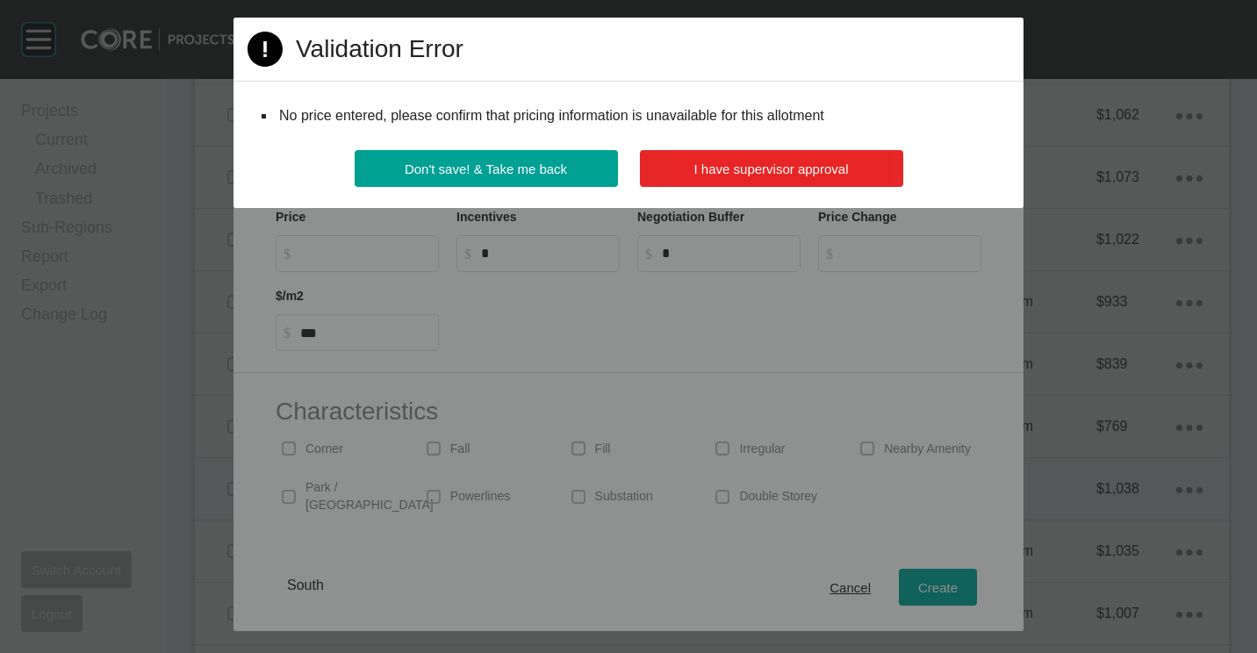
click at [765, 166] on span "I have supervisor approval" at bounding box center [771, 168] width 154 height 15
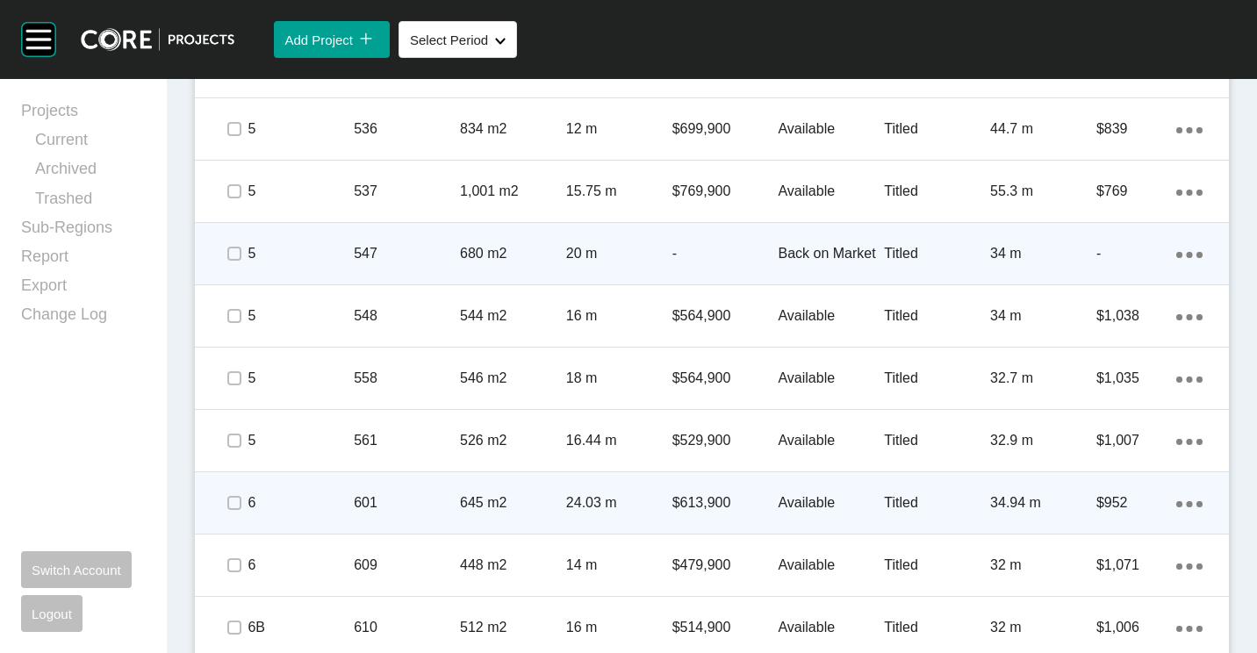
scroll to position [3511, 0]
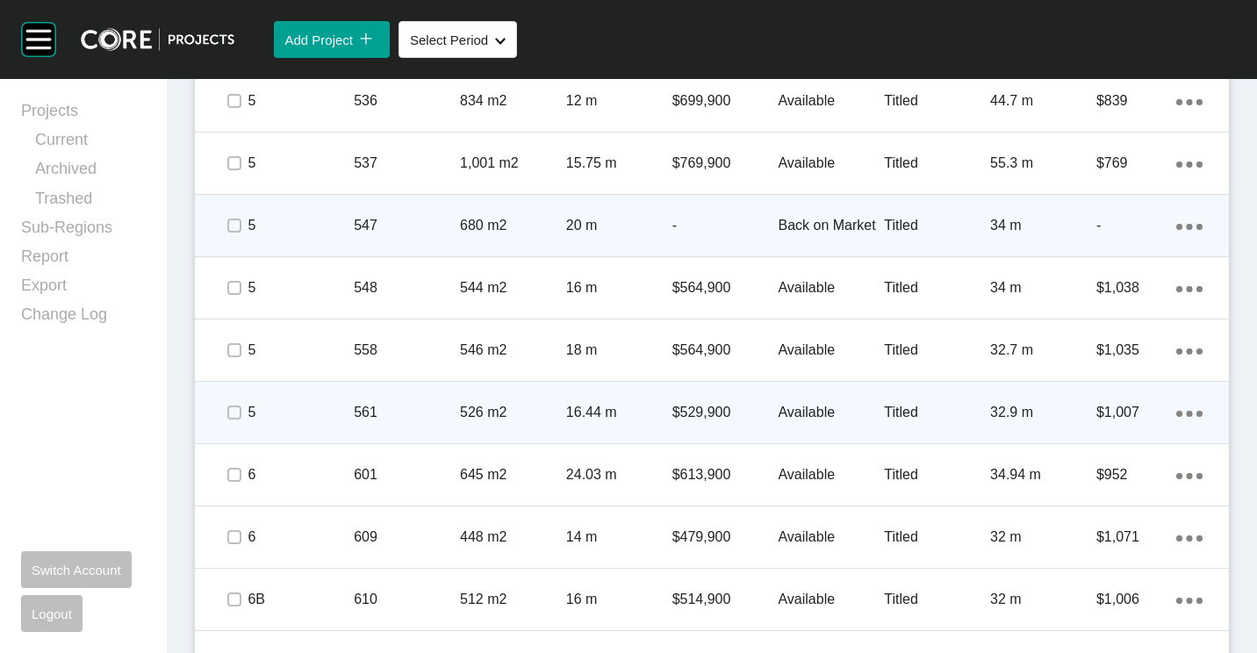
click at [448, 420] on p "561" at bounding box center [407, 412] width 106 height 19
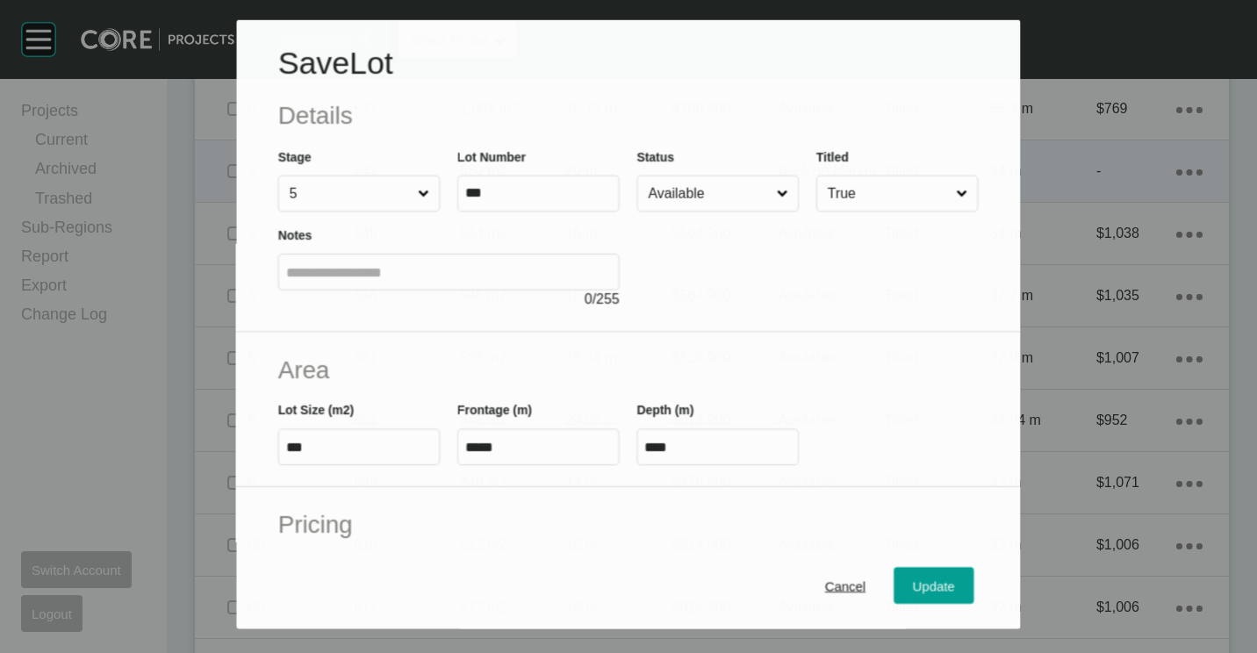
scroll to position [3456, 0]
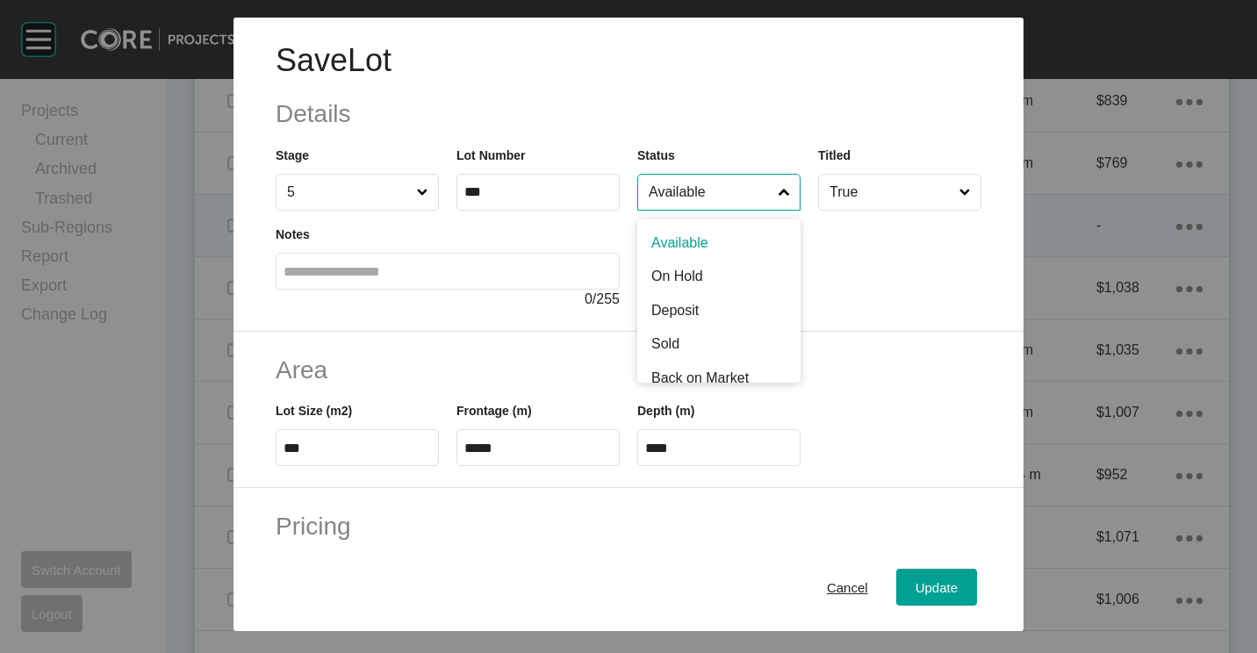
click at [687, 204] on input "Available" at bounding box center [710, 192] width 130 height 35
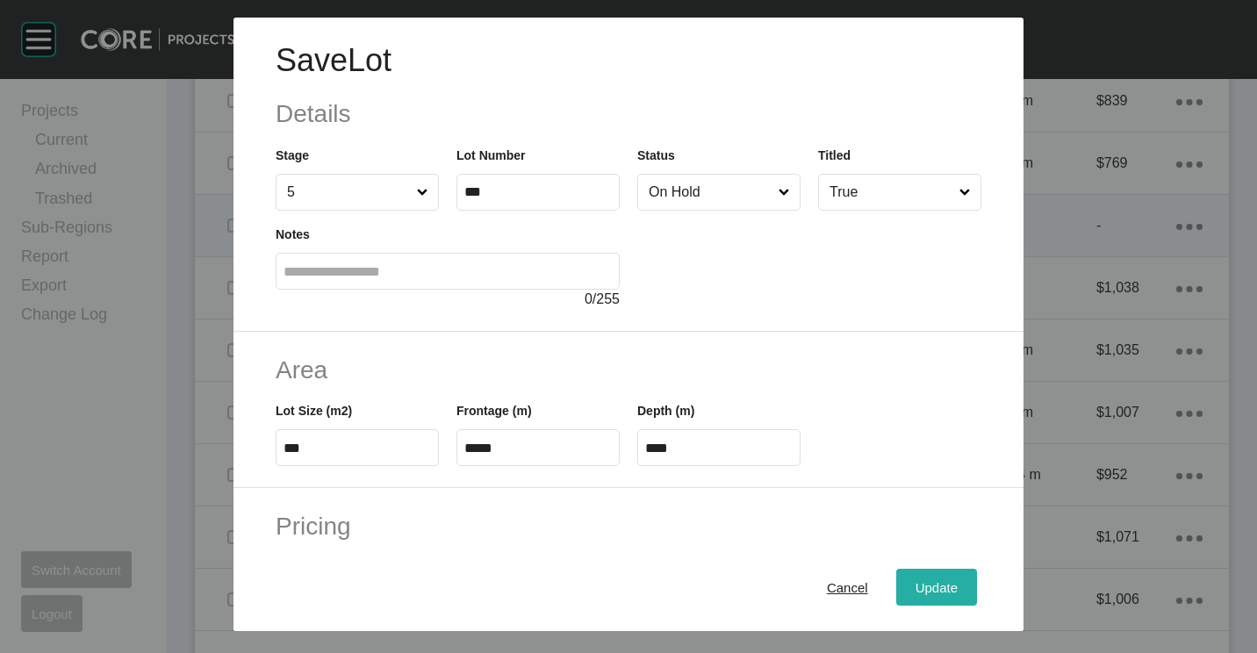
click at [924, 587] on span "Update" at bounding box center [936, 587] width 42 height 15
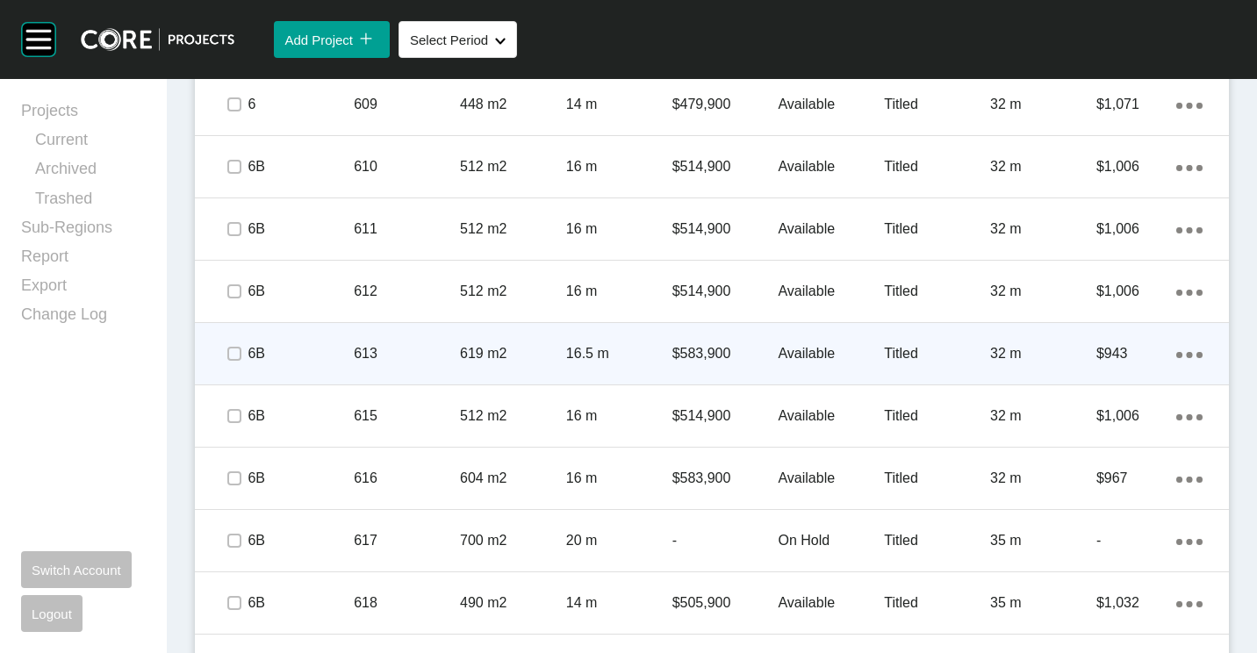
scroll to position [3949, 0]
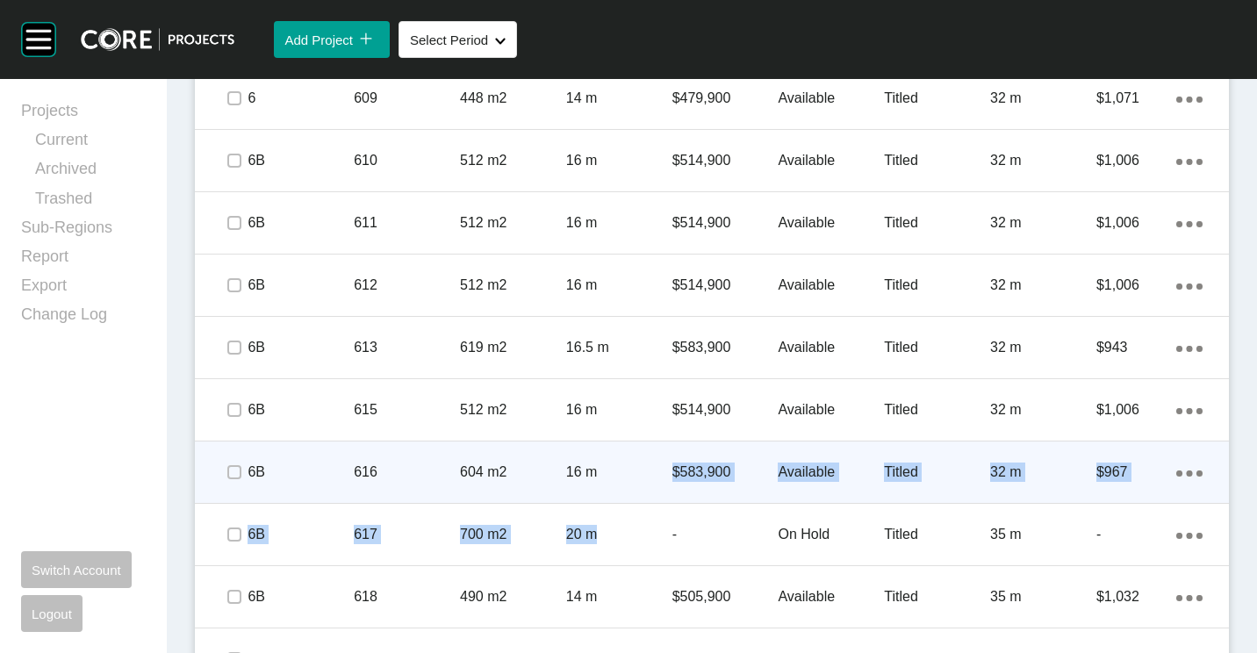
drag, startPoint x: 655, startPoint y: 549, endPoint x: 597, endPoint y: 461, distance: 105.2
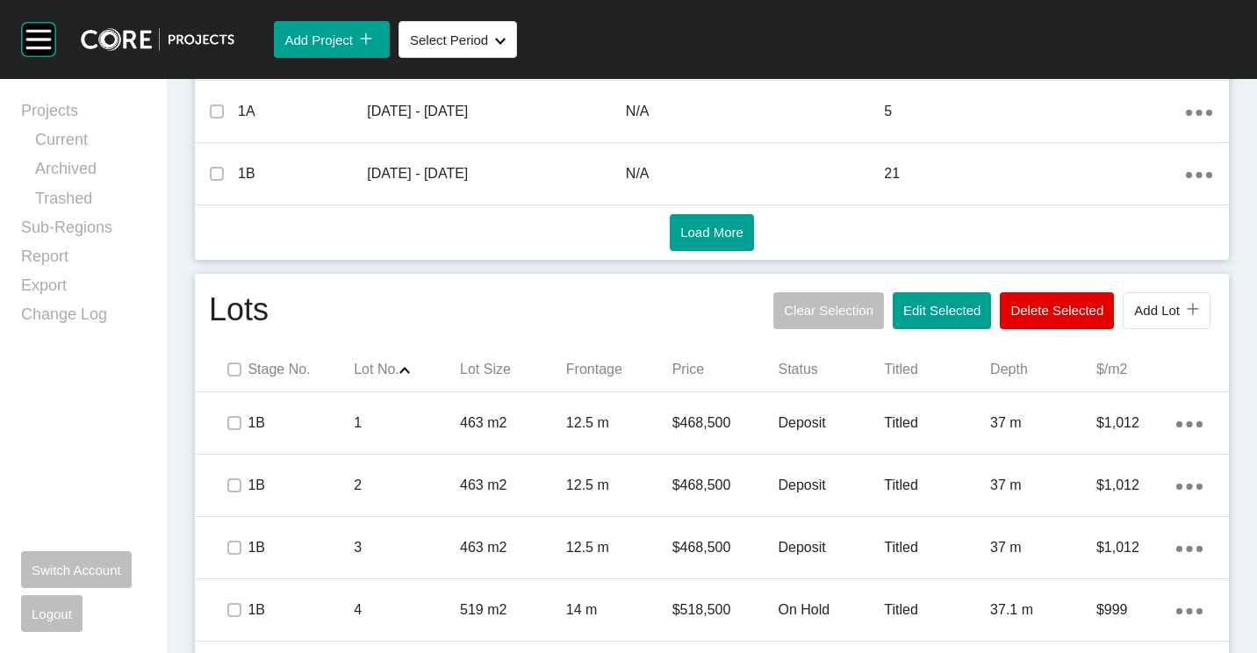
scroll to position [965, 0]
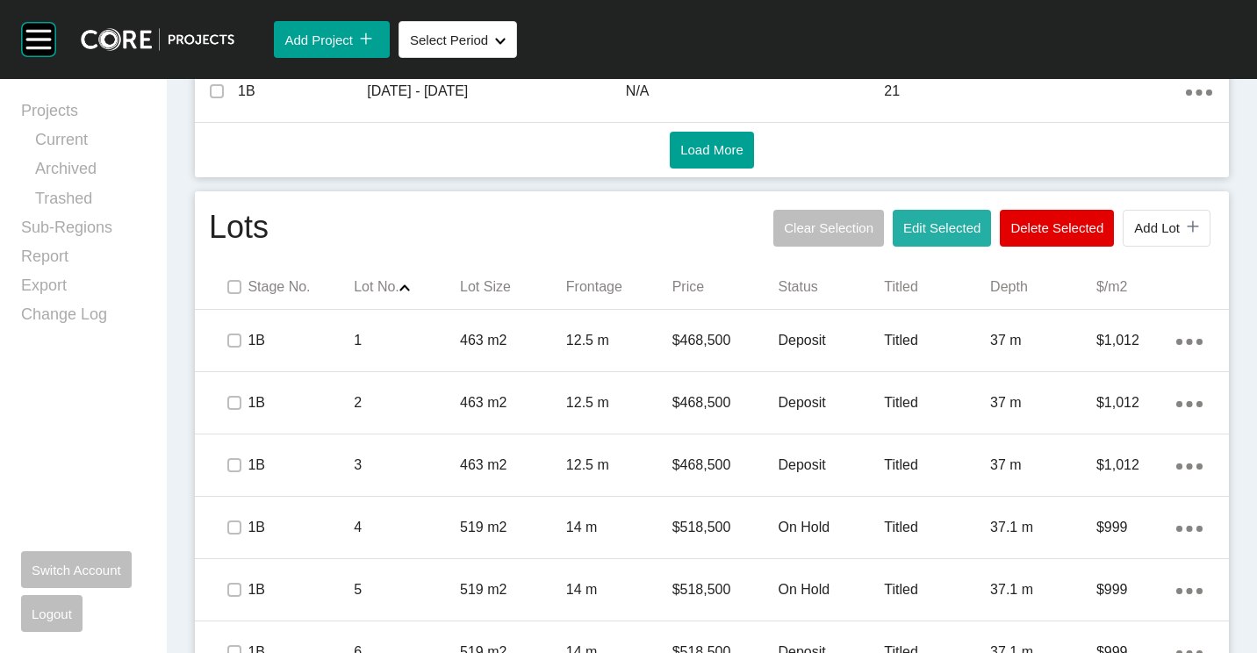
click at [948, 217] on button "Edit Selected" at bounding box center [942, 228] width 98 height 37
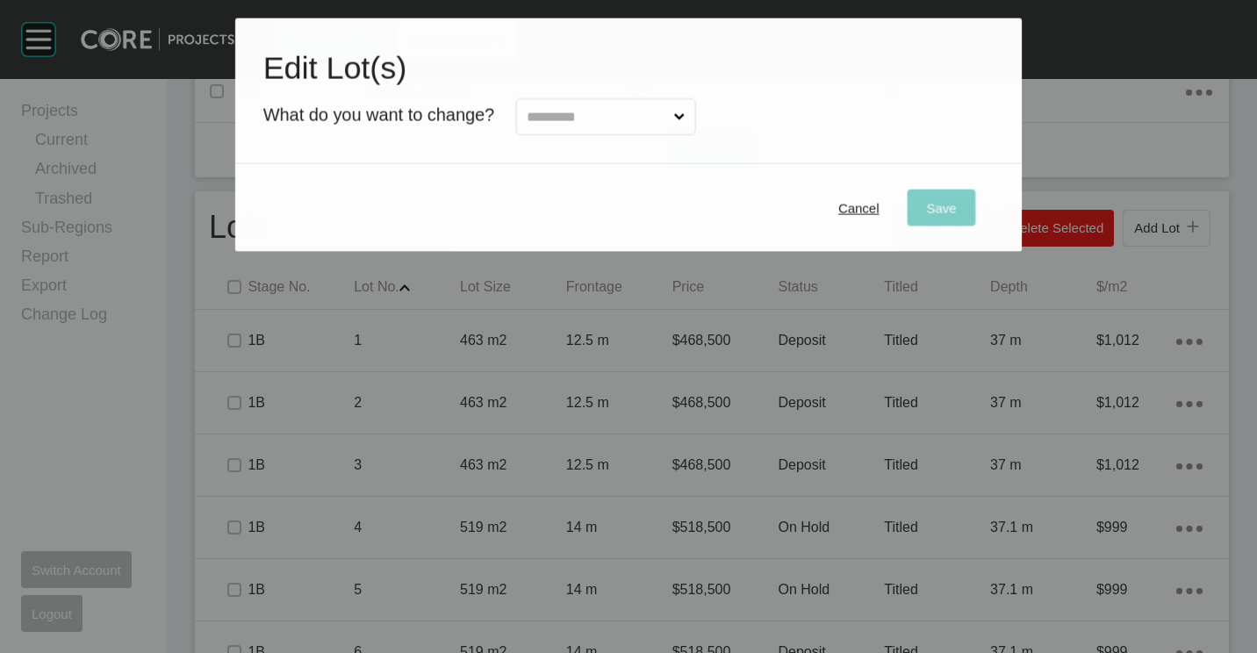
drag, startPoint x: 618, startPoint y: 131, endPoint x: 610, endPoint y: 141, distance: 13.2
click at [617, 131] on input "text" at bounding box center [596, 117] width 147 height 35
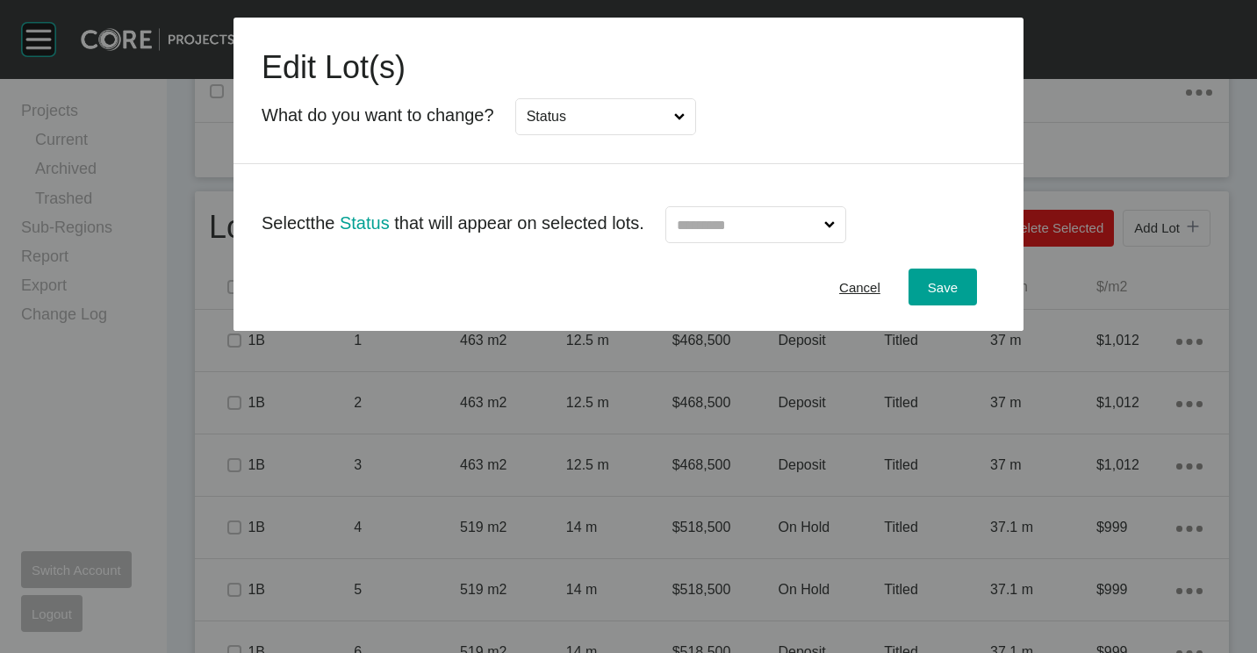
click at [749, 224] on input "text" at bounding box center [746, 224] width 147 height 35
click at [955, 294] on span "Save" at bounding box center [943, 287] width 30 height 15
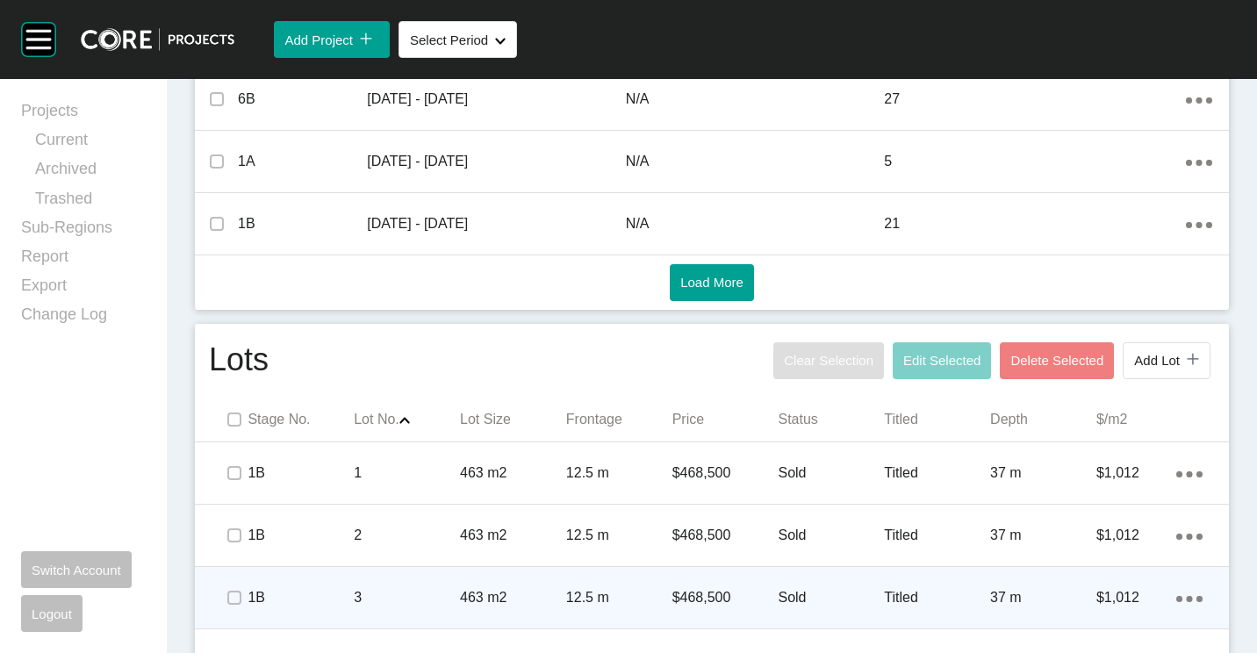
scroll to position [1164, 0]
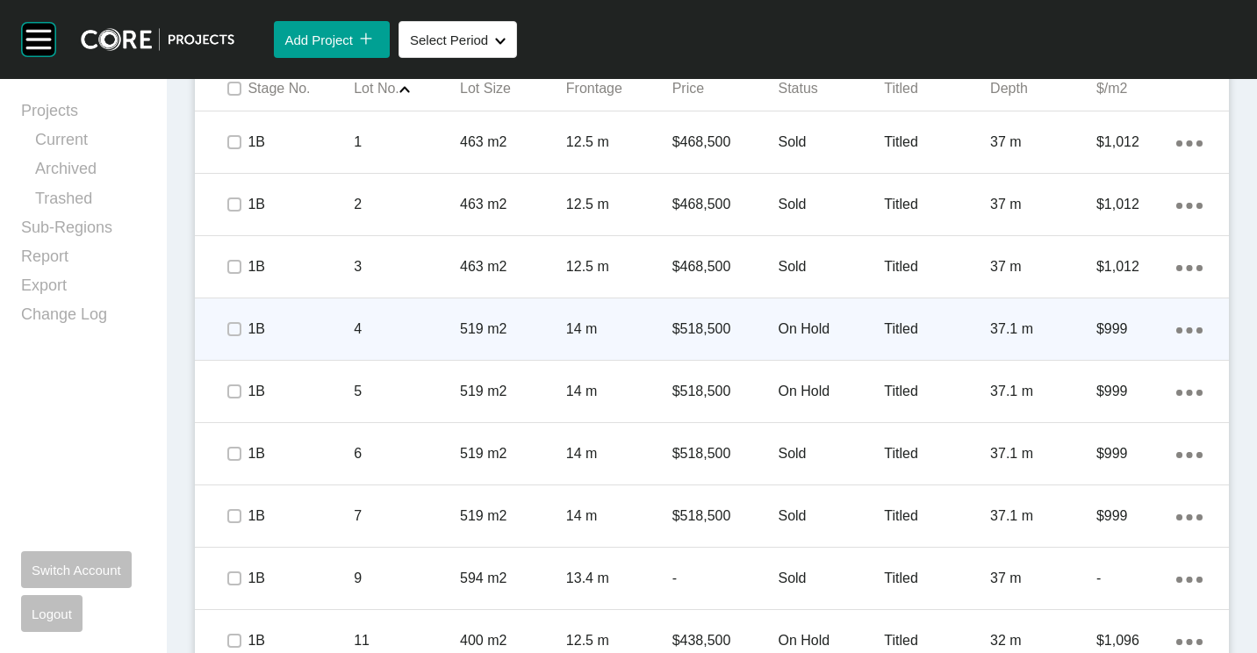
click at [518, 316] on div "519 m2" at bounding box center [513, 329] width 106 height 54
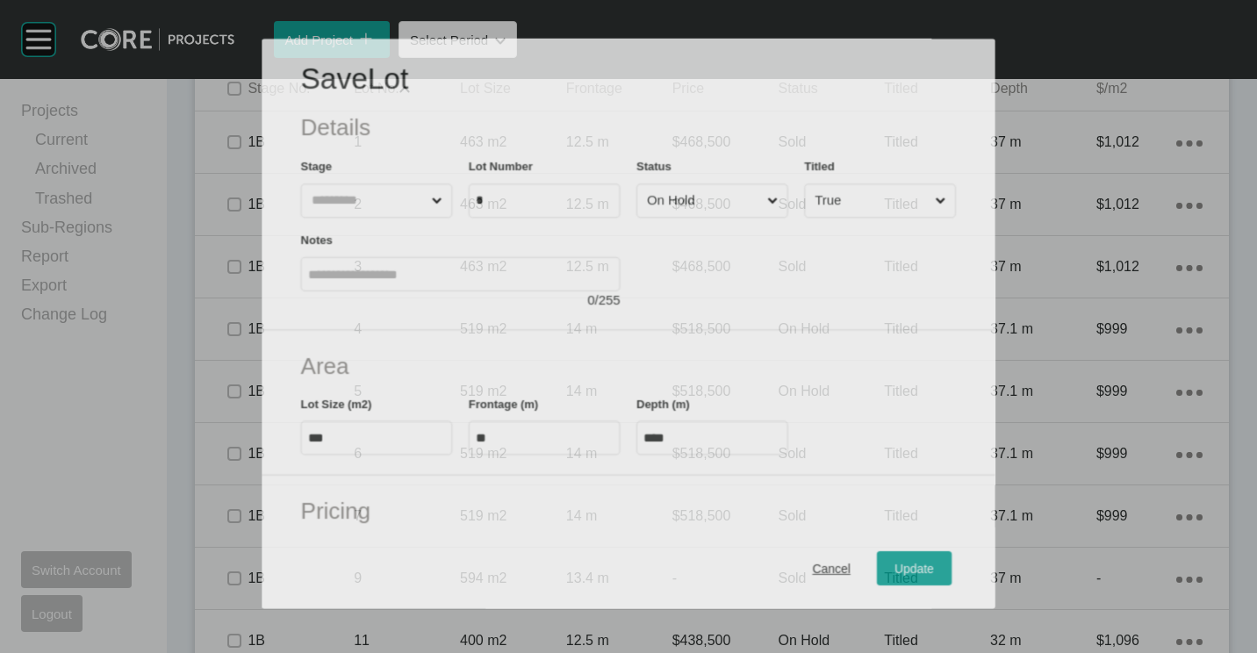
scroll to position [1109, 0]
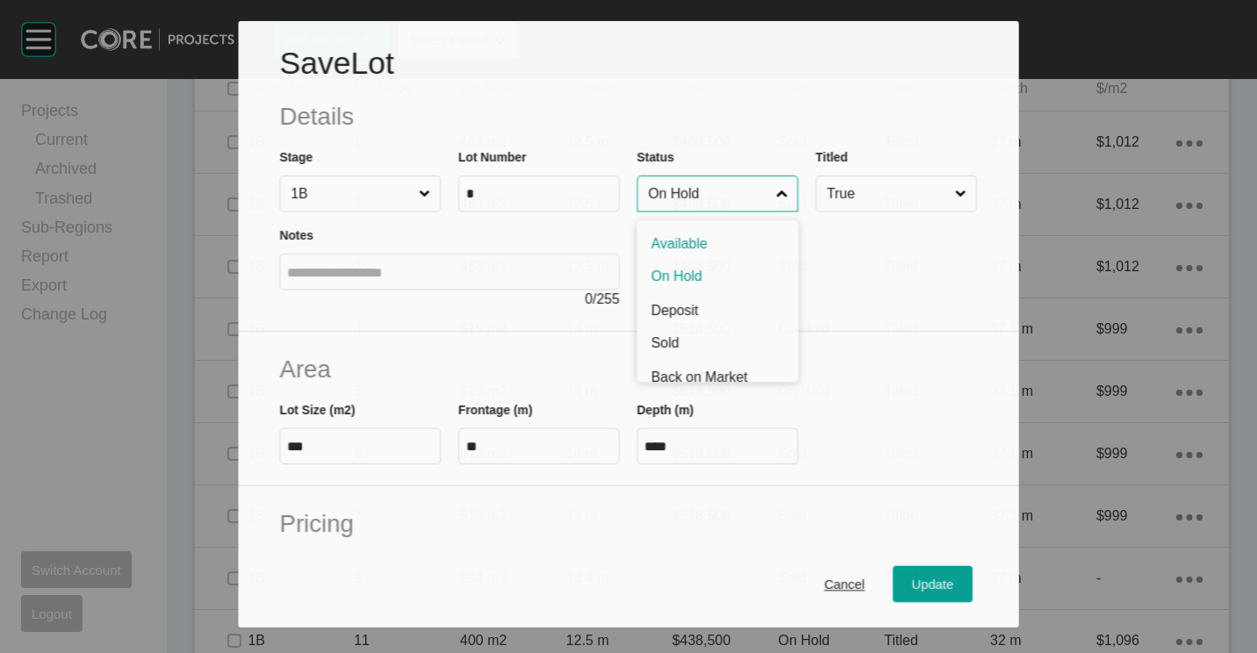
click at [693, 195] on input "On Hold" at bounding box center [709, 193] width 128 height 35
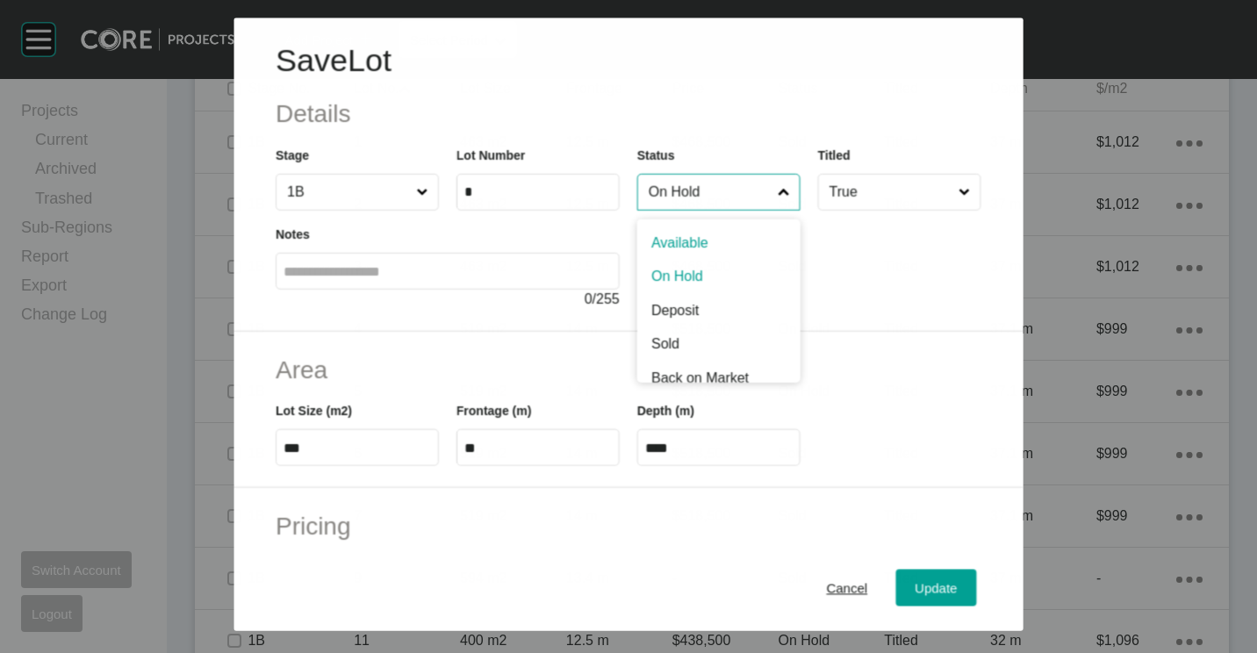
drag, startPoint x: 689, startPoint y: 231, endPoint x: 700, endPoint y: 258, distance: 29.5
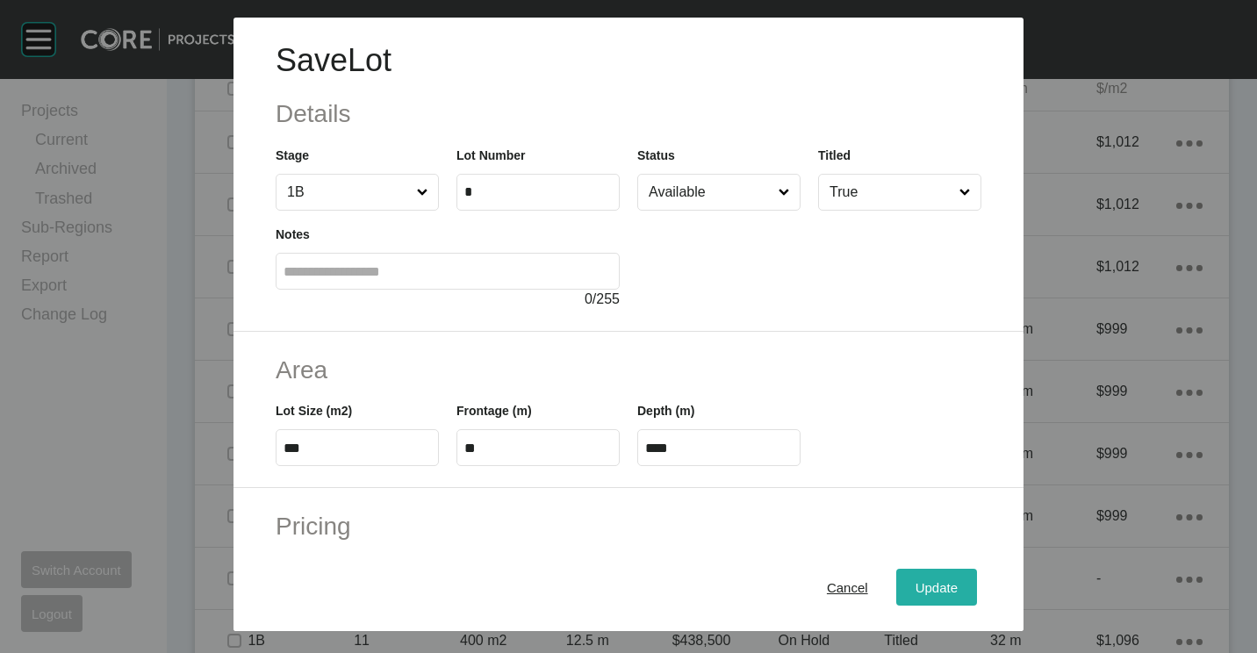
click at [915, 588] on span "Update" at bounding box center [936, 587] width 42 height 15
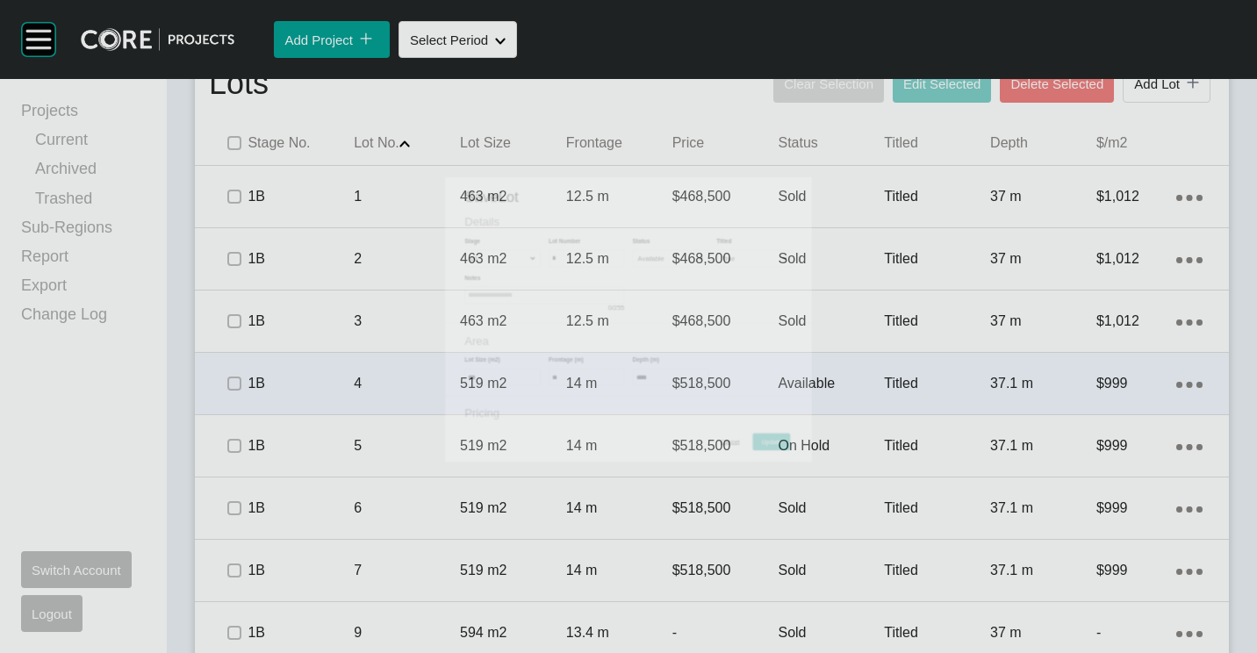
scroll to position [1164, 0]
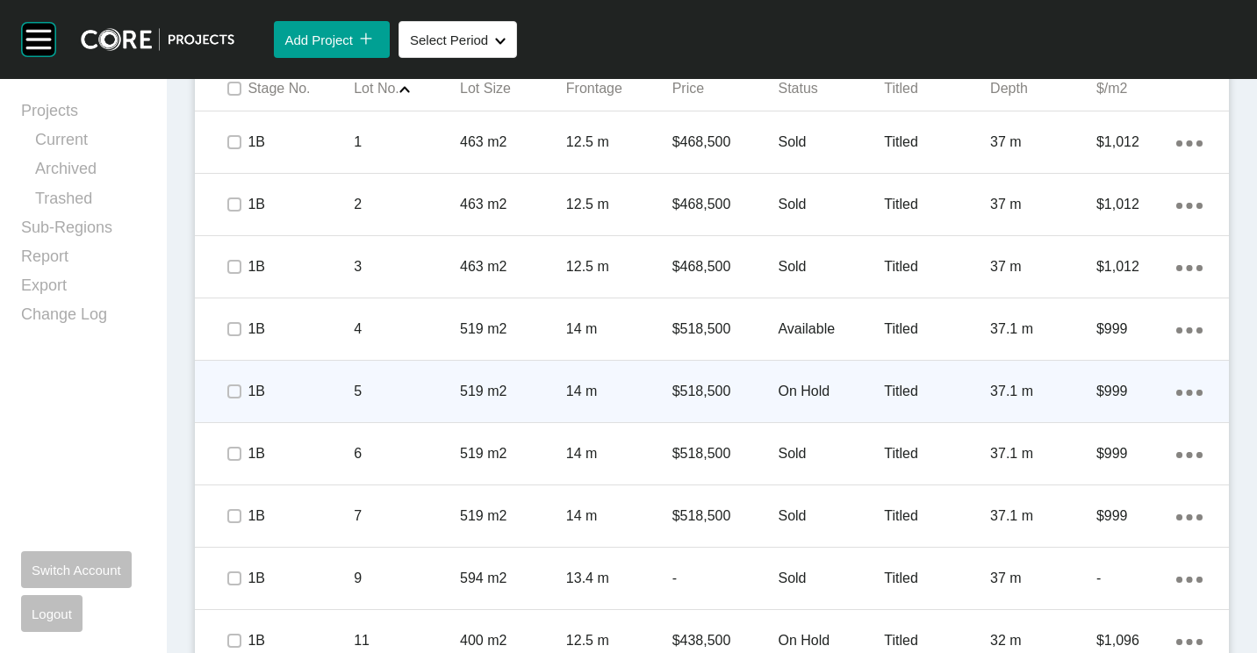
click at [731, 382] on p "$518,500" at bounding box center [725, 391] width 106 height 19
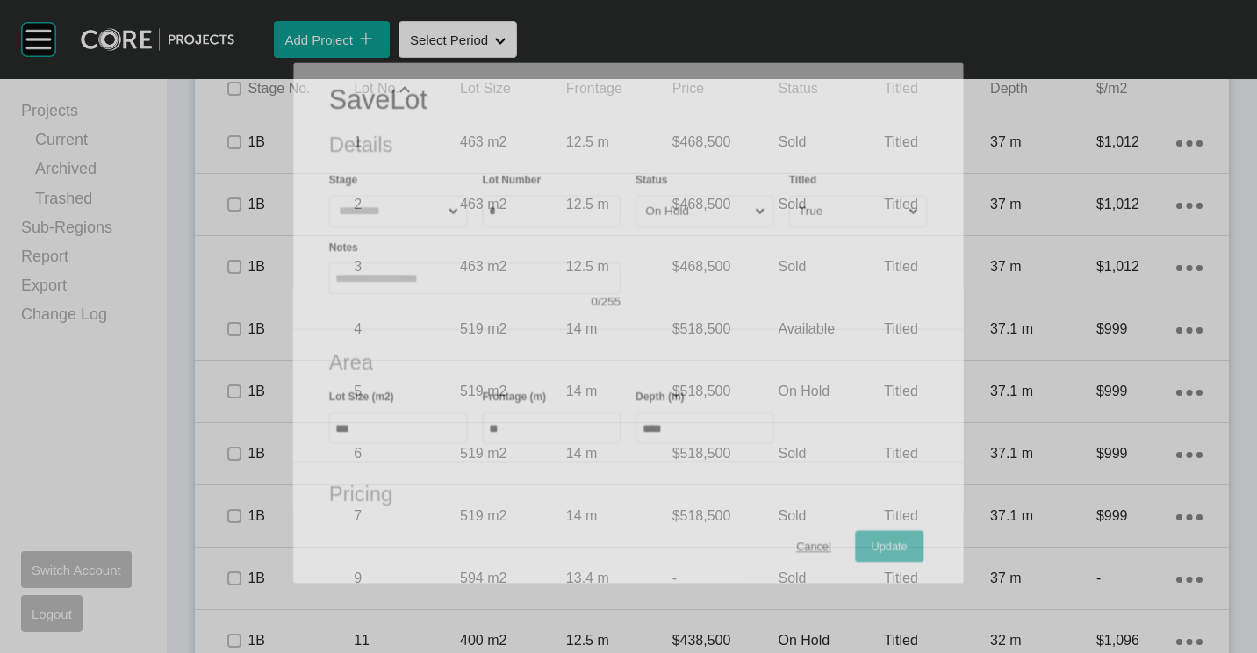
scroll to position [1109, 0]
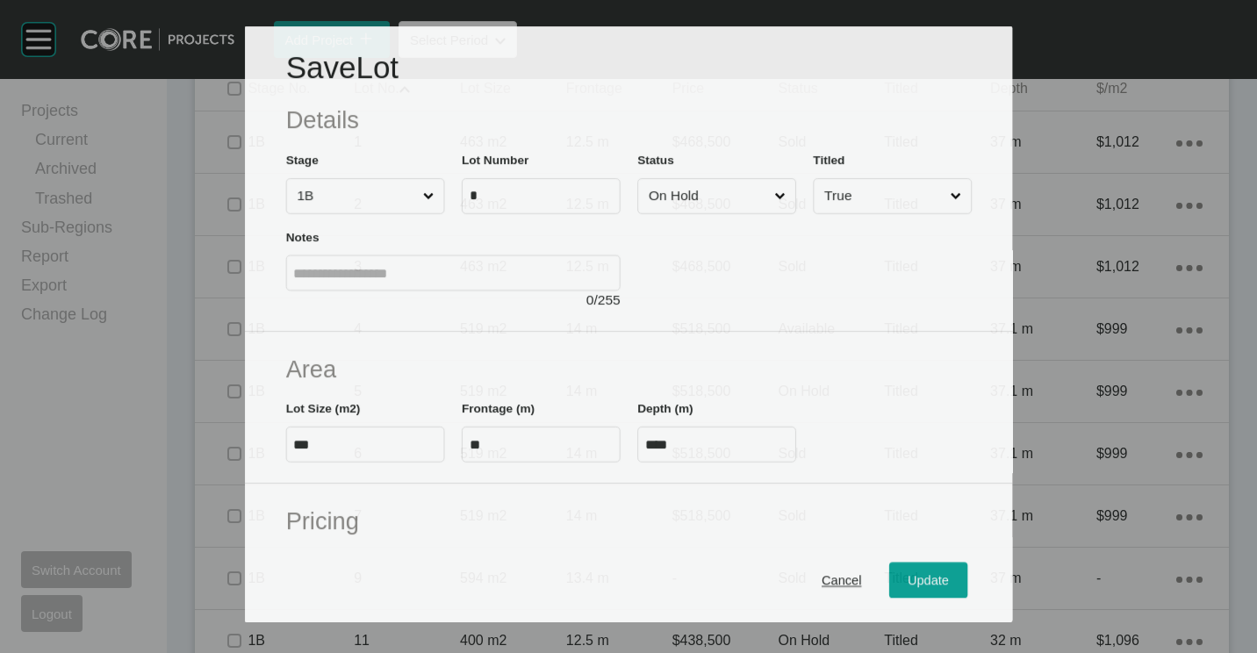
click at [730, 197] on input "On Hold" at bounding box center [707, 195] width 126 height 34
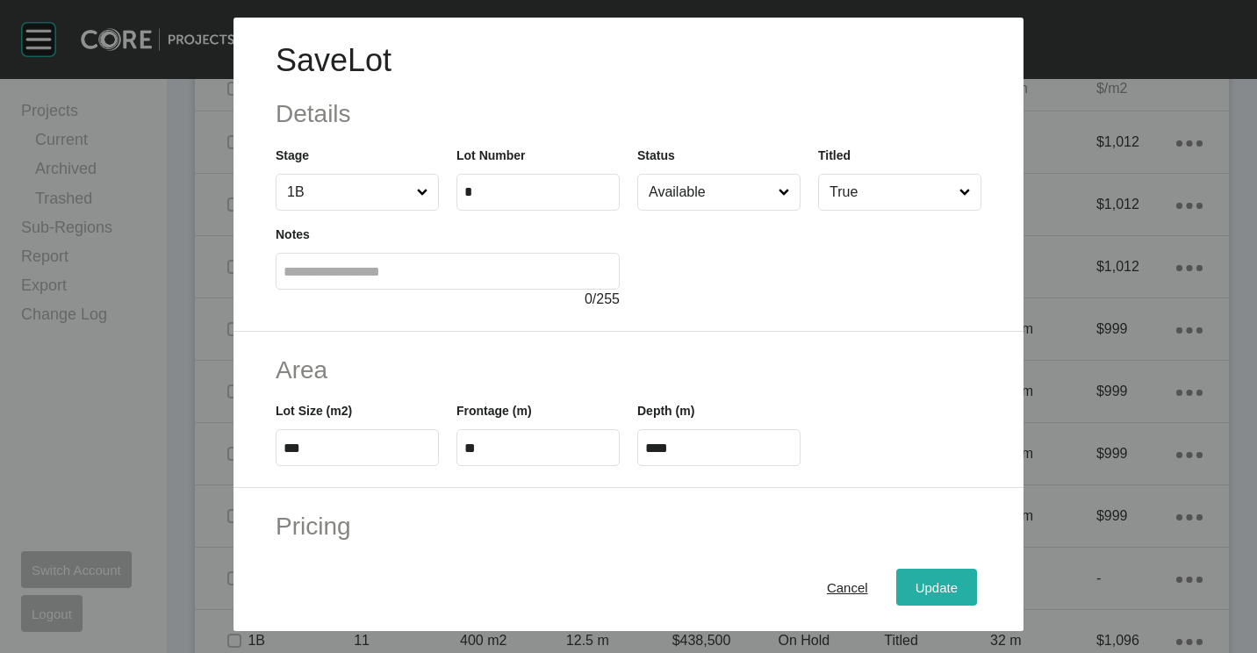
drag, startPoint x: 922, startPoint y: 589, endPoint x: 969, endPoint y: 498, distance: 102.4
click at [922, 589] on span "Update" at bounding box center [936, 587] width 42 height 15
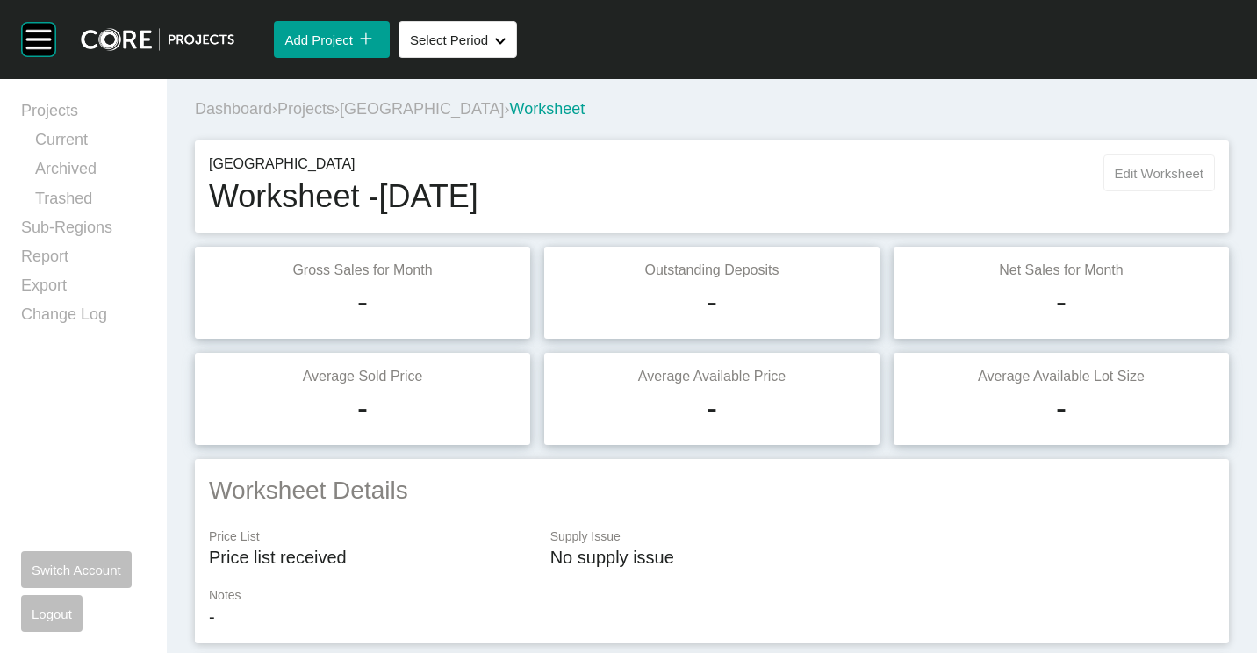
scroll to position [0, 0]
click at [1163, 180] on span "Edit Worksheet" at bounding box center [1159, 174] width 89 height 15
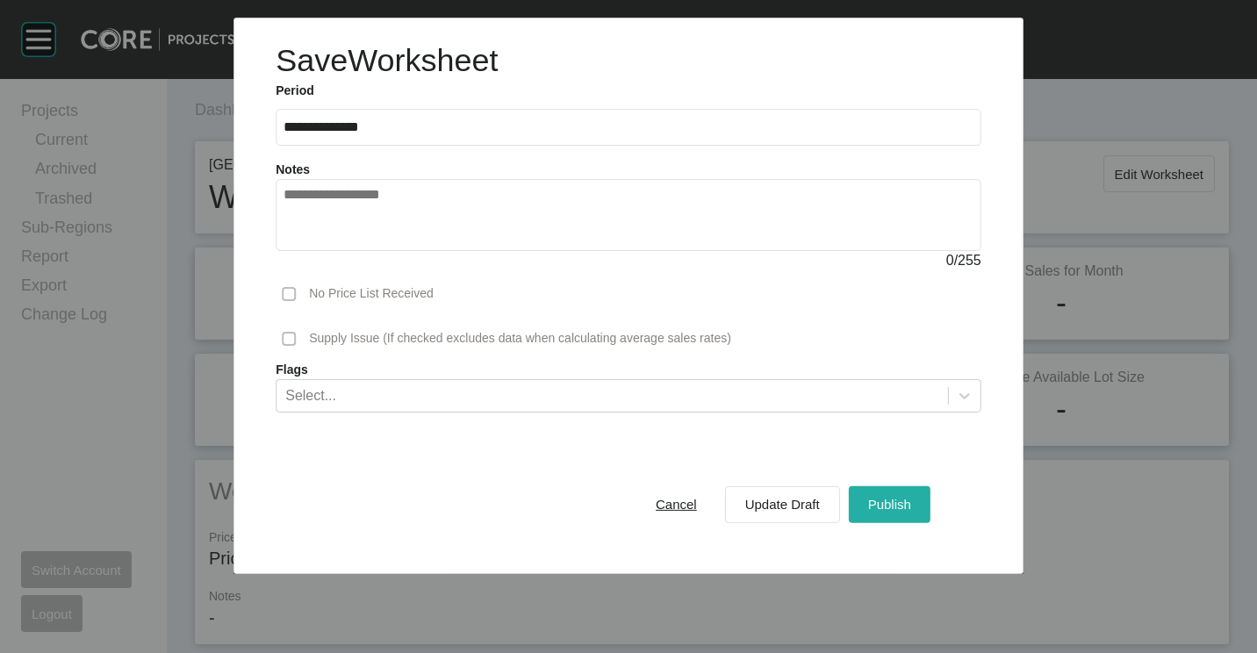
click at [884, 520] on button "Publish" at bounding box center [890, 503] width 82 height 37
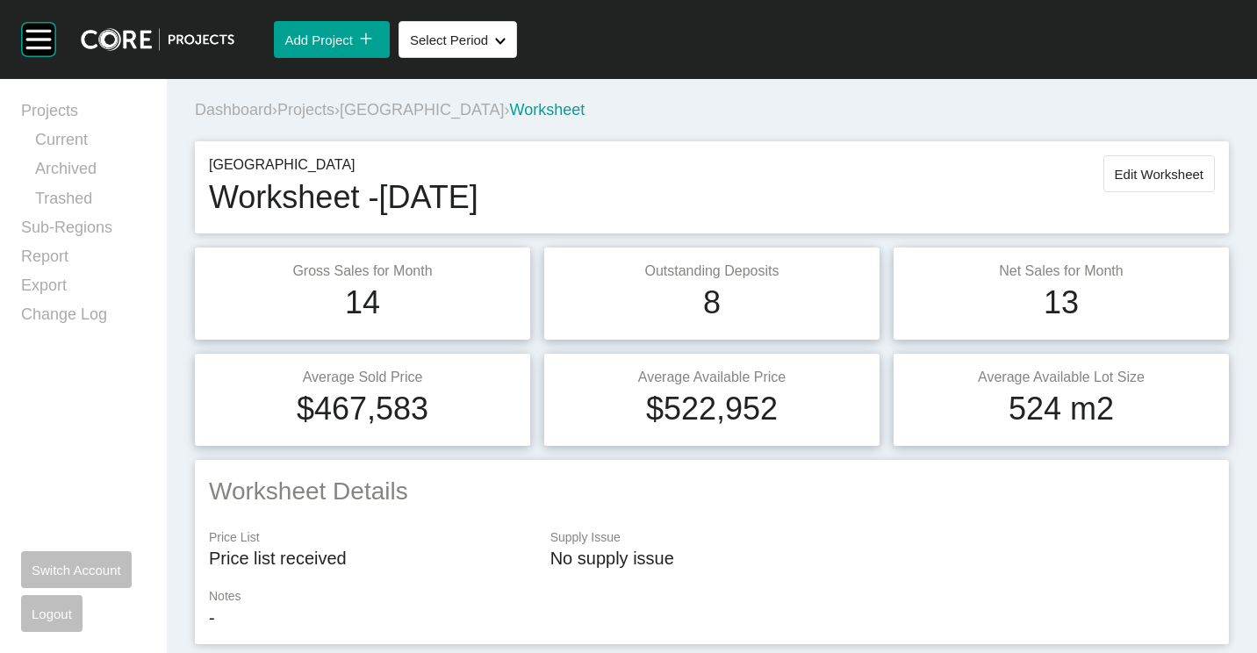
click at [309, 111] on span "Projects" at bounding box center [305, 110] width 57 height 18
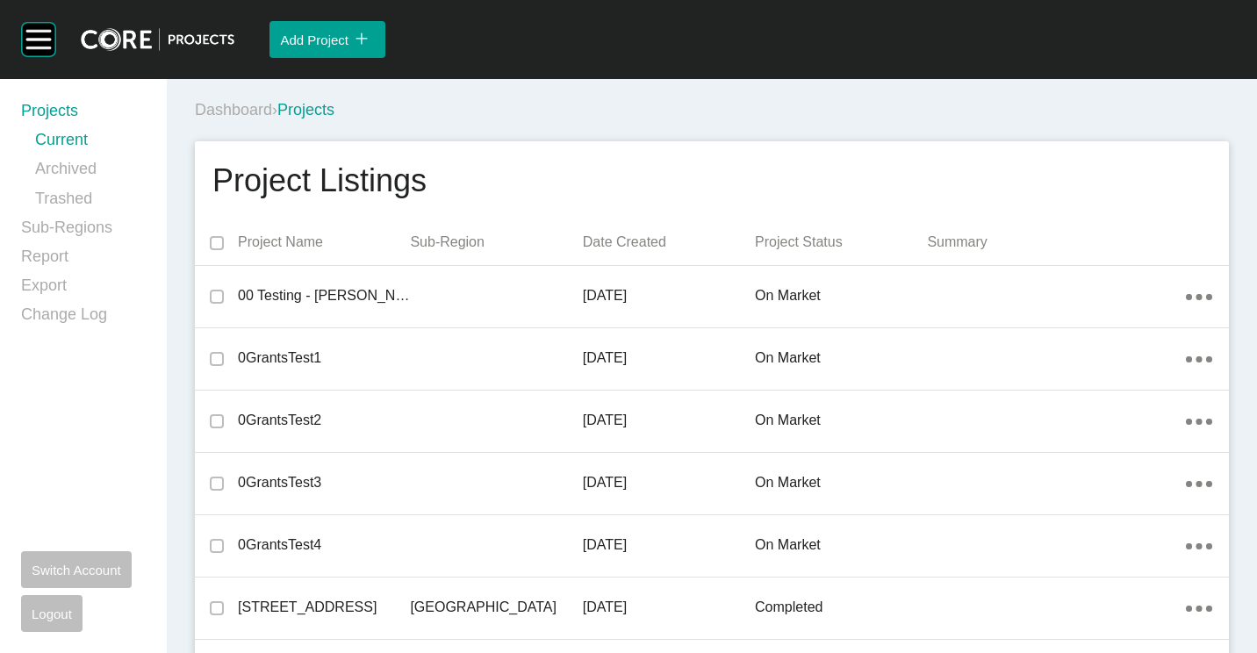
scroll to position [19847, 0]
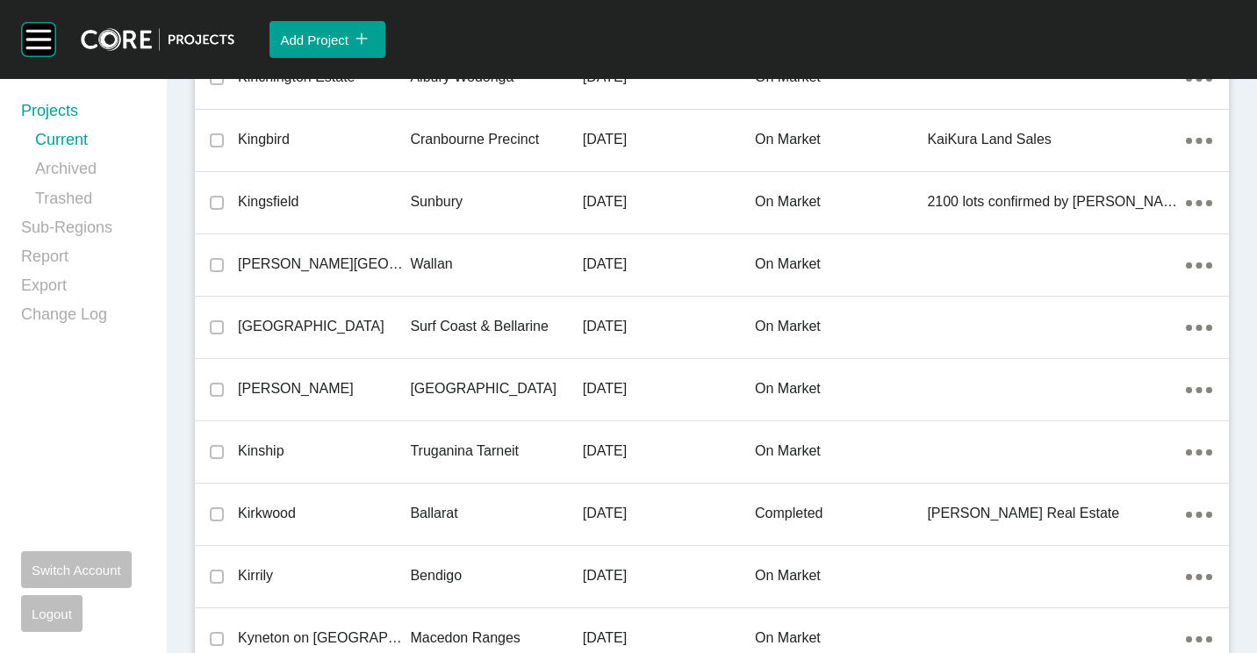
click at [414, 318] on p "Surf Coast & Bellarine" at bounding box center [496, 326] width 172 height 19
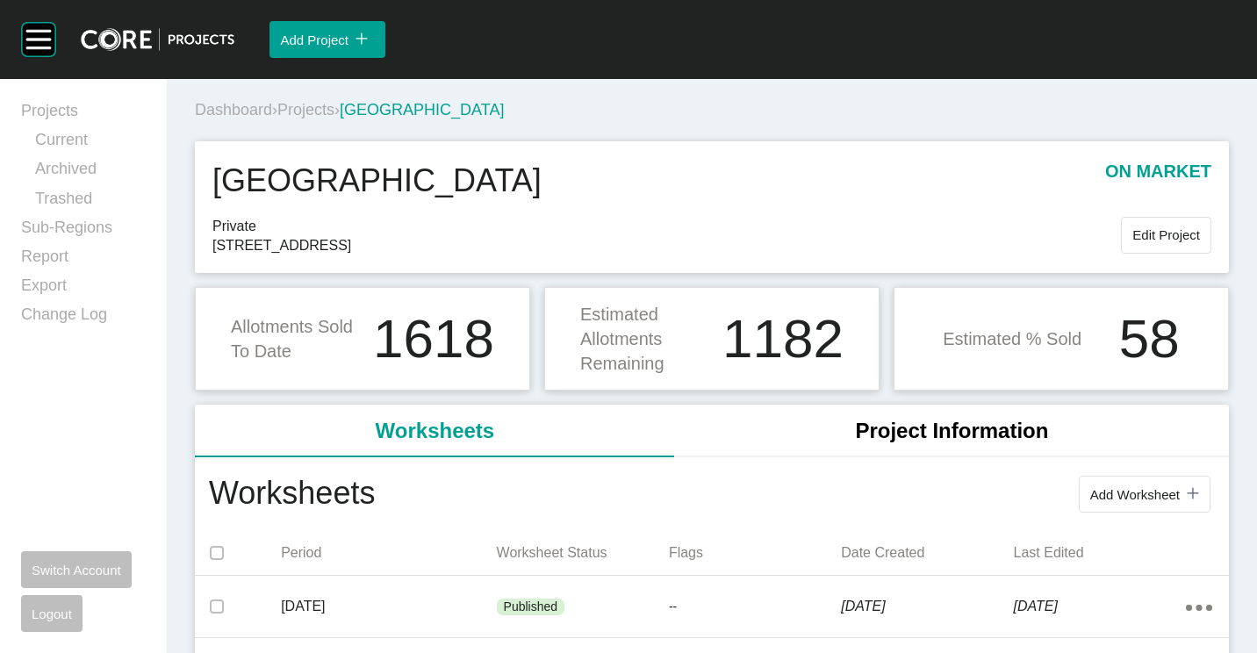
click at [711, 435] on li "Project Information" at bounding box center [952, 431] width 554 height 53
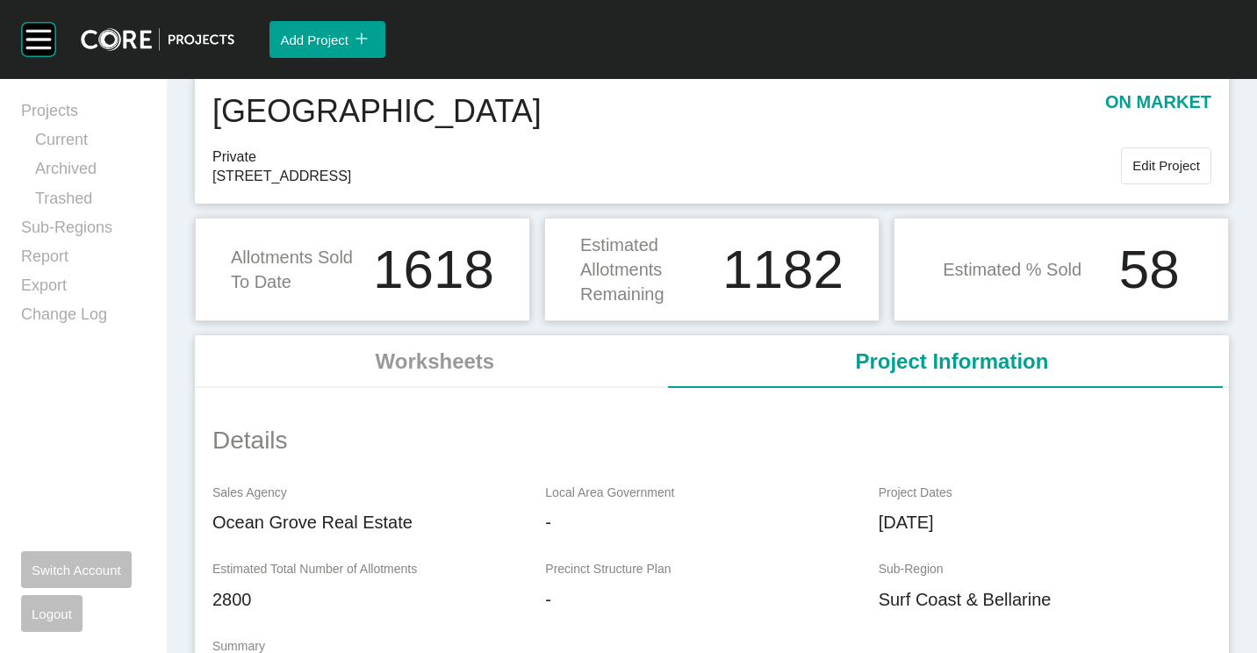
scroll to position [88, 0]
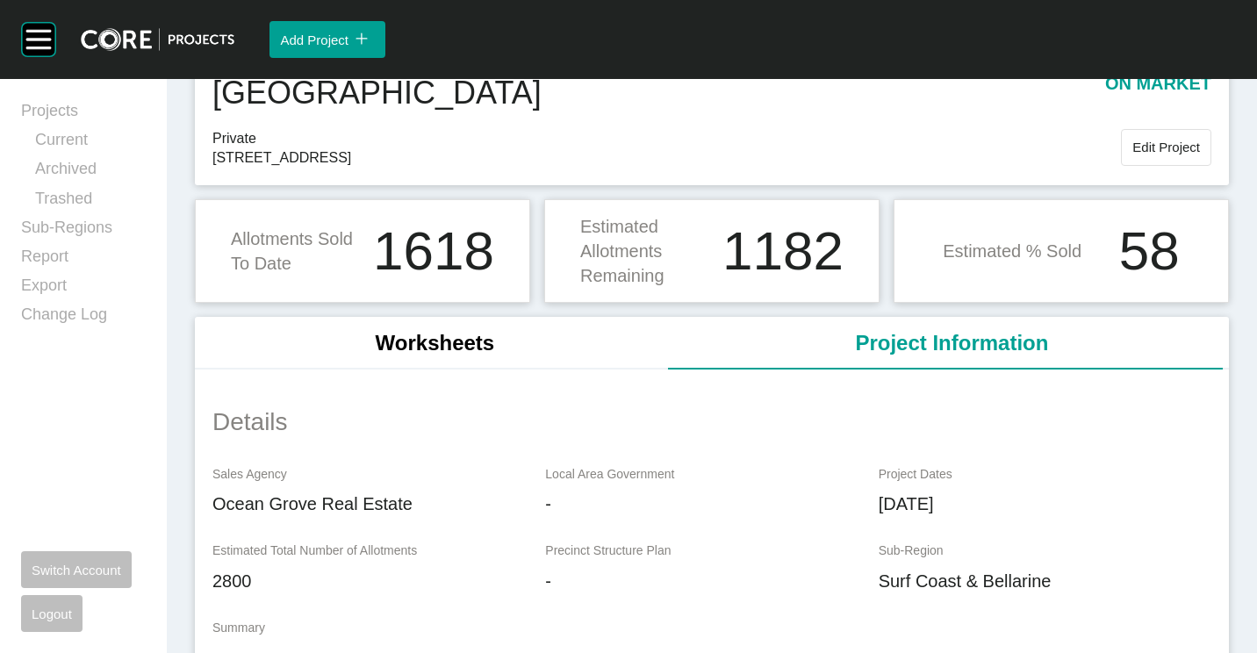
click at [558, 329] on li "Worksheets" at bounding box center [435, 343] width 480 height 53
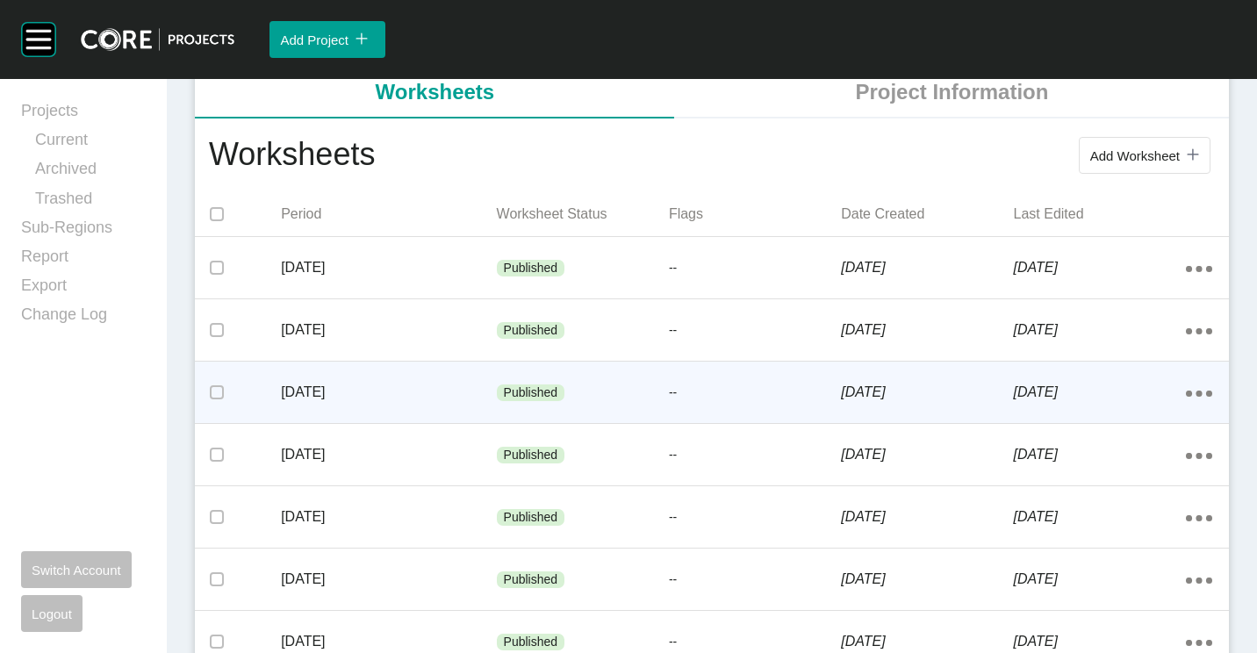
scroll to position [351, 0]
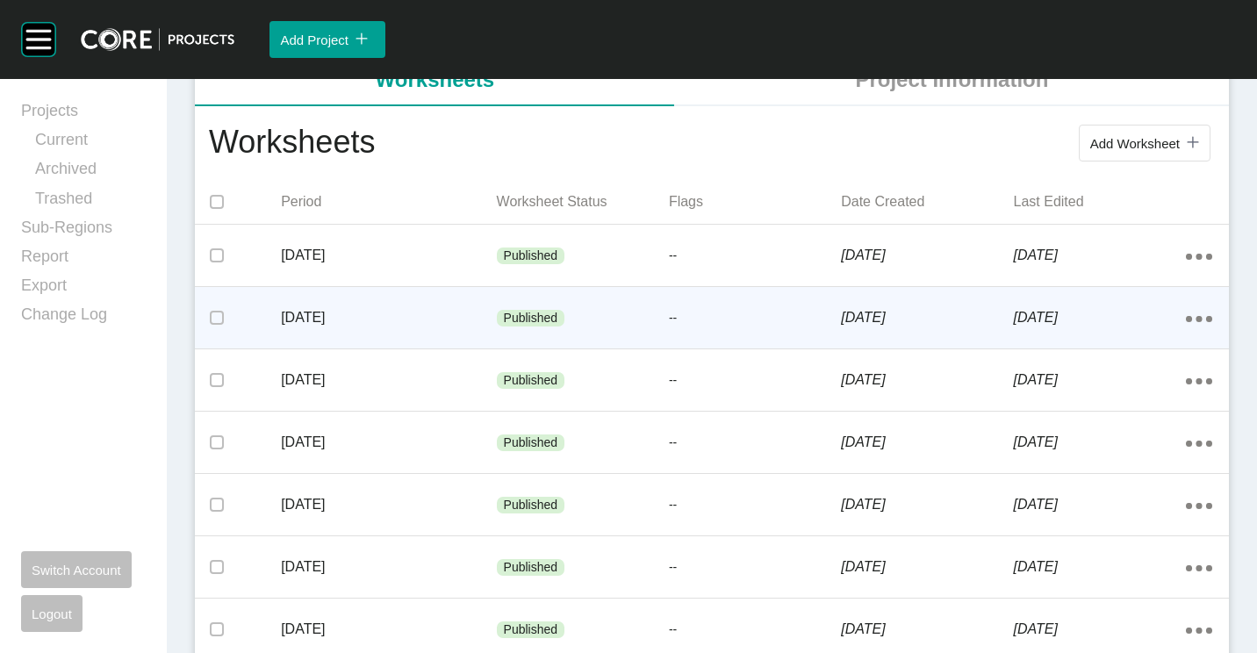
click at [487, 328] on div "[DATE]" at bounding box center [388, 317] width 215 height 54
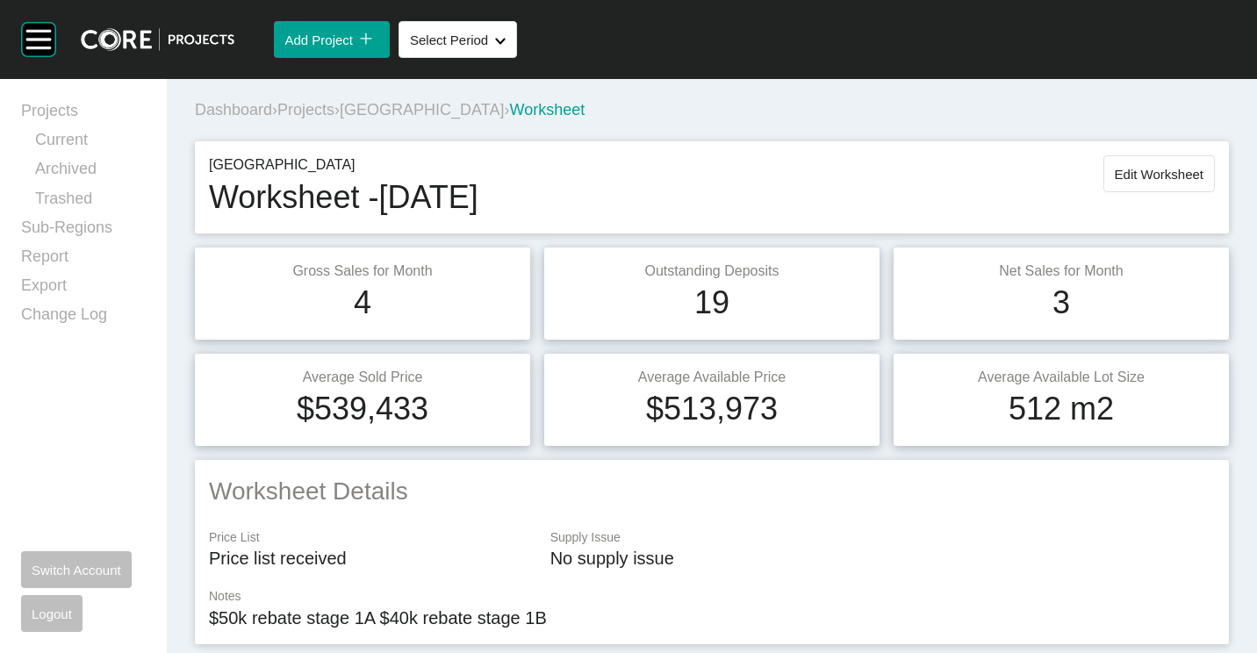
click at [311, 105] on span "Projects" at bounding box center [305, 110] width 57 height 18
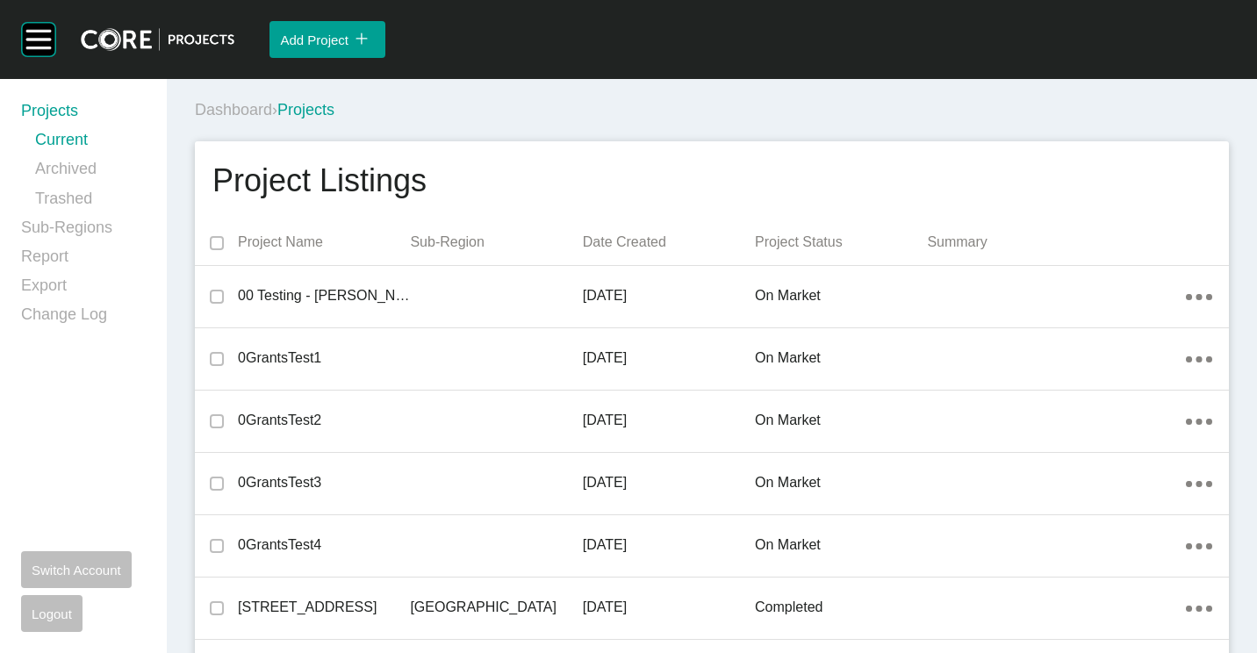
scroll to position [19847, 0]
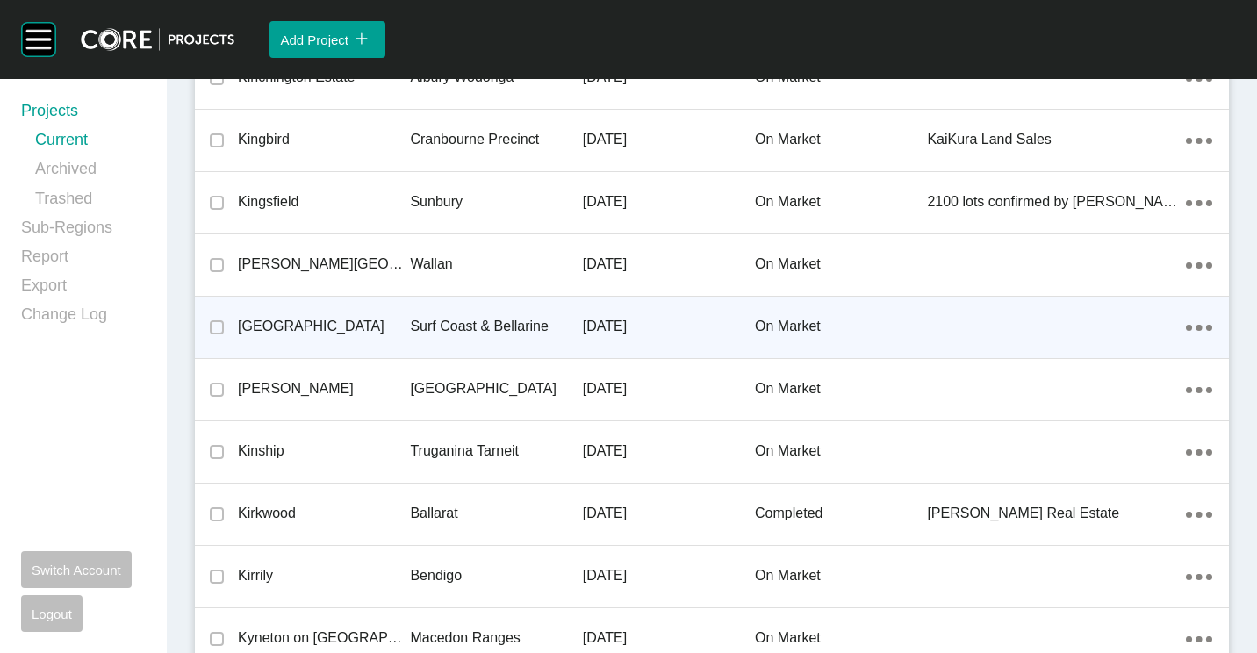
click at [309, 323] on p "[GEOGRAPHIC_DATA]" at bounding box center [324, 326] width 172 height 19
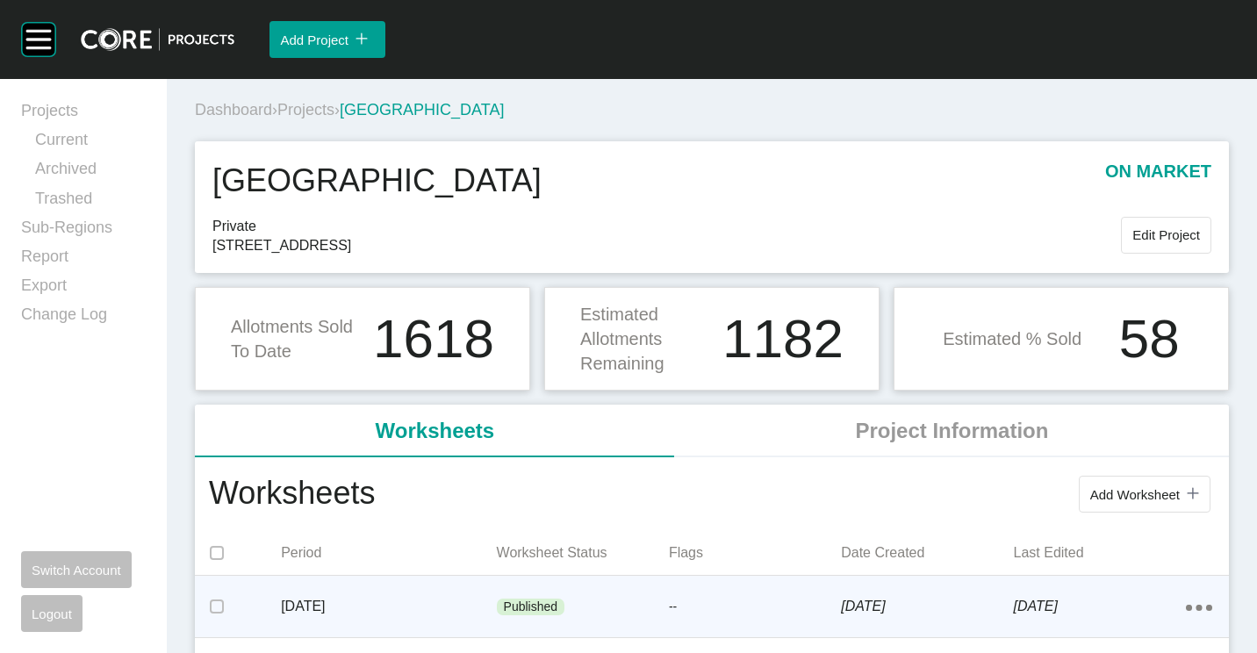
click at [491, 631] on div "[DATE]" at bounding box center [388, 606] width 215 height 54
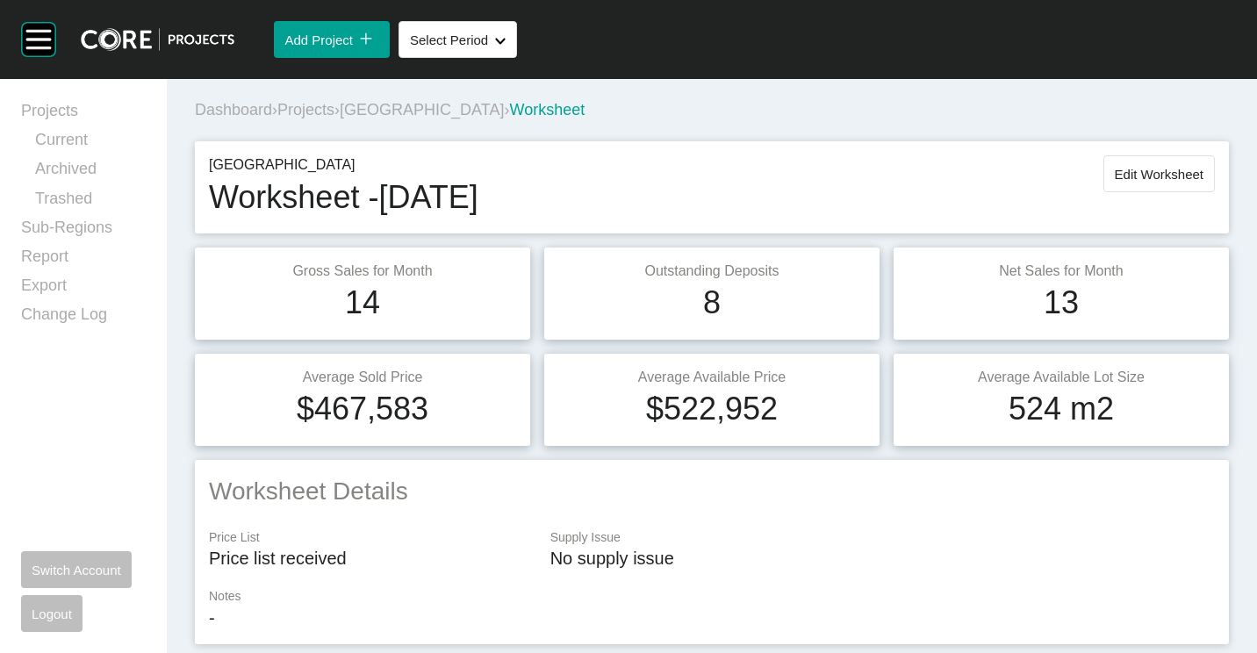
click at [328, 110] on span "Projects" at bounding box center [305, 110] width 57 height 18
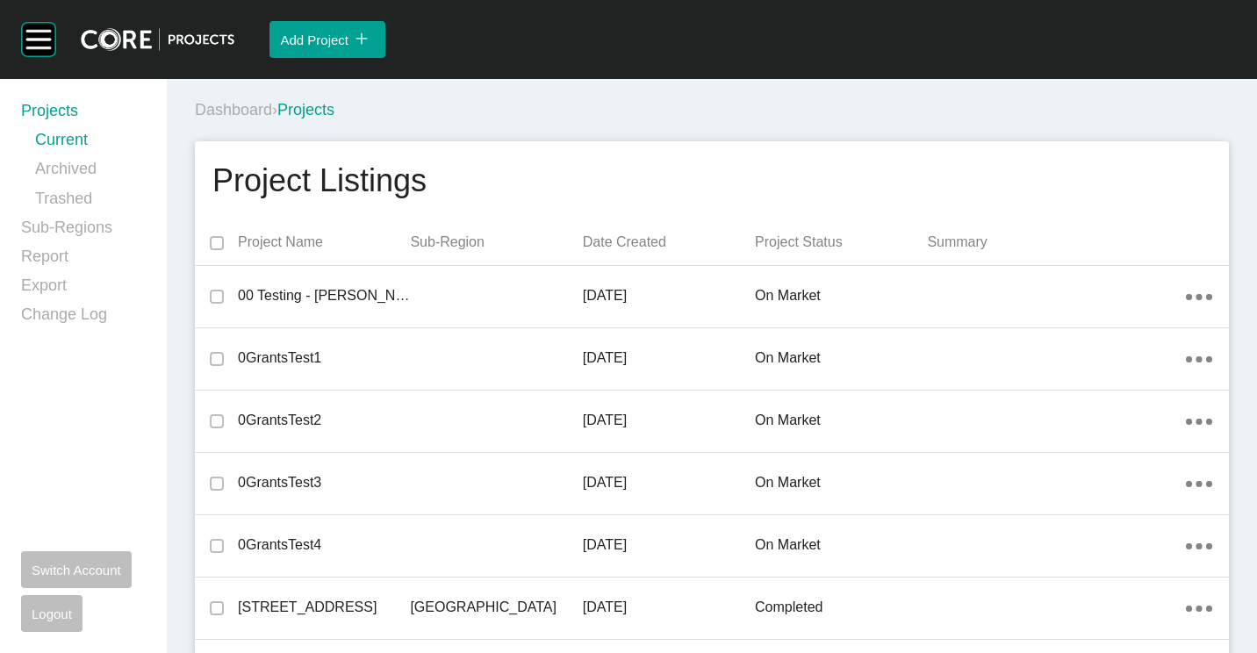
scroll to position [35923, 0]
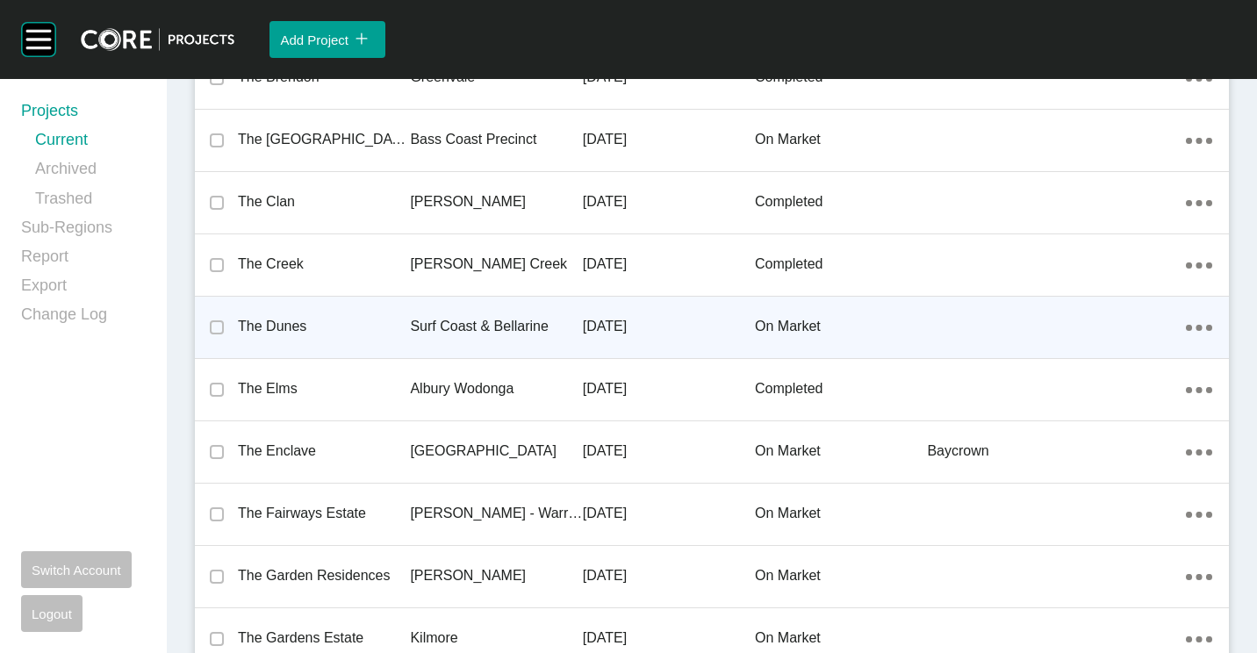
click at [441, 321] on p "Surf Coast & Bellarine" at bounding box center [496, 326] width 172 height 19
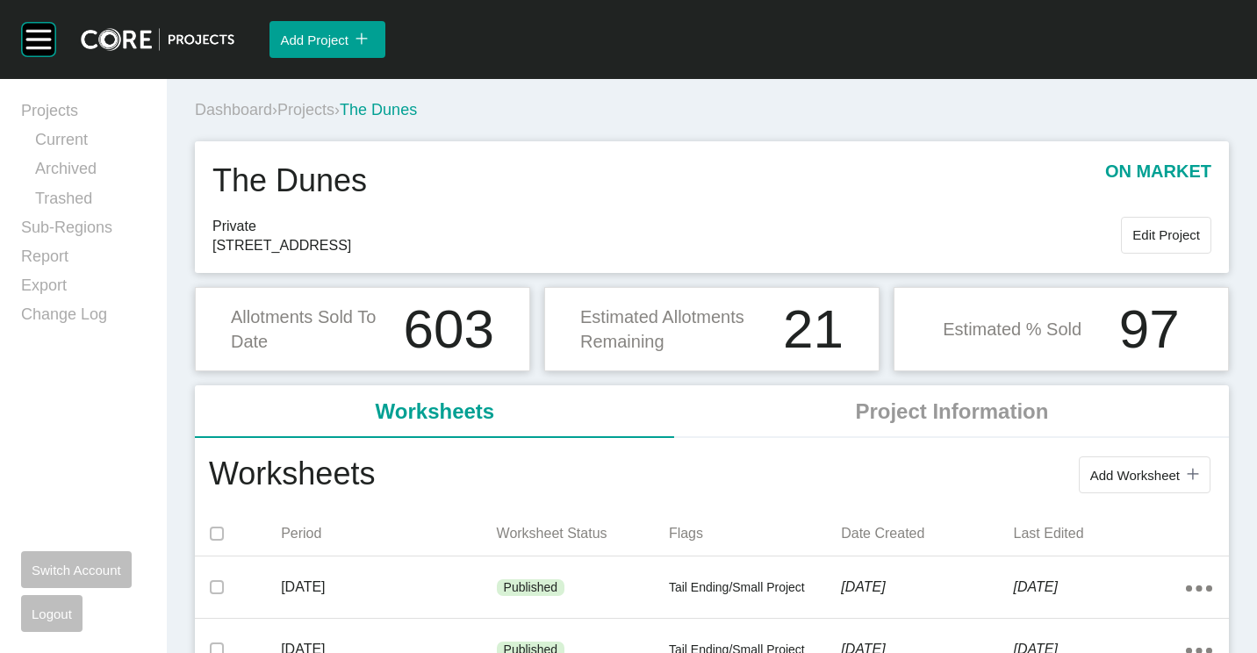
drag, startPoint x: 1130, startPoint y: 487, endPoint x: 1083, endPoint y: 455, distance: 56.7
click at [1129, 486] on button "Add Worksheet icon/tick copy 11 Created with Sketch." at bounding box center [1145, 474] width 132 height 37
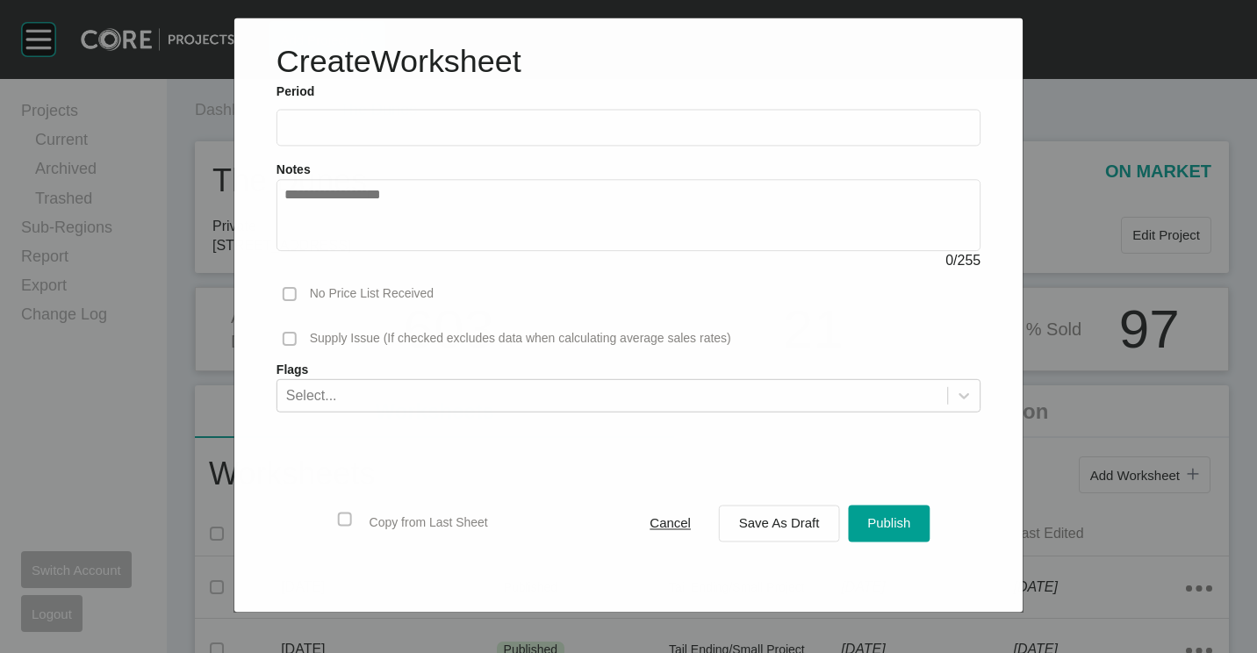
click at [391, 126] on input "text" at bounding box center [628, 127] width 688 height 15
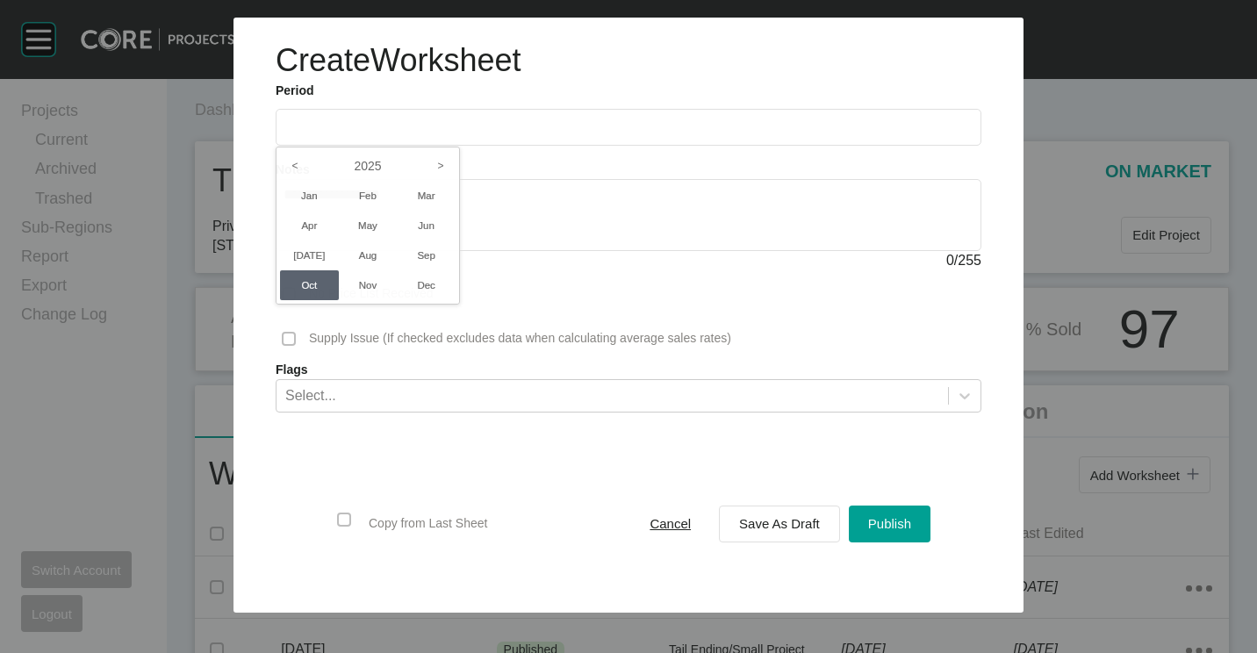
drag, startPoint x: 437, startPoint y: 258, endPoint x: 509, endPoint y: 312, distance: 90.2
click at [440, 258] on li "Sep" at bounding box center [426, 255] width 59 height 30
type input "**********"
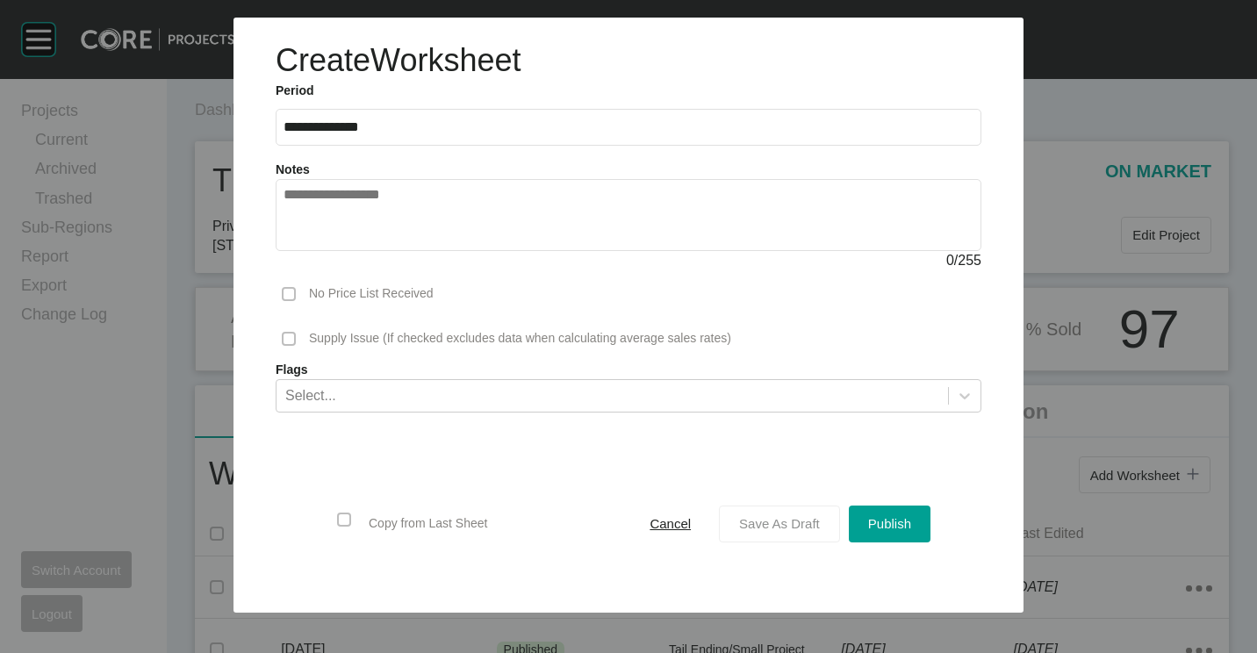
click at [791, 521] on span "Save As Draft" at bounding box center [779, 523] width 81 height 15
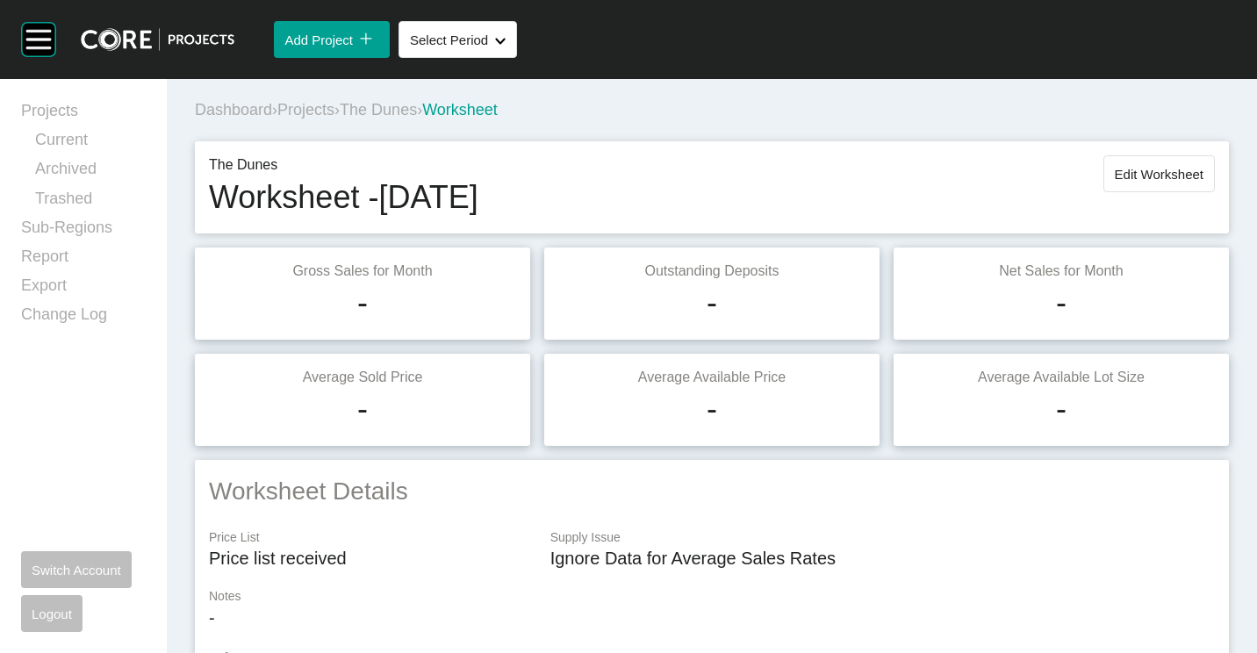
click at [417, 112] on span "The Dunes" at bounding box center [378, 110] width 77 height 18
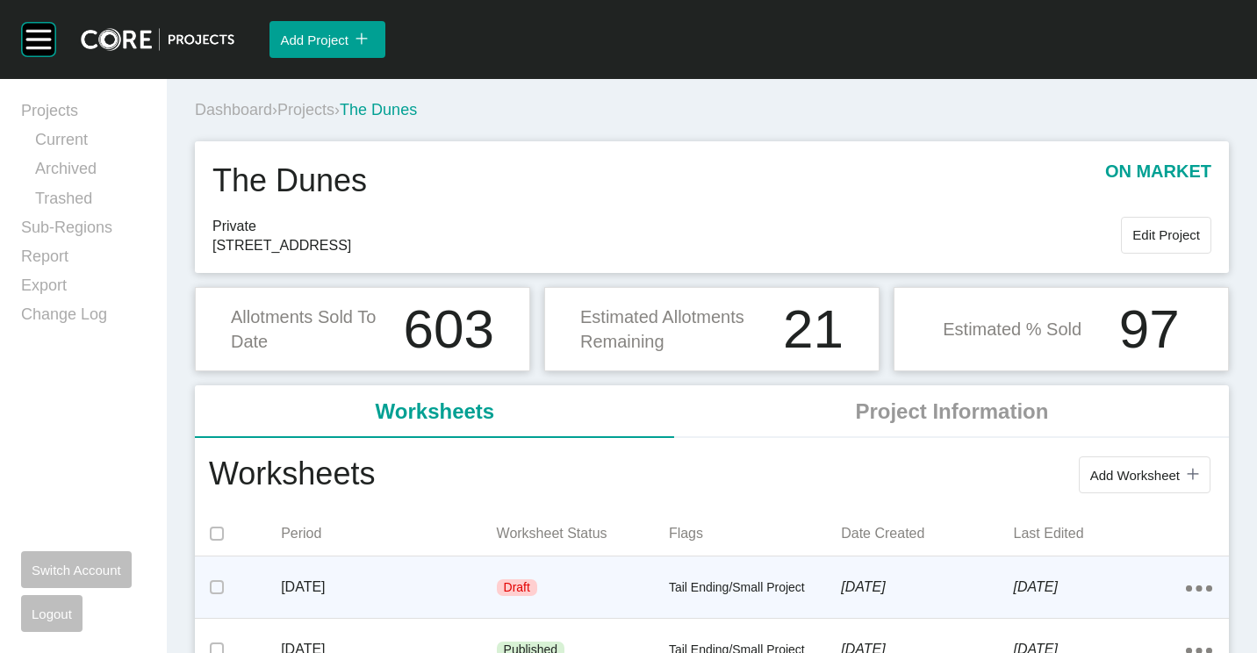
click at [415, 588] on p "[DATE]" at bounding box center [388, 586] width 215 height 19
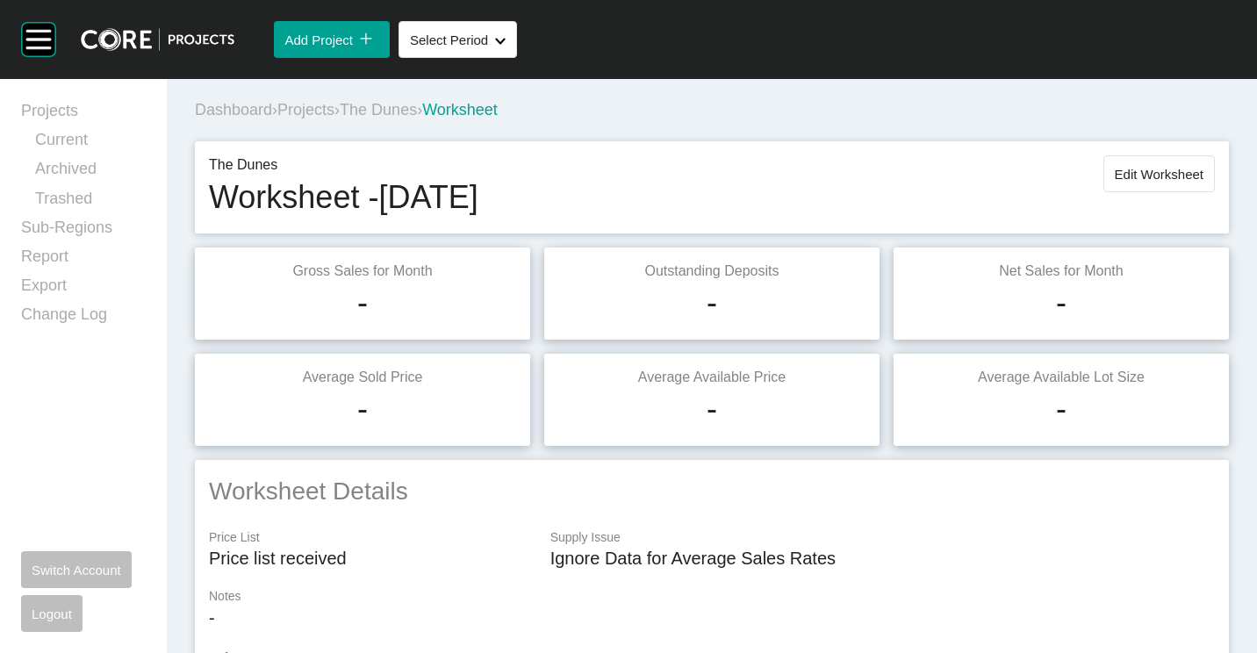
click at [1163, 176] on span "Edit Worksheet" at bounding box center [1159, 174] width 89 height 15
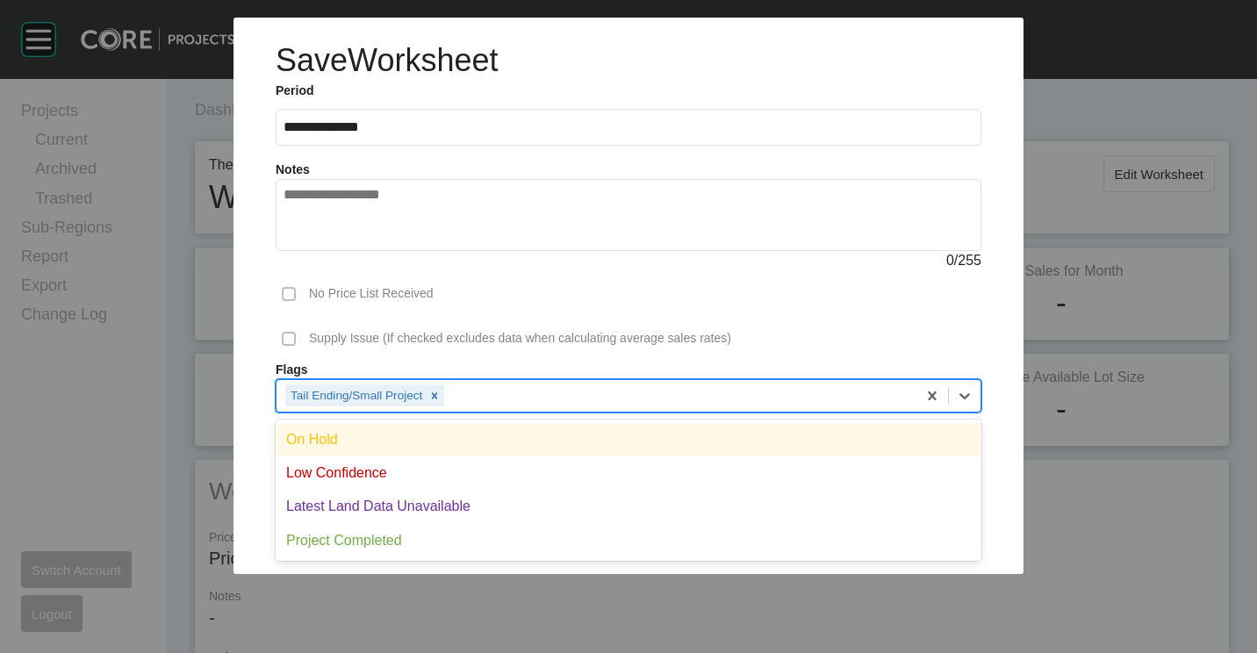
click at [618, 391] on div "Tail Ending/Small Project" at bounding box center [596, 395] width 640 height 30
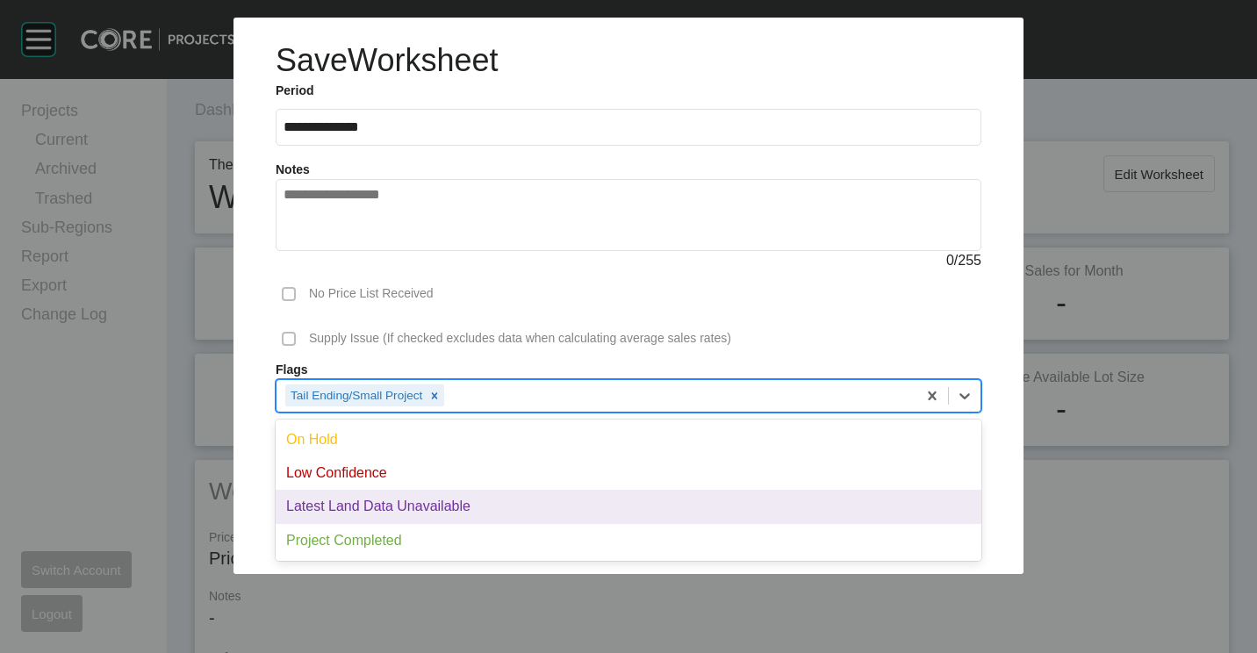
click at [455, 510] on div "Latest Land Data Unavailable" at bounding box center [629, 506] width 706 height 33
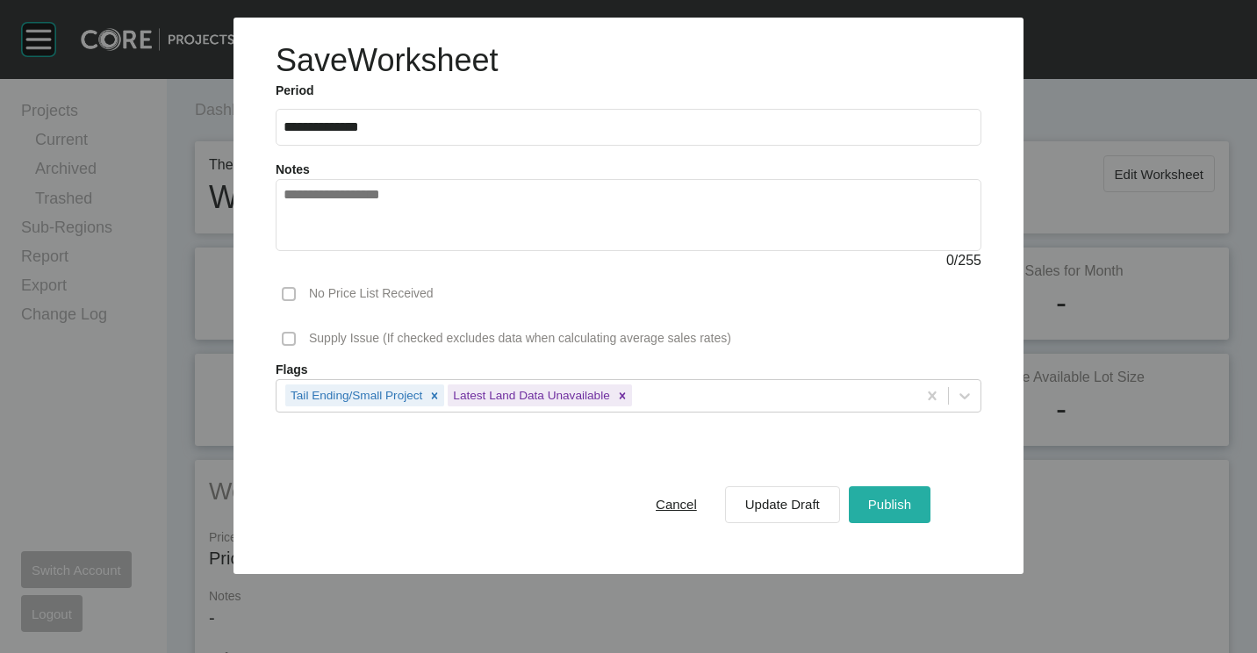
click at [893, 495] on div "Publish" at bounding box center [890, 504] width 52 height 24
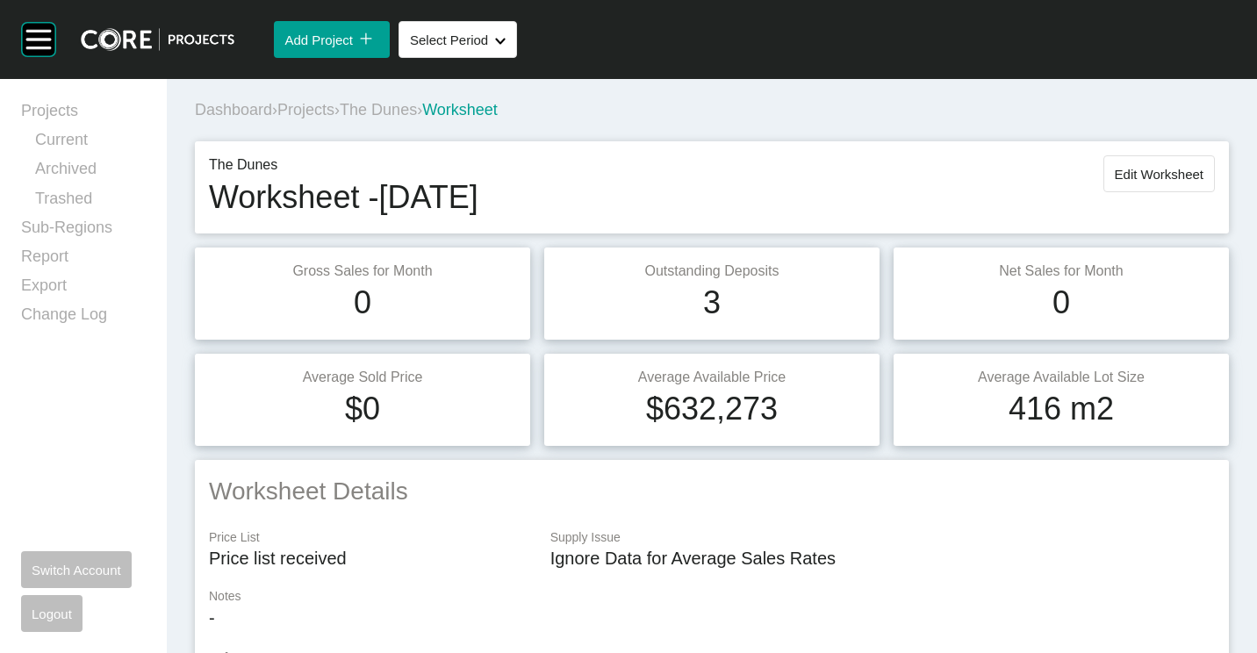
drag, startPoint x: 308, startPoint y: 112, endPoint x: 513, endPoint y: 68, distance: 210.2
click at [308, 112] on span "Projects" at bounding box center [305, 110] width 57 height 18
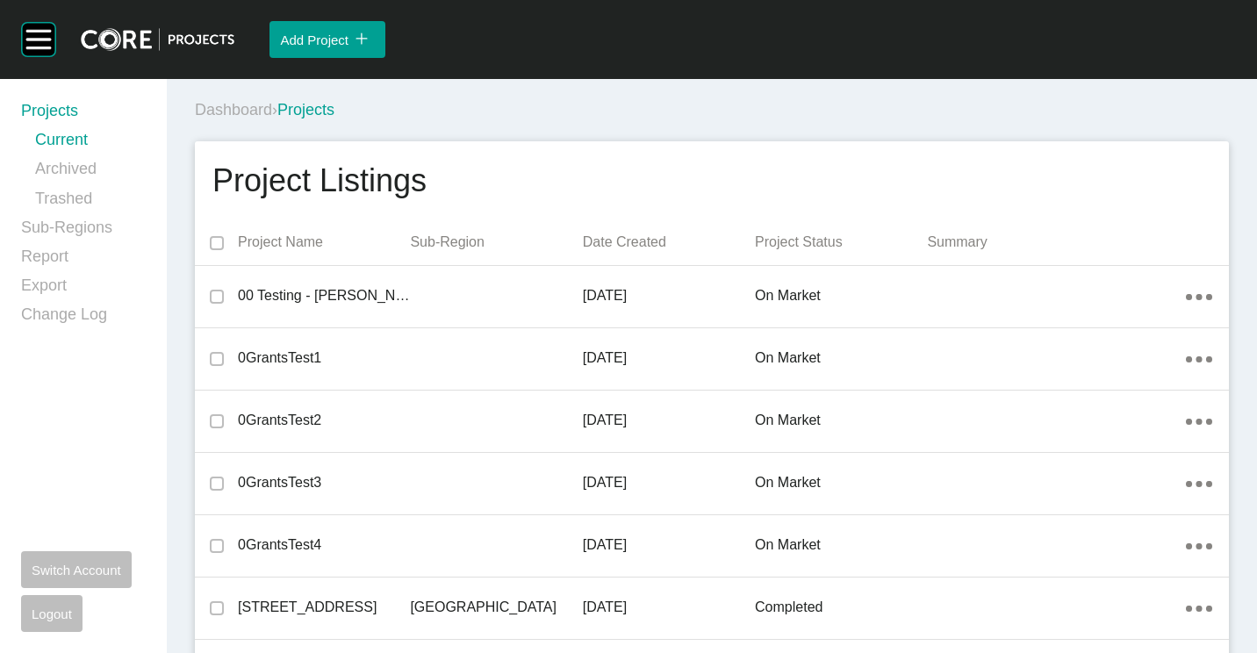
scroll to position [34552, 0]
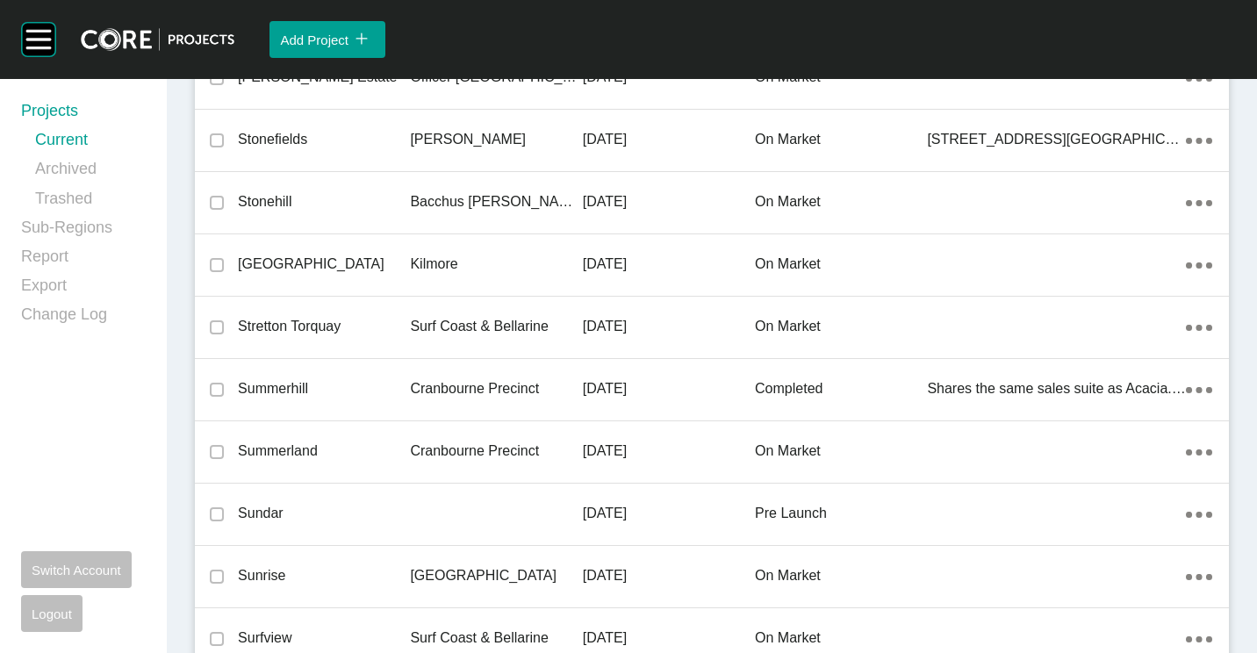
click at [394, 341] on div "Stretton Torquay" at bounding box center [324, 326] width 172 height 54
